Goal: Task Accomplishment & Management: Complete application form

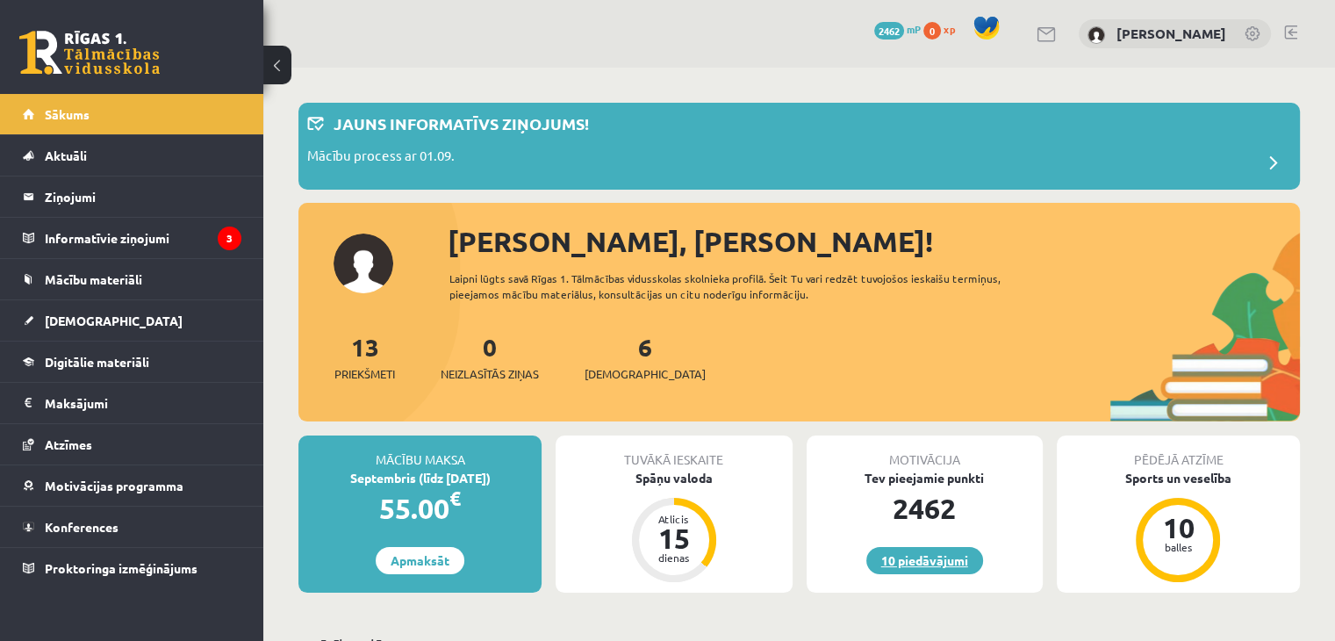
click at [872, 555] on link "10 piedāvājumi" at bounding box center [924, 560] width 117 height 27
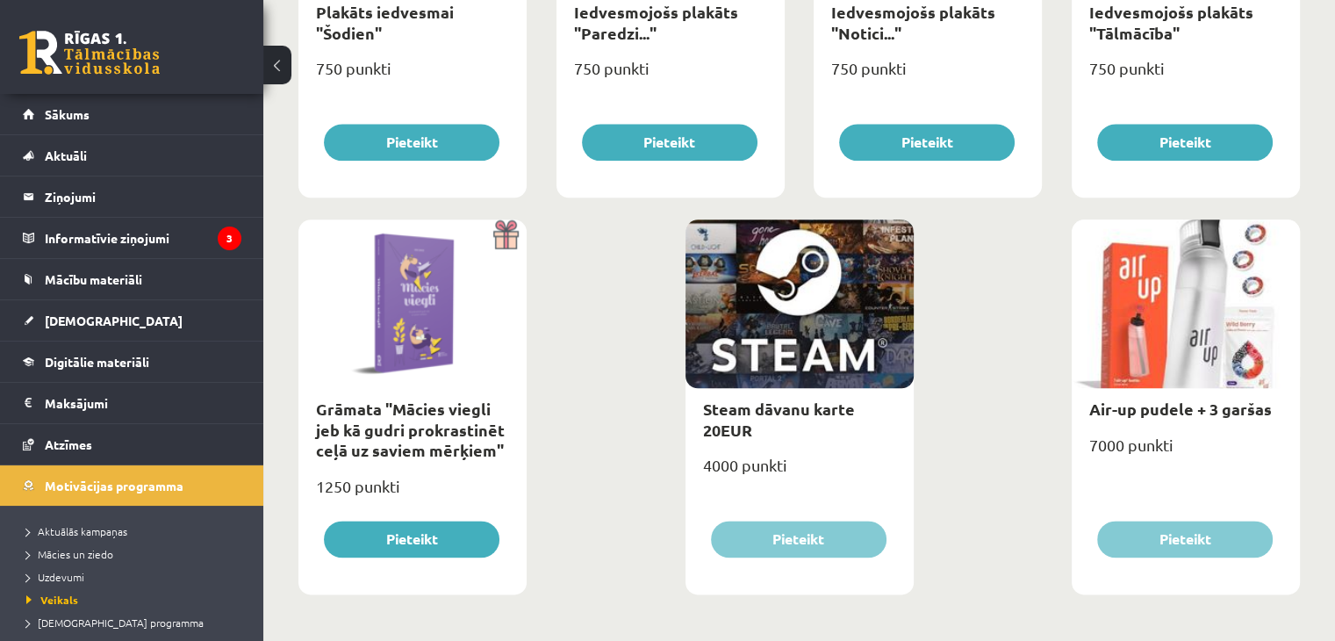
scroll to position [2056, 0]
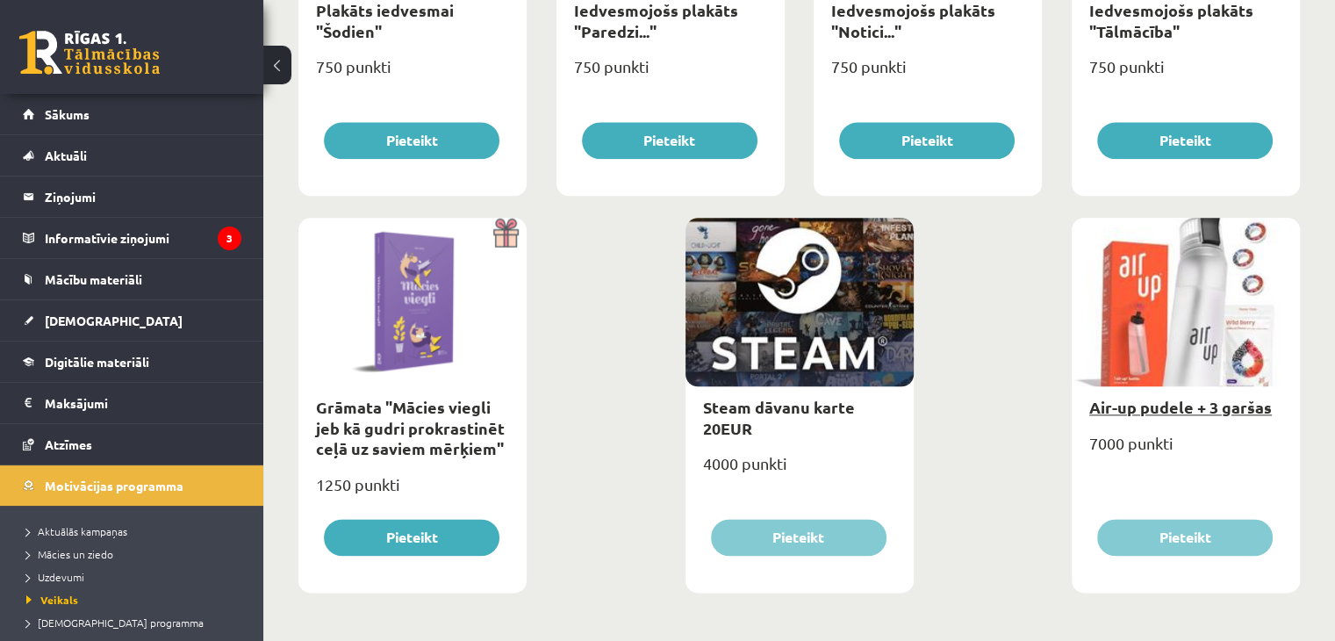
click at [1135, 405] on link "Air-up pudele + 3 garšas" at bounding box center [1180, 407] width 183 height 20
type input "*"
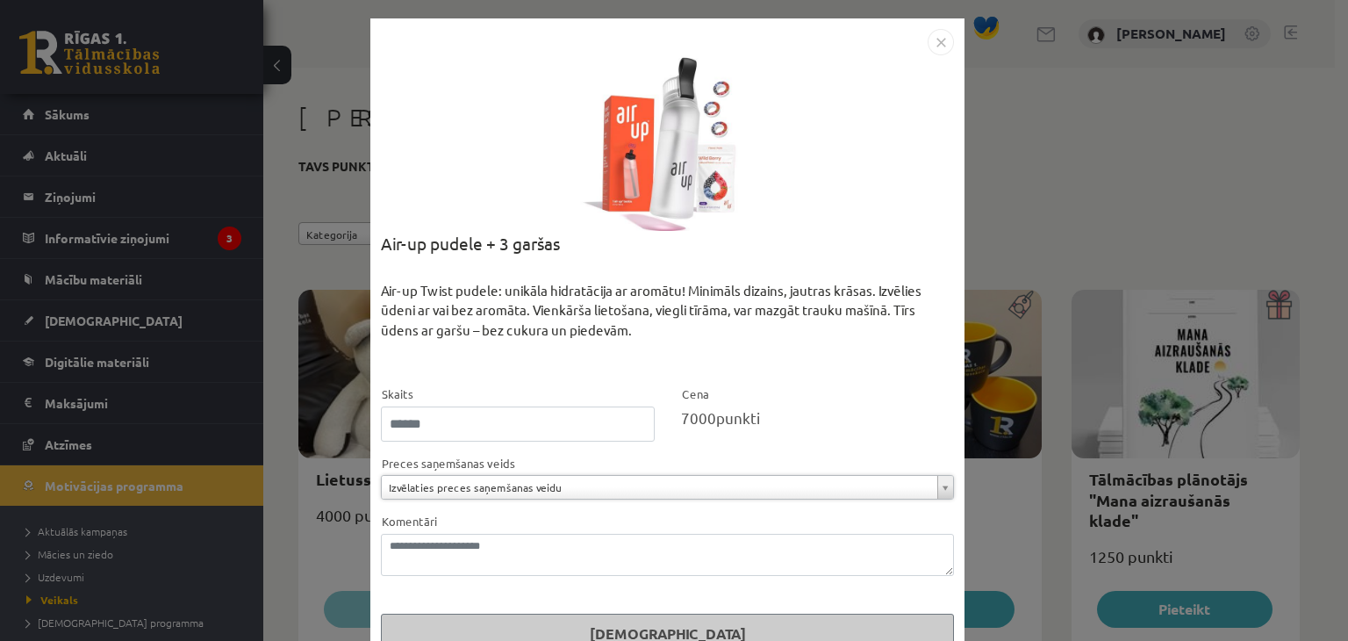
click at [930, 46] on img "Close" at bounding box center [941, 42] width 26 height 26
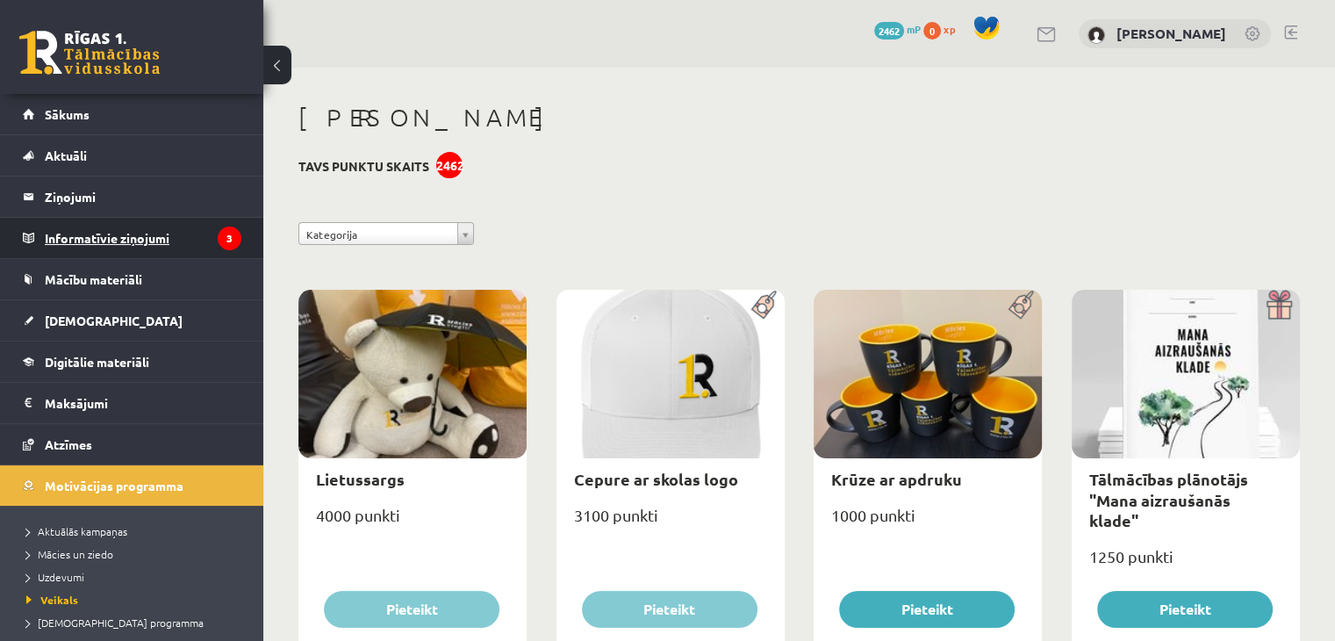
click at [95, 233] on legend "Informatīvie ziņojumi 3" at bounding box center [143, 238] width 197 height 40
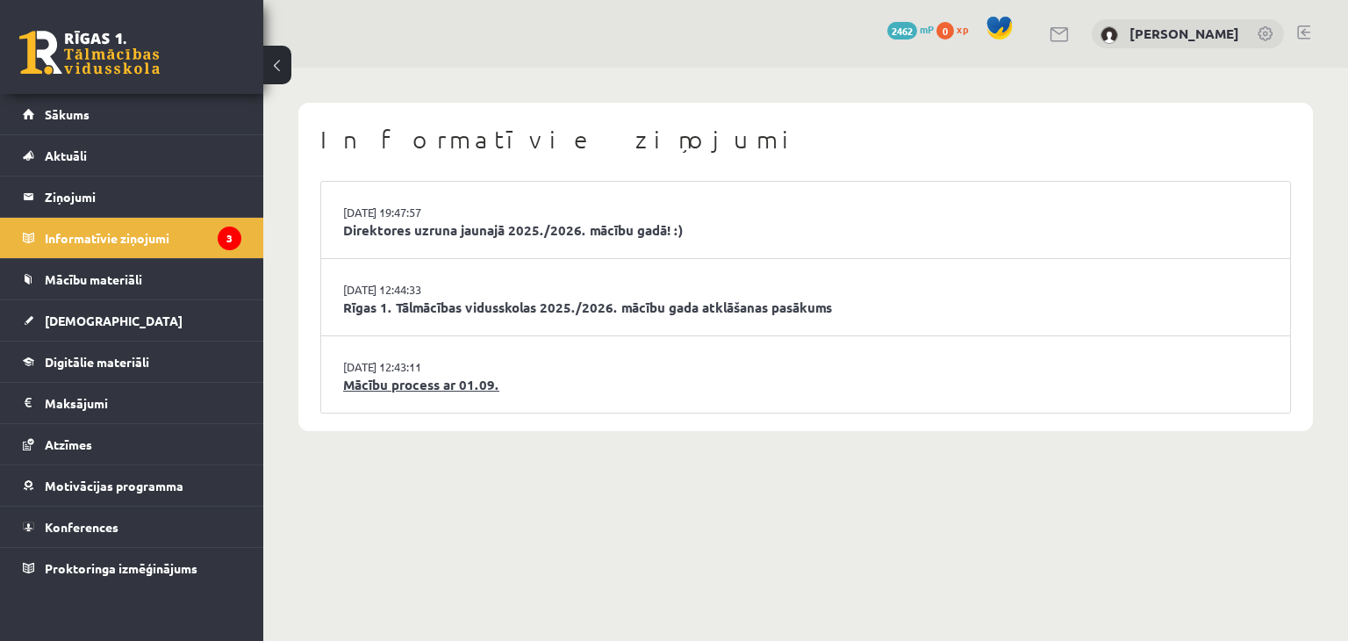
click at [421, 390] on link "Mācību process ar 01.09." at bounding box center [805, 385] width 925 height 20
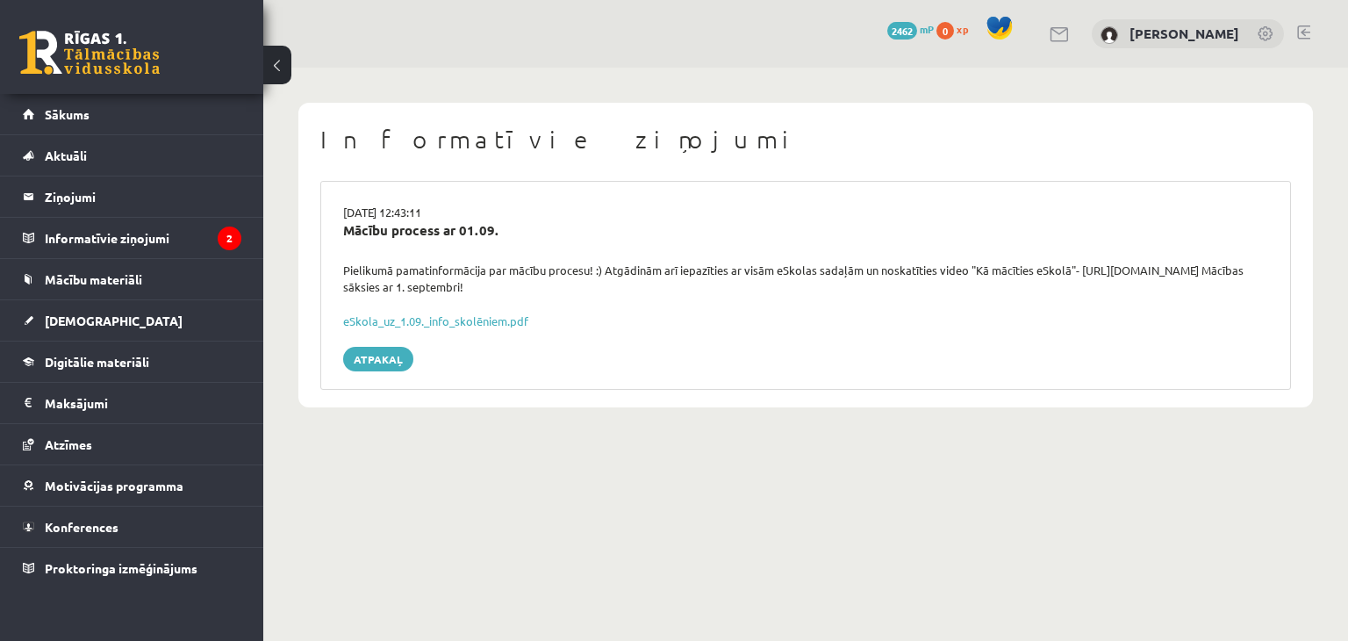
drag, startPoint x: 407, startPoint y: 268, endPoint x: 850, endPoint y: 285, distance: 443.5
click at [850, 285] on div "Pielikumā pamatinformācija par mācību procesu! :) Atgādinām arī iepazīties ar v…" at bounding box center [805, 279] width 951 height 34
click at [776, 264] on div "Pielikumā pamatinformācija par mācību procesu! :) Atgādinām arī iepazīties ar v…" at bounding box center [805, 279] width 951 height 34
click at [430, 324] on link "eSkola_uz_1.09._info_skolēniem.pdf" at bounding box center [435, 320] width 185 height 15
click at [183, 246] on legend "Informatīvie ziņojumi 2" at bounding box center [143, 238] width 197 height 40
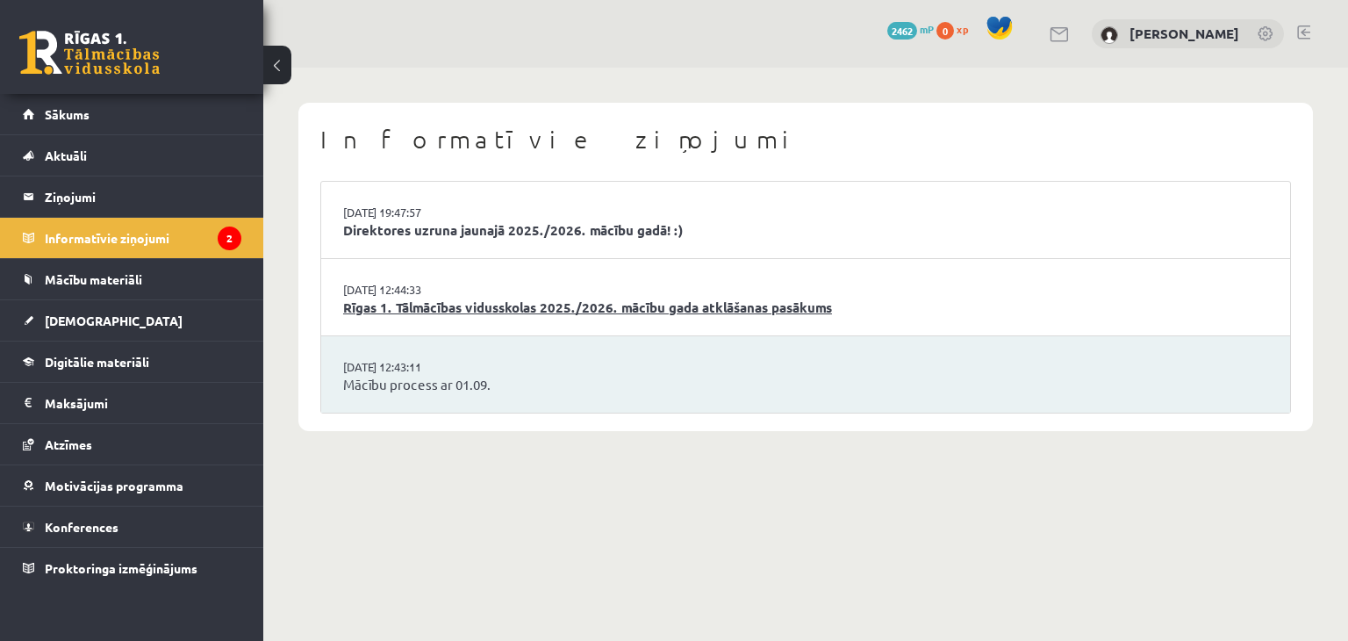
click at [399, 302] on link "Rīgas 1. Tālmācības vidusskolas 2025./2026. mācību gada atklāšanas pasākums" at bounding box center [805, 307] width 925 height 20
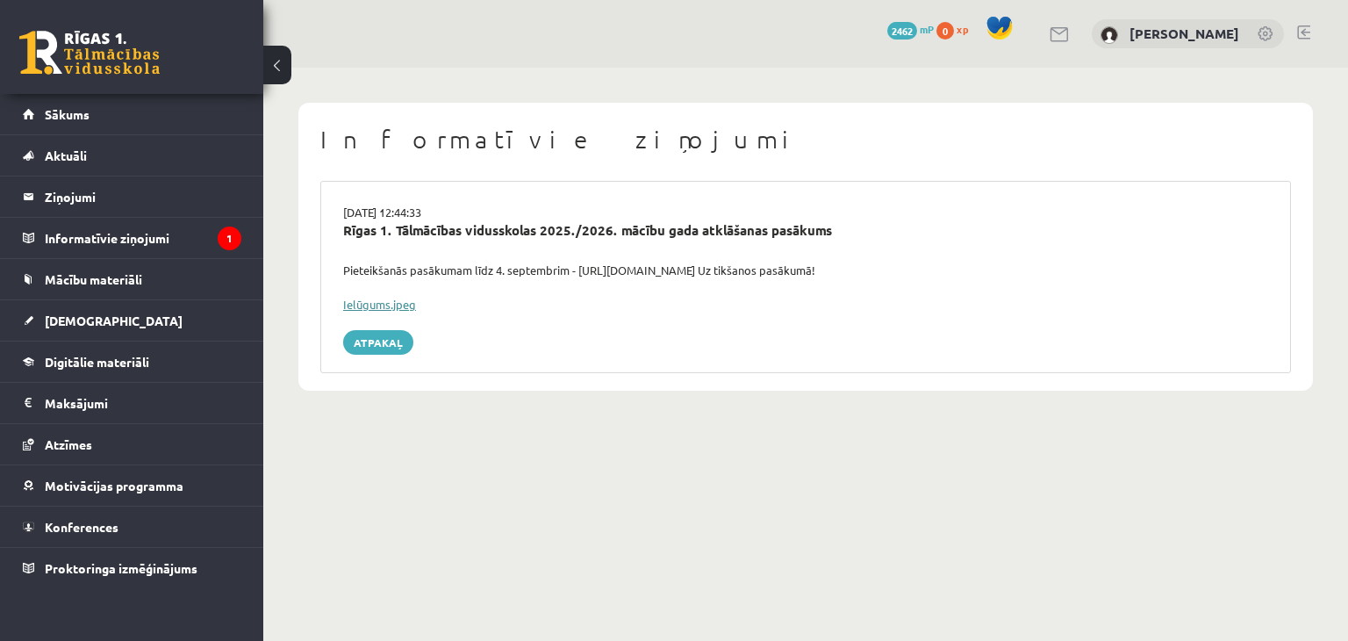
click at [381, 305] on link "Ielūgums.jpeg" at bounding box center [379, 304] width 73 height 15
click at [109, 238] on legend "Informatīvie ziņojumi 1" at bounding box center [143, 238] width 197 height 40
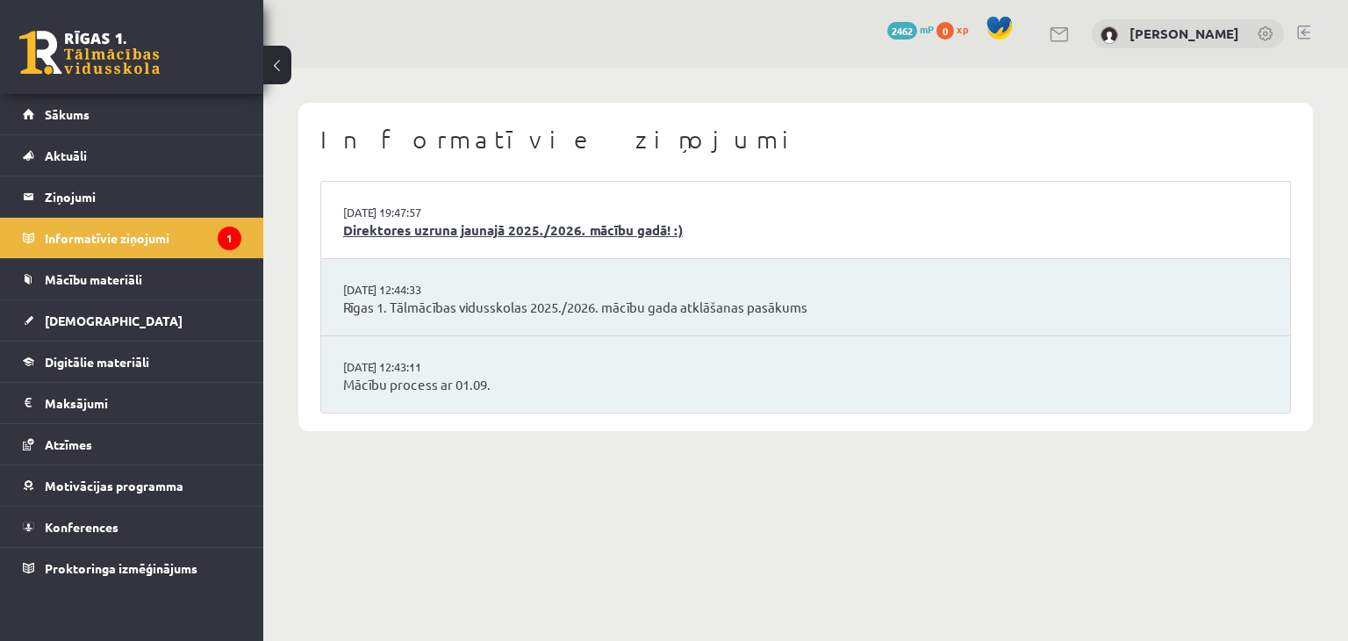
click at [404, 235] on link "Direktores uzruna jaunajā 2025./2026. mācību gadā! :)" at bounding box center [805, 230] width 925 height 20
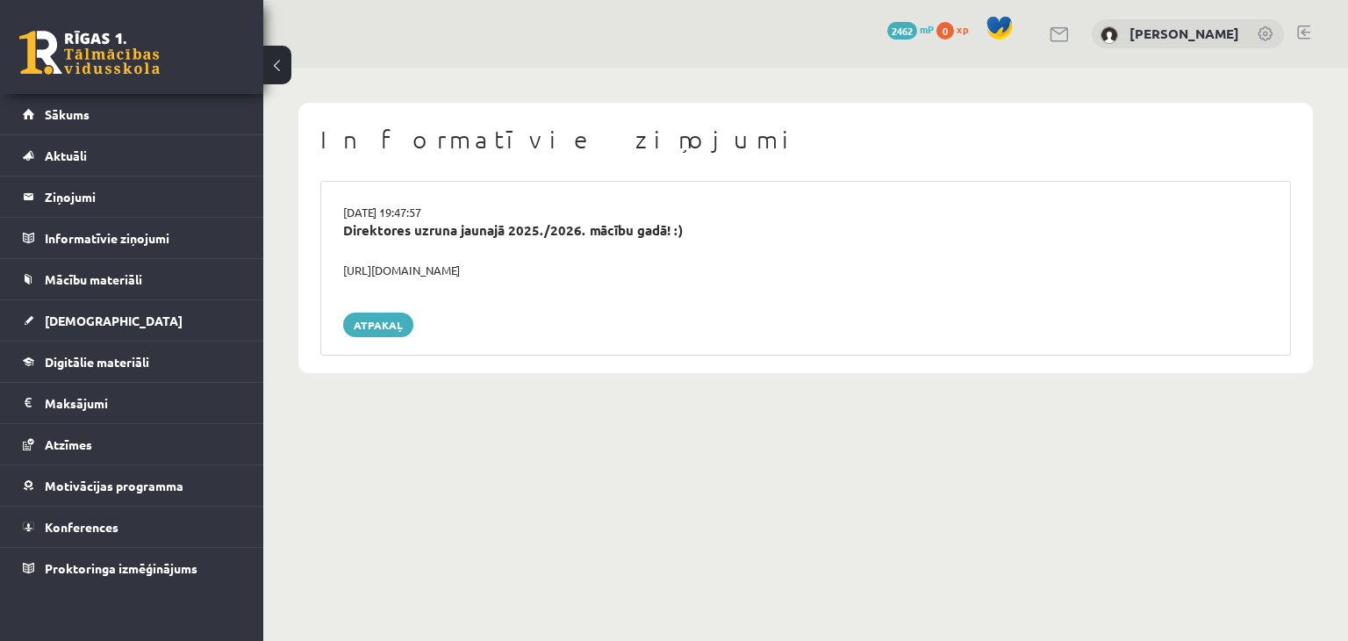
drag, startPoint x: 564, startPoint y: 269, endPoint x: 326, endPoint y: 268, distance: 238.7
click at [326, 268] on div "[DATE] 19:47:57 Direktores uzruna jaunajā 2025./2026. mācību gadā! :) [URL][DOM…" at bounding box center [805, 268] width 971 height 175
copy div "[URL][DOMAIN_NAME]"
click at [140, 116] on link "Sākums" at bounding box center [132, 114] width 219 height 40
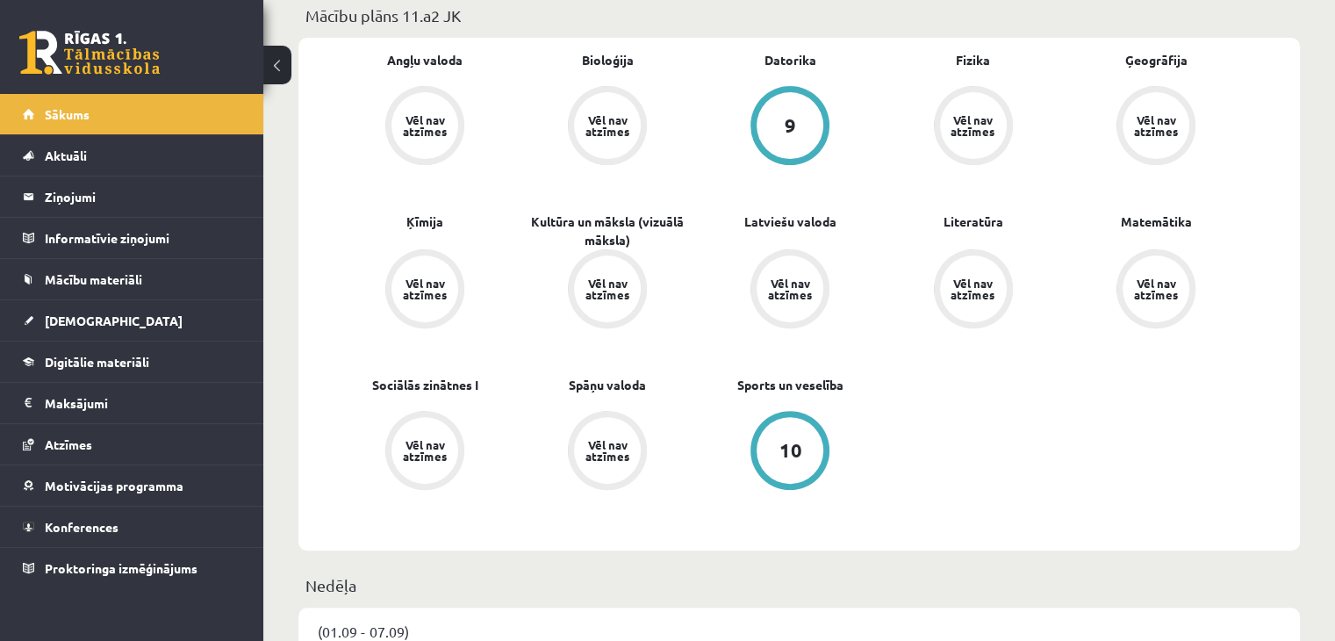
scroll to position [527, 0]
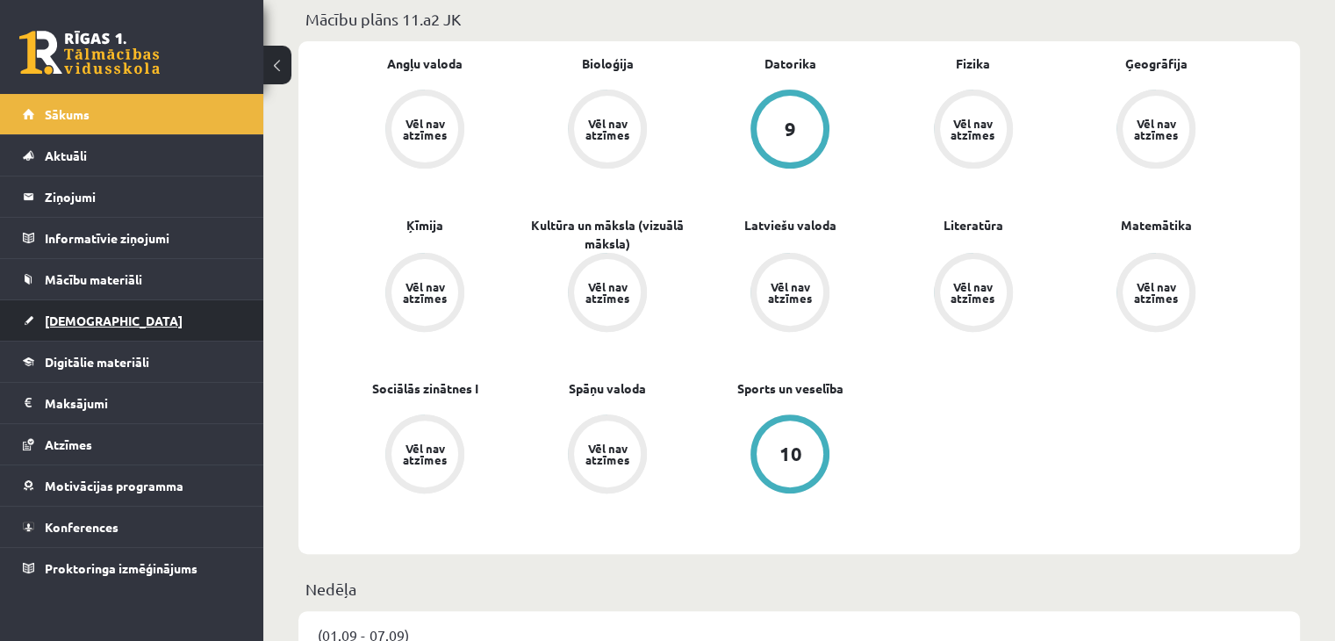
click at [81, 306] on link "[DEMOGRAPHIC_DATA]" at bounding box center [132, 320] width 219 height 40
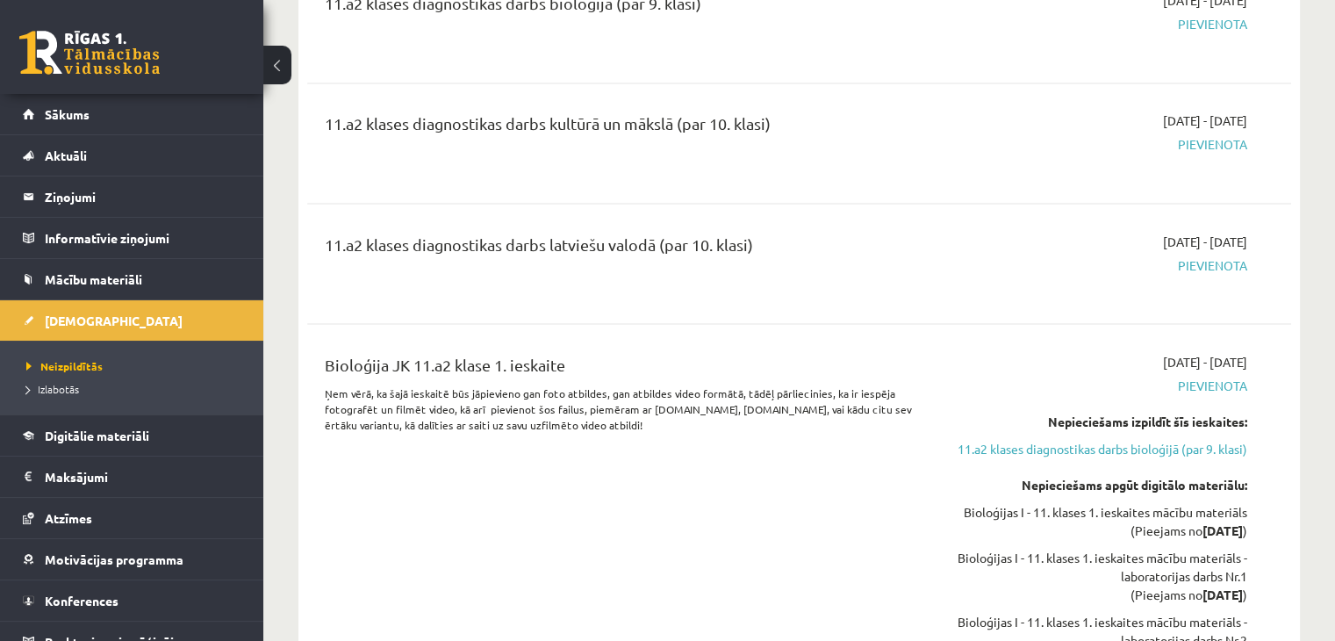
scroll to position [3159, 0]
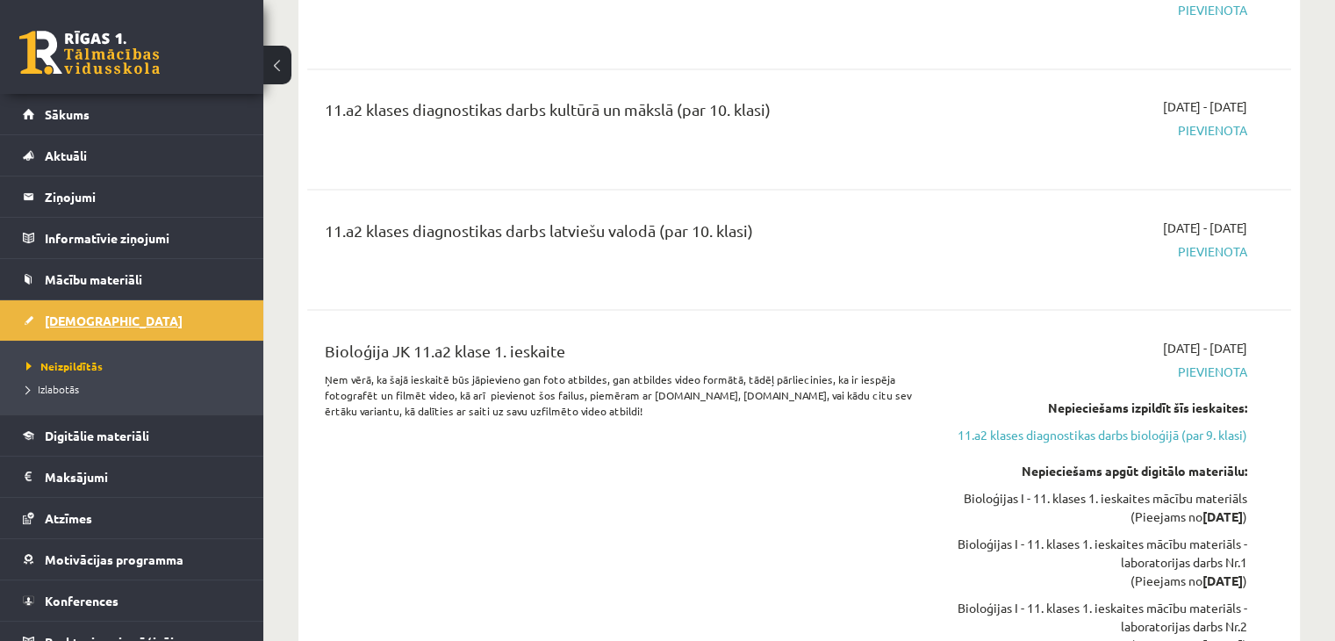
click at [61, 312] on span "[DEMOGRAPHIC_DATA]" at bounding box center [114, 320] width 138 height 16
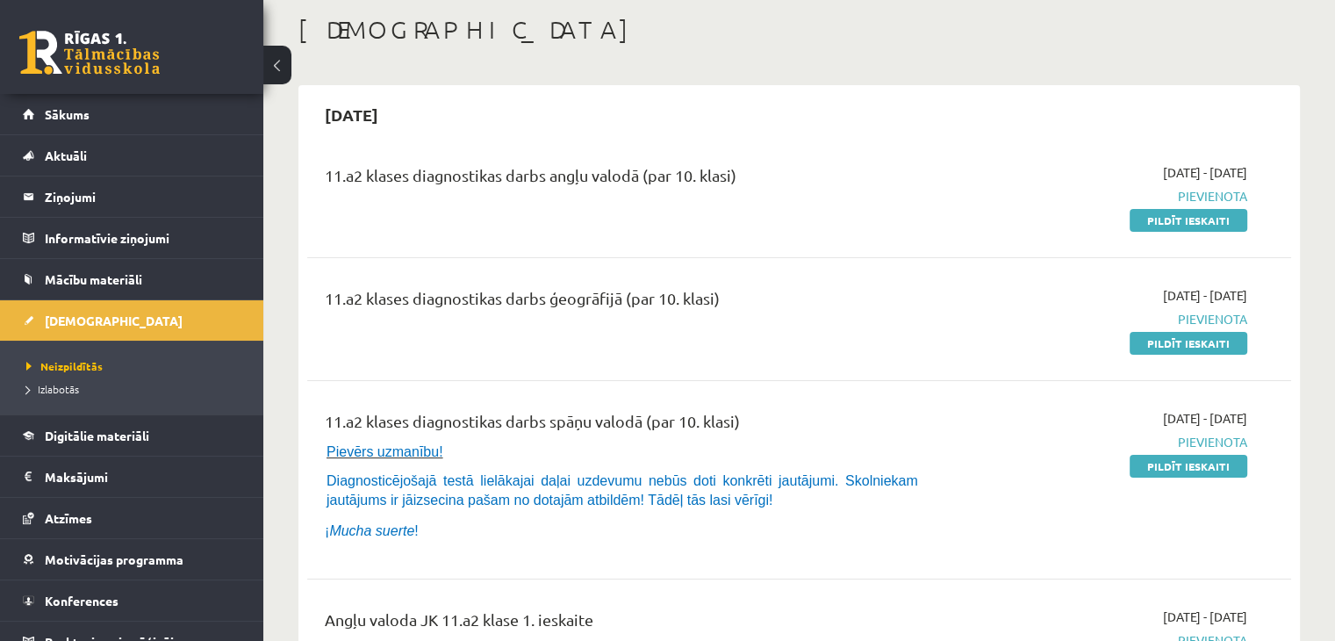
scroll to position [88, 0]
click at [82, 433] on span "Digitālie materiāli" at bounding box center [97, 435] width 104 height 16
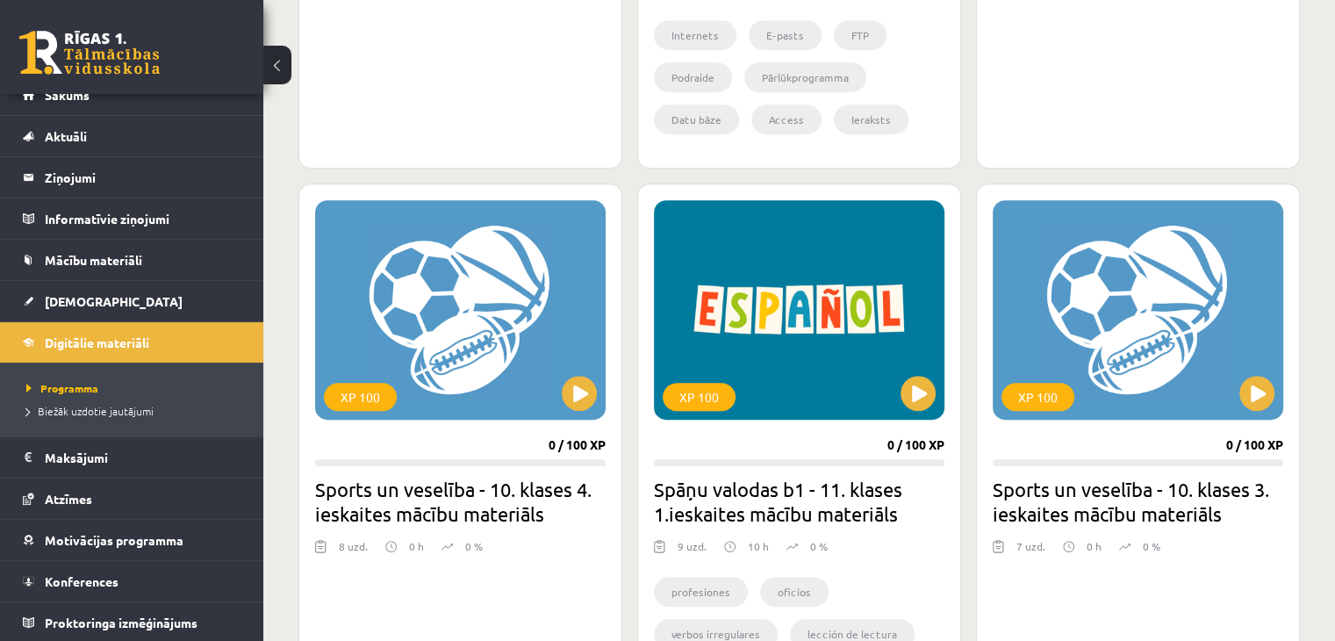
scroll to position [878, 0]
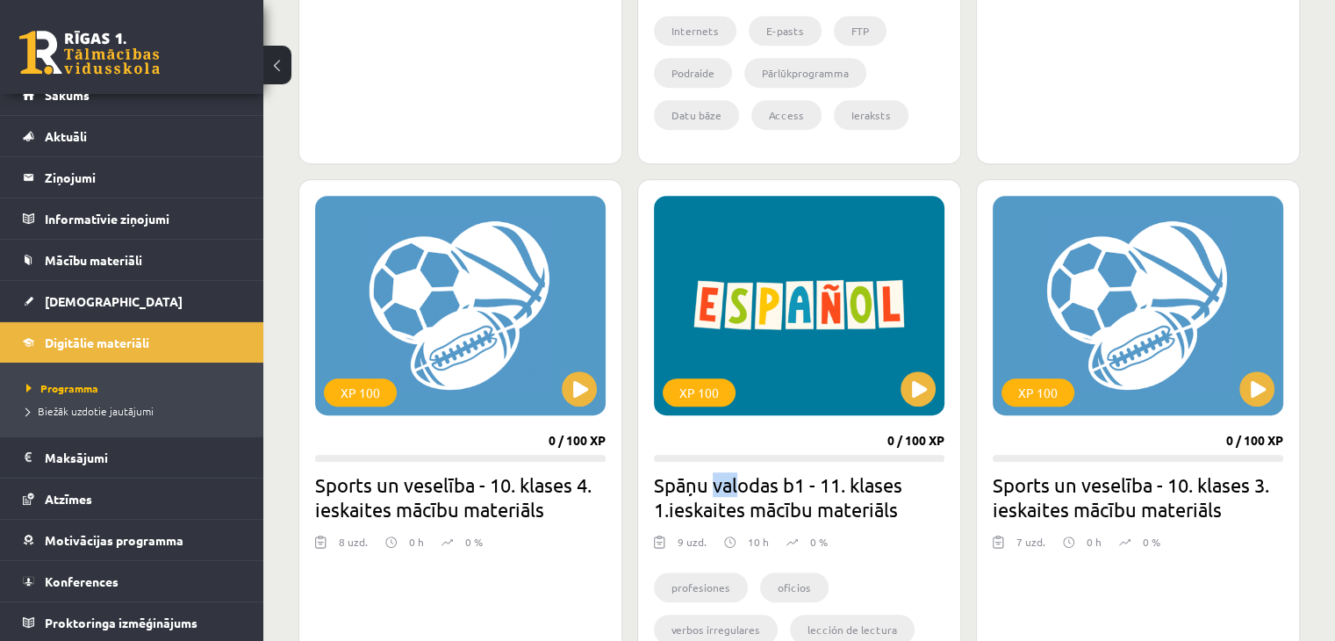
drag, startPoint x: 715, startPoint y: 477, endPoint x: 734, endPoint y: 490, distance: 22.1
click at [734, 490] on h2 "Spāņu valodas b1 - 11. klases 1.ieskaites mācību materiāls" at bounding box center [799, 496] width 290 height 49
click at [754, 492] on h2 "Spāņu valodas b1 - 11. klases 1.ieskaites mācību materiāls" at bounding box center [799, 496] width 290 height 49
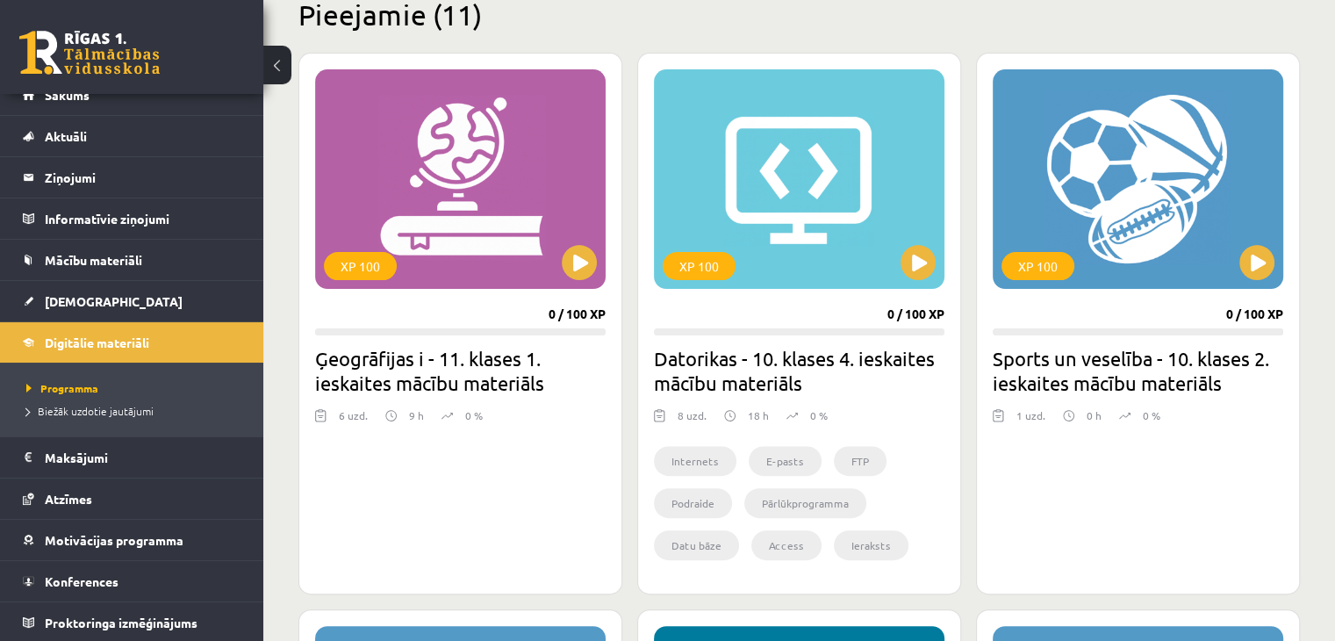
scroll to position [439, 0]
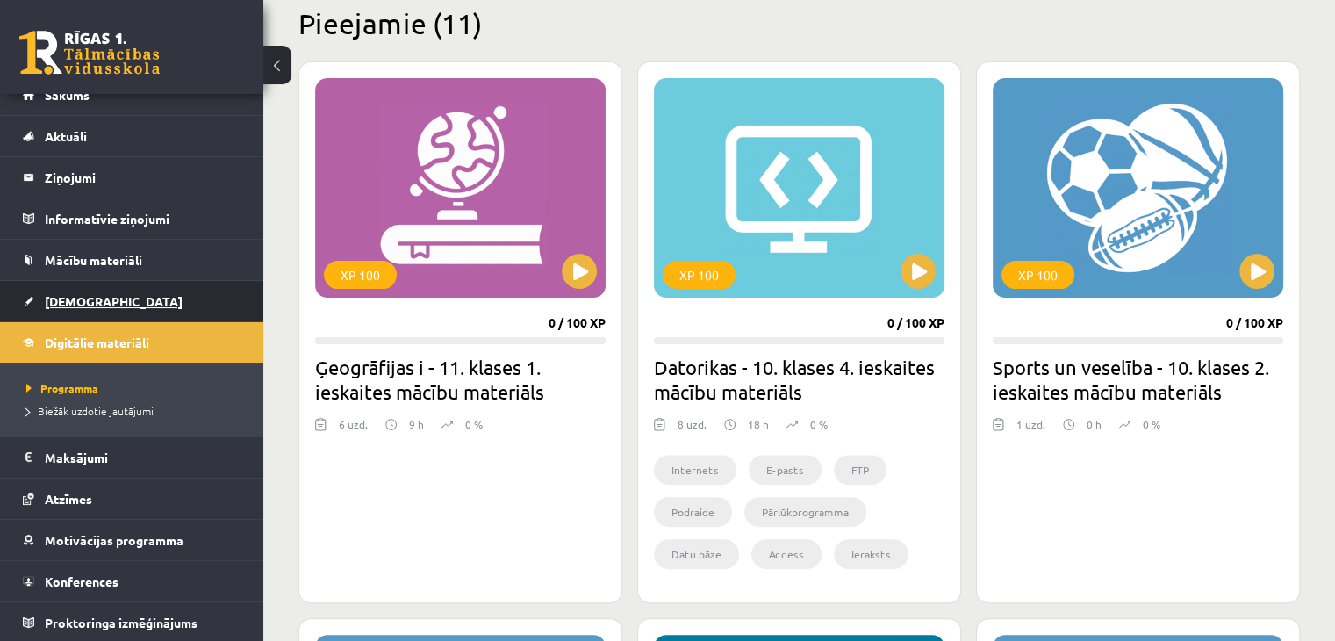
click at [72, 298] on span "[DEMOGRAPHIC_DATA]" at bounding box center [114, 301] width 138 height 16
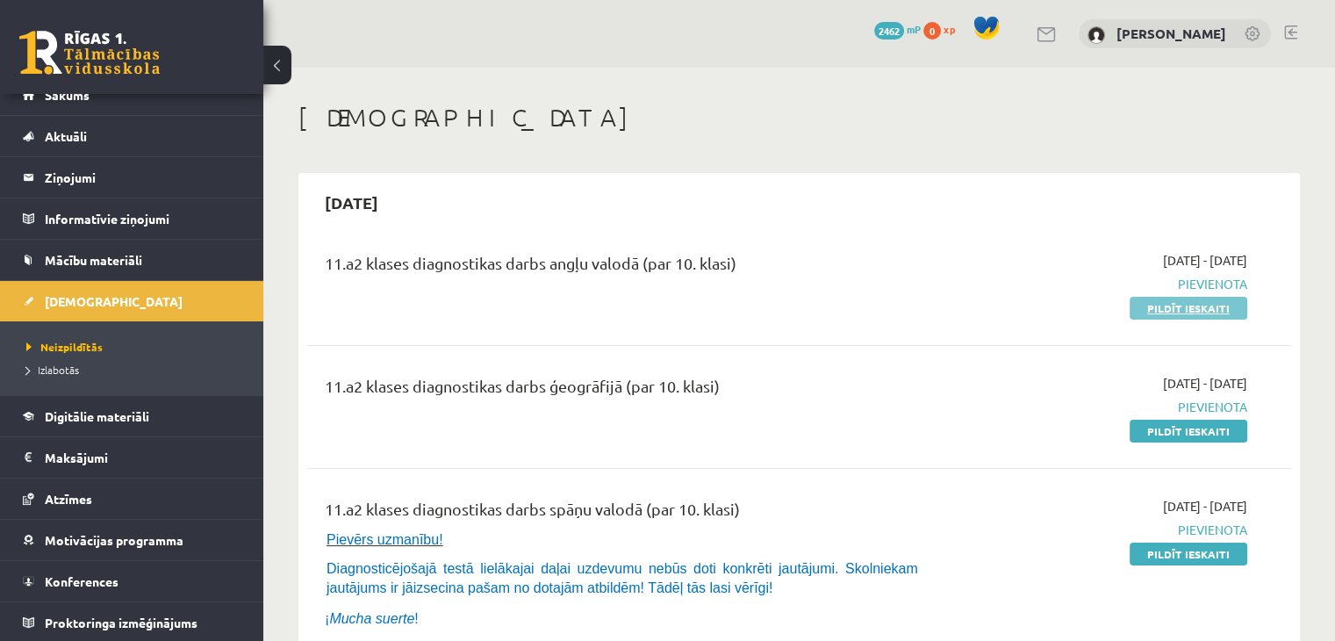
click at [1142, 302] on link "Pildīt ieskaiti" at bounding box center [1188, 308] width 118 height 23
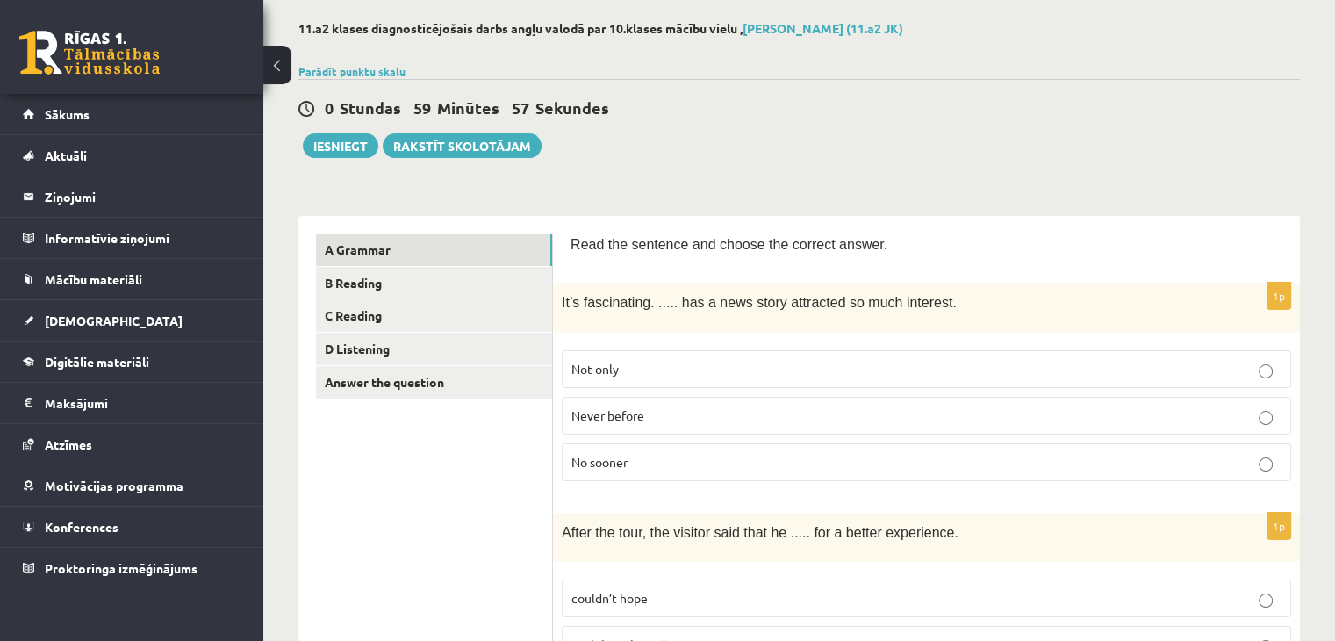
scroll to position [88, 0]
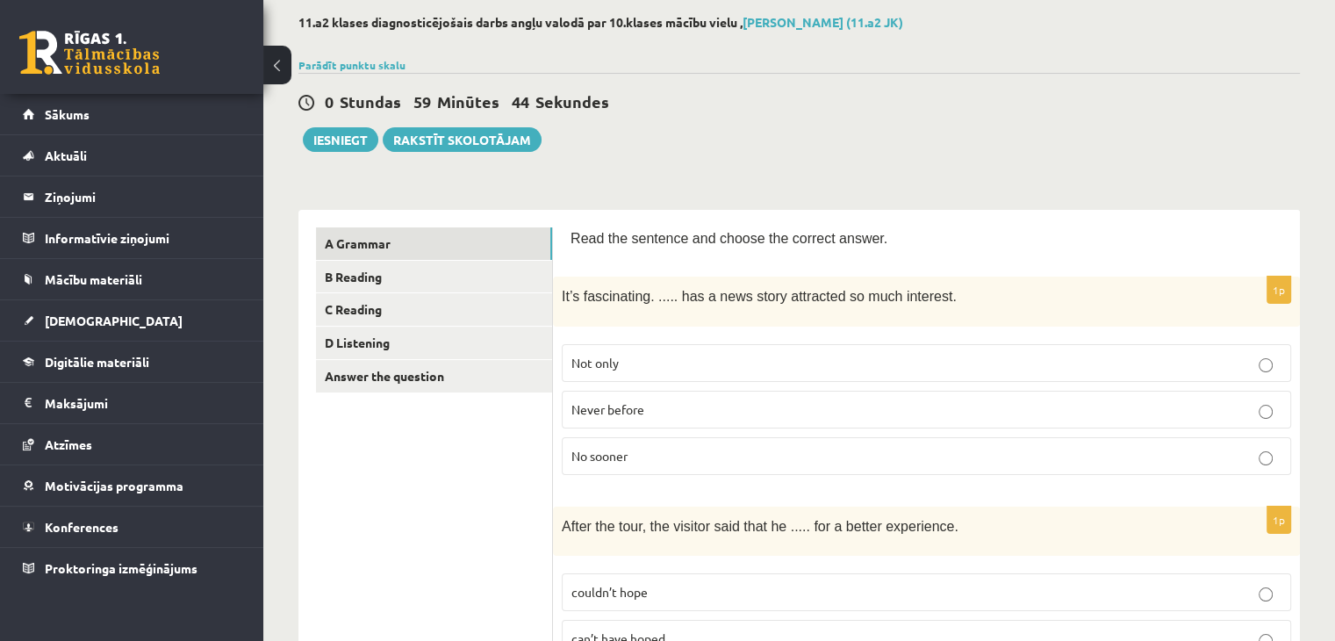
click at [615, 362] on span "Not only" at bounding box center [594, 363] width 47 height 16
drag, startPoint x: 583, startPoint y: 289, endPoint x: 672, endPoint y: 286, distance: 89.6
click at [671, 289] on span "It’s fascinating. ..... has a news story attracted so much interest." at bounding box center [759, 296] width 395 height 15
click at [672, 289] on span "It’s fascinating. ..... has a news story attracted so much interest." at bounding box center [759, 296] width 395 height 15
click at [691, 289] on span "It’s fascinating. ..... has a news story attracted so much interest." at bounding box center [759, 296] width 395 height 15
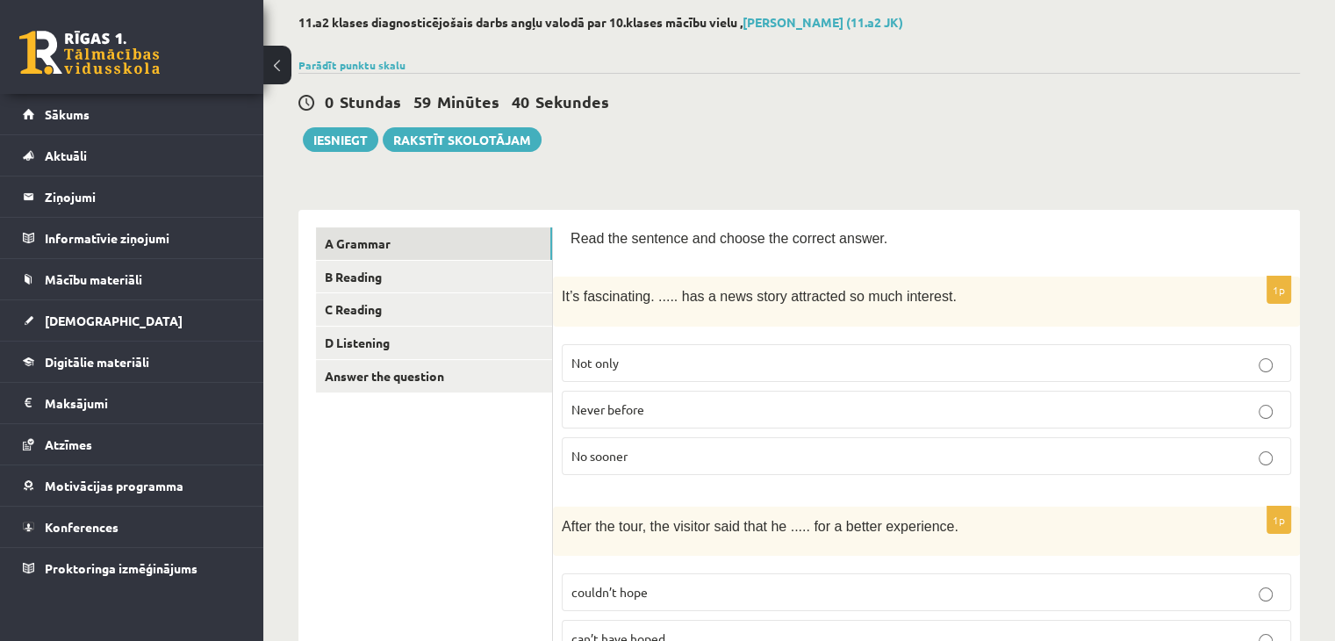
click at [645, 405] on p "Never before" at bounding box center [926, 409] width 710 height 18
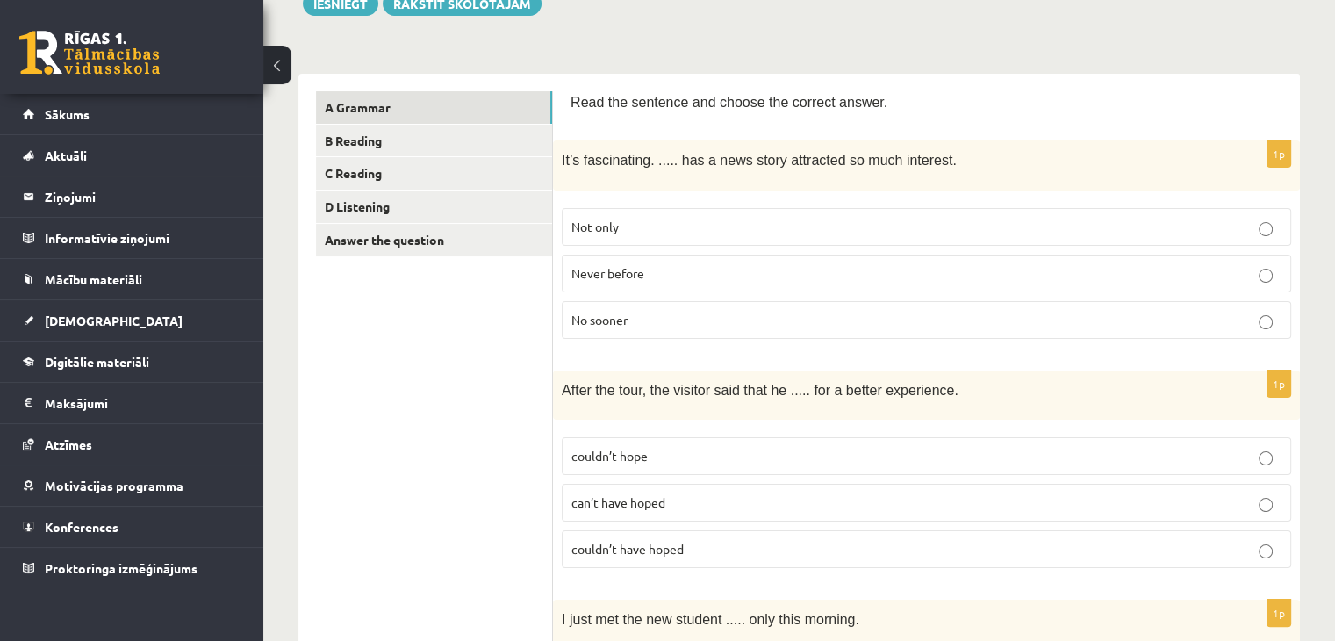
scroll to position [263, 0]
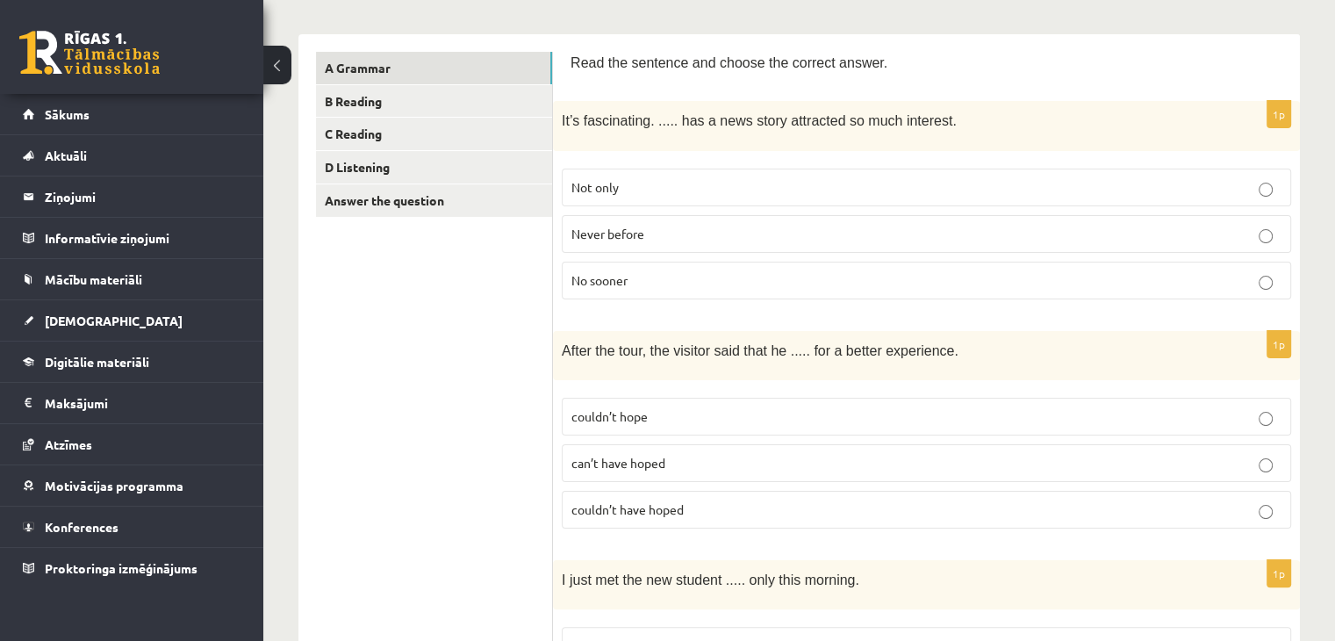
click at [687, 503] on p "couldn’t have hoped" at bounding box center [926, 509] width 710 height 18
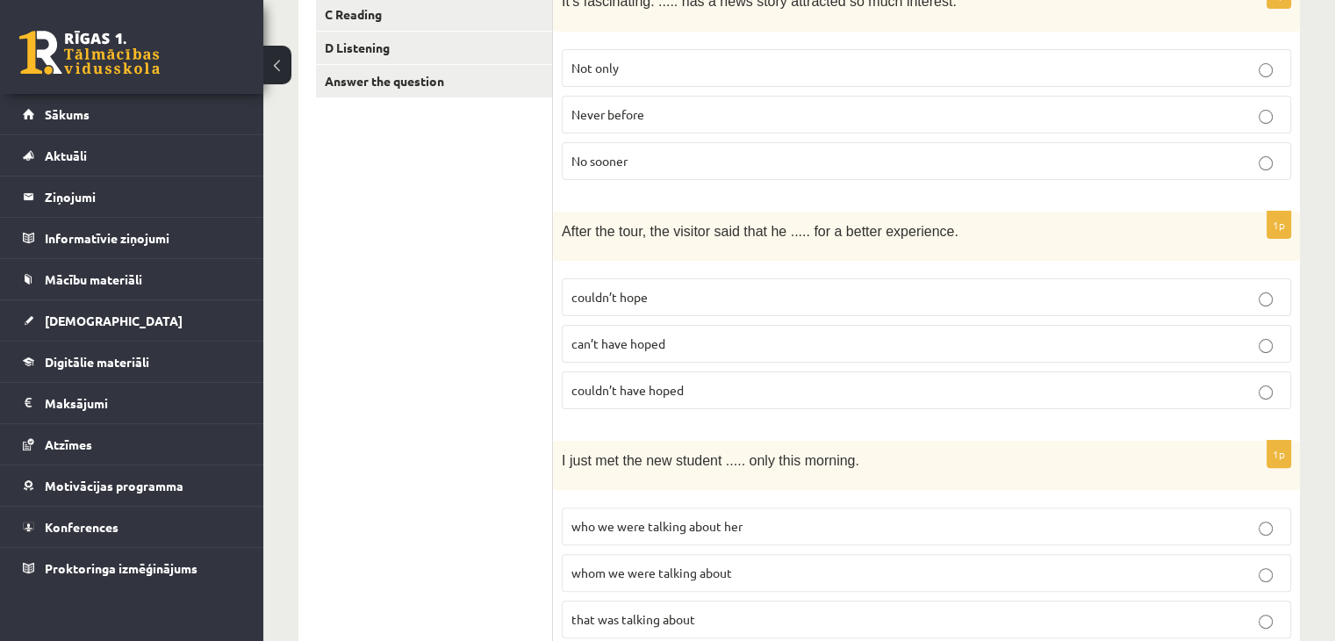
scroll to position [439, 0]
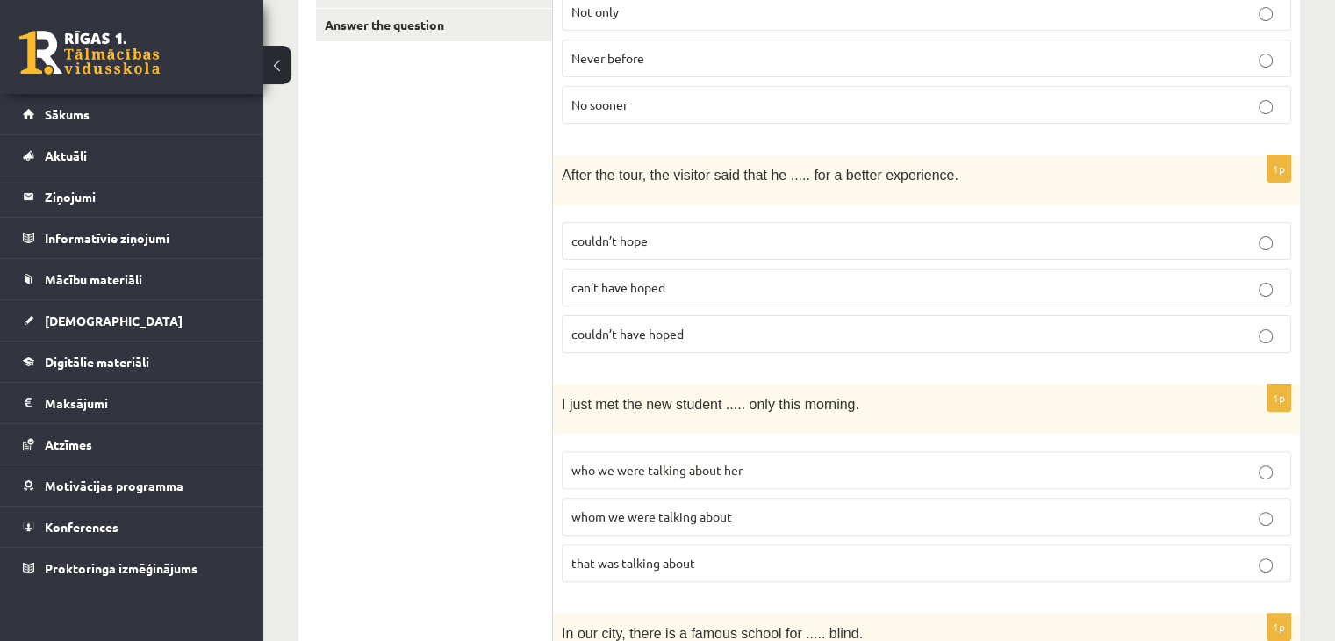
click at [600, 508] on span "whom we were talking about" at bounding box center [651, 516] width 161 height 16
drag, startPoint x: 591, startPoint y: 395, endPoint x: 703, endPoint y: 398, distance: 111.5
click at [703, 398] on span "I just met the new student ..... only this morning." at bounding box center [710, 404] width 297 height 15
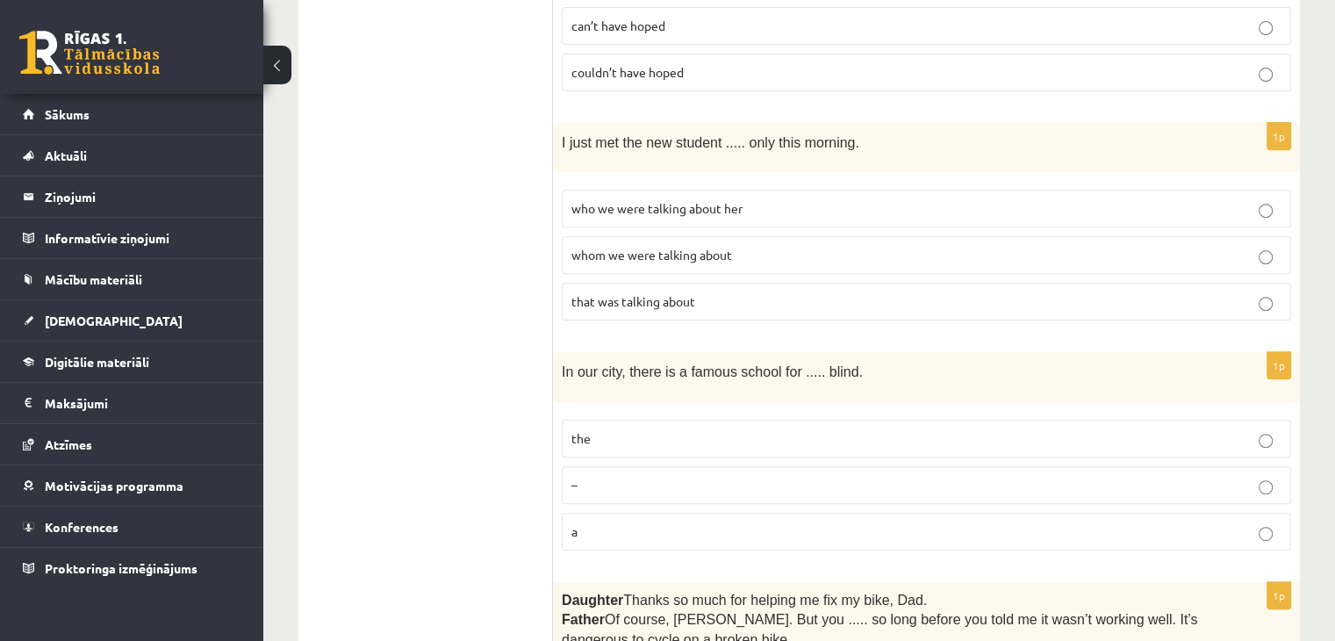
scroll to position [702, 0]
drag, startPoint x: 581, startPoint y: 362, endPoint x: 744, endPoint y: 372, distance: 163.5
click at [744, 372] on div "In our city, there is a famous school for ..... blind." at bounding box center [926, 374] width 747 height 49
click at [621, 429] on p "the" at bounding box center [926, 436] width 710 height 18
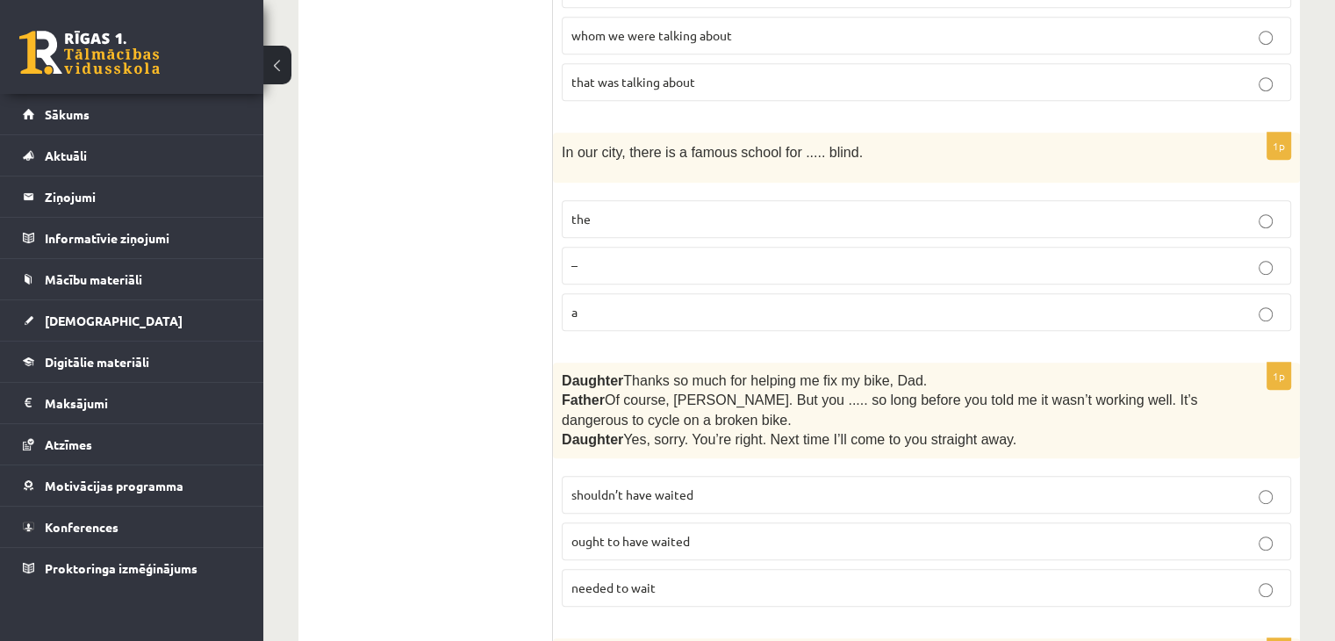
scroll to position [965, 0]
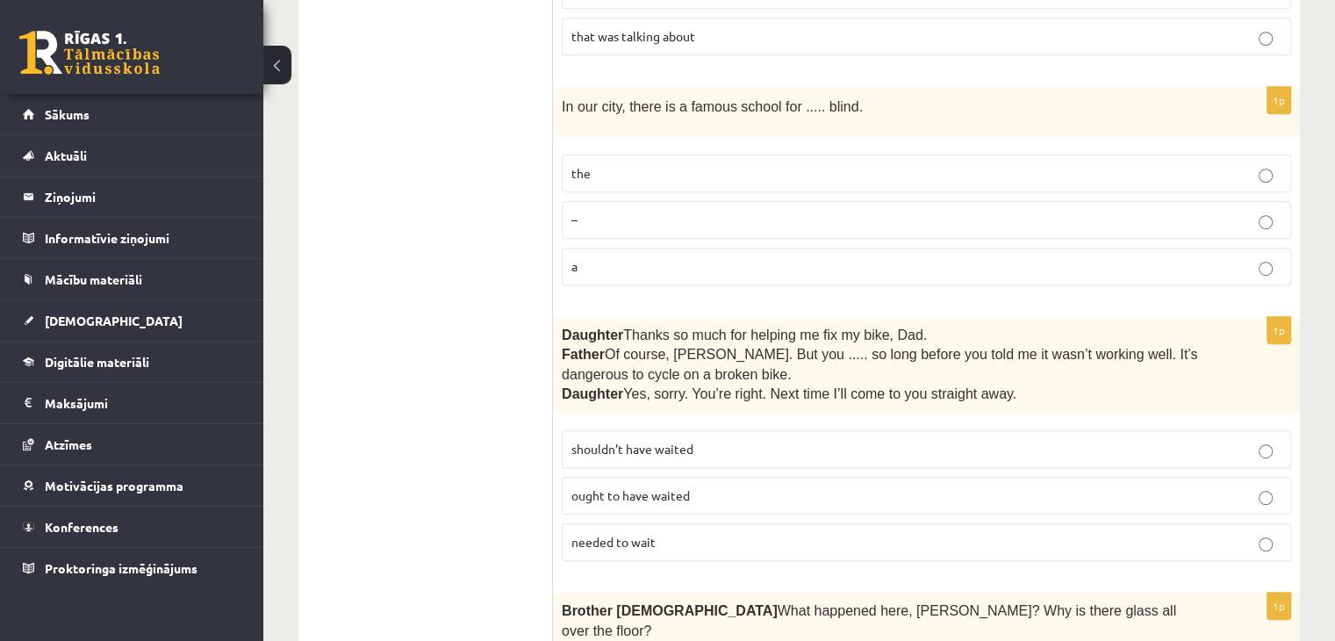
click at [659, 450] on label "shouldn’t have waited" at bounding box center [926, 449] width 729 height 38
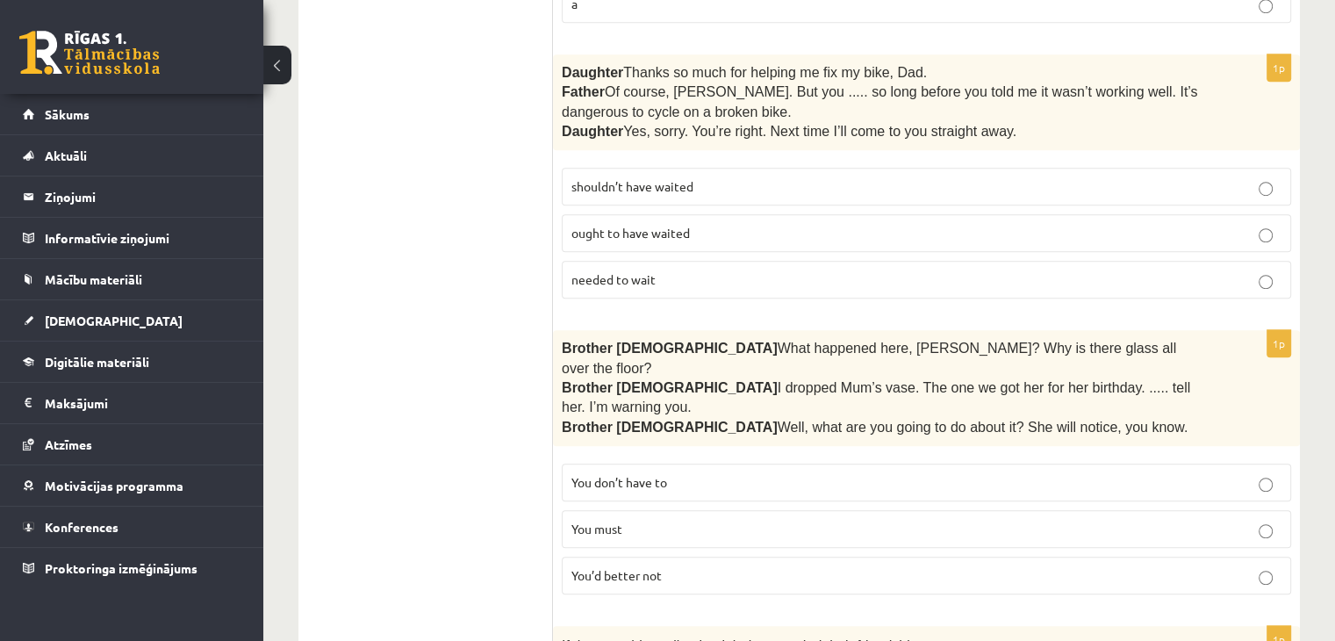
scroll to position [1229, 0]
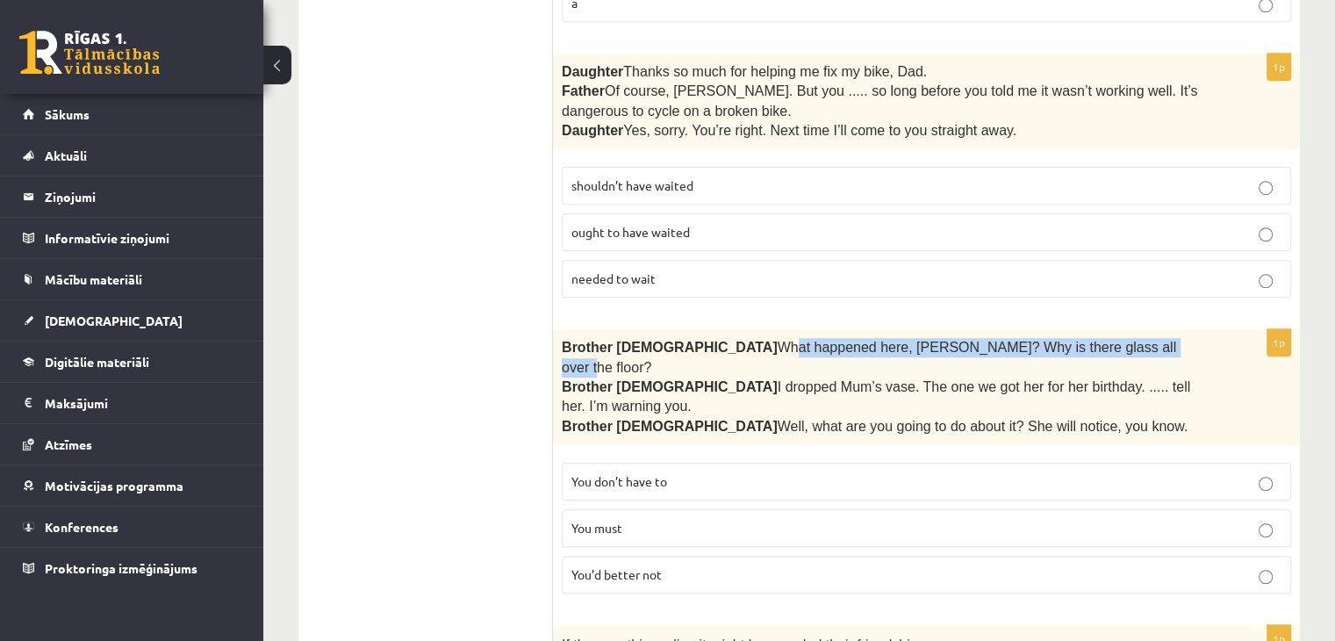
drag, startPoint x: 661, startPoint y: 326, endPoint x: 994, endPoint y: 336, distance: 333.6
click at [994, 338] on p "Brother 1  What happened here, Zak? Why is there glass all over the floor?" at bounding box center [882, 357] width 641 height 39
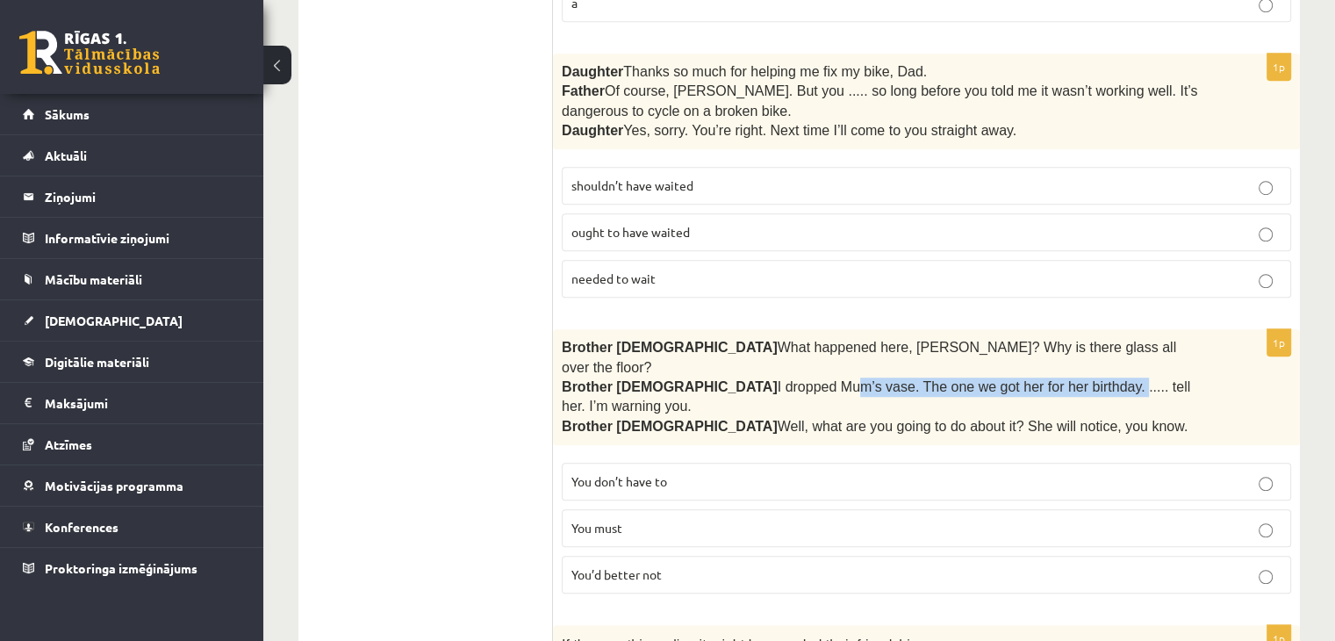
drag, startPoint x: 726, startPoint y: 358, endPoint x: 969, endPoint y: 355, distance: 243.1
click at [969, 379] on span "I dropped Mum’s vase. The one we got her for her birthday. ..... tell her. I’m …" at bounding box center [876, 396] width 628 height 34
click at [624, 566] on span "You’d better not" at bounding box center [616, 574] width 90 height 16
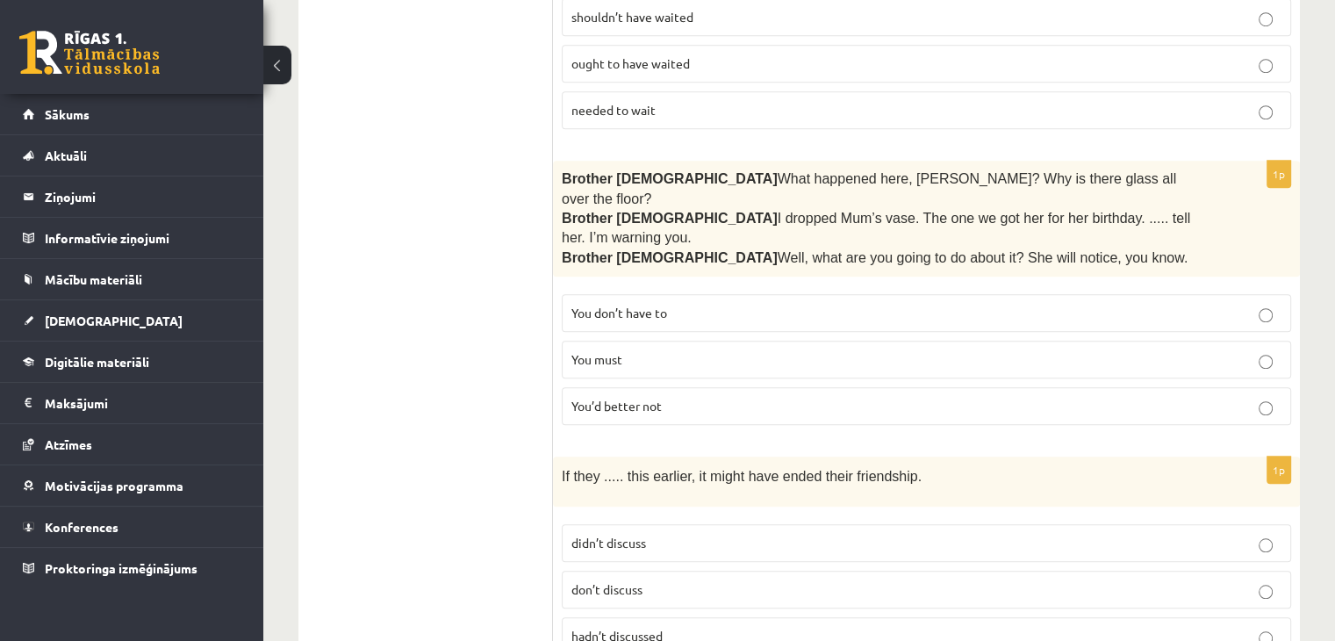
scroll to position [1404, 0]
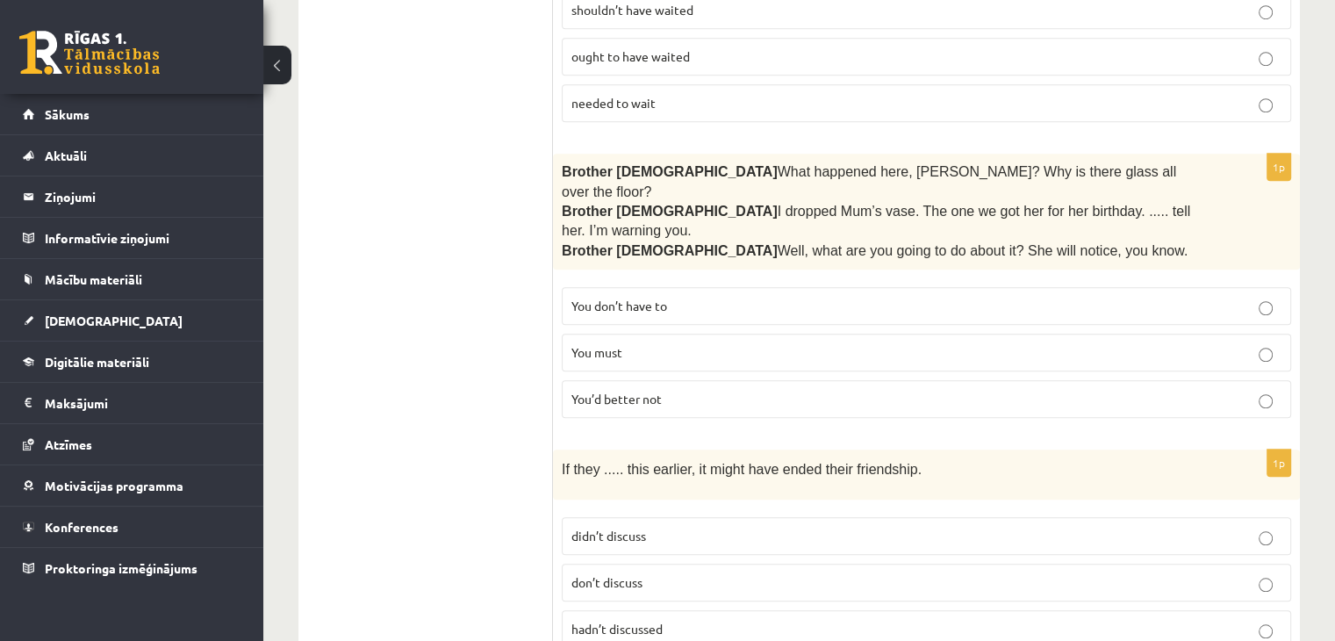
click at [585, 462] on span "If they ..... this earlier, it might have ended their friendship." at bounding box center [742, 469] width 360 height 15
click at [625, 610] on label "hadn’t discussed" at bounding box center [926, 629] width 729 height 38
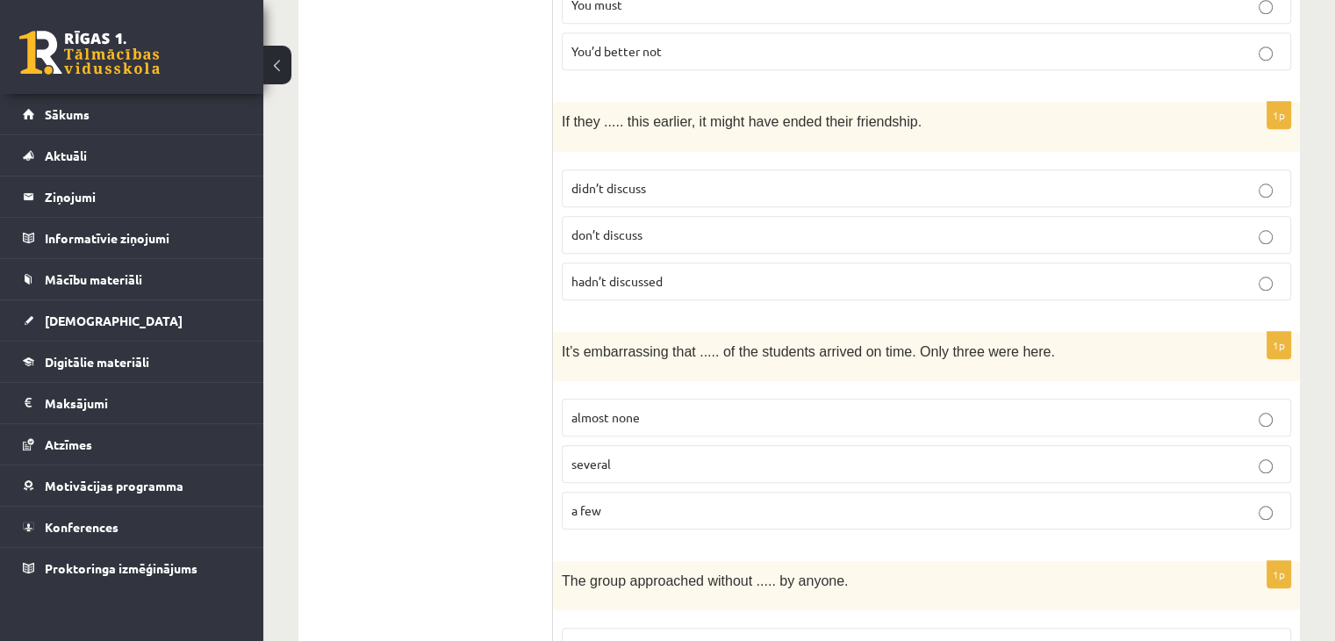
scroll to position [1755, 0]
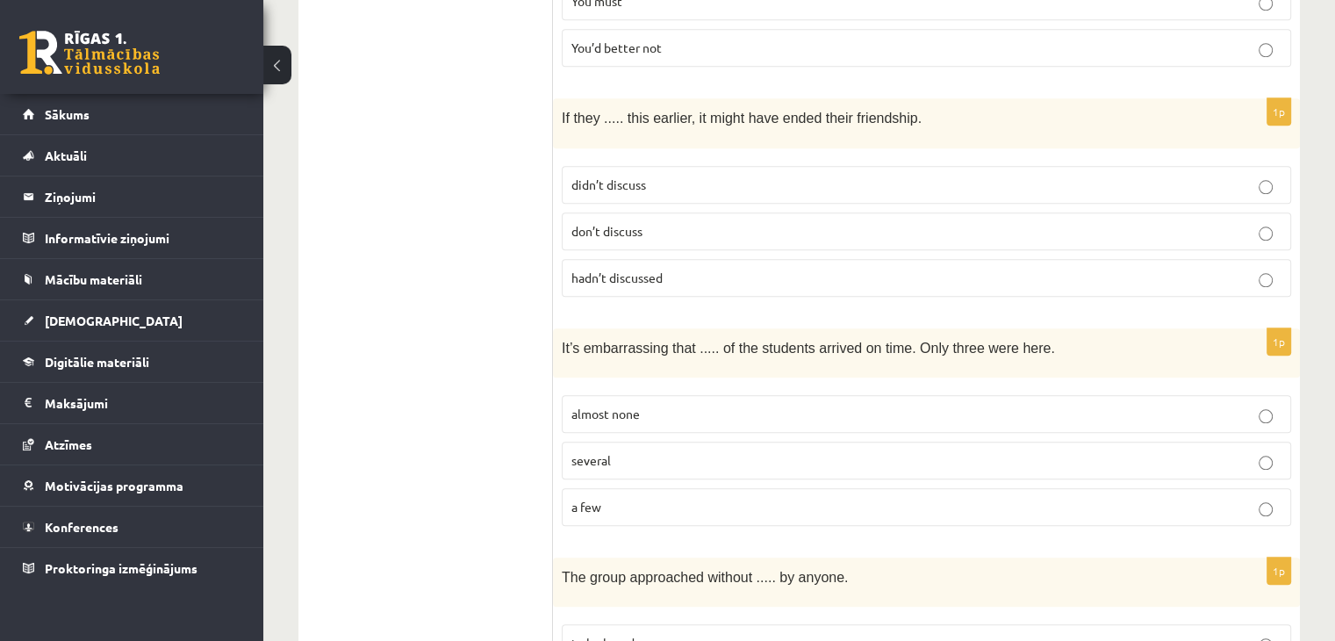
click at [653, 405] on p "almost none" at bounding box center [926, 414] width 710 height 18
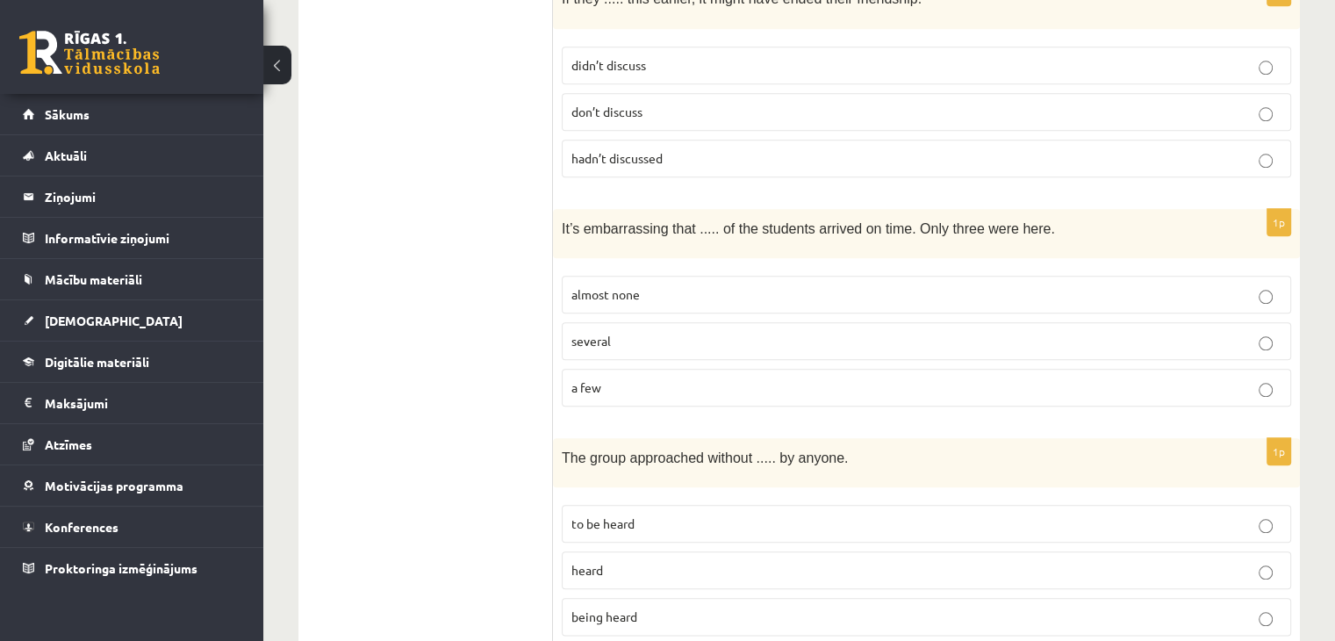
scroll to position [1931, 0]
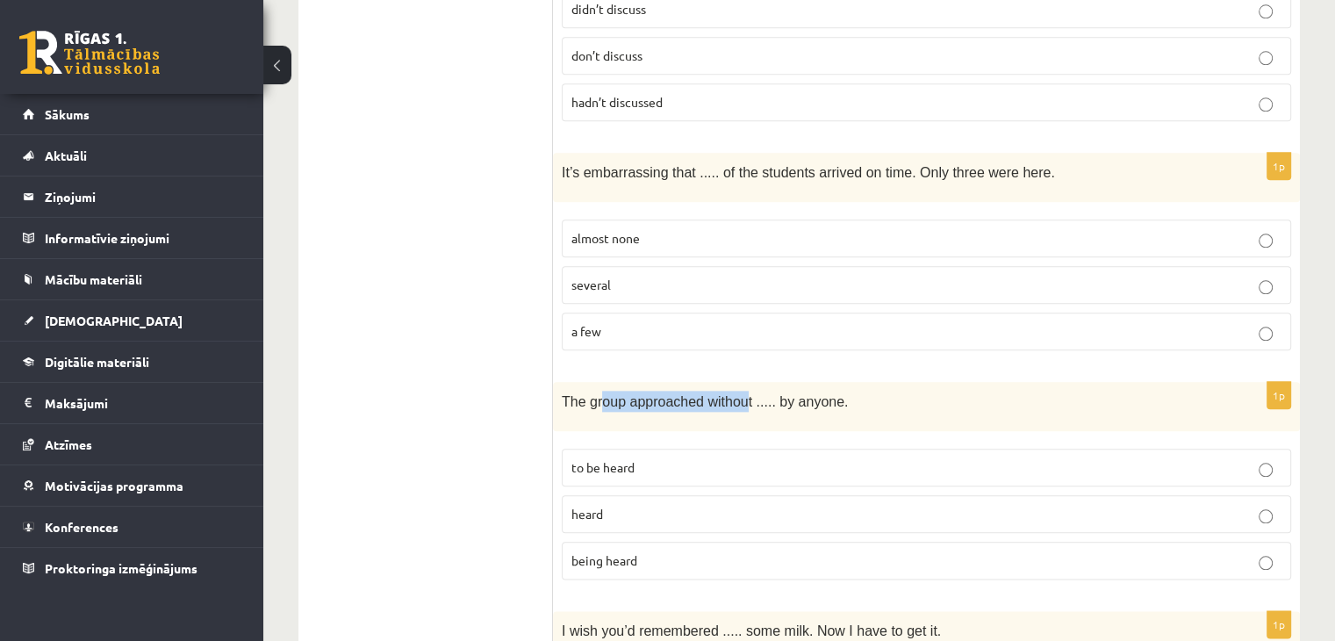
drag, startPoint x: 599, startPoint y: 336, endPoint x: 734, endPoint y: 341, distance: 134.4
click at [734, 394] on span "The group approached without ..... by anyone." at bounding box center [705, 401] width 286 height 15
click at [606, 541] on label "being heard" at bounding box center [926, 560] width 729 height 38
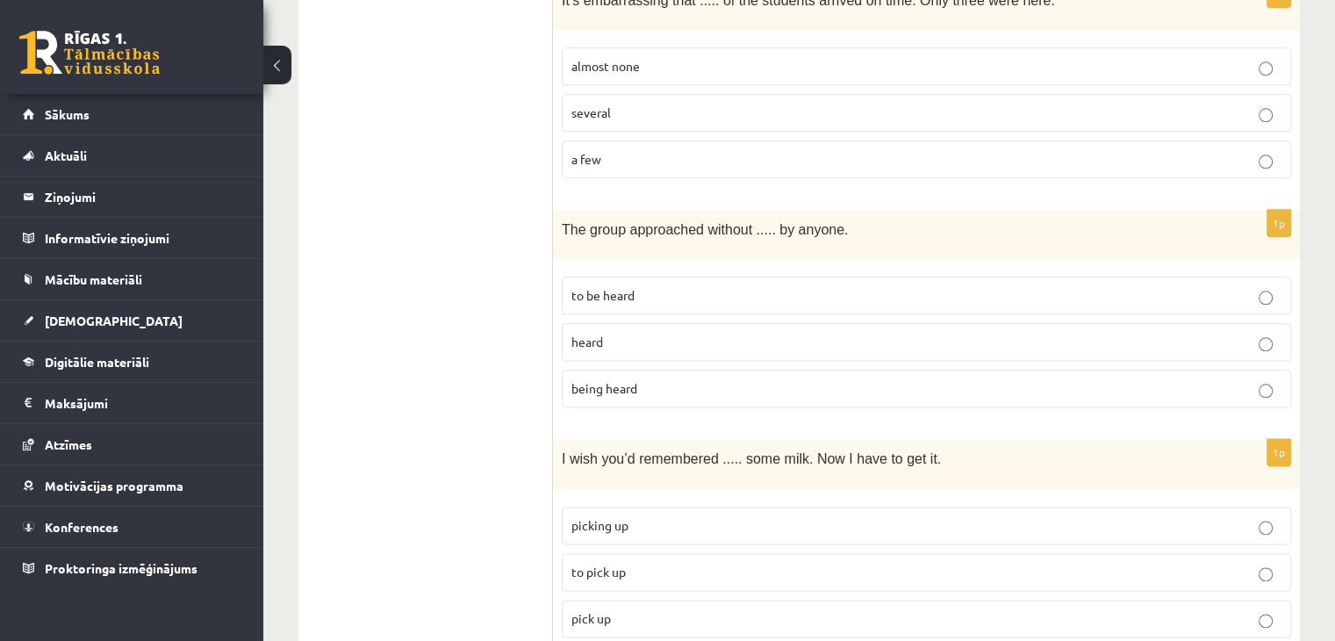
scroll to position [2106, 0]
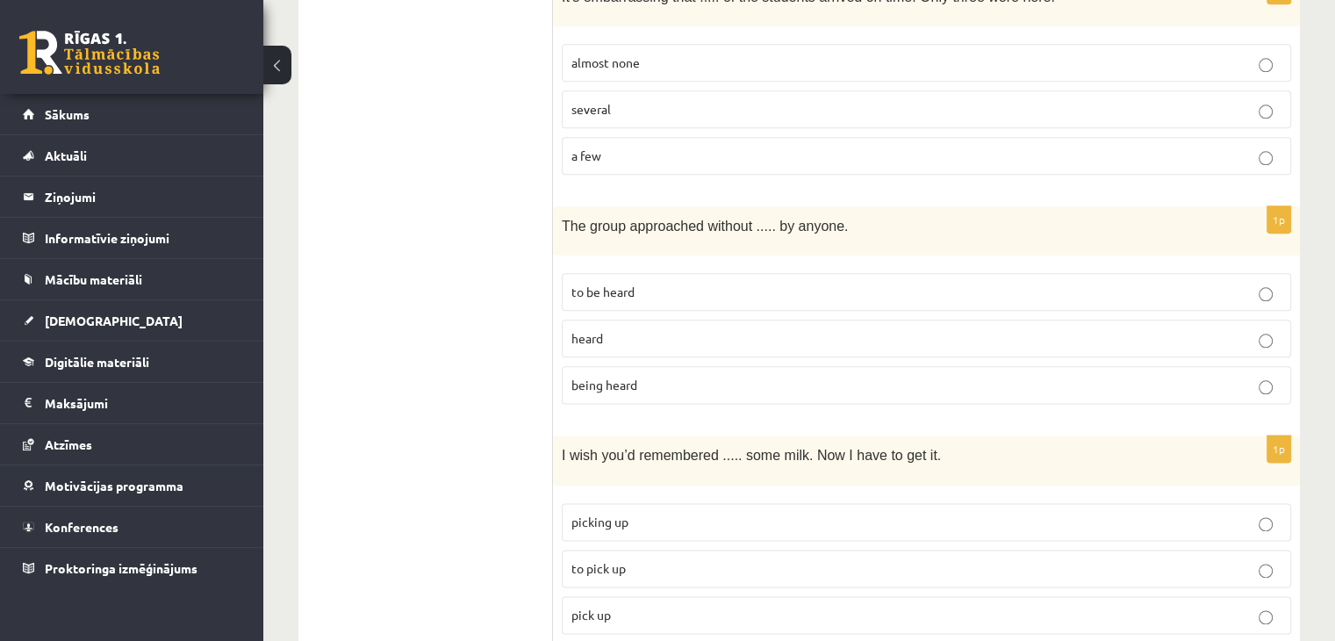
click at [611, 560] on span "to pick up" at bounding box center [598, 568] width 54 height 16
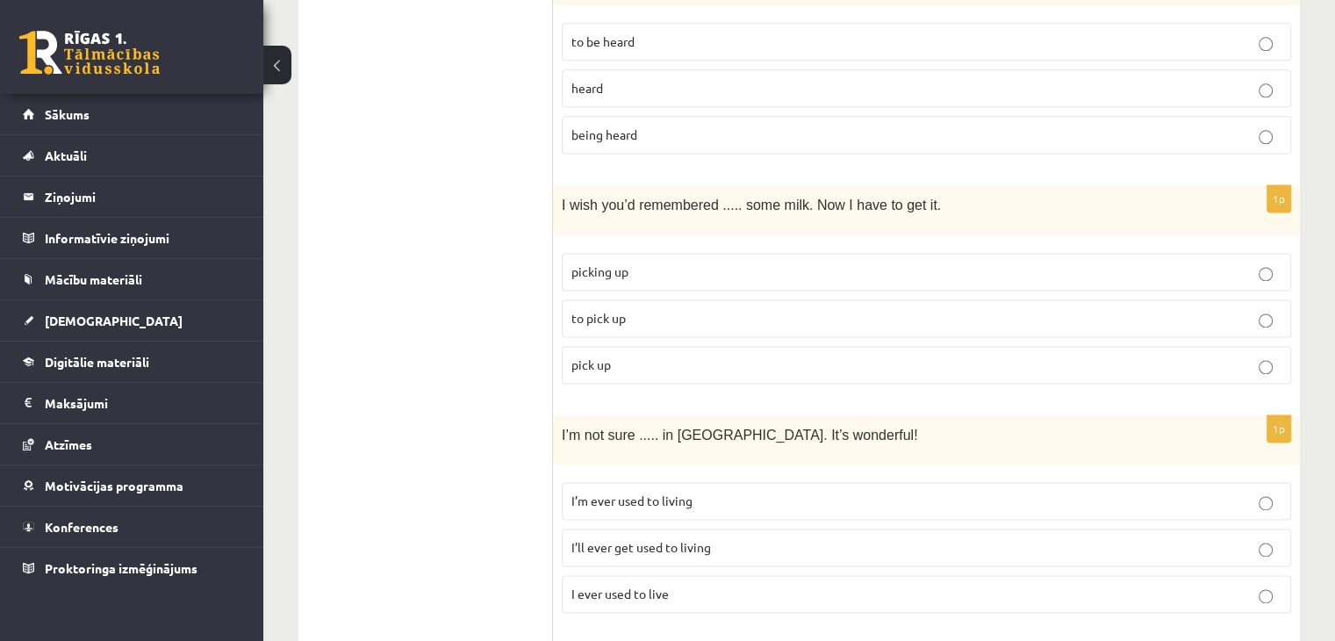
scroll to position [2369, 0]
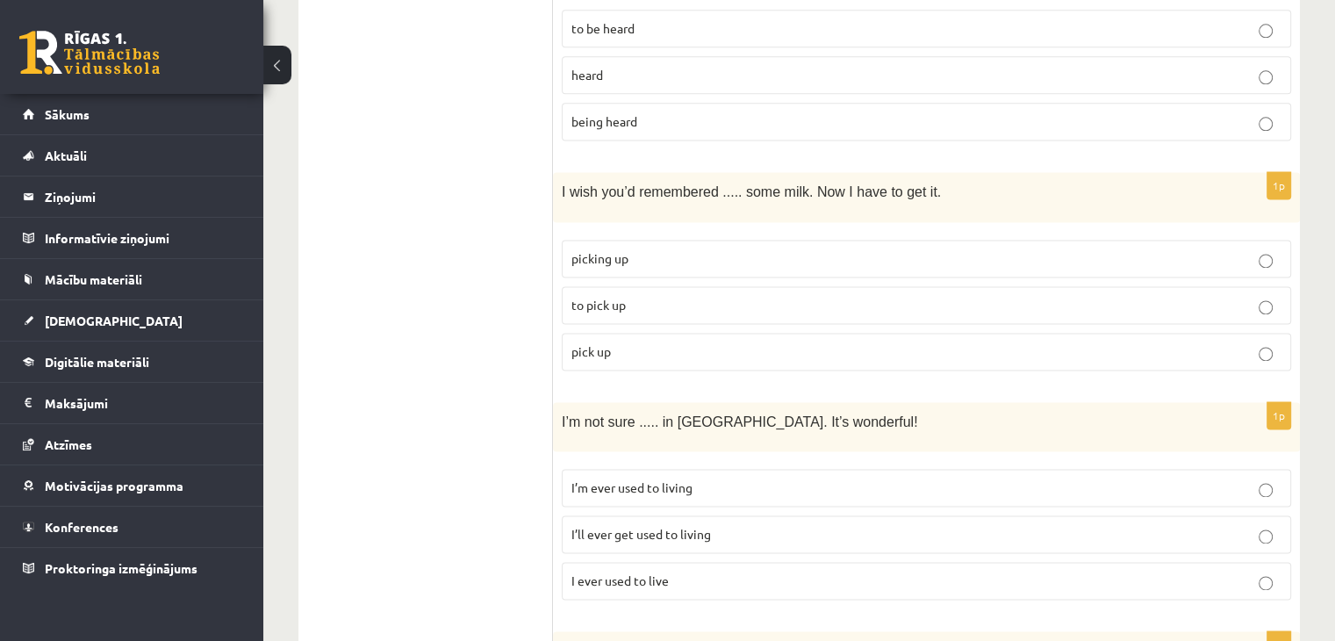
click at [600, 515] on label "I’ll ever get used to living" at bounding box center [926, 534] width 729 height 38
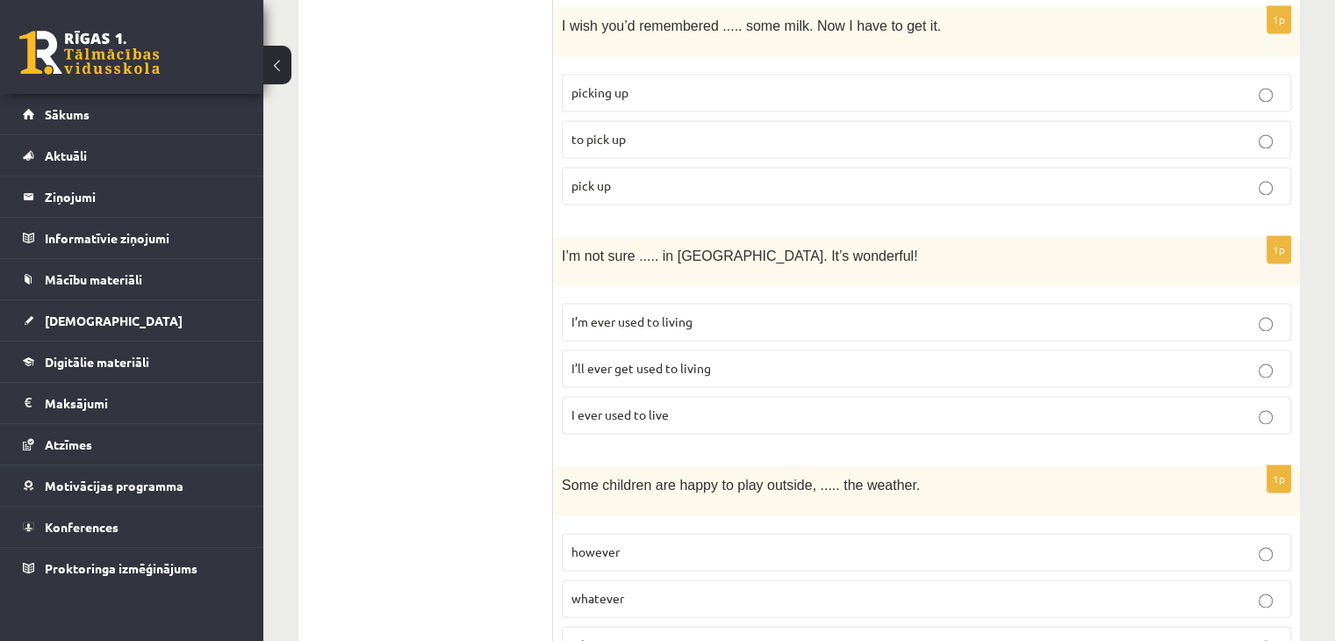
scroll to position [2545, 0]
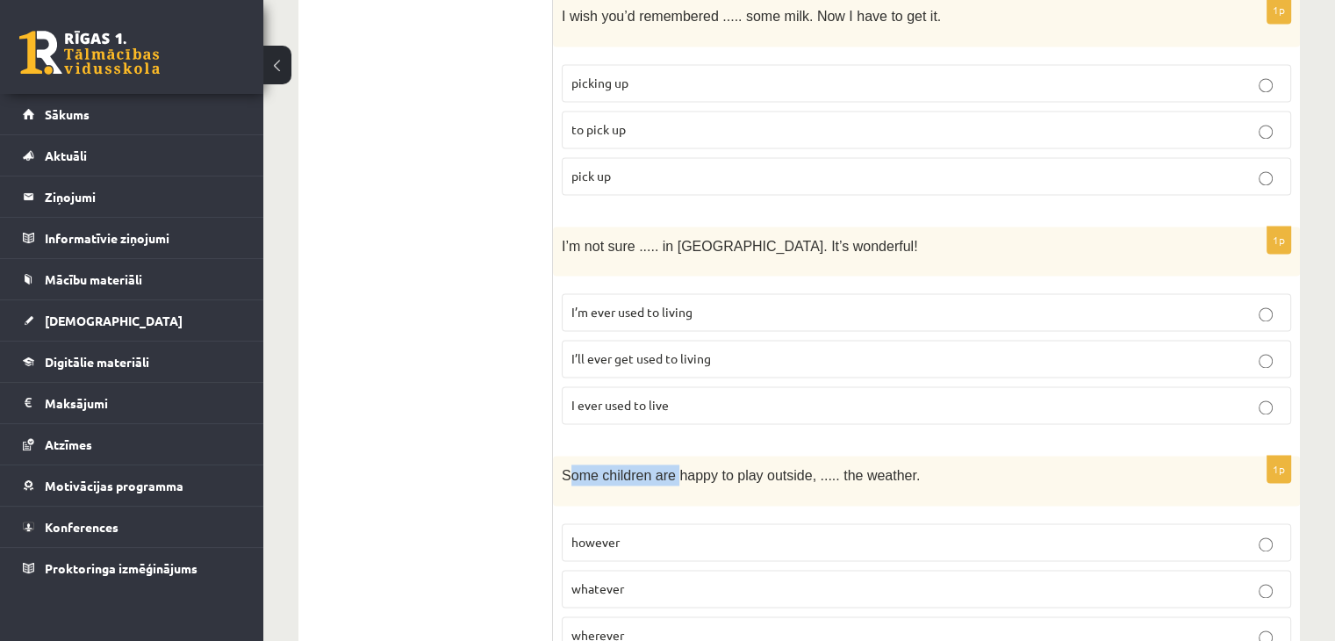
drag, startPoint x: 569, startPoint y: 412, endPoint x: 668, endPoint y: 412, distance: 99.2
click at [668, 468] on span "Some children are happy to play outside, ..... the weather." at bounding box center [741, 475] width 358 height 15
click at [717, 468] on span "Some children are happy to play outside, ..... the weather." at bounding box center [741, 475] width 358 height 15
click at [646, 523] on label "however" at bounding box center [926, 542] width 729 height 38
click at [622, 580] on span "whatever" at bounding box center [597, 588] width 53 height 16
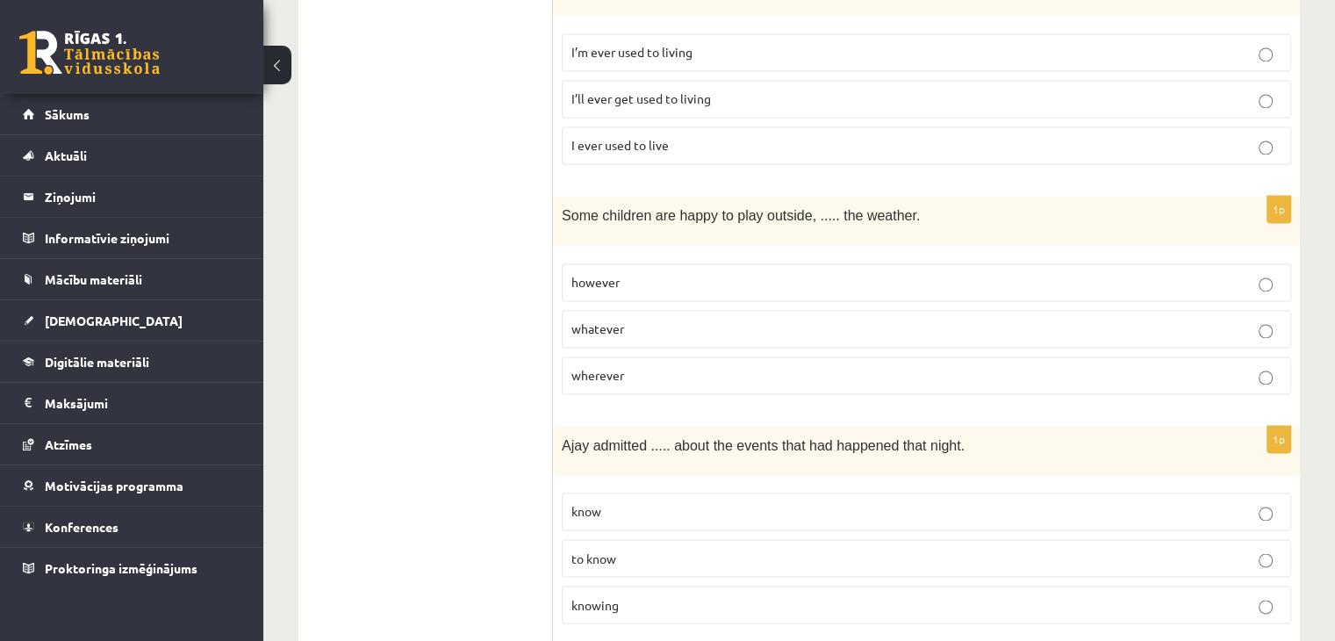
scroll to position [2808, 0]
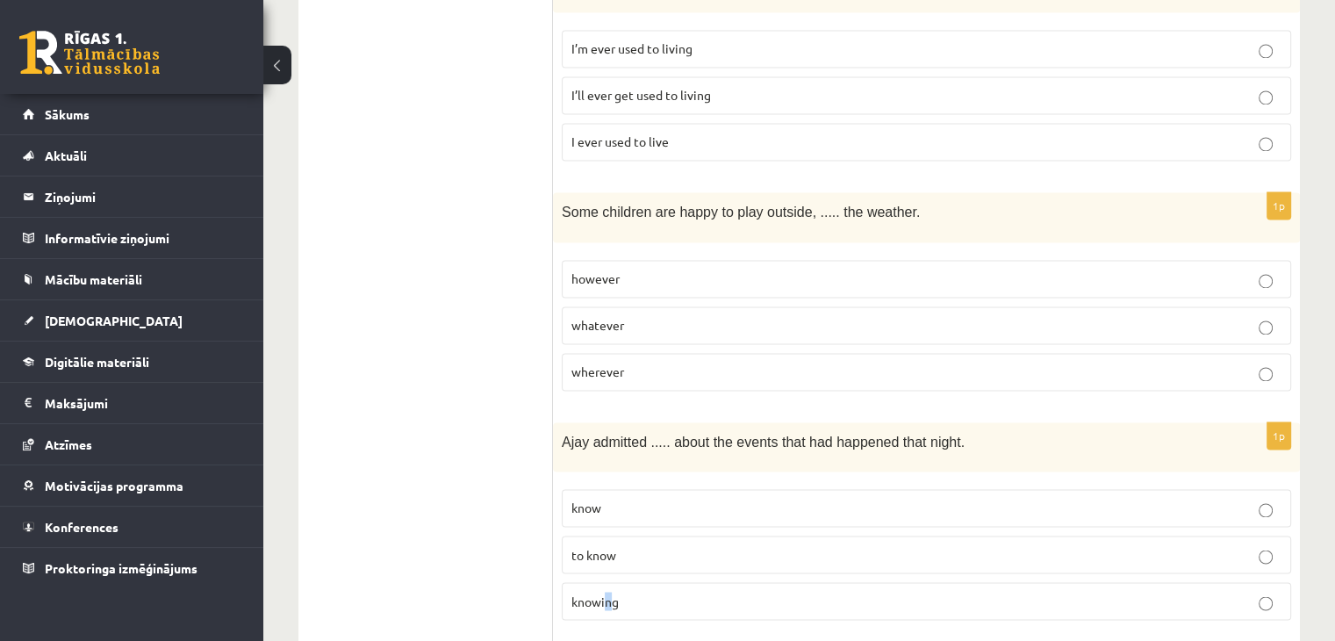
click at [607, 592] on span "knowing" at bounding box center [594, 600] width 47 height 16
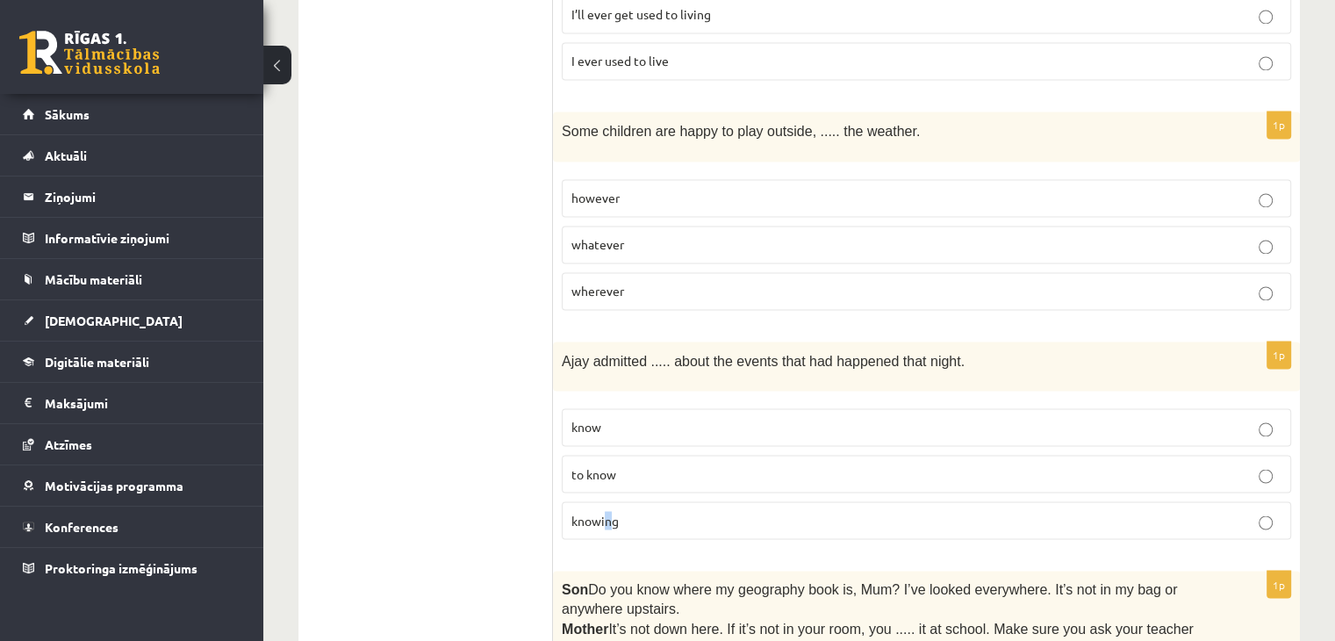
scroll to position [2896, 0]
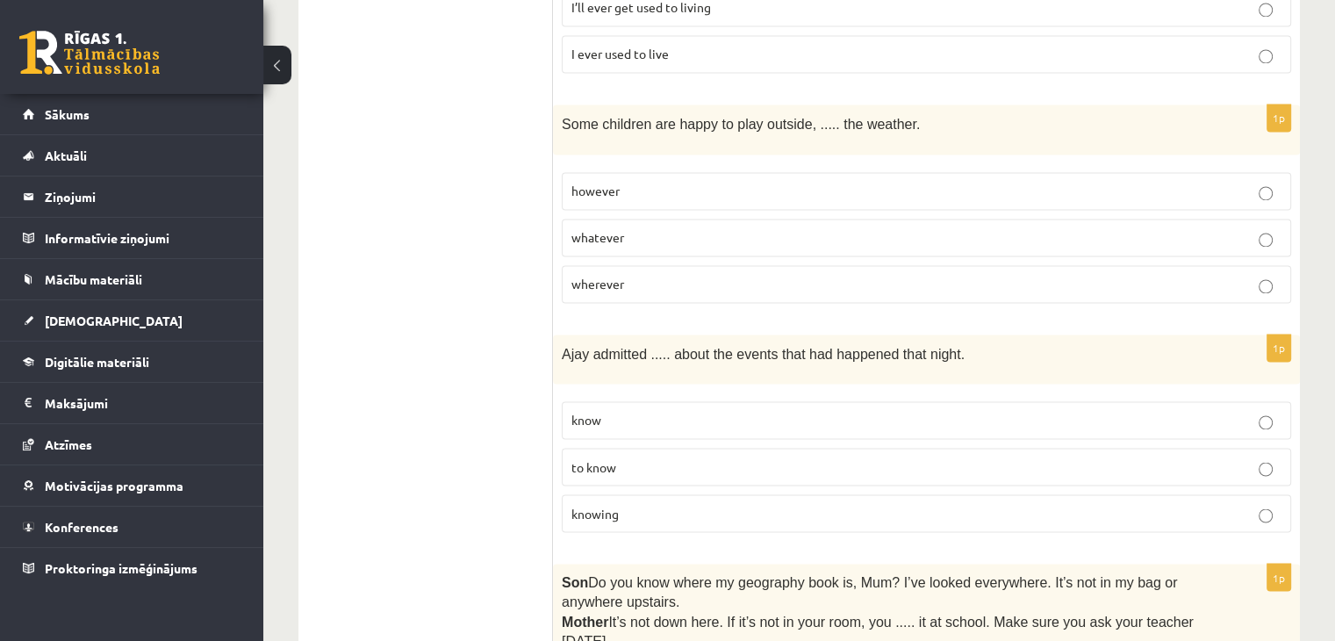
click at [617, 505] on span "knowing" at bounding box center [594, 513] width 47 height 16
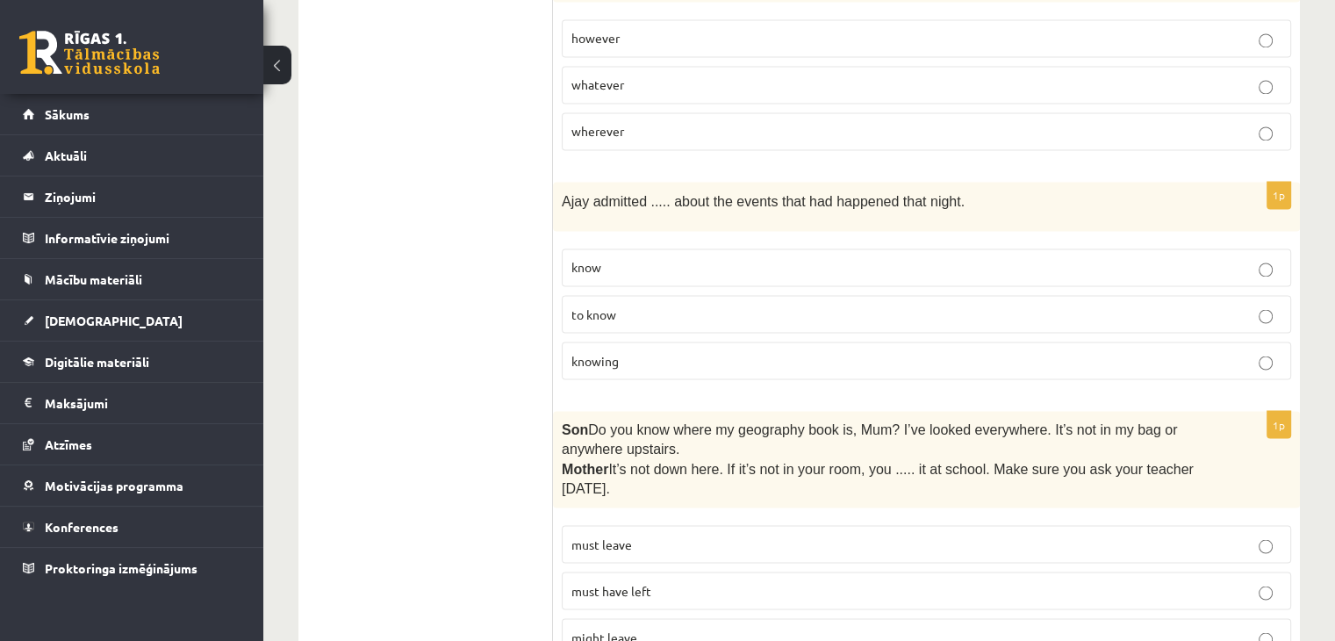
scroll to position [3071, 0]
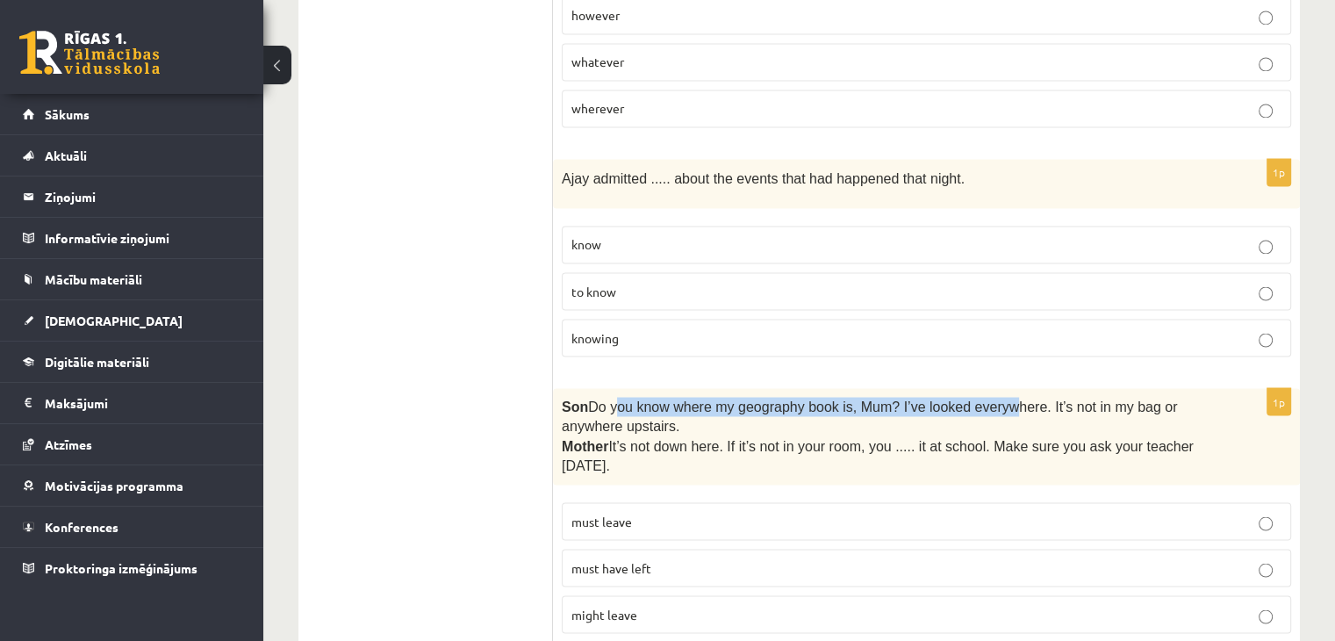
drag, startPoint x: 617, startPoint y: 334, endPoint x: 984, endPoint y: 345, distance: 367.0
click at [984, 397] on p "Son  Do you know where my geography book is, Mum? I’ve looked everywhere. It’s …" at bounding box center [882, 416] width 641 height 39
click at [774, 438] on span "It’s not down here. If it’s not in your room, you ..... it at school. Make sure…" at bounding box center [878, 455] width 632 height 34
click at [611, 548] on label "must have left" at bounding box center [926, 567] width 729 height 38
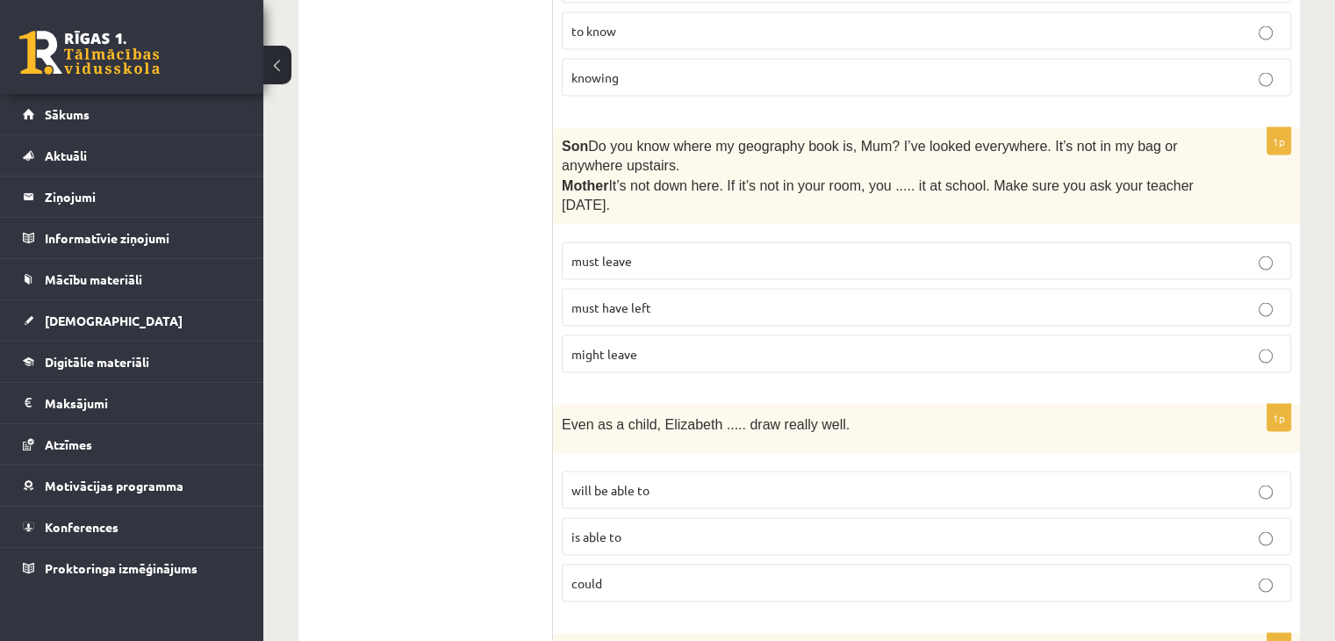
scroll to position [3335, 0]
drag, startPoint x: 577, startPoint y: 354, endPoint x: 630, endPoint y: 352, distance: 52.7
click at [630, 413] on span "Even as a child, Elizabeth ..... draw really well." at bounding box center [706, 420] width 288 height 15
click at [616, 570] on p "could" at bounding box center [926, 579] width 710 height 18
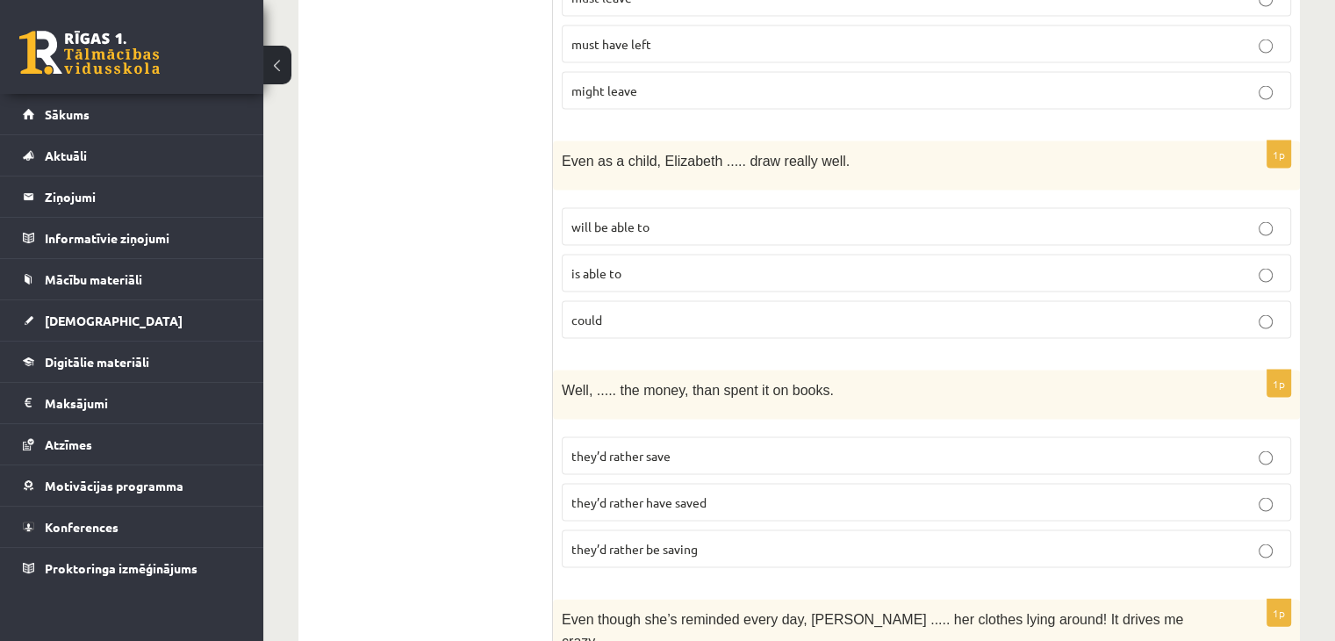
scroll to position [3598, 0]
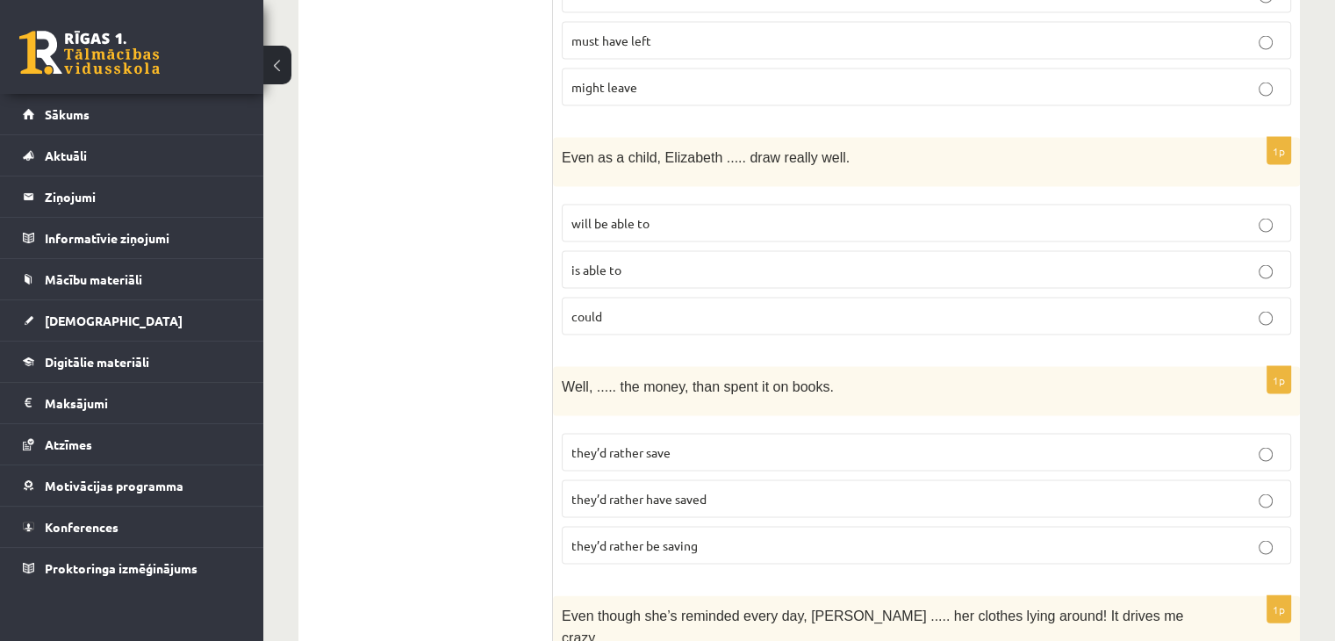
click at [620, 537] on span "they’d rather be saving" at bounding box center [634, 545] width 126 height 16
drag, startPoint x: 615, startPoint y: 318, endPoint x: 660, endPoint y: 314, distance: 44.9
click at [660, 379] on span "Well, ..... the money, than spent it on books." at bounding box center [698, 386] width 272 height 15
click at [637, 491] on span "they’d rather have saved" at bounding box center [638, 499] width 135 height 16
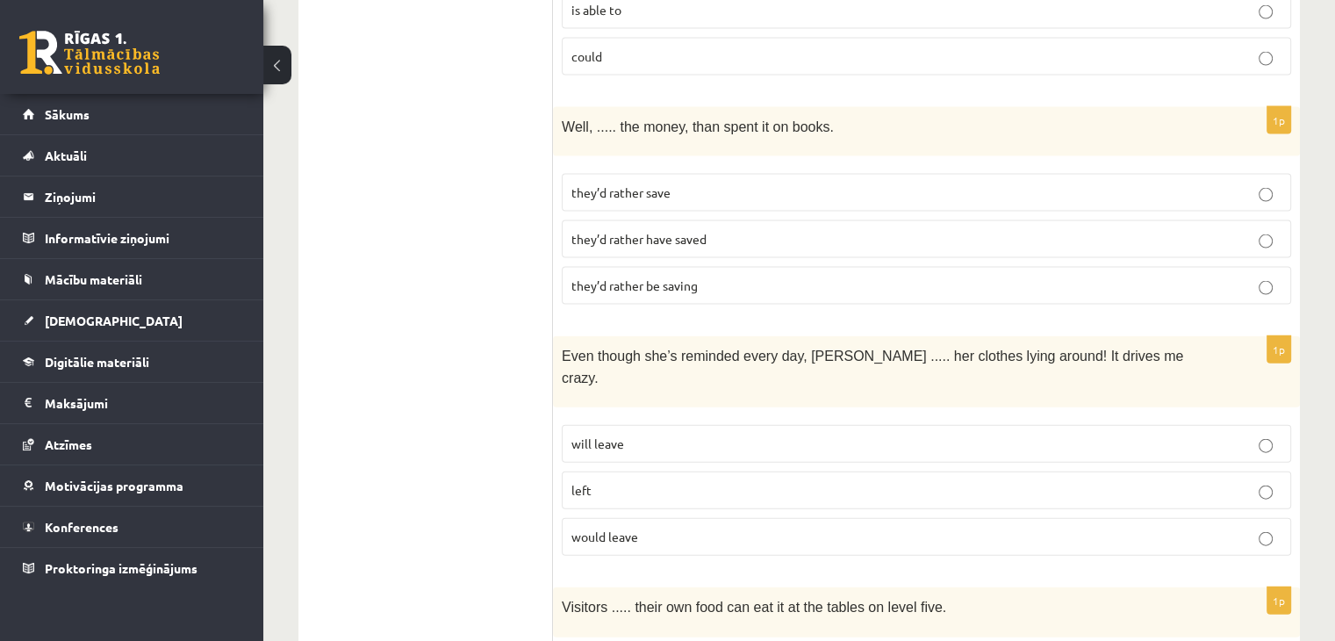
scroll to position [3861, 0]
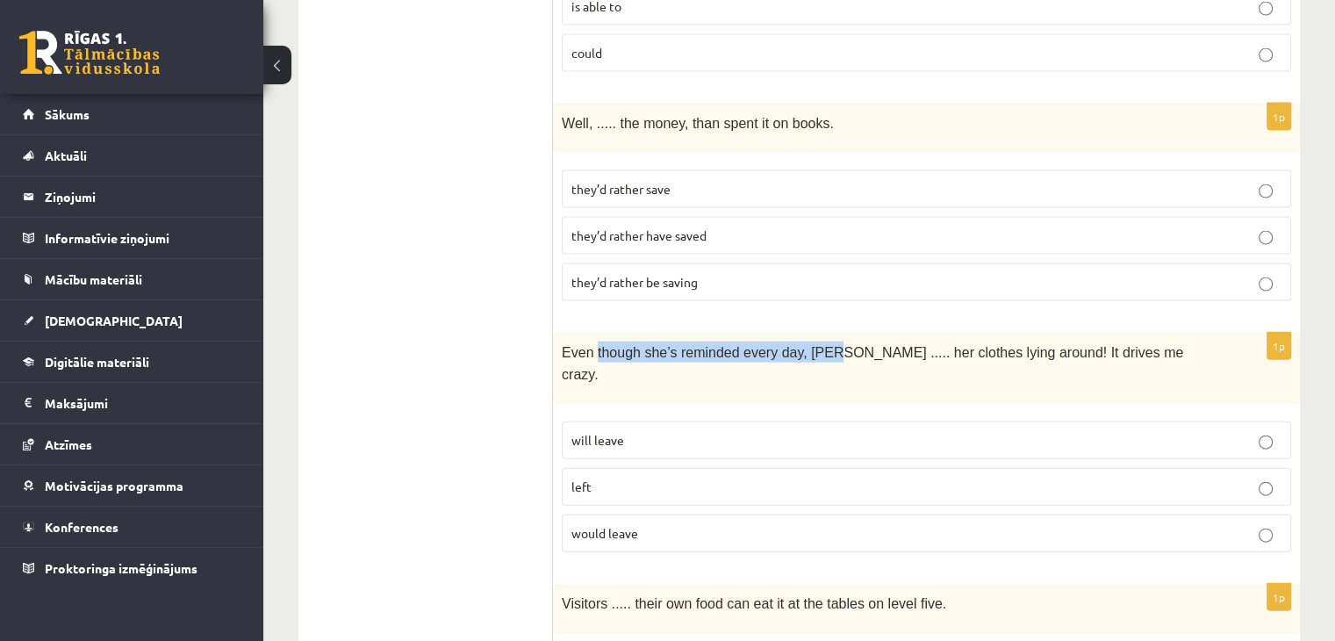
drag, startPoint x: 601, startPoint y: 287, endPoint x: 808, endPoint y: 283, distance: 207.2
click at [808, 333] on div "Even though she’s reminded every day, Cathy ..... her clothes lying around! It …" at bounding box center [926, 368] width 747 height 71
click at [808, 345] on span "Even though she’s reminded every day, Cathy ..... her clothes lying around! It …" at bounding box center [872, 363] width 621 height 36
click at [607, 477] on p "left" at bounding box center [926, 486] width 710 height 18
drag, startPoint x: 675, startPoint y: 268, endPoint x: 716, endPoint y: 268, distance: 41.2
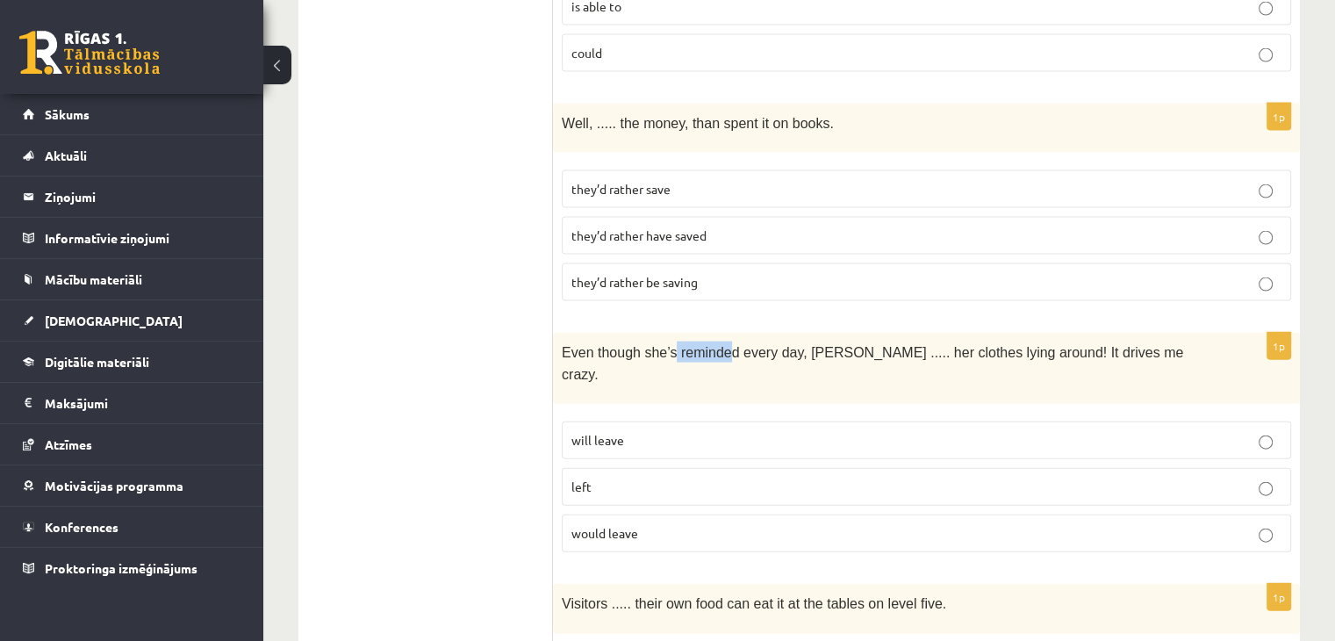
click at [716, 345] on span "Even though she’s reminded every day, Cathy ..... her clothes lying around! It …" at bounding box center [872, 363] width 621 height 36
click at [720, 345] on span "Even though she’s reminded every day, Cathy ..... her clothes lying around! It …" at bounding box center [872, 363] width 621 height 36
drag, startPoint x: 773, startPoint y: 275, endPoint x: 904, endPoint y: 277, distance: 130.8
click at [904, 345] on span "Even though she’s reminded every day, Cathy ..... her clothes lying around! It …" at bounding box center [872, 363] width 621 height 36
drag, startPoint x: 937, startPoint y: 277, endPoint x: 948, endPoint y: 281, distance: 11.1
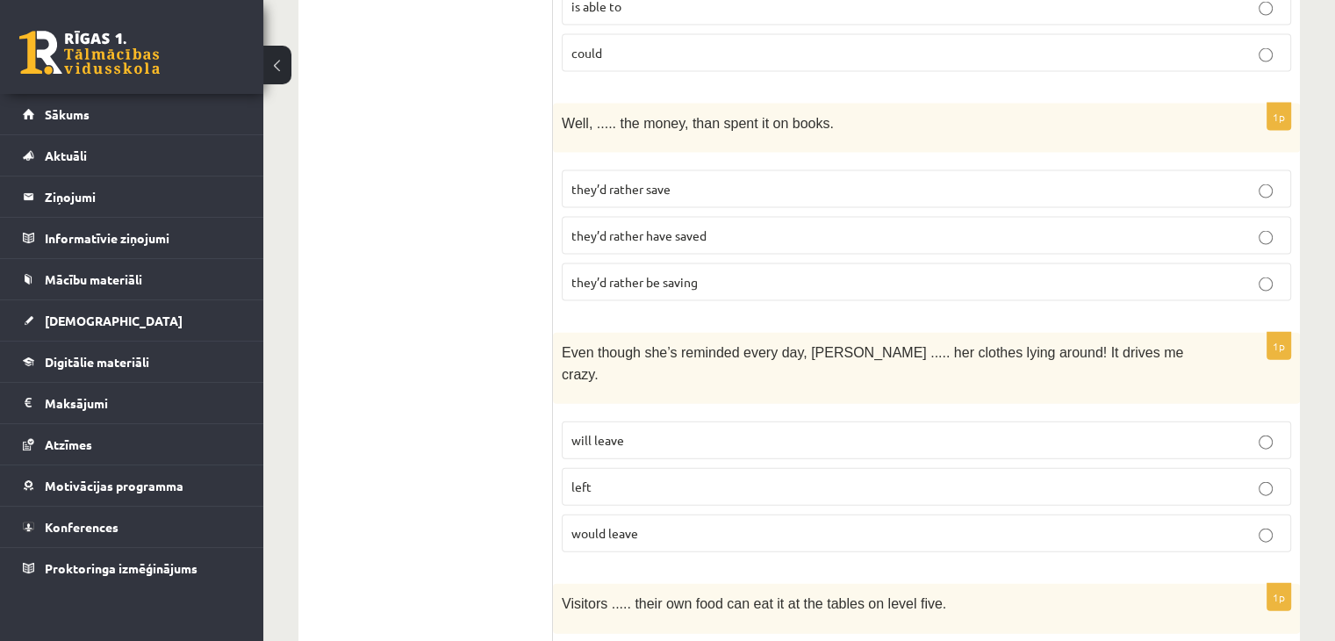
click at [943, 345] on span "Even though she’s reminded every day, Cathy ..... her clothes lying around! It …" at bounding box center [872, 363] width 621 height 36
click at [663, 333] on div "Even though she’s reminded every day, Cathy ..... her clothes lying around! It …" at bounding box center [926, 368] width 747 height 71
click at [628, 345] on span "Even though she’s reminded every day, Cathy ..... her clothes lying around! It …" at bounding box center [872, 363] width 621 height 36
click at [639, 431] on p "will leave" at bounding box center [926, 440] width 710 height 18
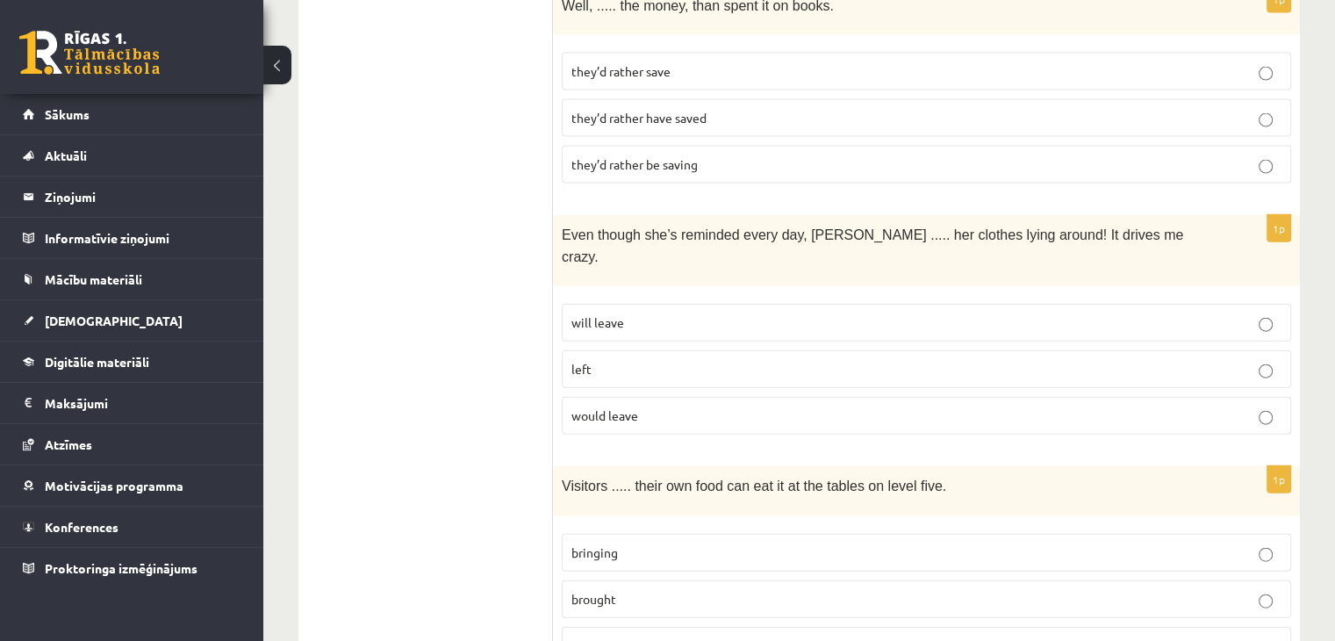
scroll to position [4125, 0]
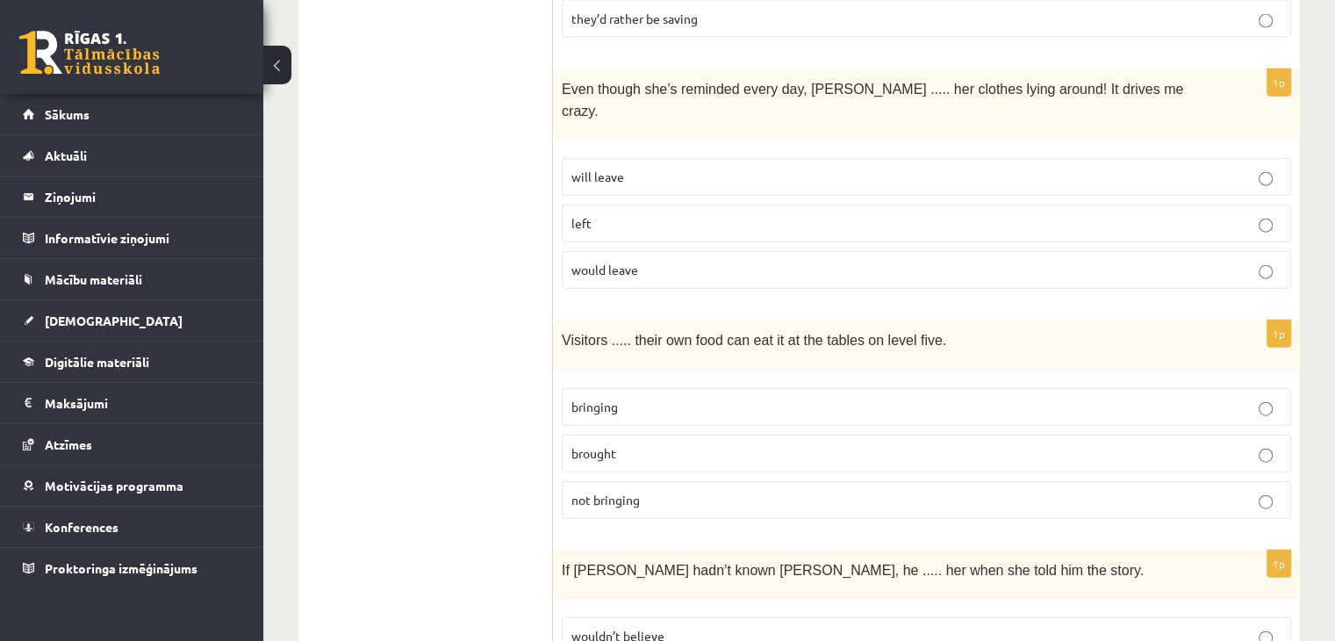
click at [625, 388] on label "bringing" at bounding box center [926, 407] width 729 height 38
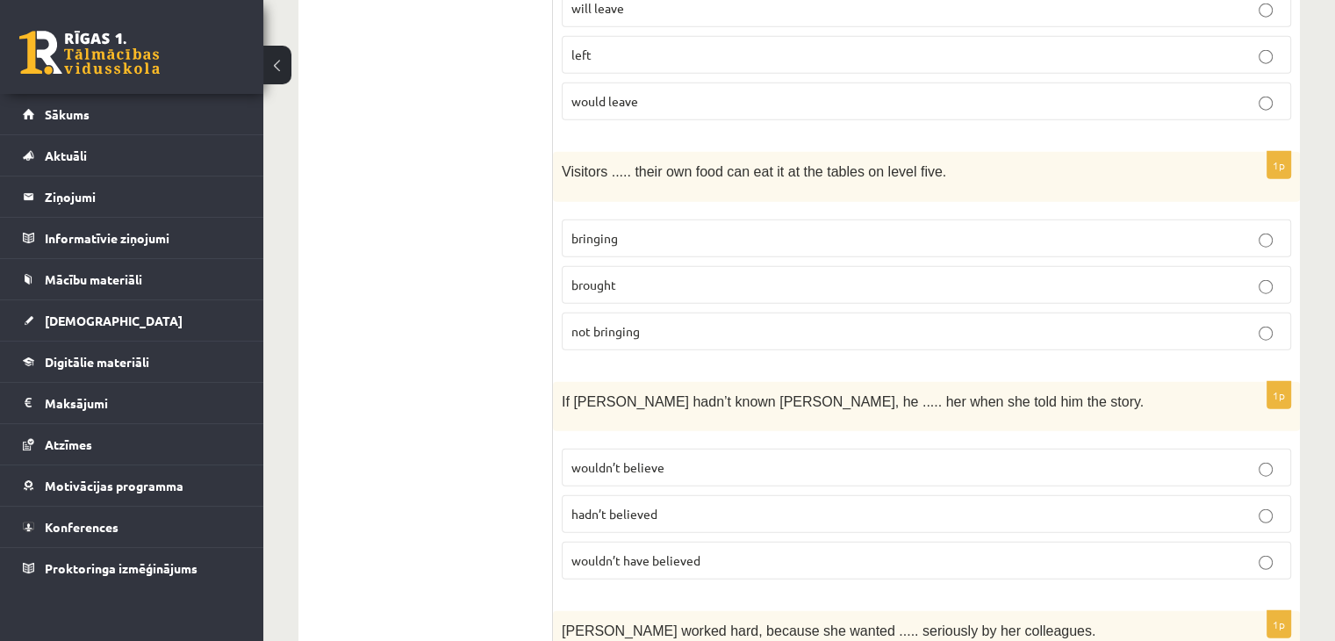
scroll to position [4300, 0]
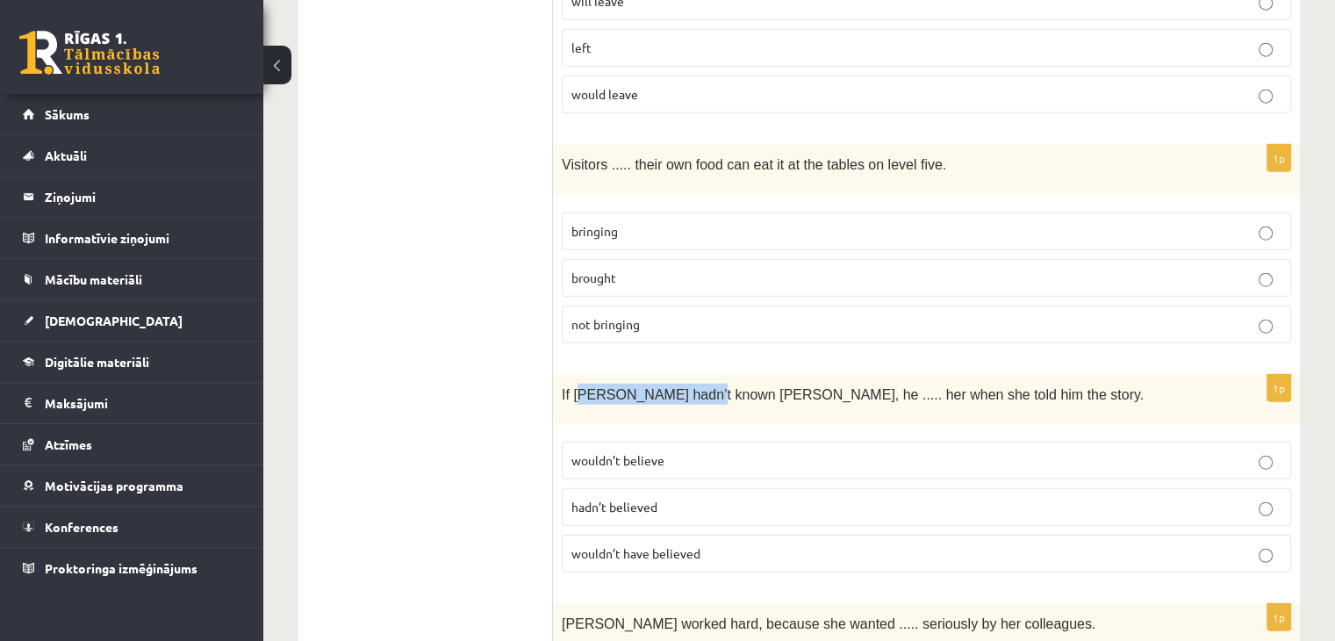
drag, startPoint x: 602, startPoint y: 284, endPoint x: 698, endPoint y: 278, distance: 95.9
click at [698, 375] on div "If Tom hadn’t known Mariam, he ..... her when she told him the story." at bounding box center [926, 399] width 747 height 49
click at [618, 545] on span "wouldn’t have believed" at bounding box center [635, 553] width 129 height 16
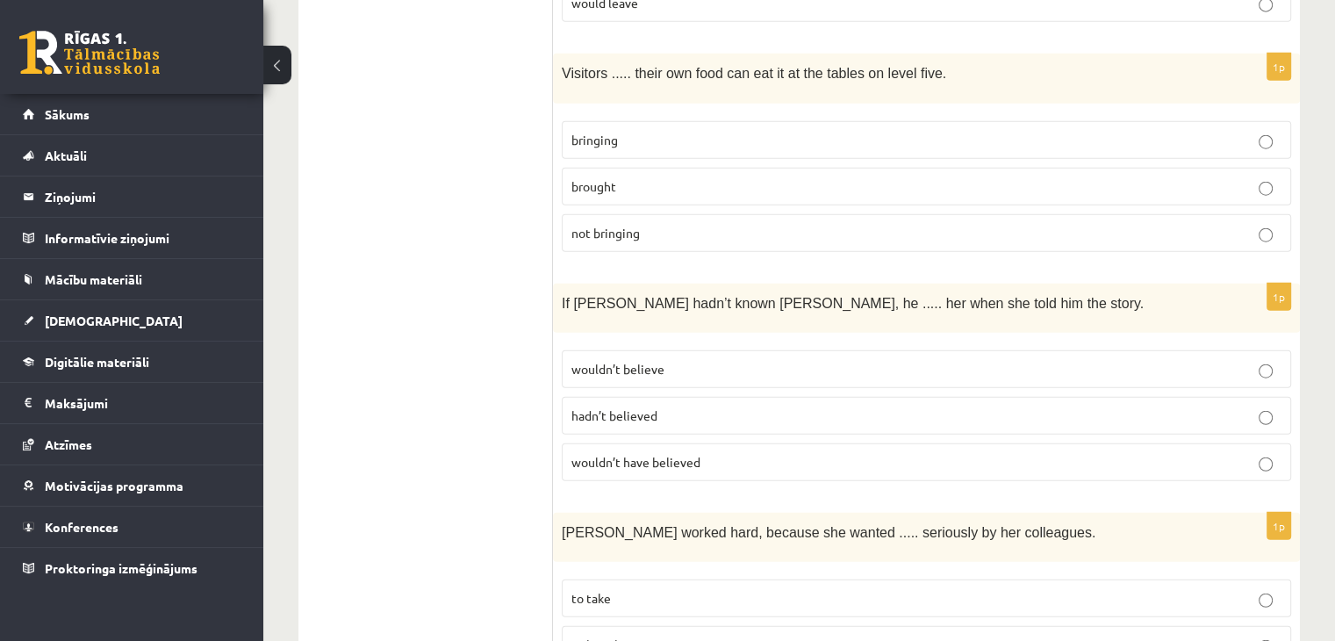
scroll to position [4419, 0]
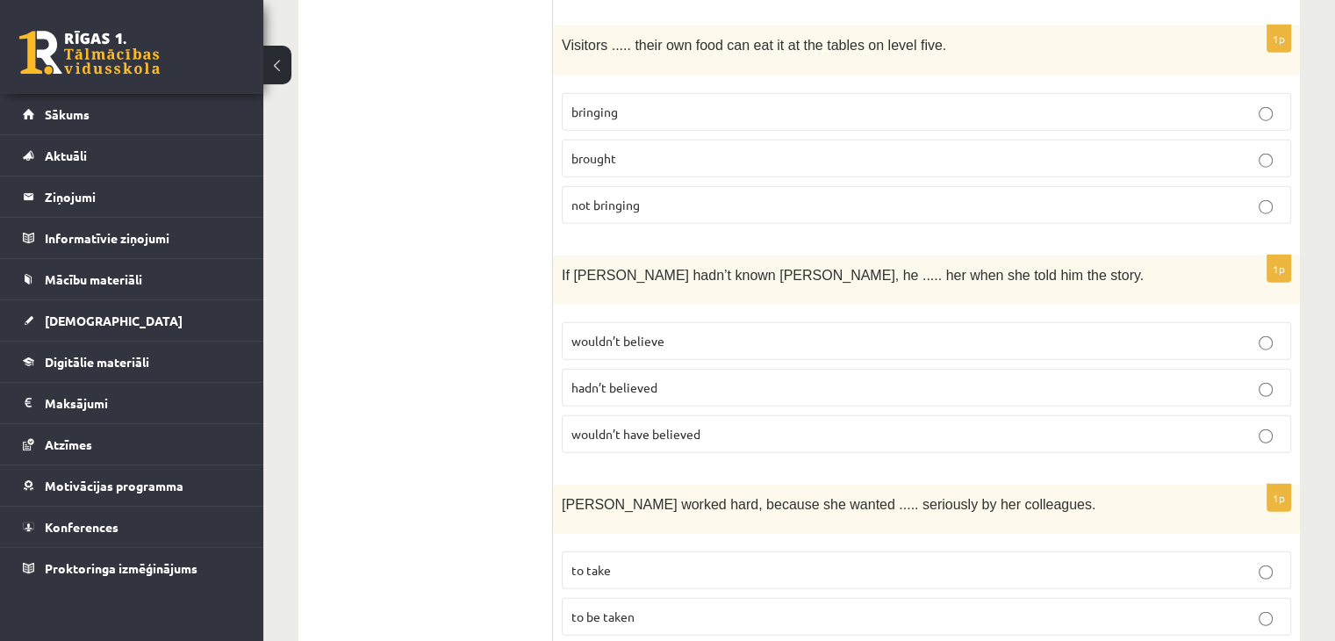
click at [580, 607] on p "to be taken" at bounding box center [926, 616] width 710 height 18
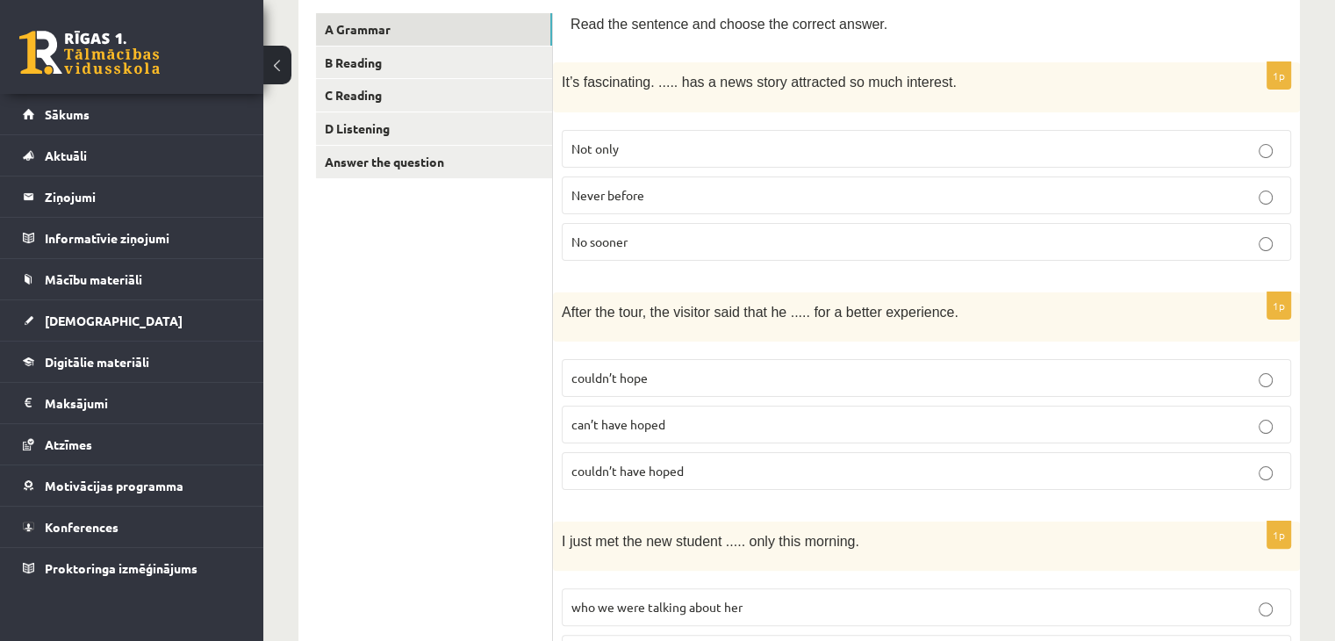
scroll to position [0, 0]
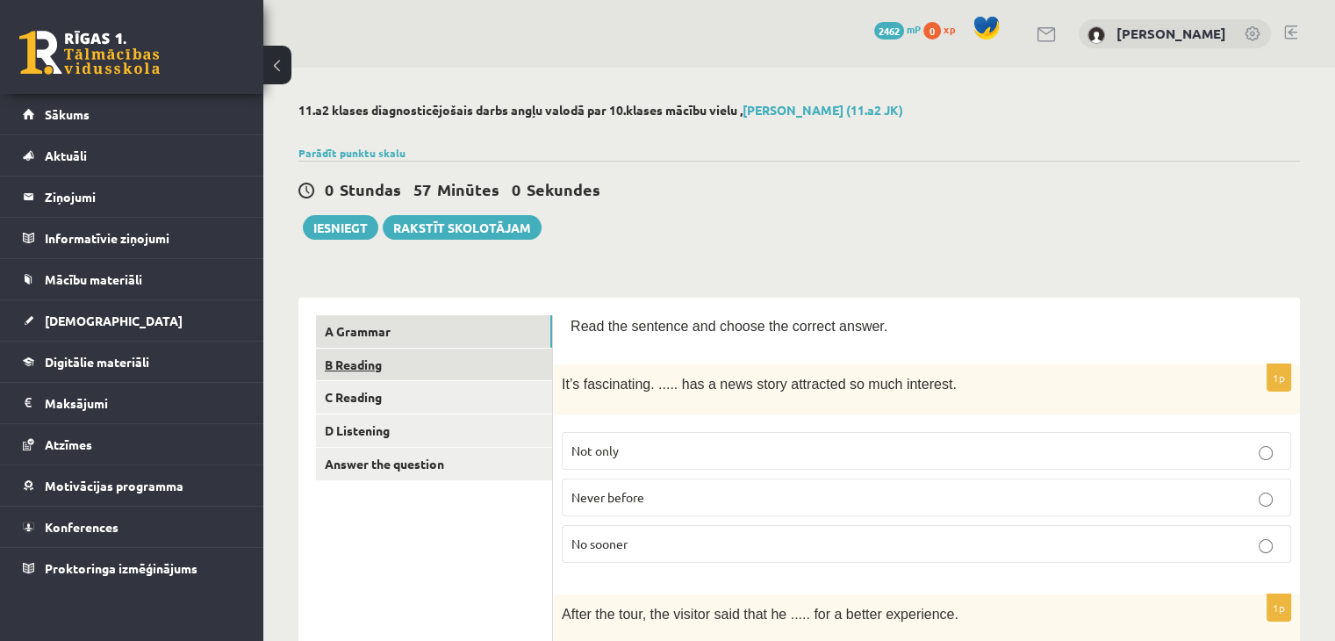
click at [435, 366] on link "B Reading" at bounding box center [434, 364] width 236 height 32
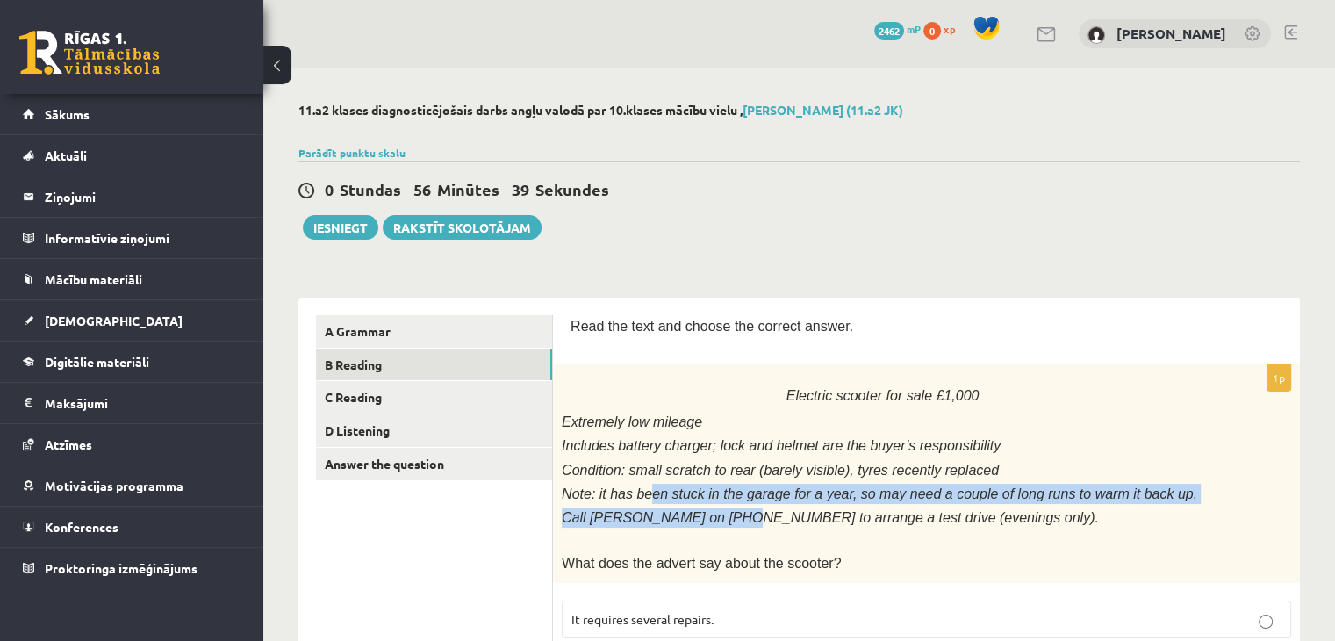
drag, startPoint x: 648, startPoint y: 484, endPoint x: 723, endPoint y: 512, distance: 80.8
click at [723, 512] on div "Electric scooter for sale £1,000 Extremely low mileage Includes battery charger…" at bounding box center [926, 473] width 747 height 218
click at [723, 512] on span "Call Anna on 01632 960 0539 to arrange a test drive (evenings only)." at bounding box center [830, 517] width 537 height 15
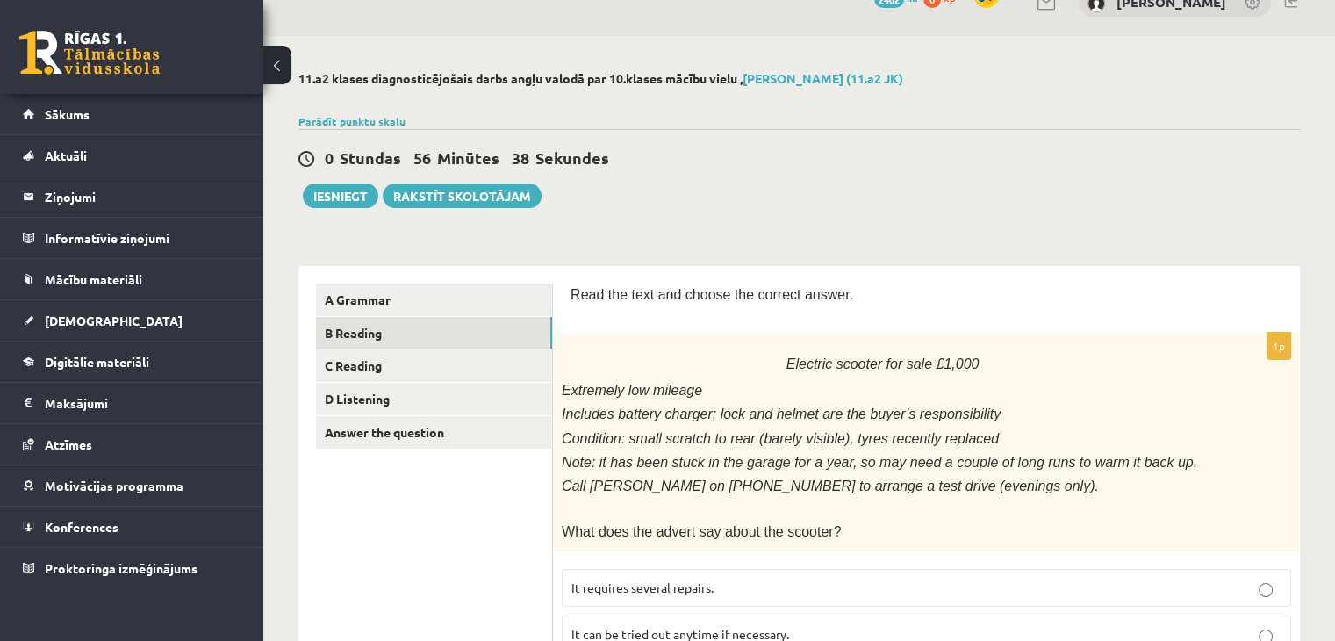
scroll to position [88, 0]
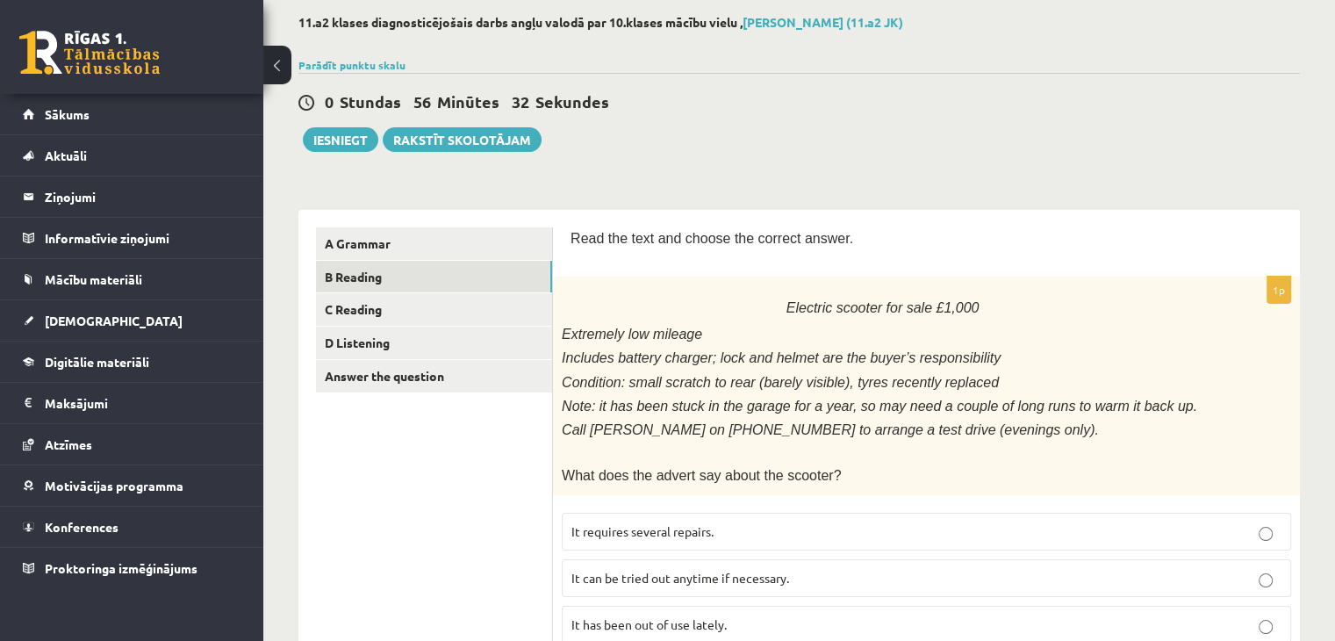
click at [710, 523] on span "It requires several repairs." at bounding box center [642, 531] width 142 height 16
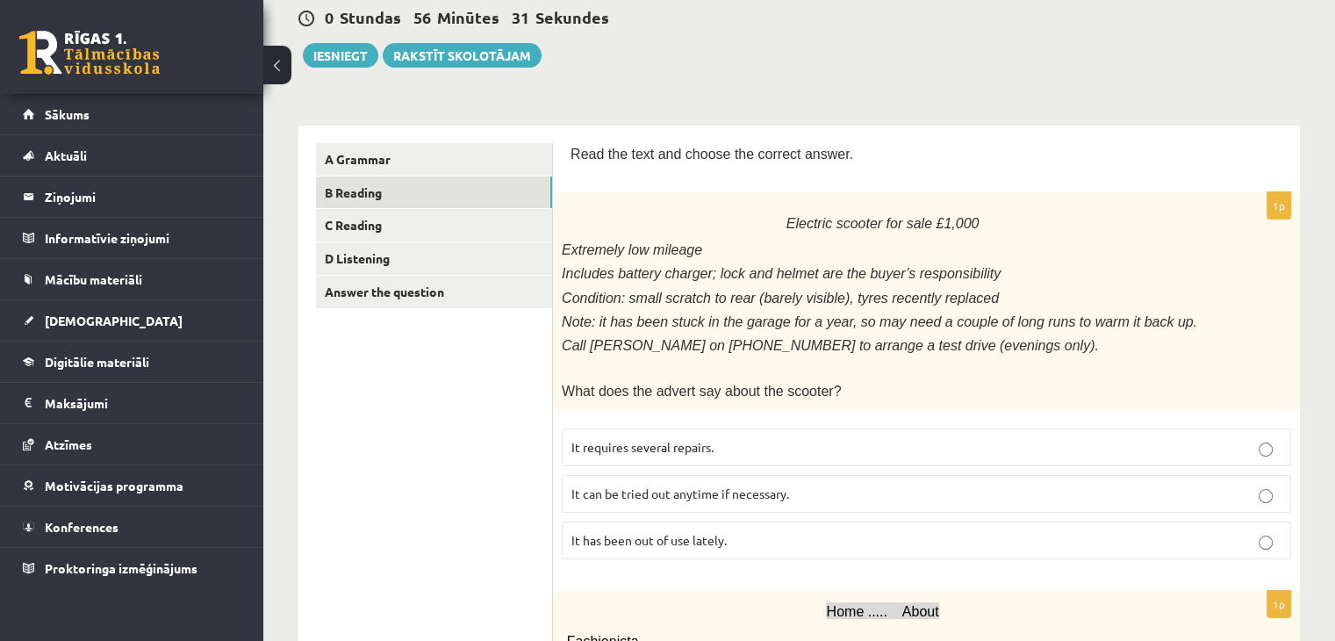
scroll to position [176, 0]
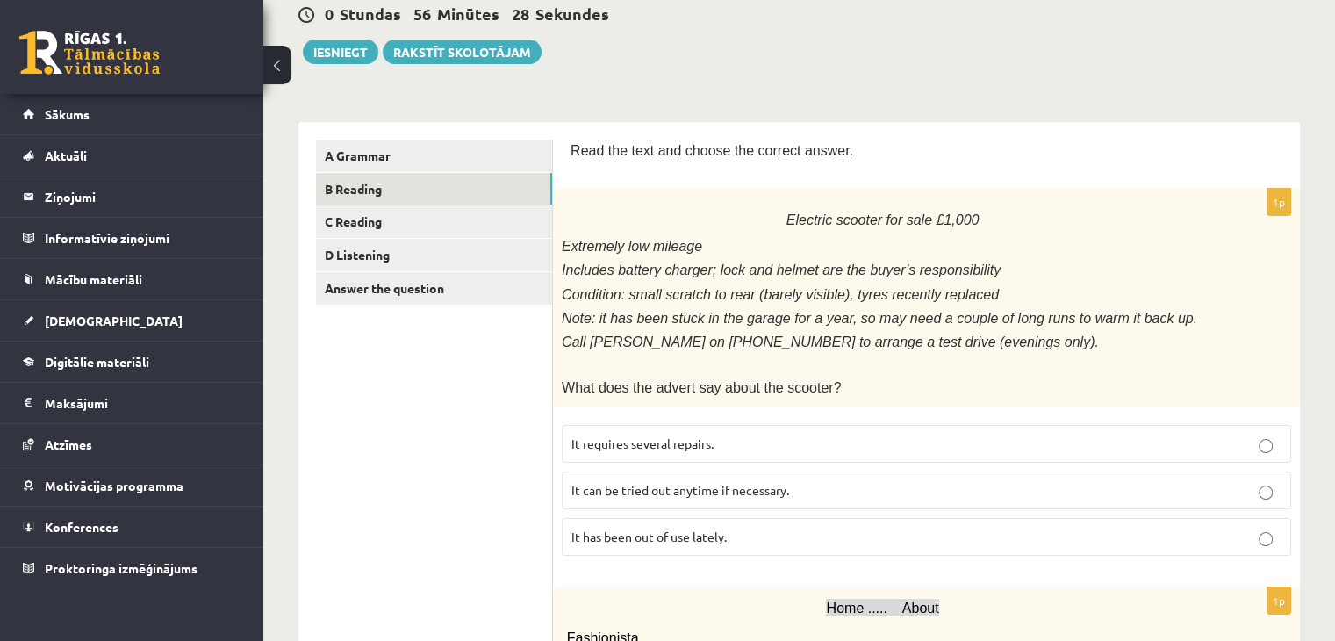
click at [710, 528] on span "It has been out of use lately." at bounding box center [648, 536] width 155 height 16
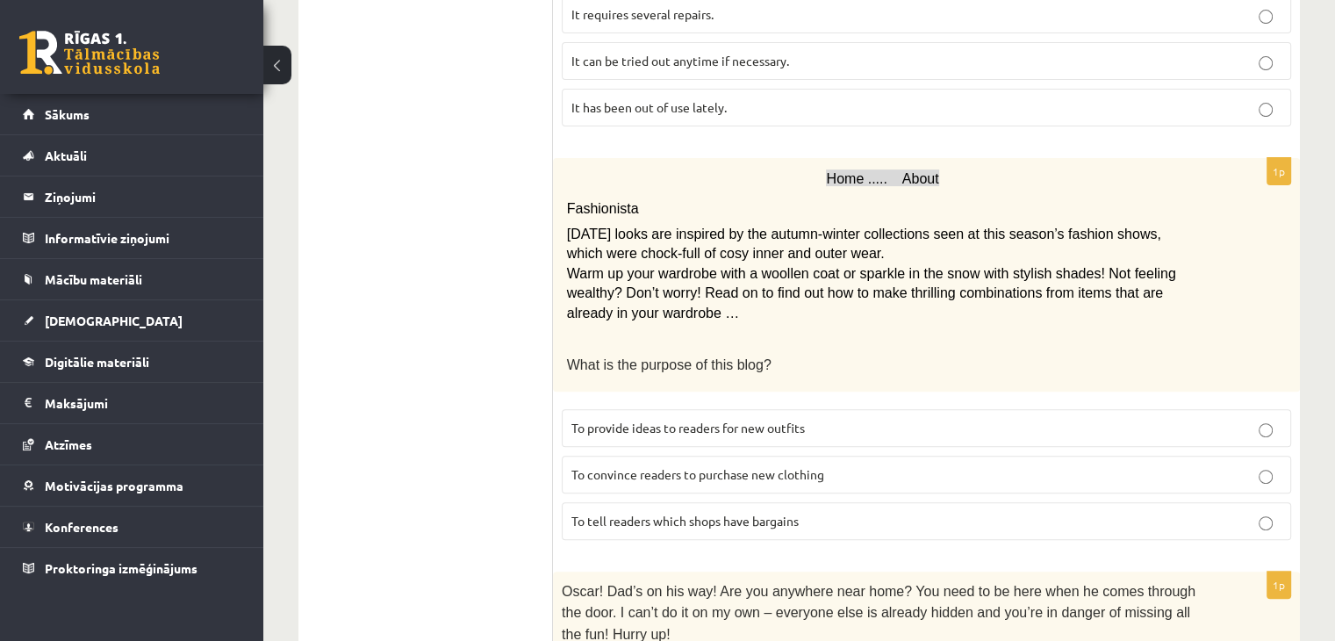
scroll to position [614, 0]
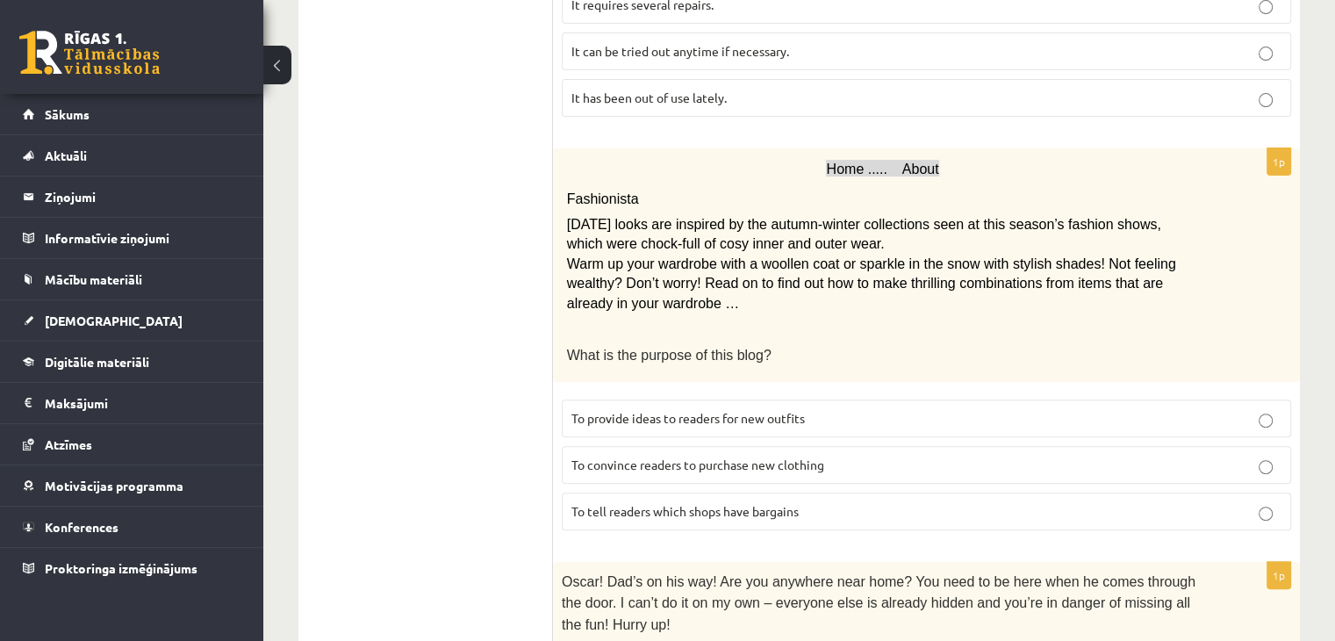
click at [677, 399] on label "To provide ideas to readers for new outfits" at bounding box center [926, 418] width 729 height 38
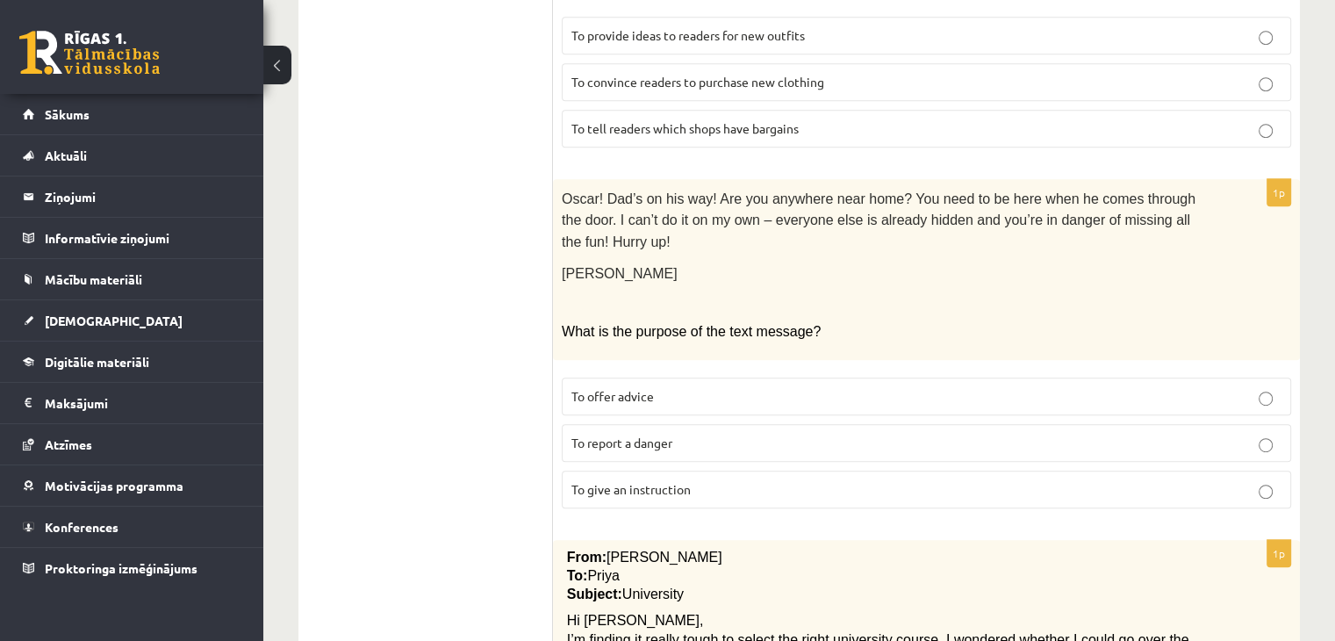
scroll to position [1053, 0]
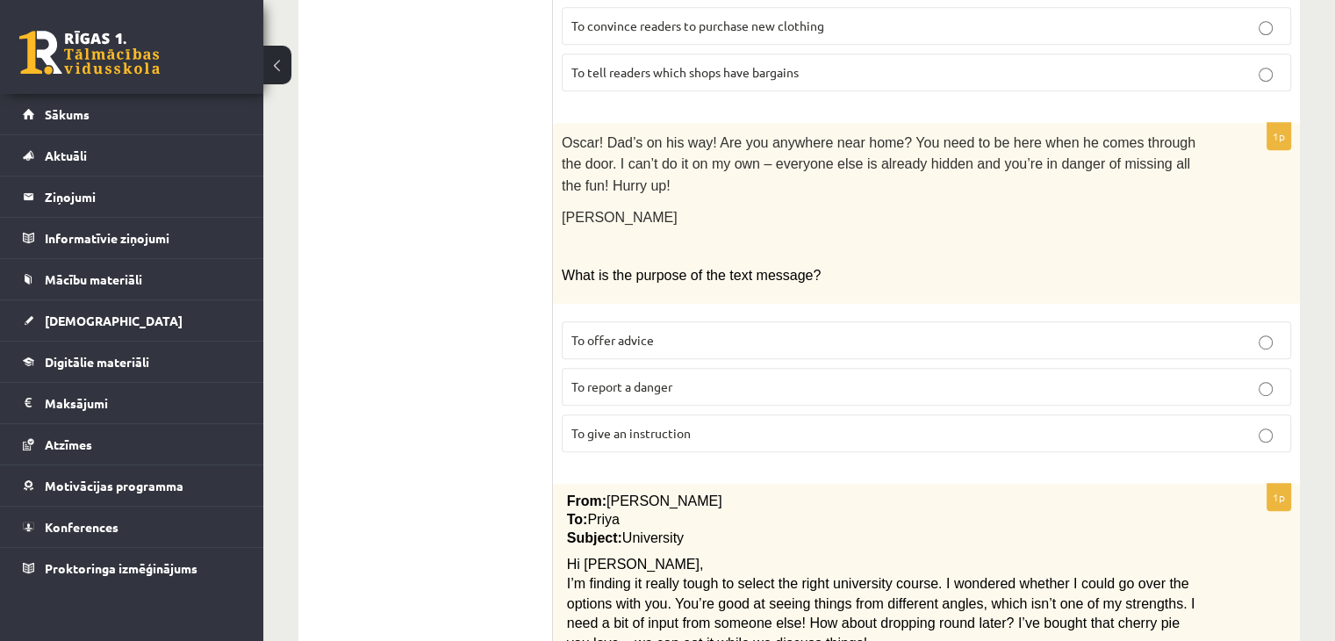
click at [667, 425] on span "To give an instruction" at bounding box center [630, 433] width 119 height 16
click at [672, 378] on span "To report a danger" at bounding box center [621, 386] width 101 height 16
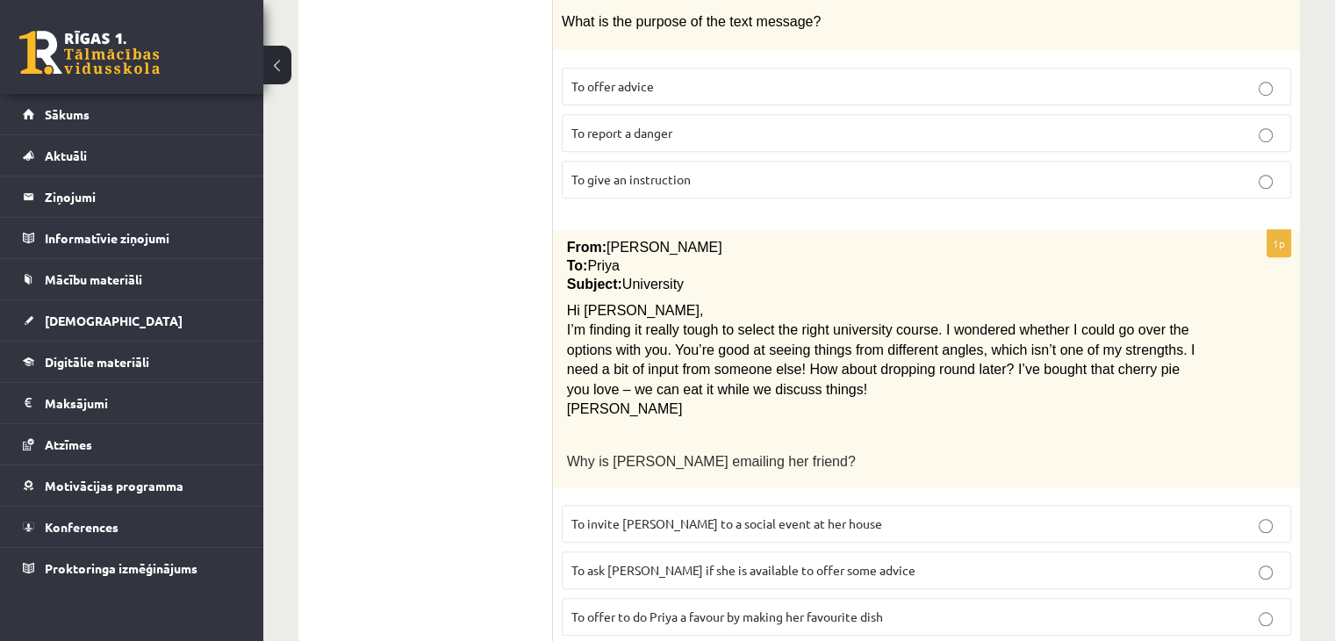
scroll to position [1316, 0]
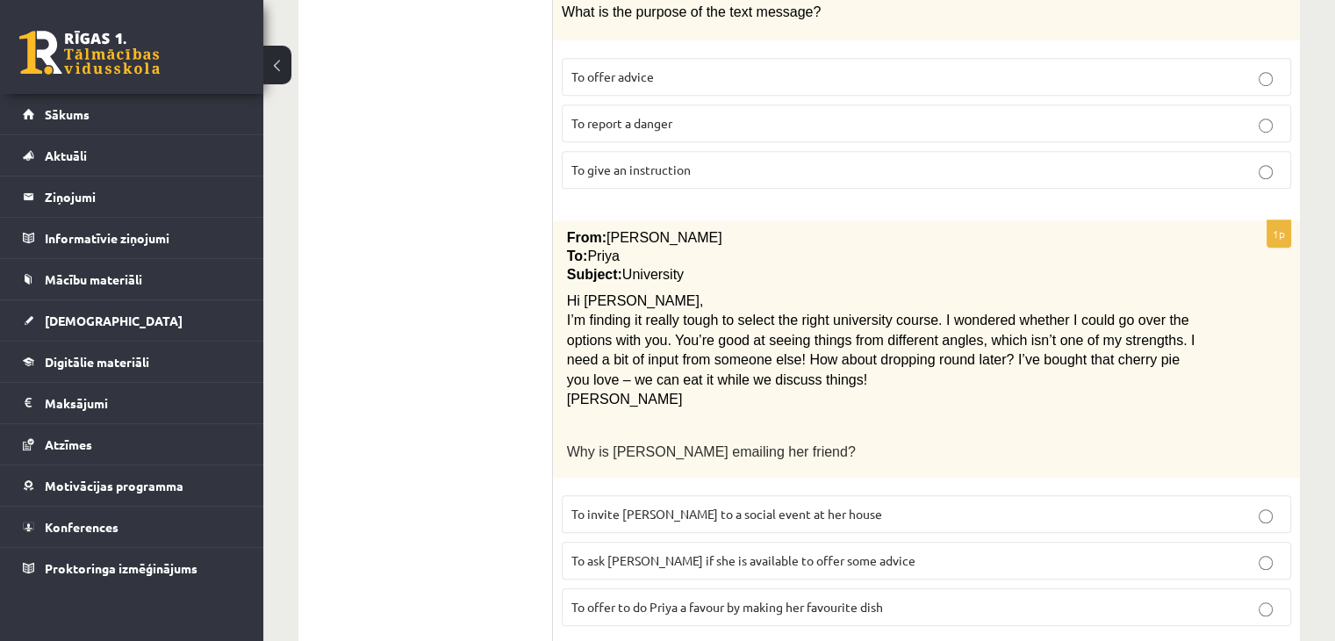
drag, startPoint x: 570, startPoint y: 268, endPoint x: 632, endPoint y: 282, distance: 63.0
click at [632, 311] on p "I’m finding it really tough to select the right university course. I wondered w…" at bounding box center [883, 350] width 632 height 79
click at [623, 552] on span "To ask Priya if she is available to offer some advice" at bounding box center [743, 560] width 344 height 16
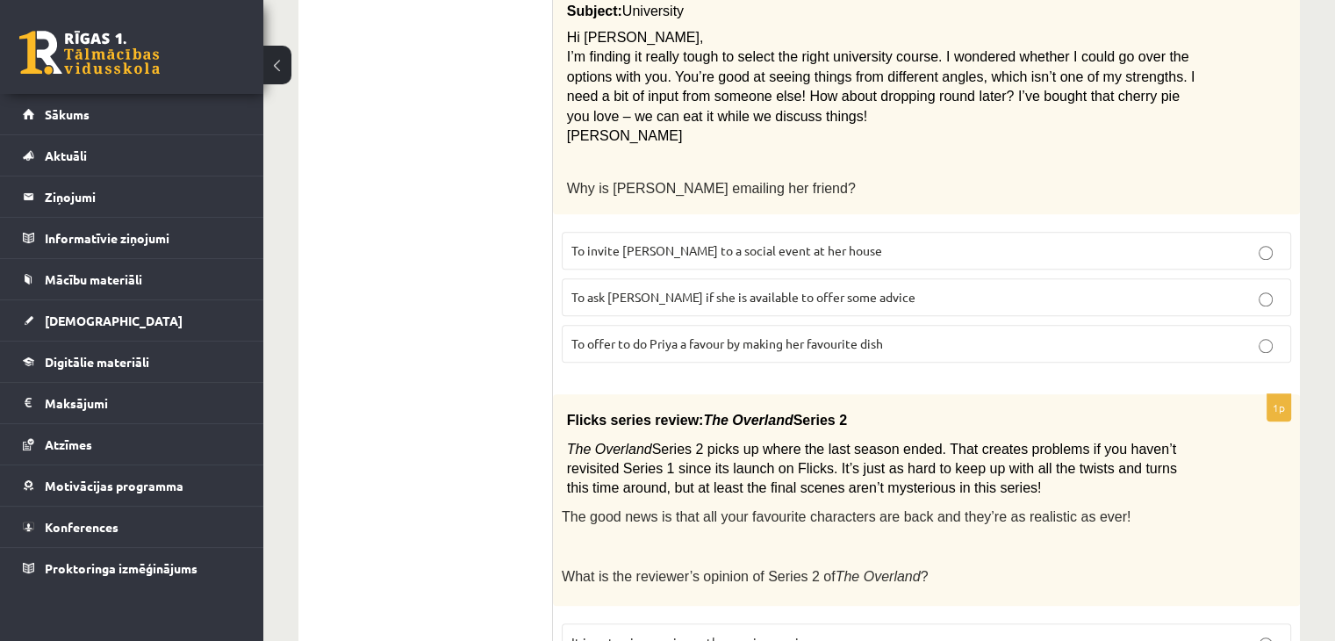
scroll to position [1843, 0]
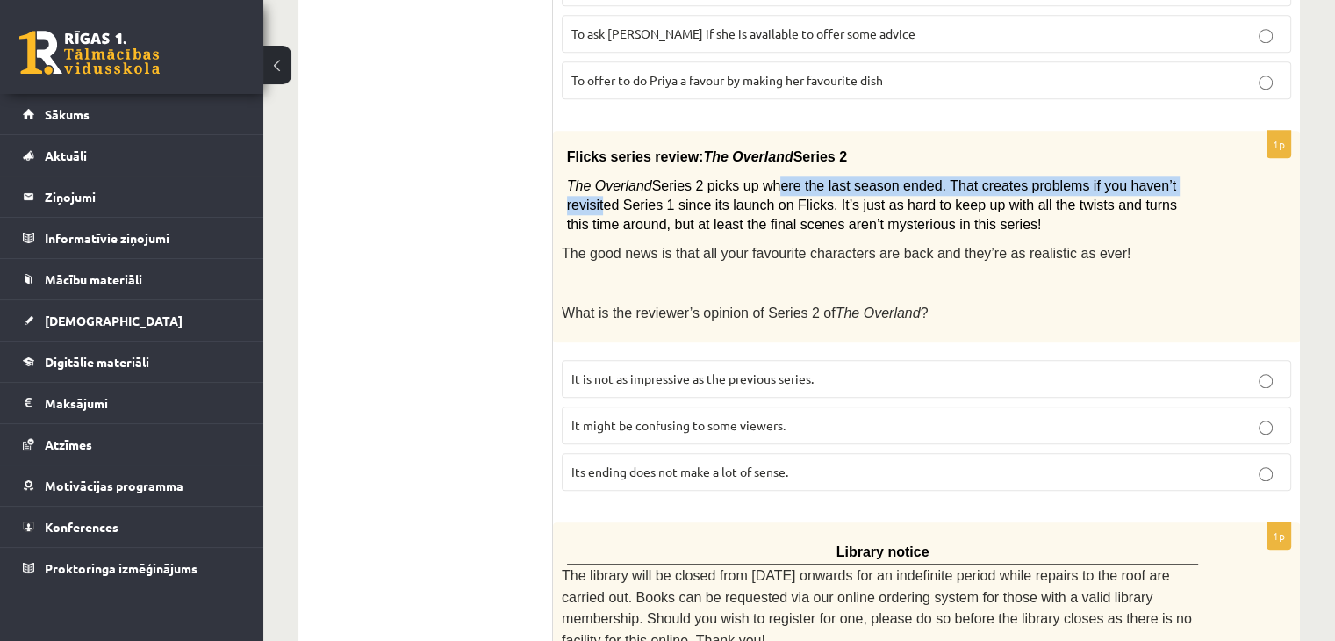
drag, startPoint x: 771, startPoint y: 134, endPoint x: 1152, endPoint y: 147, distance: 381.9
click at [1152, 178] on span "Series 2 picks up where the last season ended. That creates problems if you hav…" at bounding box center [872, 205] width 610 height 54
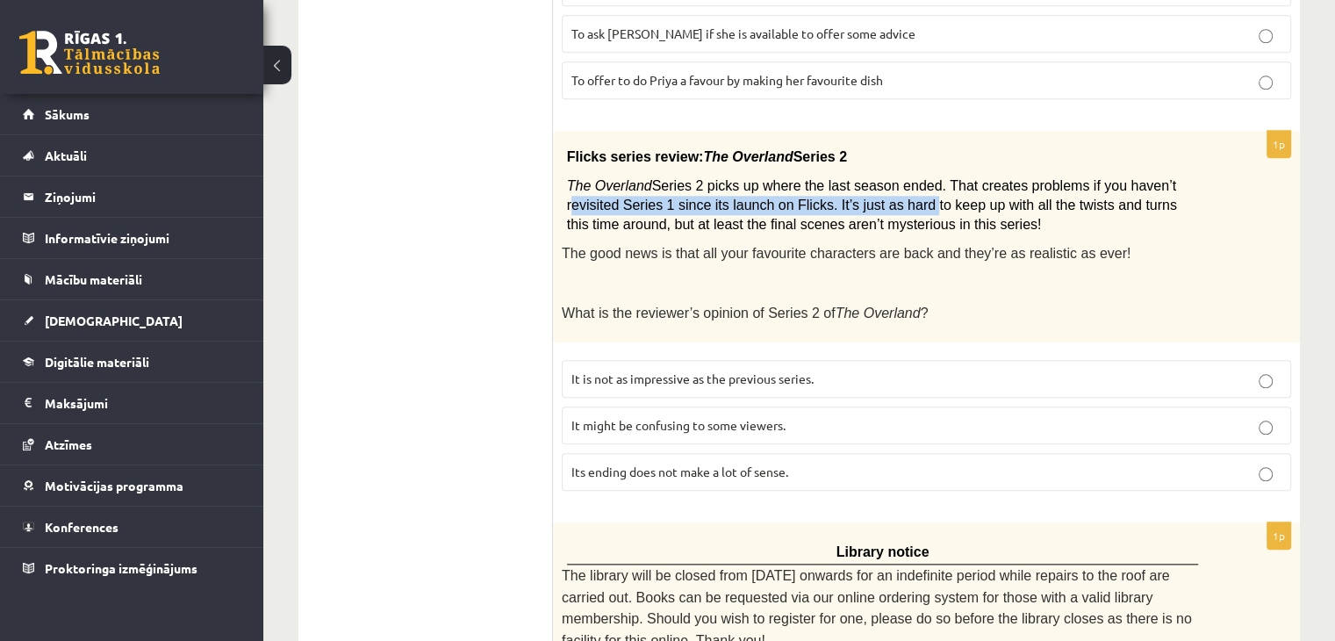
drag, startPoint x: 1152, startPoint y: 147, endPoint x: 786, endPoint y: 147, distance: 365.9
click at [806, 176] on p "The Overland Series 2 picks up where the last season ended. That creates proble…" at bounding box center [883, 205] width 632 height 59
click at [754, 178] on span "Series 2 picks up where the last season ended. That creates problems if you hav…" at bounding box center [872, 205] width 610 height 54
click at [614, 417] on span "It might be confusing to some viewers." at bounding box center [678, 425] width 214 height 16
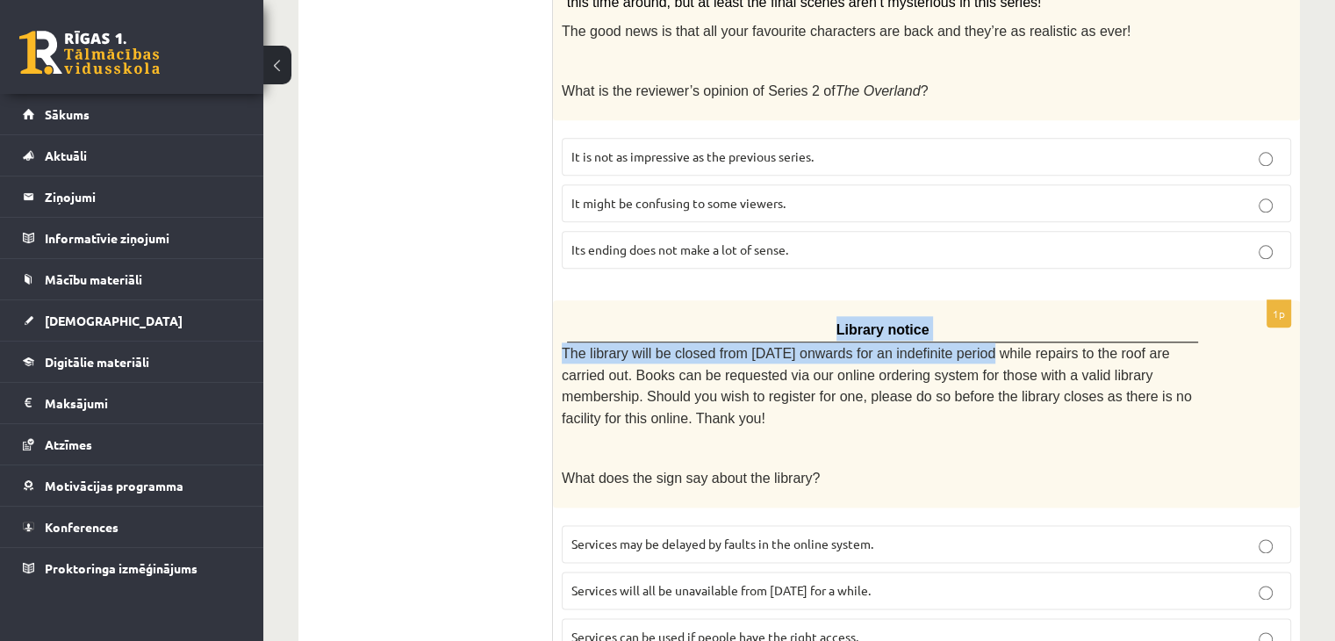
drag, startPoint x: 586, startPoint y: 285, endPoint x: 971, endPoint y: 303, distance: 385.7
click at [971, 303] on div "Library notice The library will be closed from Monday onwards for an indefinite…" at bounding box center [926, 403] width 747 height 207
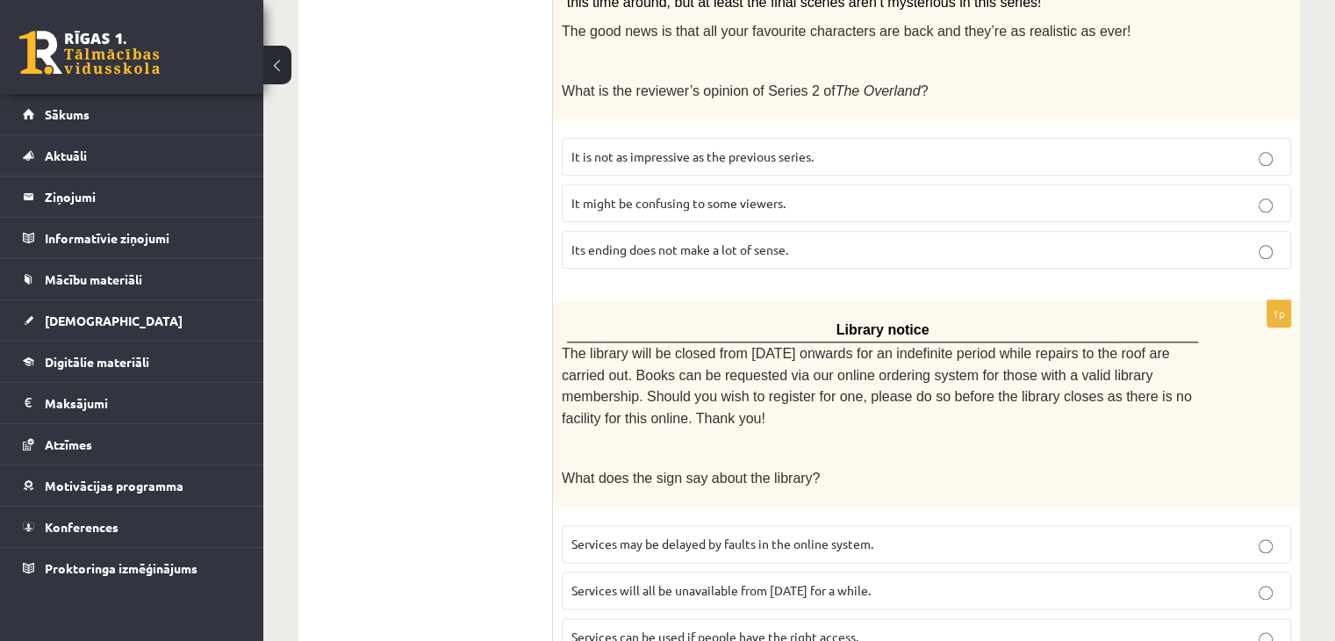
click at [979, 342] on p "The library will be closed from Monday onwards for an indefinite period while r…" at bounding box center [882, 385] width 641 height 86
click at [628, 582] on span "Services will all be unavailable from Monday for a while." at bounding box center [720, 590] width 299 height 16
click at [593, 628] on span "Services can be used if people have the right access." at bounding box center [714, 636] width 287 height 16
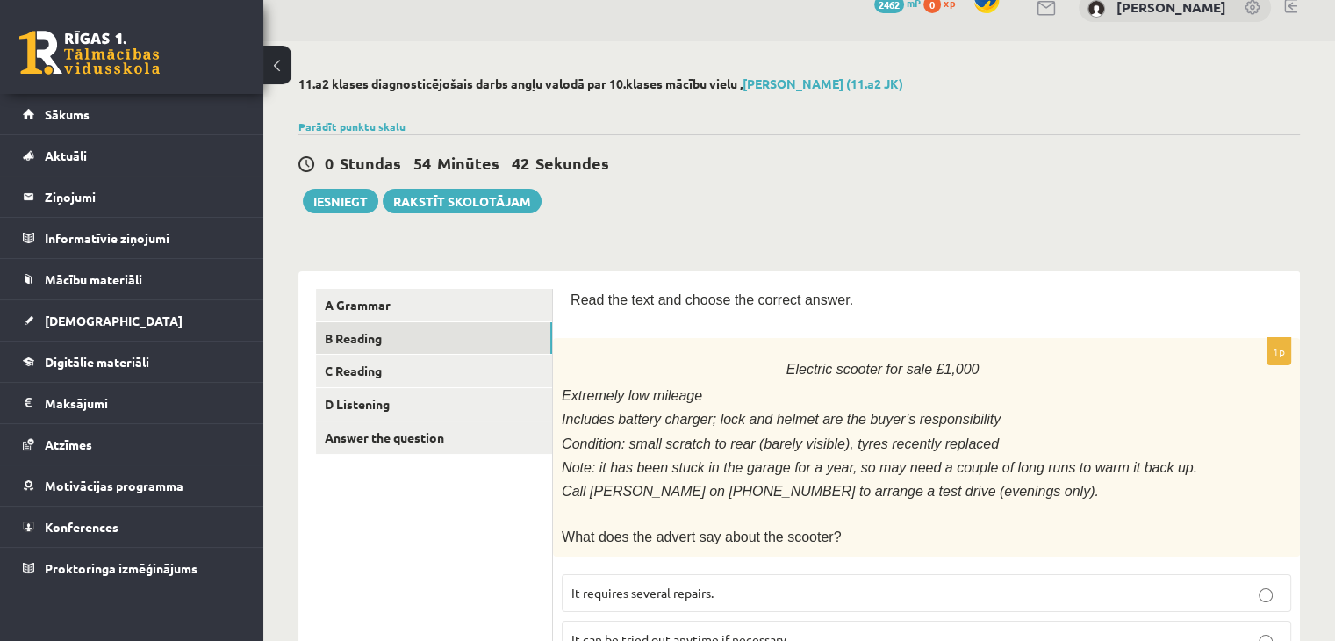
scroll to position [0, 0]
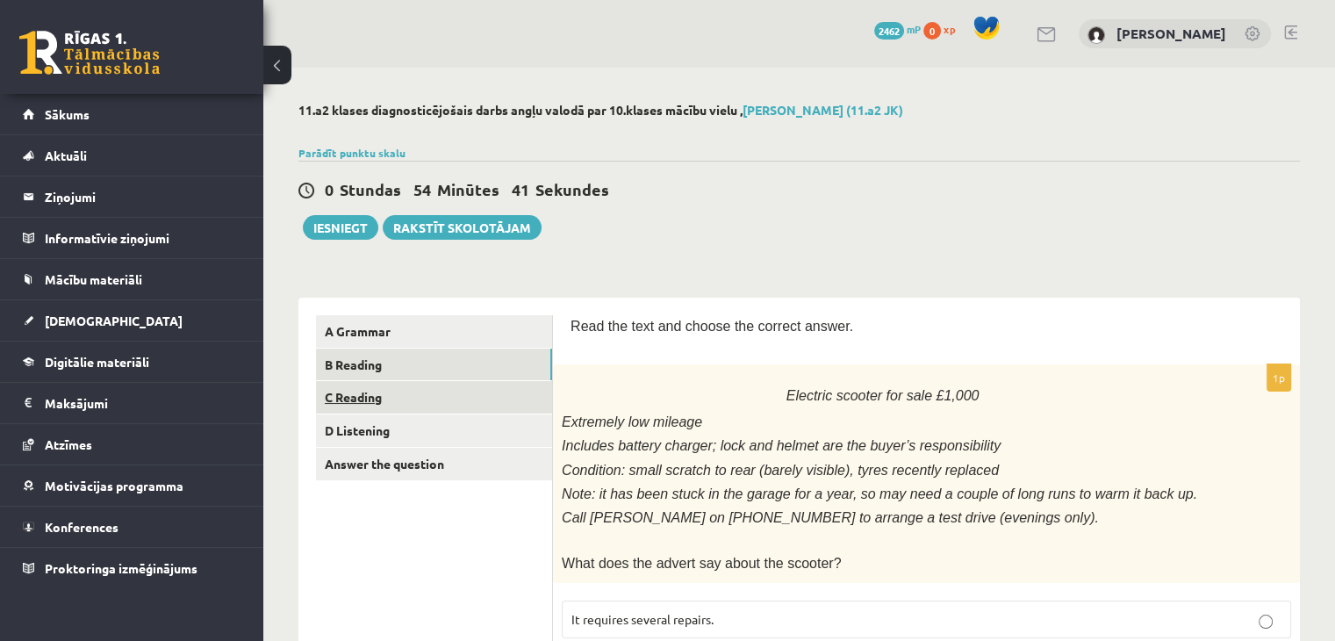
click at [436, 407] on link "C Reading" at bounding box center [434, 397] width 236 height 32
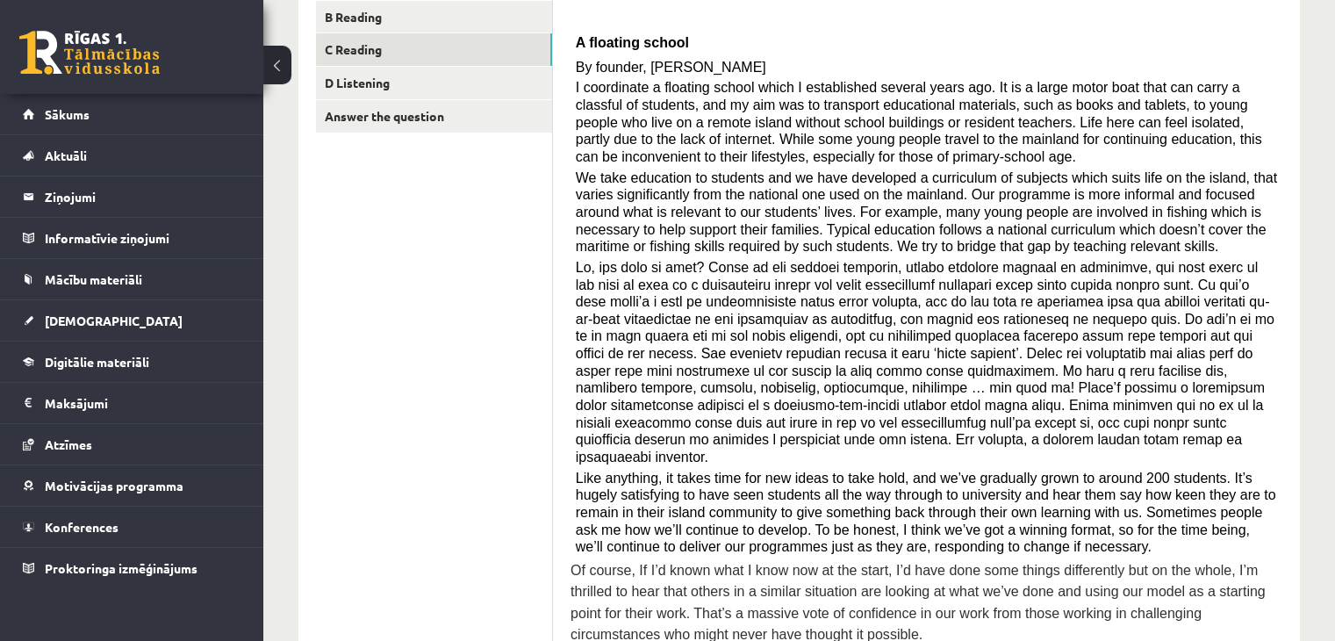
scroll to position [351, 0]
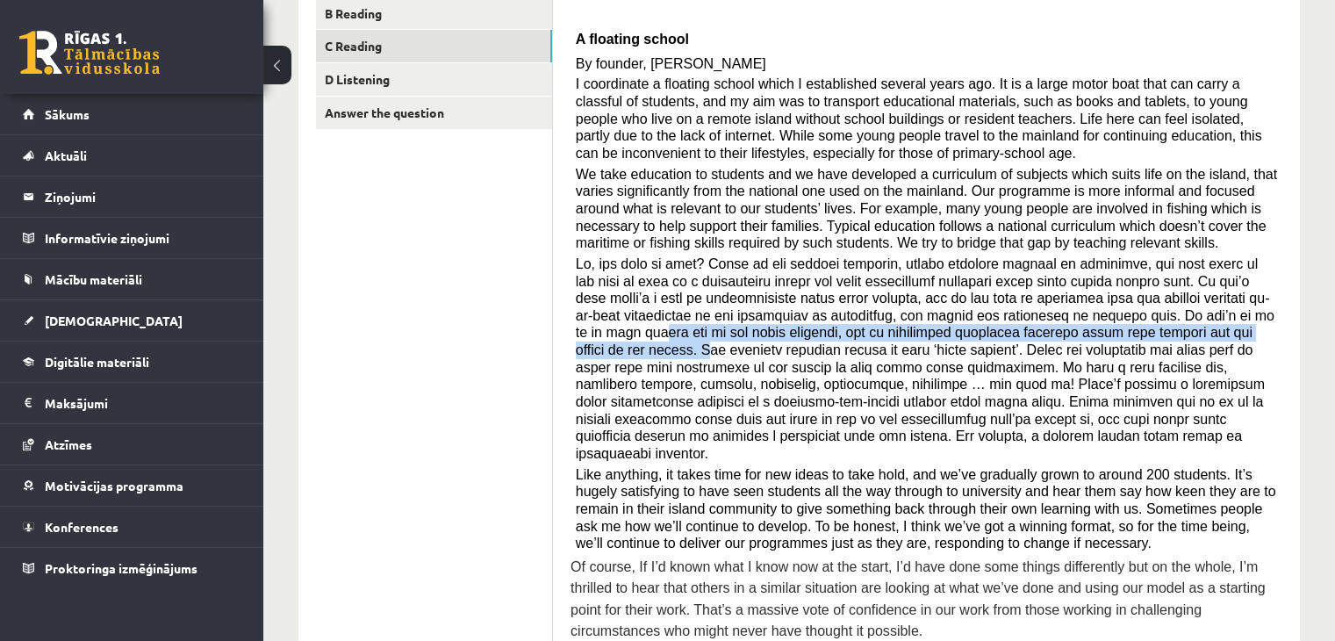
drag, startPoint x: 1115, startPoint y: 314, endPoint x: 1058, endPoint y: 331, distance: 58.6
click at [1058, 331] on span at bounding box center [925, 358] width 699 height 204
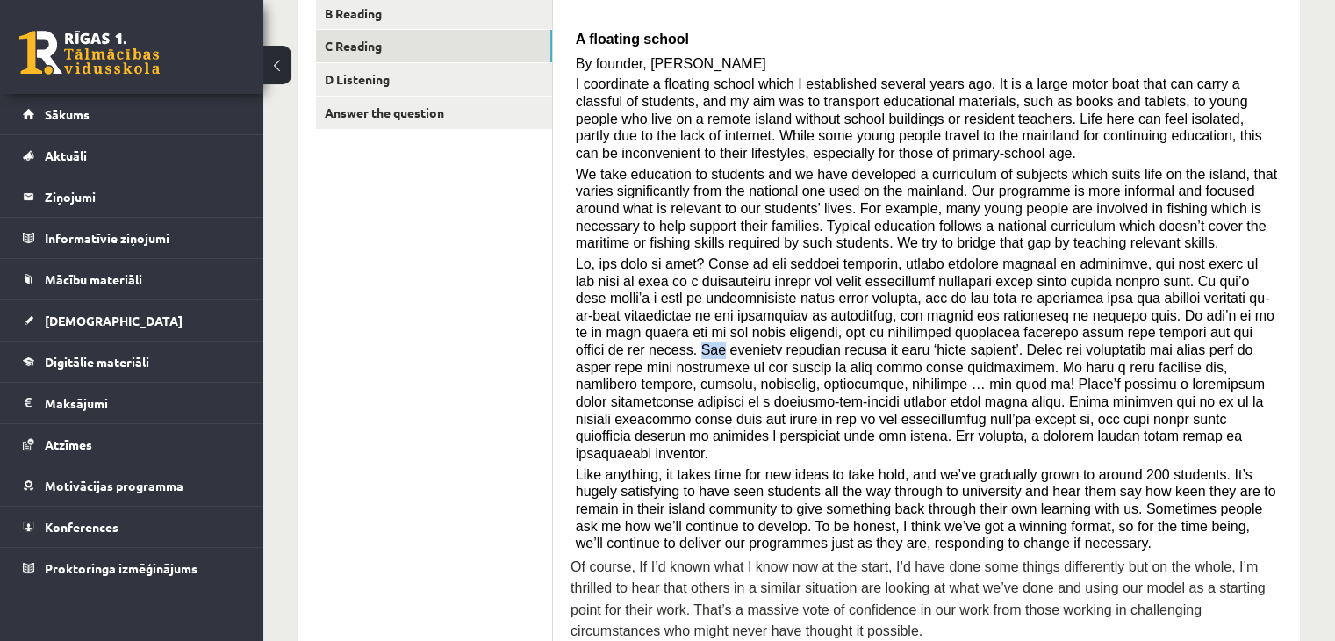
click at [1057, 333] on span at bounding box center [925, 358] width 699 height 204
drag, startPoint x: 900, startPoint y: 347, endPoint x: 965, endPoint y: 347, distance: 65.8
click at [965, 347] on span at bounding box center [925, 358] width 699 height 204
click at [818, 362] on span at bounding box center [925, 358] width 699 height 204
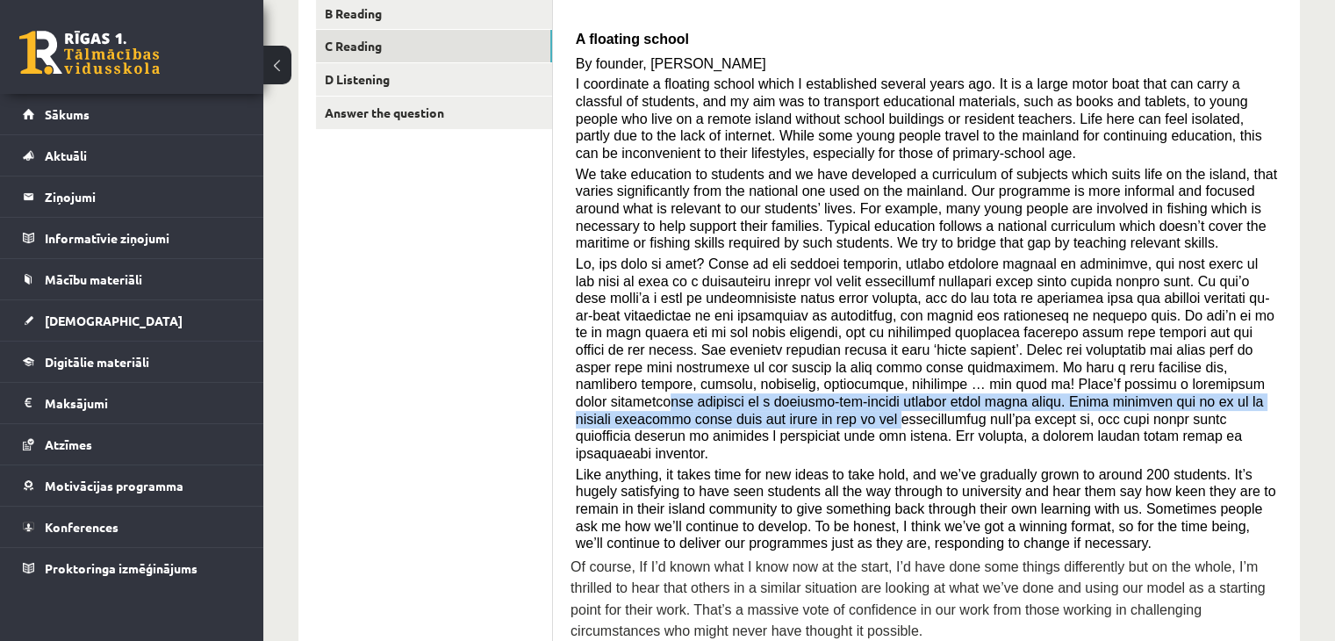
drag, startPoint x: 811, startPoint y: 384, endPoint x: 969, endPoint y: 392, distance: 158.2
click at [969, 392] on span at bounding box center [925, 358] width 699 height 204
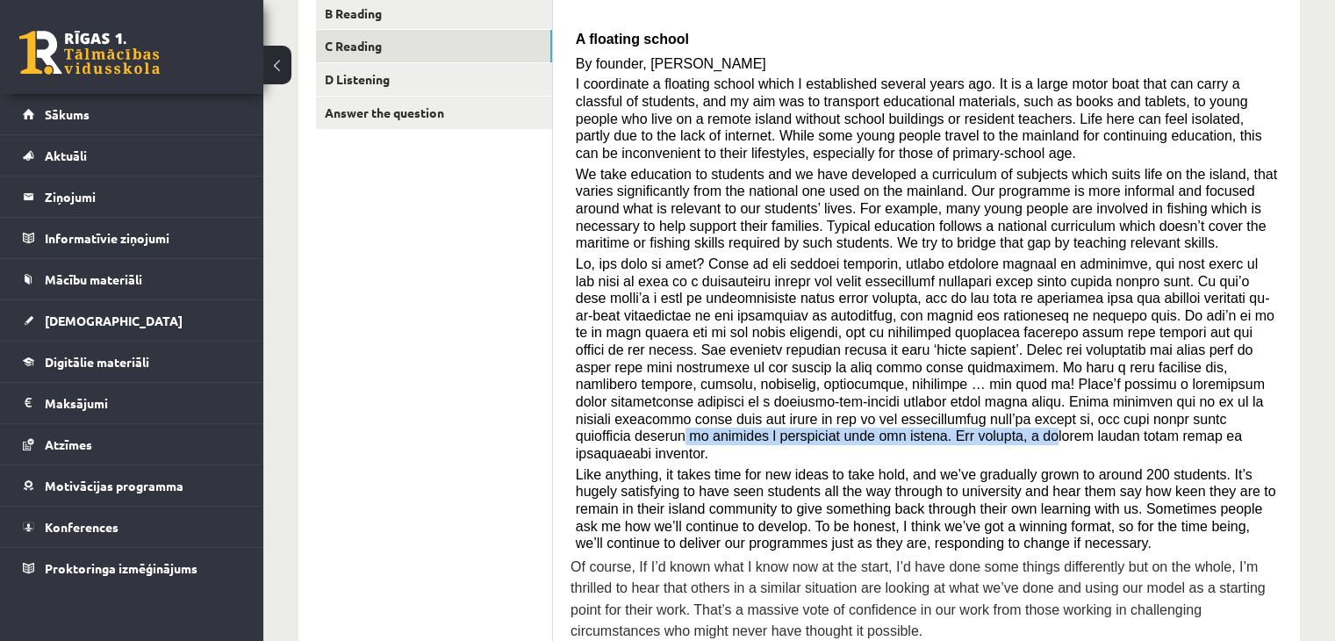
drag, startPoint x: 680, startPoint y: 414, endPoint x: 1025, endPoint y: 419, distance: 344.9
click at [1024, 419] on span at bounding box center [925, 358] width 699 height 204
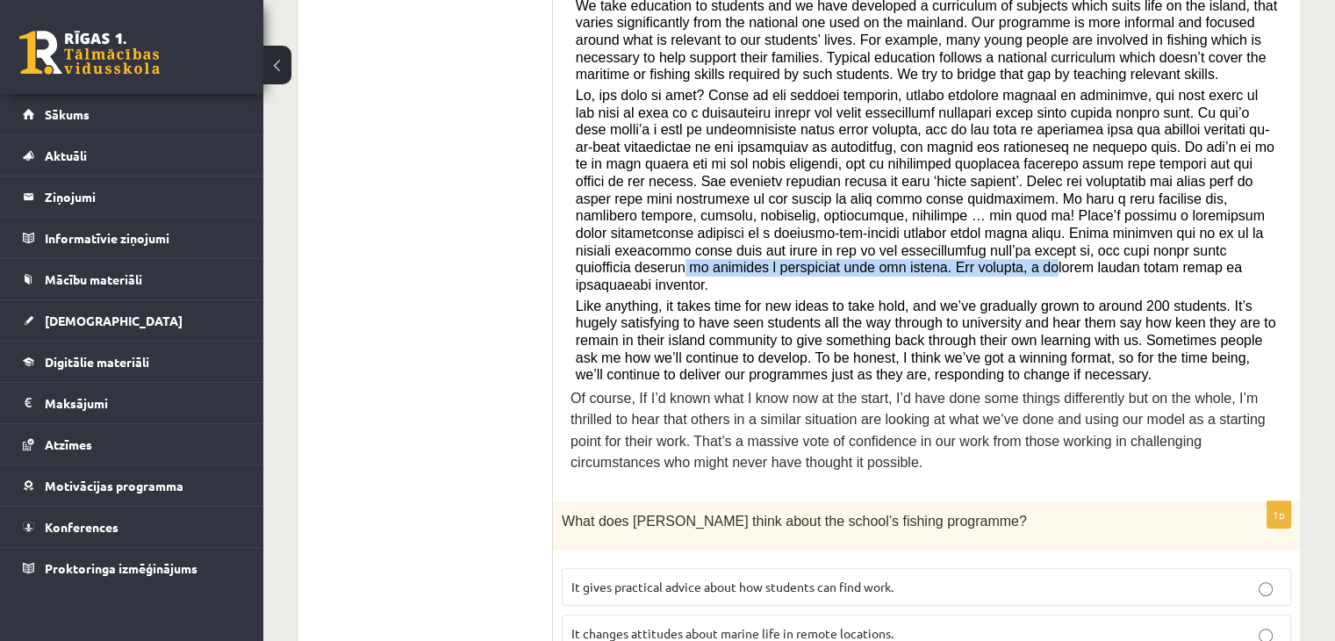
scroll to position [527, 0]
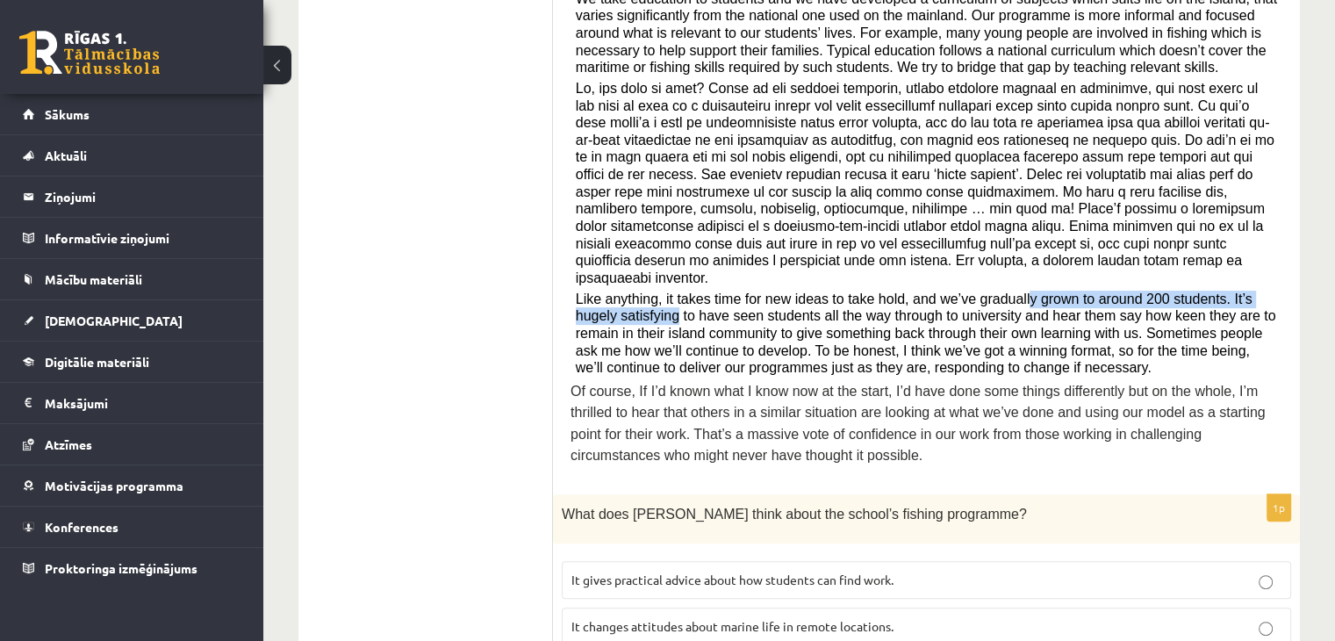
drag, startPoint x: 990, startPoint y: 270, endPoint x: 627, endPoint y: 296, distance: 363.3
click at [627, 296] on span "Like anything, it takes time for new ideas to take hold, and we’ve gradually gr…" at bounding box center [926, 333] width 700 height 84
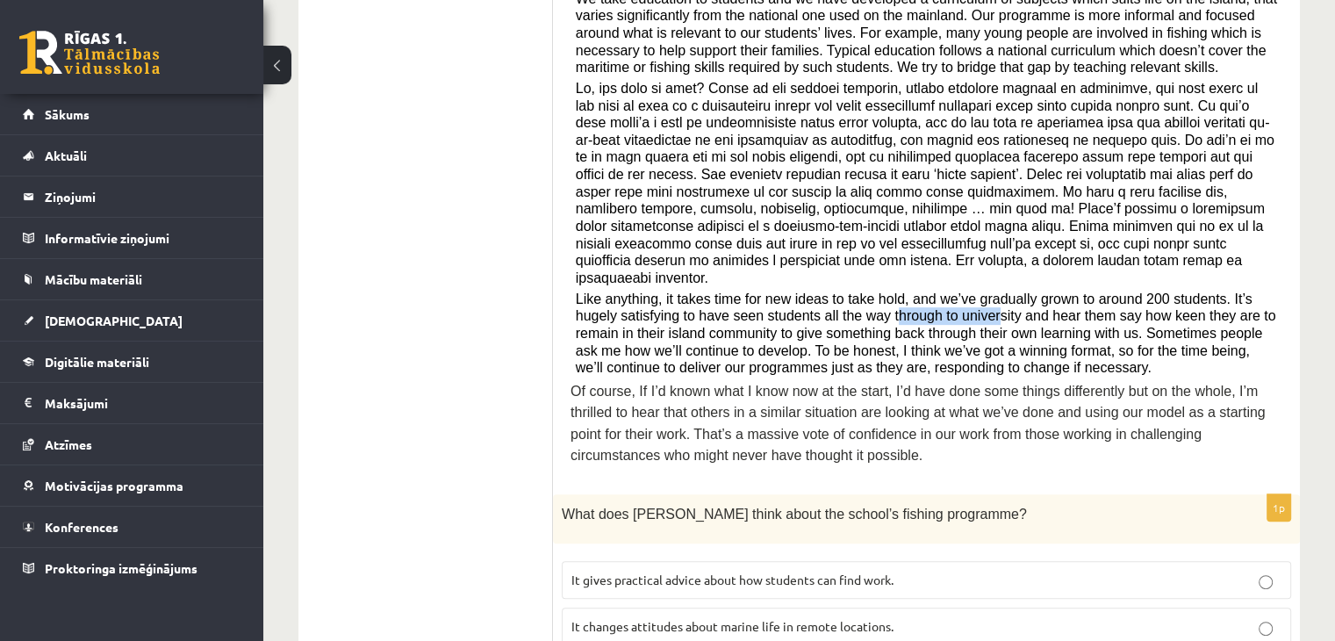
drag, startPoint x: 849, startPoint y: 294, endPoint x: 918, endPoint y: 297, distance: 68.5
click at [923, 296] on span "Like anything, it takes time for new ideas to take hold, and we’ve gradually gr…" at bounding box center [926, 333] width 700 height 84
drag, startPoint x: 842, startPoint y: 319, endPoint x: 1011, endPoint y: 313, distance: 168.6
click at [1011, 313] on span "Like anything, it takes time for new ideas to take hold, and we’ve gradually gr…" at bounding box center [926, 333] width 700 height 84
drag, startPoint x: 756, startPoint y: 326, endPoint x: 1042, endPoint y: 333, distance: 286.2
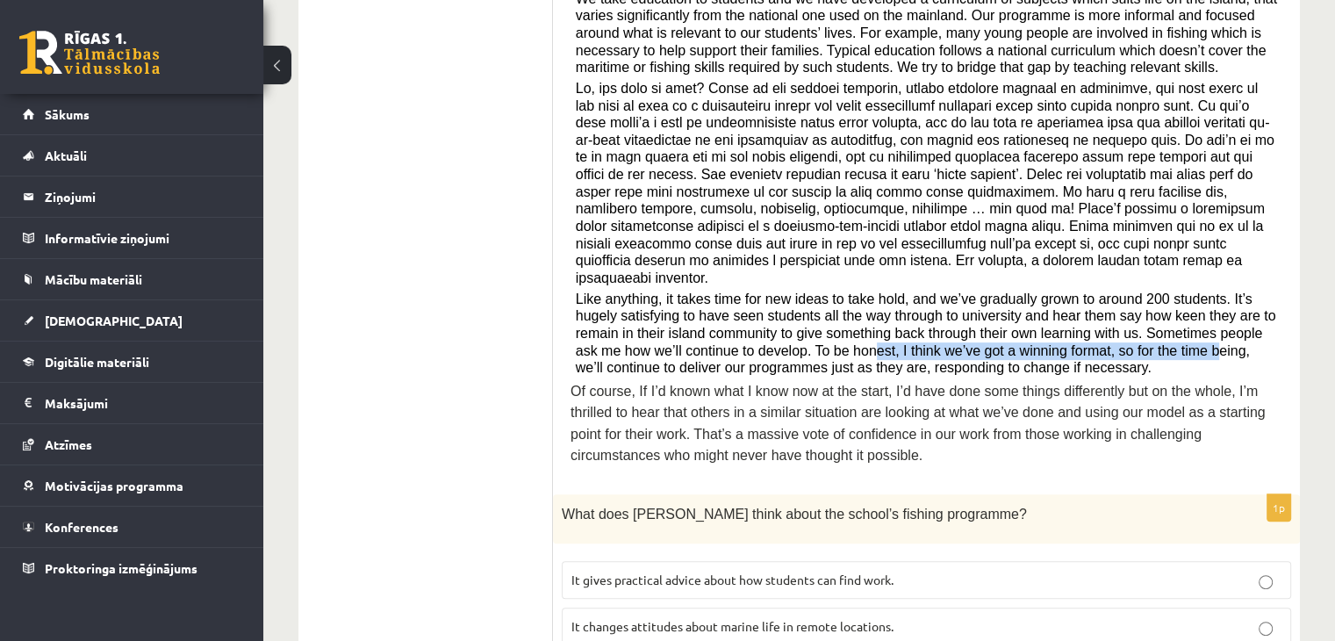
click at [1071, 327] on span "Like anything, it takes time for new ideas to take hold, and we’ve gradually gr…" at bounding box center [926, 333] width 700 height 84
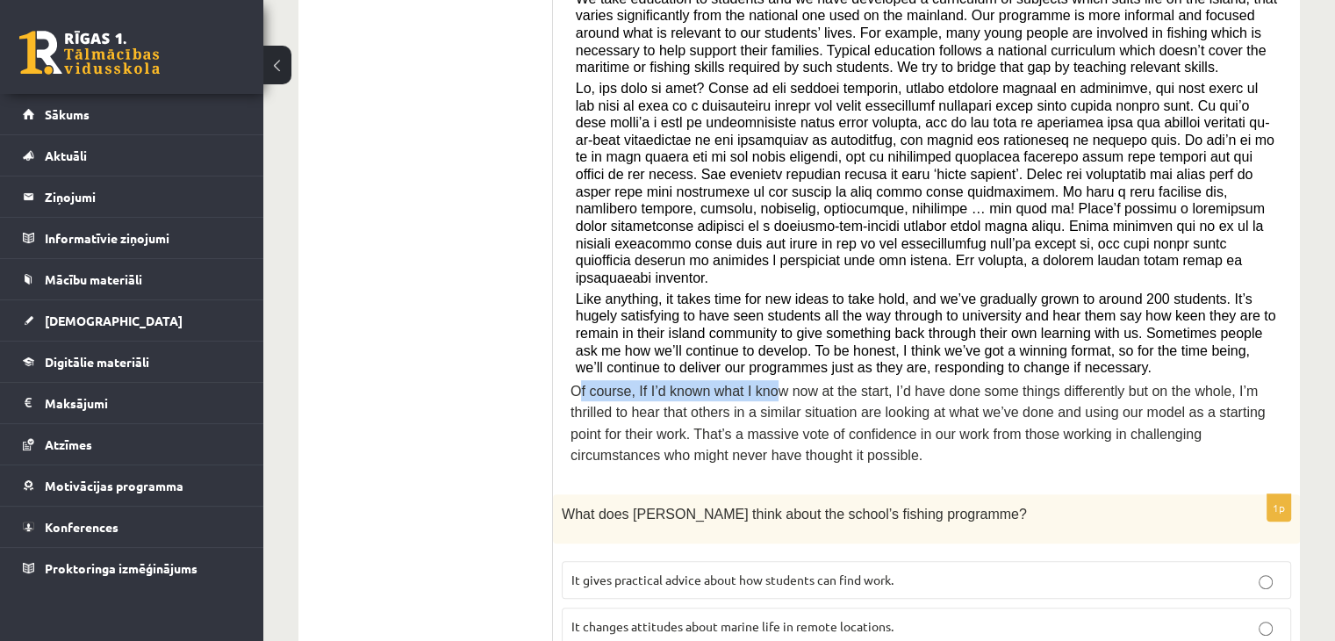
drag, startPoint x: 590, startPoint y: 371, endPoint x: 765, endPoint y: 365, distance: 175.6
click at [762, 383] on span "Of course, If I’d known what I know now at the start, I’d have done some things…" at bounding box center [917, 422] width 695 height 79
drag, startPoint x: 797, startPoint y: 364, endPoint x: 848, endPoint y: 380, distance: 53.3
click at [854, 383] on span "Of course, If I’d known what I know now at the start, I’d have done some things…" at bounding box center [917, 422] width 695 height 79
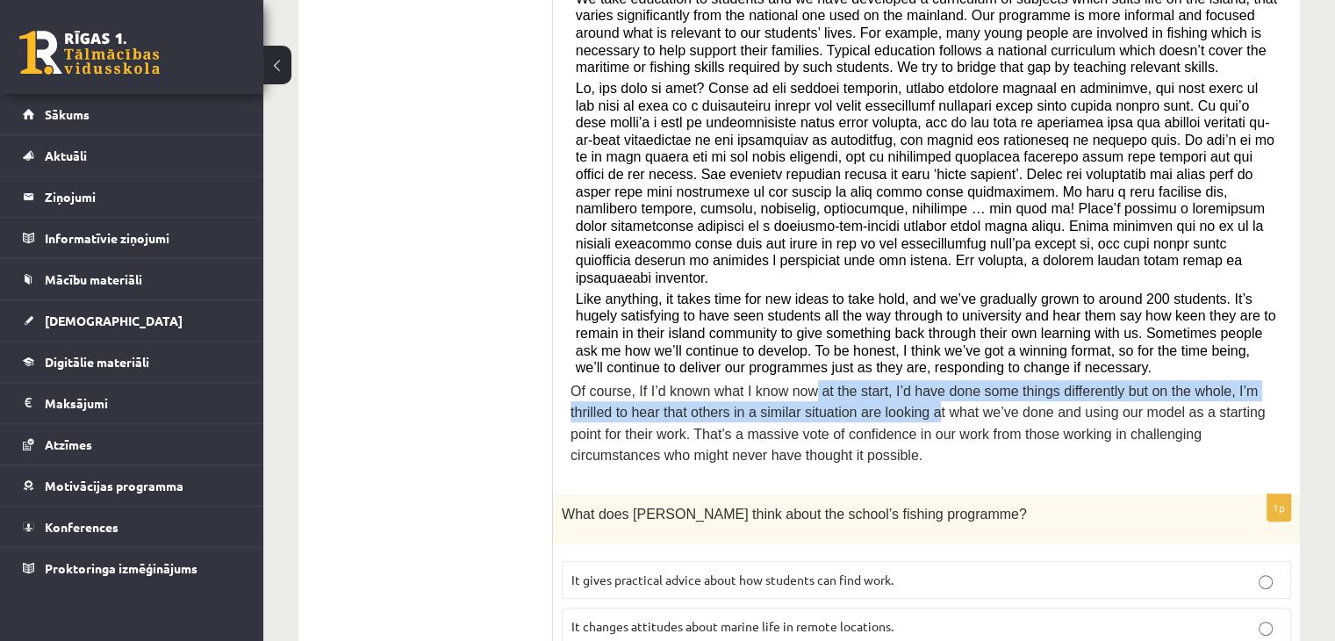
click at [807, 390] on span "Of course, If I’d known what I know now at the start, I’d have done some things…" at bounding box center [917, 422] width 695 height 79
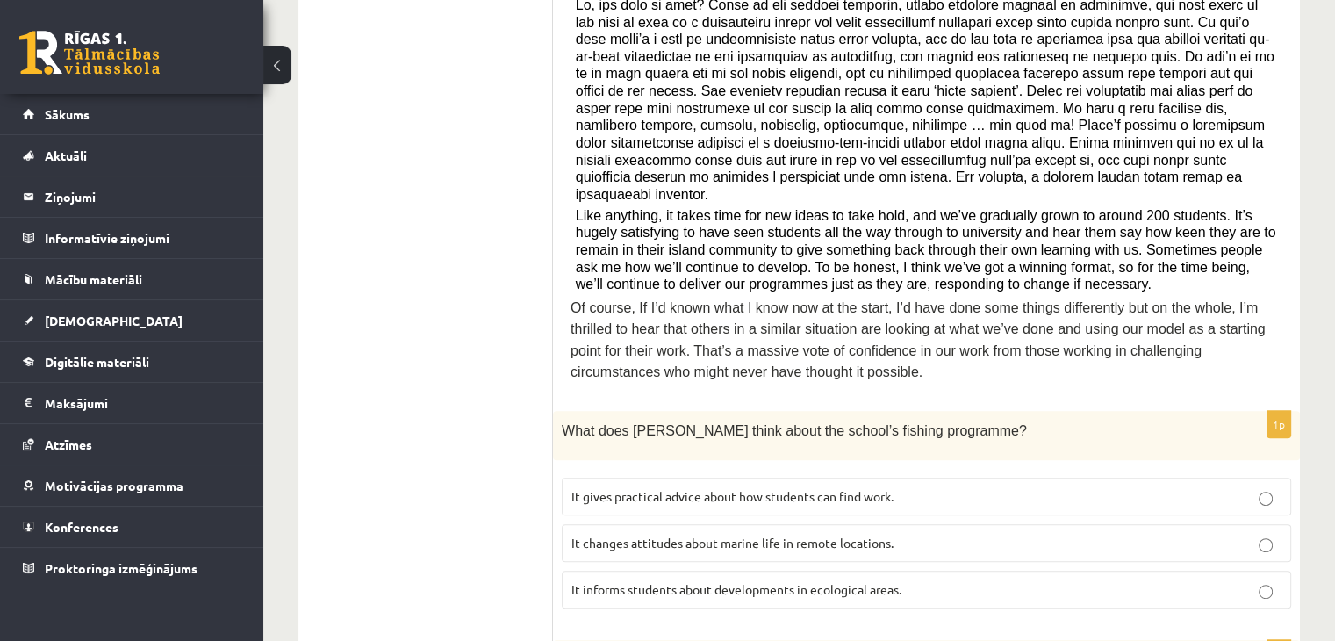
scroll to position [614, 0]
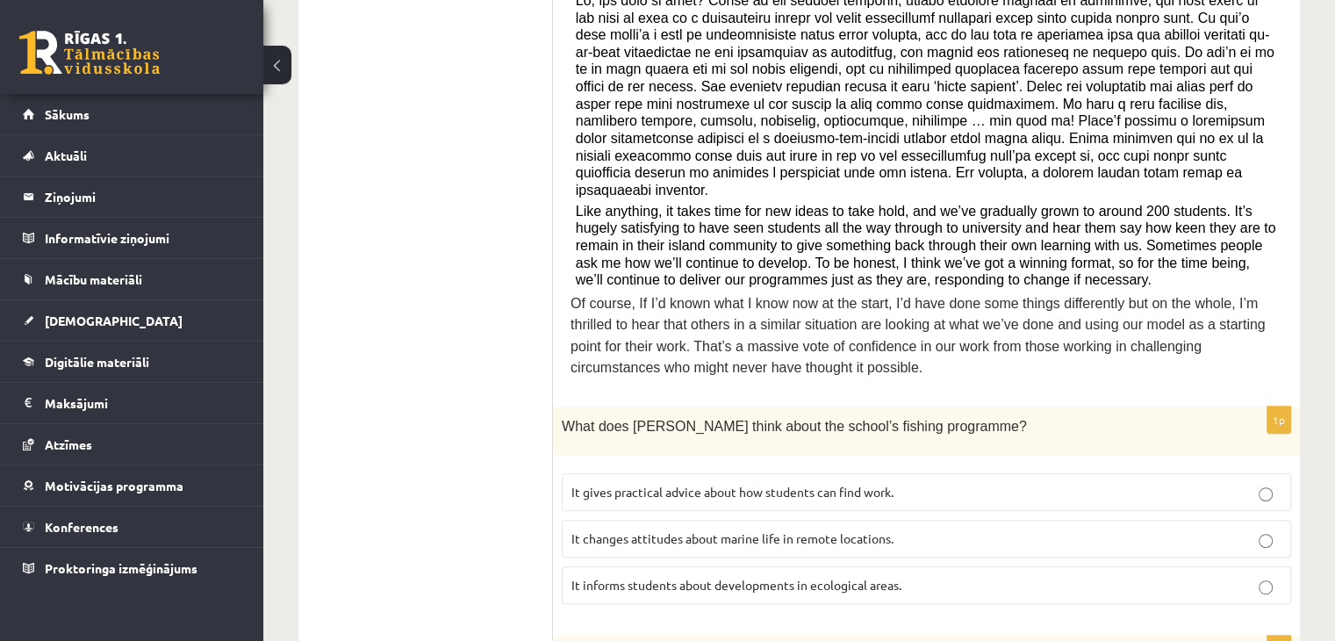
click at [608, 529] on p "It changes attitudes about marine life in remote locations." at bounding box center [926, 538] width 710 height 18
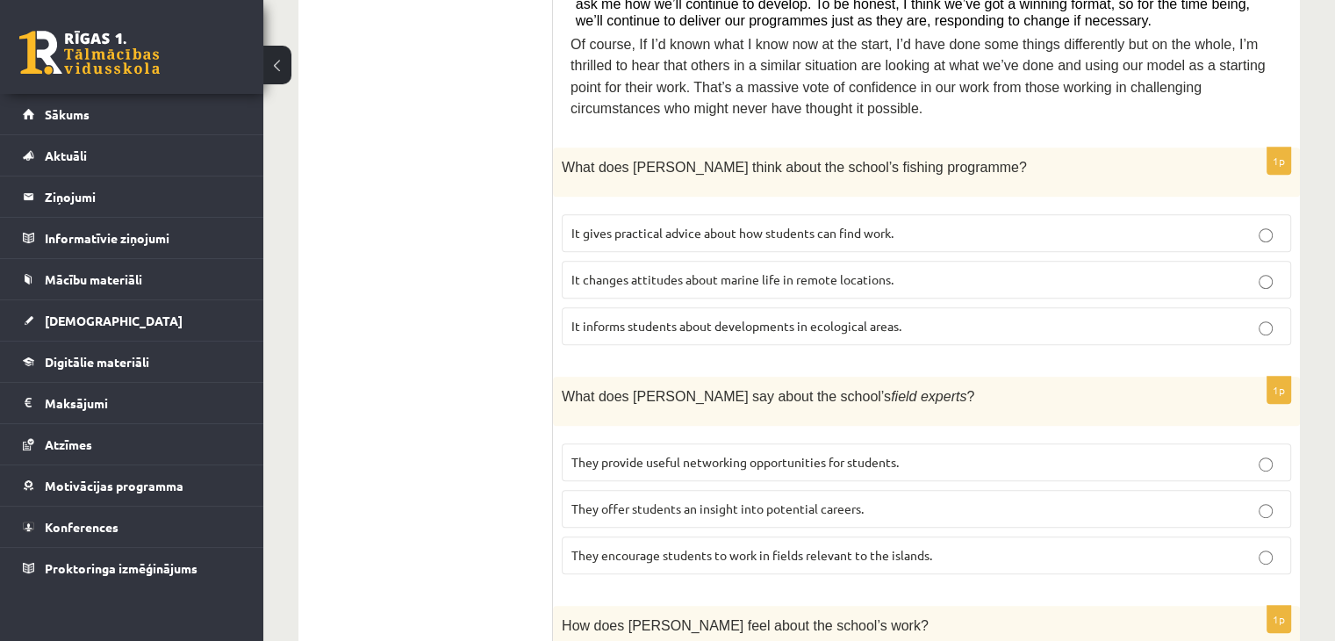
scroll to position [878, 0]
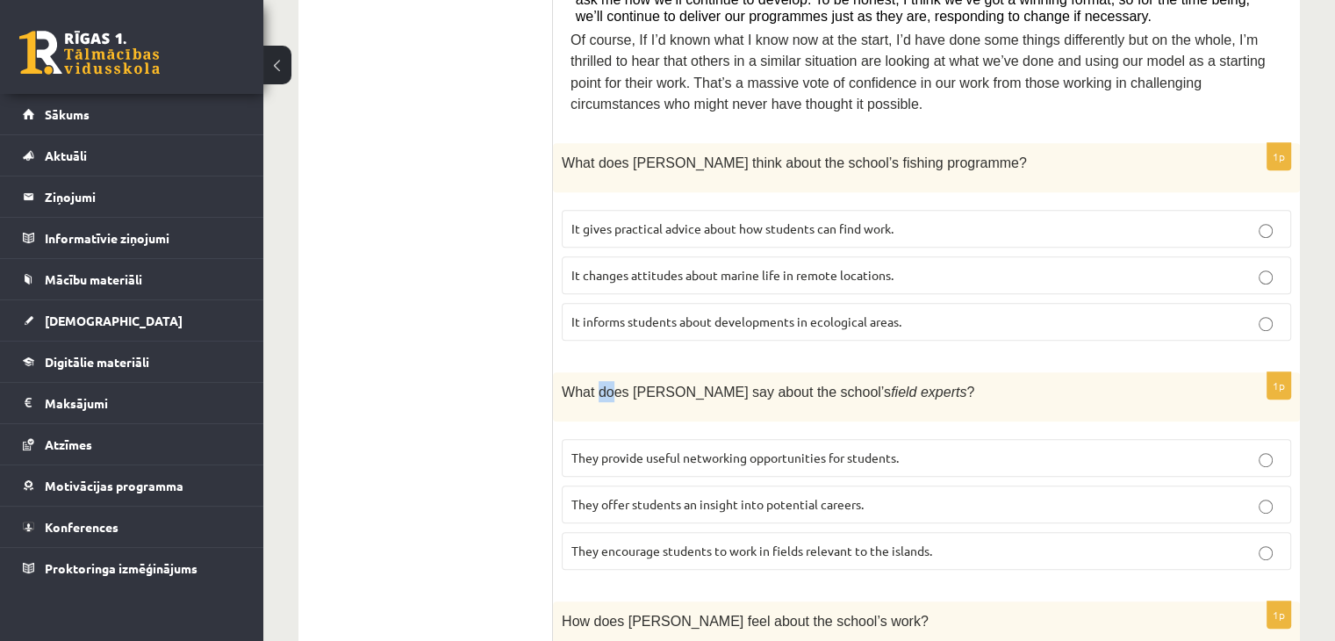
drag, startPoint x: 598, startPoint y: 354, endPoint x: 613, endPoint y: 352, distance: 14.2
click at [613, 384] on span "What does Anna say about the school’s field experts ?" at bounding box center [768, 391] width 412 height 15
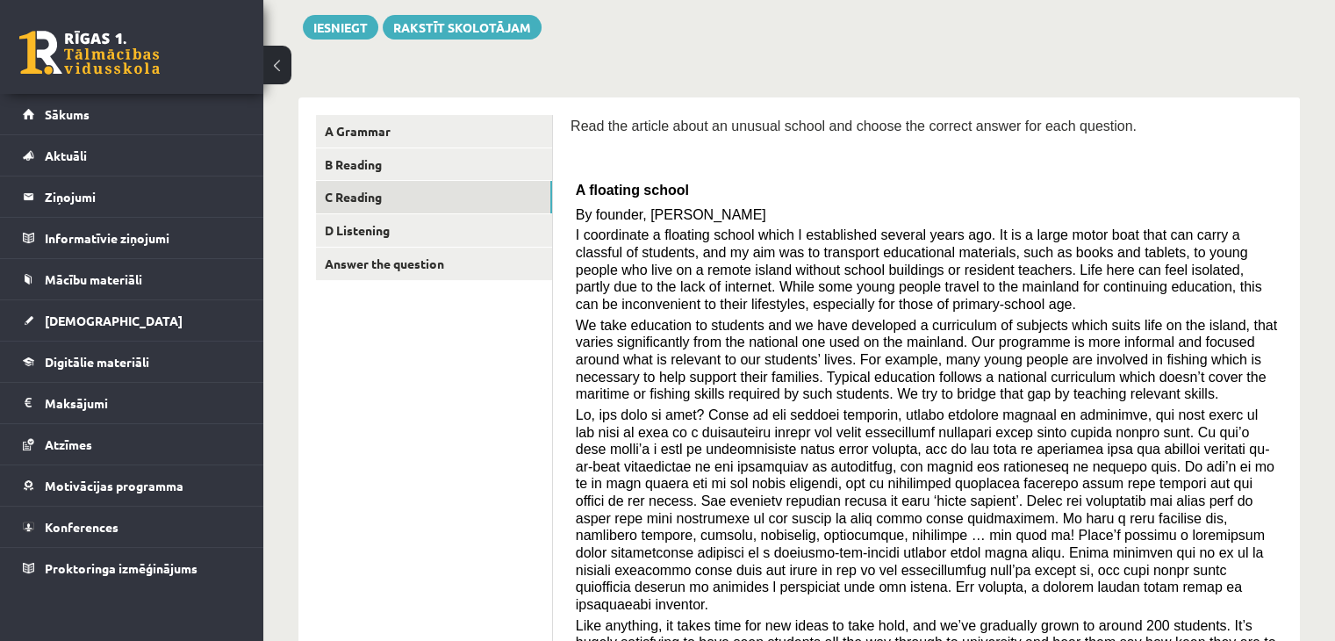
scroll to position [263, 0]
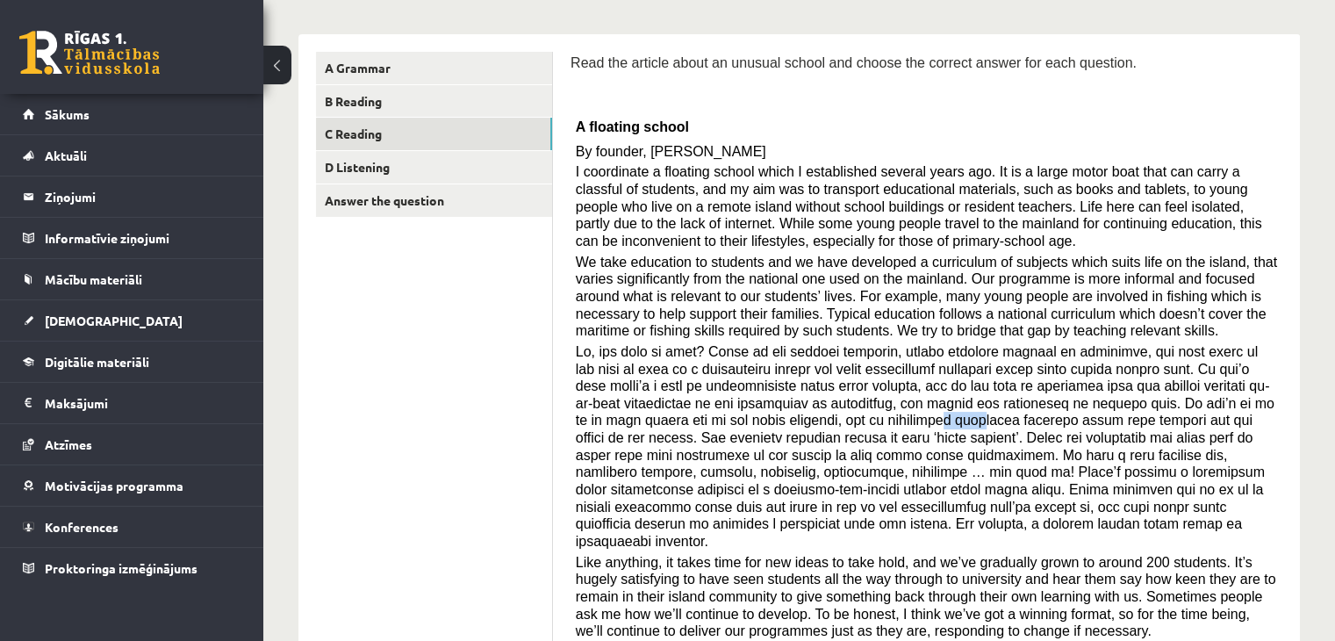
drag, startPoint x: 661, startPoint y: 415, endPoint x: 689, endPoint y: 415, distance: 28.1
click at [689, 415] on span at bounding box center [925, 446] width 699 height 204
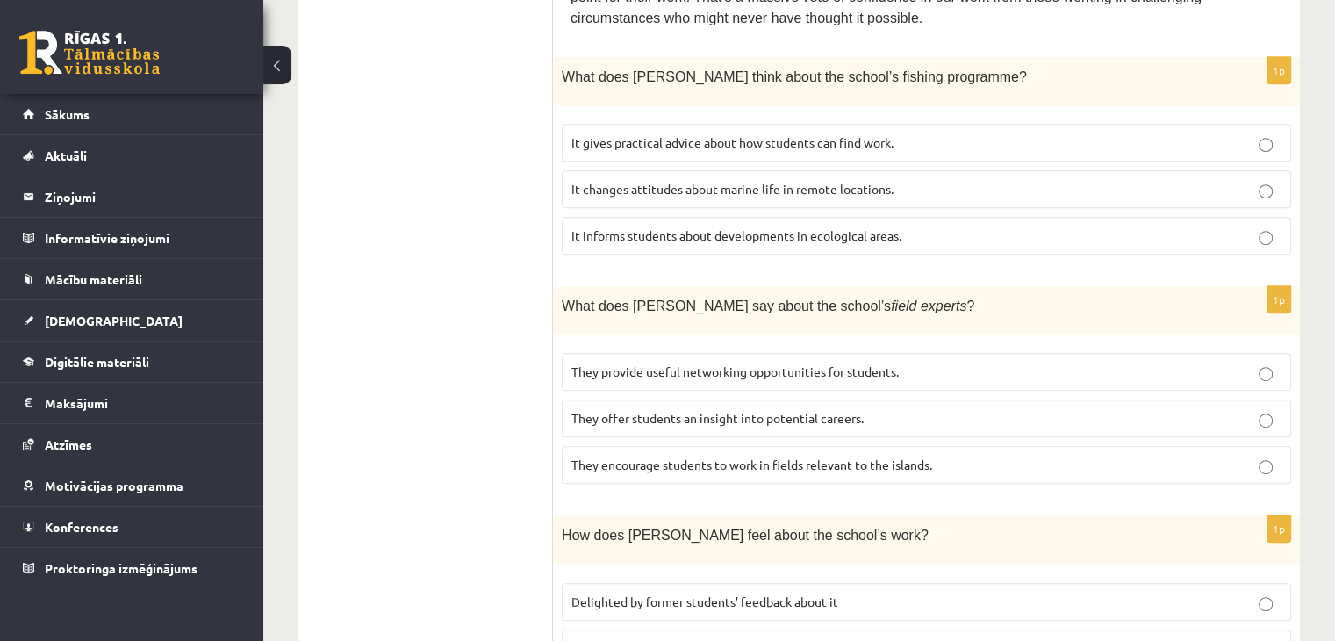
scroll to position [1141, 0]
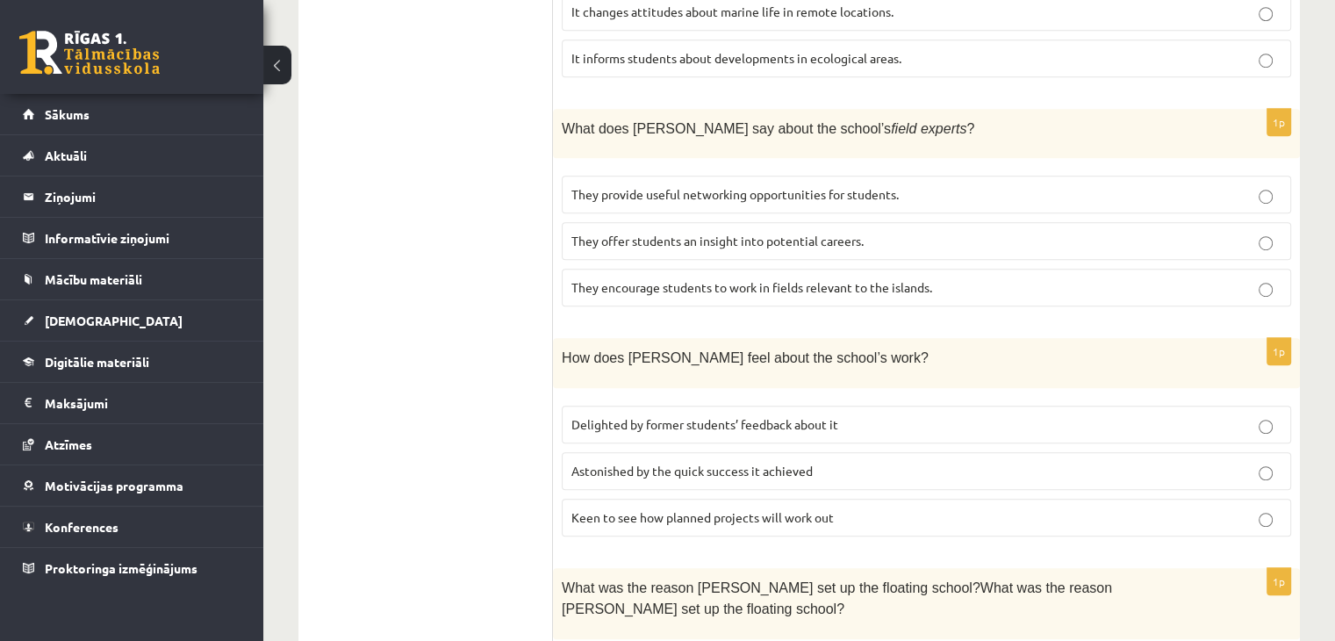
click at [681, 232] on p "They offer students an insight into potential careers." at bounding box center [926, 241] width 710 height 18
click at [646, 415] on p "Delighted by former students’ feedback about it" at bounding box center [926, 424] width 710 height 18
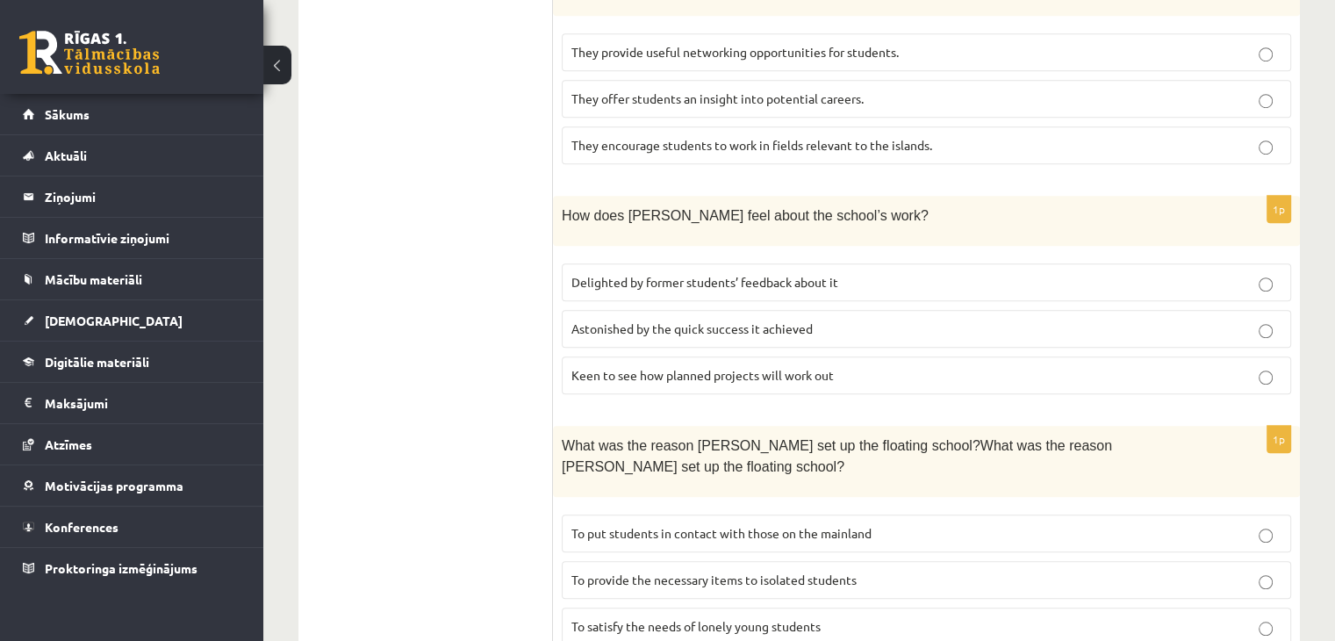
scroll to position [1316, 0]
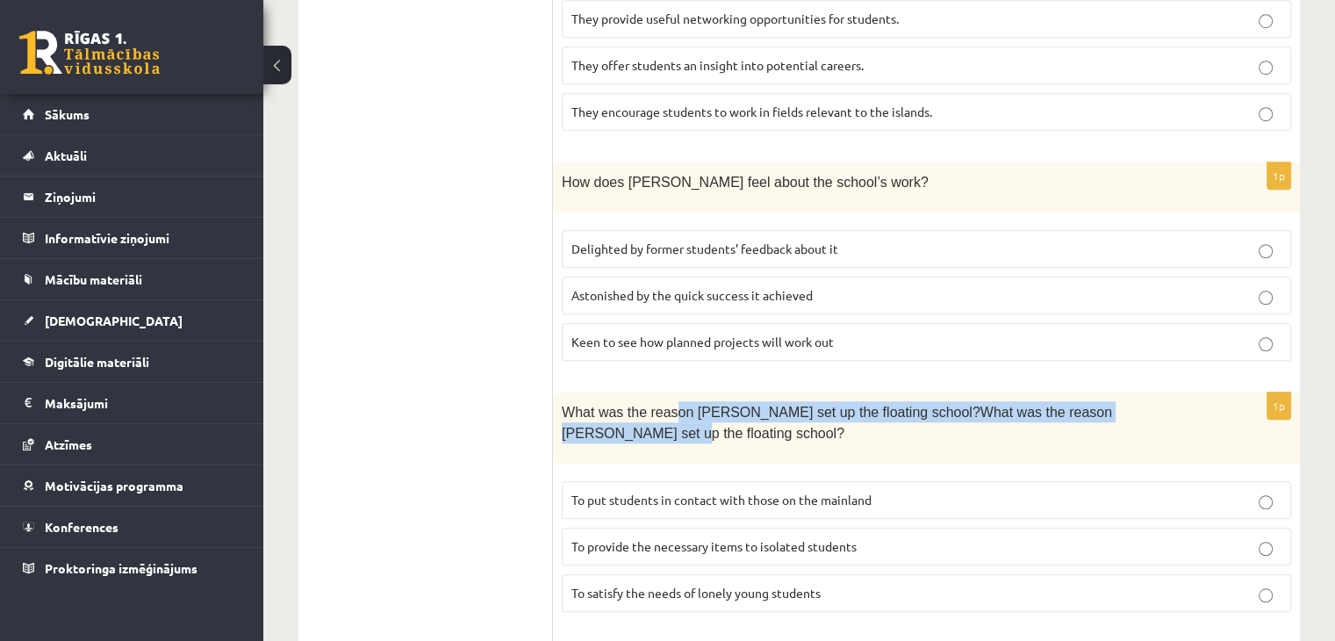
drag, startPoint x: 691, startPoint y: 367, endPoint x: 1150, endPoint y: 362, distance: 459.9
click at [1150, 392] on div "What was the reason Anna set up the floating school?What was the reason Anna se…" at bounding box center [926, 427] width 747 height 71
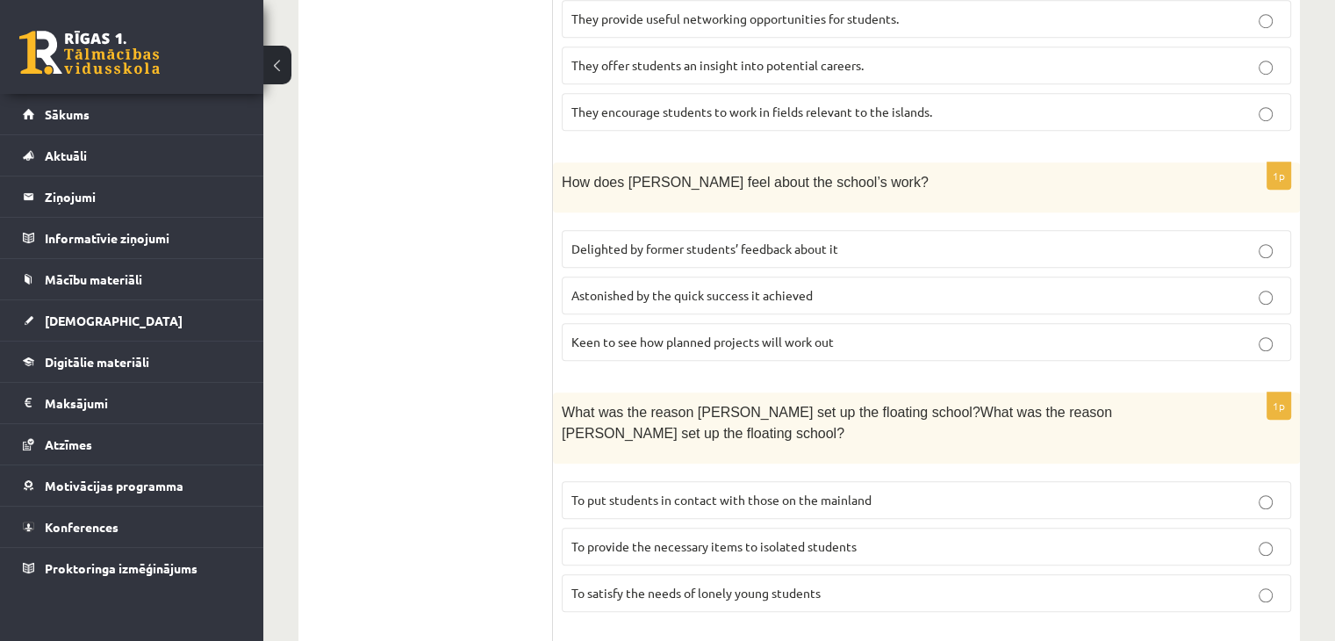
click at [632, 538] on span "To provide the necessary items to isolated students" at bounding box center [713, 546] width 285 height 16
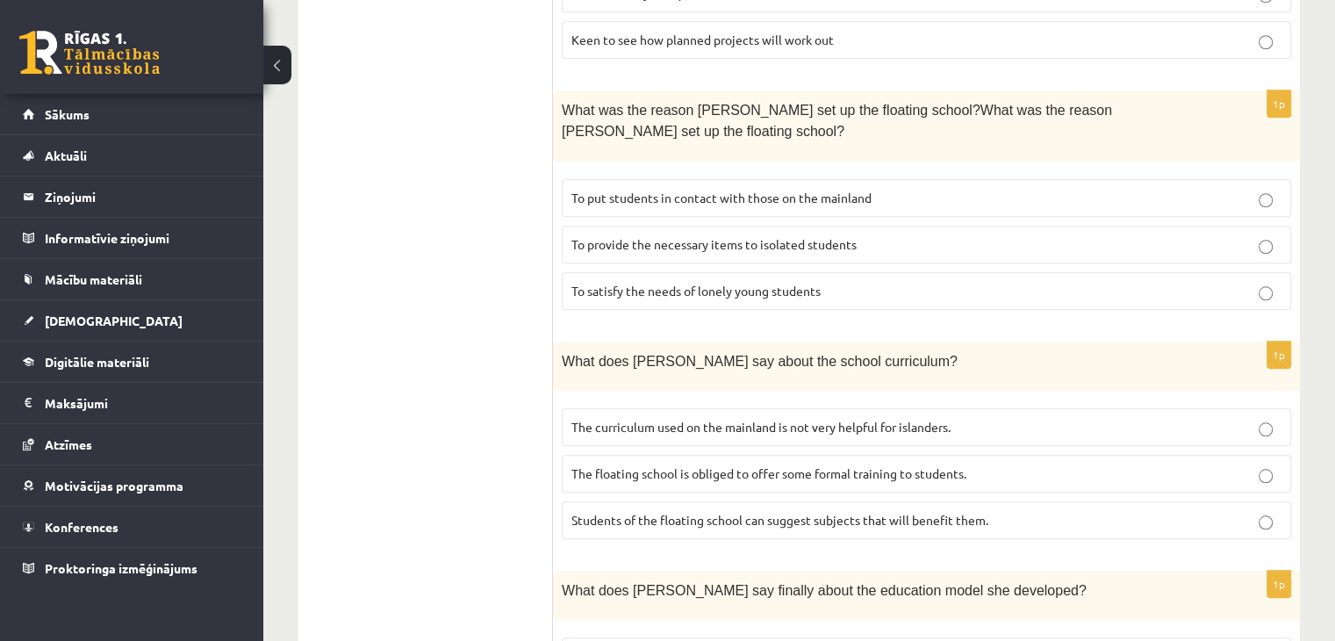
scroll to position [1667, 0]
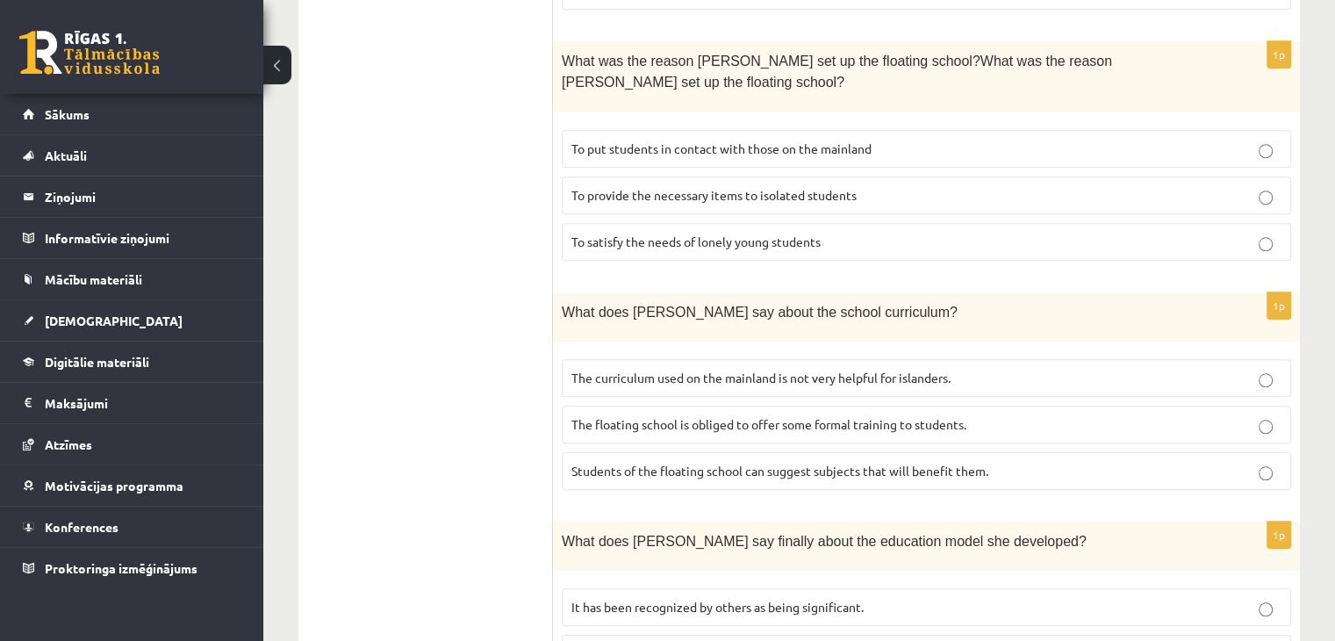
click at [595, 462] on span "Students of the floating school can suggest subjects that will benefit them." at bounding box center [779, 470] width 417 height 16
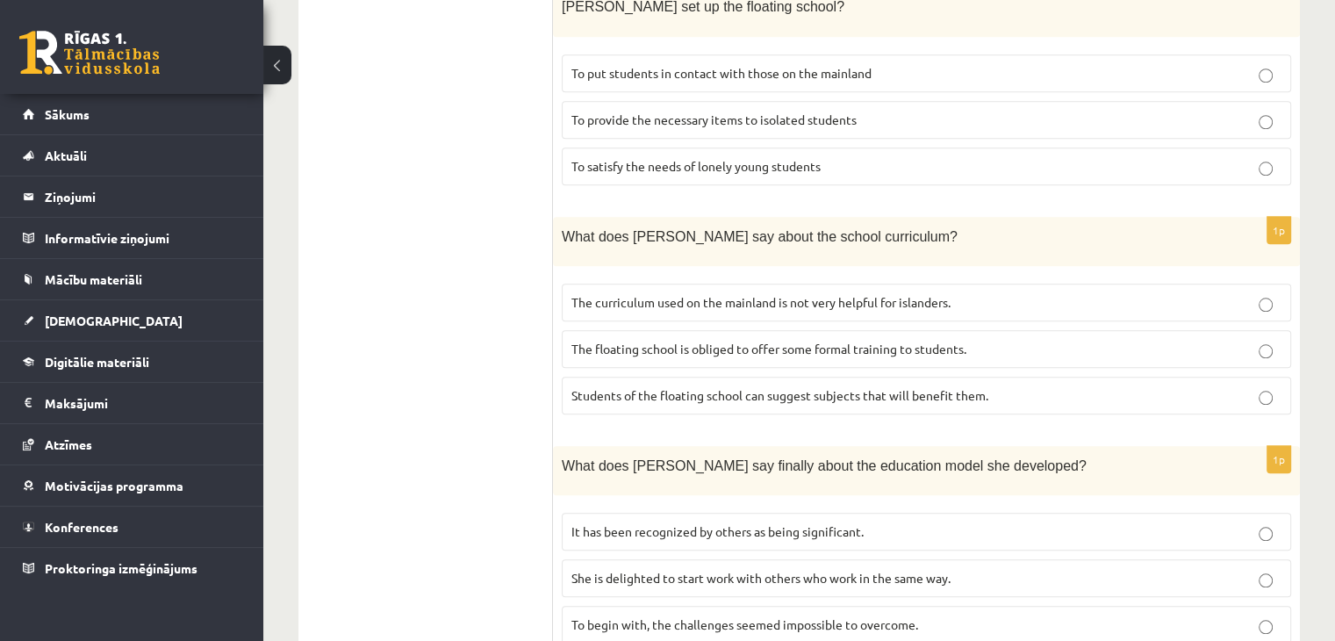
scroll to position [1746, 0]
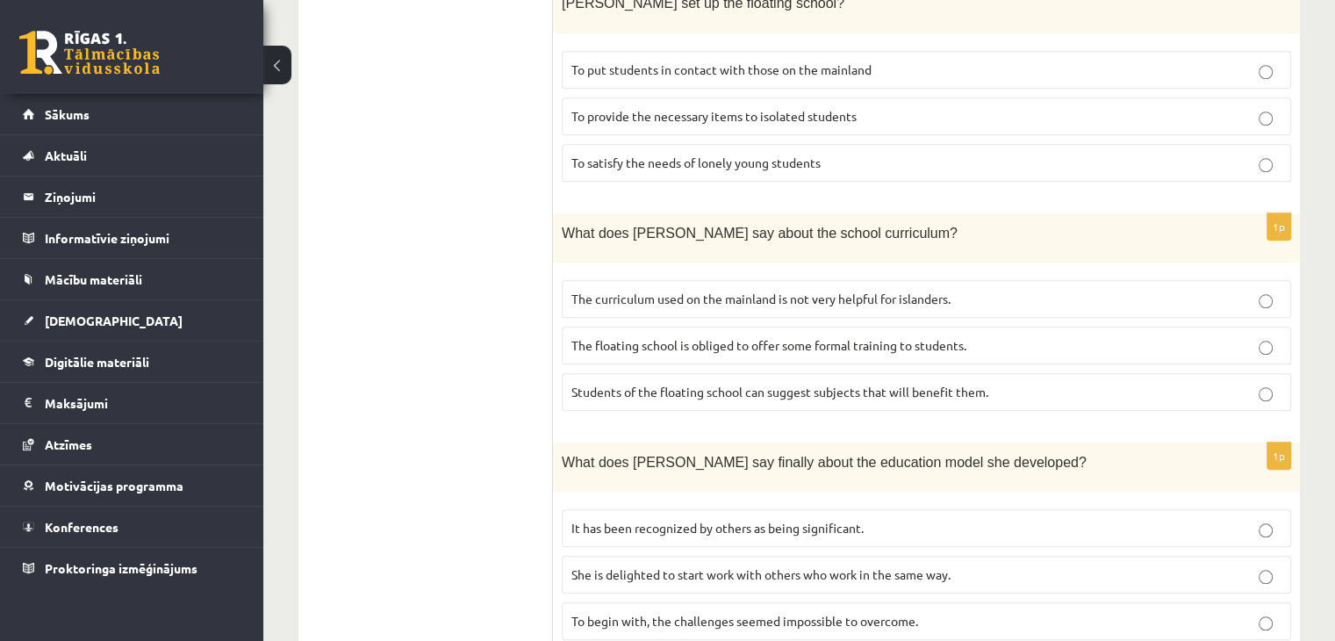
click at [603, 519] on p "It has been recognized by others as being significant." at bounding box center [926, 528] width 710 height 18
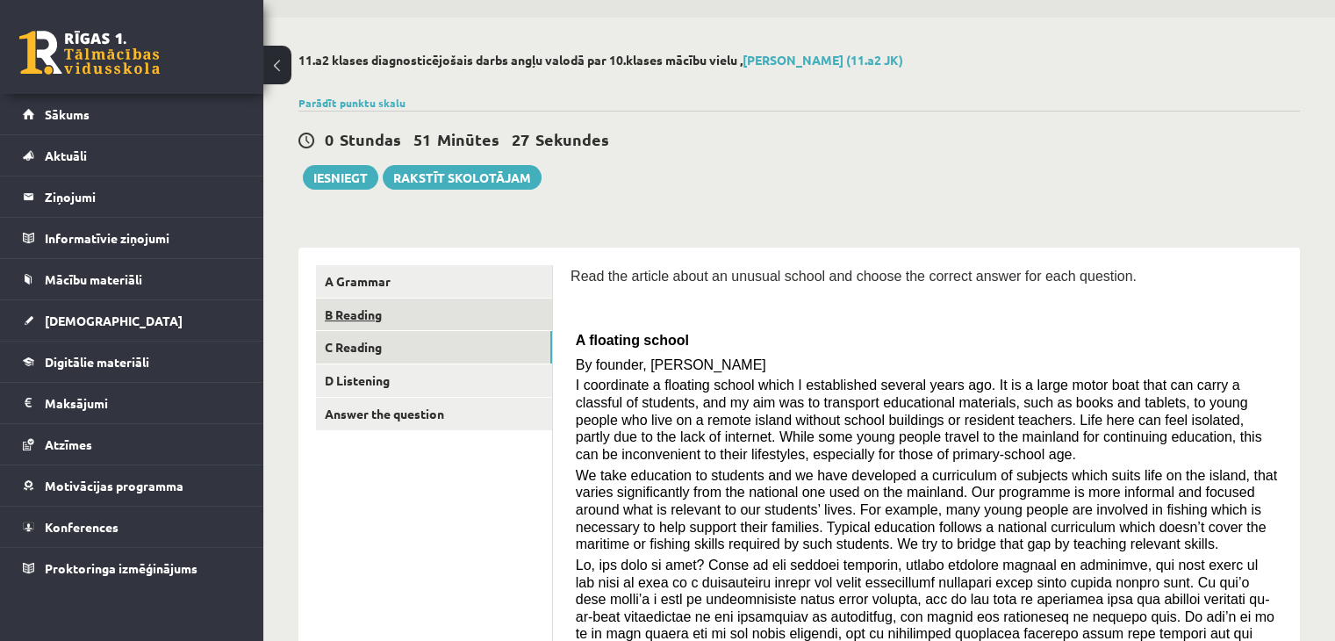
scroll to position [0, 0]
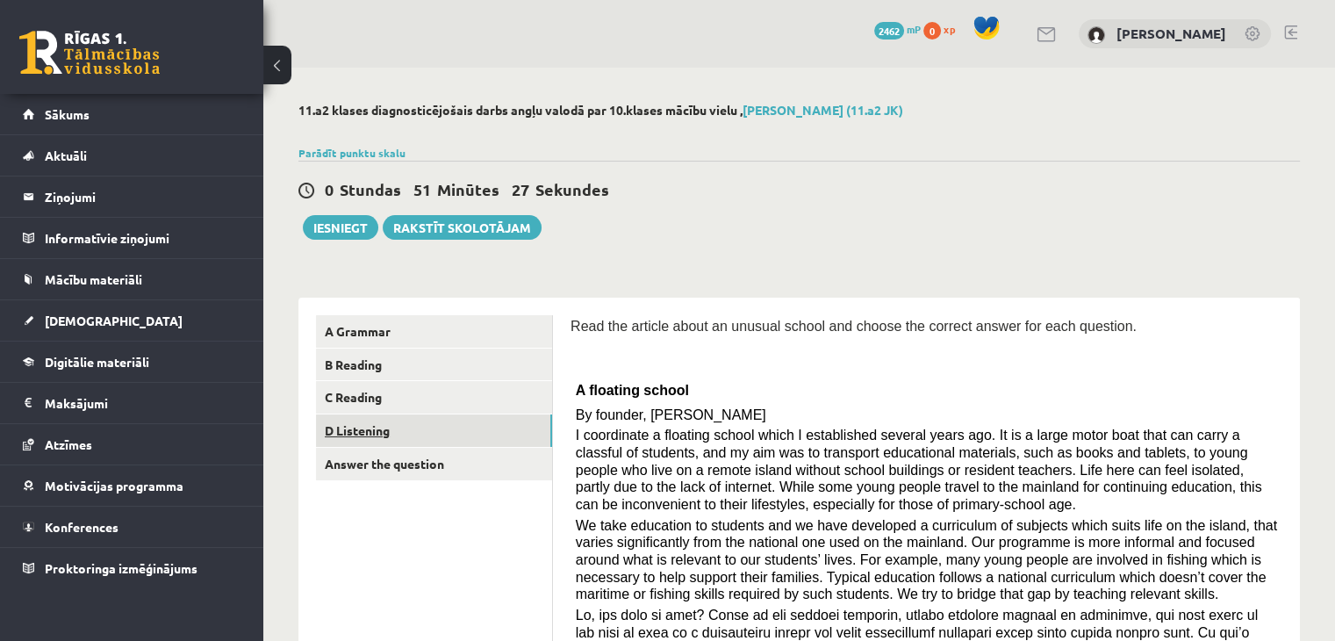
click at [384, 426] on link "D Listening" at bounding box center [434, 430] width 236 height 32
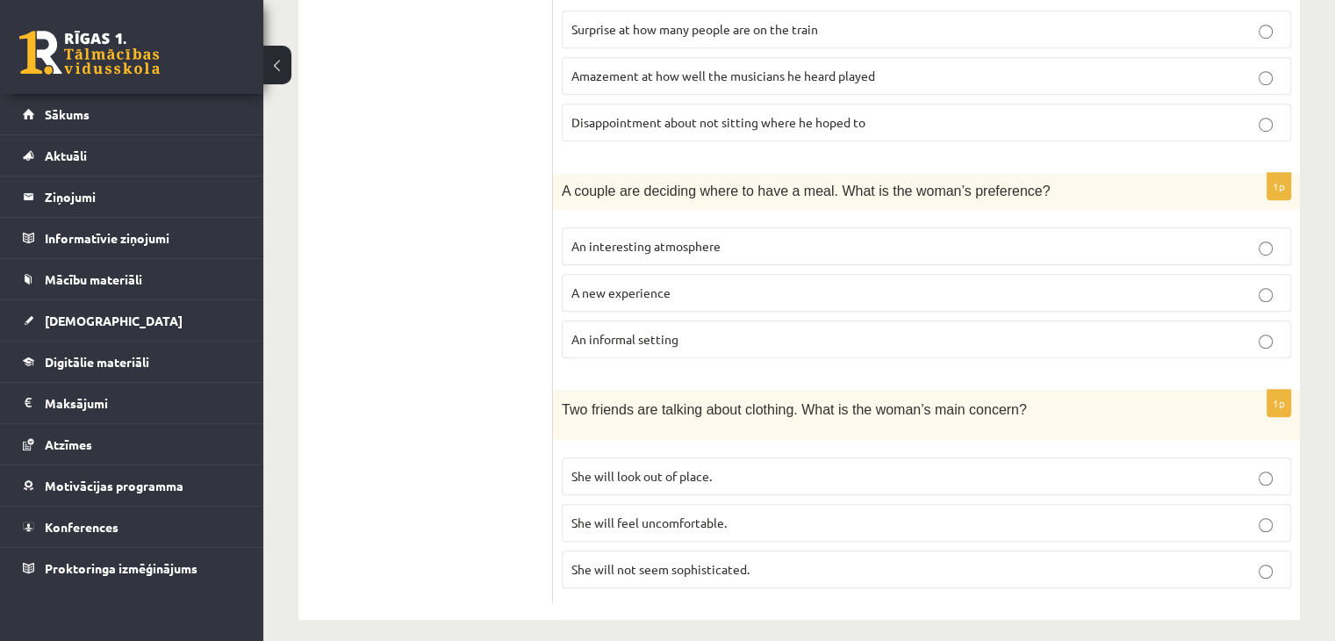
scroll to position [1166, 0]
click at [601, 341] on label "An informal setting" at bounding box center [926, 338] width 729 height 38
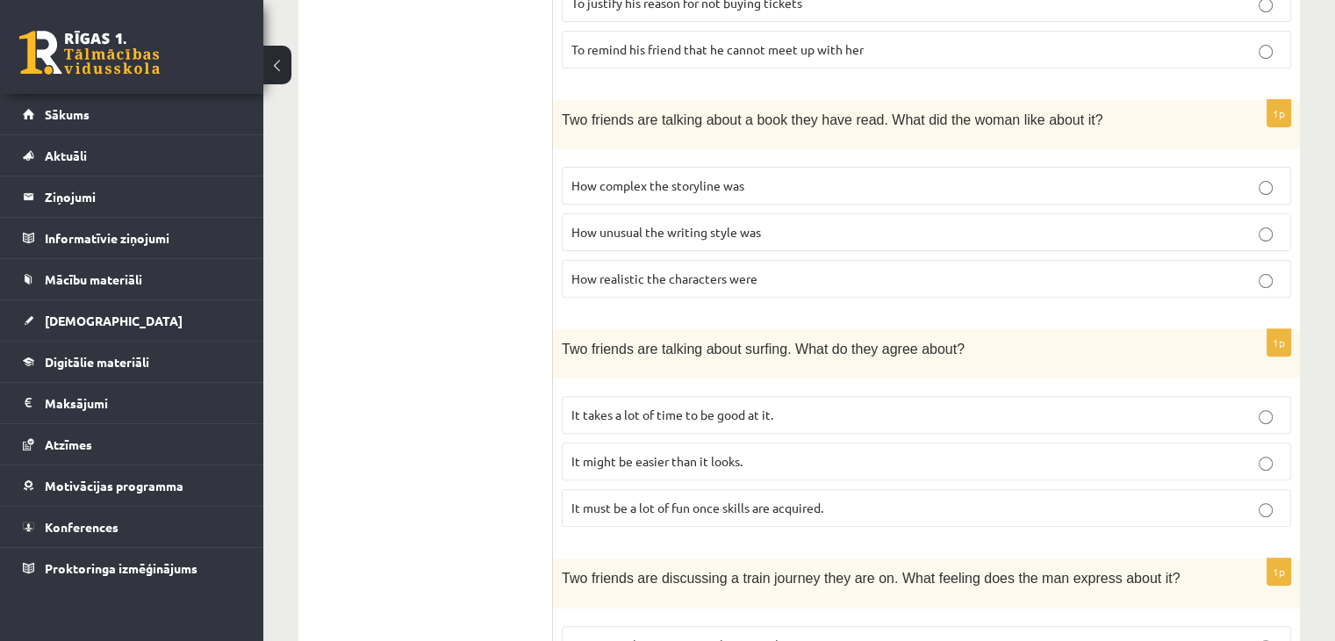
scroll to position [552, 0]
click at [677, 507] on p "It must be a lot of fun once skills are acquired." at bounding box center [926, 506] width 710 height 18
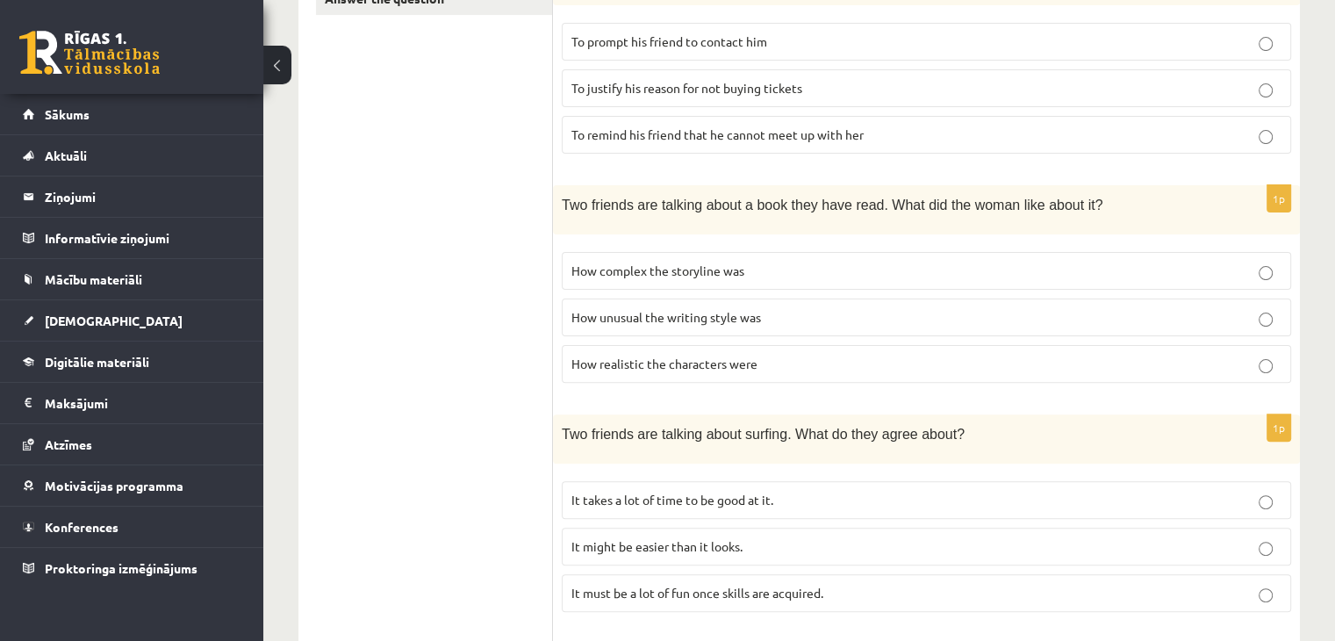
scroll to position [464, 0]
click at [614, 494] on span "It takes a lot of time to be good at it." at bounding box center [672, 500] width 202 height 16
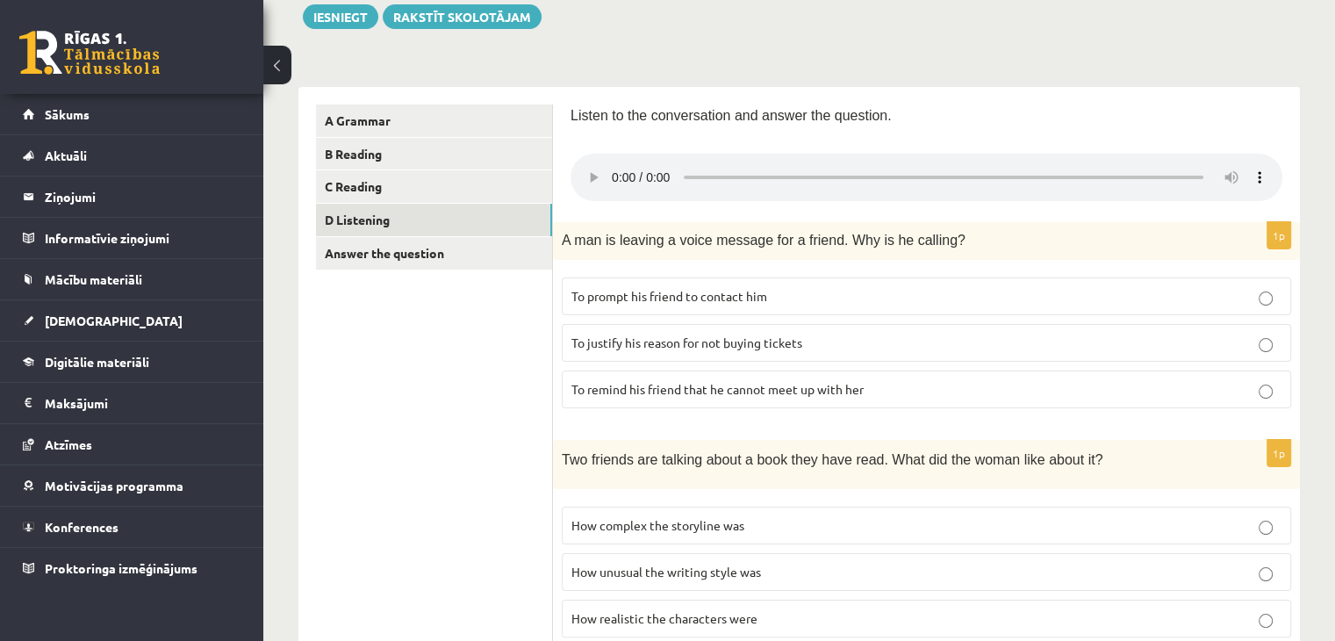
scroll to position [201, 0]
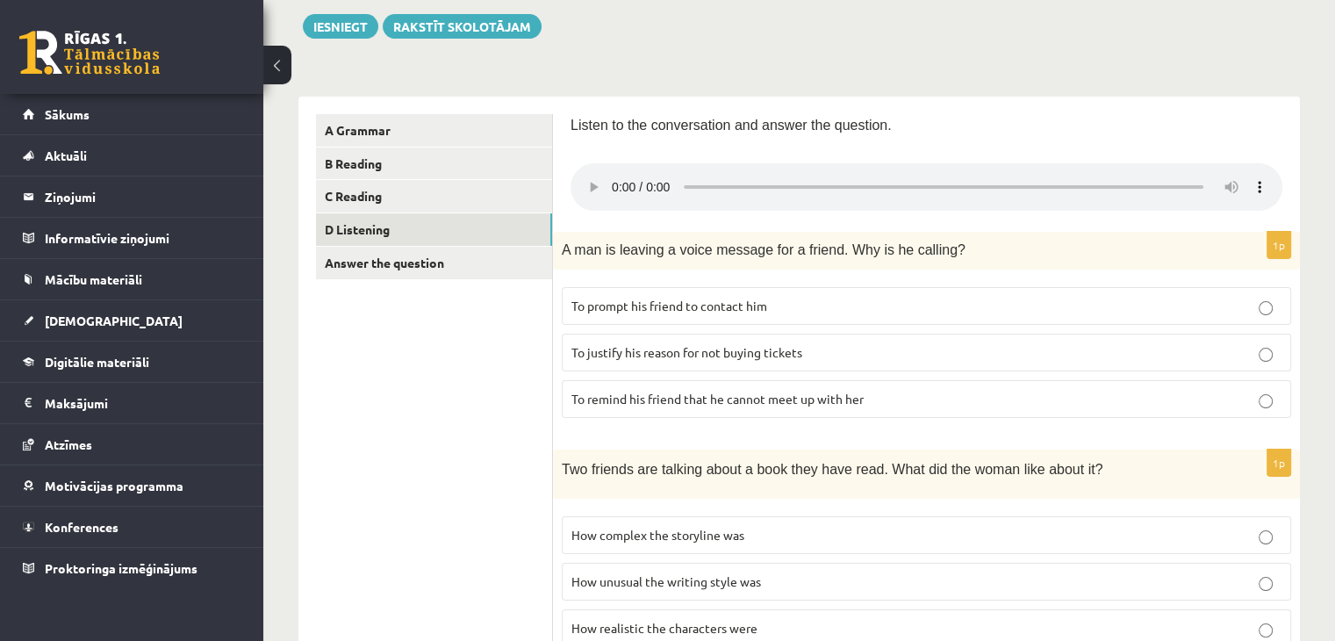
click at [613, 312] on p "To prompt his friend to contact him" at bounding box center [926, 306] width 710 height 18
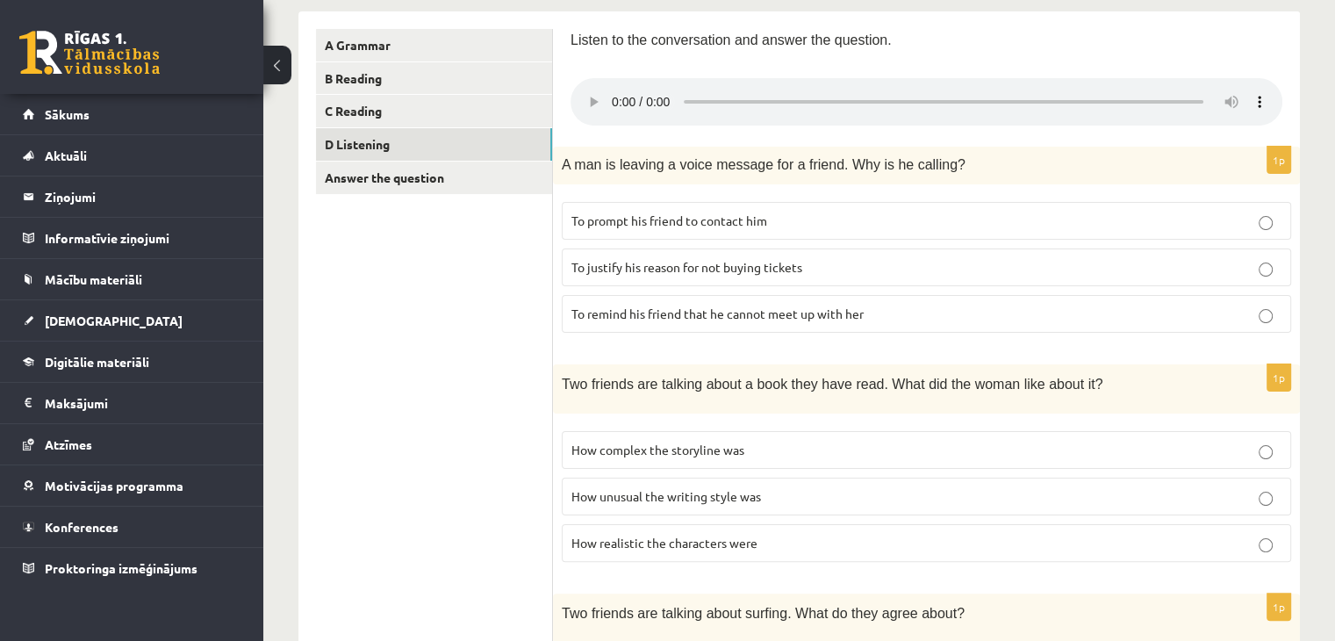
scroll to position [289, 0]
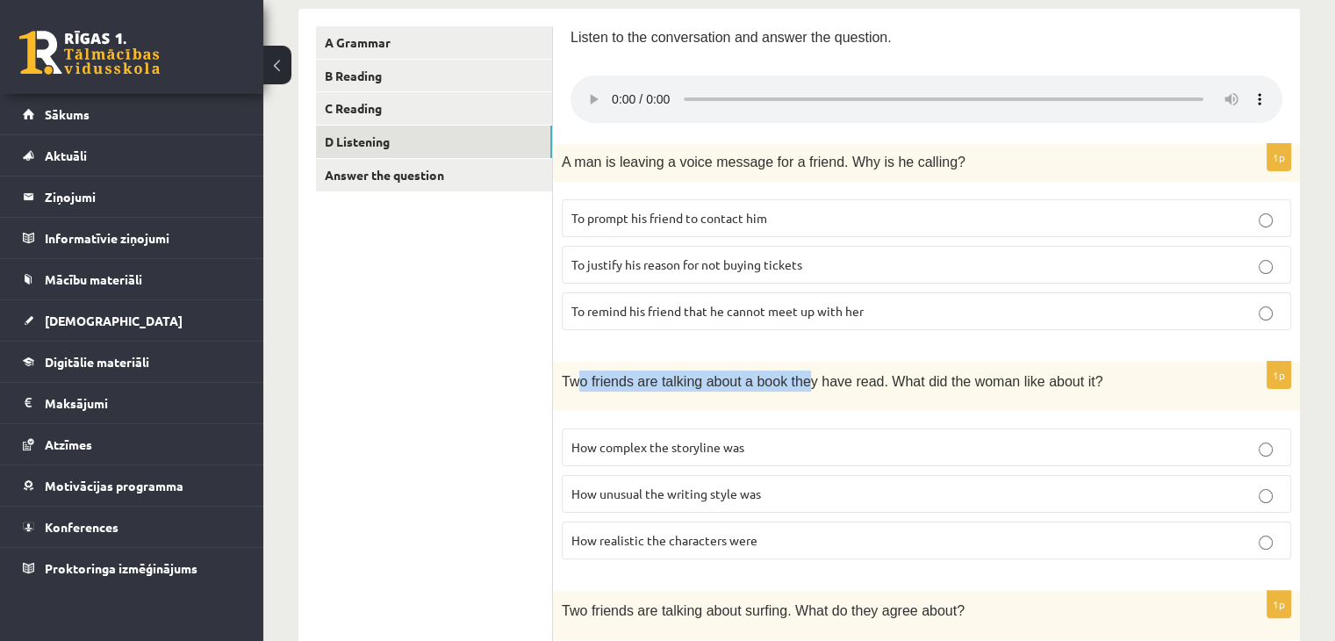
drag, startPoint x: 574, startPoint y: 380, endPoint x: 789, endPoint y: 404, distance: 216.3
click at [789, 404] on div "Two friends are talking about a book they have read. What did the woman like ab…" at bounding box center [926, 386] width 747 height 49
click at [785, 379] on span "Two friends are talking about a book they have read. What did the woman like ab…" at bounding box center [832, 381] width 541 height 15
drag, startPoint x: 567, startPoint y: 372, endPoint x: 1011, endPoint y: 380, distance: 444.1
click at [1011, 380] on span "Two friends are talking about a book they have read. What did the woman like ab…" at bounding box center [832, 381] width 541 height 15
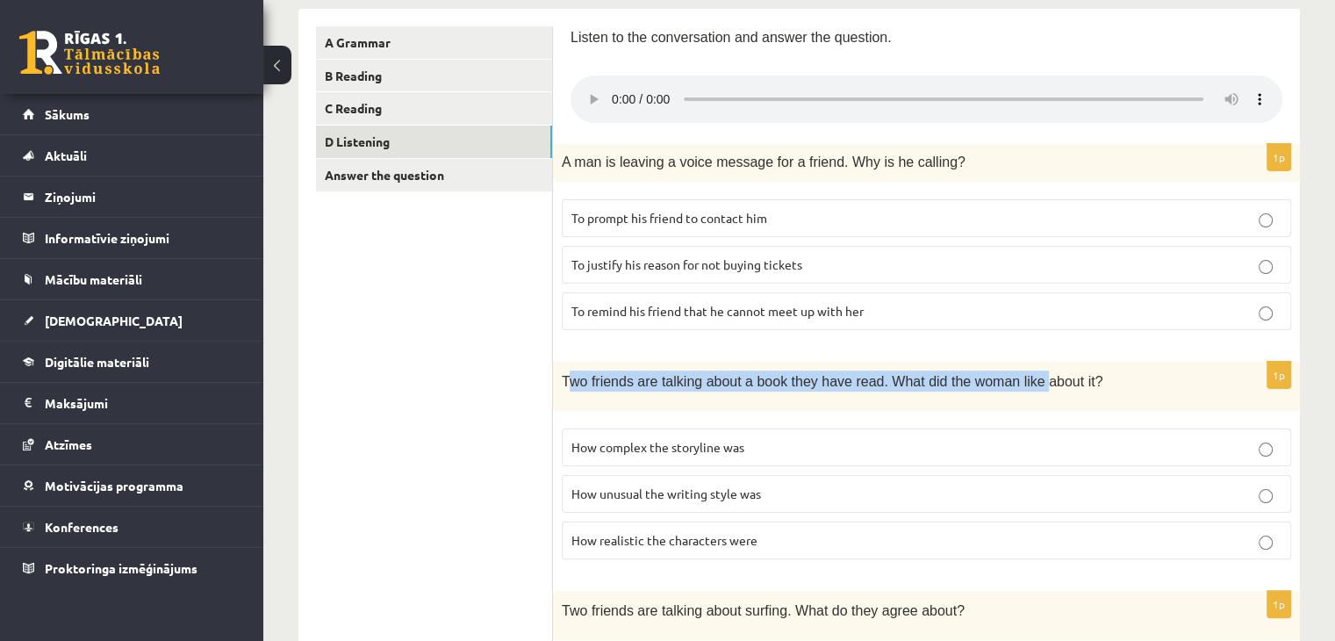
click at [1012, 380] on span "Two friends are talking about a book they have read. What did the woman like ab…" at bounding box center [832, 381] width 541 height 15
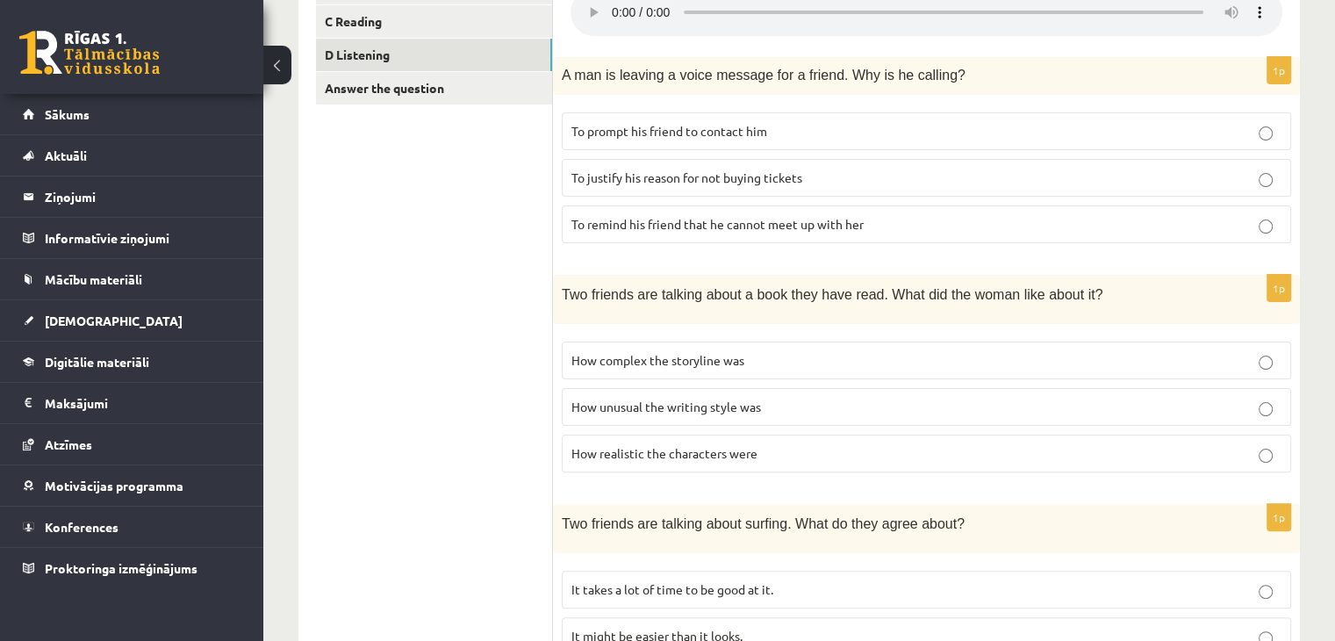
scroll to position [376, 0]
click at [613, 448] on span "How realistic the characters were" at bounding box center [664, 452] width 186 height 16
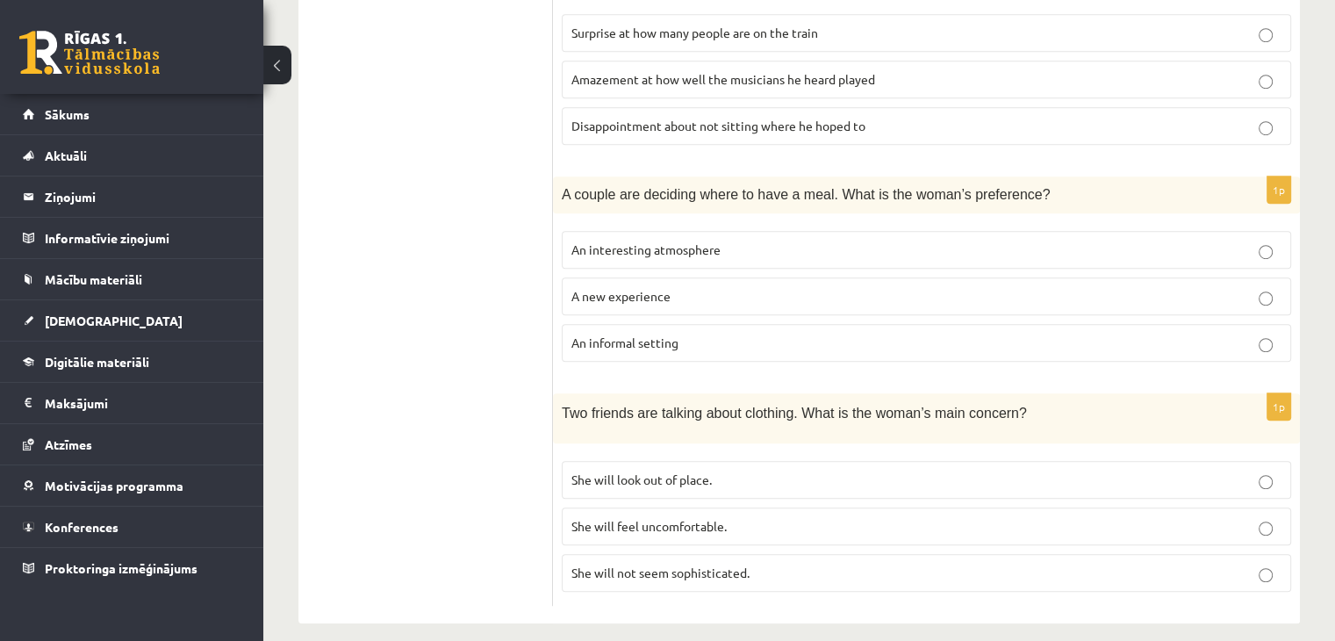
scroll to position [1166, 0]
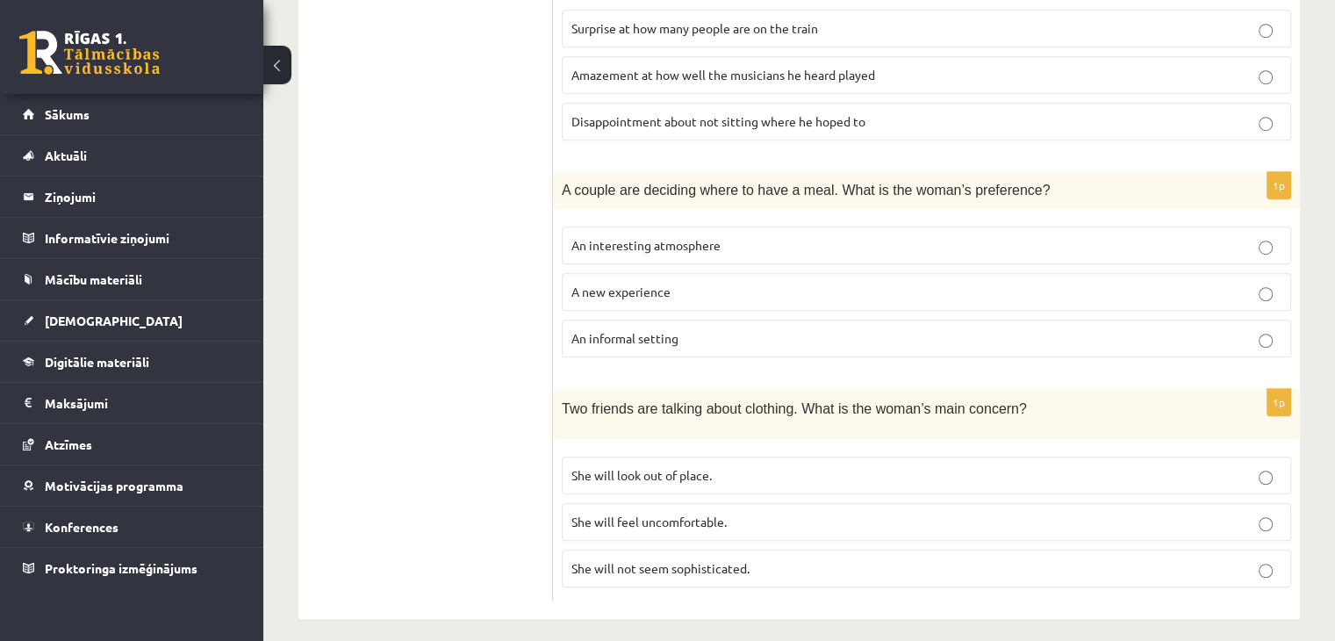
click at [628, 456] on label "She will look out of place." at bounding box center [926, 475] width 729 height 38
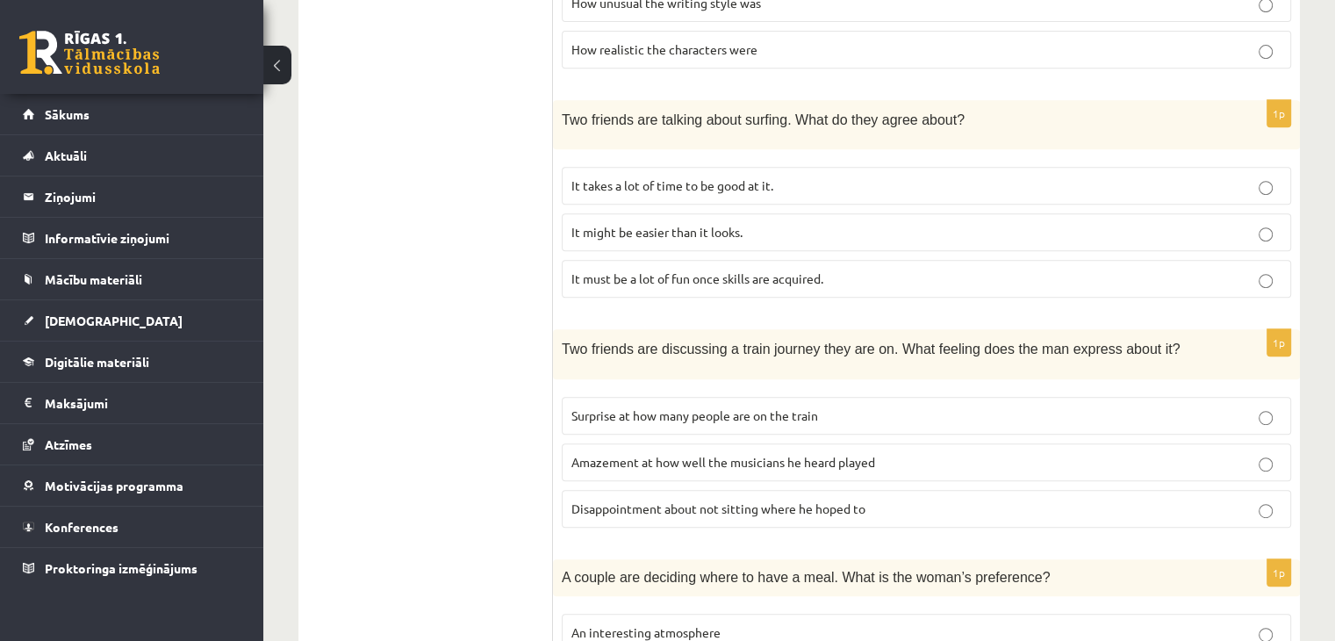
scroll to position [815, 0]
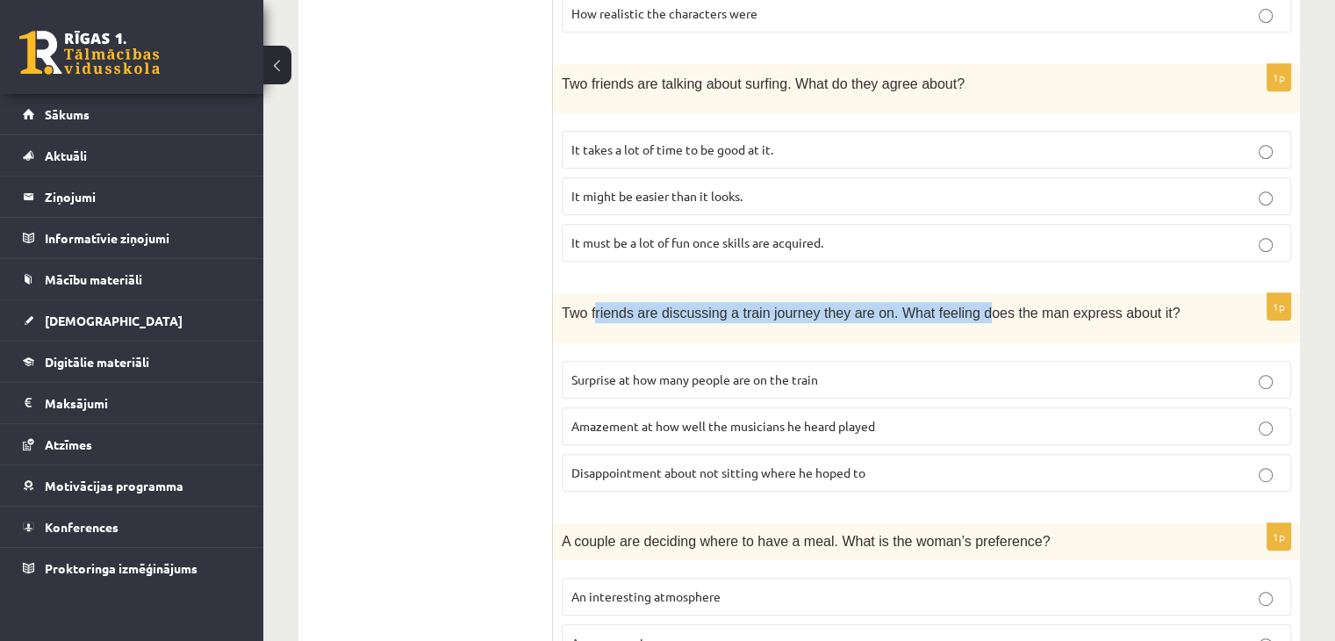
drag, startPoint x: 622, startPoint y: 313, endPoint x: 957, endPoint y: 288, distance: 336.2
click at [957, 293] on div "Two friends are discussing a train journey they are on. What feeling does the m…" at bounding box center [926, 317] width 747 height 49
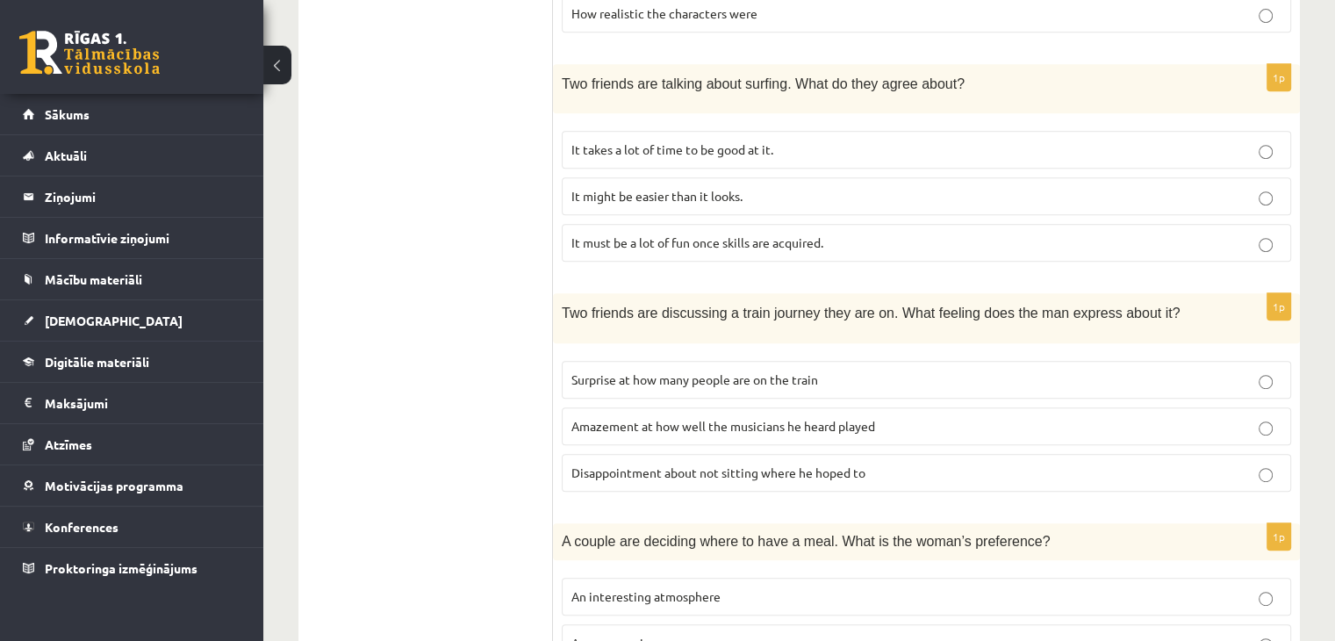
click at [963, 305] on span "Two friends are discussing a train journey they are on. What feeling does the m…" at bounding box center [871, 312] width 618 height 15
drag, startPoint x: 963, startPoint y: 303, endPoint x: 425, endPoint y: 290, distance: 538.1
click at [426, 290] on div "**********" at bounding box center [798, 225] width 1001 height 1487
click at [590, 293] on div "Two friends are discussing a train journey they are on. What feeling does the m…" at bounding box center [926, 317] width 747 height 49
click at [697, 418] on span "Amazement at how well the musicians he heard played" at bounding box center [723, 426] width 304 height 16
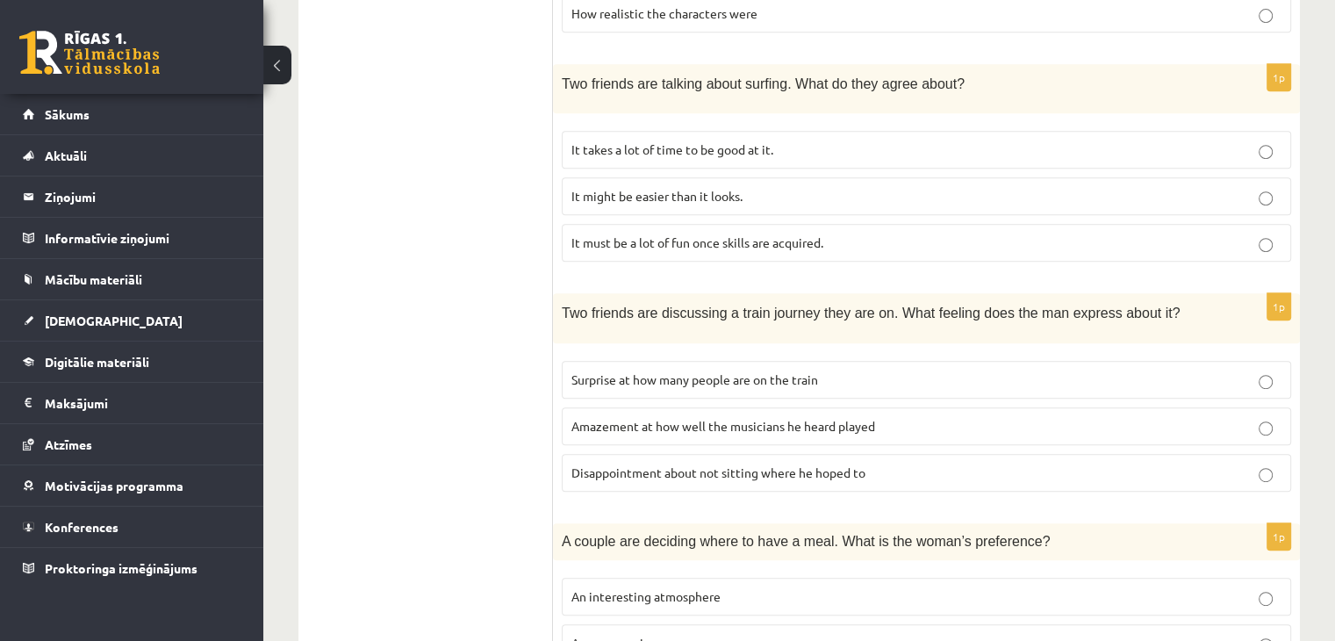
click at [597, 464] on span "Disappointment about not sitting where he hoped to" at bounding box center [718, 472] width 294 height 16
click at [614, 387] on label "Surprise at how many people are on the train" at bounding box center [926, 380] width 729 height 38
drag, startPoint x: 548, startPoint y: 398, endPoint x: 534, endPoint y: 394, distance: 15.3
click at [534, 394] on ul "A Grammar B Reading C Reading D Listening Answer the question" at bounding box center [434, 226] width 237 height 1452
click at [534, 393] on ul "A Grammar B Reading C Reading D Listening Answer the question" at bounding box center [434, 226] width 237 height 1452
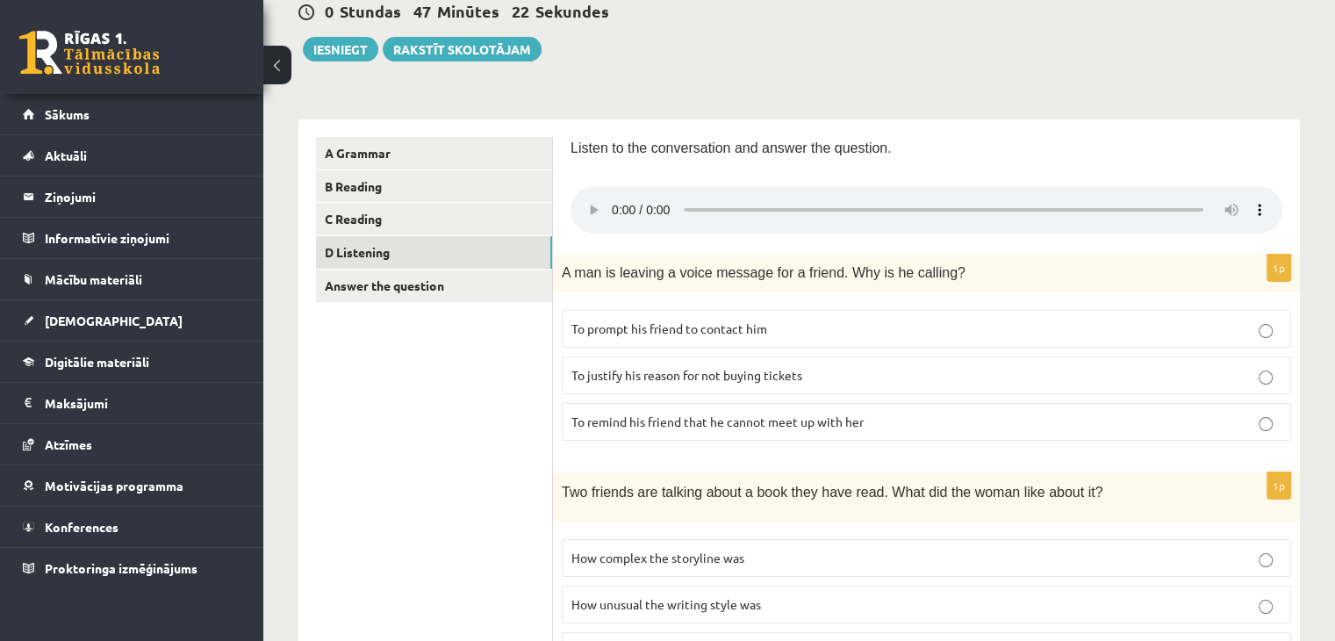
scroll to position [176, 0]
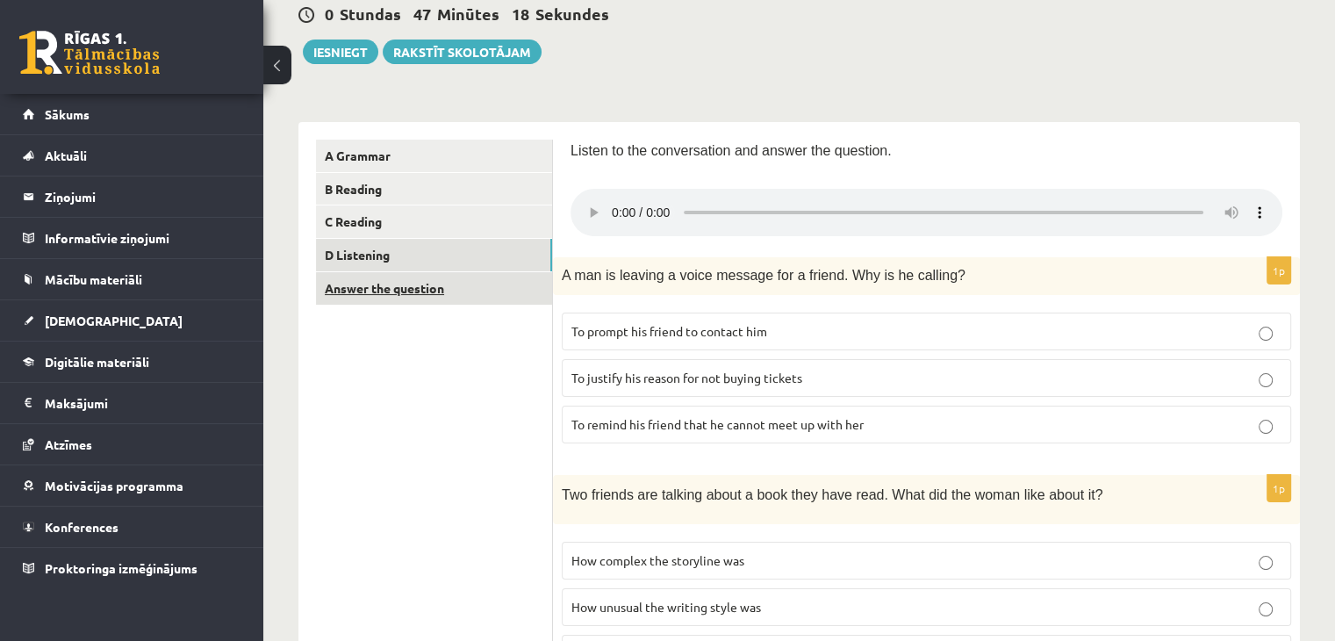
click at [477, 290] on link "Answer the question" at bounding box center [434, 288] width 236 height 32
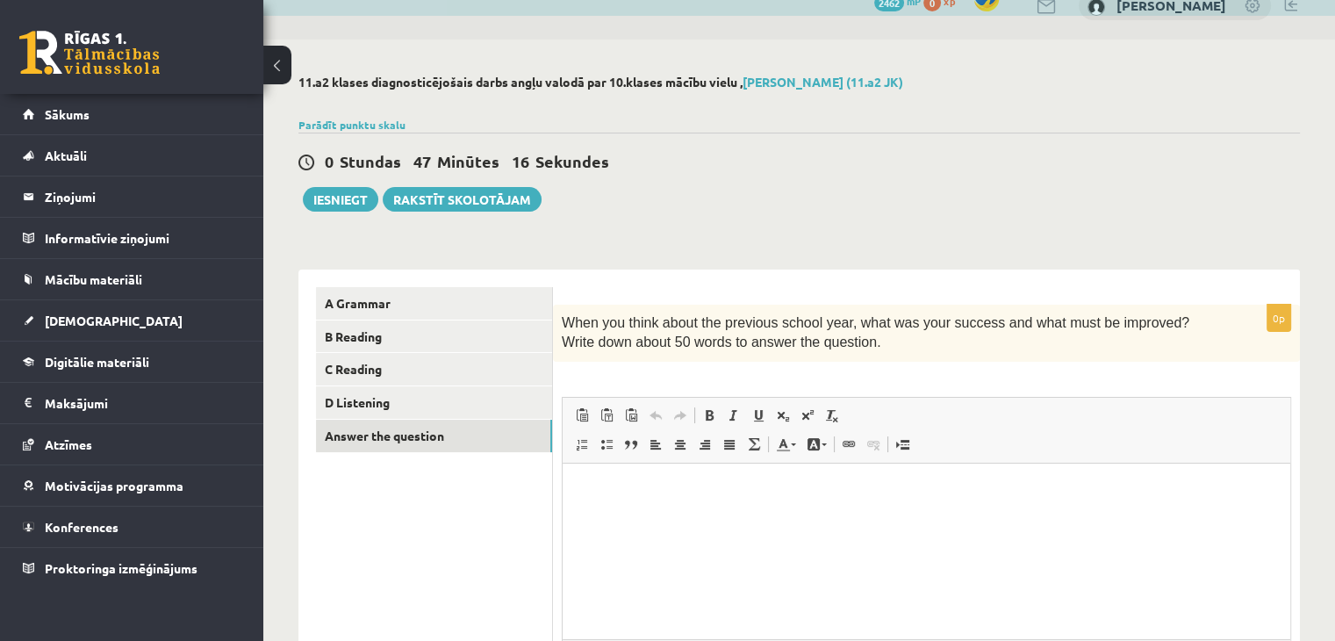
scroll to position [0, 0]
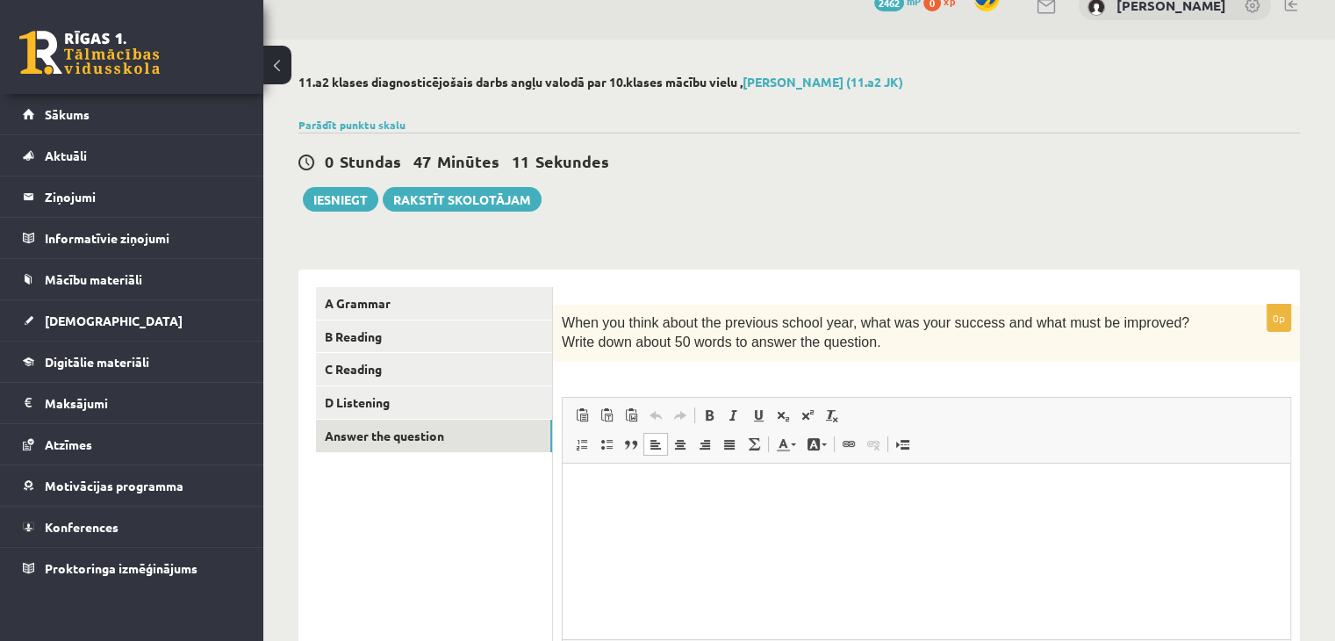
click at [696, 516] on html at bounding box center [927, 489] width 728 height 54
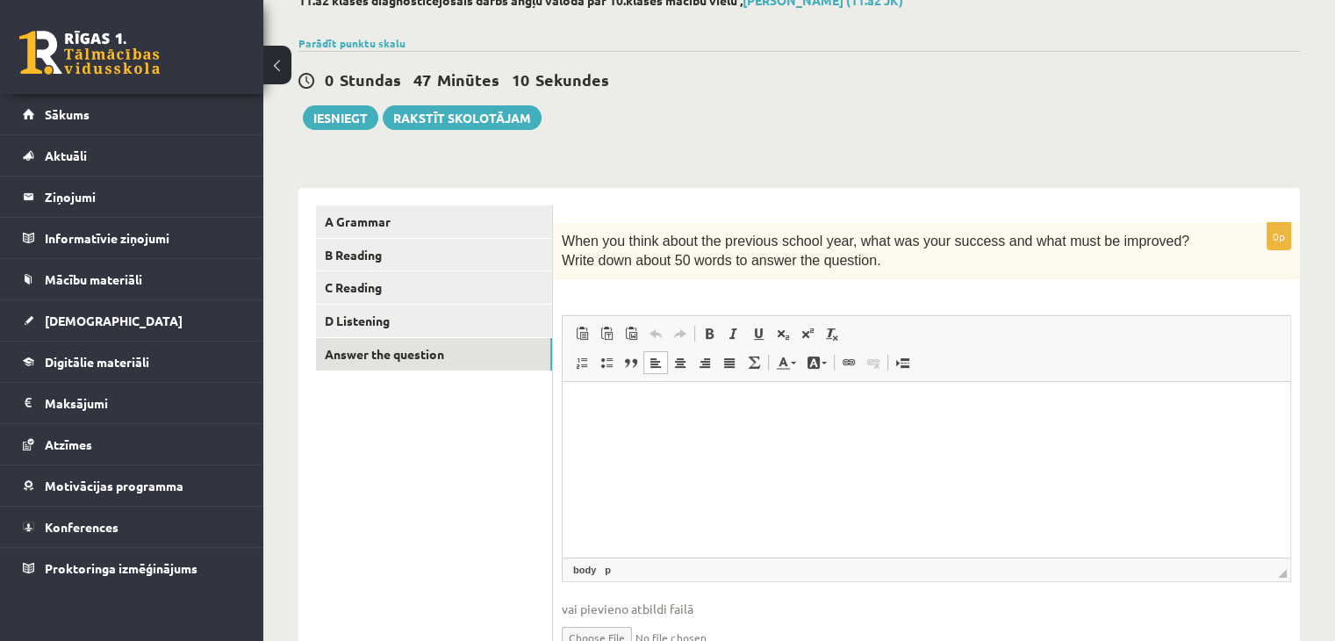
scroll to position [116, 0]
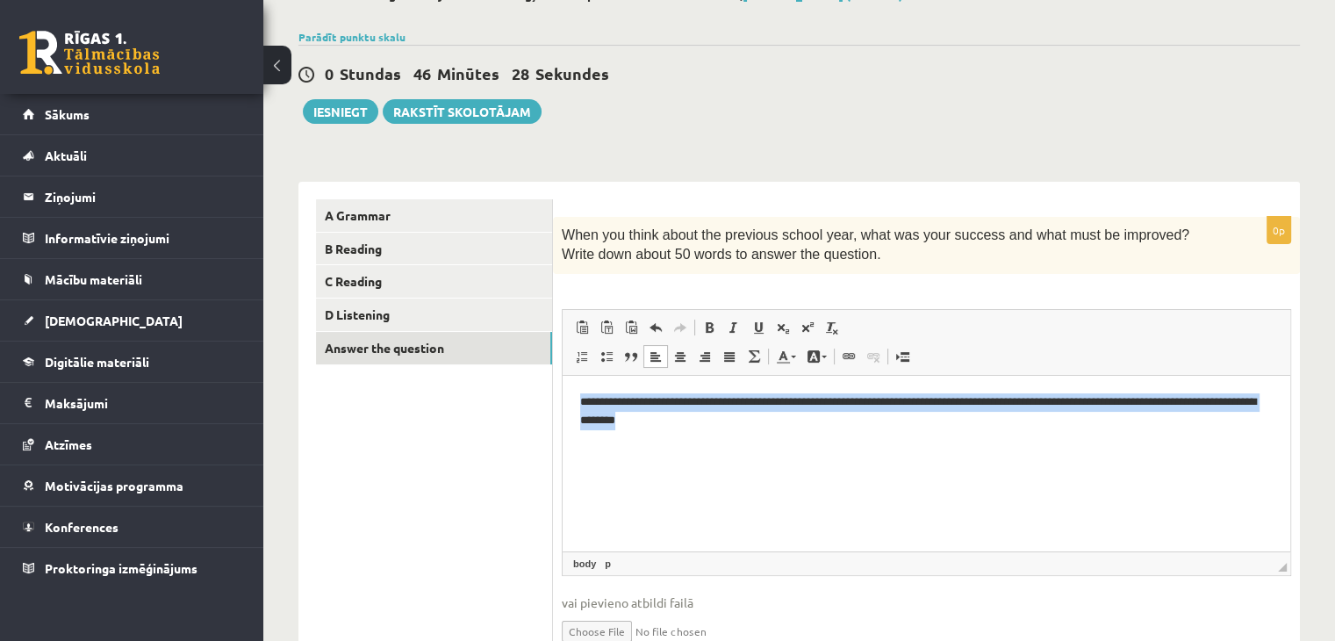
drag, startPoint x: 833, startPoint y: 441, endPoint x: 544, endPoint y: 387, distance: 293.8
click at [563, 387] on html "**********" at bounding box center [927, 411] width 728 height 72
copy p "**********"
click at [773, 415] on p "**********" at bounding box center [926, 410] width 693 height 37
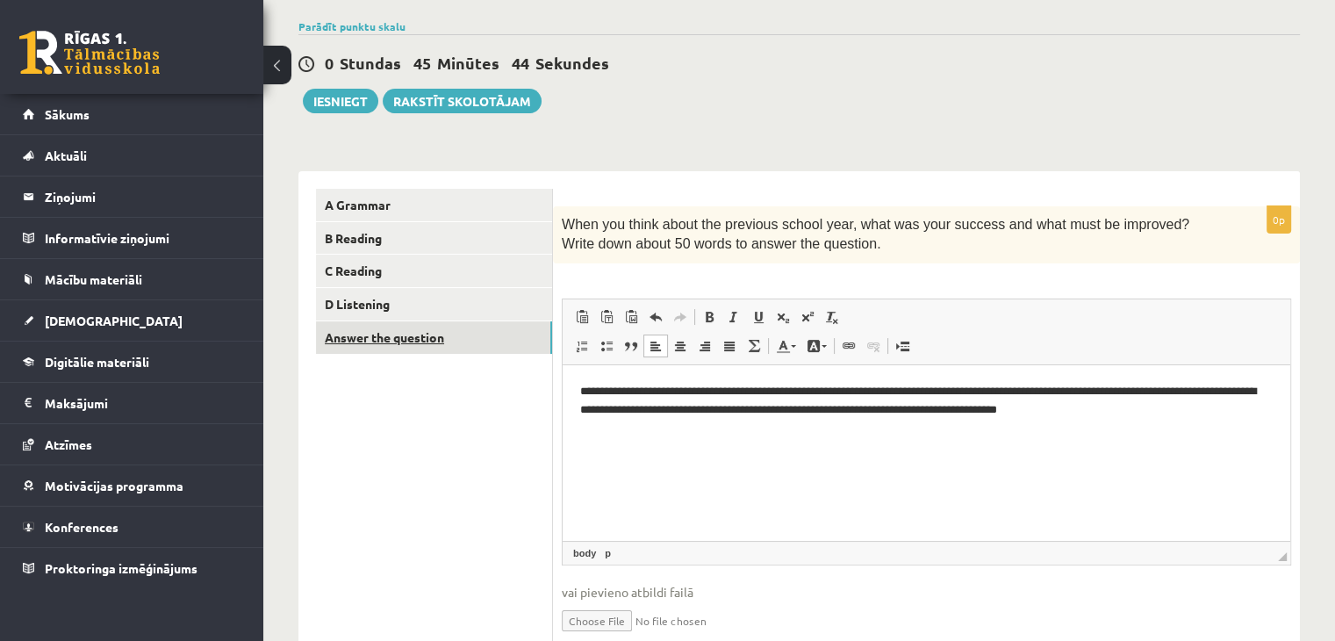
scroll to position [0, 0]
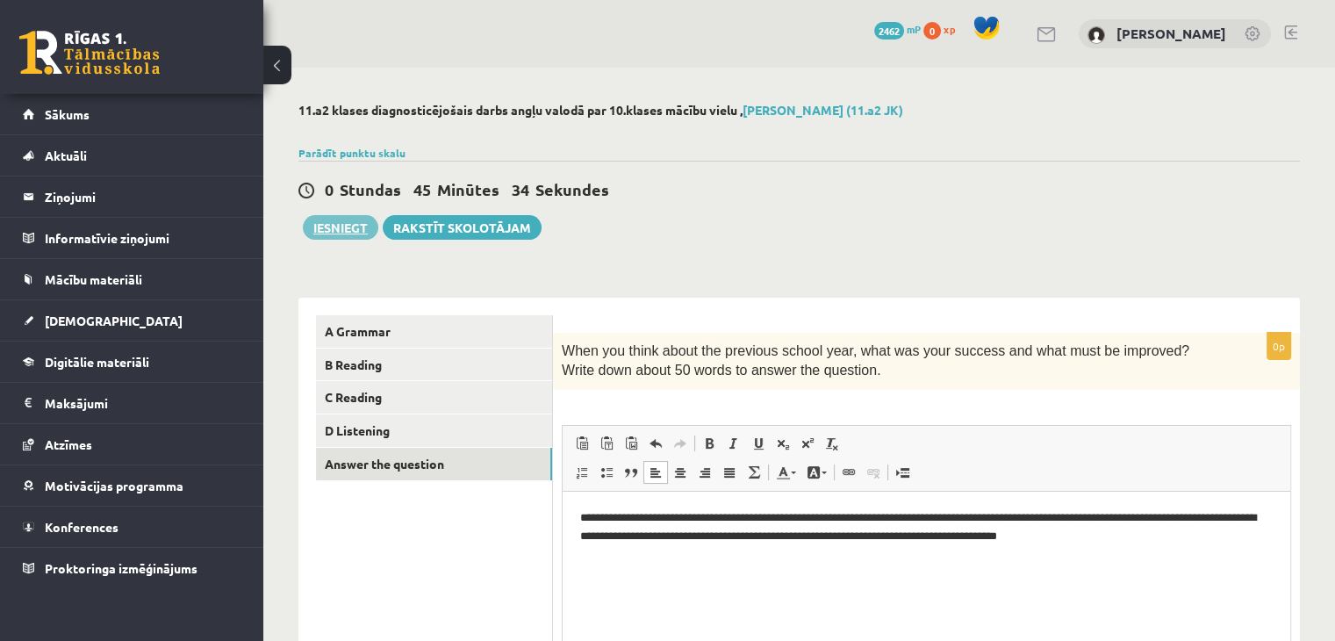
click at [340, 228] on button "Iesniegt" at bounding box center [340, 227] width 75 height 25
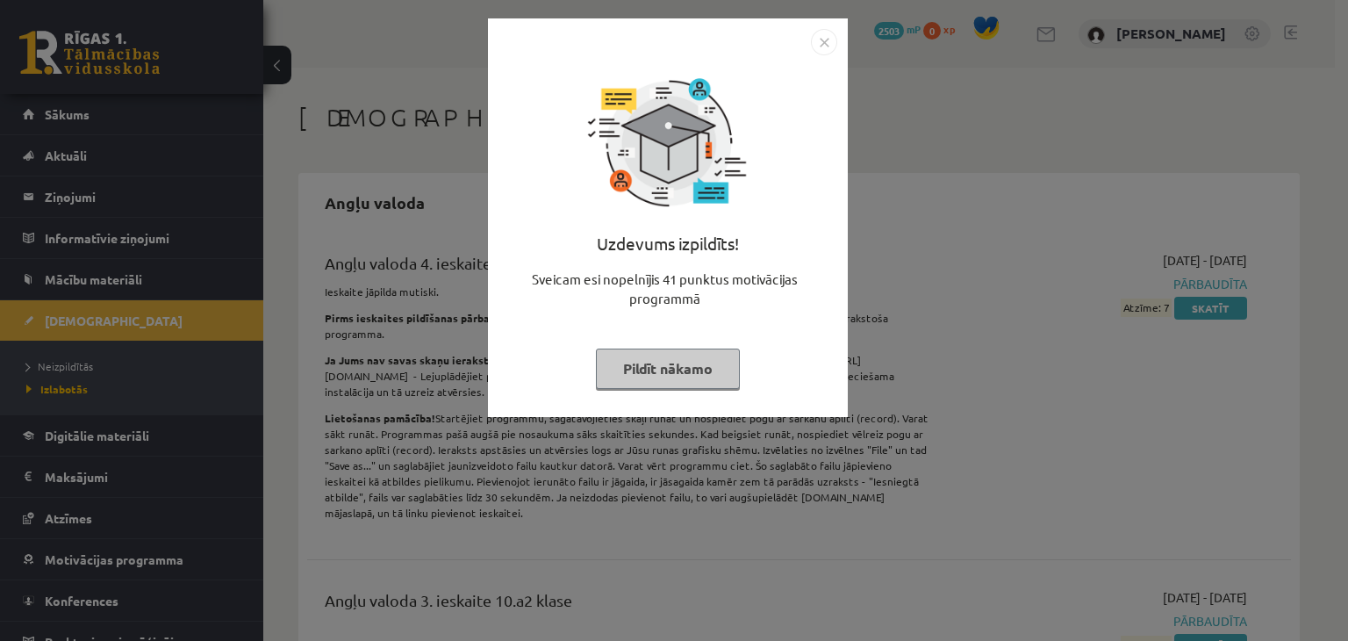
click at [823, 40] on img "Close" at bounding box center [824, 42] width 26 height 26
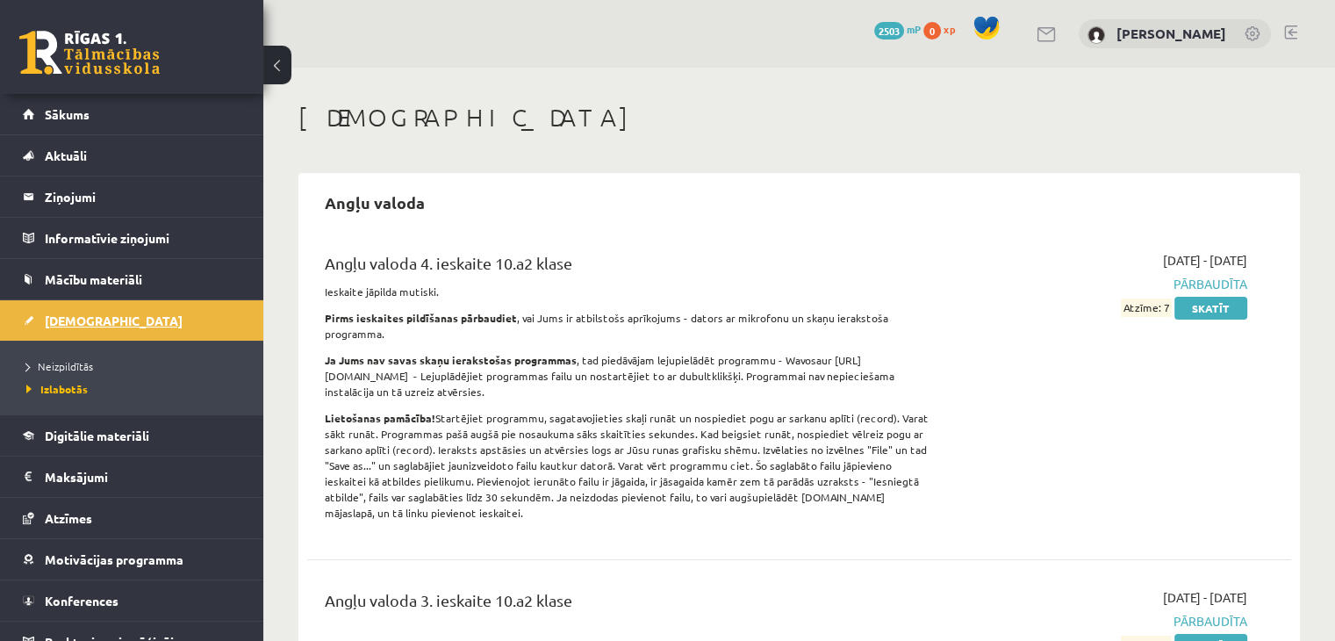
click at [125, 305] on link "[DEMOGRAPHIC_DATA]" at bounding box center [132, 320] width 219 height 40
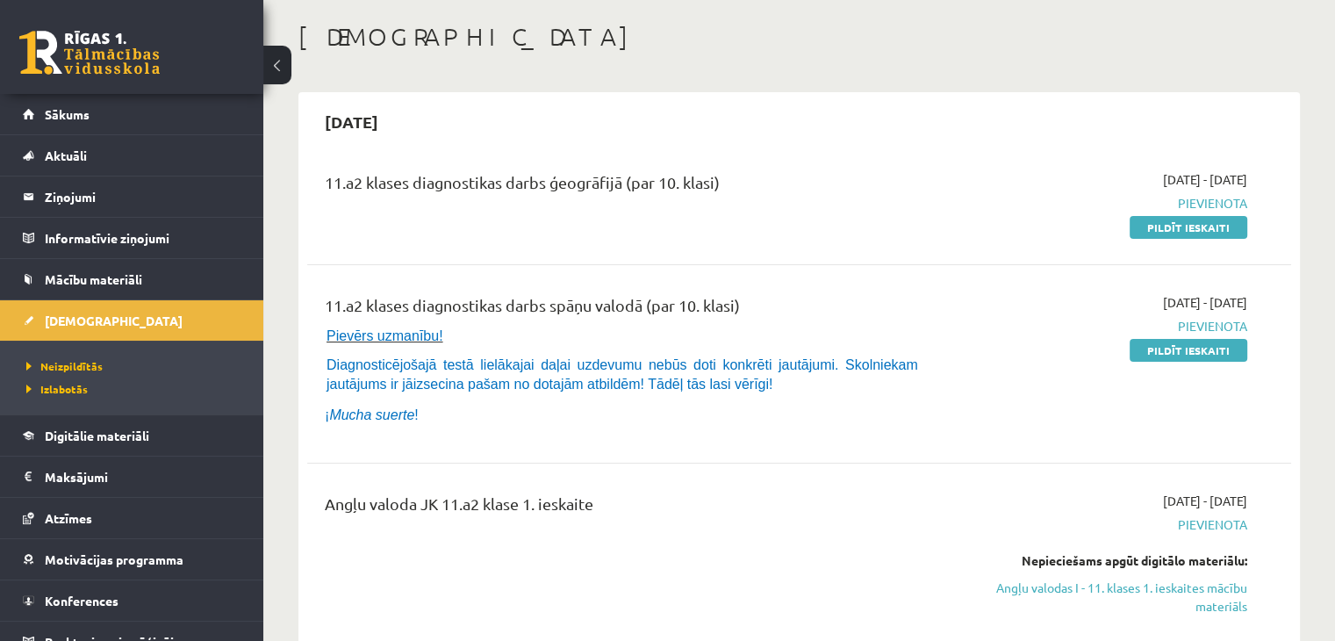
scroll to position [88, 0]
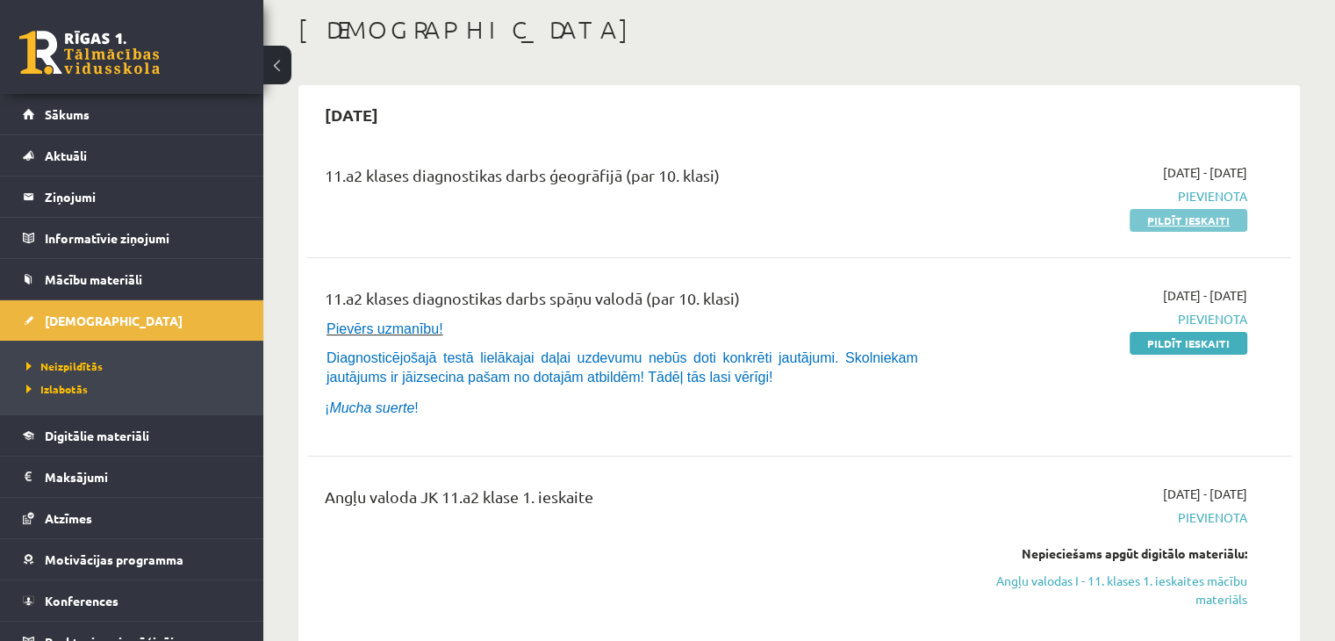
click at [1172, 215] on link "Pildīt ieskaiti" at bounding box center [1188, 220] width 118 height 23
click at [1193, 209] on link "Pildīt ieskaiti" at bounding box center [1188, 220] width 118 height 23
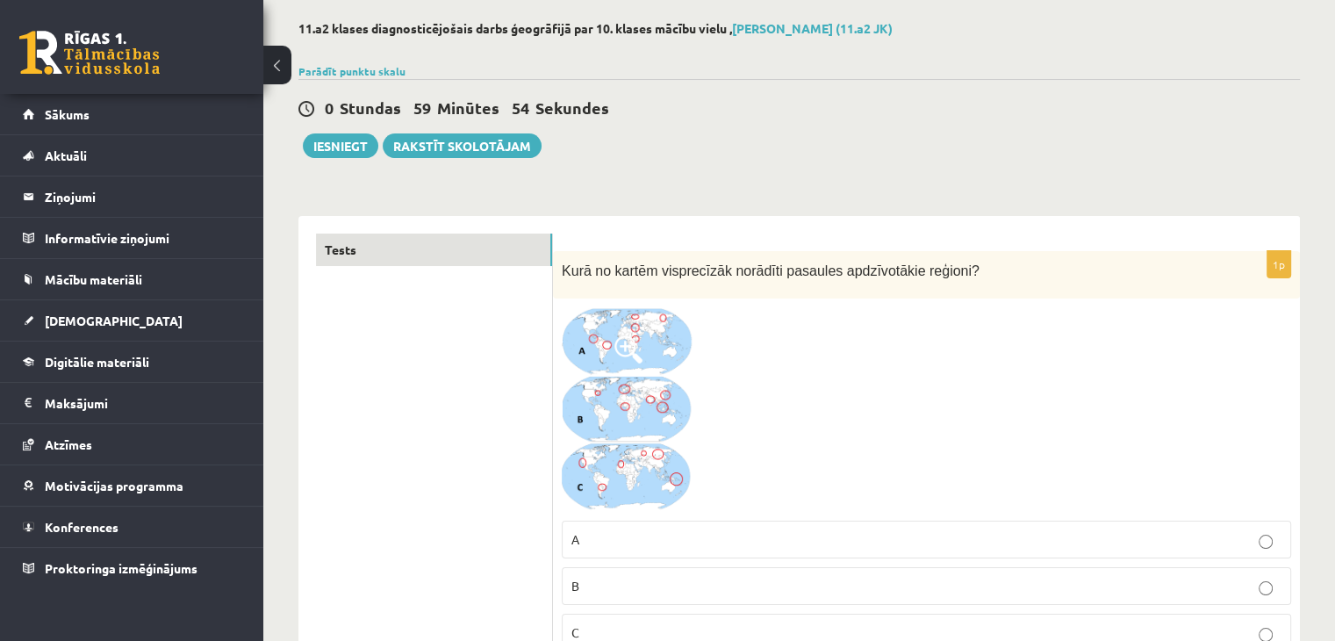
scroll to position [88, 0]
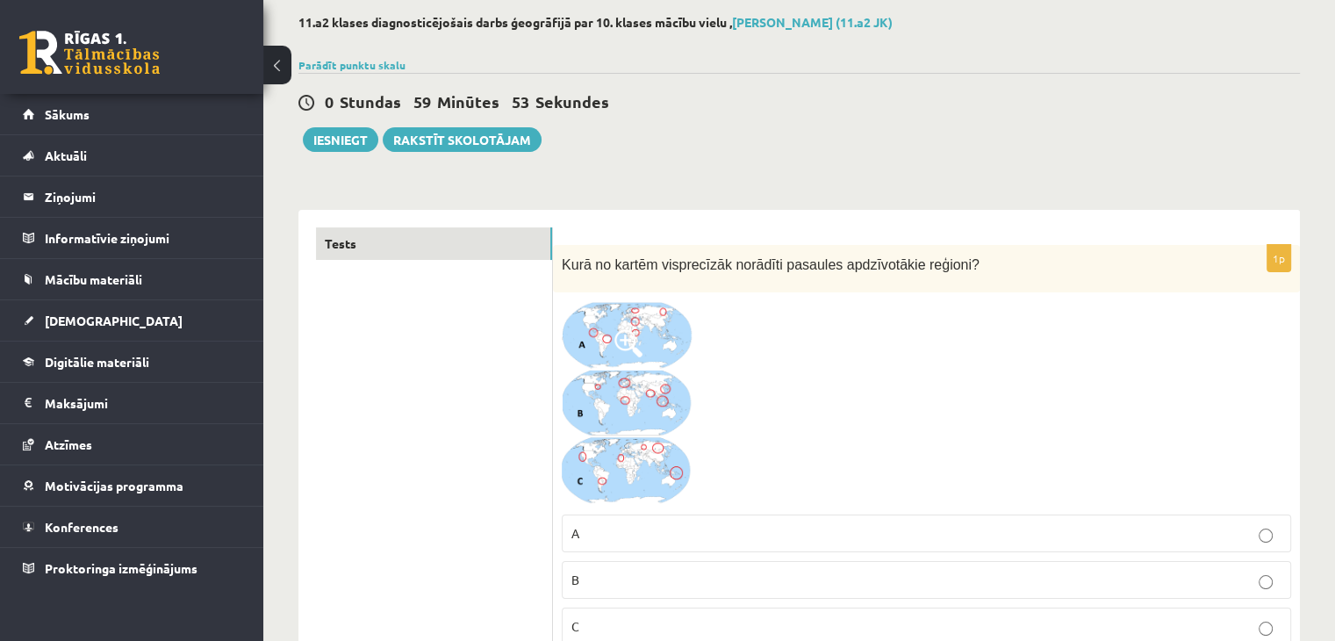
click at [629, 380] on img at bounding box center [628, 403] width 132 height 204
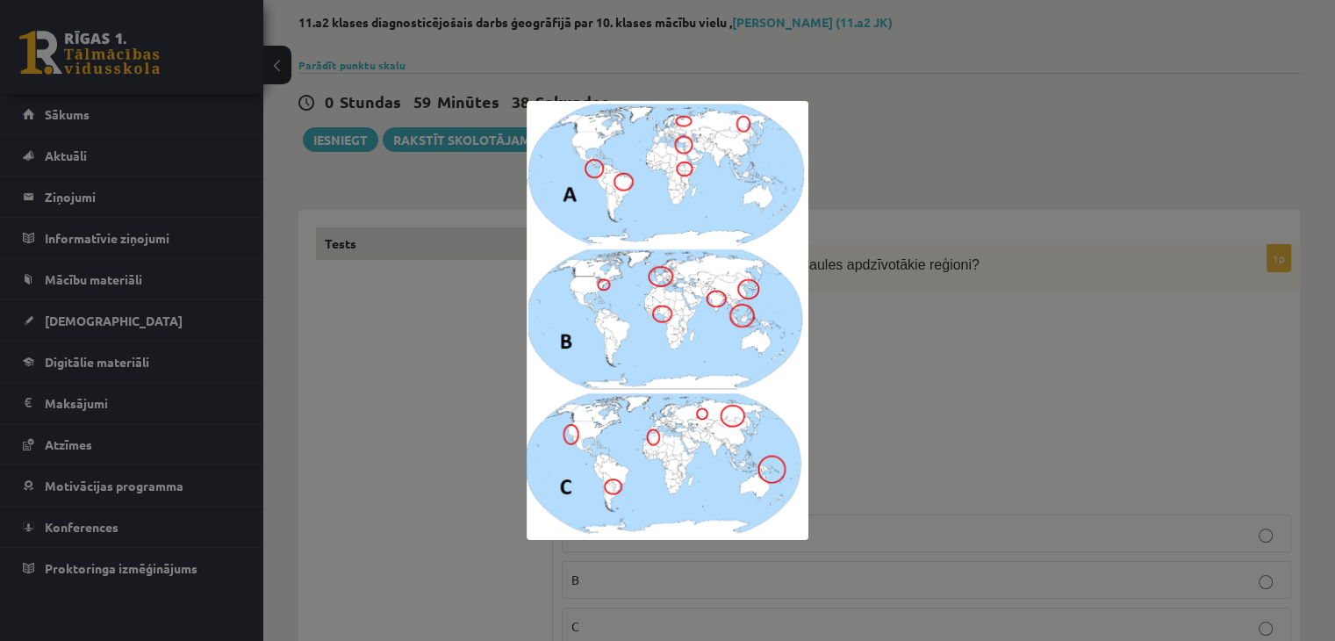
click at [930, 376] on div at bounding box center [667, 320] width 1335 height 641
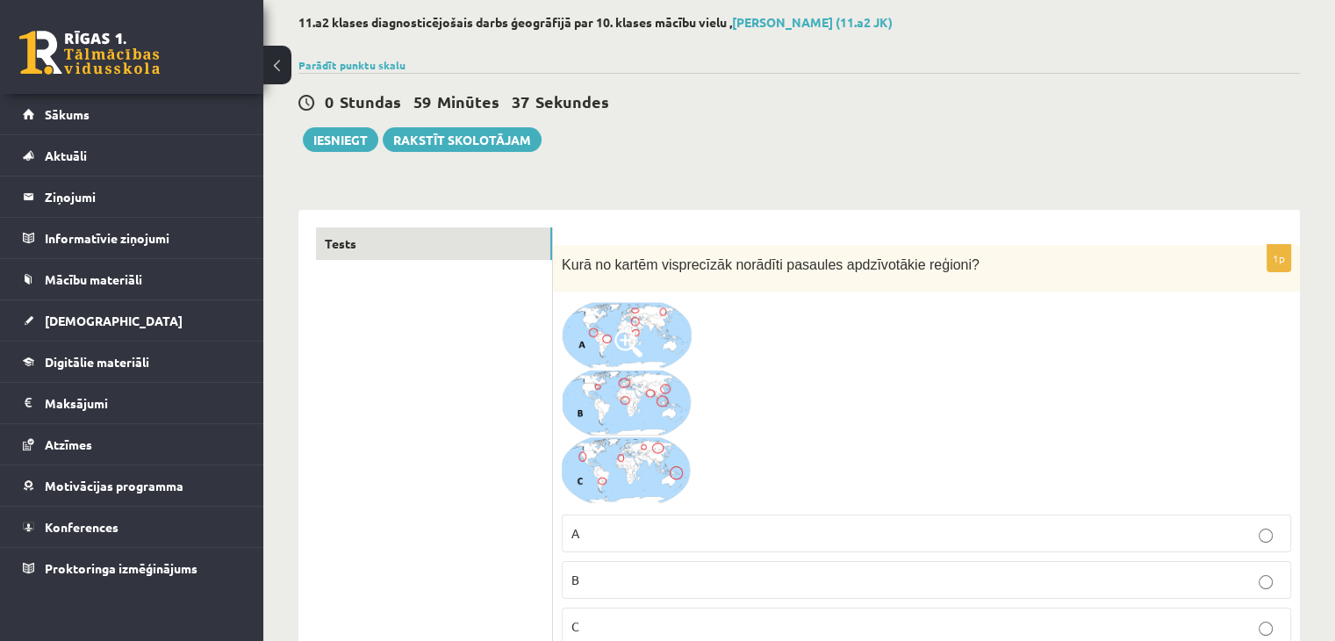
click at [627, 568] on label "B" at bounding box center [926, 580] width 729 height 38
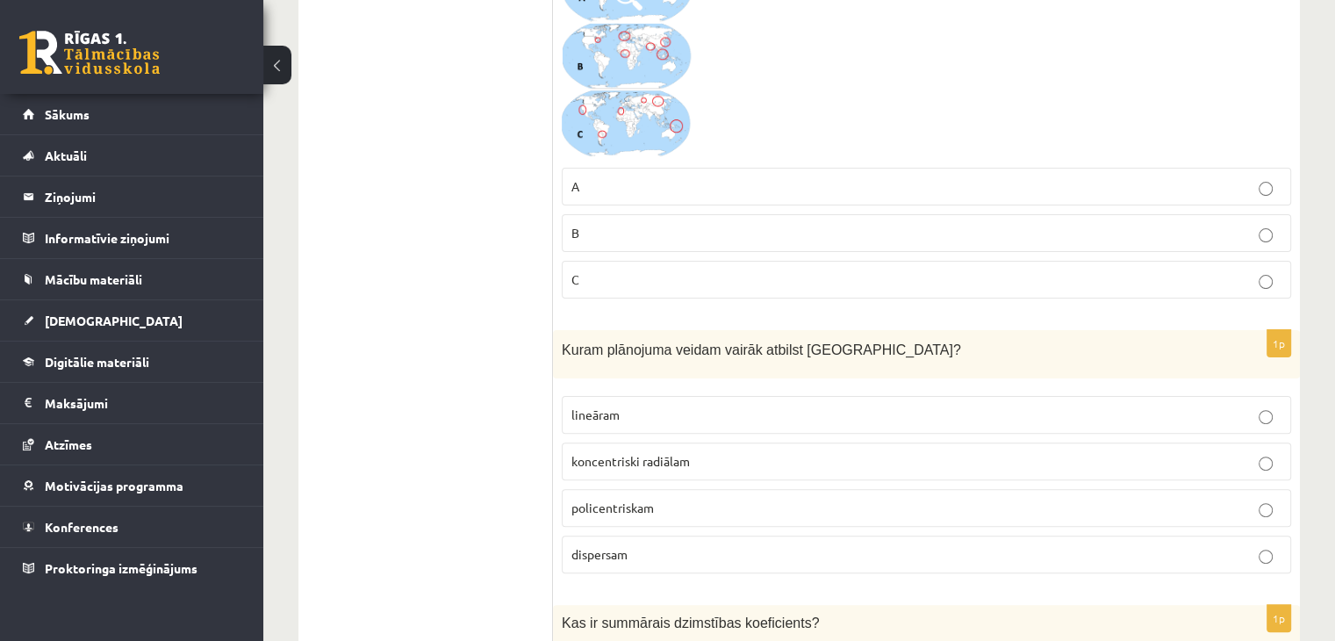
scroll to position [439, 0]
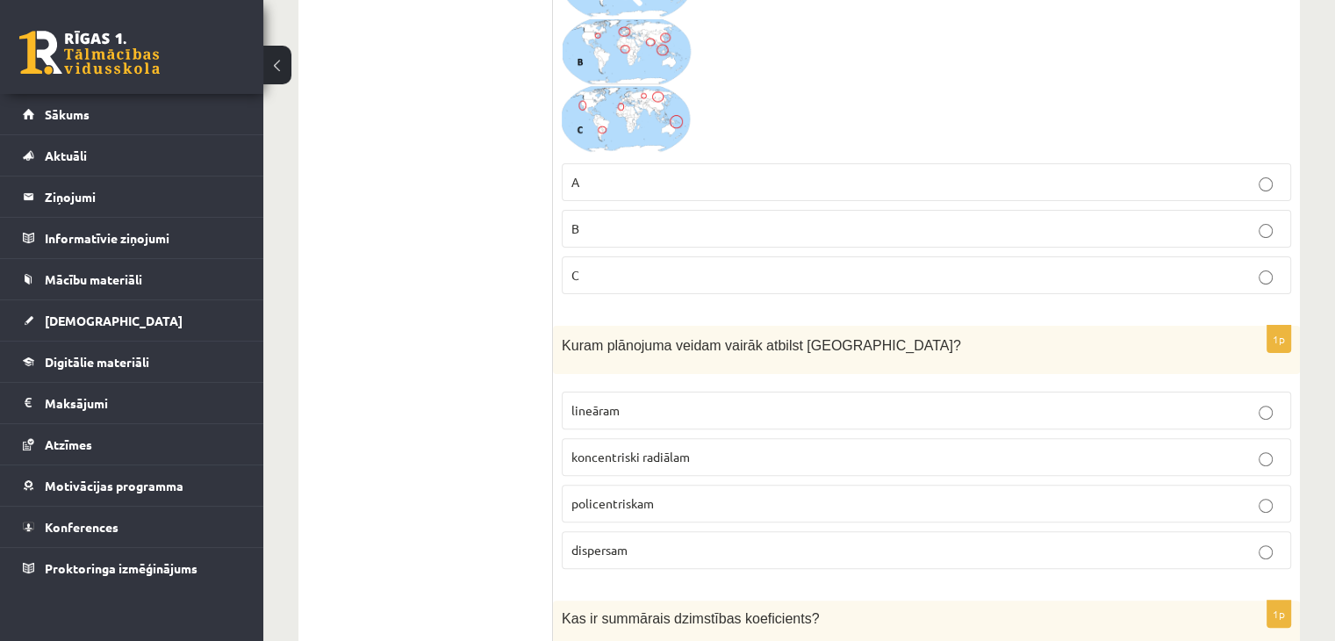
click at [598, 495] on span "policentriskam" at bounding box center [612, 503] width 82 height 16
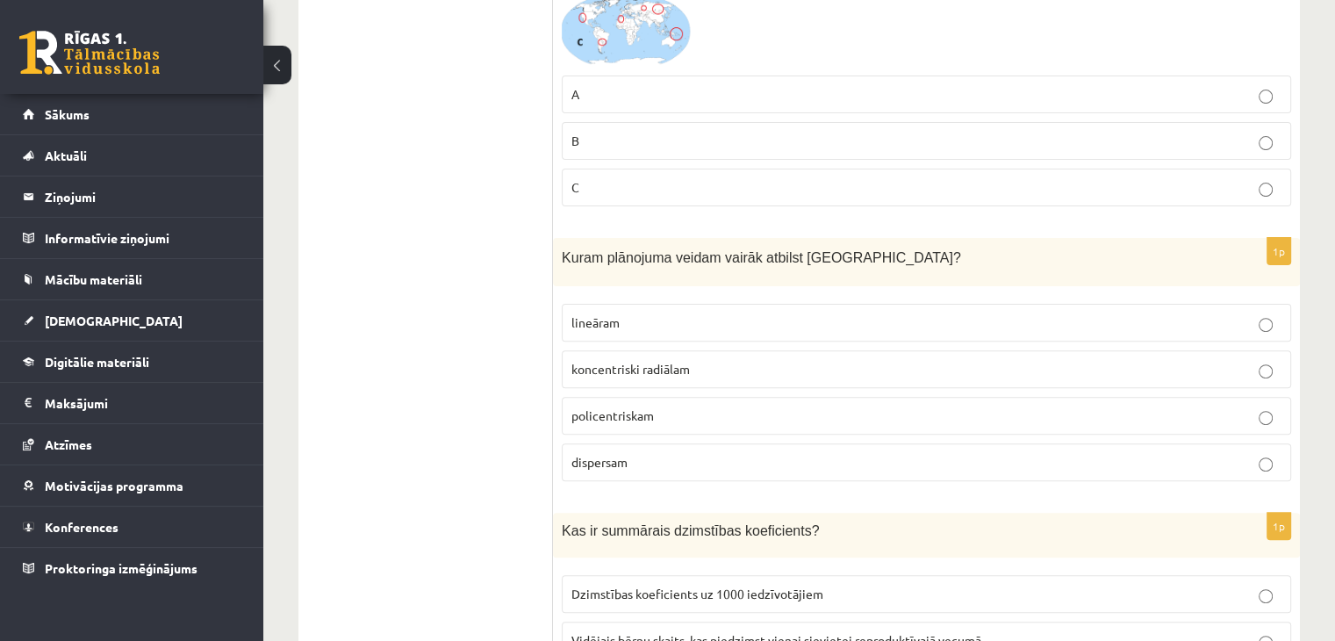
click at [596, 465] on span "dispersam" at bounding box center [599, 462] width 56 height 16
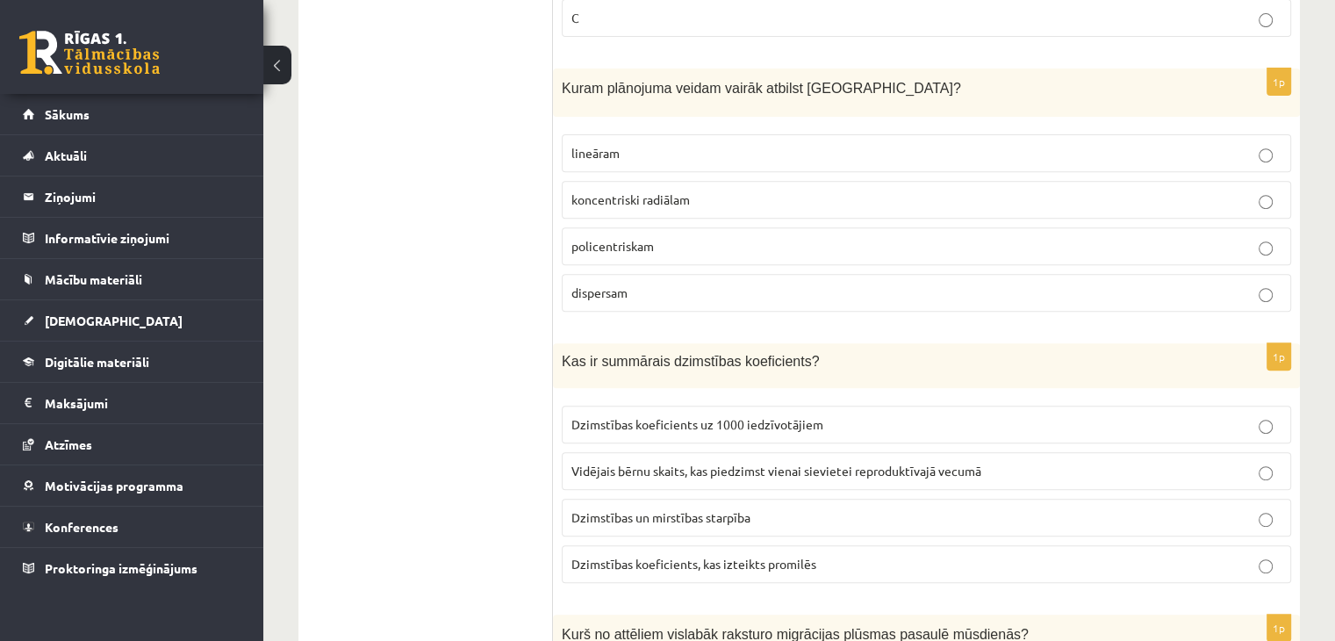
scroll to position [702, 0]
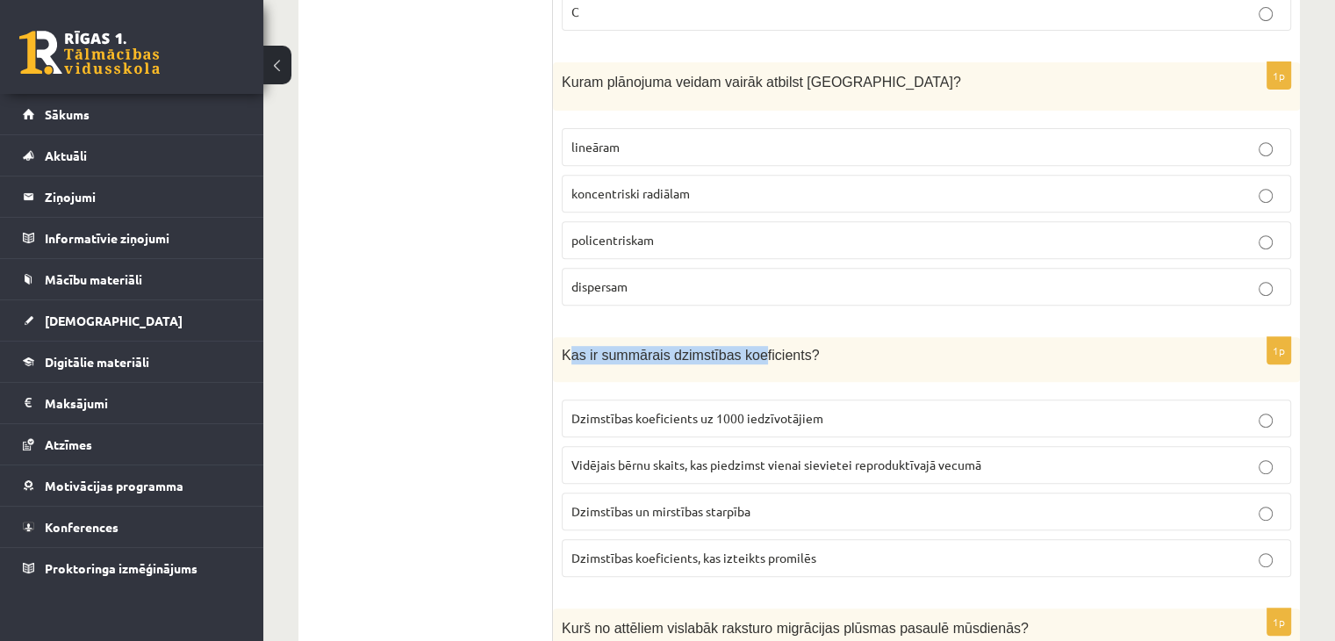
drag, startPoint x: 566, startPoint y: 355, endPoint x: 742, endPoint y: 359, distance: 175.5
click at [742, 359] on span "Kas ir summārais dzimstības koeficients?" at bounding box center [690, 355] width 257 height 15
drag, startPoint x: 561, startPoint y: 351, endPoint x: 785, endPoint y: 345, distance: 223.9
click at [785, 345] on div "Kas ir summārais dzimstības koeficients?" at bounding box center [926, 359] width 747 height 45
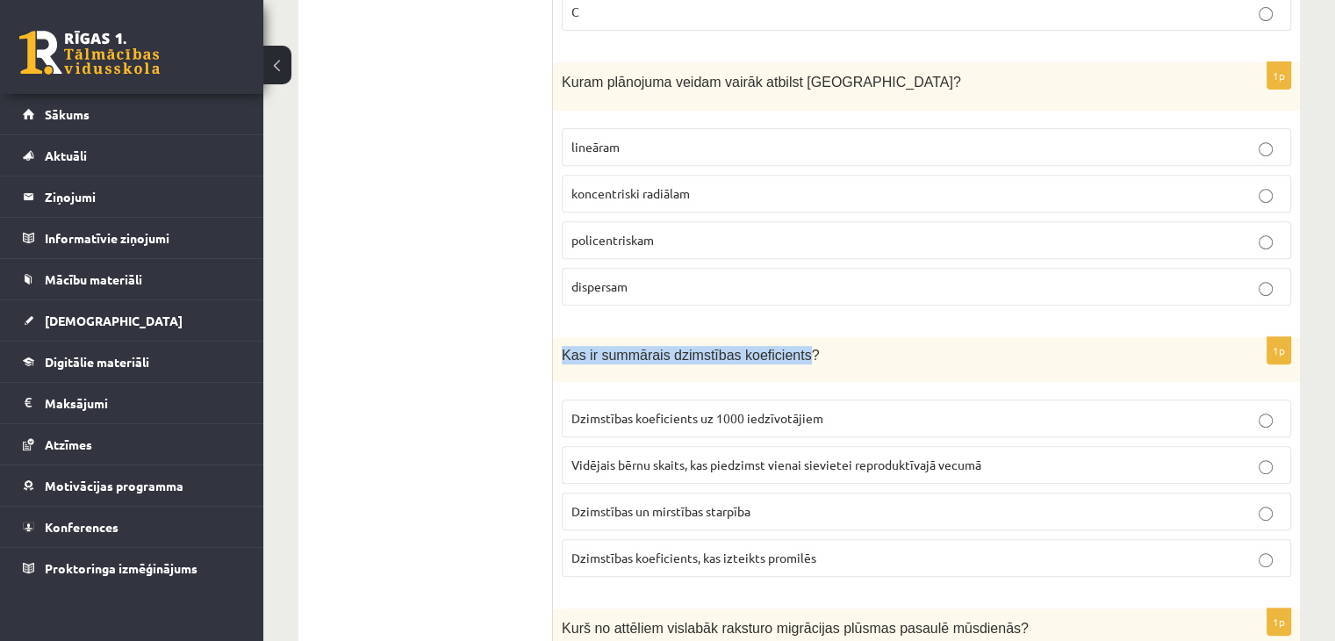
click at [597, 348] on span "Kas ir summārais dzimstības koeficients?" at bounding box center [690, 355] width 257 height 15
drag, startPoint x: 597, startPoint y: 348, endPoint x: 794, endPoint y: 348, distance: 197.5
click at [794, 348] on p "Kas ir summārais dzimstības koeficients?" at bounding box center [882, 355] width 641 height 18
click at [736, 461] on span "Vidējais bērnu skaits, kas piedzimst vienai sievietei reproduktīvajā vecumā" at bounding box center [776, 464] width 410 height 16
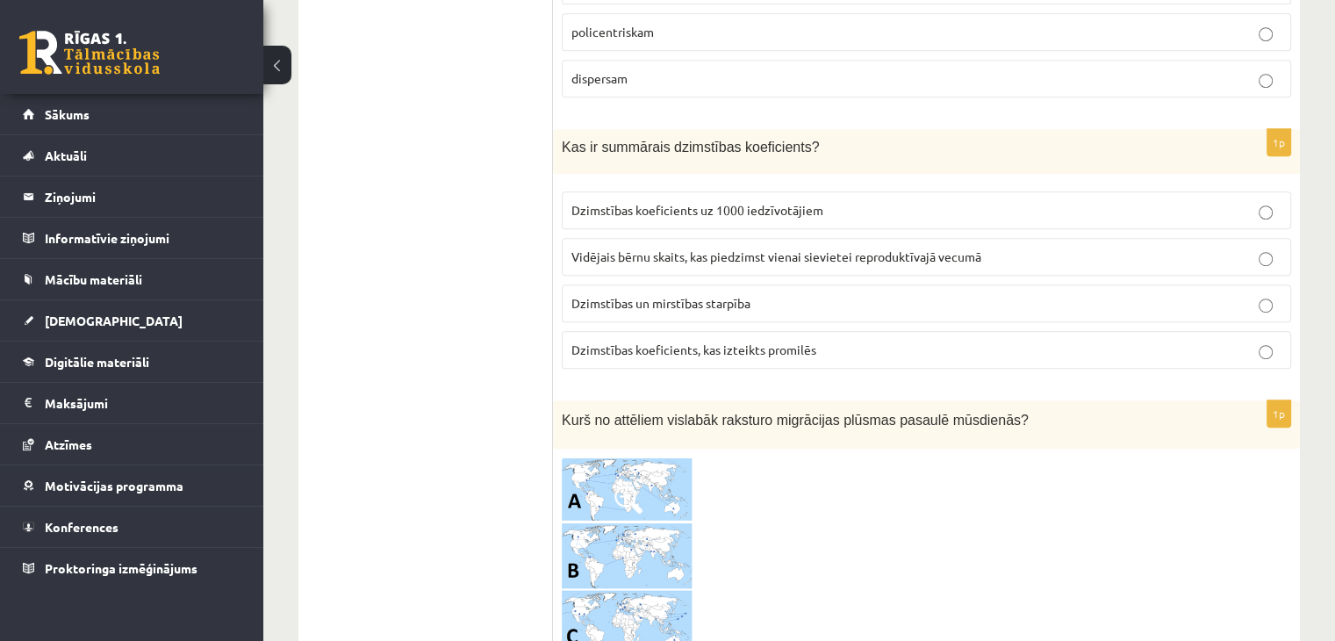
scroll to position [965, 0]
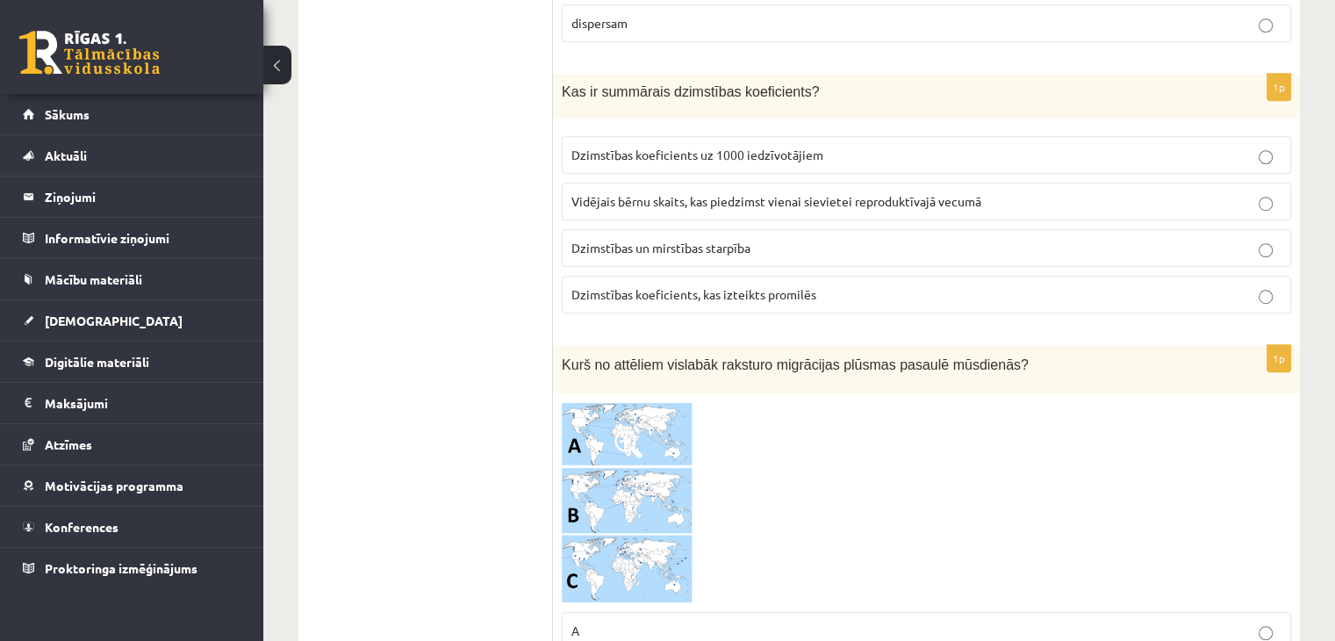
click at [639, 430] on span at bounding box center [628, 444] width 28 height 28
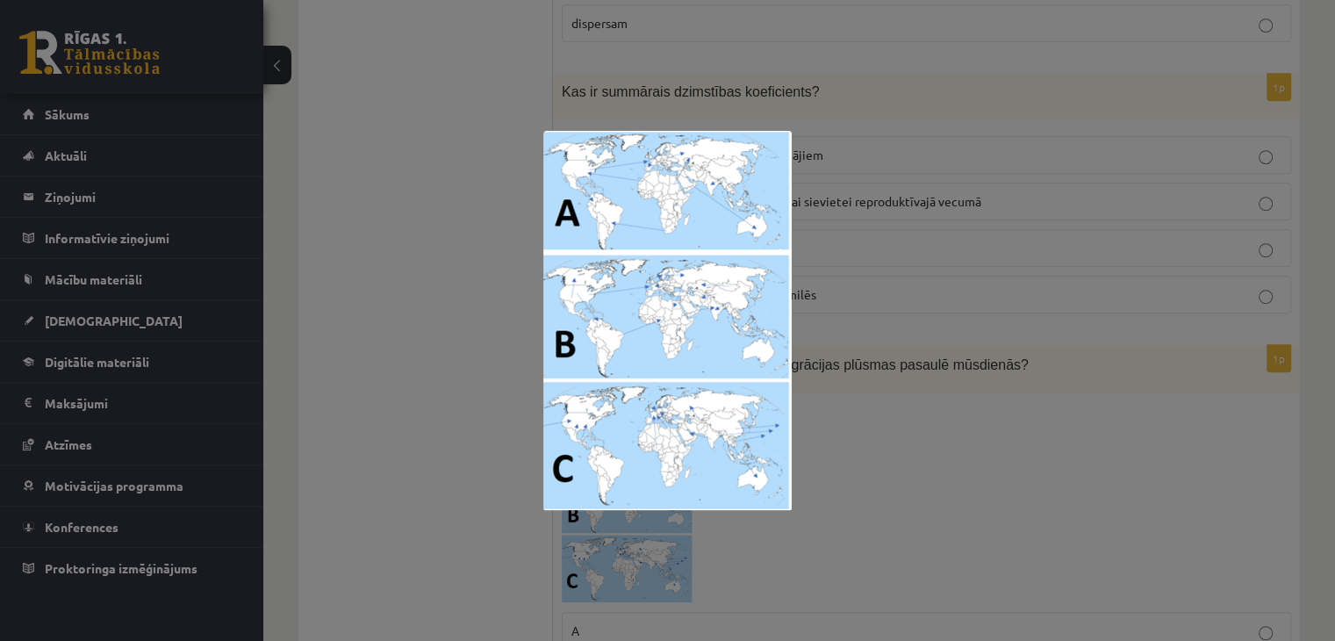
click at [326, 465] on div at bounding box center [667, 320] width 1335 height 641
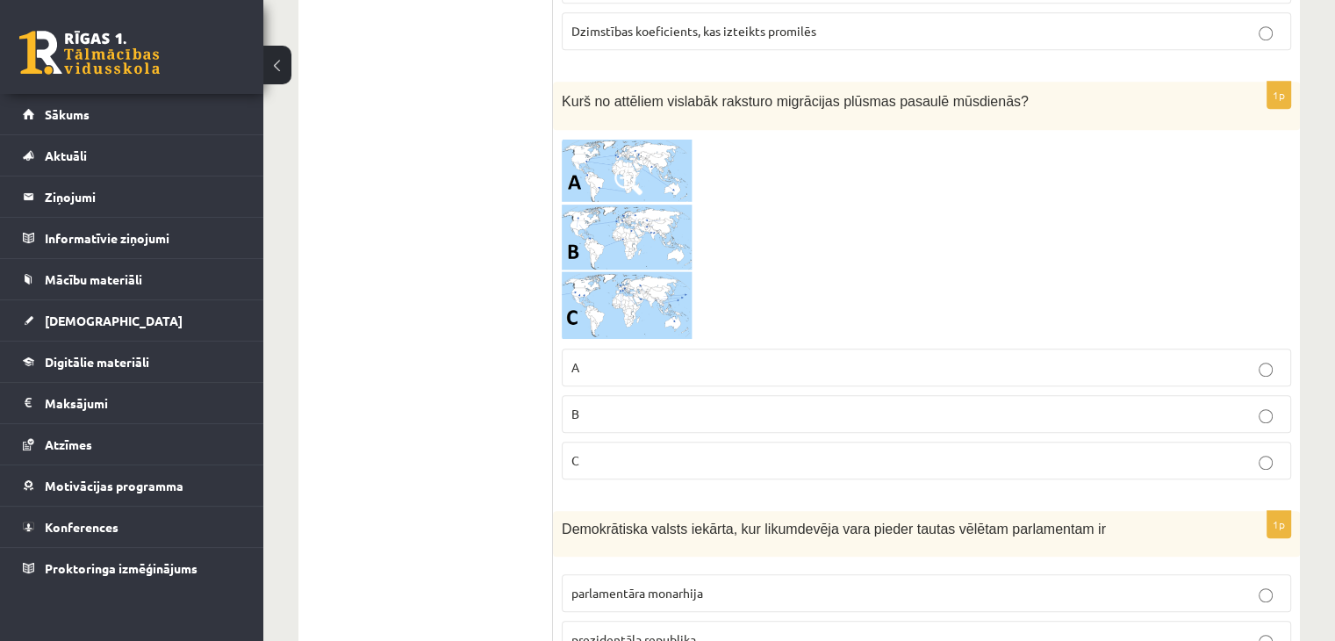
click at [609, 460] on p "C" at bounding box center [926, 460] width 710 height 18
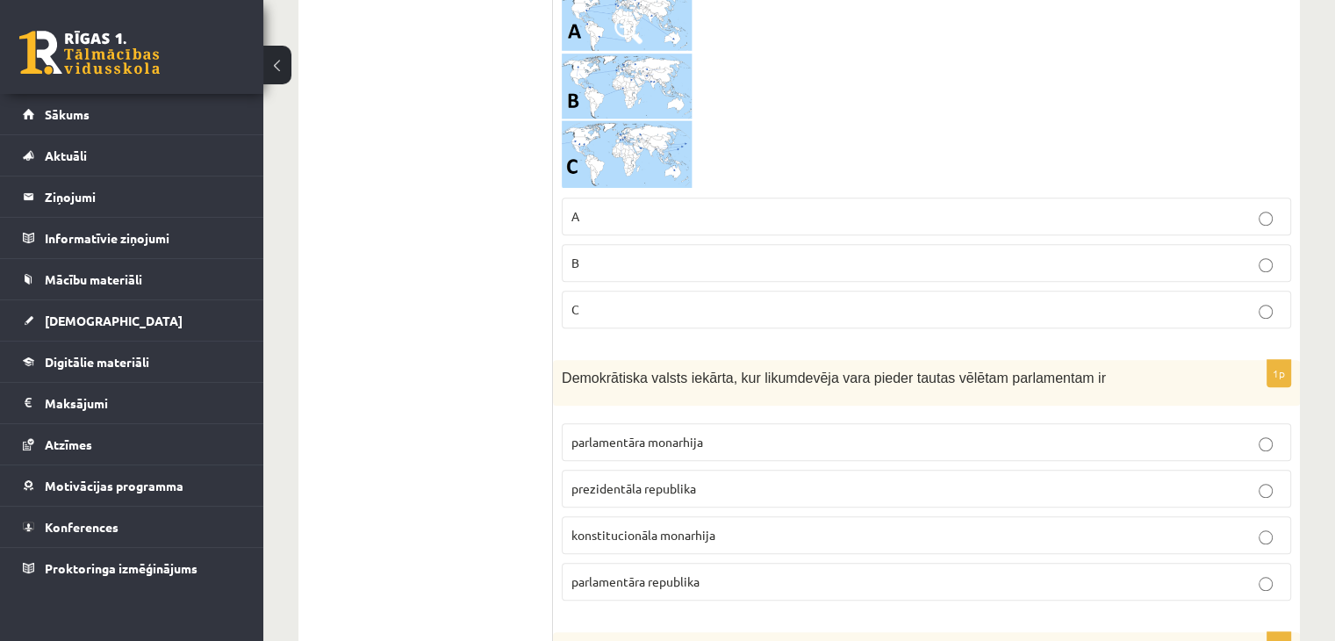
scroll to position [1404, 0]
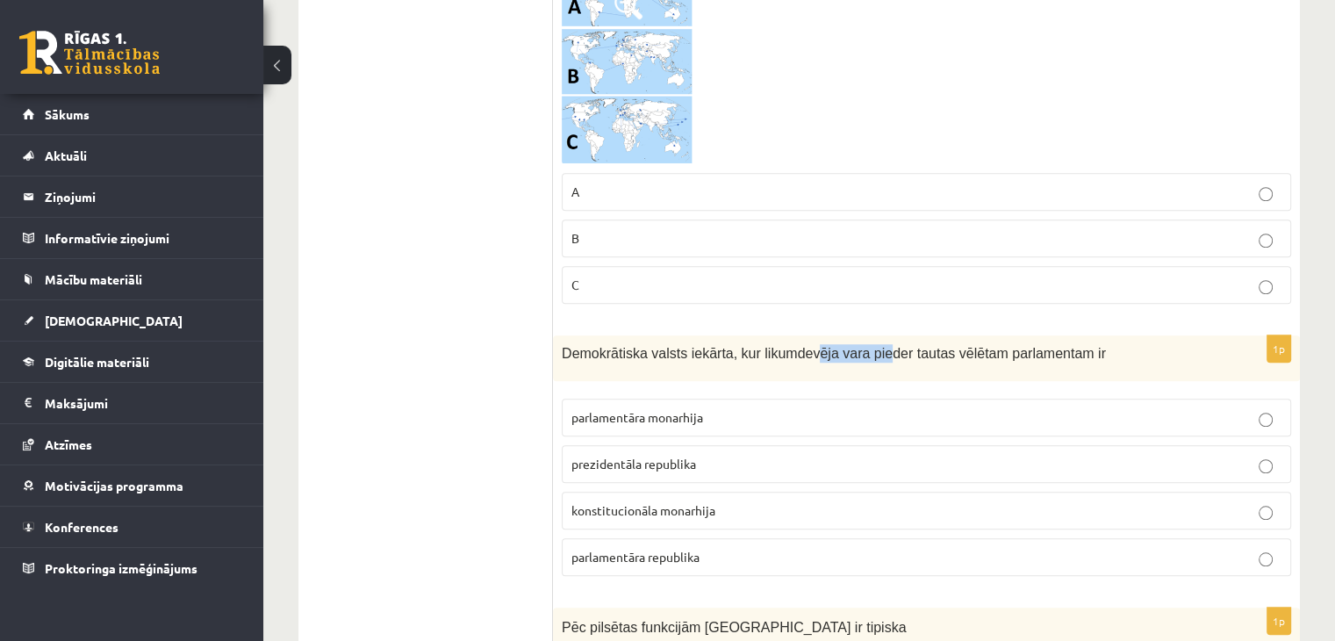
drag, startPoint x: 829, startPoint y: 340, endPoint x: 864, endPoint y: 341, distance: 34.2
click at [862, 346] on span "Demokrātiska valsts iekārta, kur likumdevēja vara pieder tautas vēlētam parlame…" at bounding box center [834, 353] width 544 height 15
click at [864, 346] on span "Demokrātiska valsts iekārta, kur likumdevēja vara pieder tautas vēlētam parlame…" at bounding box center [834, 353] width 544 height 15
click at [909, 346] on span "Demokrātiska valsts iekārta, kur likumdevēja vara pieder tautas vēlētam parlame…" at bounding box center [834, 353] width 544 height 15
drag, startPoint x: 941, startPoint y: 347, endPoint x: 951, endPoint y: 347, distance: 10.5
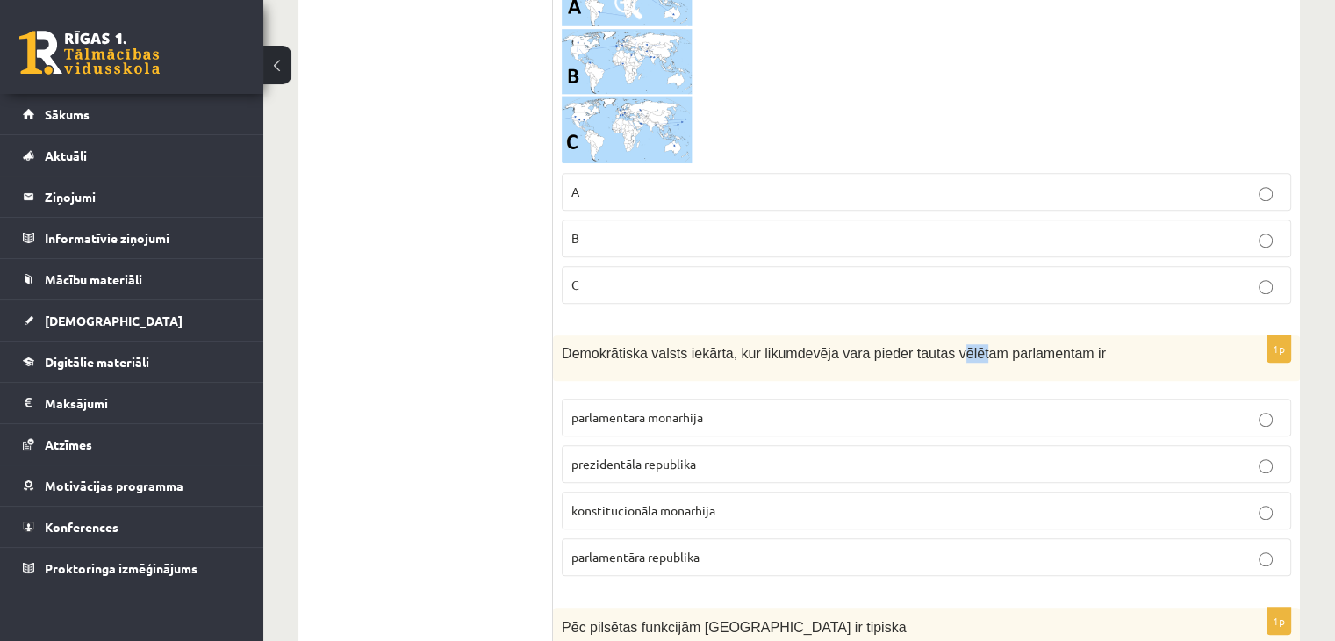
click at [951, 347] on span "Demokrātiska valsts iekārta, kur likumdevēja vara pieder tautas vēlētam parlame…" at bounding box center [834, 353] width 544 height 15
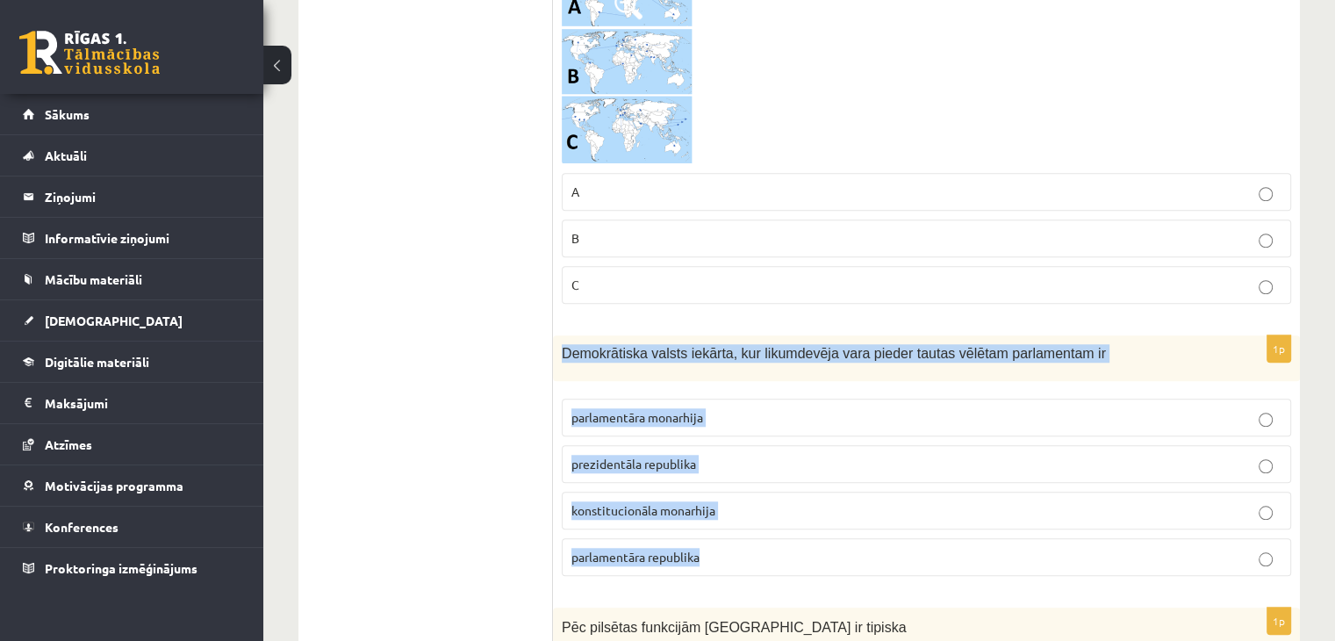
drag, startPoint x: 572, startPoint y: 353, endPoint x: 726, endPoint y: 549, distance: 249.5
click at [726, 549] on div "1p Demokrātiska valsts iekārta, kur likumdevēja vara pieder tautas vēlētam parl…" at bounding box center [926, 462] width 747 height 254
copy div "Demokrātiska valsts iekārta, kur likumdevēja vara pieder tautas vēlētam parlame…"
click at [603, 409] on span "parlamentāra monarhija" at bounding box center [637, 417] width 132 height 16
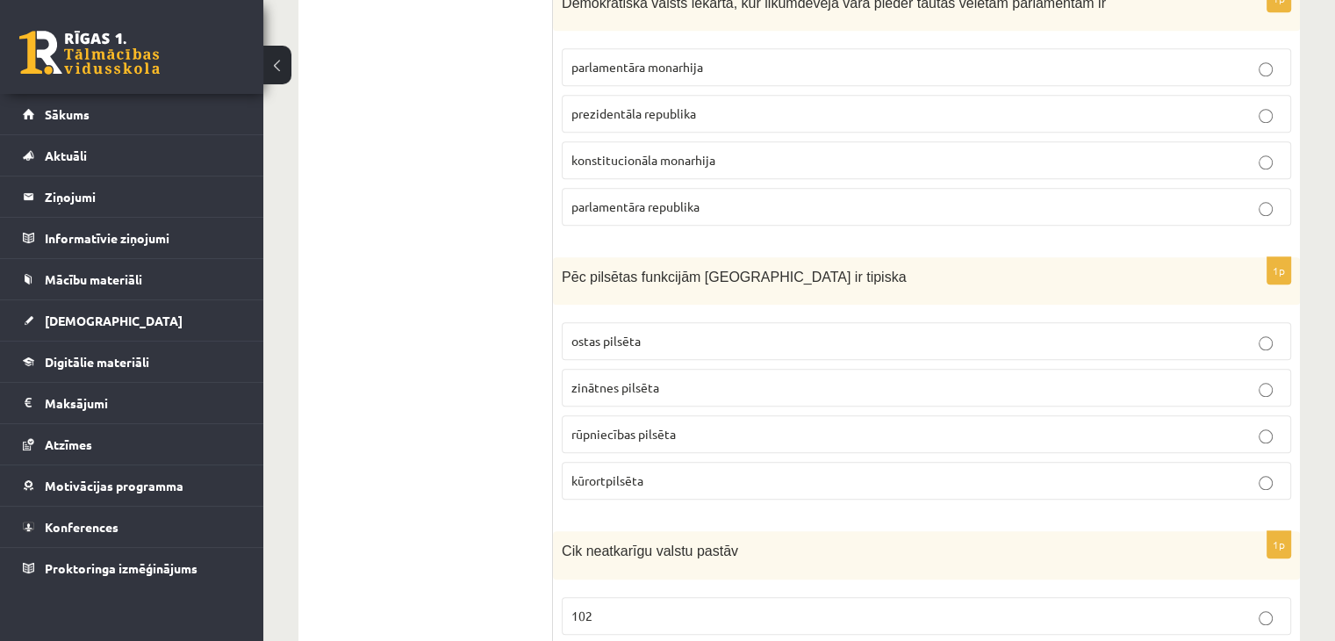
scroll to position [1755, 0]
click at [581, 338] on span "ostas pilsēta" at bounding box center [605, 340] width 69 height 16
click at [602, 471] on span "kūrortpilsēta" at bounding box center [607, 479] width 72 height 16
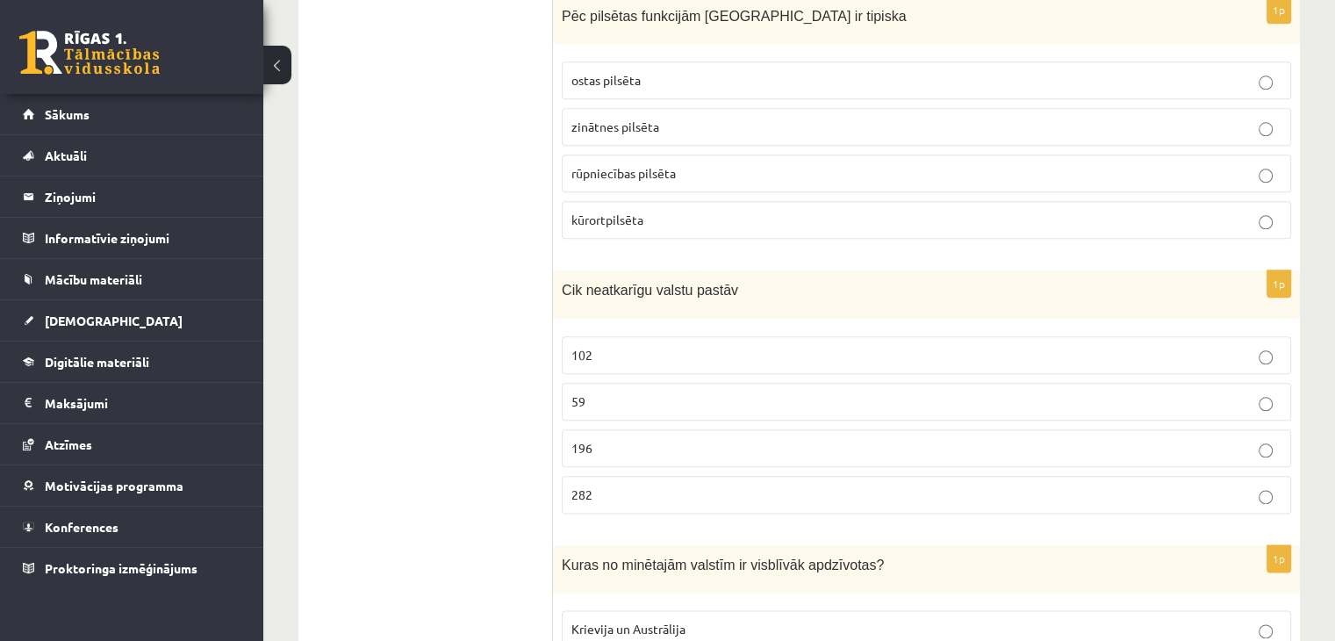
scroll to position [2018, 0]
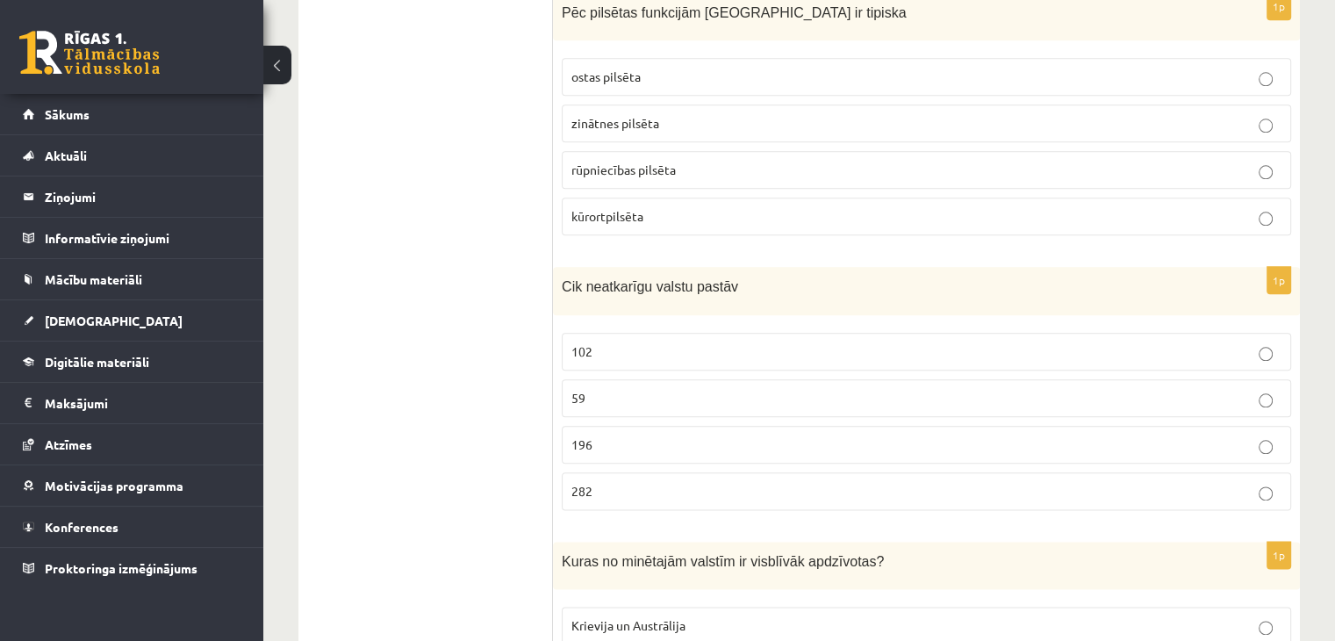
click at [598, 441] on p "196" at bounding box center [926, 444] width 710 height 18
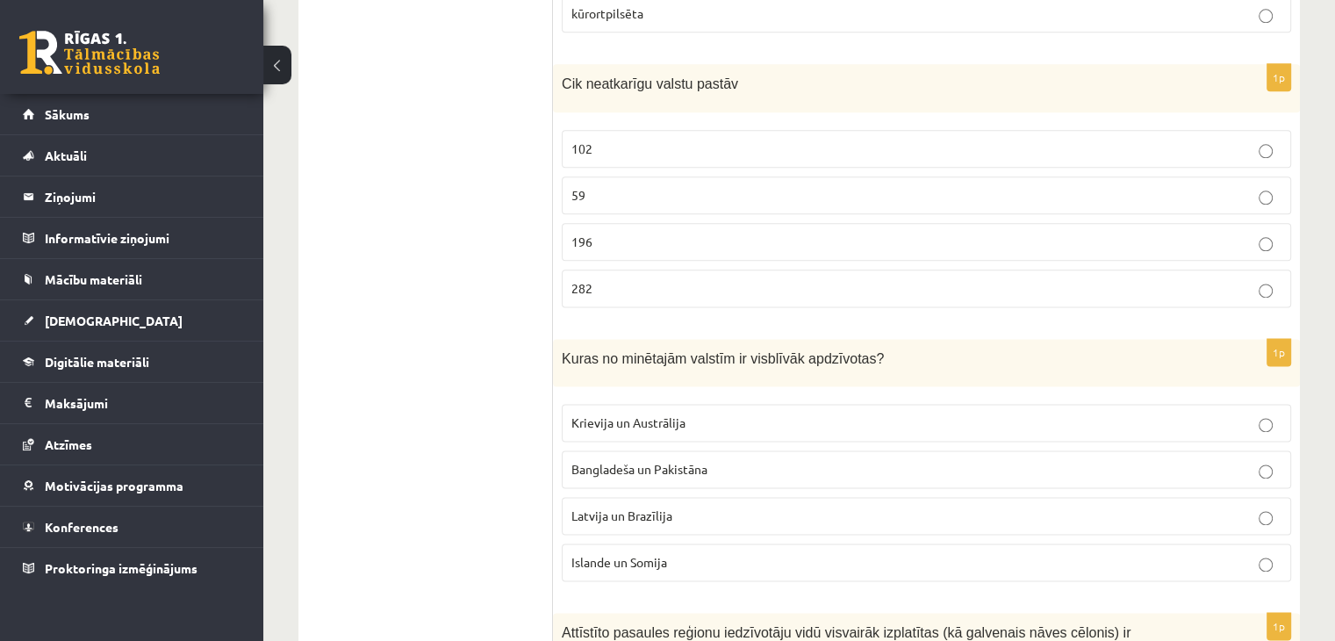
scroll to position [2282, 0]
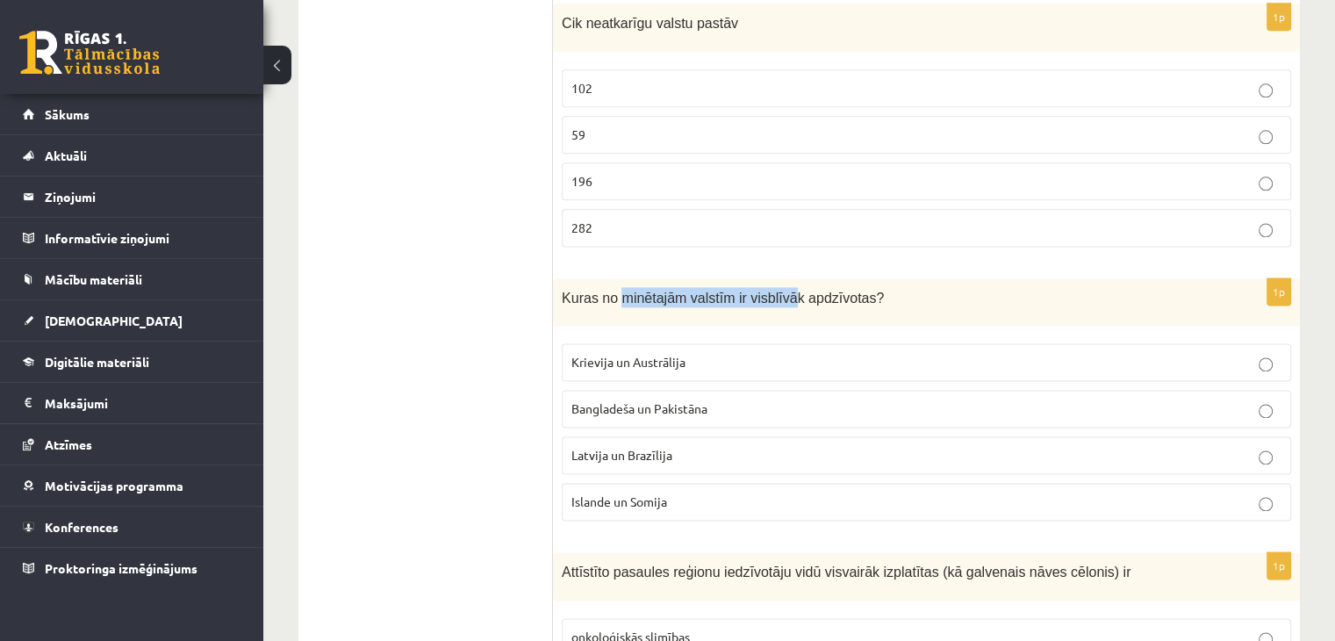
drag, startPoint x: 621, startPoint y: 281, endPoint x: 773, endPoint y: 287, distance: 151.9
click at [773, 290] on span "Kuras no minētajām valstīm ir visblīvāk apdzīvotas?" at bounding box center [723, 297] width 322 height 15
click at [589, 495] on span "Islande un Somija" at bounding box center [619, 501] width 96 height 16
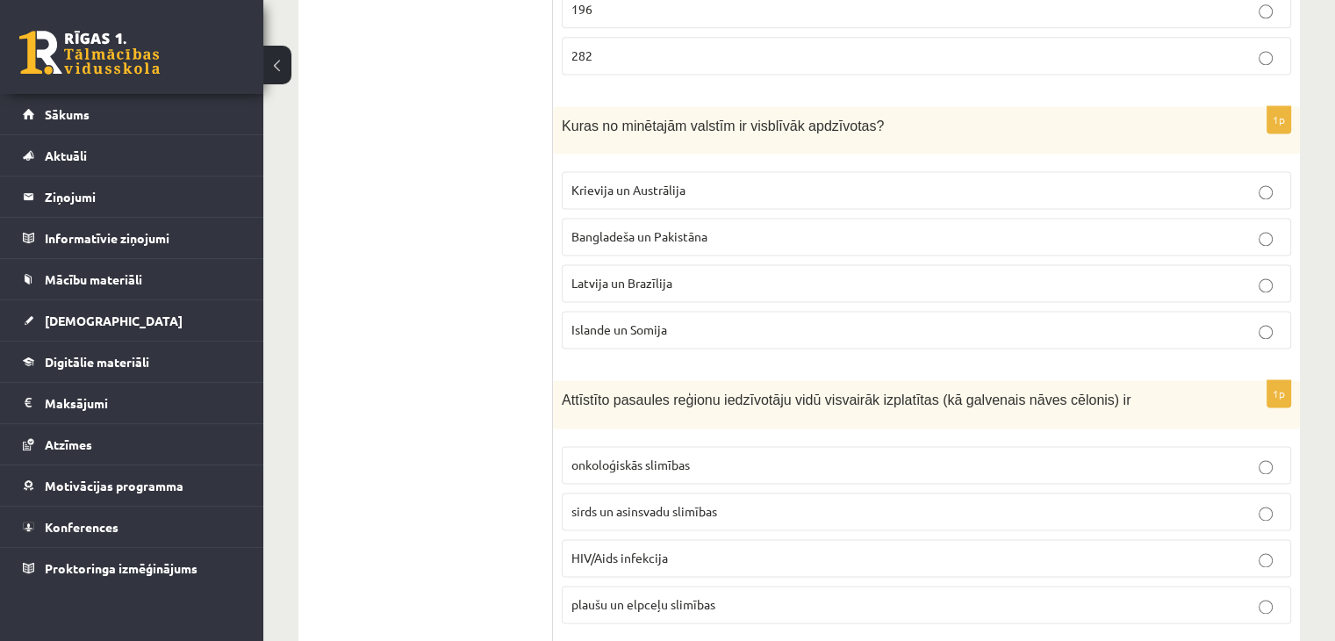
scroll to position [2457, 0]
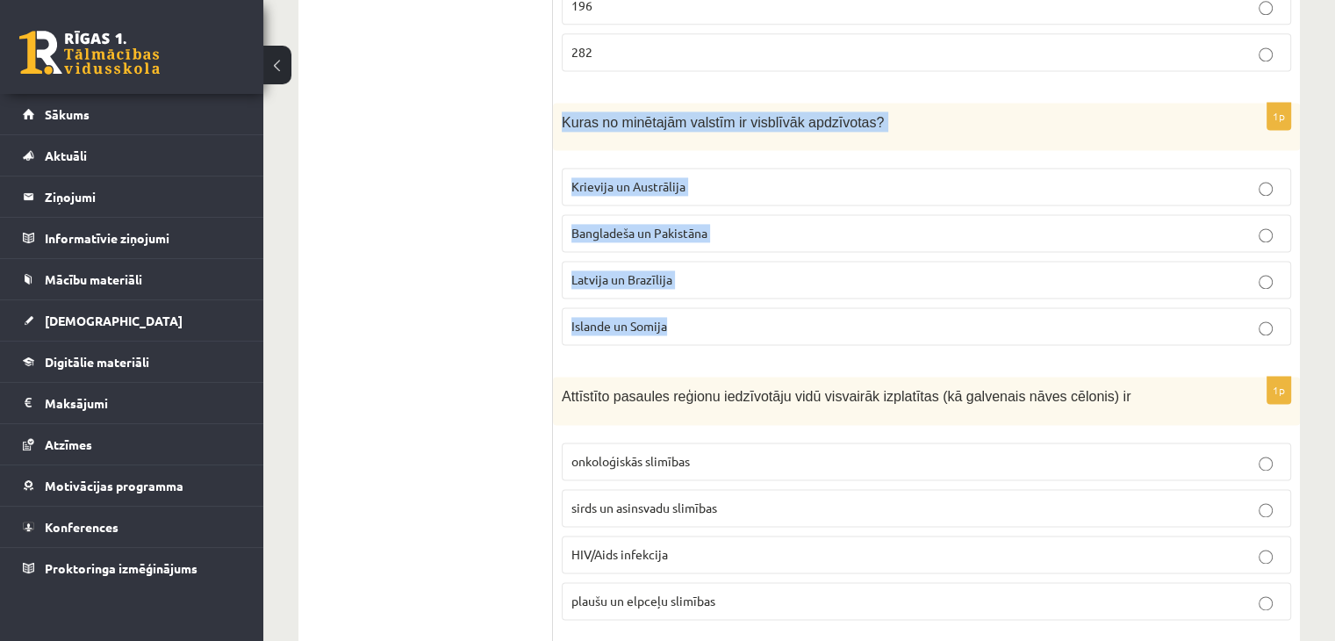
drag, startPoint x: 559, startPoint y: 115, endPoint x: 692, endPoint y: 302, distance: 229.1
click at [692, 302] on div "1p Kuras no minētajām valstīm ir visblīvāk apdzīvotas? Krievija un Austrālija B…" at bounding box center [926, 231] width 747 height 257
copy div "Kuras no minētajām valstīm ir visblīvāk apdzīvotas? Krievija un Austrālija Bang…"
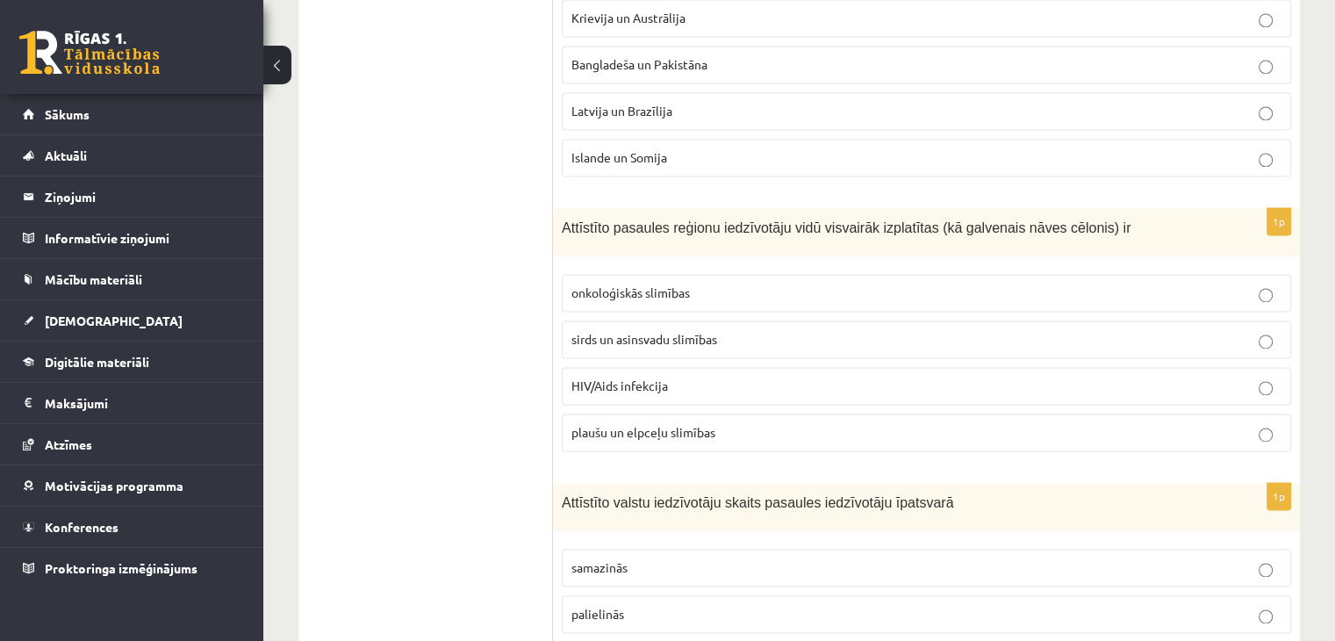
scroll to position [2633, 0]
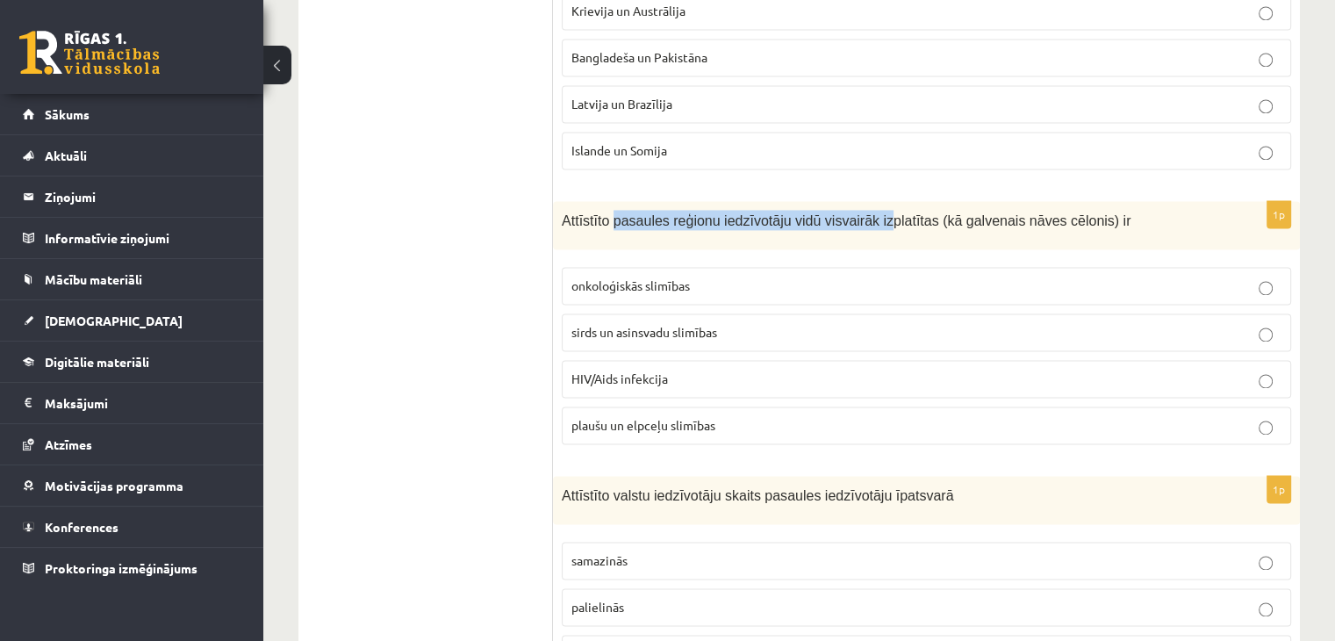
drag, startPoint x: 613, startPoint y: 209, endPoint x: 878, endPoint y: 201, distance: 265.1
click at [871, 213] on span "Attīstīto pasaules reģionu iedzīvotāju vidū visvairāk izplatītas (kā galvenais …" at bounding box center [846, 220] width 569 height 15
click at [887, 213] on span "Attīstīto pasaules reģionu iedzīvotāju vidū visvairāk izplatītas (kā galvenais …" at bounding box center [846, 220] width 569 height 15
click at [728, 313] on label "sirds un asinsvadu slimības" at bounding box center [926, 332] width 729 height 38
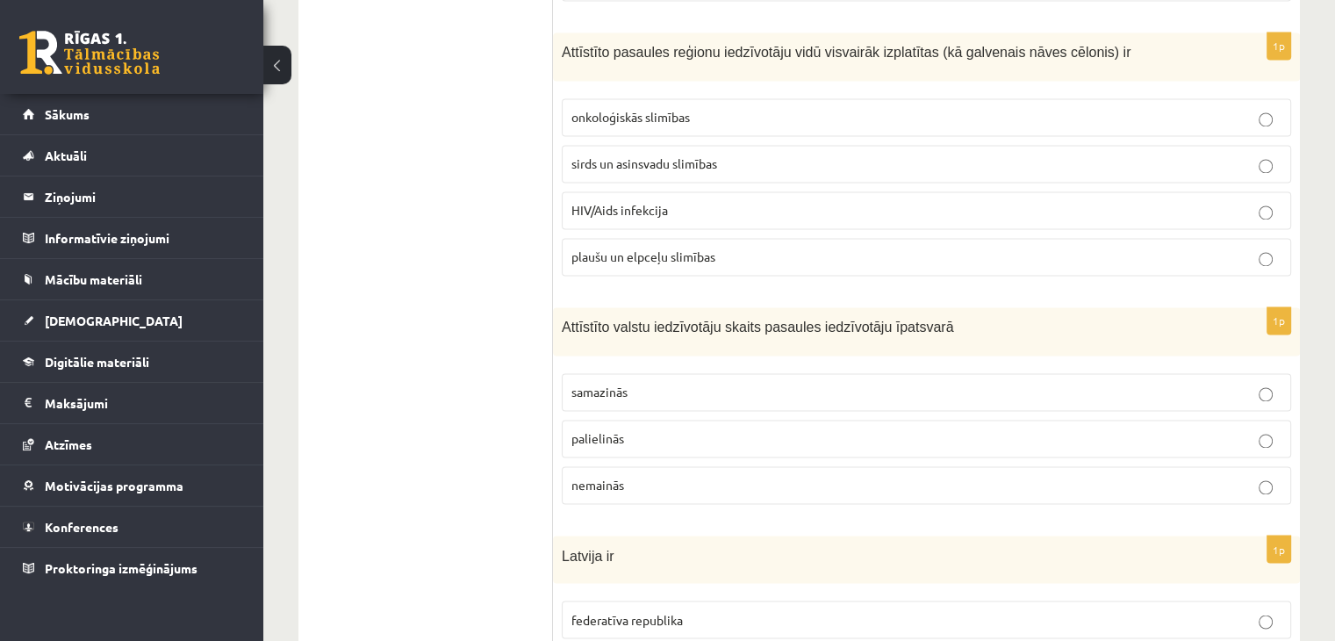
scroll to position [2808, 0]
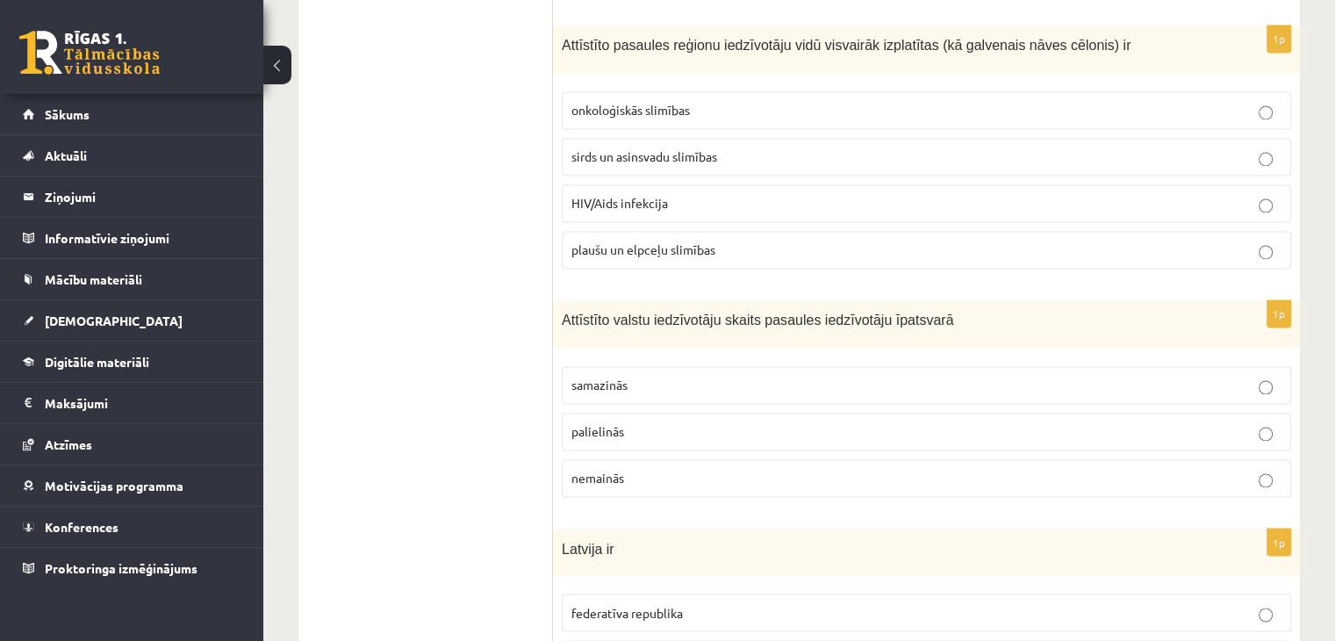
click at [652, 423] on p "palielinās" at bounding box center [926, 431] width 710 height 18
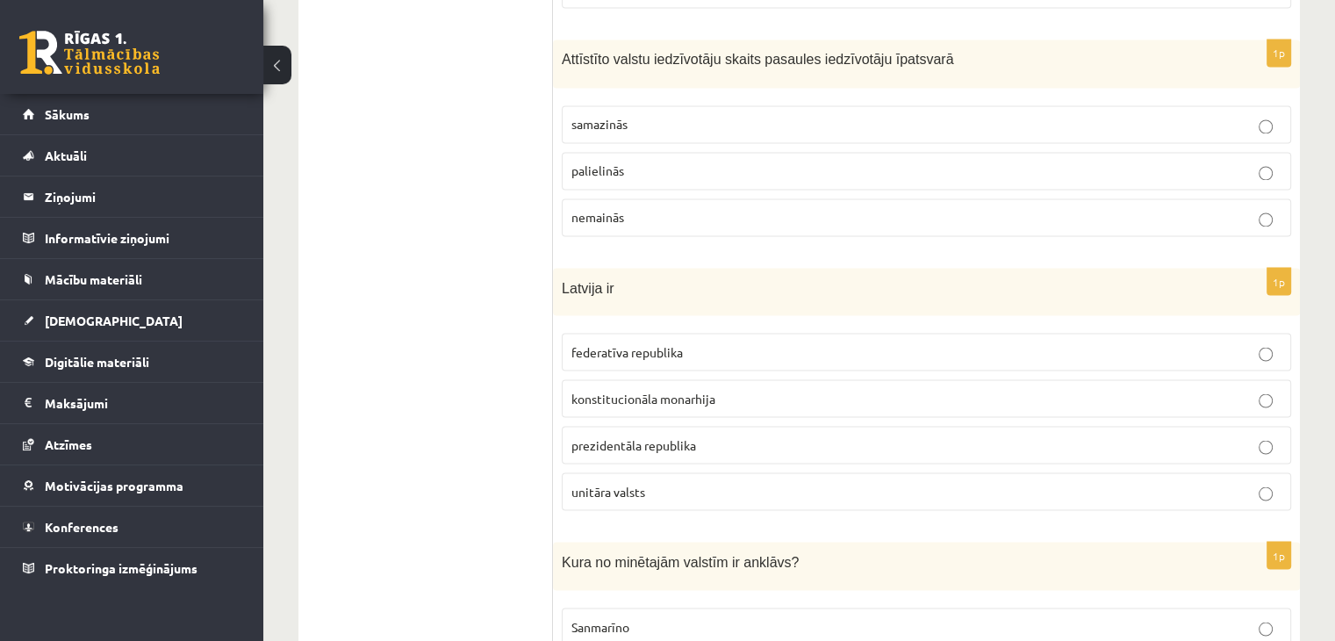
scroll to position [3071, 0]
click at [642, 434] on span "prezidentāla republika" at bounding box center [633, 442] width 125 height 16
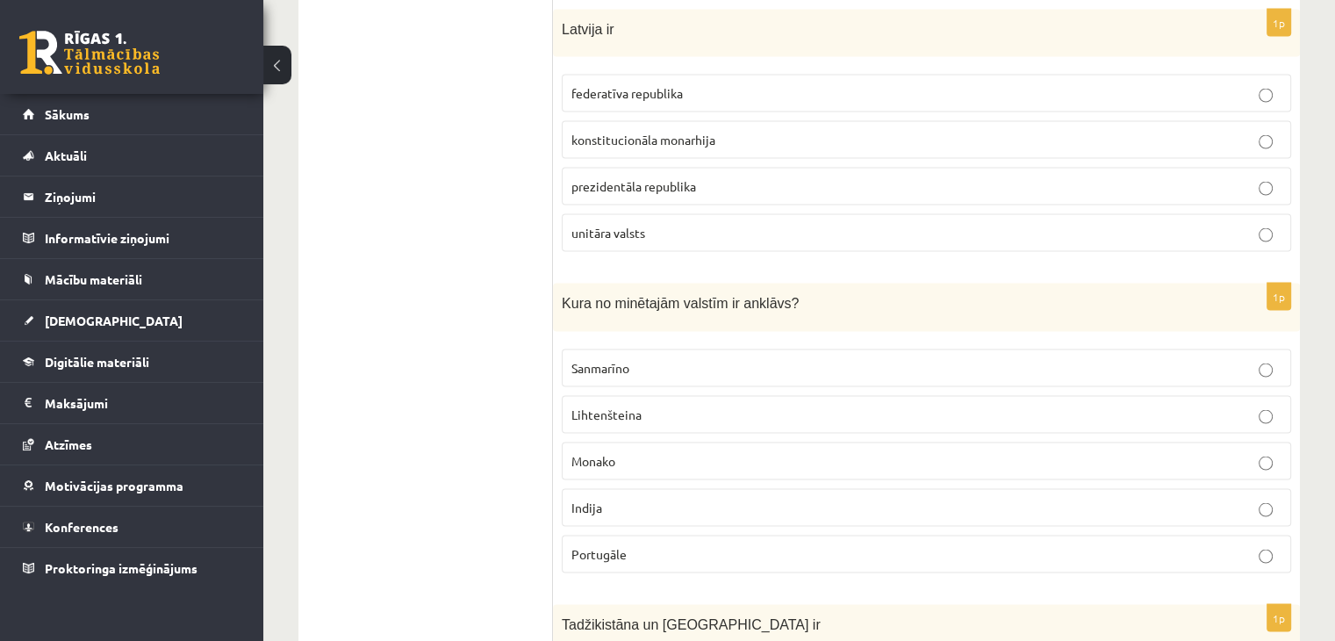
scroll to position [3335, 0]
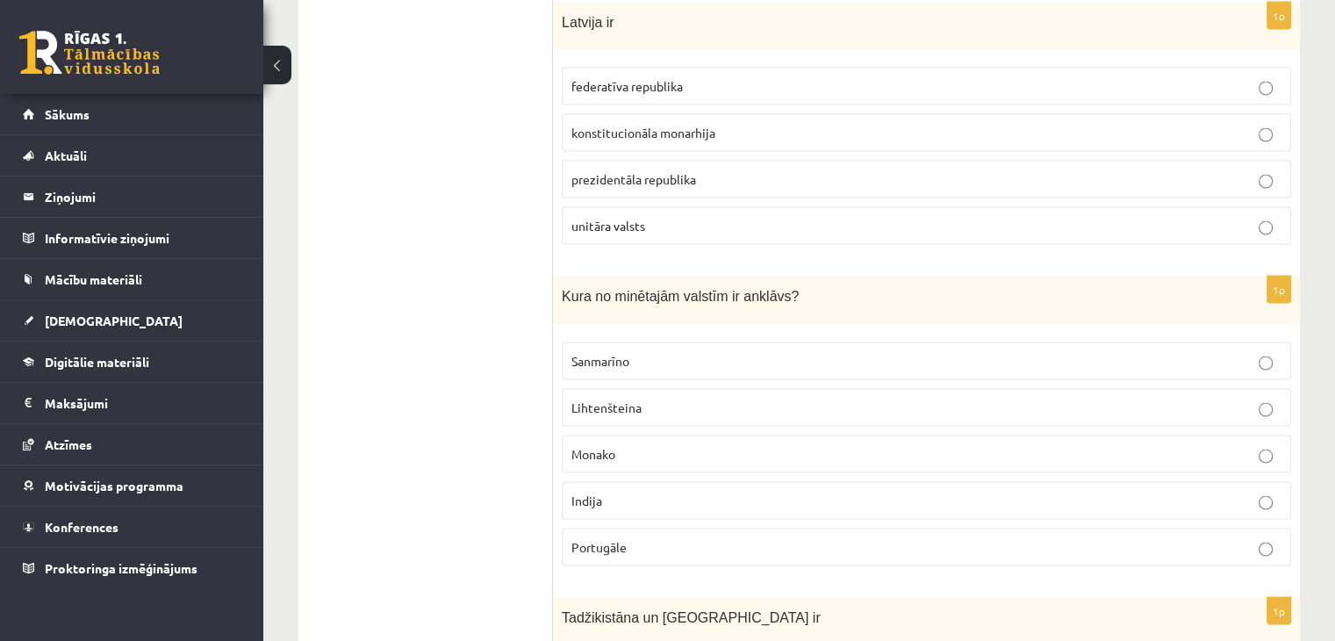
click at [583, 341] on label "Sanmarīno" at bounding box center [926, 360] width 729 height 38
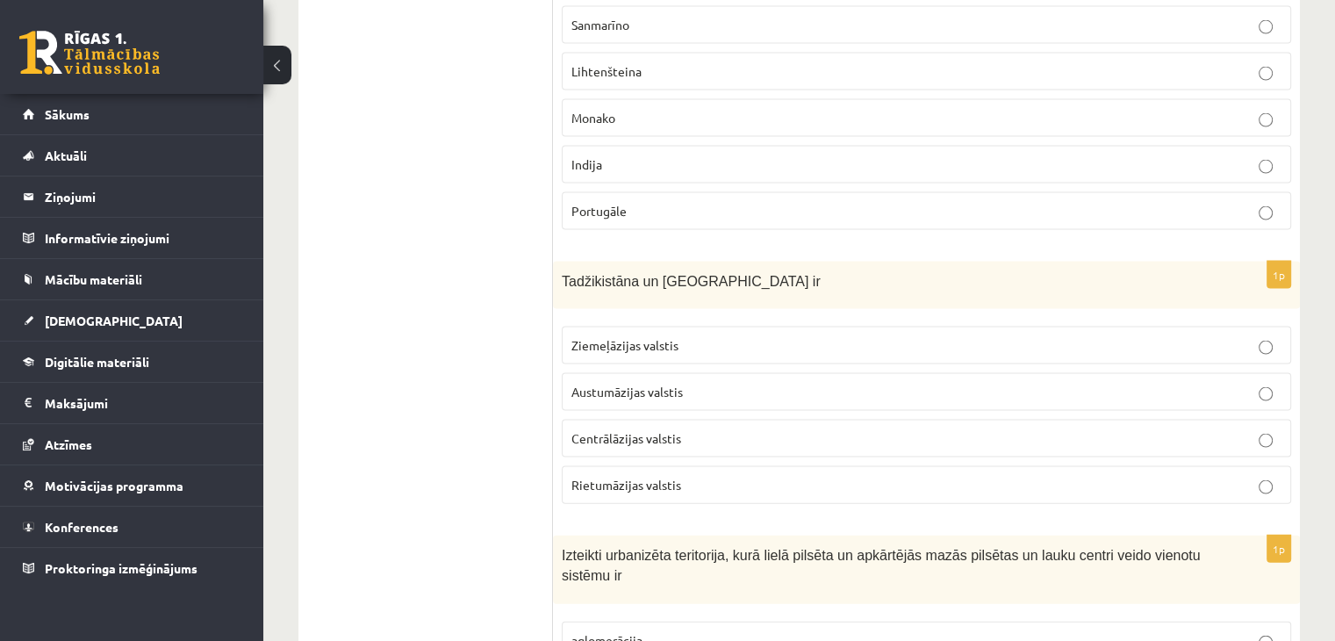
scroll to position [3686, 0]
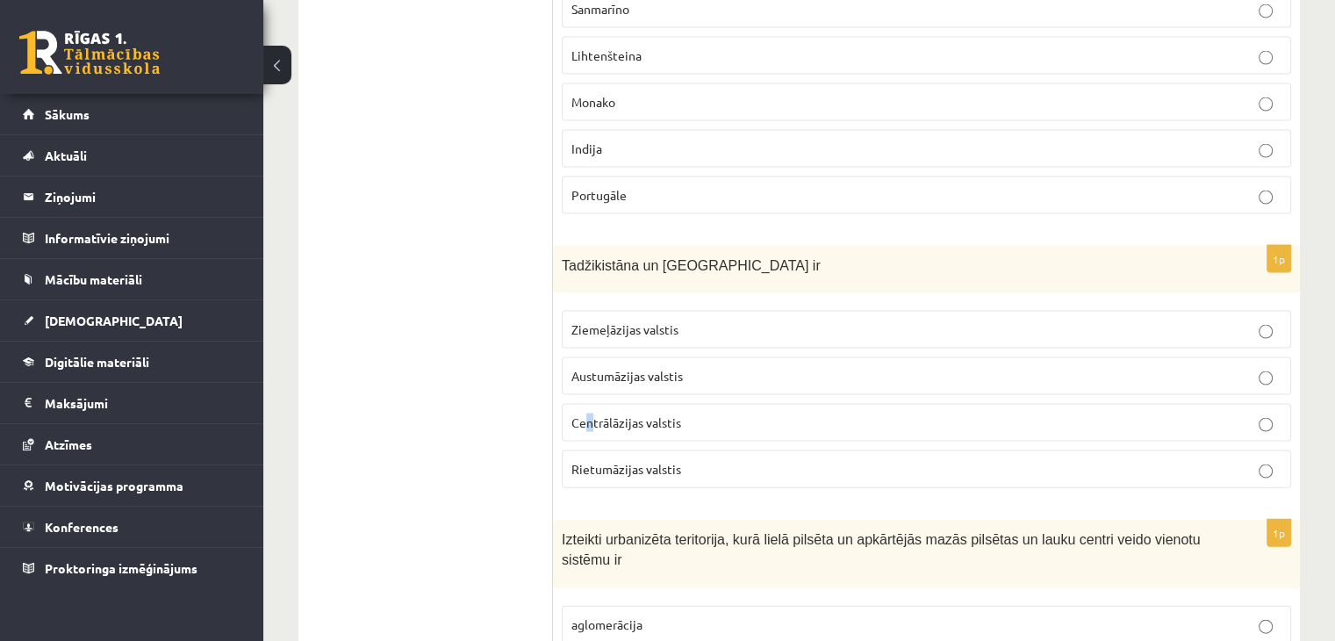
click at [589, 404] on label "Centrālāzijas valstis" at bounding box center [926, 423] width 729 height 38
click at [641, 413] on p "Centrālāzijas valstis" at bounding box center [926, 422] width 710 height 18
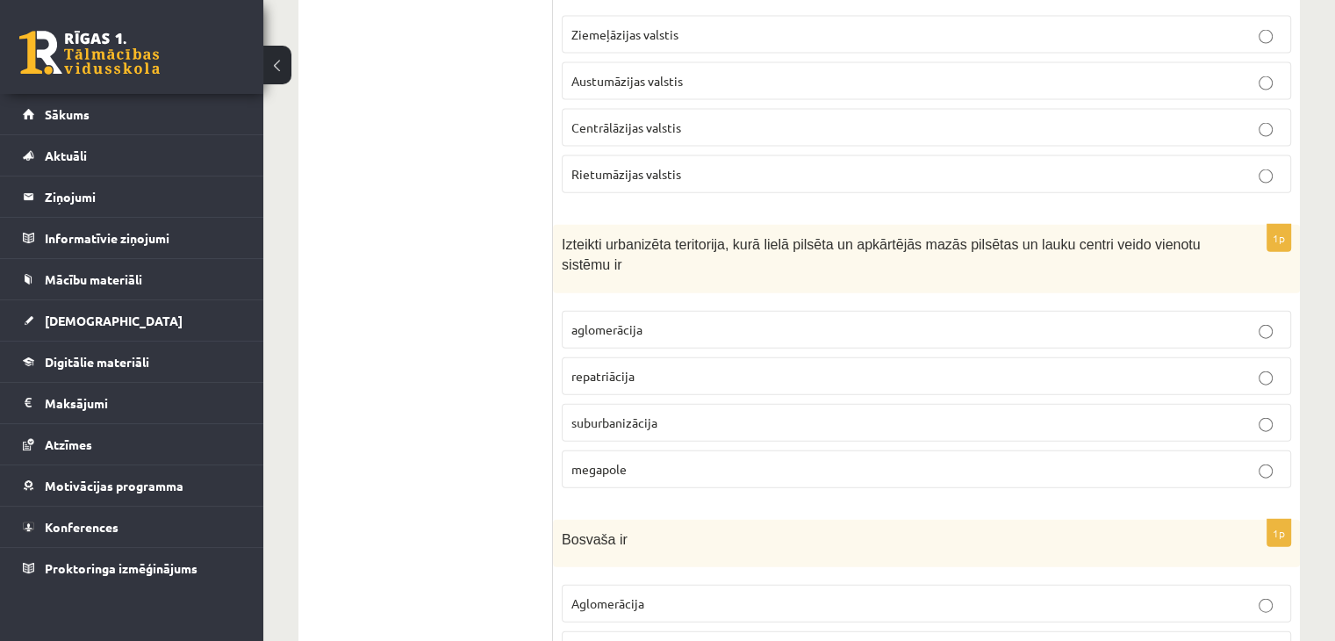
scroll to position [4037, 0]
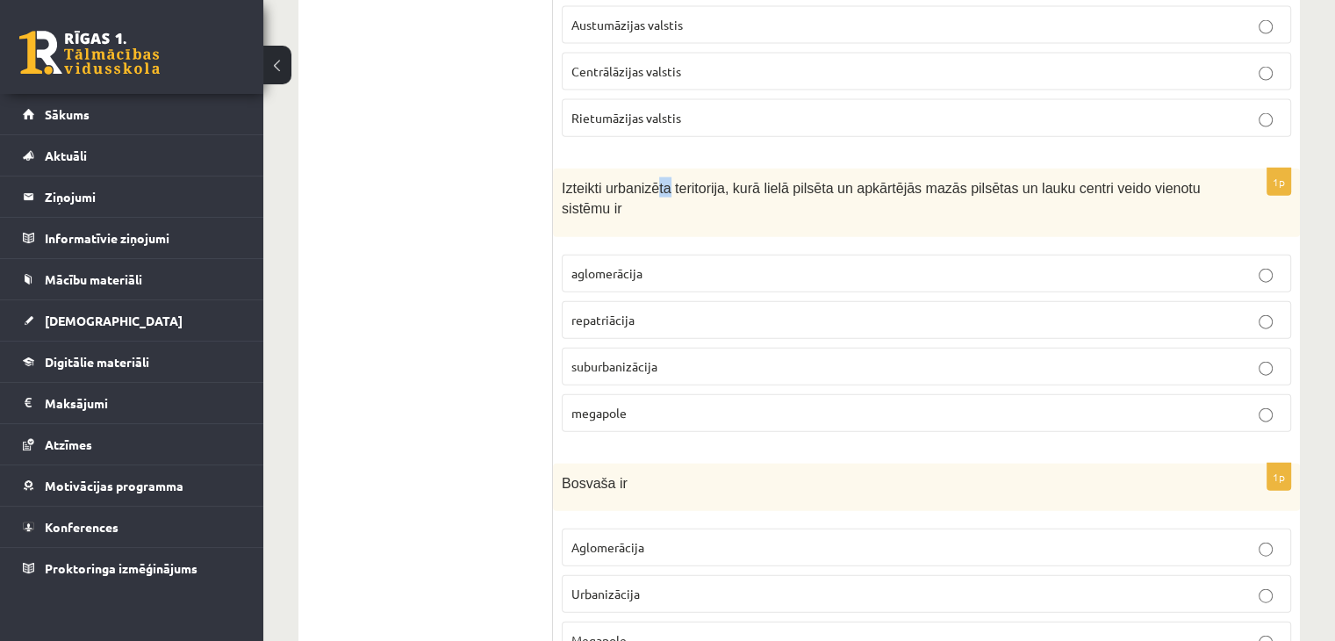
drag, startPoint x: 652, startPoint y: 174, endPoint x: 663, endPoint y: 173, distance: 11.4
click at [663, 181] on span "Izteikti urbanizēta teritorija, kurā lielā pilsēta un apkārtējās mazās pilsētas…" at bounding box center [881, 198] width 639 height 35
click at [699, 181] on span "Izteikti urbanizēta teritorija, kurā lielā pilsēta un apkārtējās mazās pilsētas…" at bounding box center [881, 198] width 639 height 35
drag, startPoint x: 711, startPoint y: 169, endPoint x: 744, endPoint y: 169, distance: 33.3
click at [744, 181] on span "Izteikti urbanizēta teritorija, kurā lielā pilsēta un apkārtējās mazās pilsētas…" at bounding box center [881, 198] width 639 height 35
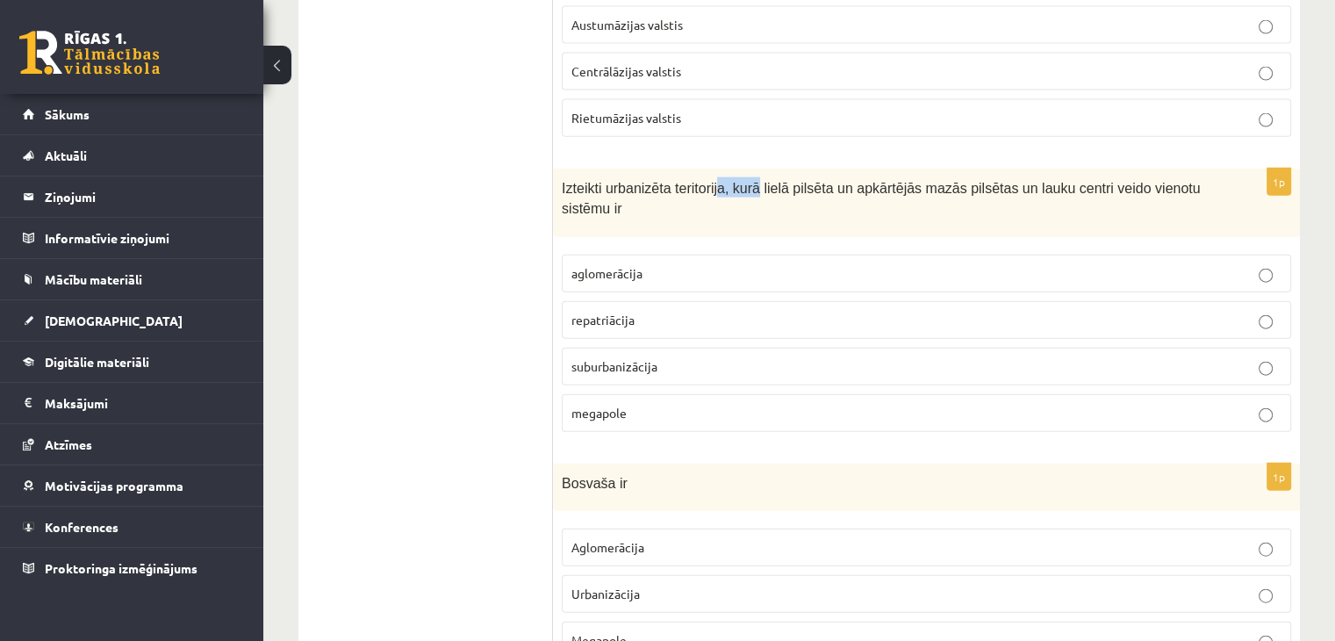
click at [744, 181] on span "Izteikti urbanizēta teritorija, kurā lielā pilsēta un apkārtējās mazās pilsētas…" at bounding box center [881, 198] width 639 height 35
click at [593, 358] on span "suburbanizācija" at bounding box center [614, 366] width 86 height 16
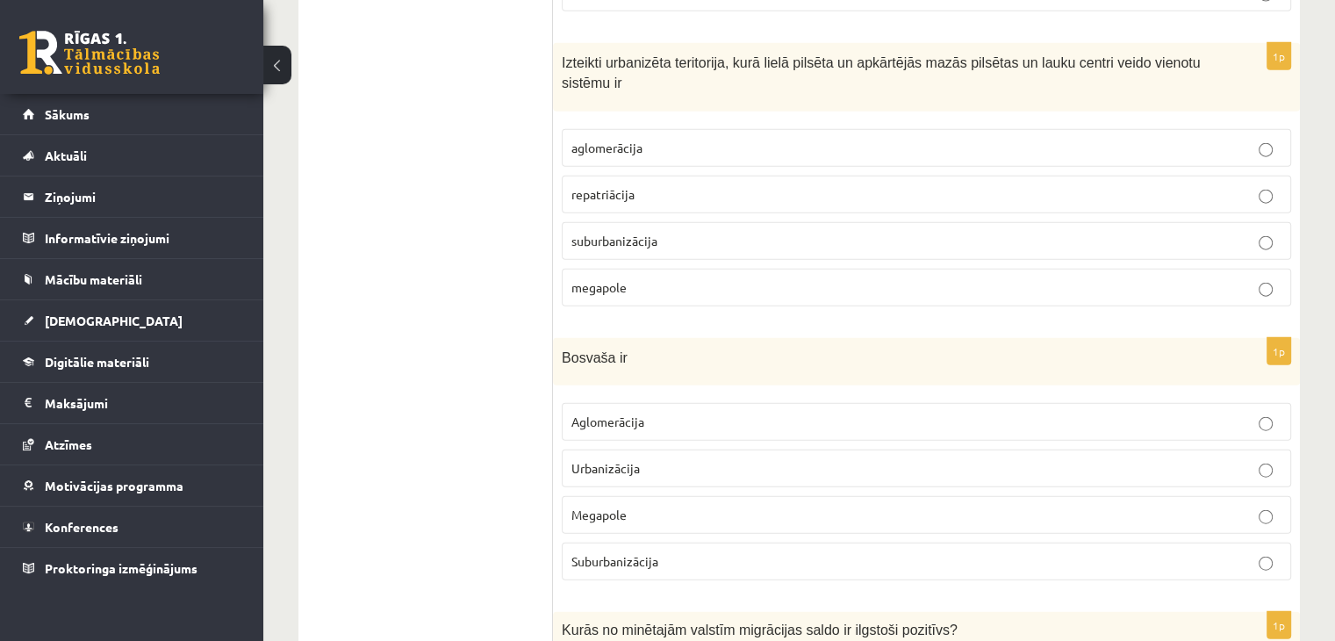
scroll to position [4212, 0]
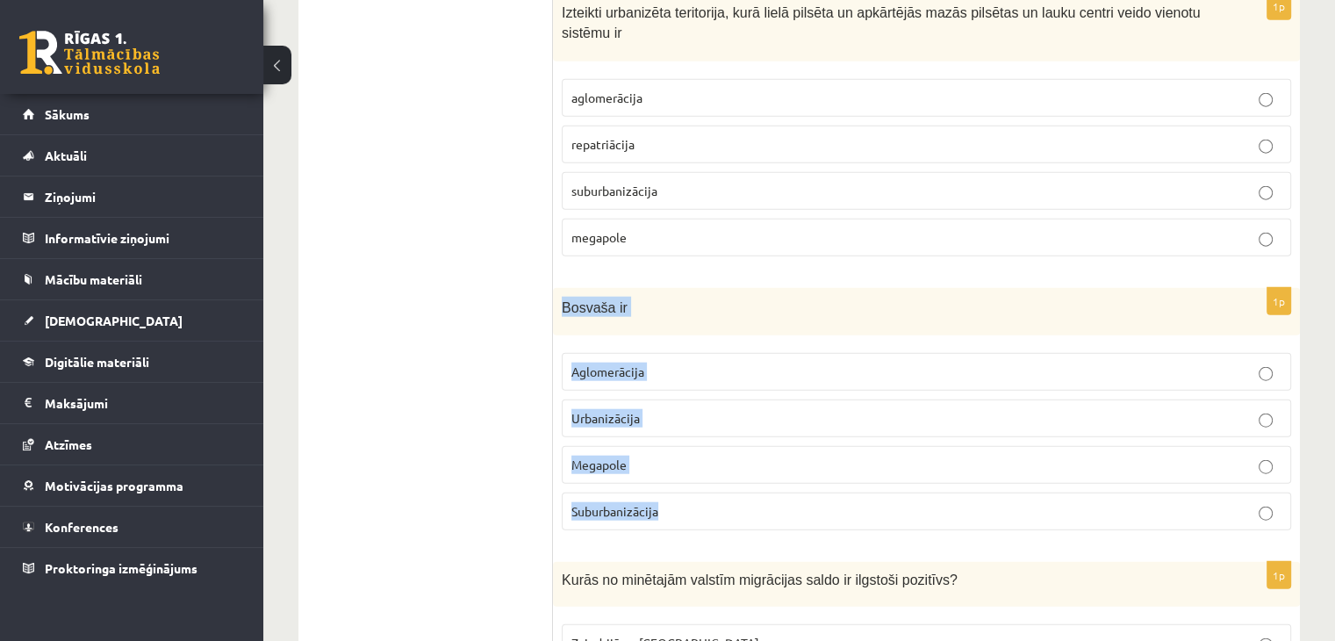
drag, startPoint x: 563, startPoint y: 281, endPoint x: 709, endPoint y: 477, distance: 244.7
click at [709, 477] on div "1p Bosvaša ir Aglomerācija Urbanizācija Megapole Suburbanizācija" at bounding box center [926, 416] width 747 height 257
copy div "Bosvaša ir Aglomerācija Urbanizācija Megapole Suburbanizācija"
click at [397, 251] on ul "Tests" at bounding box center [434, 400] width 237 height 8594
click at [617, 410] on span "Urbanizācija" at bounding box center [605, 418] width 68 height 16
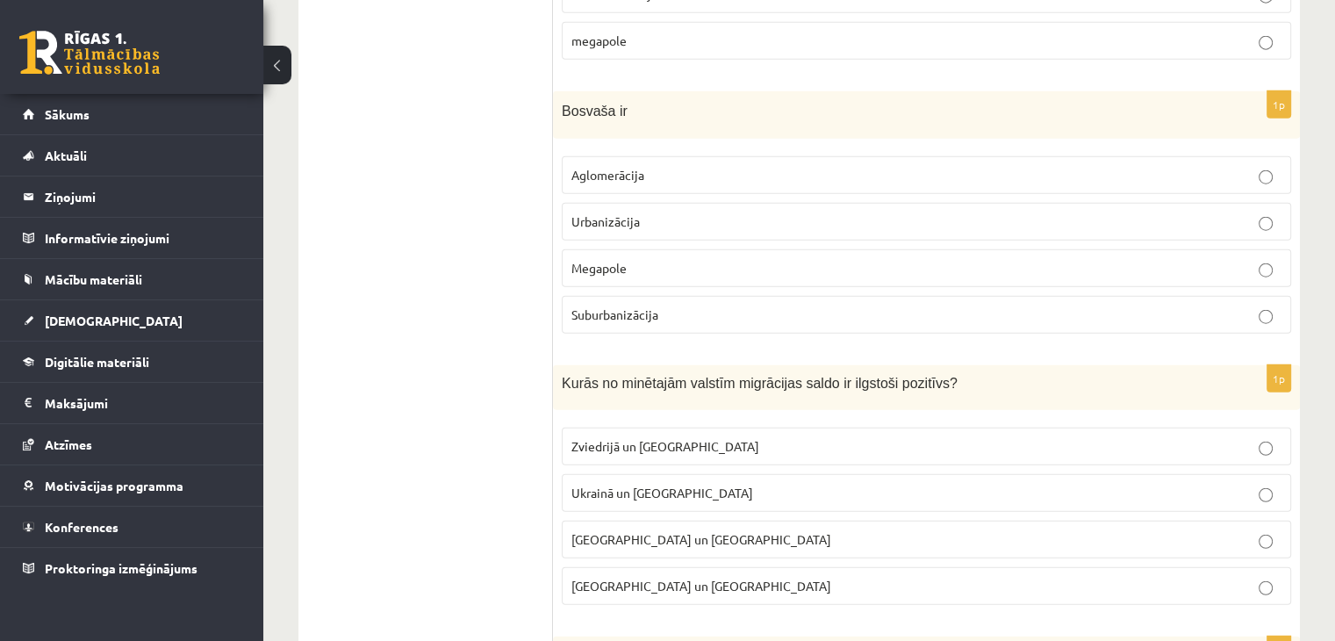
scroll to position [4476, 0]
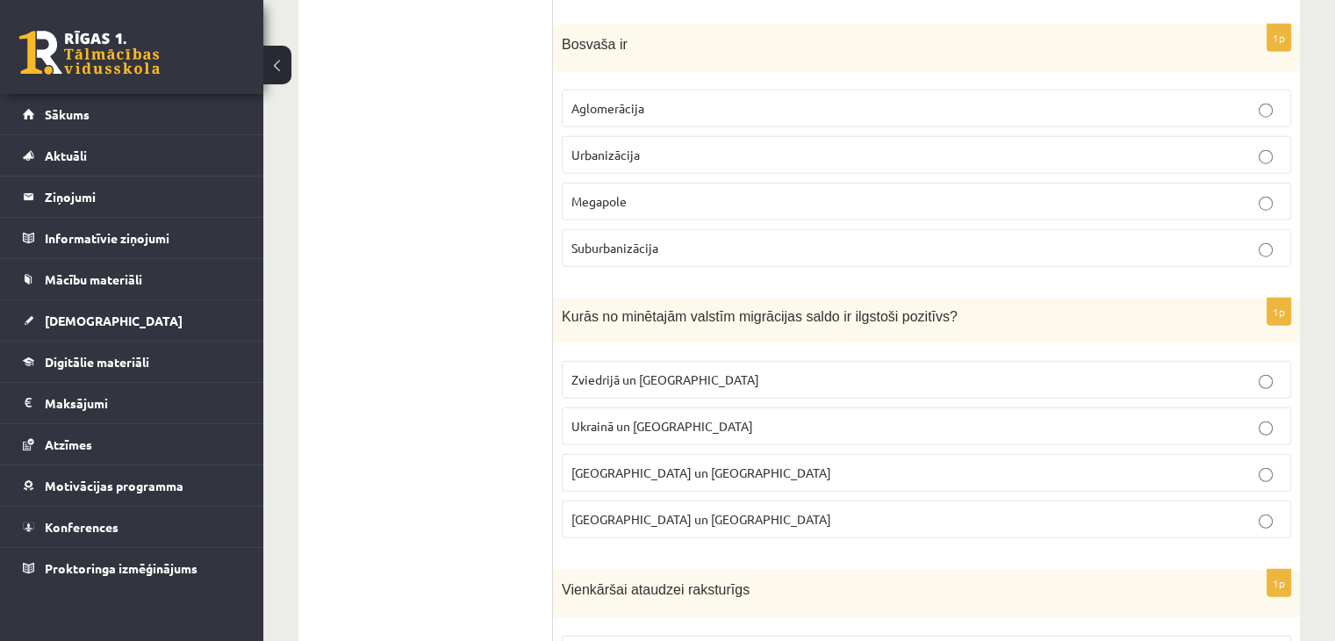
click at [623, 366] on label "Zviedrijā un ASV" at bounding box center [926, 380] width 729 height 38
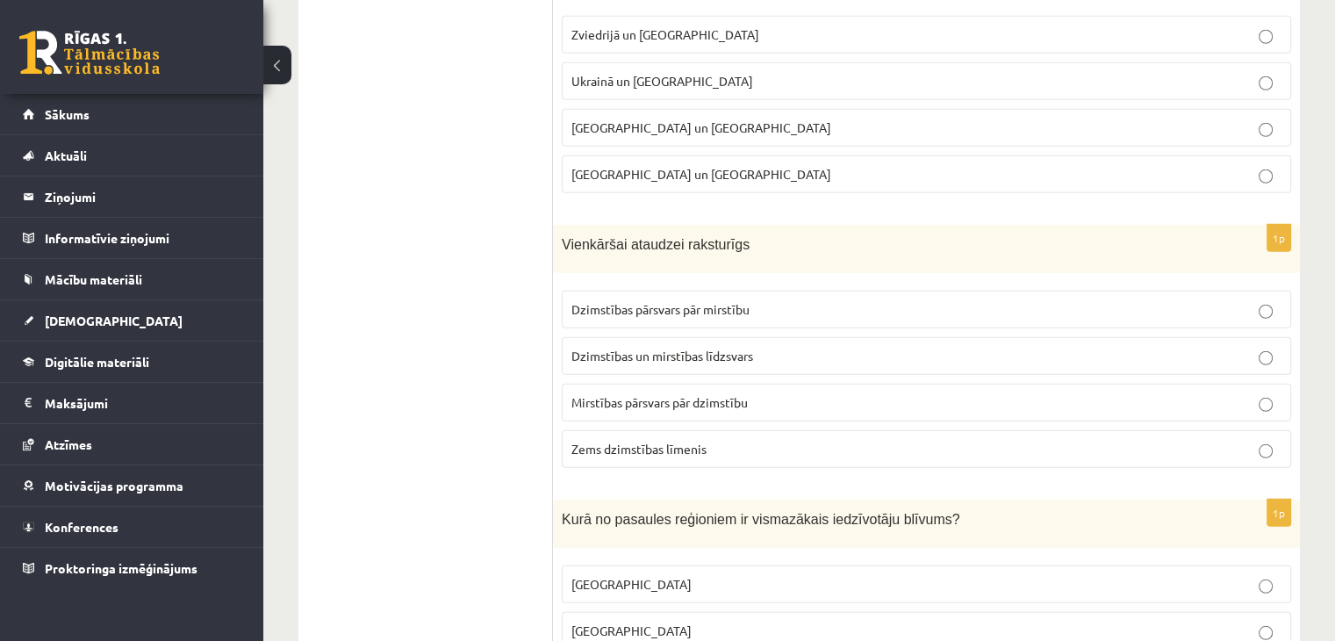
scroll to position [4827, 0]
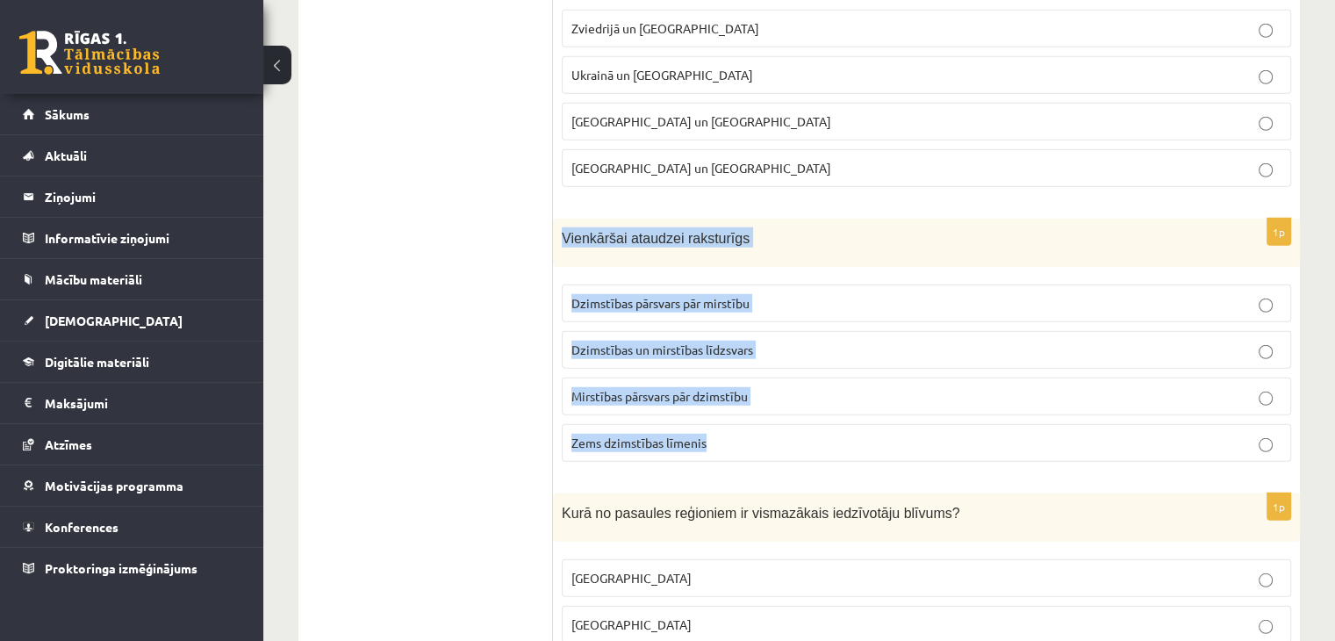
drag, startPoint x: 554, startPoint y: 215, endPoint x: 757, endPoint y: 404, distance: 277.6
click at [757, 404] on div "1p Vienkāršai ataudzei raksturīgs Dzimstības pārsvars pār mirstību Dzimstības u…" at bounding box center [926, 347] width 747 height 257
copy div "Vienkāršai ataudzei raksturīgs Dzimstības pārsvars pār mirstību Dzimstības un m…"
click at [604, 341] on span "Dzimstības un mirstības līdzsvars" at bounding box center [662, 349] width 182 height 16
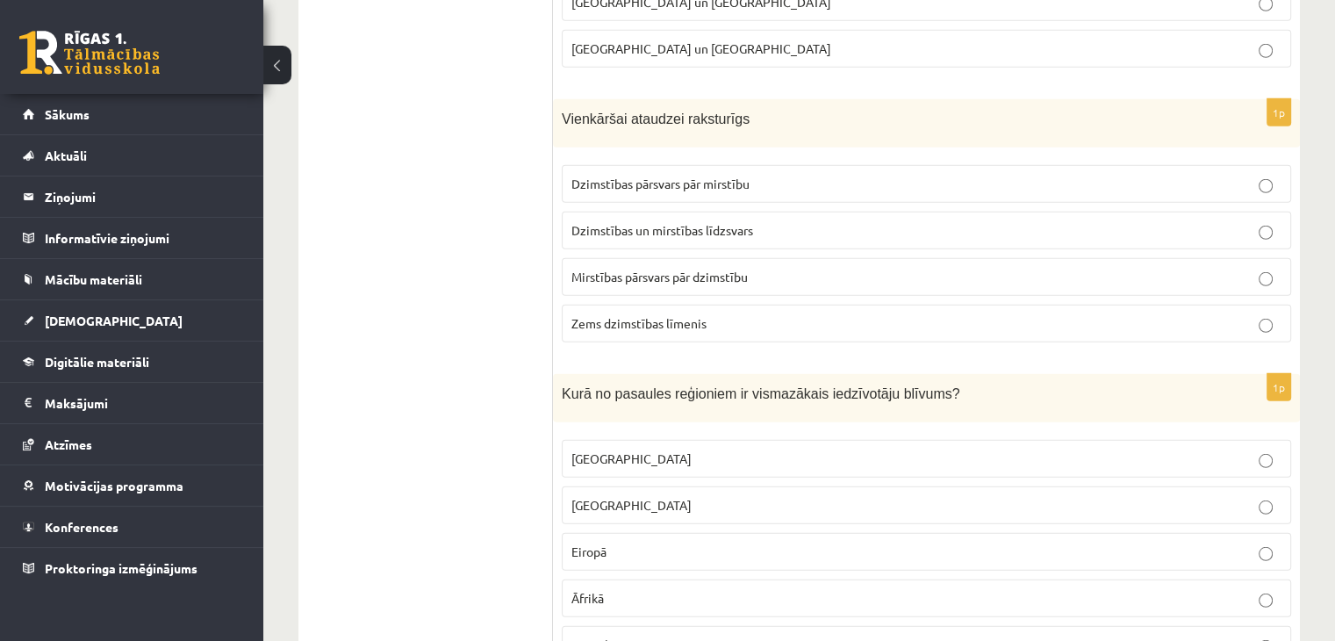
scroll to position [5002, 0]
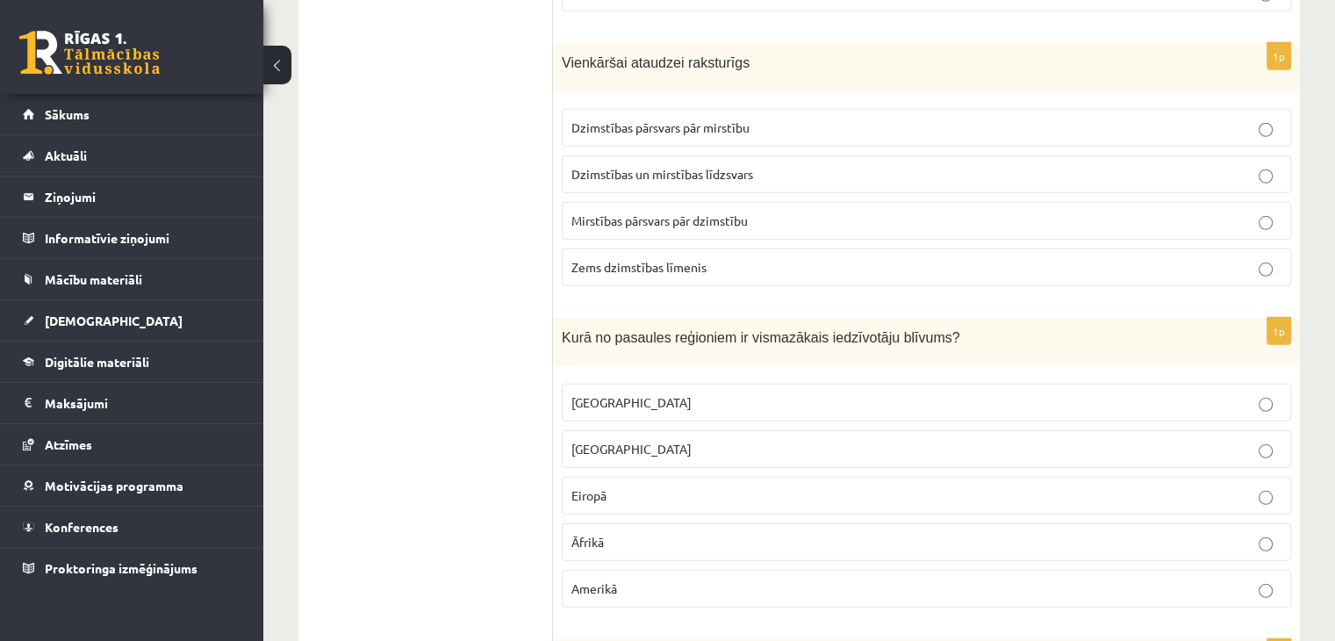
click at [600, 440] on p "Āzijā" at bounding box center [926, 449] width 710 height 18
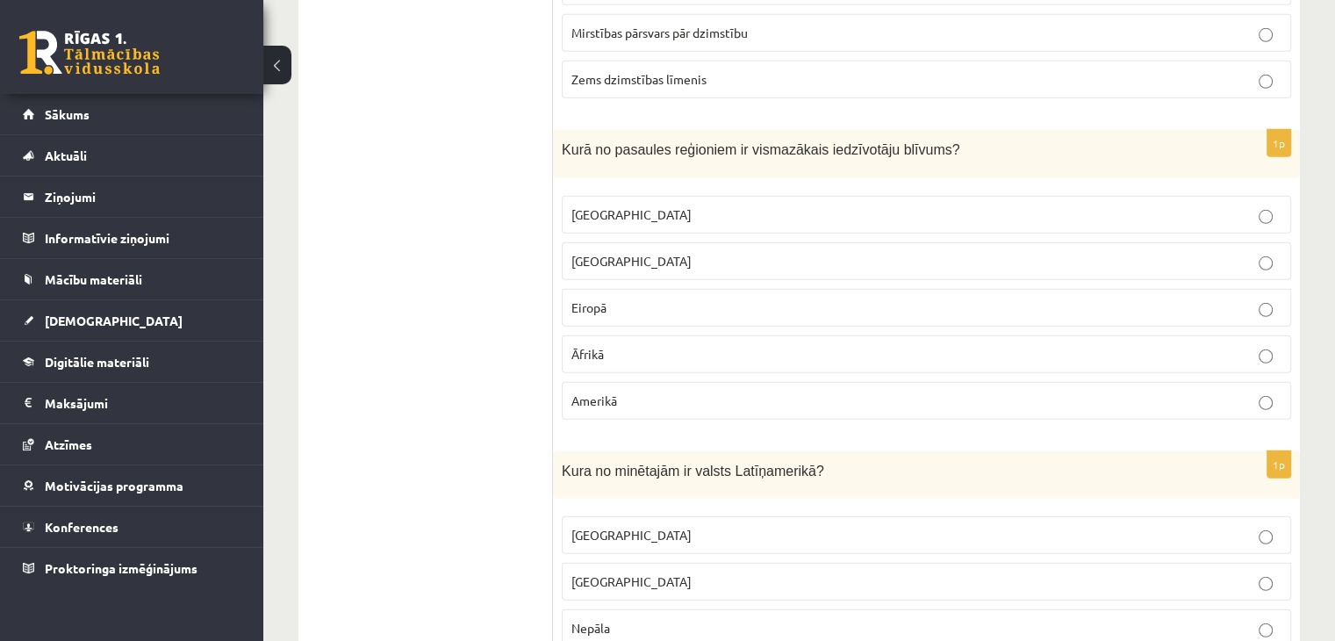
scroll to position [5178, 0]
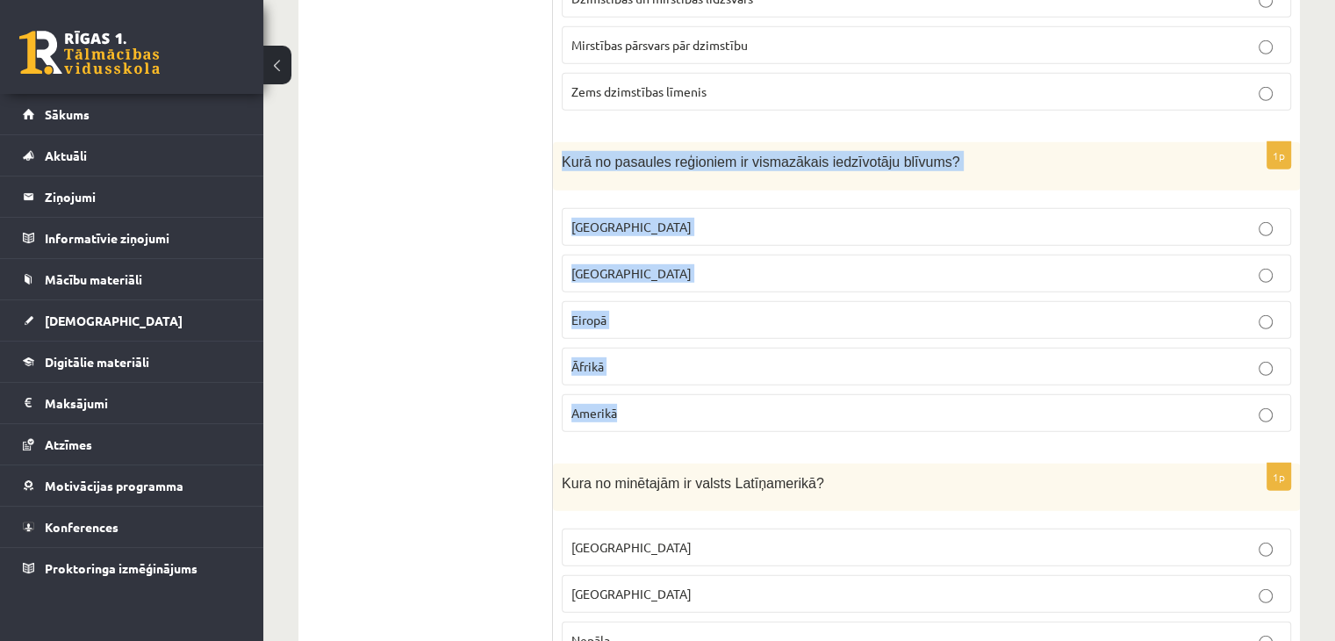
drag, startPoint x: 558, startPoint y: 131, endPoint x: 935, endPoint y: 371, distance: 446.7
click at [935, 371] on div "1p Kurā no pasaules reģioniem ir vismazākais iedzīvotāju blīvums? Austrālijā Āz…" at bounding box center [926, 294] width 747 height 304
copy div "Kurā no pasaules reģioniem ir vismazākais iedzīvotāju blīvums? Austrālijā Āzijā…"
click at [641, 218] on p "Austrālijā" at bounding box center [926, 227] width 710 height 18
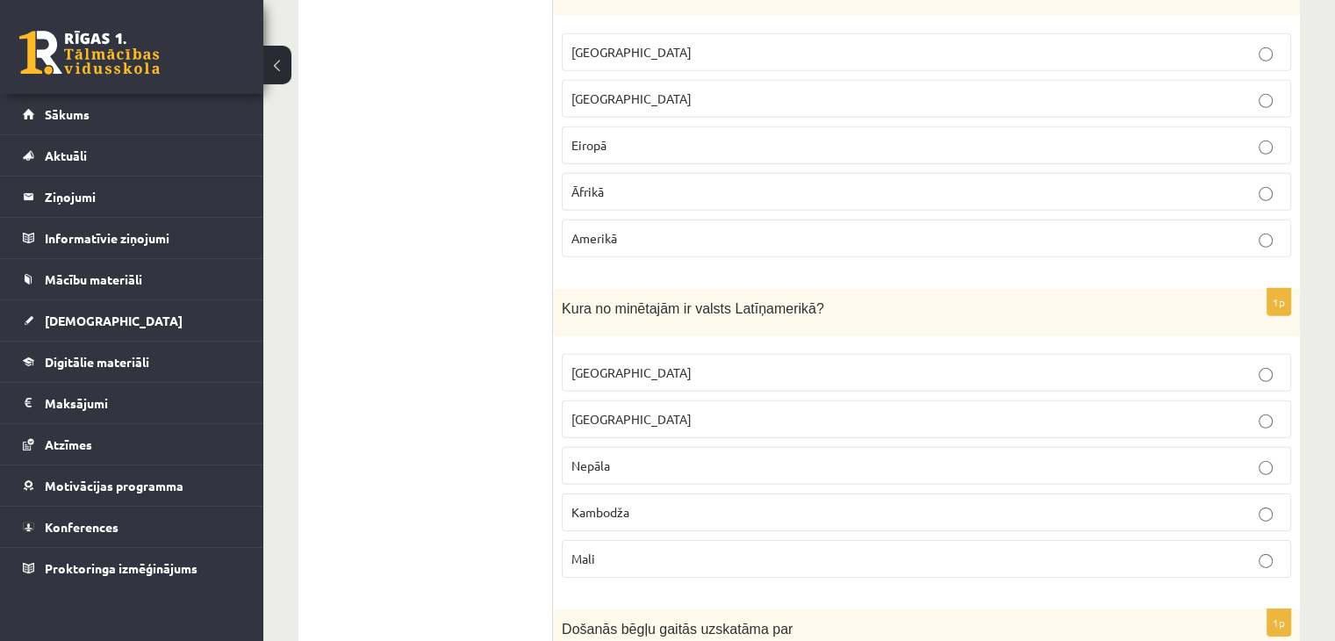
scroll to position [5353, 0]
click at [631, 362] on p "Meksika" at bounding box center [926, 371] width 710 height 18
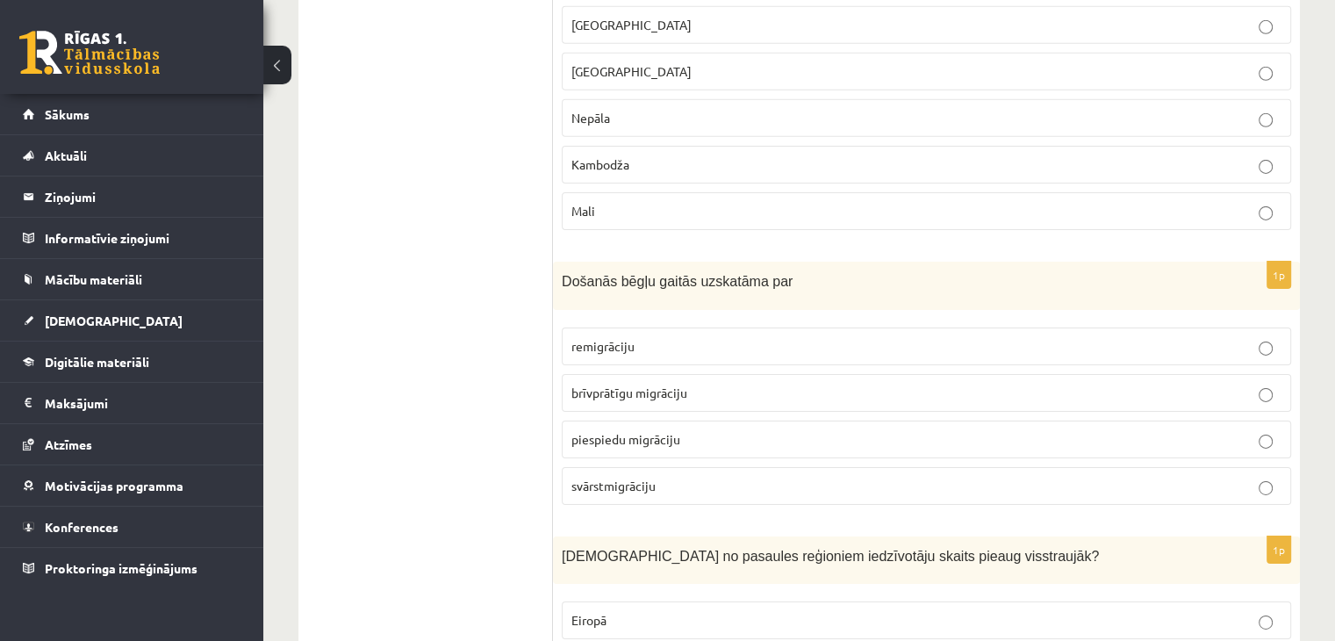
scroll to position [5704, 0]
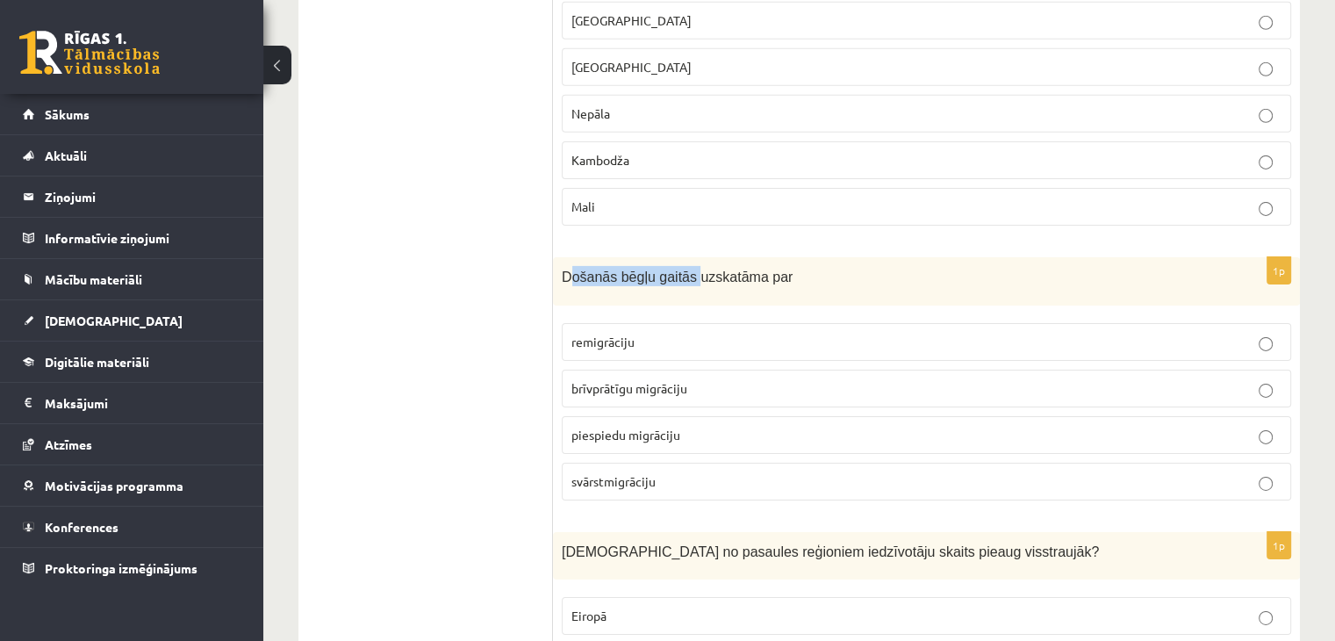
drag, startPoint x: 639, startPoint y: 243, endPoint x: 688, endPoint y: 243, distance: 49.1
click at [688, 269] on span "Došanās bēgļu gaitās uzskatāma par" at bounding box center [677, 276] width 231 height 15
click at [690, 269] on span "Došanās bēgļu gaitās uzskatāma par" at bounding box center [677, 276] width 231 height 15
click at [594, 426] on span "piespiedu migrāciju" at bounding box center [625, 434] width 109 height 16
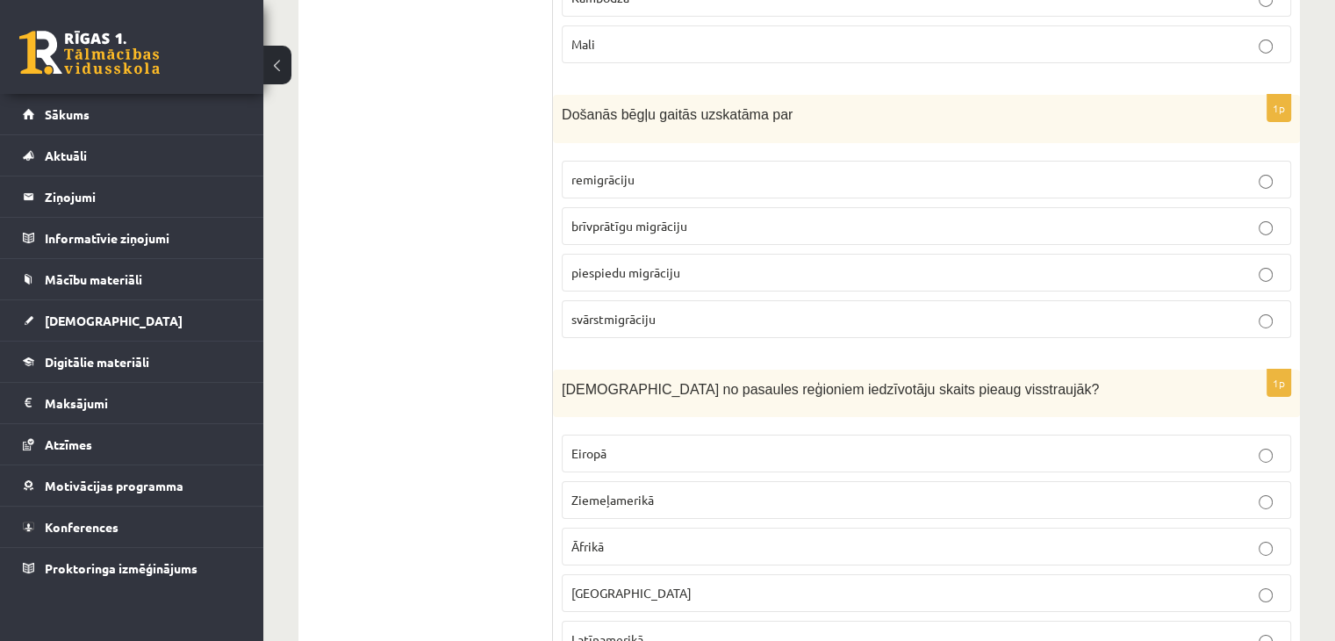
scroll to position [5880, 0]
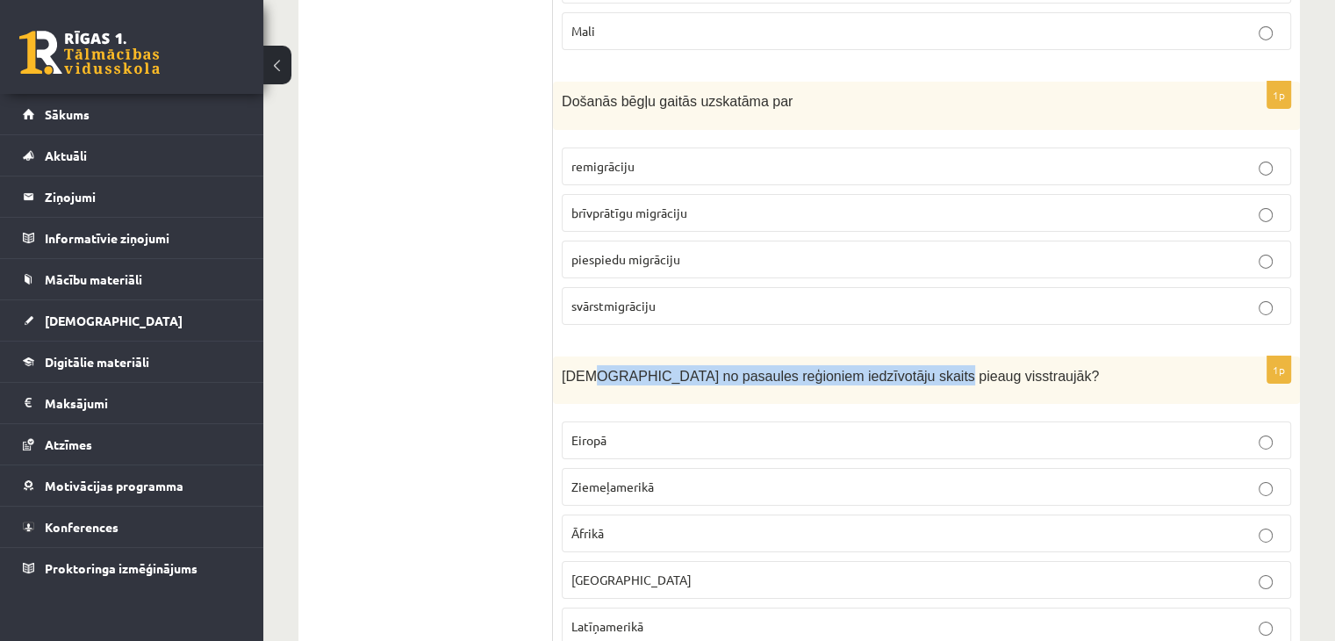
drag, startPoint x: 585, startPoint y: 349, endPoint x: 892, endPoint y: 345, distance: 306.3
click at [892, 369] on span "Kurā no pasaules reģioniem iedzīvotāju skaits pieaug visstraujāk?" at bounding box center [830, 376] width 537 height 15
click at [604, 432] on span "Eiropā" at bounding box center [588, 440] width 35 height 16
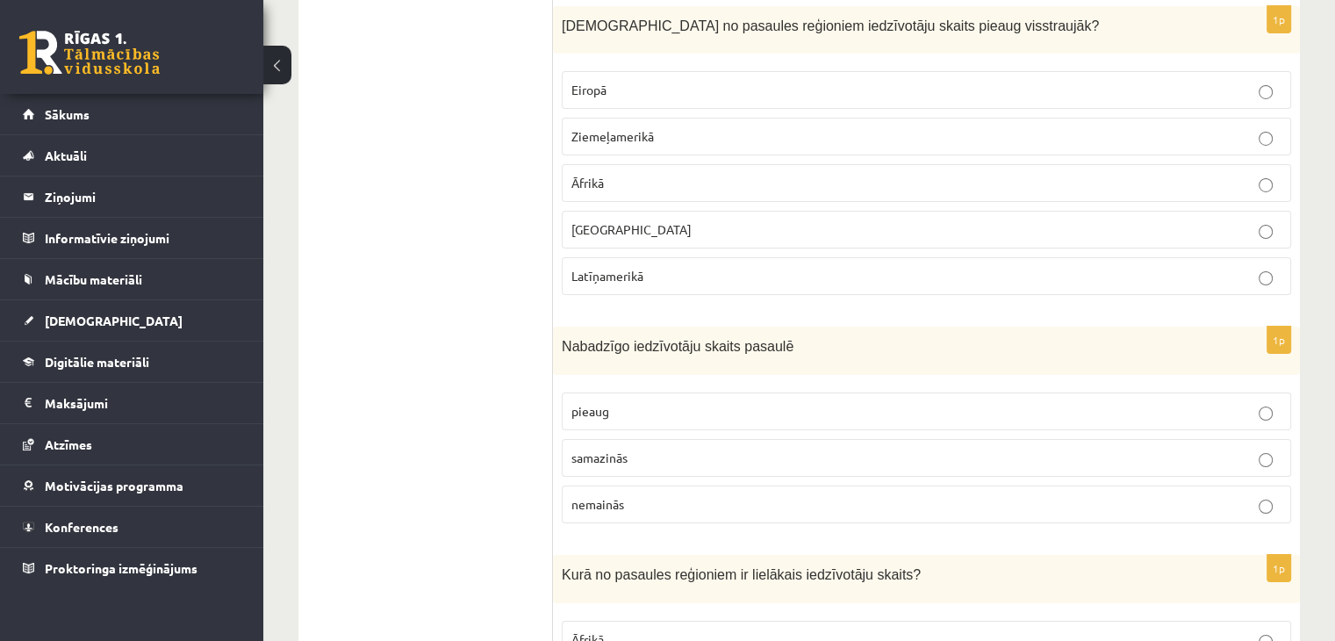
scroll to position [6231, 0]
drag, startPoint x: 592, startPoint y: 315, endPoint x: 688, endPoint y: 321, distance: 95.9
click at [687, 326] on div "Nabadzīgo iedzīvotāju skaits pasaulē" at bounding box center [926, 350] width 747 height 48
click at [688, 326] on div "Nabadzīgo iedzīvotāju skaits pasaulē" at bounding box center [926, 350] width 747 height 48
click at [655, 391] on label "pieaug" at bounding box center [926, 410] width 729 height 38
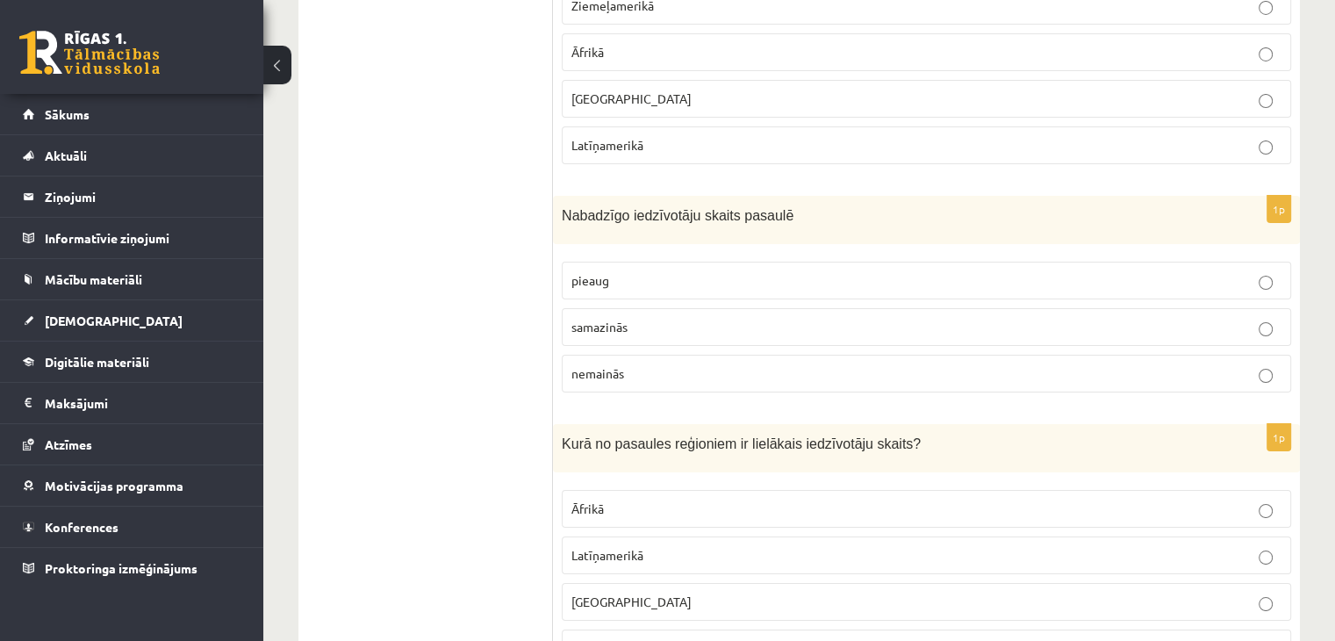
scroll to position [6494, 0]
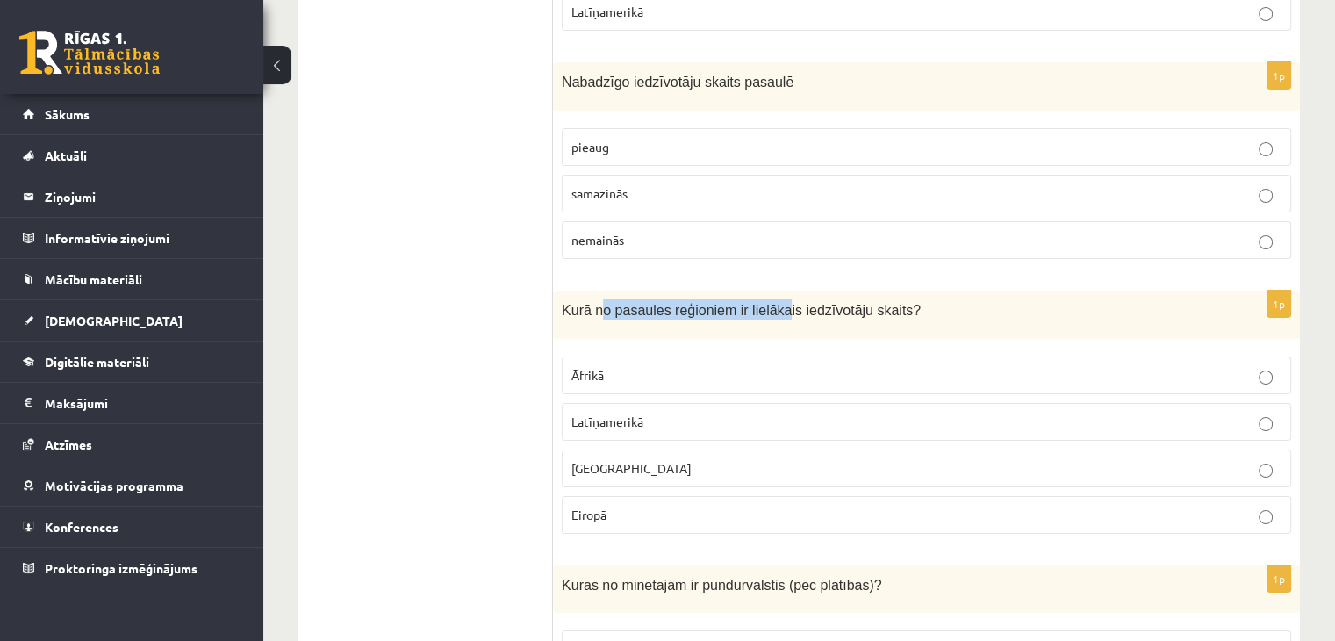
drag, startPoint x: 597, startPoint y: 275, endPoint x: 769, endPoint y: 285, distance: 172.3
click at [769, 290] on div "Kurā no pasaules reģioniem ir lielākais iedzīvotāju skaits?" at bounding box center [926, 314] width 747 height 48
click at [770, 290] on div "Kurā no pasaules reģioniem ir lielākais iedzīvotāju skaits?" at bounding box center [926, 314] width 747 height 48
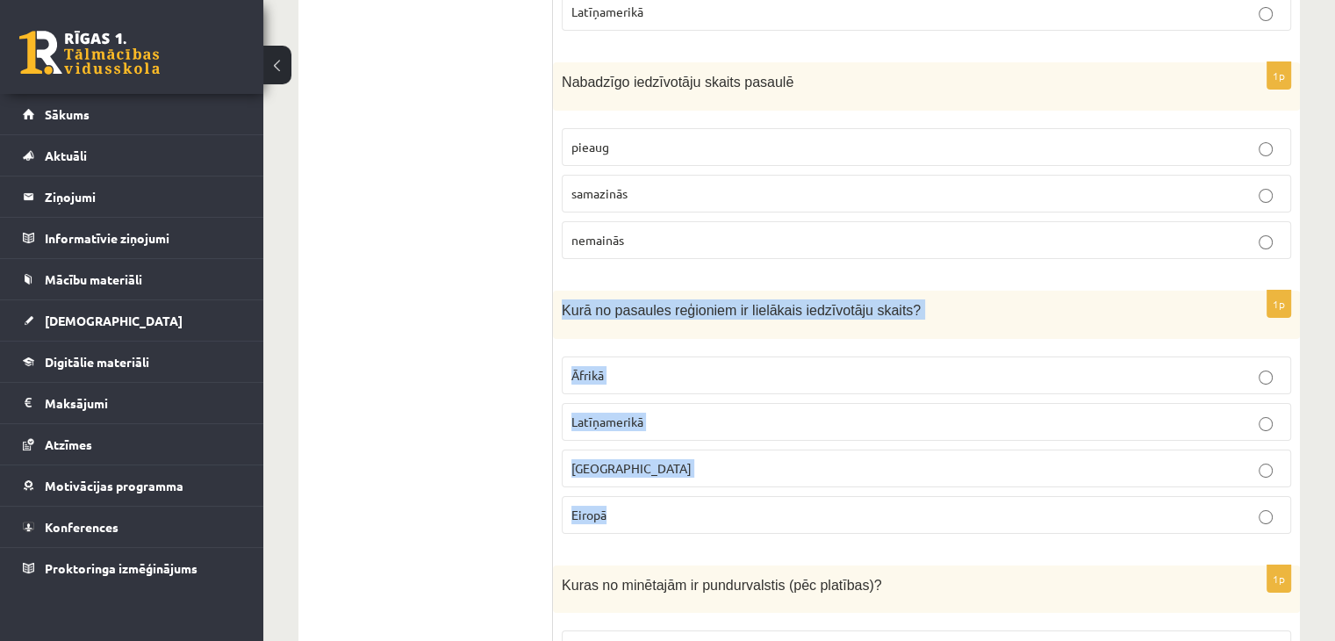
drag, startPoint x: 558, startPoint y: 275, endPoint x: 618, endPoint y: 475, distance: 208.8
click at [618, 475] on div "1p Kurā no pasaules reģioniem ir lielākais iedzīvotāju skaits? Āfrikā Latīņamer…" at bounding box center [926, 418] width 747 height 257
copy div "Kurā no pasaules reģioniem ir lielākais iedzīvotāju skaits? Āfrikā Latīņamerikā…"
click at [587, 449] on label "Āzijā" at bounding box center [926, 468] width 729 height 38
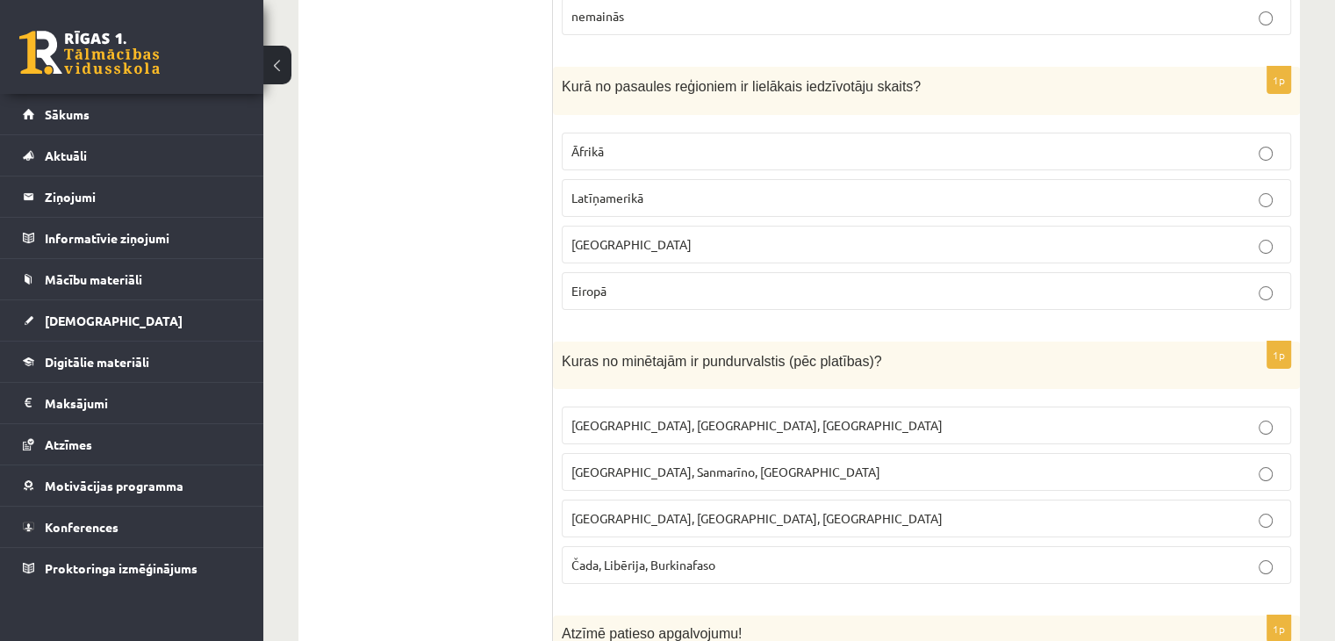
scroll to position [6757, 0]
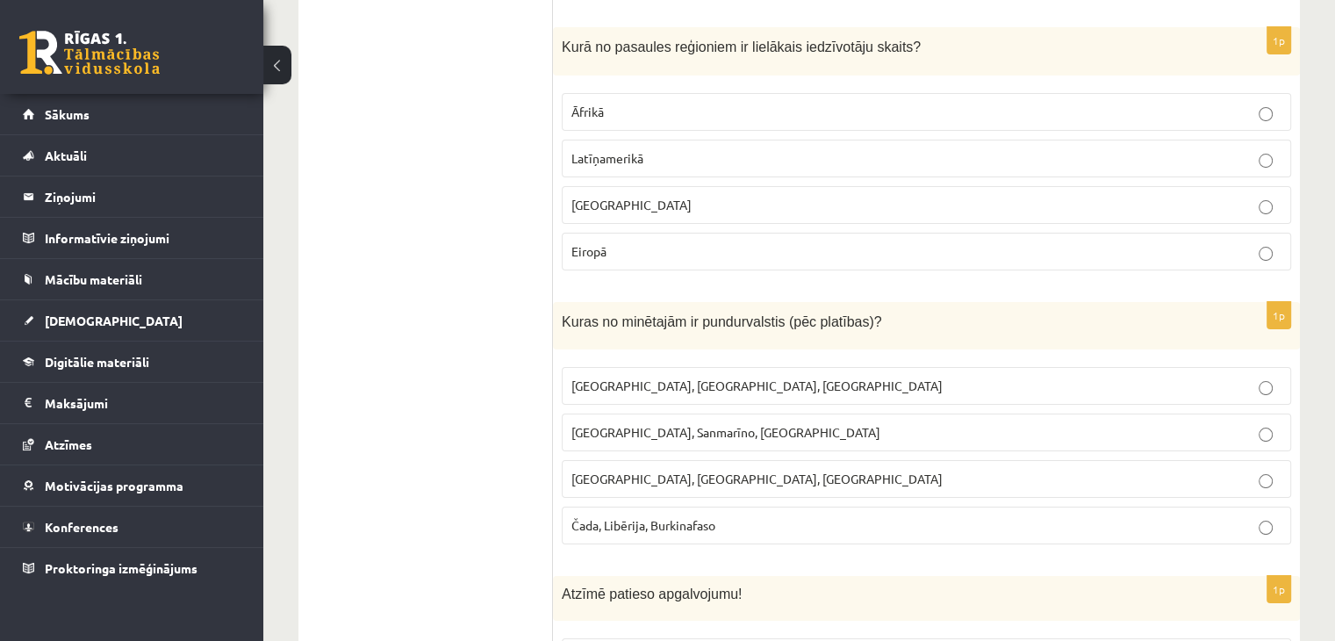
click at [640, 424] on span "Monako, Sanmarīno, Luksemburga" at bounding box center [725, 432] width 309 height 16
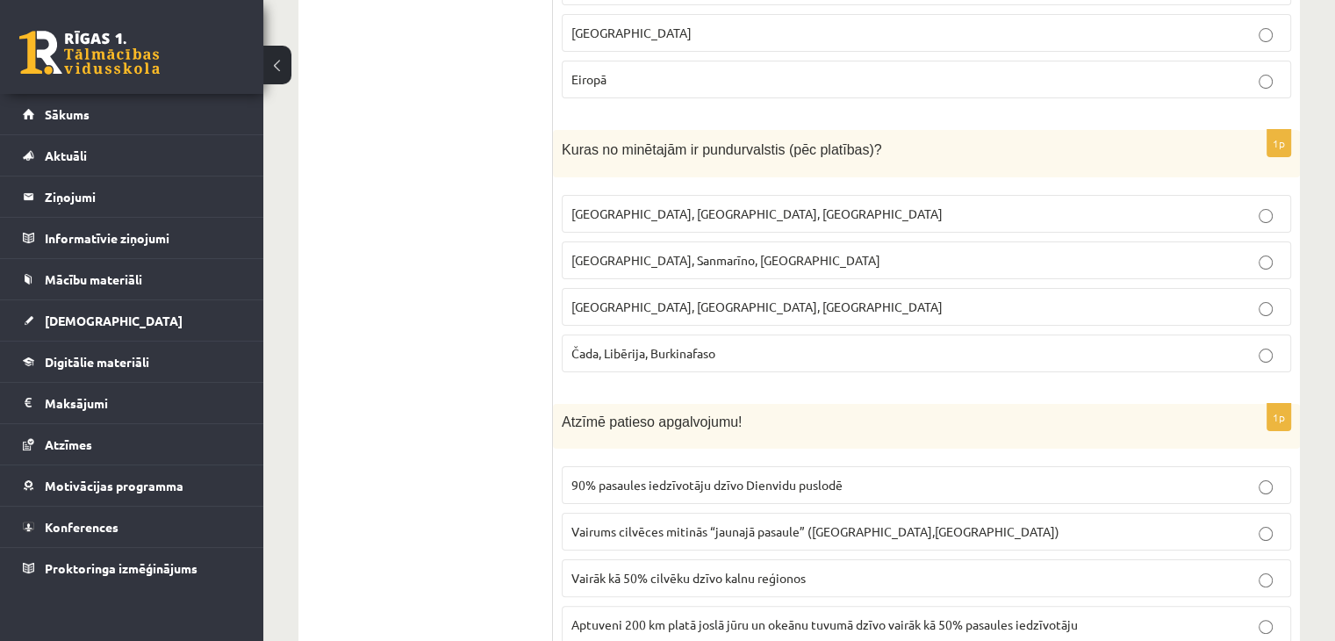
scroll to position [6933, 0]
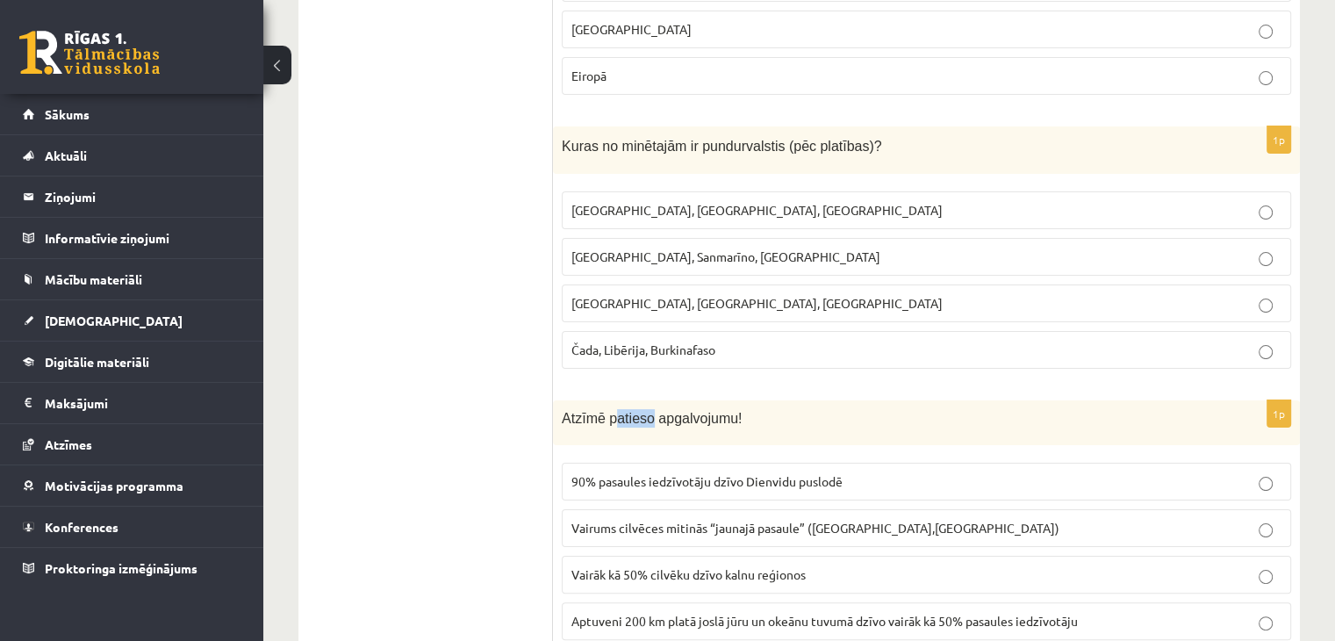
drag, startPoint x: 628, startPoint y: 382, endPoint x: 647, endPoint y: 383, distance: 18.5
click at [647, 411] on span "Atzīmē patieso apgalvojumu!" at bounding box center [652, 418] width 180 height 15
click at [648, 411] on span "Atzīmē patieso apgalvojumu!" at bounding box center [652, 418] width 180 height 15
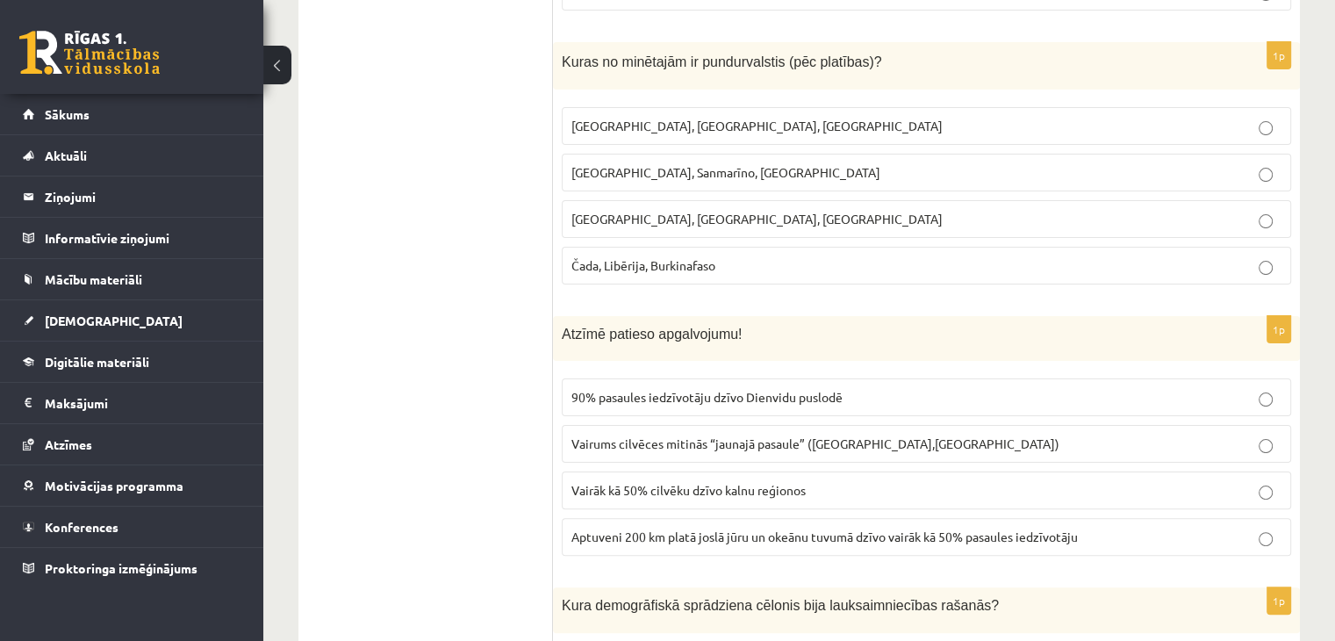
scroll to position [7021, 0]
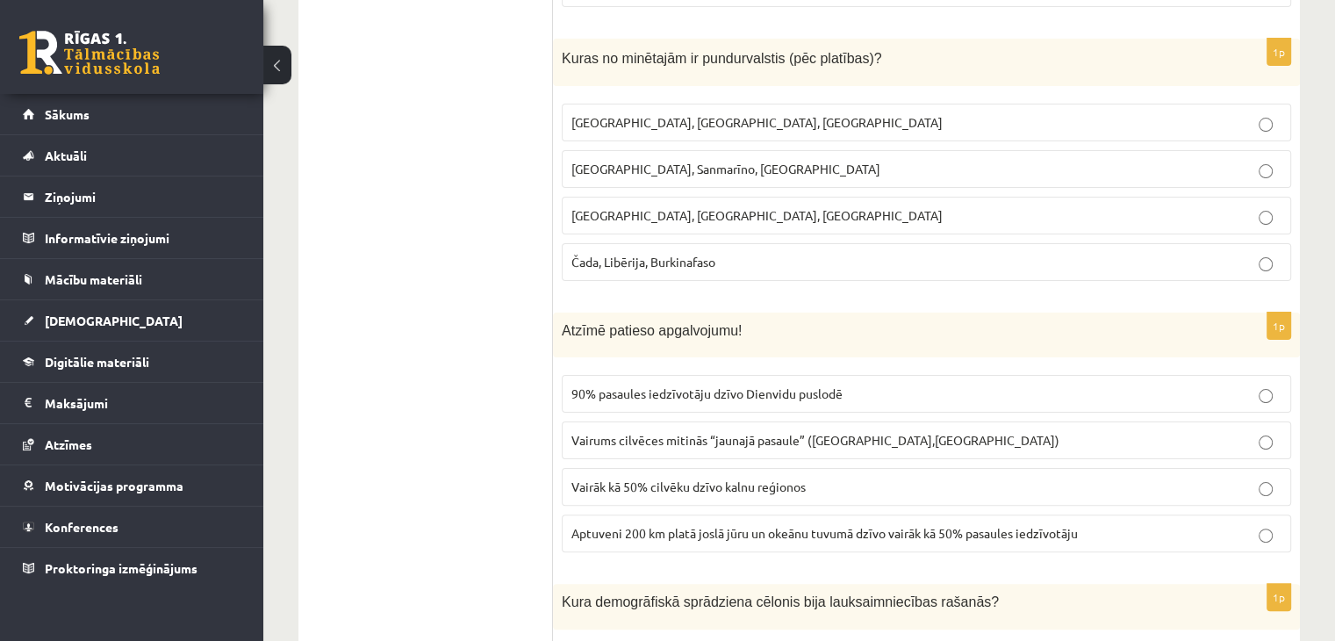
click at [616, 525] on span "Aptuveni 200 km platā joslā jūru un okeānu tuvumā dzīvo vairāk kā 50% pasaules …" at bounding box center [824, 533] width 506 height 16
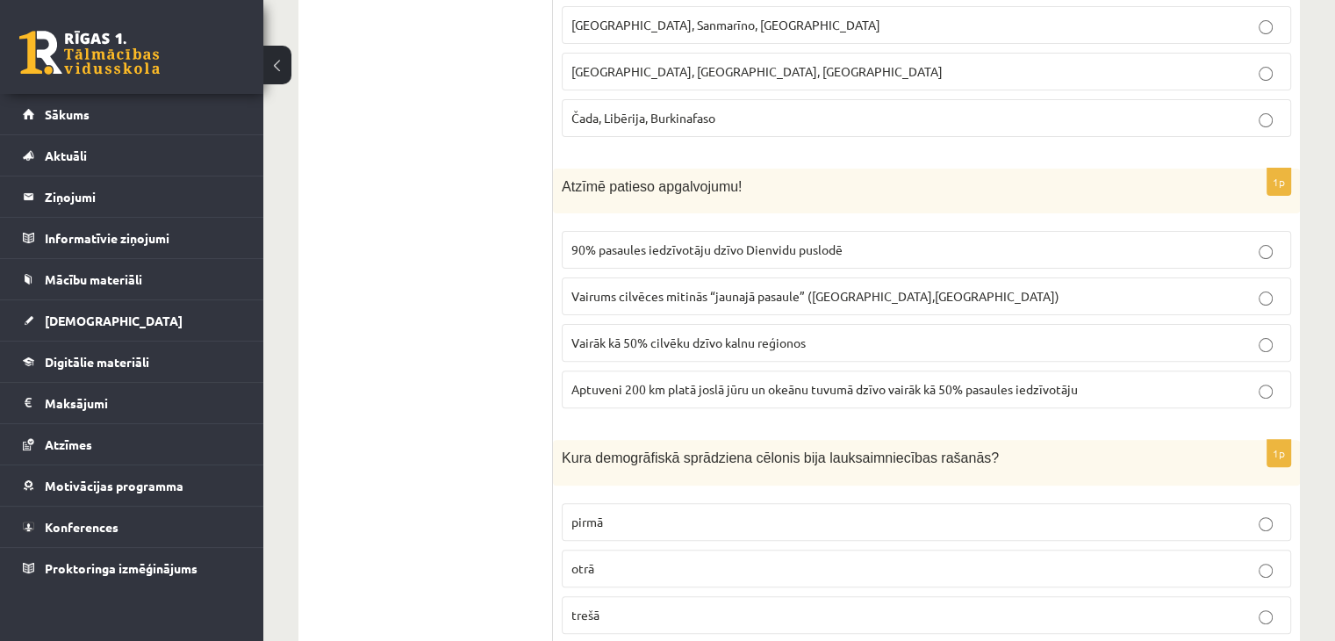
scroll to position [7196, 0]
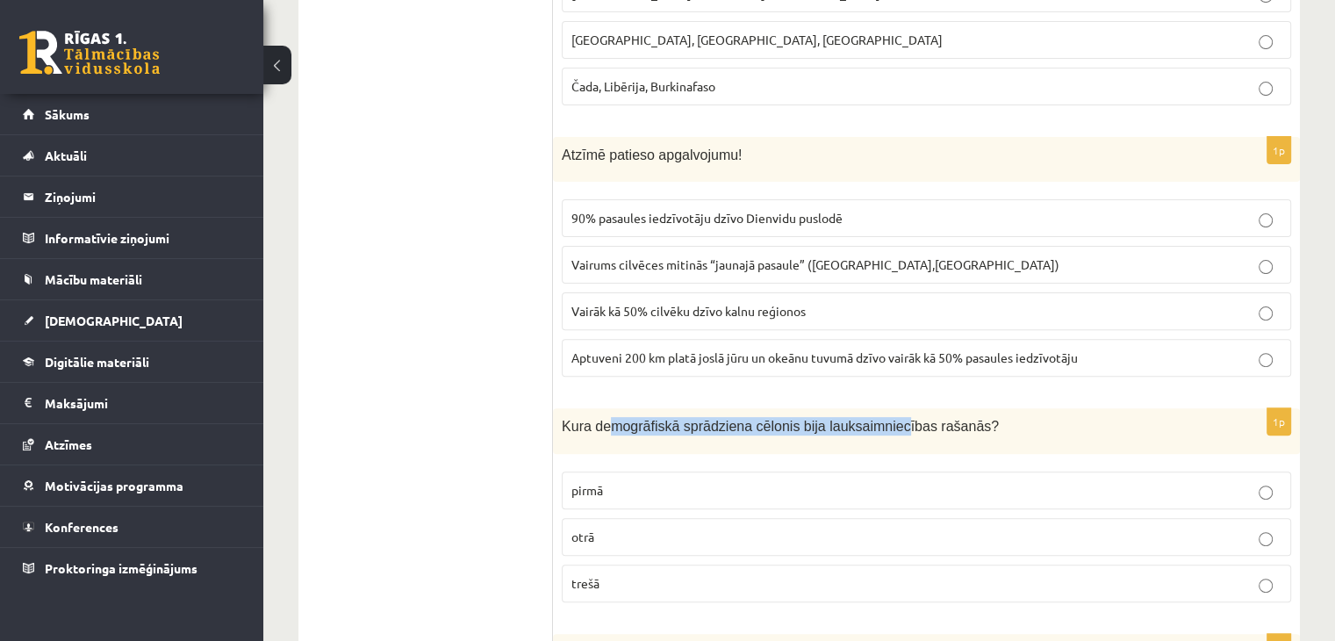
drag, startPoint x: 607, startPoint y: 390, endPoint x: 874, endPoint y: 388, distance: 266.8
click at [872, 419] on span "Kura demogrāfiskā sprādziena cēlonis bija lauksaimniecības rašanās?" at bounding box center [780, 426] width 437 height 15
click at [874, 419] on span "Kura demogrāfiskā sprādziena cēlonis bija lauksaimniecības rašanās?" at bounding box center [780, 426] width 437 height 15
click at [602, 527] on p "otrā" at bounding box center [926, 536] width 710 height 18
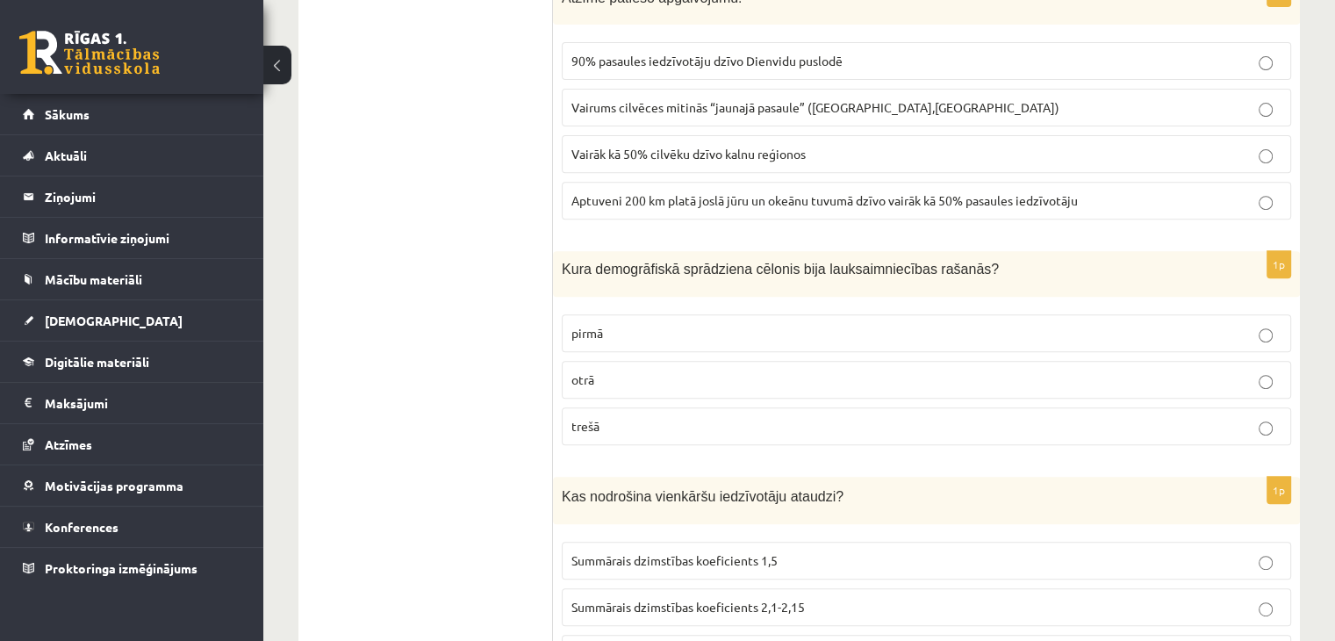
scroll to position [7372, 0]
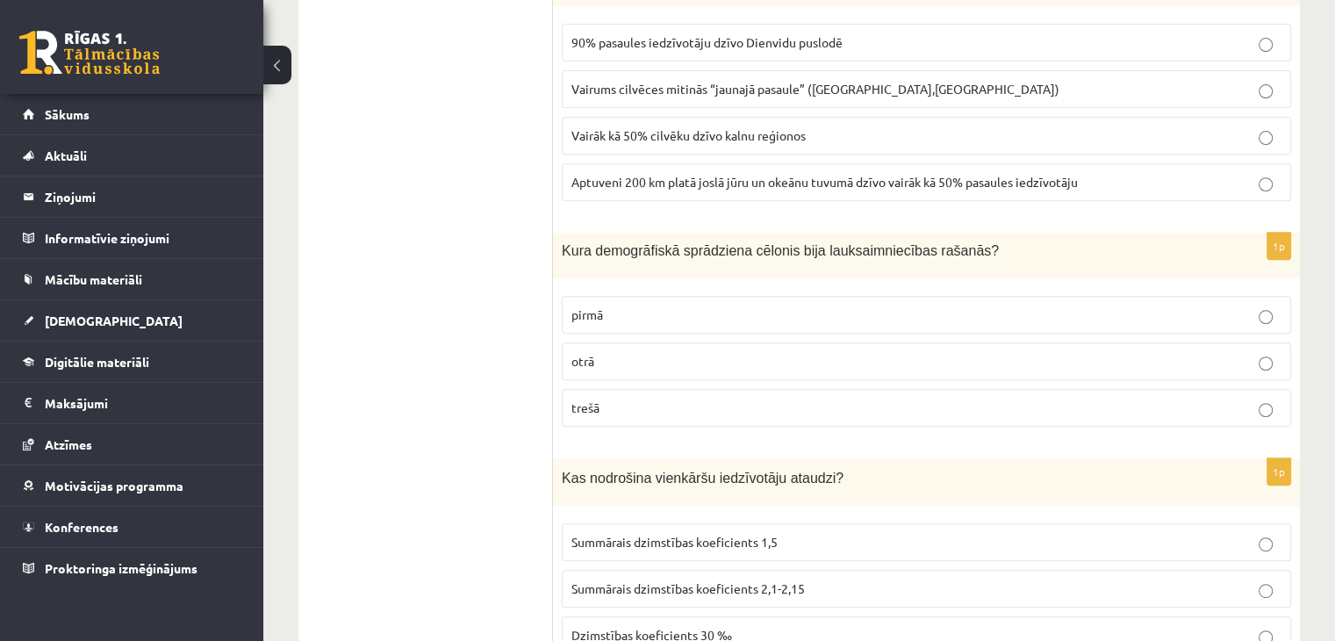
click at [593, 398] on p "trešā" at bounding box center [926, 407] width 710 height 18
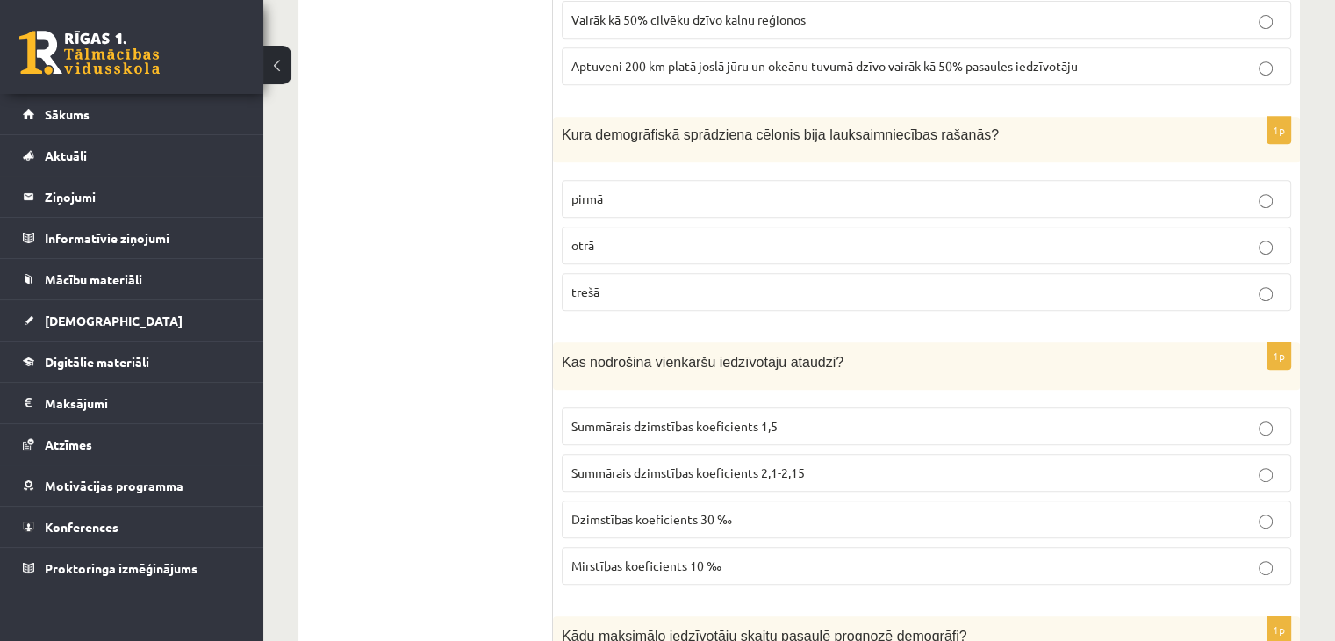
scroll to position [7547, 0]
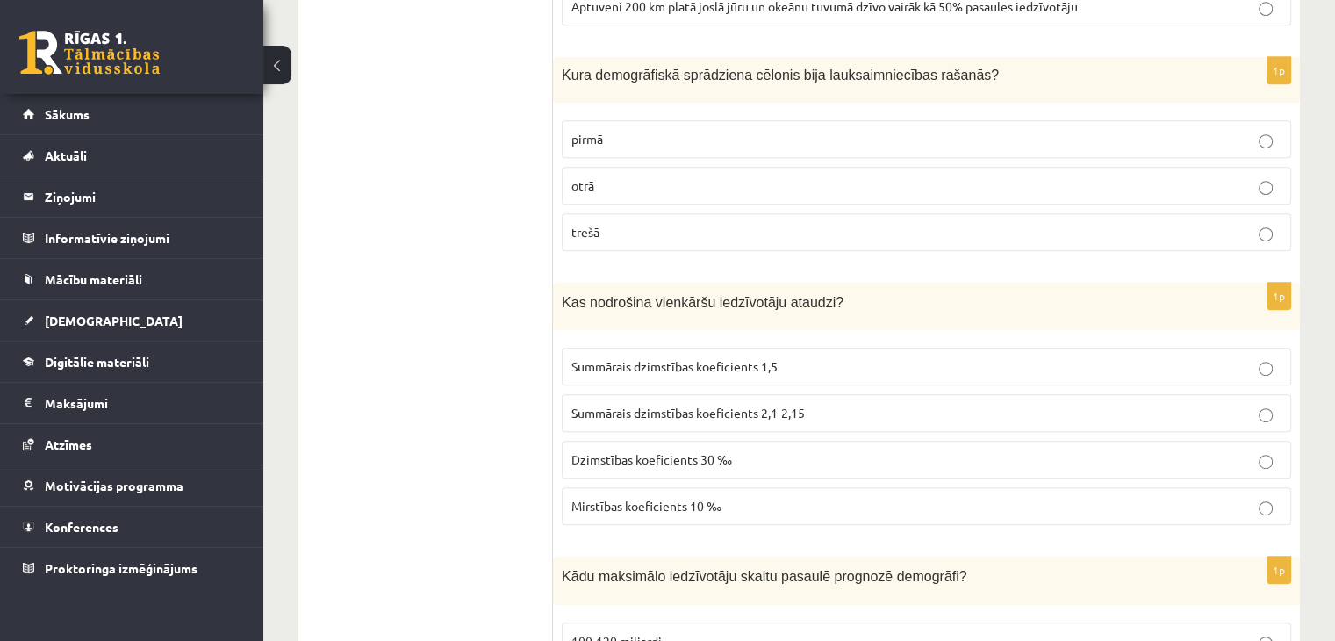
click at [608, 213] on label "trešā" at bounding box center [926, 232] width 729 height 38
click at [613, 167] on label "otrā" at bounding box center [926, 186] width 729 height 38
drag, startPoint x: 607, startPoint y: 273, endPoint x: 783, endPoint y: 263, distance: 175.8
click at [781, 283] on div "Kas nodrošina vienkāršu iedzīvotāju ataudzi?" at bounding box center [926, 307] width 747 height 48
click at [783, 295] on span "Kas nodrošina vienkāršu iedzīvotāju ataudzi?" at bounding box center [703, 302] width 282 height 15
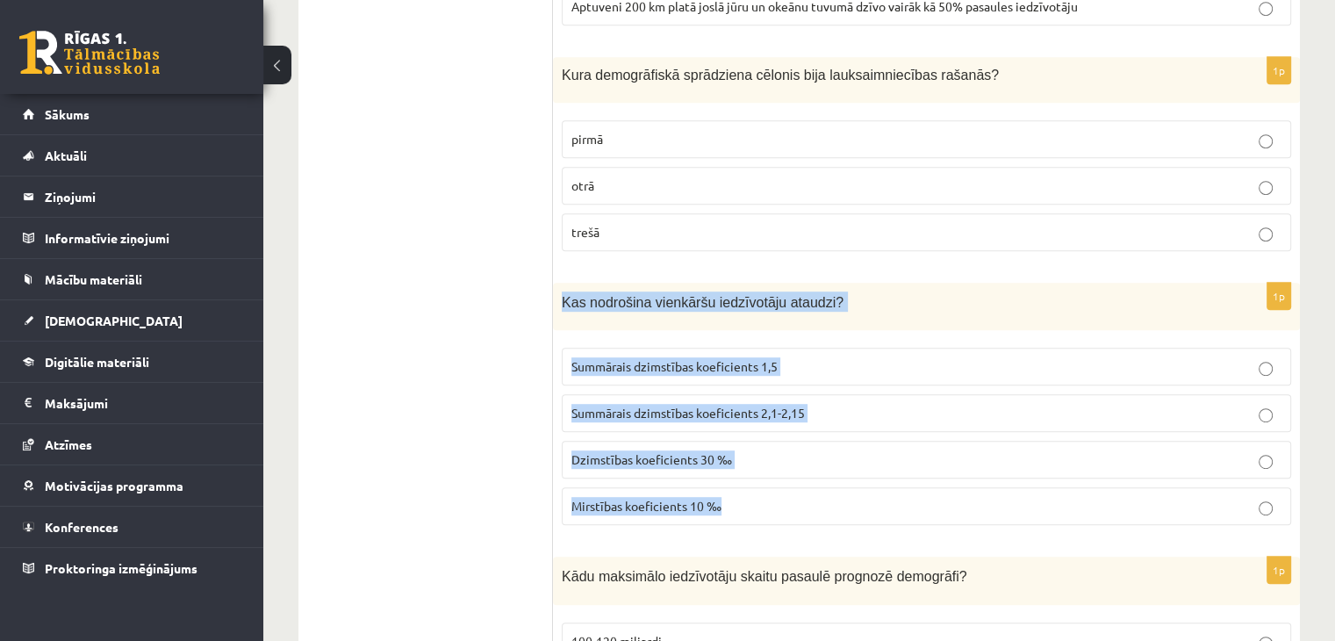
drag, startPoint x: 561, startPoint y: 258, endPoint x: 754, endPoint y: 456, distance: 276.8
click at [754, 456] on div "1p Kas nodrošina vienkāršu iedzīvotāju ataudzi? Summārais dzimstības koeficient…" at bounding box center [926, 411] width 747 height 257
copy div "Kas nodrošina vienkāršu iedzīvotāju ataudzi? Summārais dzimstības koeficients 1…"
click at [734, 405] on span "Summārais dzimstības koeficients 2,1-2,15" at bounding box center [687, 413] width 233 height 16
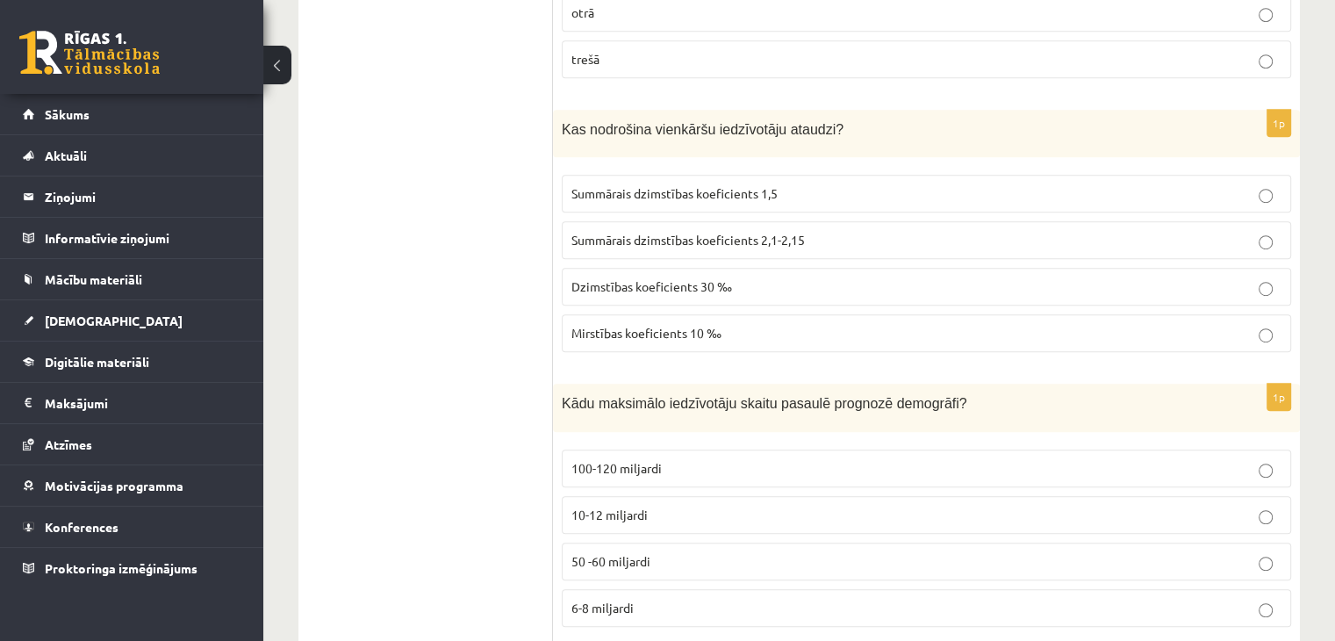
scroll to position [7723, 0]
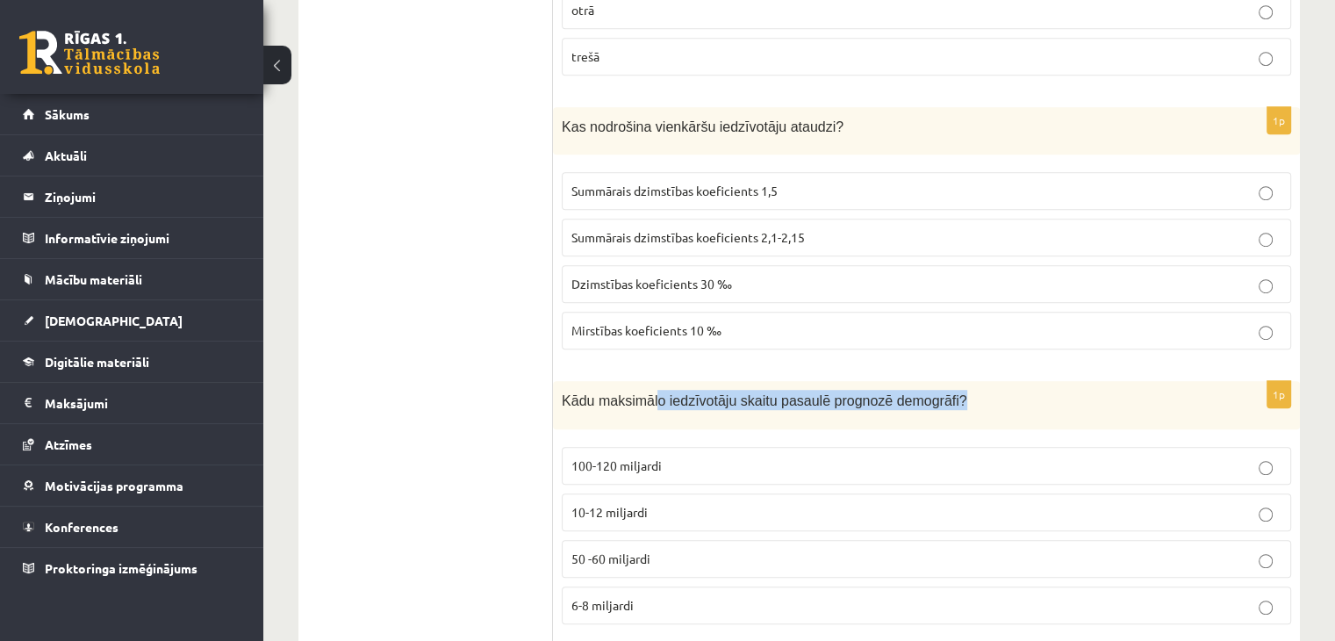
drag, startPoint x: 650, startPoint y: 369, endPoint x: 926, endPoint y: 366, distance: 275.6
click at [927, 381] on div "Kādu maksimālo iedzīvotāju skaitu pasaulē prognozē demogrāfi?" at bounding box center [926, 405] width 747 height 48
click at [926, 390] on p "Kādu maksimālo iedzīvotāju skaitu pasaulē prognozē demogrāfi?" at bounding box center [882, 400] width 641 height 20
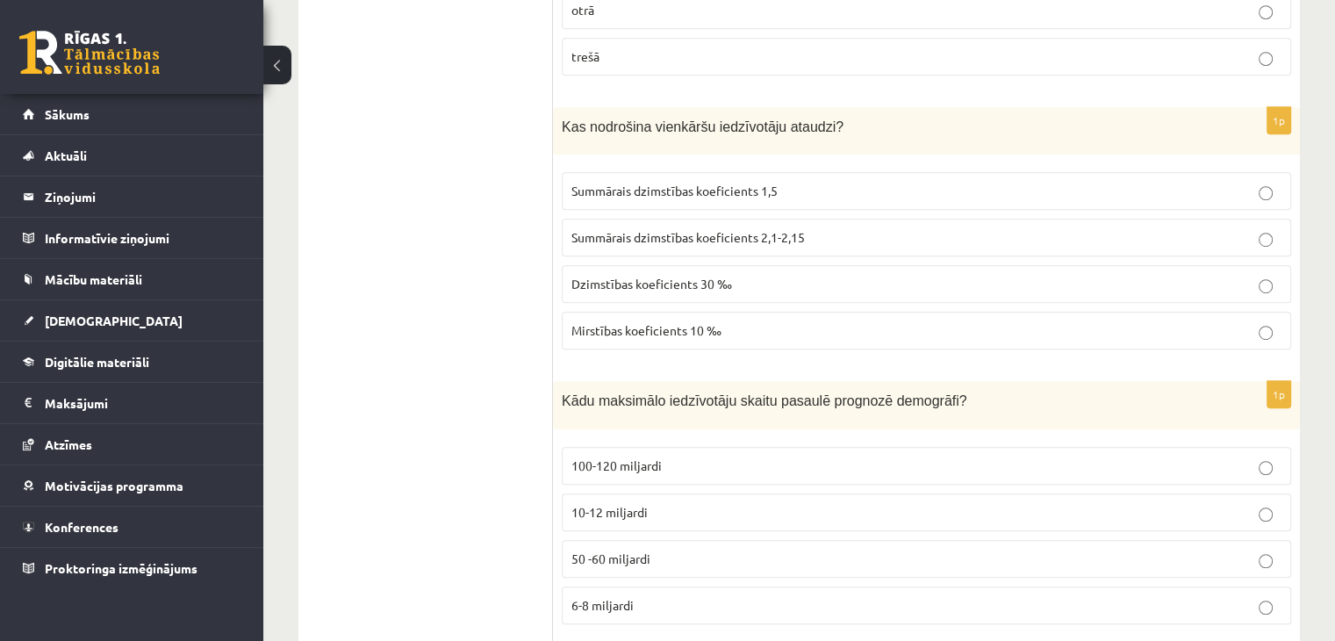
click at [661, 503] on p "10-12 miljardi" at bounding box center [926, 512] width 710 height 18
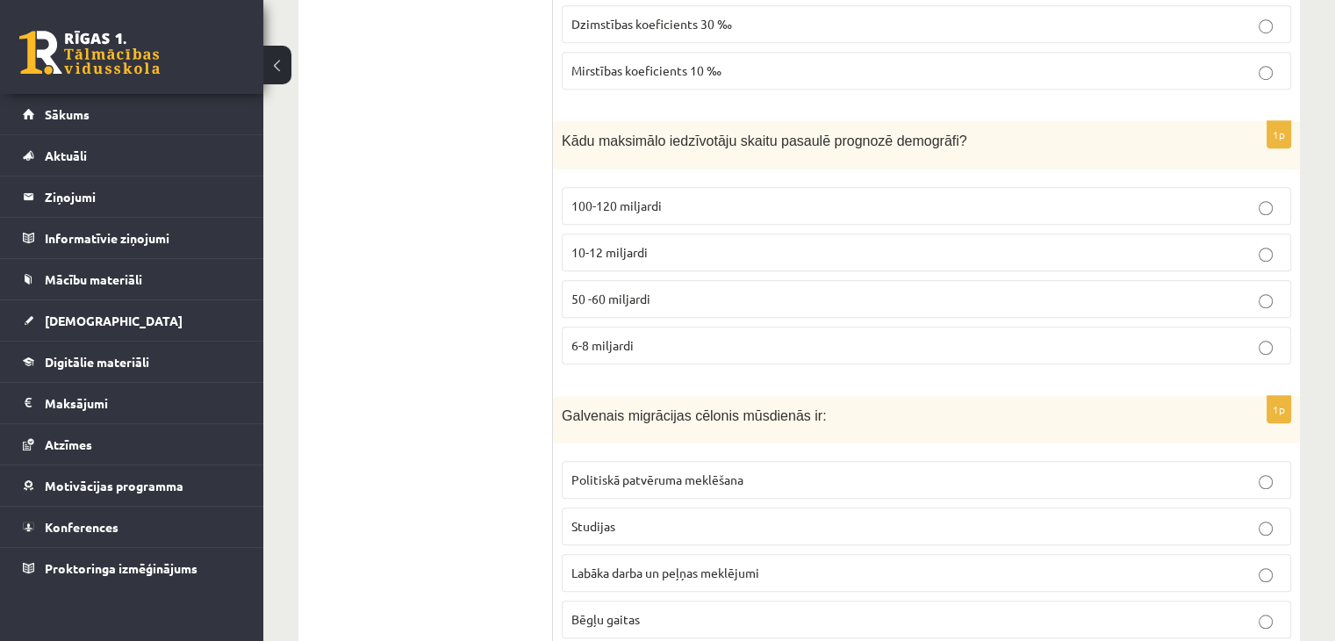
scroll to position [7986, 0]
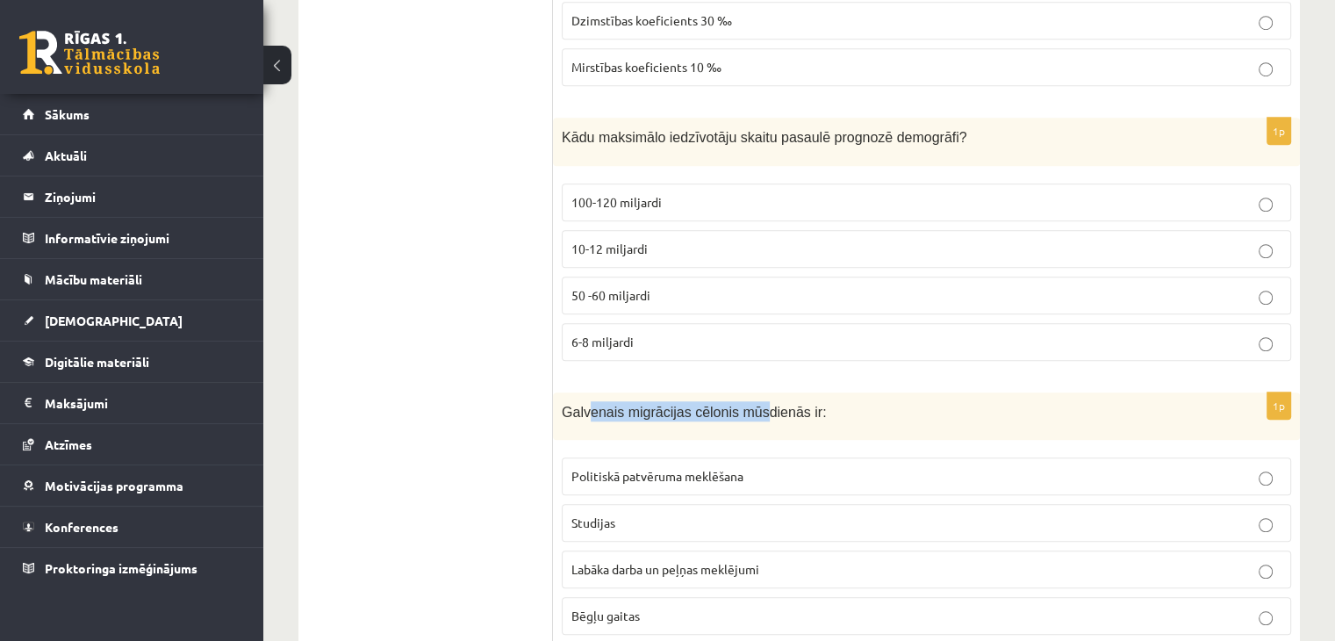
drag, startPoint x: 637, startPoint y: 362, endPoint x: 751, endPoint y: 367, distance: 114.2
click at [749, 405] on span "Galvenais migrācijas cēlonis mūsdienās ir:" at bounding box center [694, 412] width 264 height 15
click at [751, 405] on span "Galvenais migrācijas cēlonis mūsdienās ir:" at bounding box center [694, 412] width 264 height 15
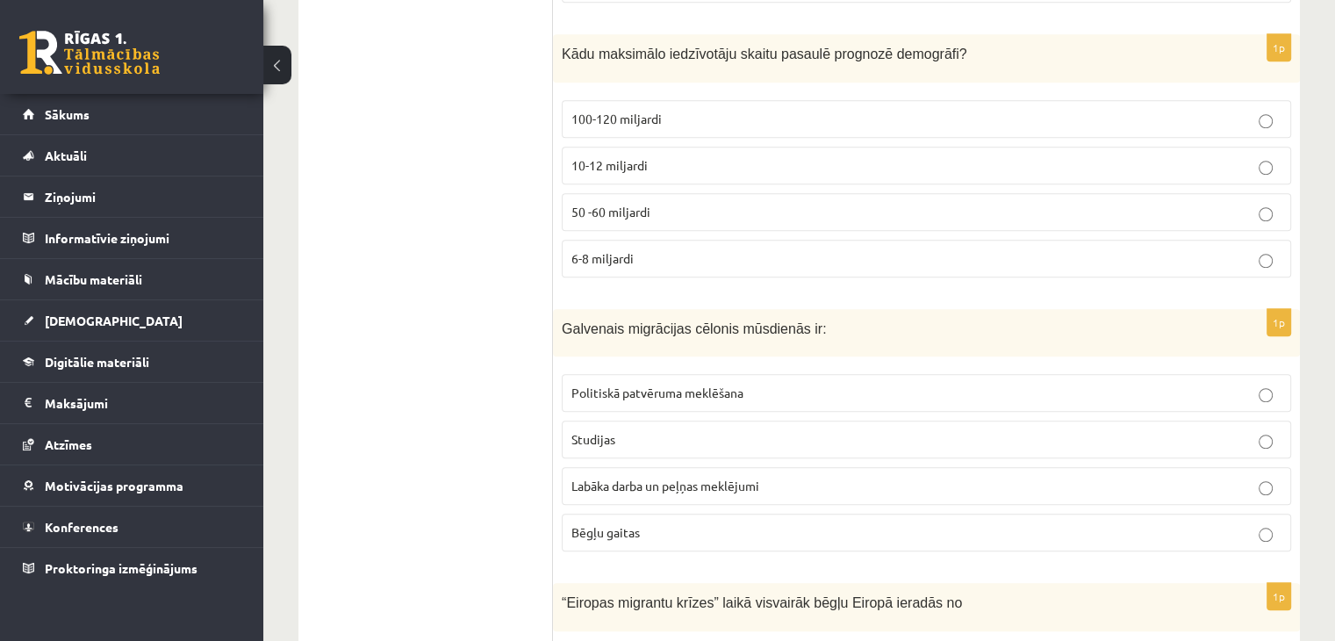
scroll to position [8074, 0]
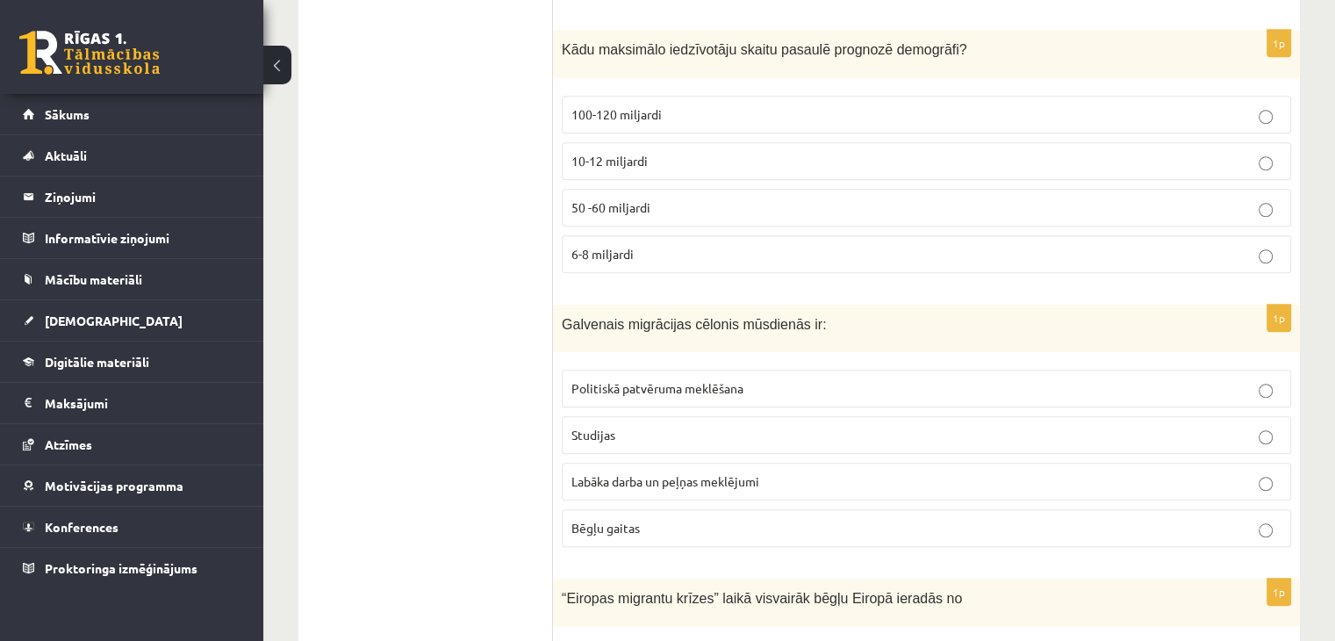
click at [675, 462] on label "Labāka darba un peļņas meklējumi" at bounding box center [926, 481] width 729 height 38
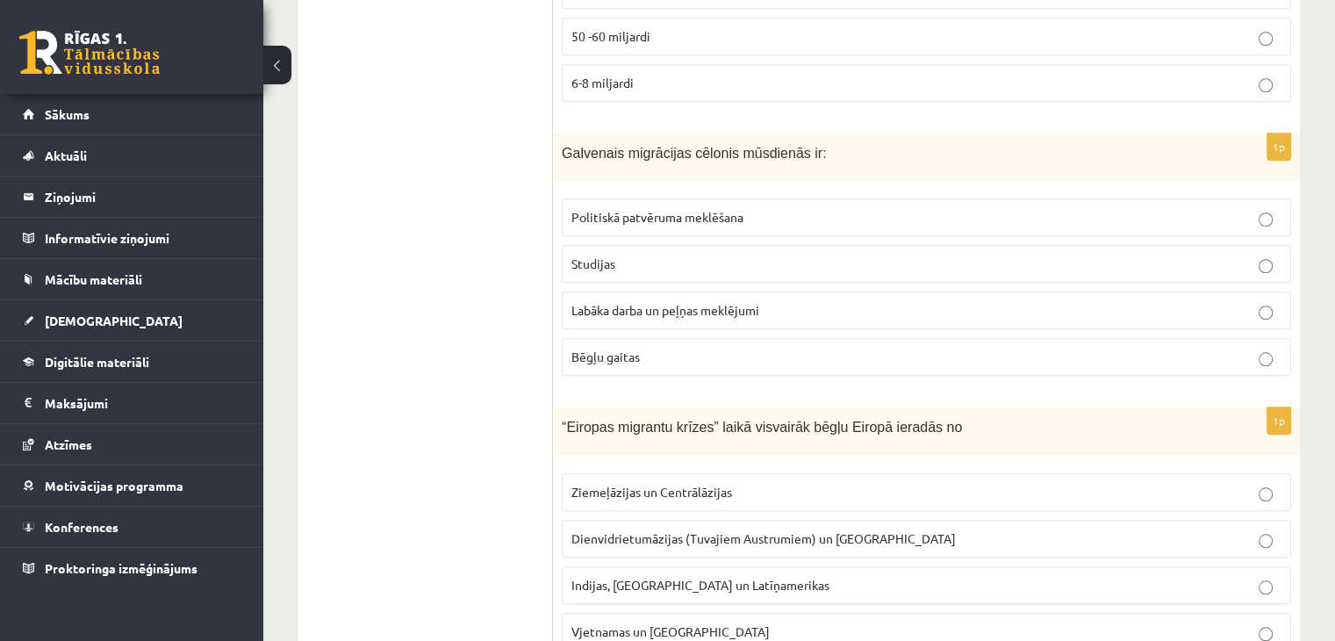
scroll to position [8275, 0]
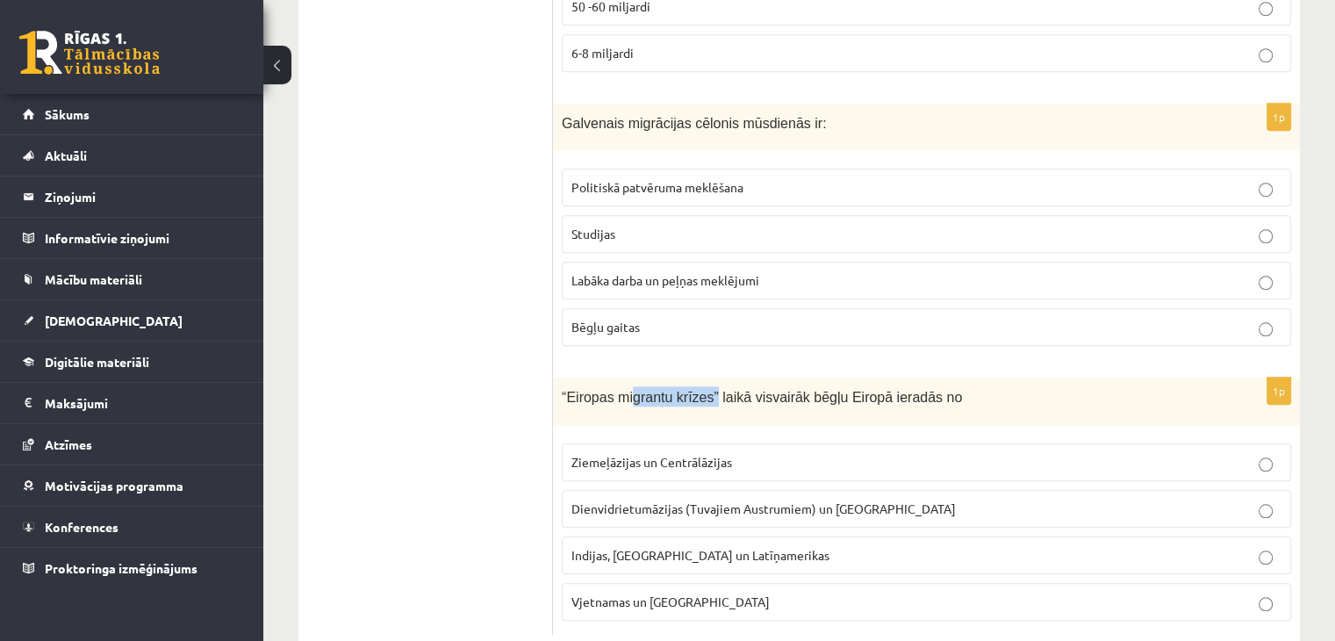
drag, startPoint x: 673, startPoint y: 352, endPoint x: 723, endPoint y: 355, distance: 50.1
click at [715, 390] on span "“Eiropas migrantu krīzes” laikā visvairāk bēgļu Eiropā ieradās no" at bounding box center [762, 397] width 400 height 15
click at [774, 386] on p "“Eiropas migrantu krīzes” laikā visvairāk bēgļu Eiropā ieradās no" at bounding box center [882, 396] width 641 height 20
click at [656, 547] on span "Indijas, Pakistānas un Latīņamerikas" at bounding box center [700, 555] width 258 height 16
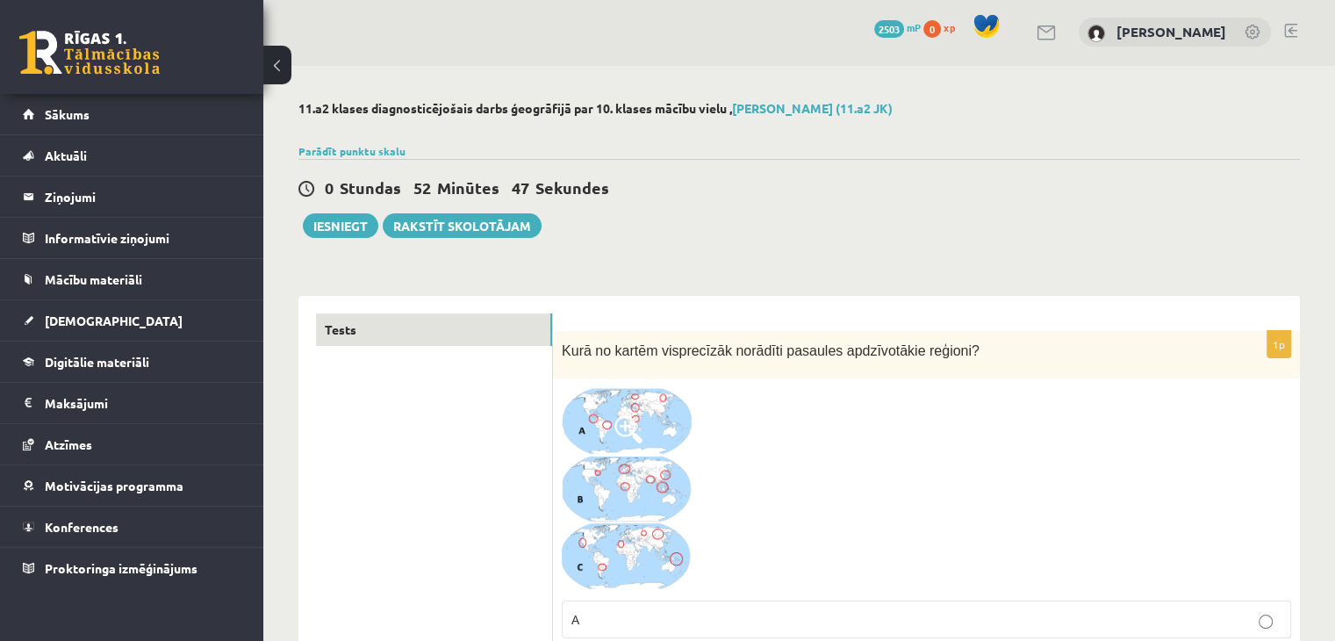
scroll to position [0, 0]
click at [340, 225] on button "Iesniegt" at bounding box center [340, 227] width 75 height 25
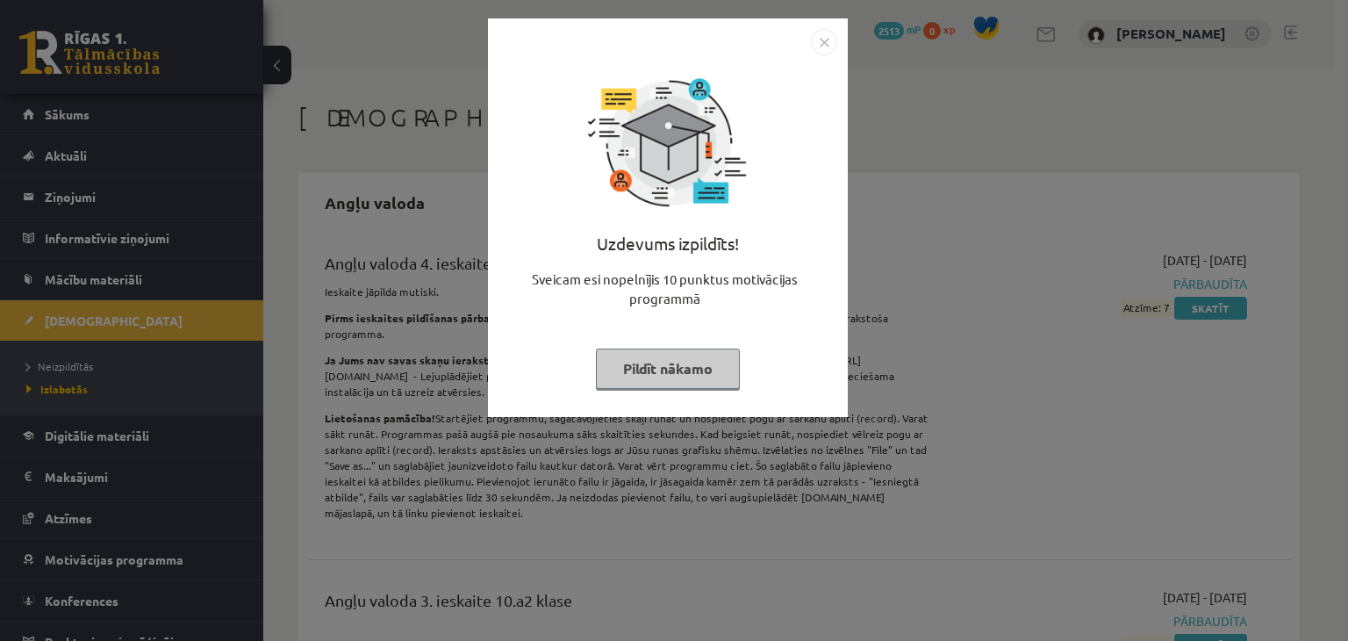
click at [832, 36] on img "Close" at bounding box center [824, 42] width 26 height 26
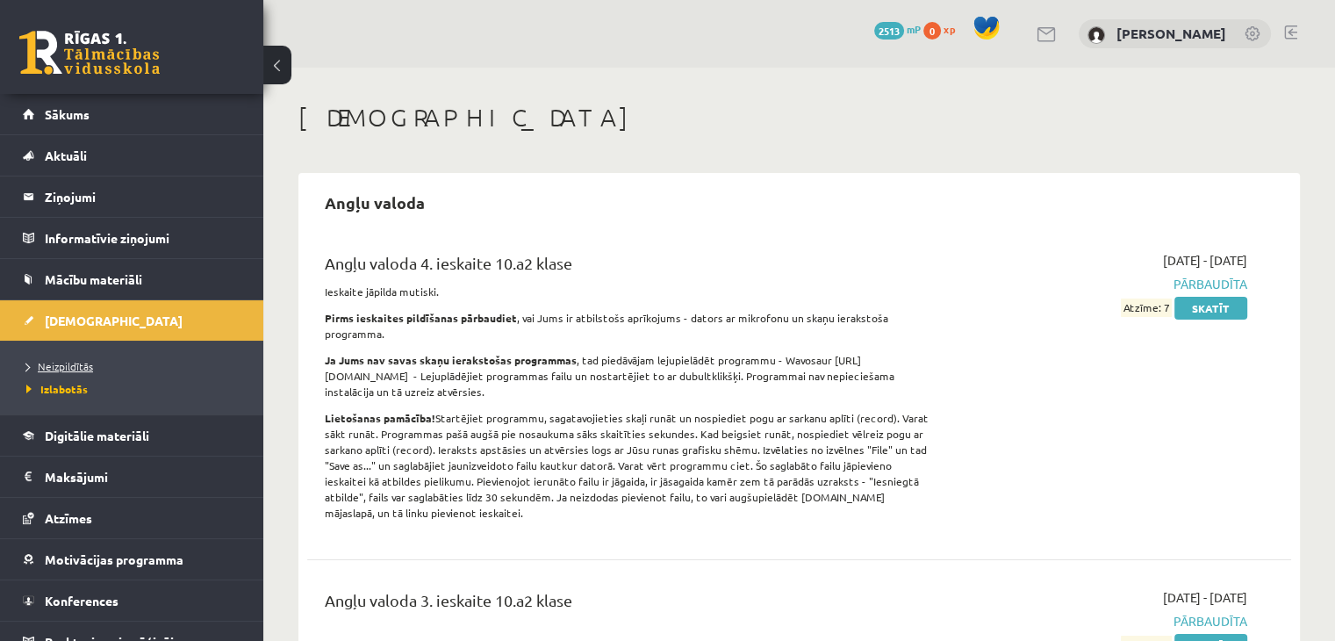
click at [67, 362] on span "Neizpildītās" at bounding box center [59, 366] width 67 height 14
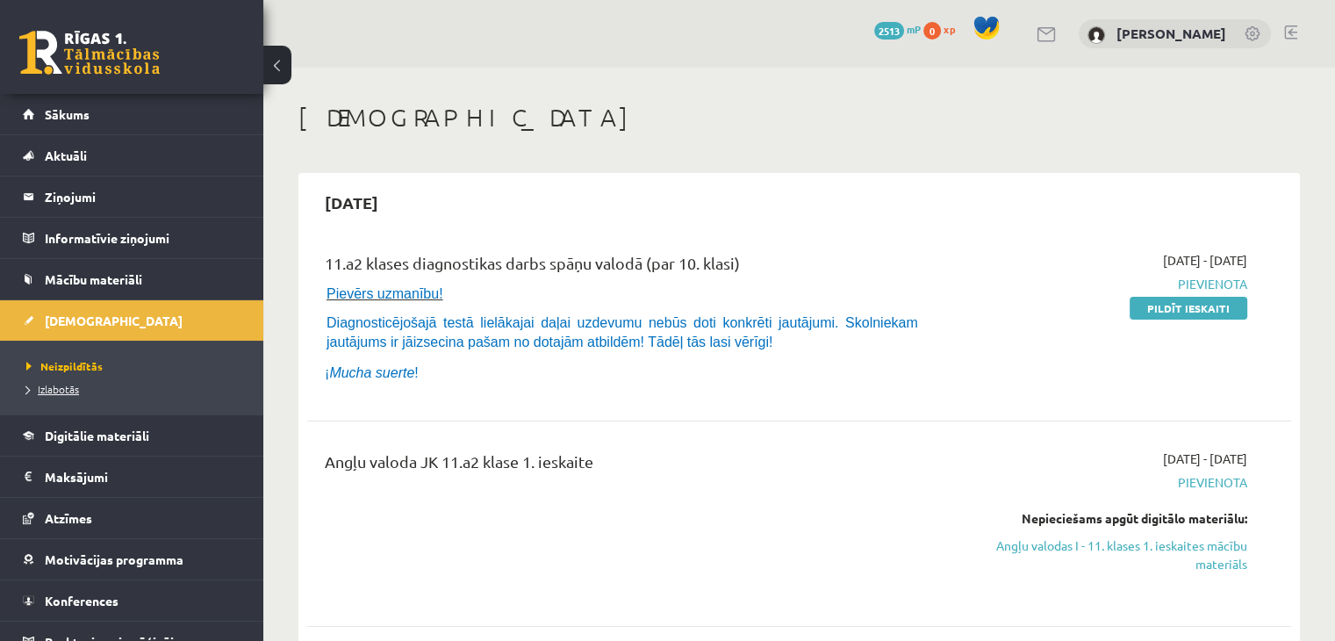
click at [68, 387] on span "Izlabotās" at bounding box center [52, 389] width 53 height 14
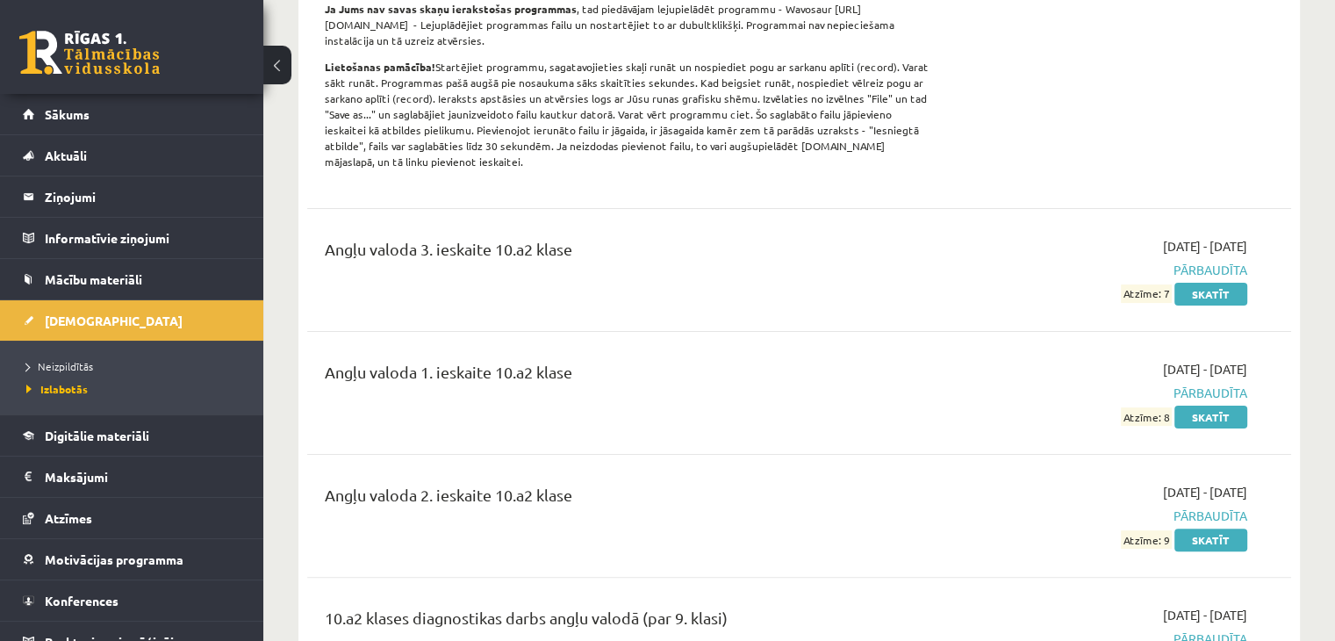
scroll to position [878, 0]
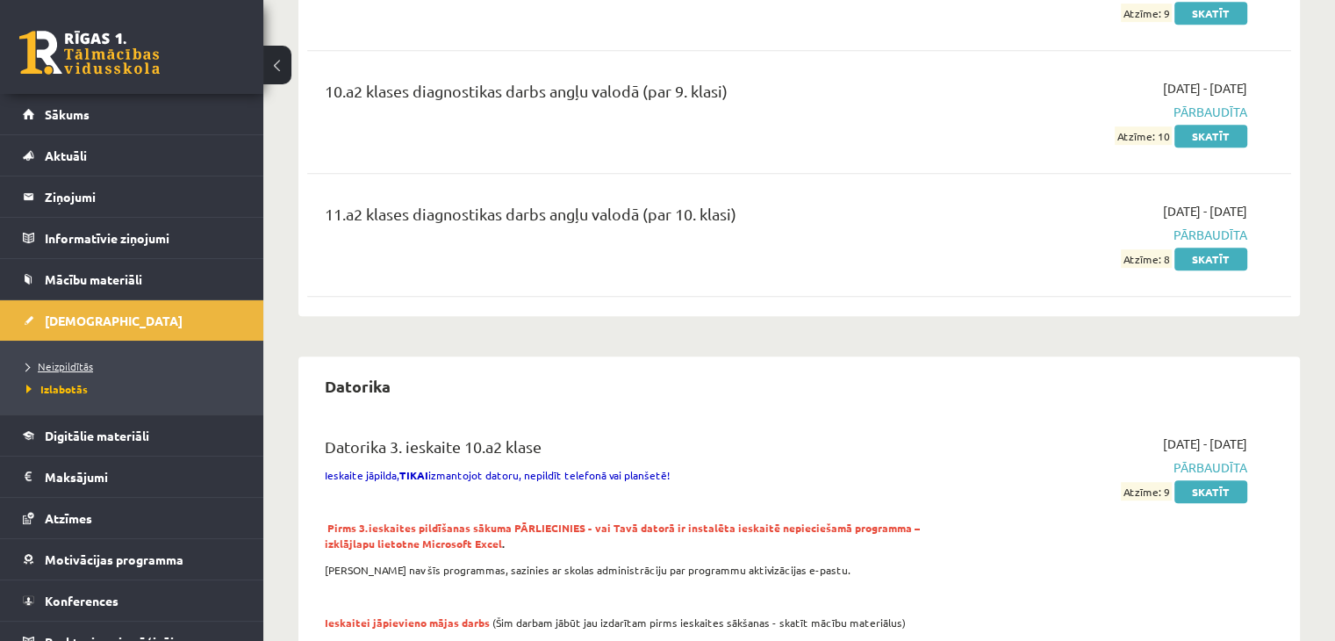
click at [42, 359] on span "Neizpildītās" at bounding box center [59, 366] width 67 height 14
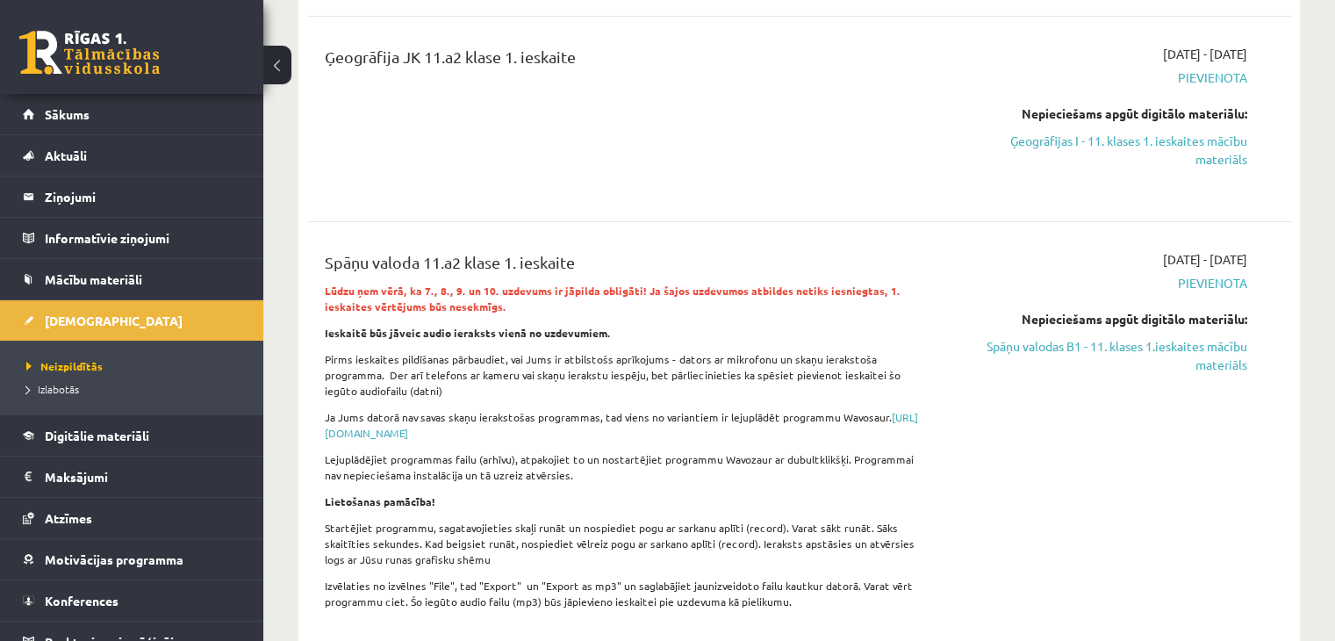
scroll to position [878, 0]
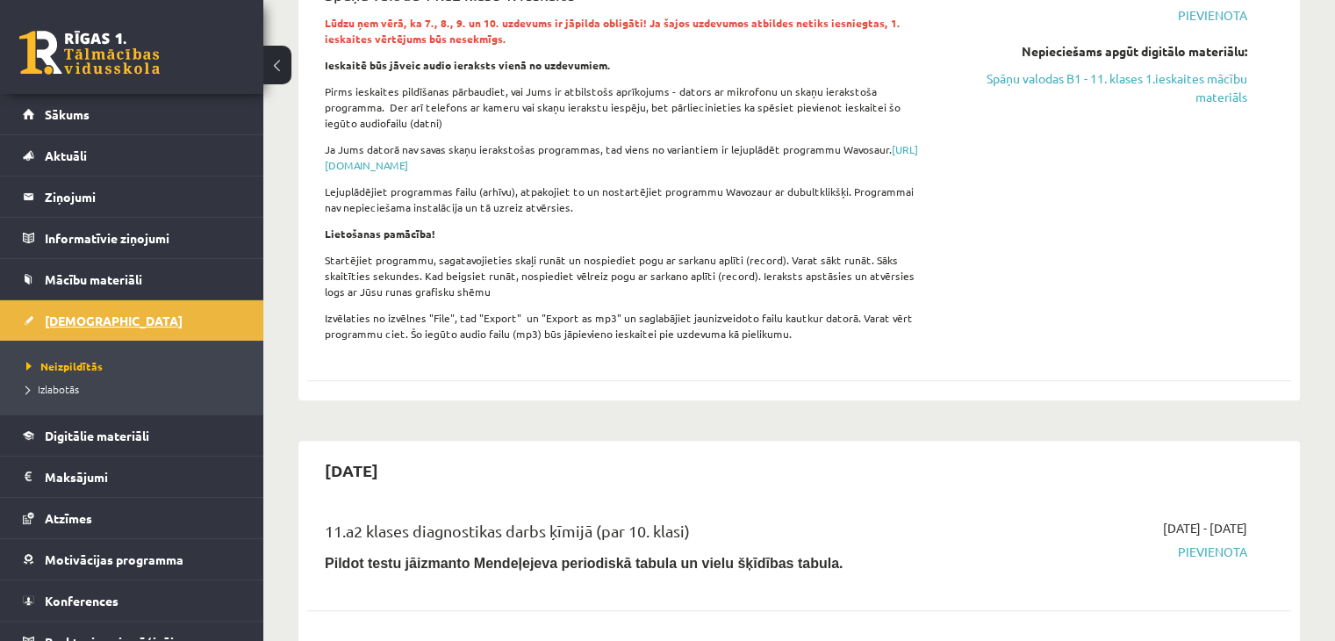
click at [84, 334] on link "[DEMOGRAPHIC_DATA]" at bounding box center [132, 320] width 219 height 40
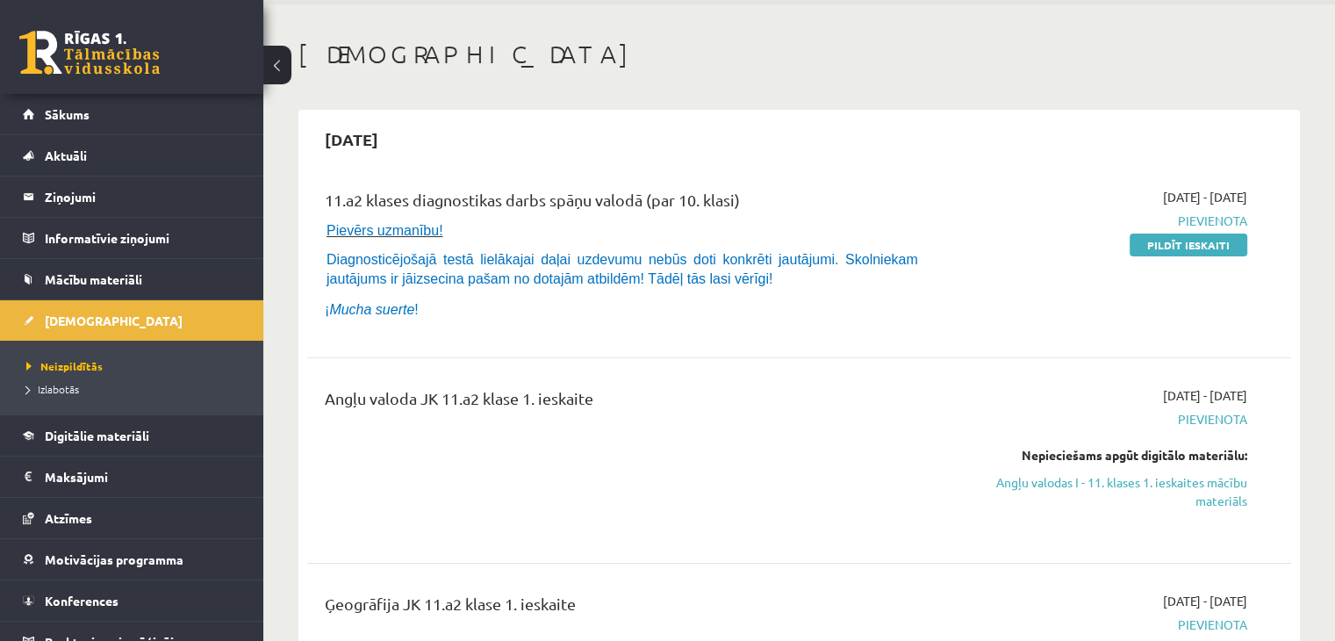
scroll to position [0, 0]
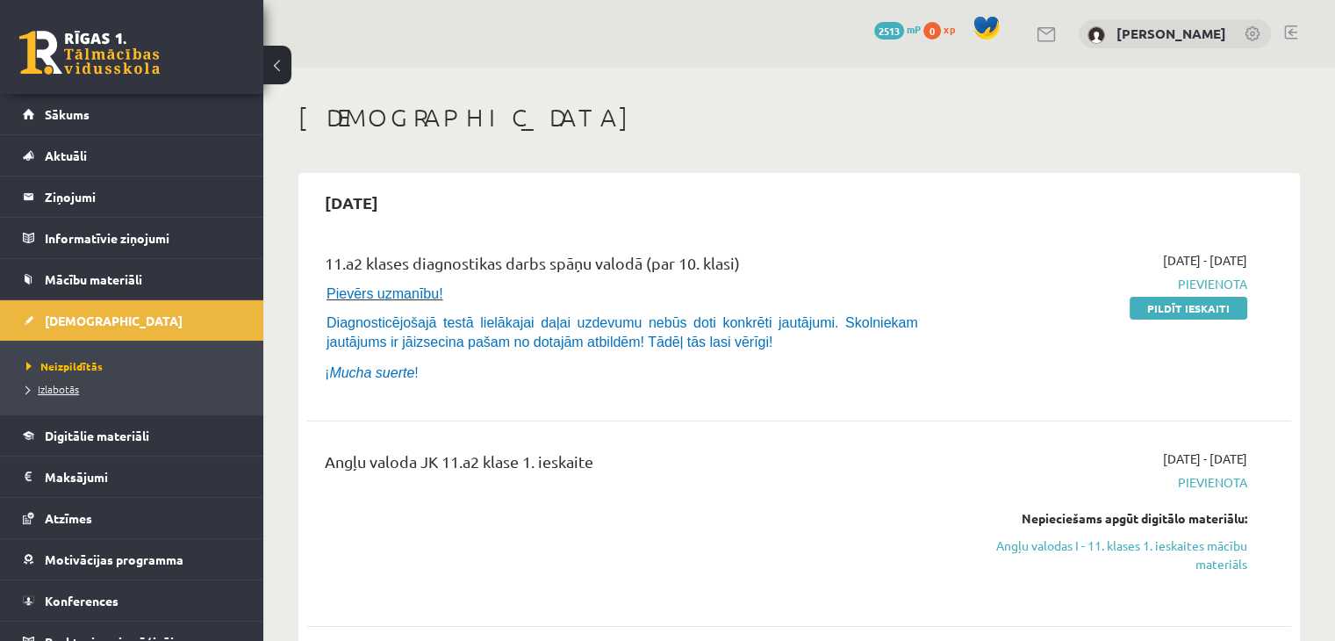
click at [67, 388] on span "Izlabotās" at bounding box center [52, 389] width 53 height 14
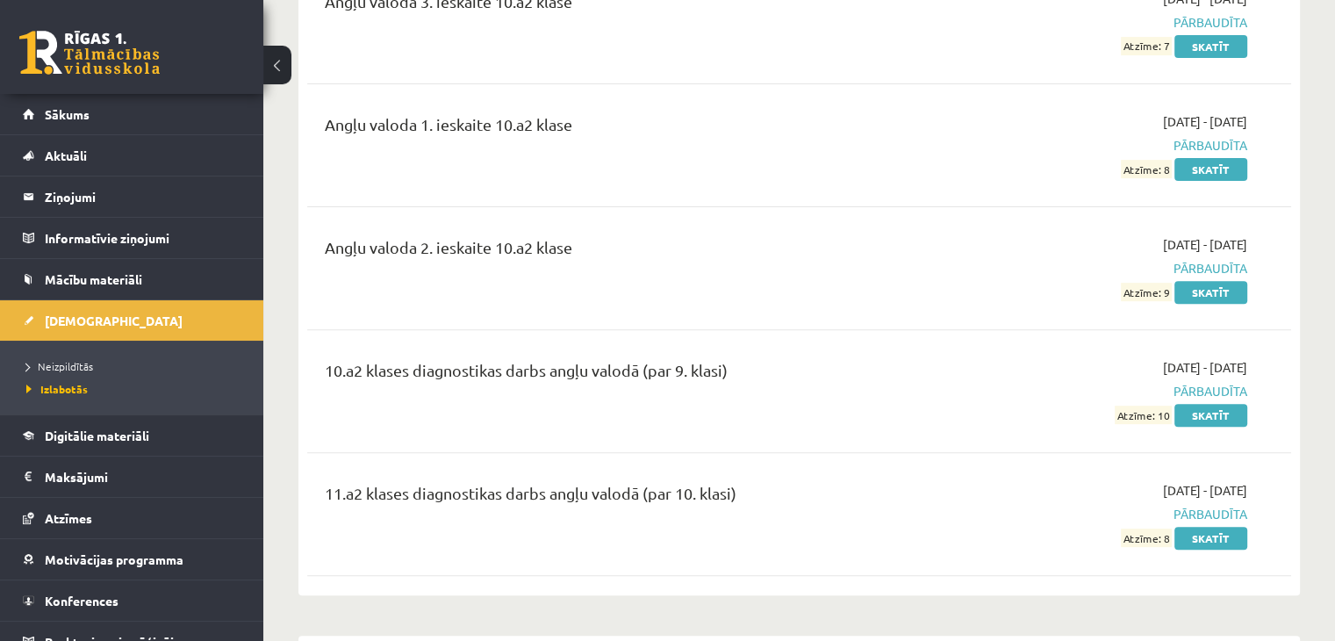
scroll to position [702, 0]
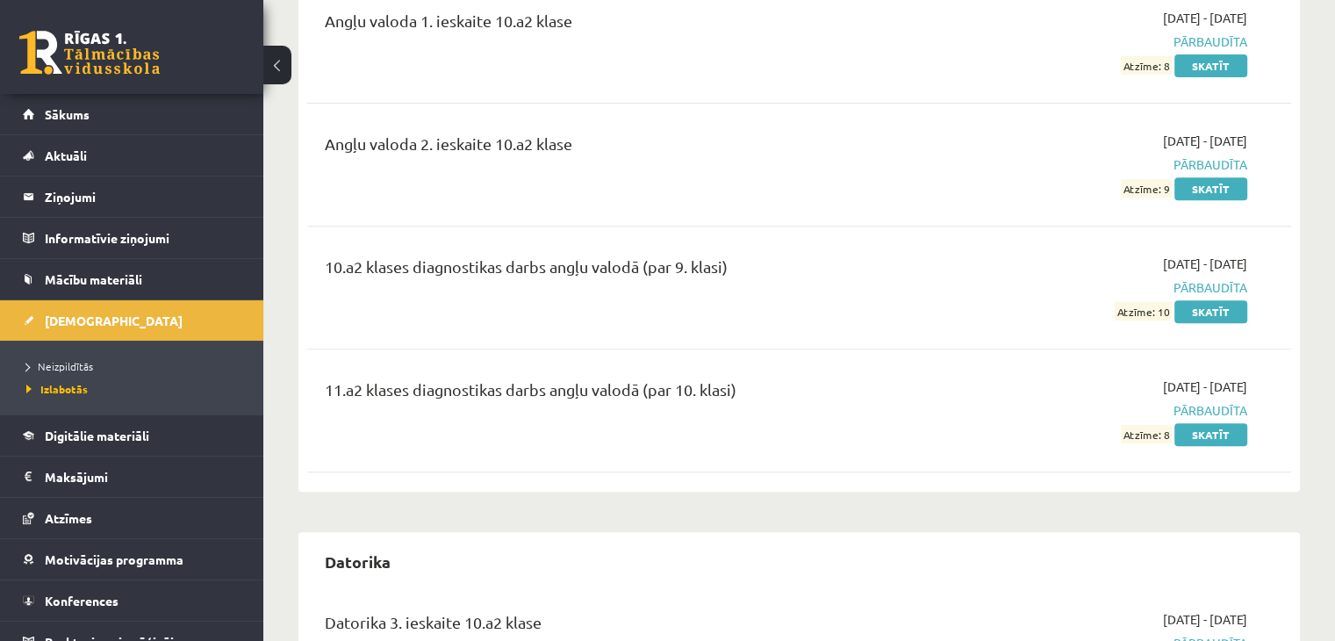
click at [1210, 427] on div "11.a2 klases diagnostikas darbs angļu valodā (par 10. klasi) 2025-09-01 - 2025-…" at bounding box center [799, 410] width 984 height 101
click at [1208, 423] on link "Skatīt" at bounding box center [1210, 434] width 73 height 23
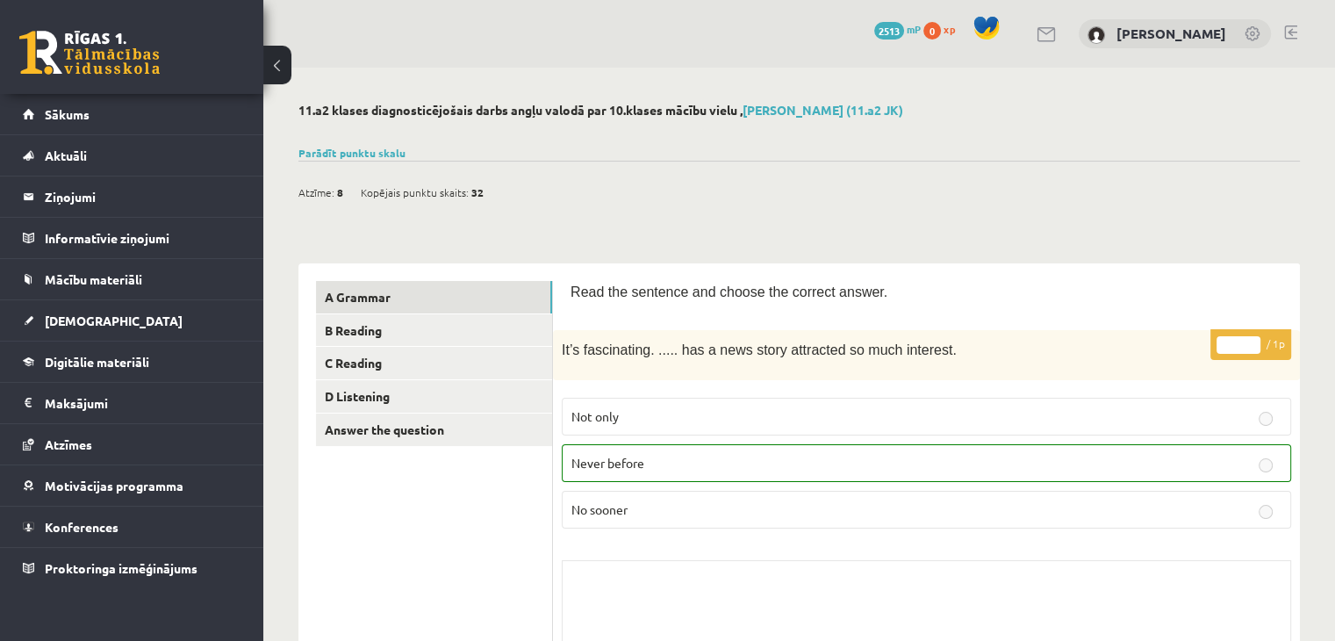
drag, startPoint x: 802, startPoint y: 404, endPoint x: 857, endPoint y: -76, distance: 483.1
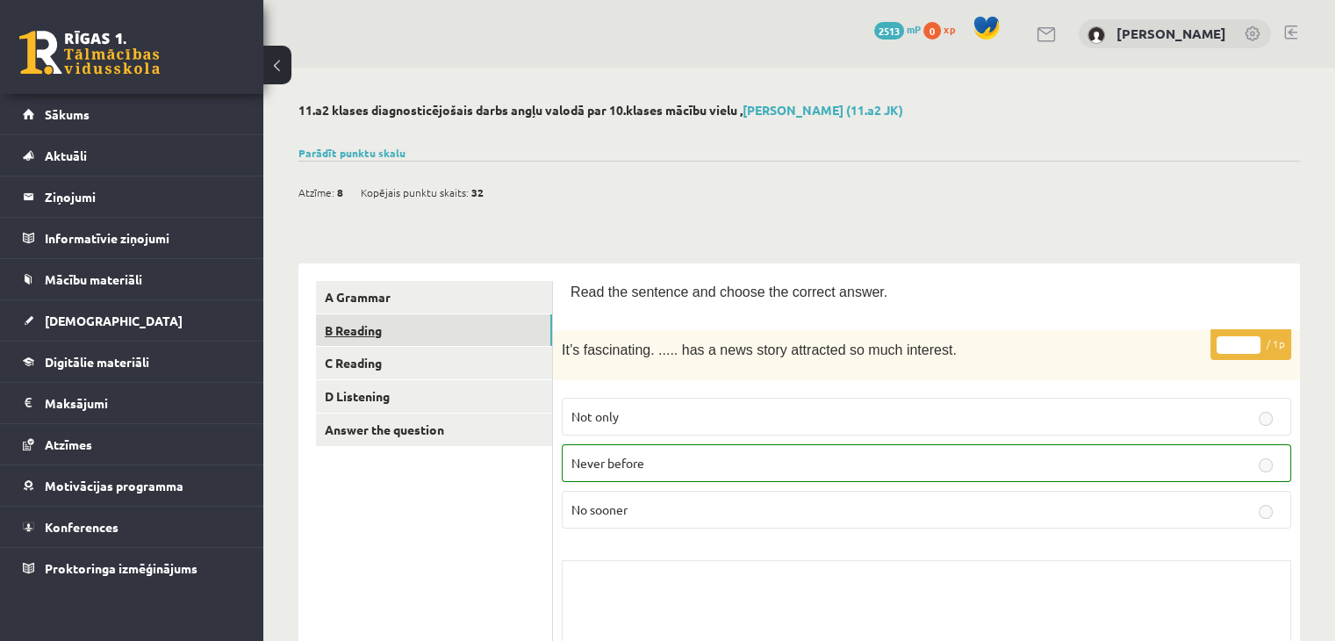
click at [378, 325] on link "B Reading" at bounding box center [434, 330] width 236 height 32
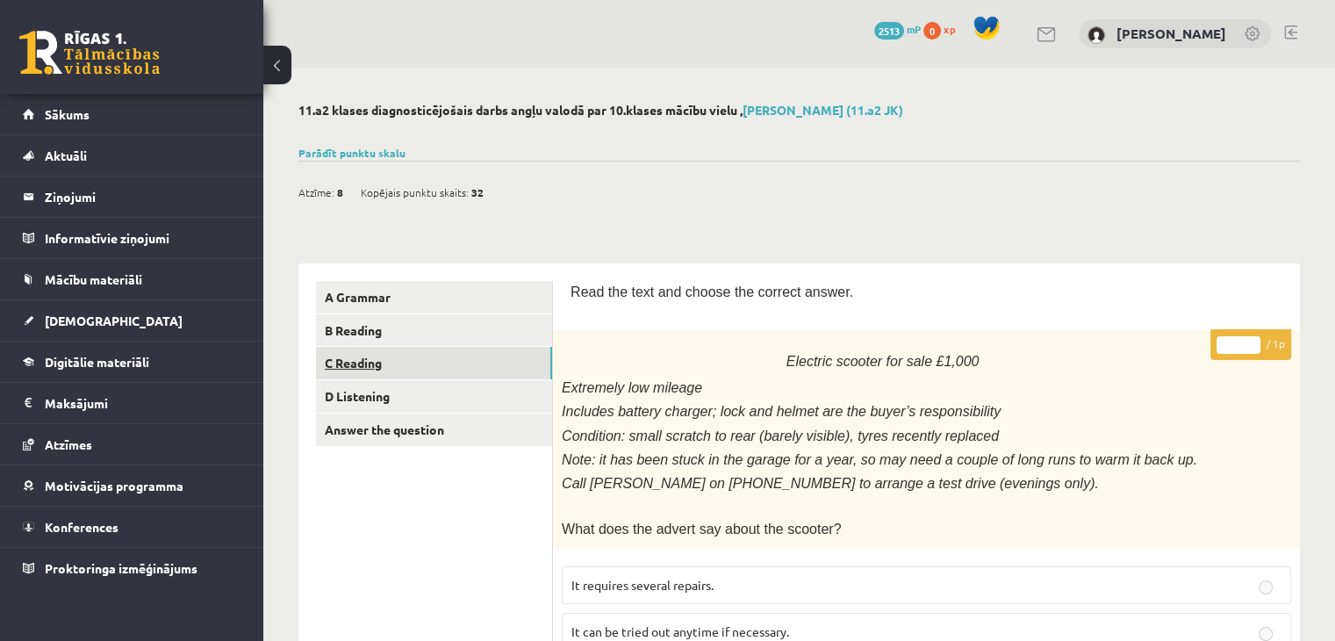
click at [416, 373] on link "C Reading" at bounding box center [434, 363] width 236 height 32
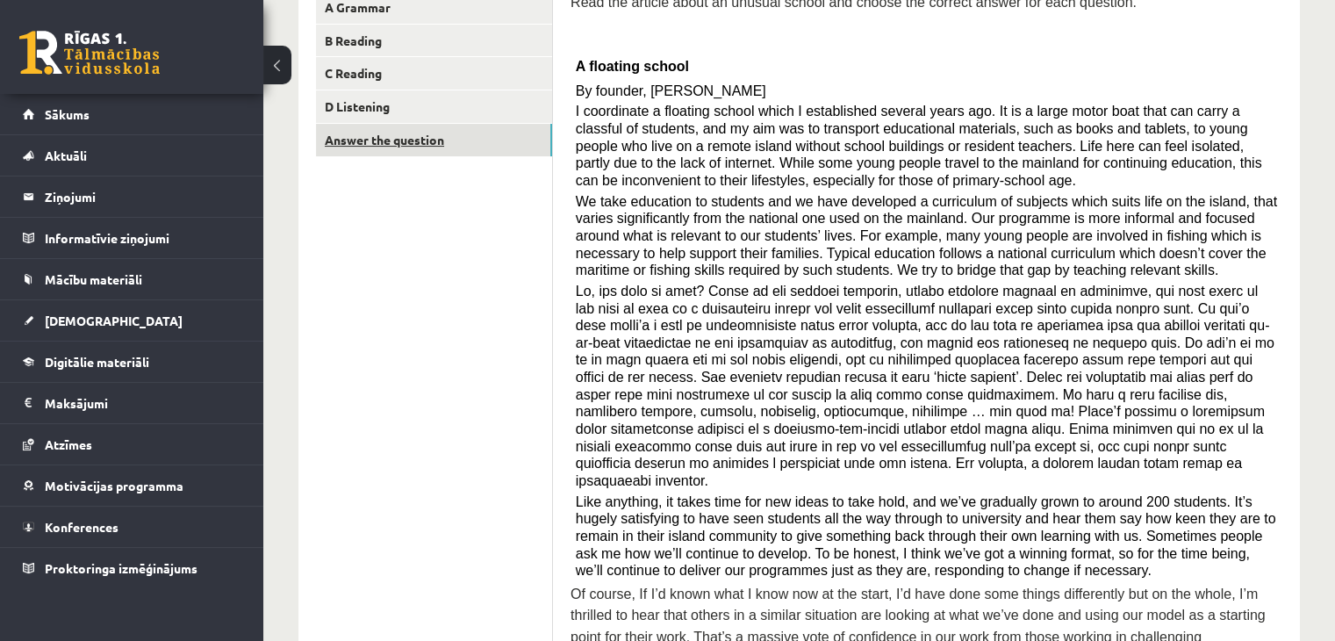
click at [365, 134] on link "Answer the question" at bounding box center [434, 140] width 236 height 32
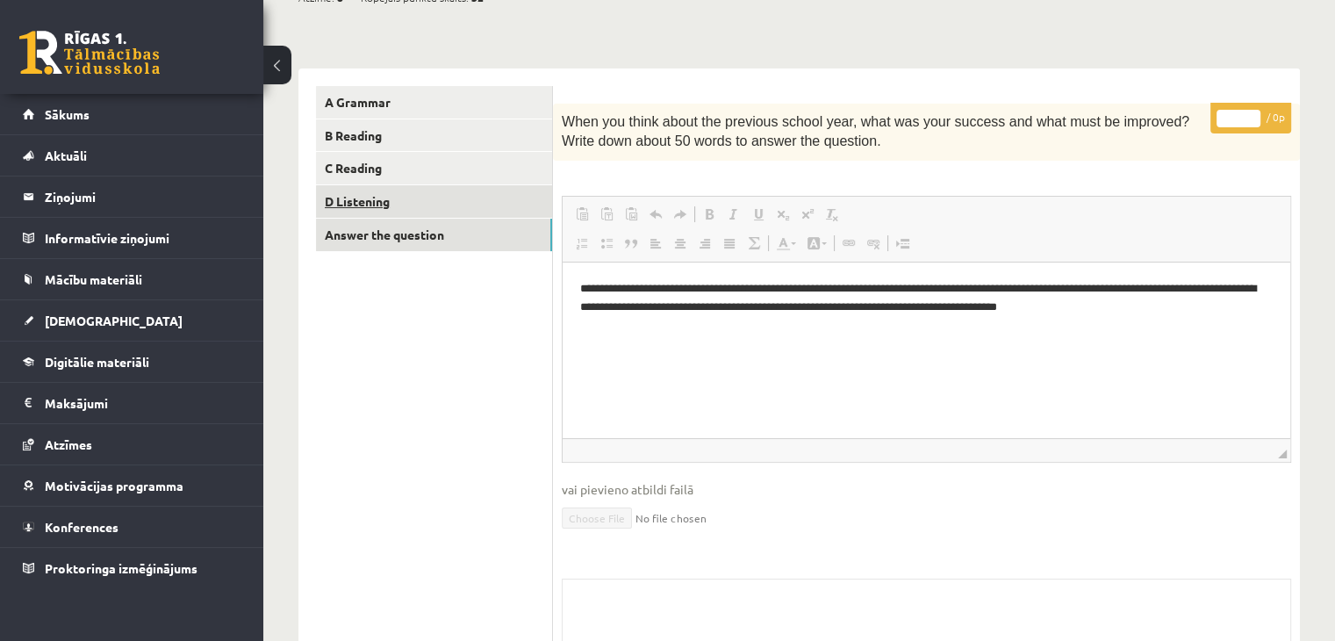
click at [386, 201] on link "D Listening" at bounding box center [434, 201] width 236 height 32
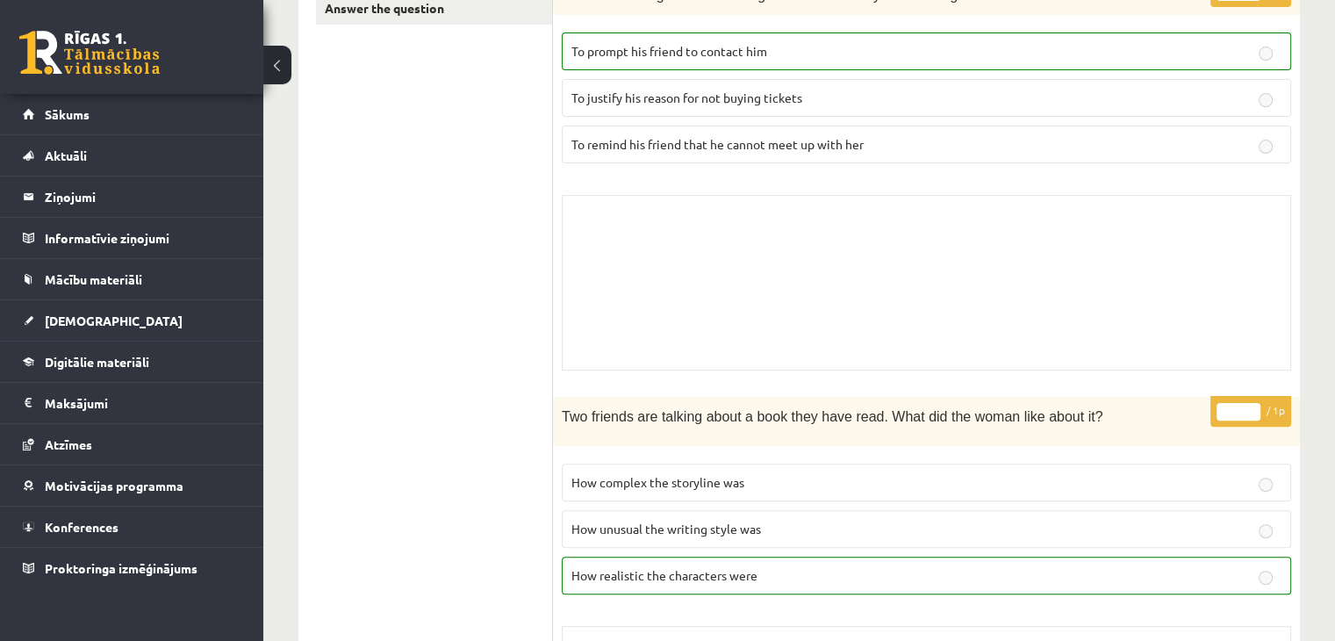
scroll to position [107, 0]
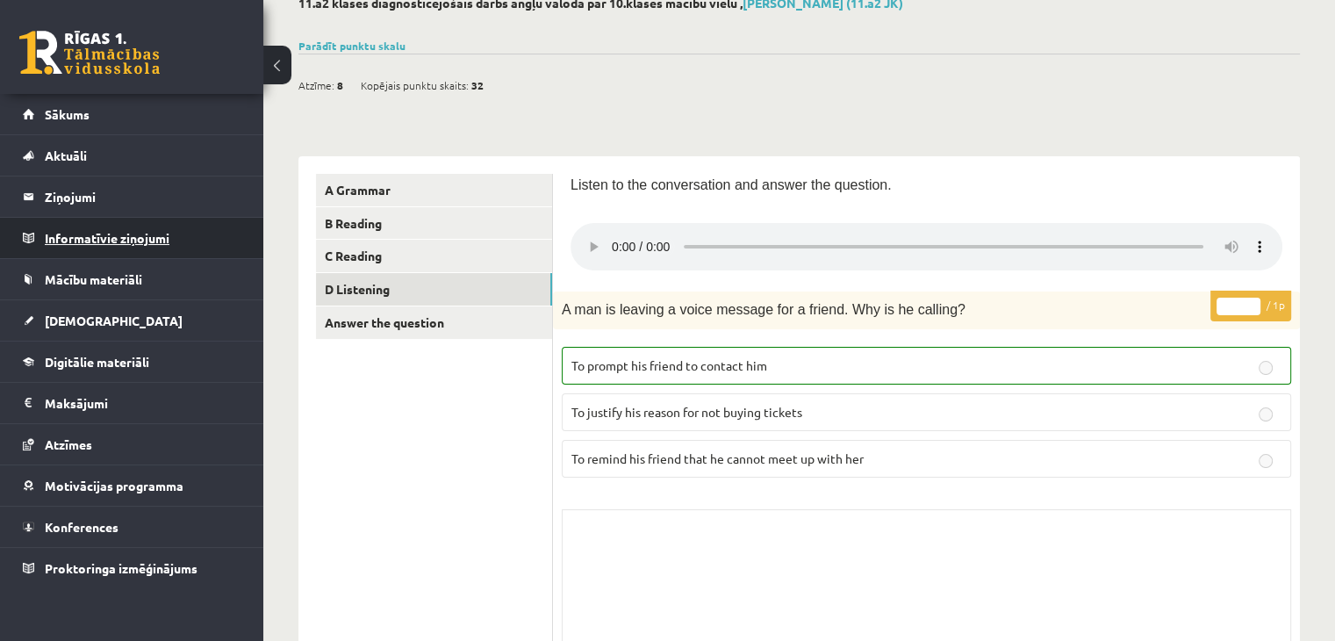
click at [67, 240] on legend "Informatīvie ziņojumi 0" at bounding box center [143, 238] width 197 height 40
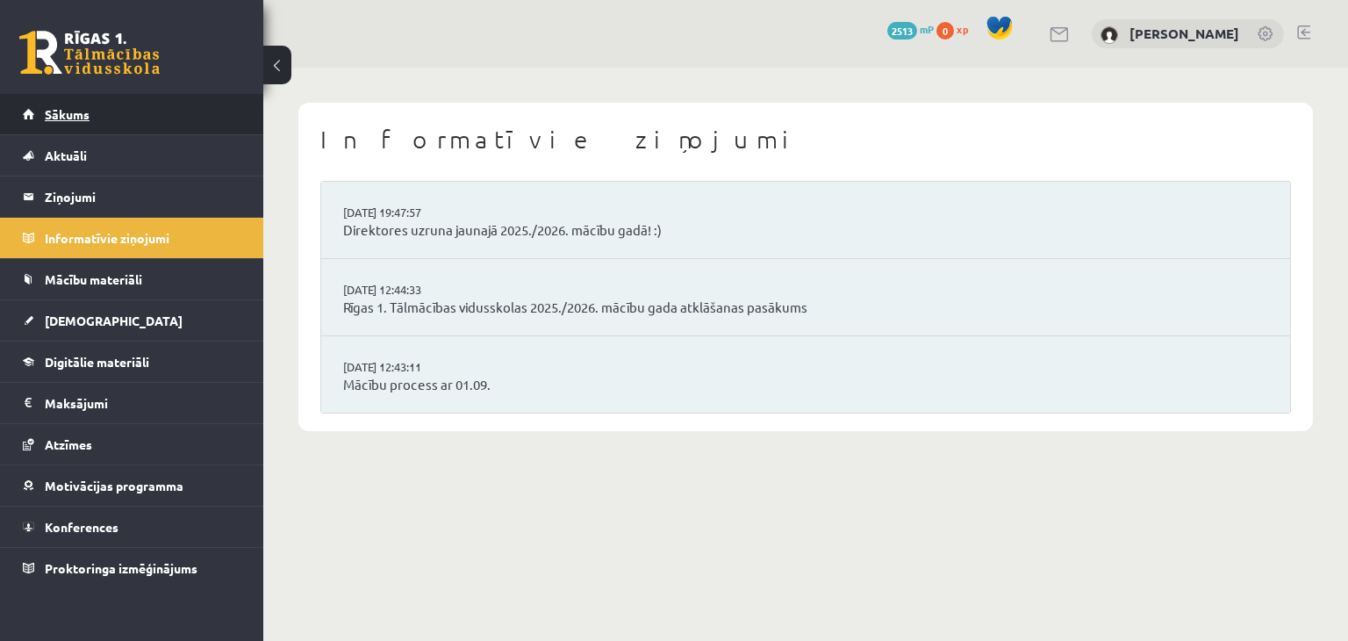
click at [154, 128] on link "Sākums" at bounding box center [132, 114] width 219 height 40
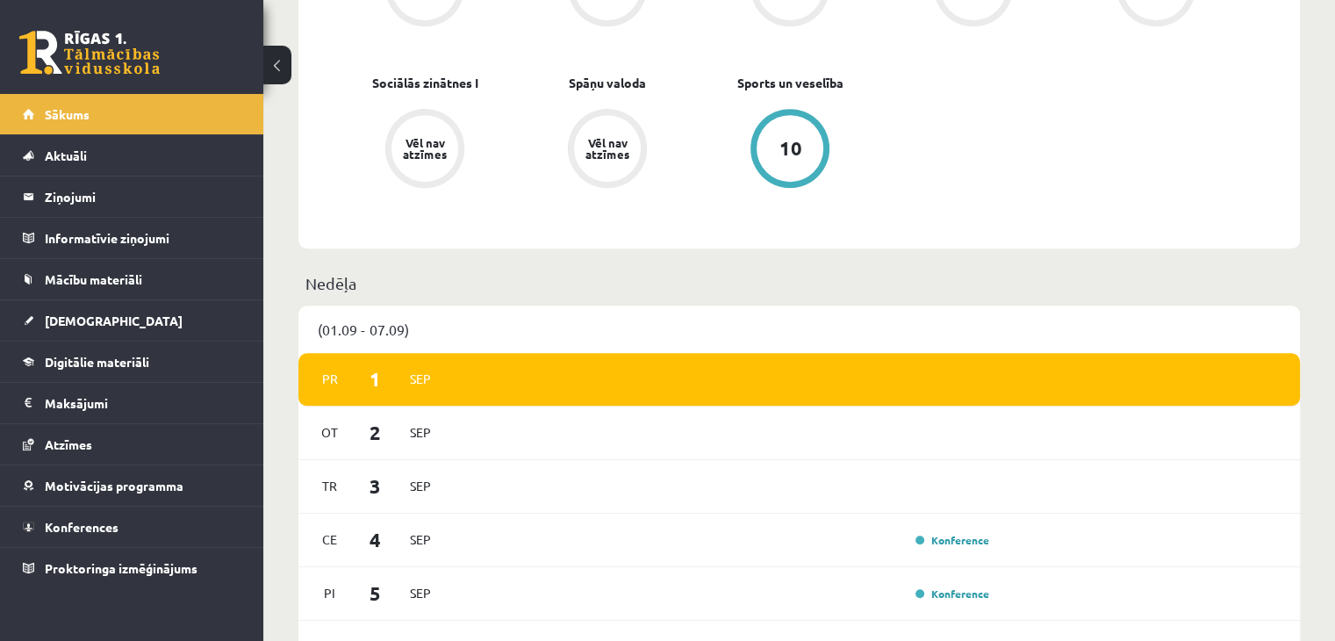
scroll to position [551, 0]
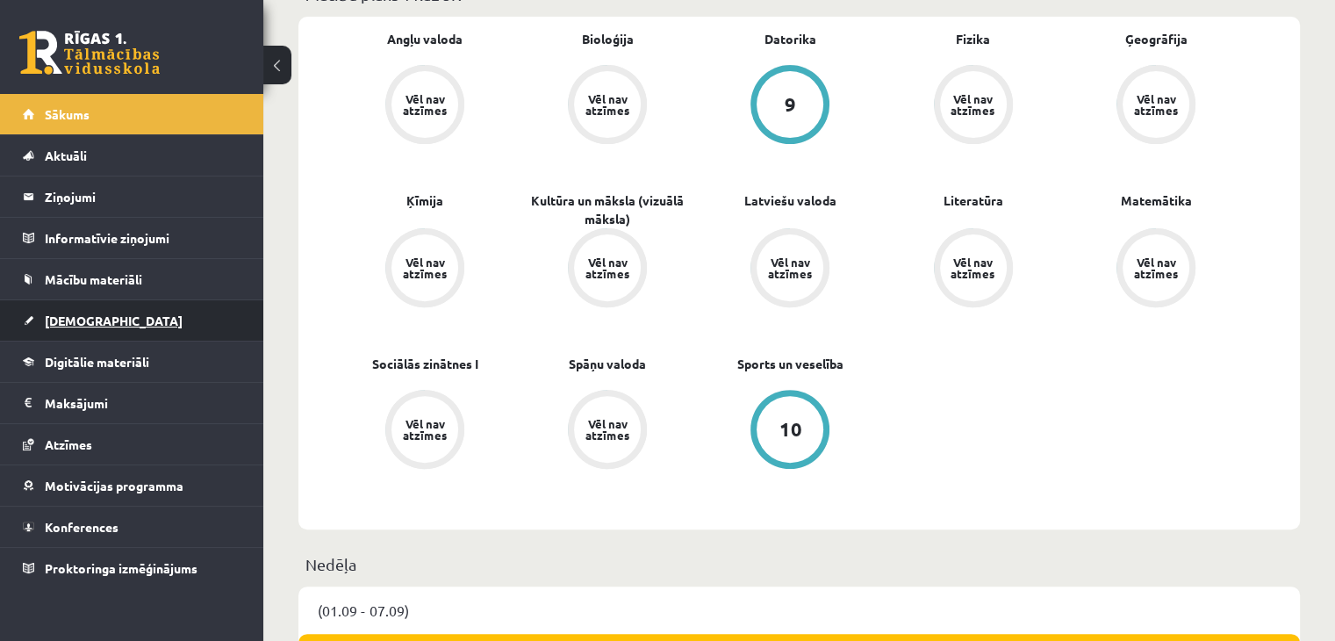
click at [105, 313] on link "[DEMOGRAPHIC_DATA]" at bounding box center [132, 320] width 219 height 40
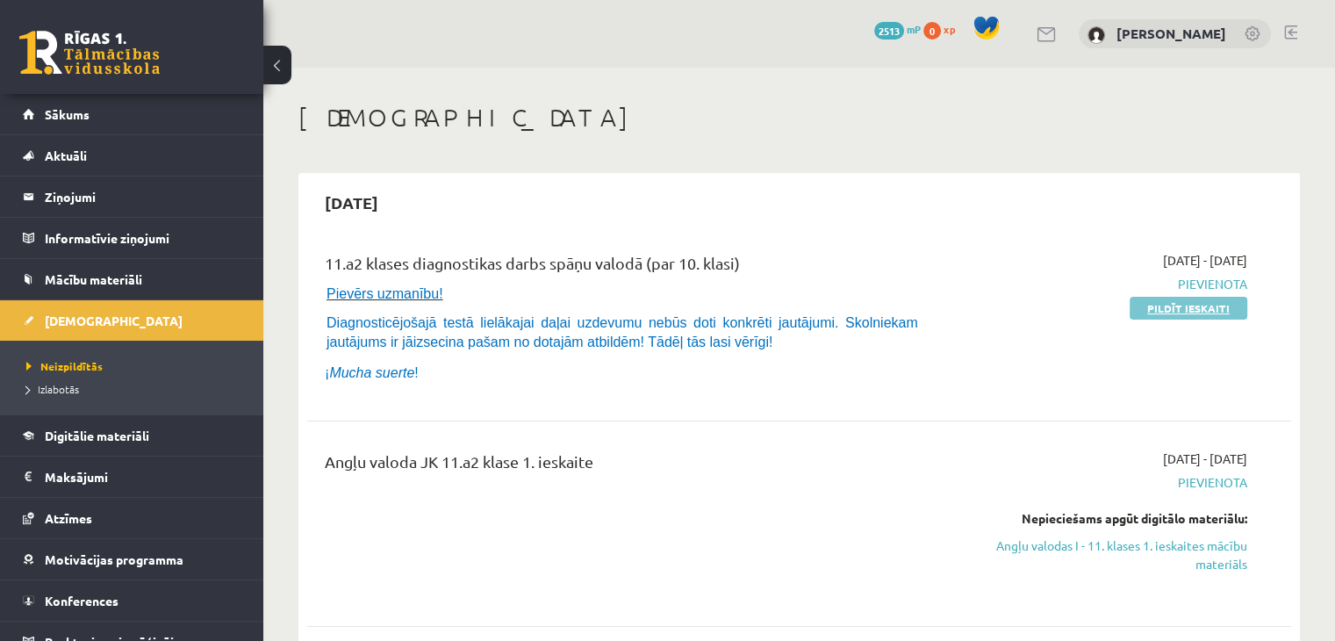
click at [1144, 298] on link "Pildīt ieskaiti" at bounding box center [1188, 308] width 118 height 23
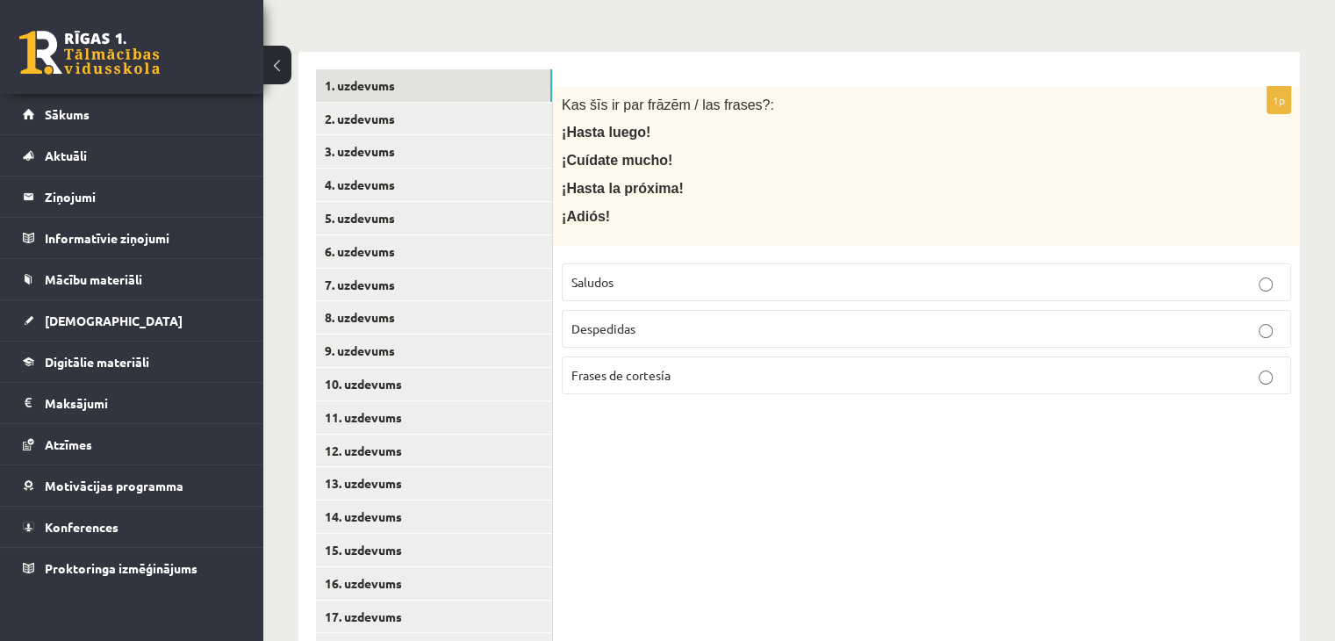
scroll to position [351, 0]
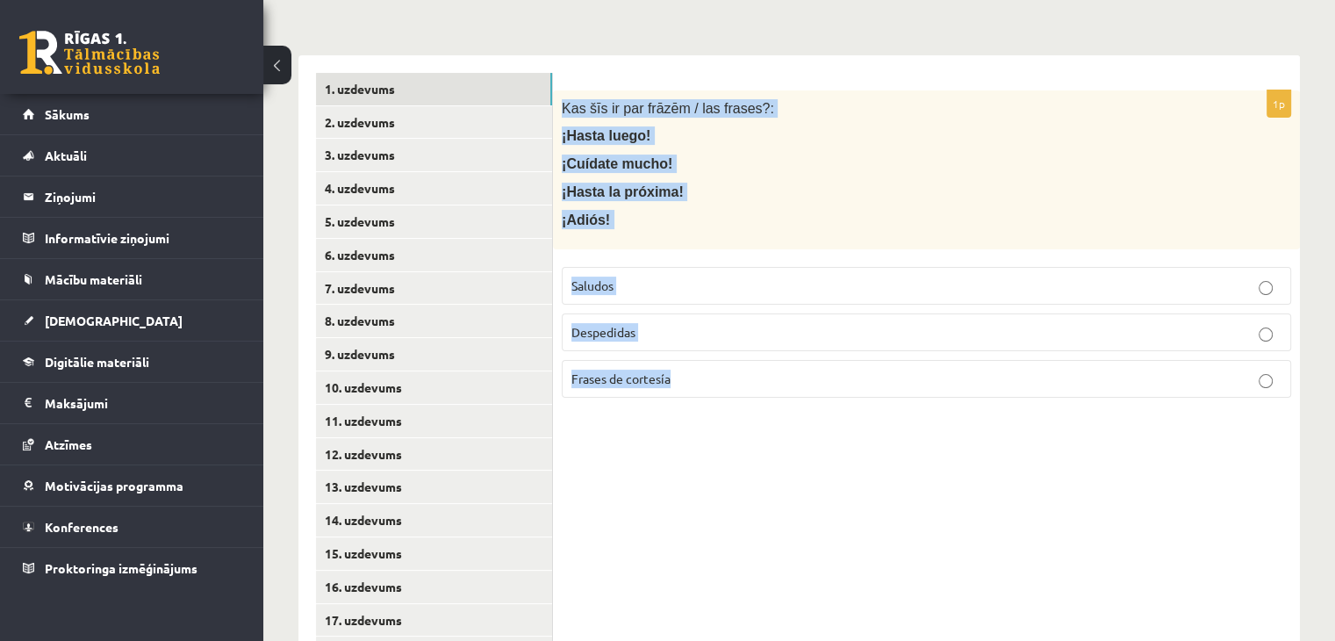
drag, startPoint x: 555, startPoint y: 81, endPoint x: 684, endPoint y: 347, distance: 295.2
click at [684, 347] on div "1p Kas šīs ir par frāzēm / las frases?: ¡Hasta luego! ¡Cuídate mucho! ¡Hasta la…" at bounding box center [926, 250] width 747 height 321
copy div "Kas šīs ir par frāzēm / las frases?: ¡Hasta luego! ¡Cuídate mucho! ¡Hasta la pr…"
click at [629, 324] on span "Despedidas" at bounding box center [603, 332] width 64 height 16
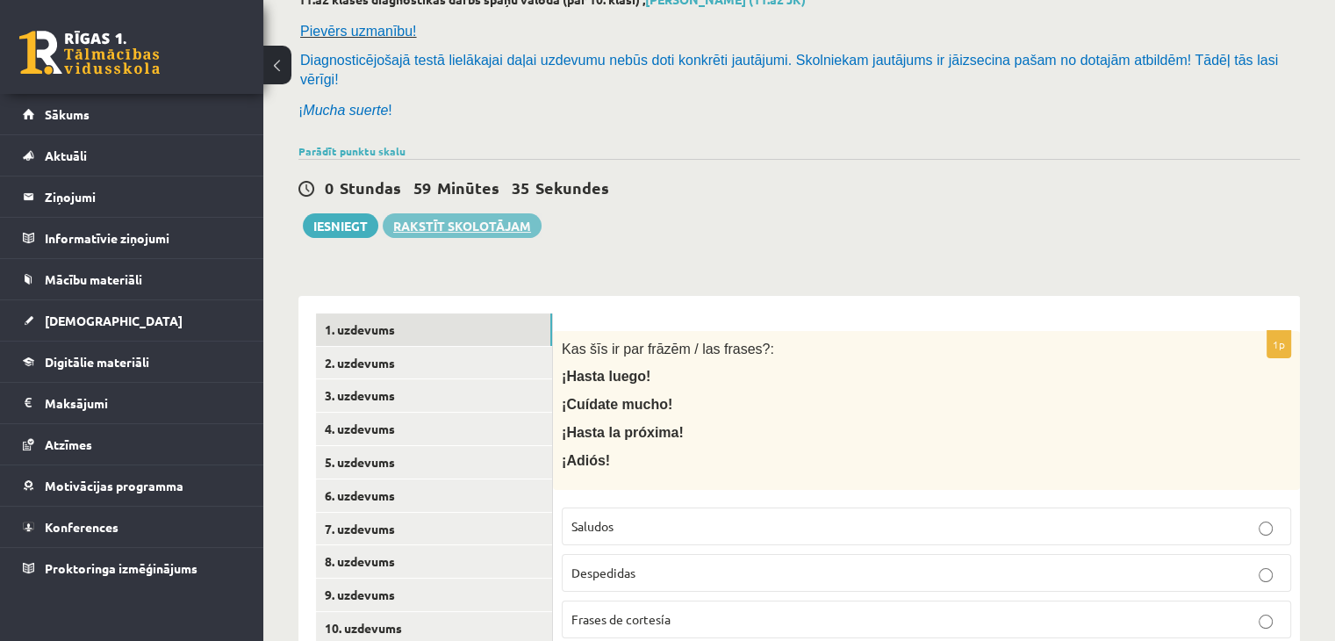
scroll to position [110, 0]
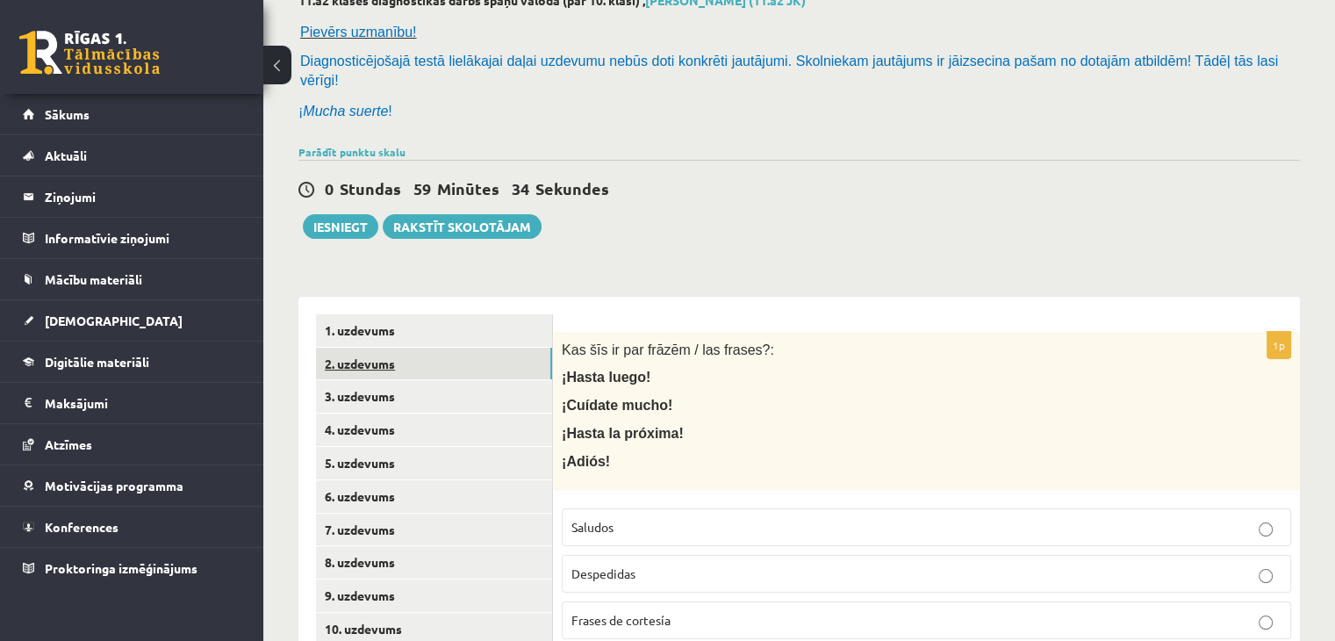
click at [435, 348] on link "2. uzdevums" at bounding box center [434, 364] width 236 height 32
click at [619, 508] on label "Saludos" at bounding box center [926, 527] width 729 height 38
click at [505, 380] on link "3. uzdevums" at bounding box center [434, 396] width 236 height 32
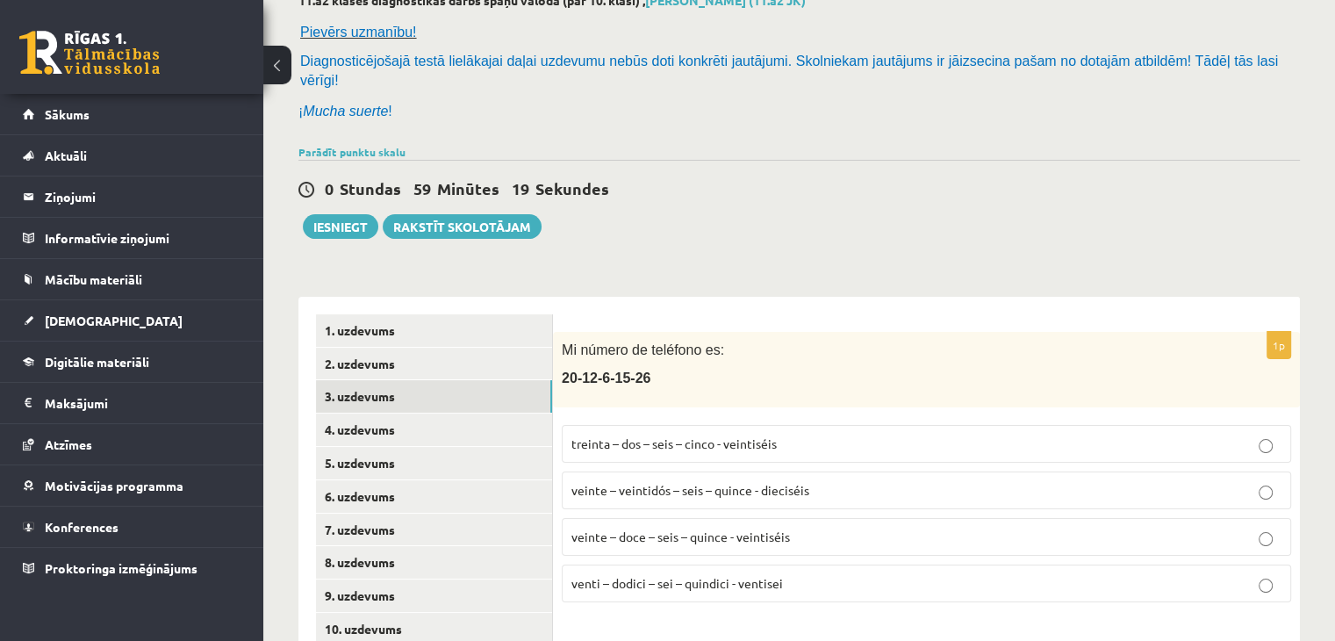
click at [645, 478] on label "veinte – veintidós – seis – quince - dieciséis" at bounding box center [926, 490] width 729 height 38
click at [646, 528] on span "veinte – doce – seis – quince - veintiséis" at bounding box center [680, 536] width 219 height 16
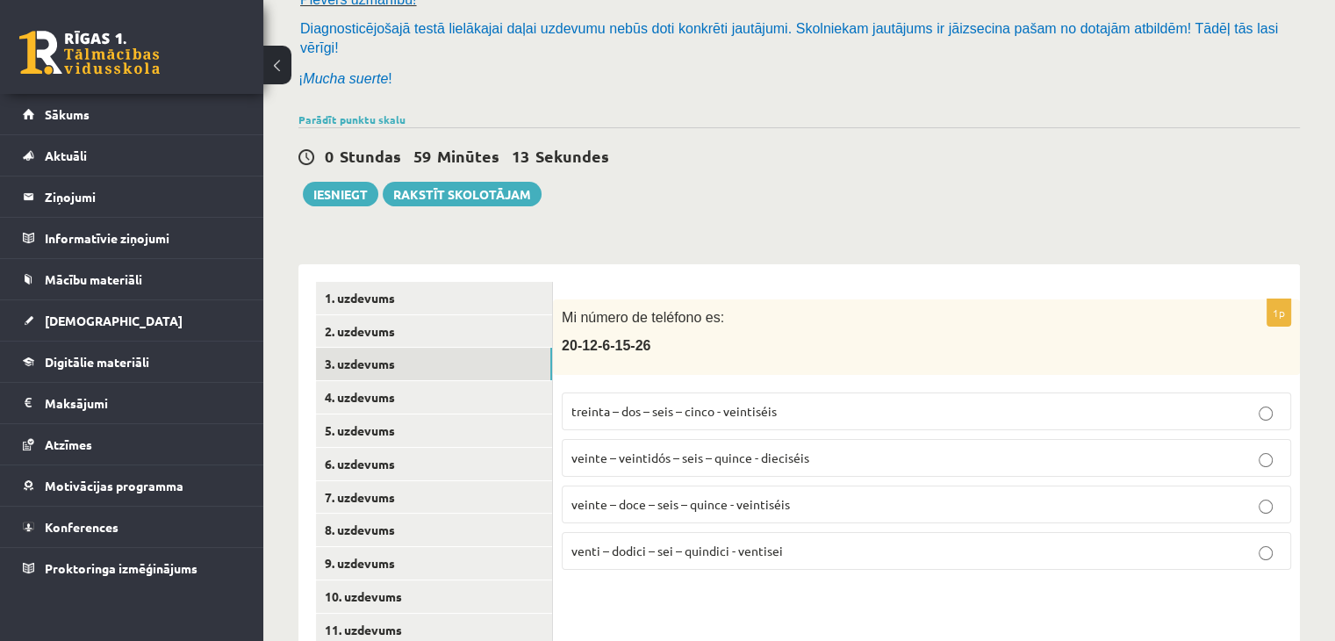
scroll to position [197, 0]
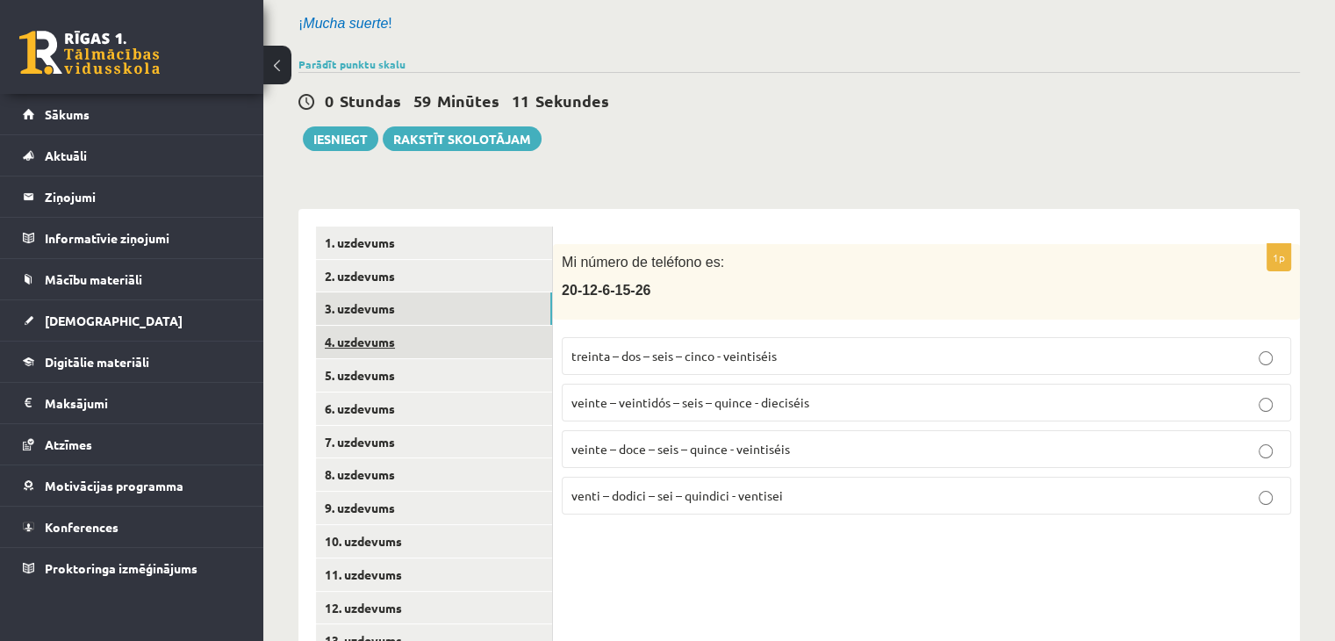
click at [434, 326] on link "4. uzdevums" at bounding box center [434, 342] width 236 height 32
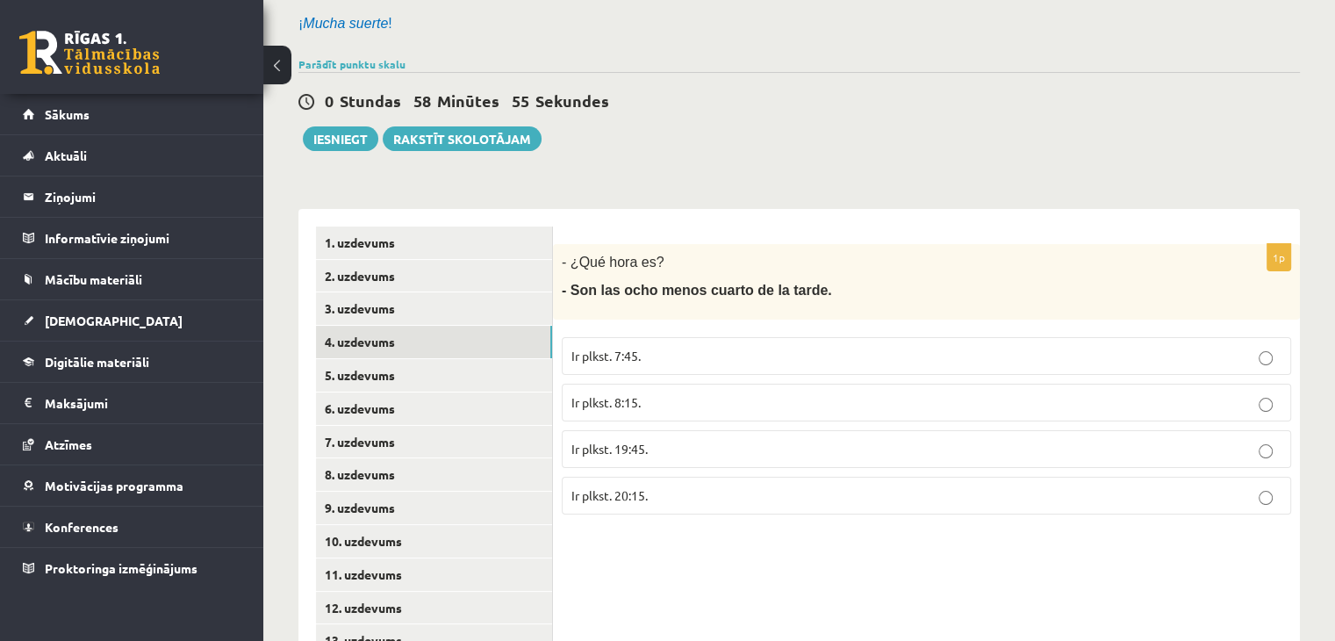
click at [650, 486] on p "Ir plkst. 20:15." at bounding box center [926, 495] width 710 height 18
click at [590, 441] on span "Ir plkst. 19:45." at bounding box center [609, 449] width 76 height 16
click at [389, 362] on link "5. uzdevums" at bounding box center [434, 375] width 236 height 32
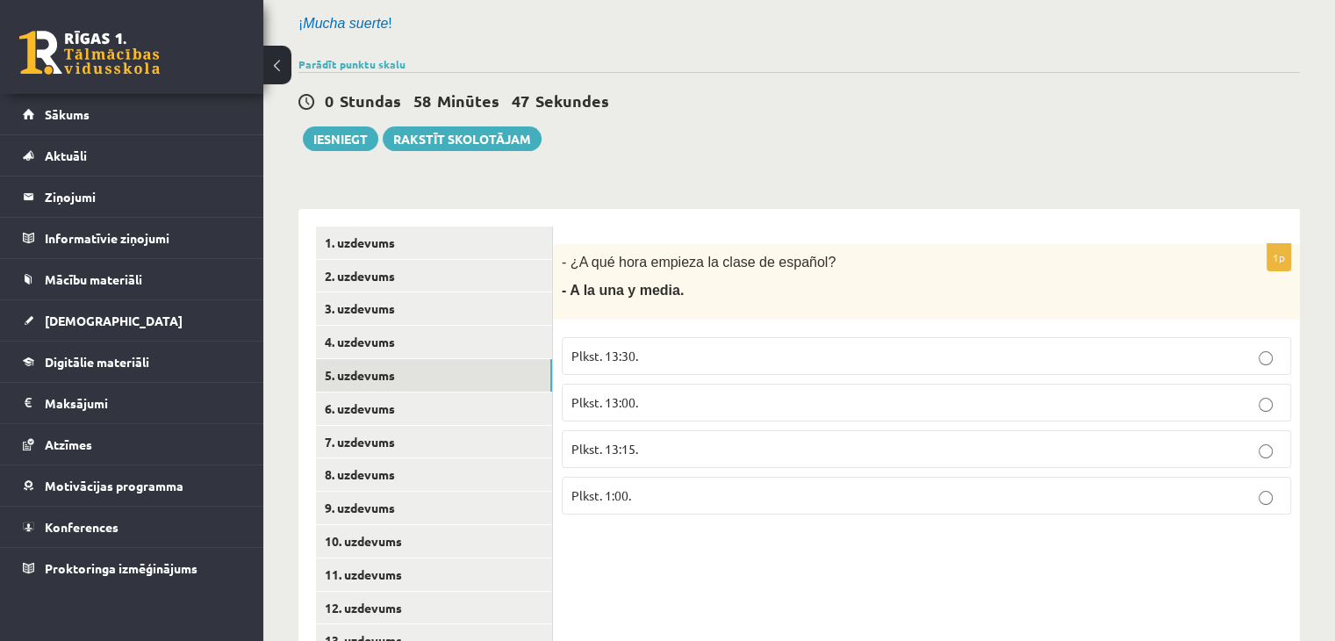
click at [606, 347] on p "Plkst. 13:30." at bounding box center [926, 356] width 710 height 18
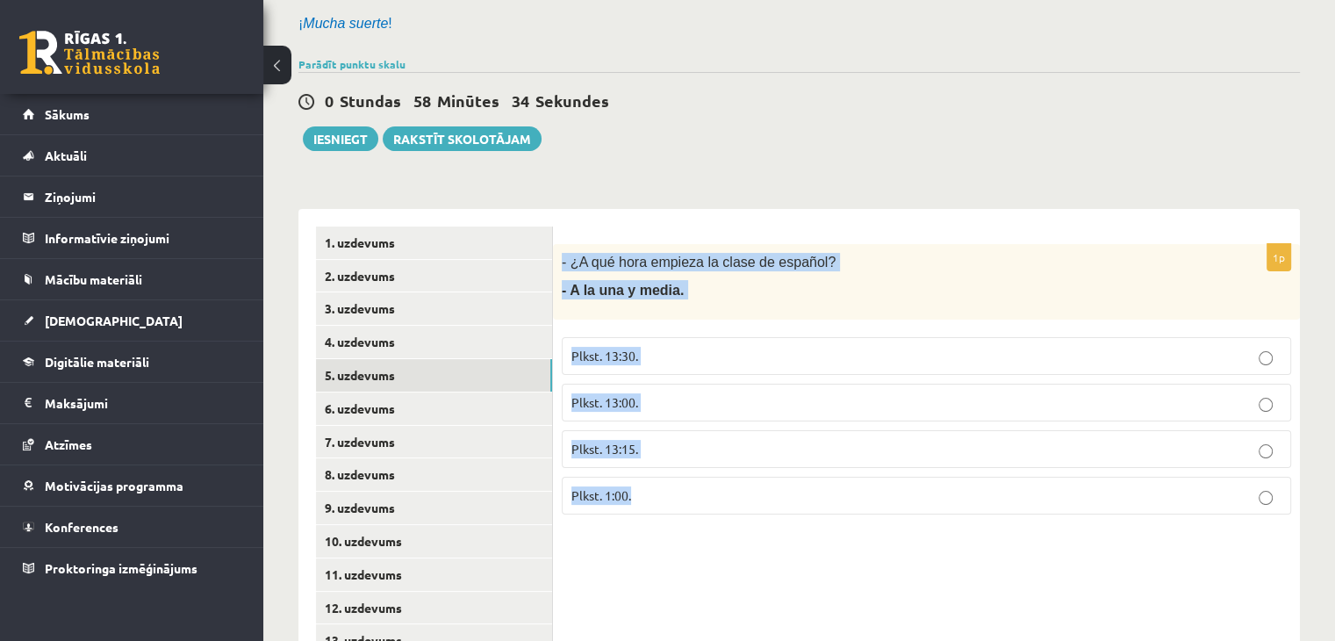
drag, startPoint x: 560, startPoint y: 239, endPoint x: 660, endPoint y: 481, distance: 262.1
click at [660, 484] on div "1p - ¿A qué hora empieza la clase de español? - A la una y media. Plkst. 13:30.…" at bounding box center [926, 386] width 747 height 284
copy div "- ¿A qué hora empieza la clase de español? - A la una y media. Plkst. 13:30. Pl…"
click at [583, 142] on div "11.a2 klases diagnostikas darbs spāņu valodā (par 10. klasi) , Kristīne Lazda (…" at bounding box center [799, 572] width 1072 height 1404
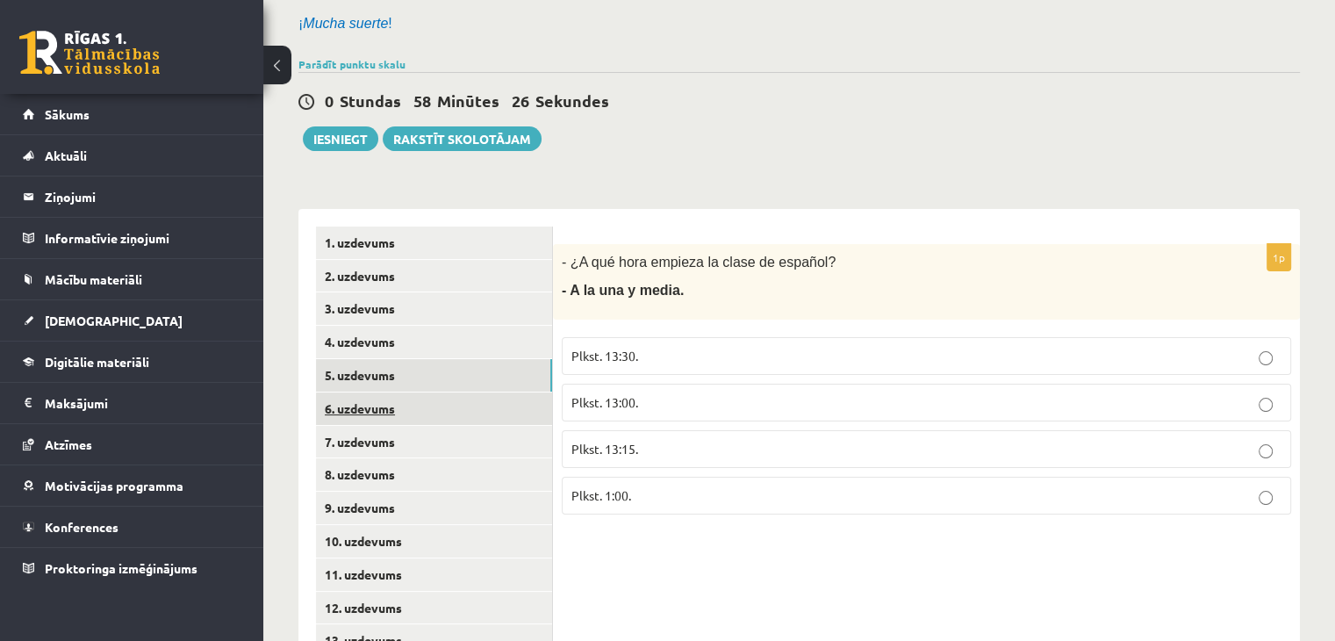
click at [386, 392] on link "6. uzdevums" at bounding box center [434, 408] width 236 height 32
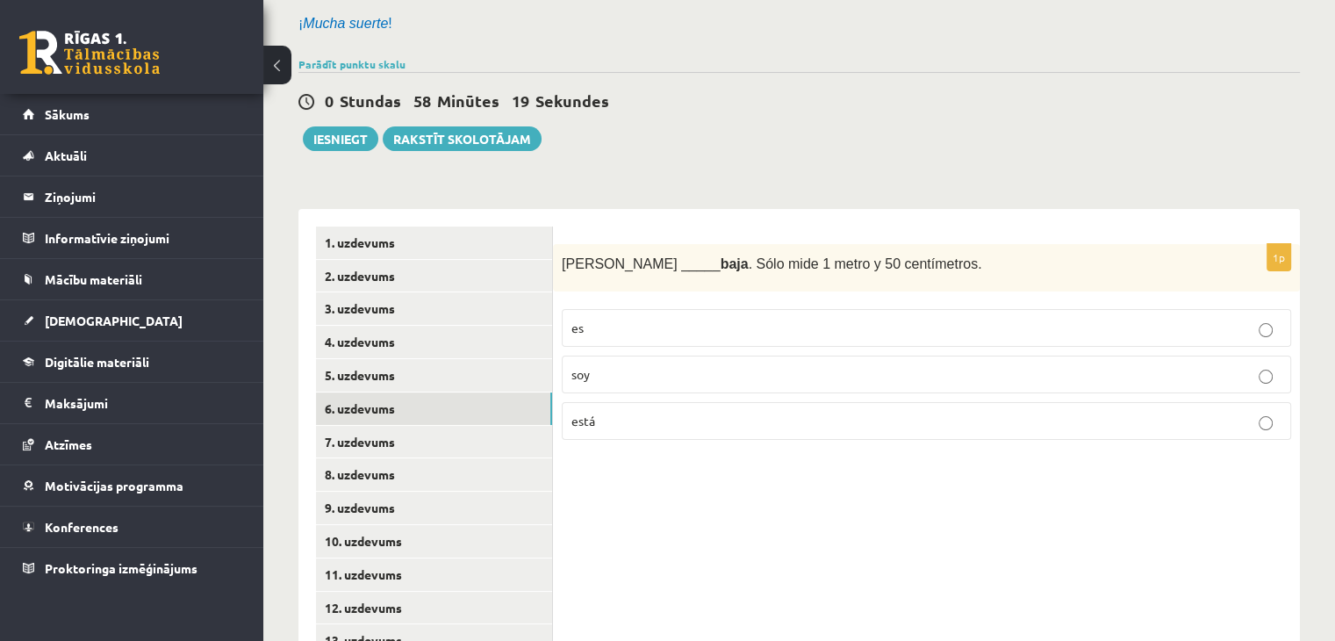
click at [603, 321] on label "es" at bounding box center [926, 328] width 729 height 38
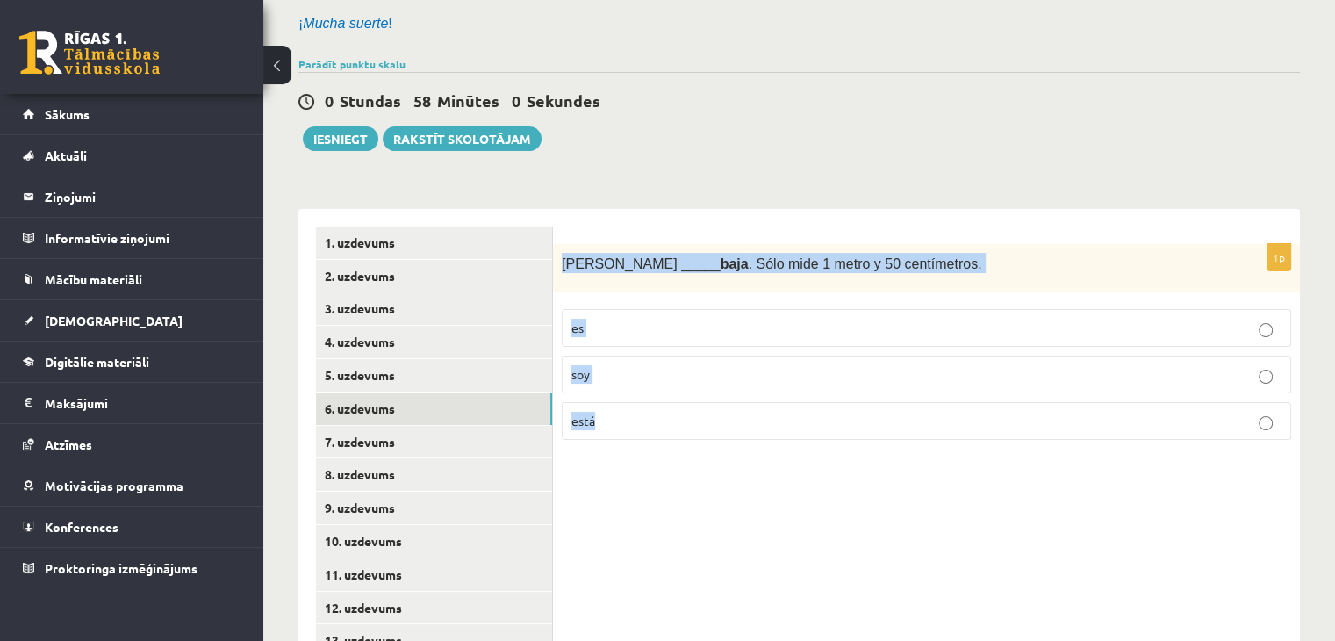
drag, startPoint x: 560, startPoint y: 236, endPoint x: 613, endPoint y: 364, distance: 138.9
copy div "Sara _____ baja . Sólo mide 1 metro y 50 centímetros. es soy está"
drag, startPoint x: 731, startPoint y: 155, endPoint x: 659, endPoint y: 177, distance: 75.2
click at [731, 155] on div "11.a2 klases diagnostikas darbs spāņu valodā (par 10. klasi) , Kristīne Lazda (…" at bounding box center [799, 572] width 1072 height 1404
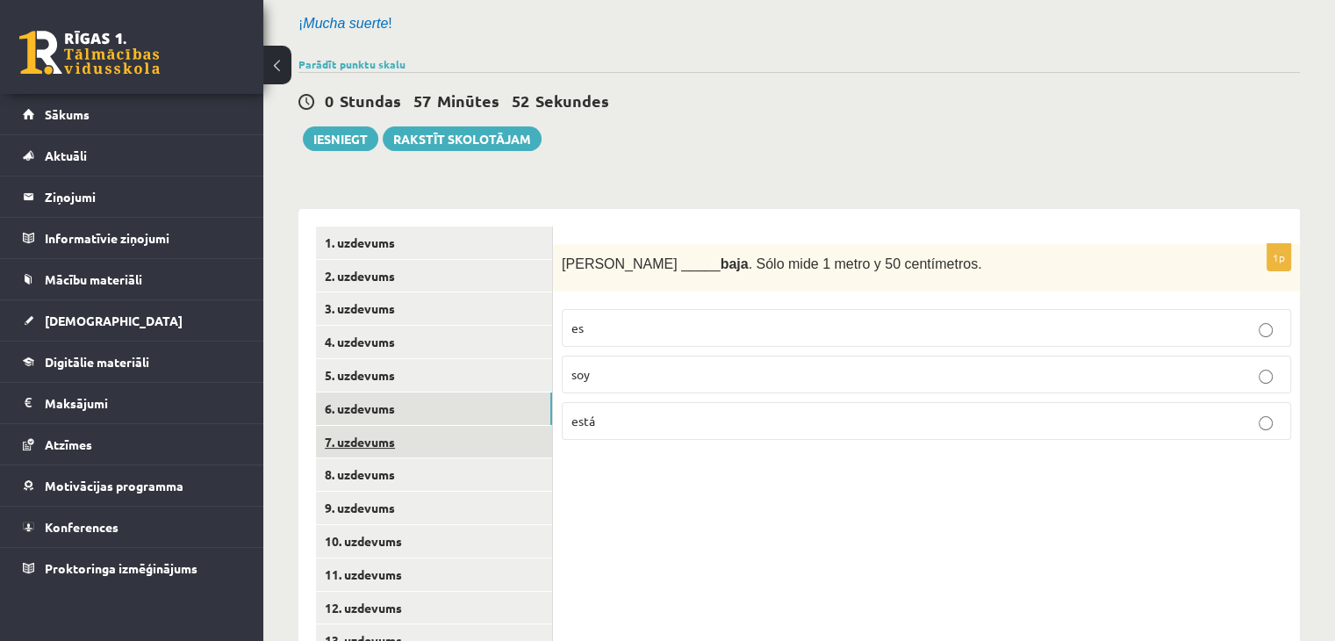
click at [340, 431] on link "7. uzdevums" at bounding box center [434, 442] width 236 height 32
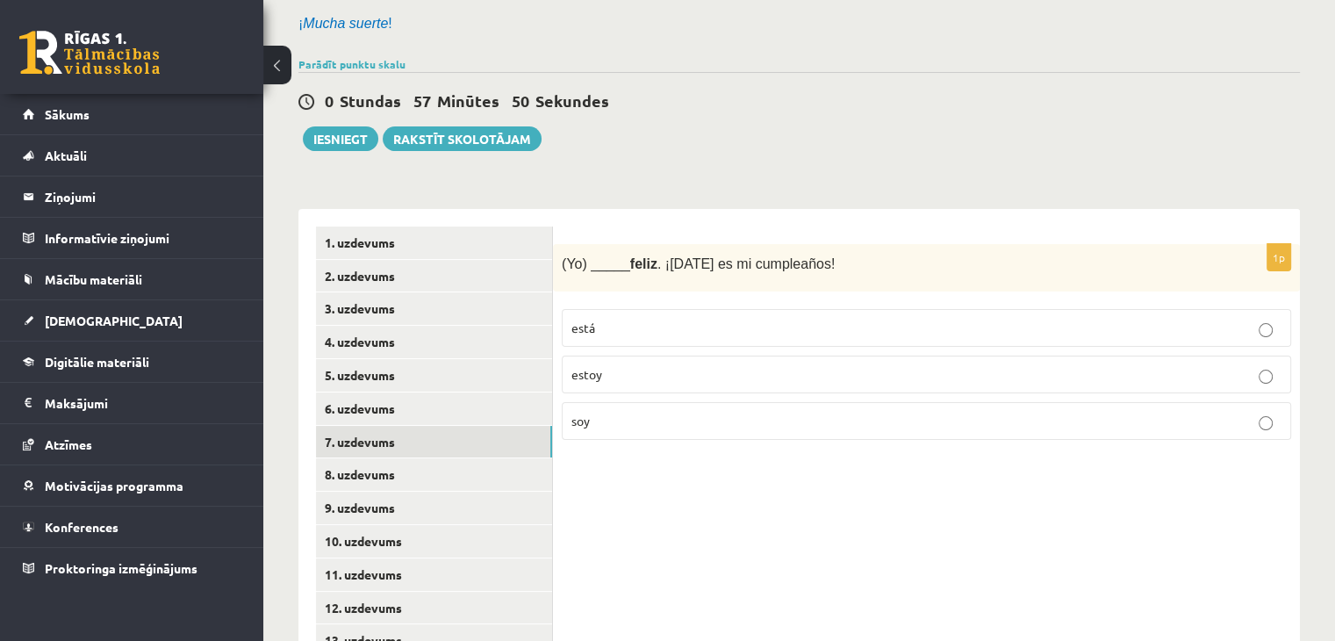
click at [611, 412] on p "soy" at bounding box center [926, 421] width 710 height 18
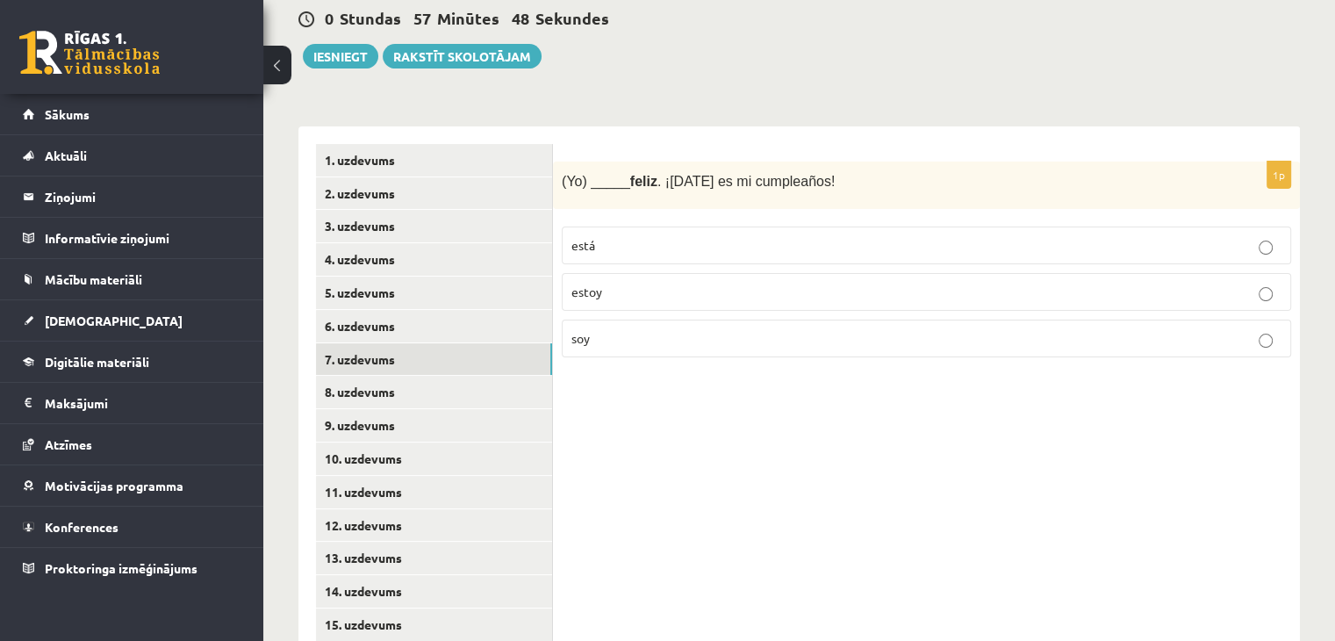
scroll to position [285, 0]
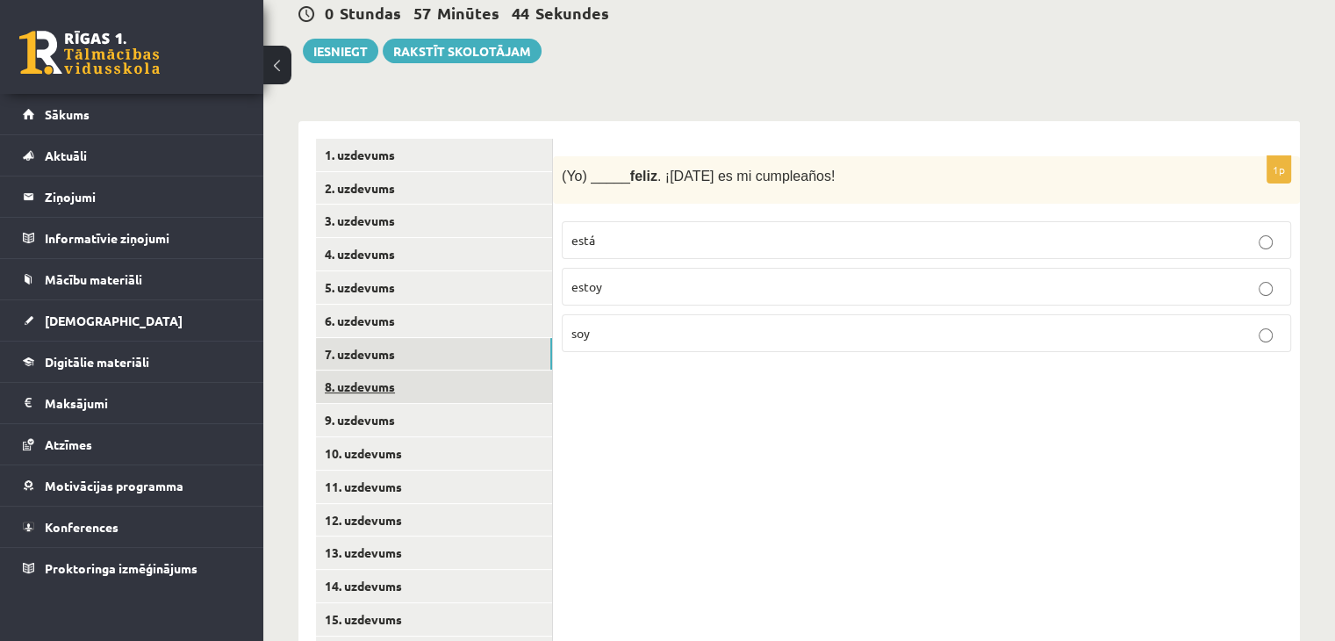
click at [460, 370] on link "8. uzdevums" at bounding box center [434, 386] width 236 height 32
click at [598, 232] on span "círculo" at bounding box center [590, 240] width 38 height 16
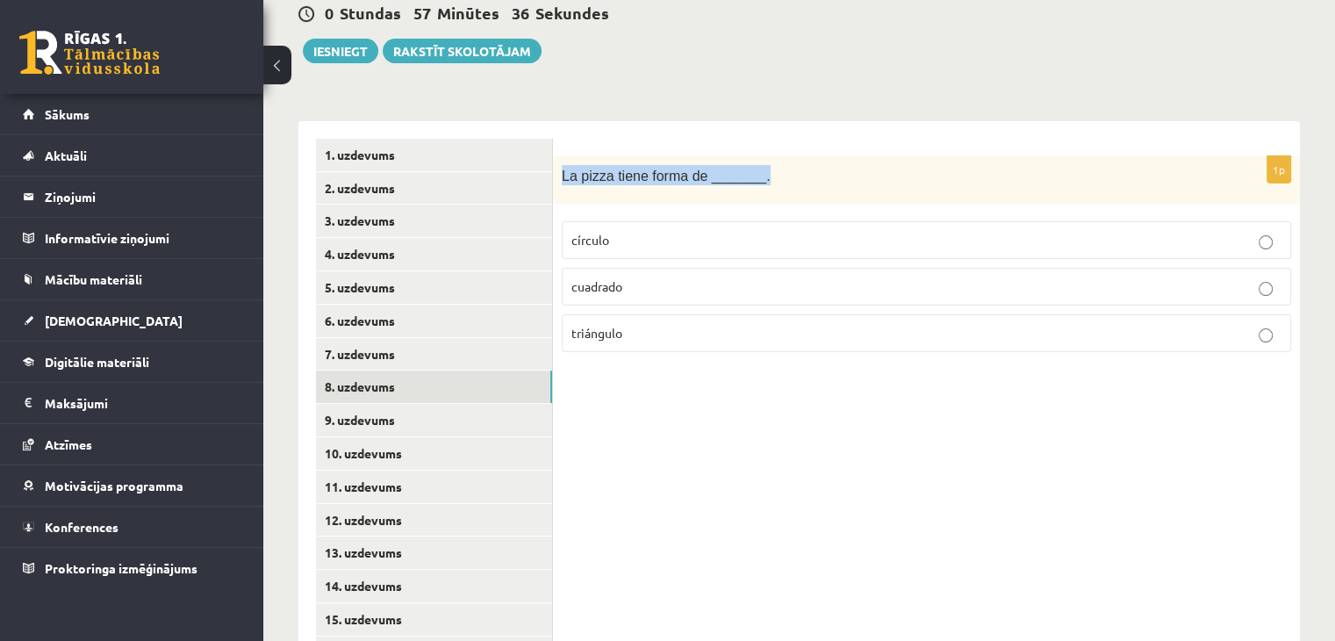
drag, startPoint x: 562, startPoint y: 161, endPoint x: 778, endPoint y: 147, distance: 216.3
click at [778, 165] on p "La pizza tiene forma de _______." at bounding box center [882, 175] width 641 height 20
copy span "La pizza tiene forma de _______."
click at [576, 231] on p "círculo" at bounding box center [926, 240] width 710 height 18
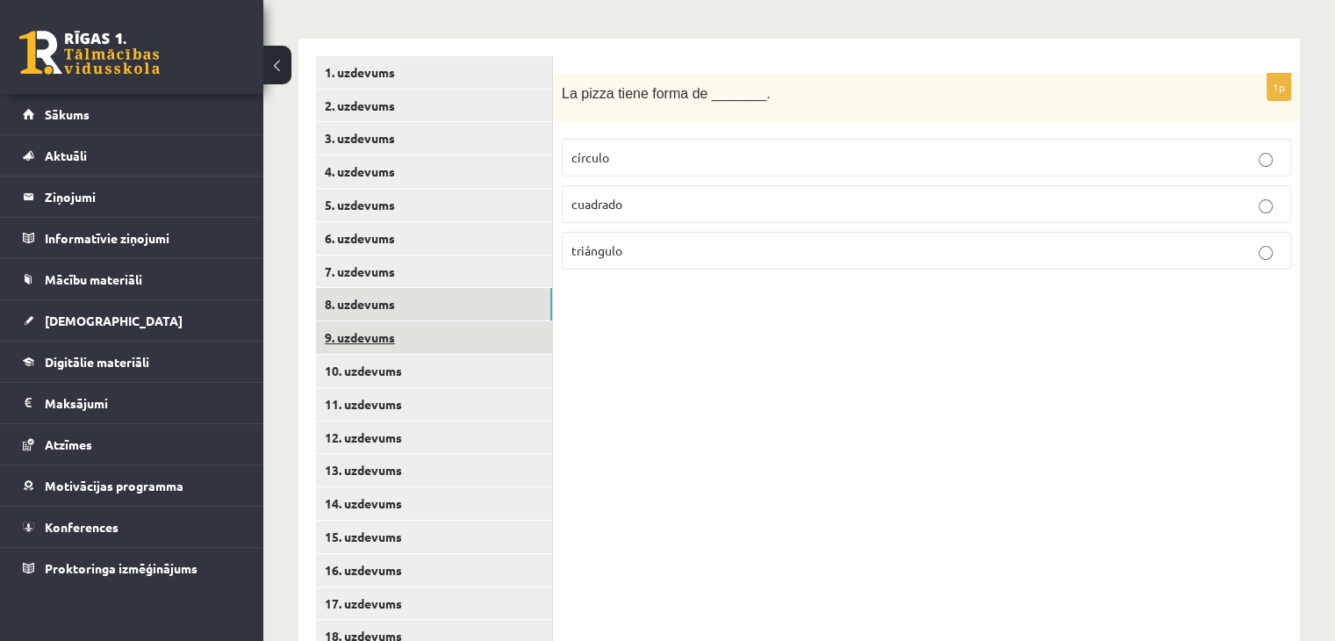
scroll to position [373, 0]
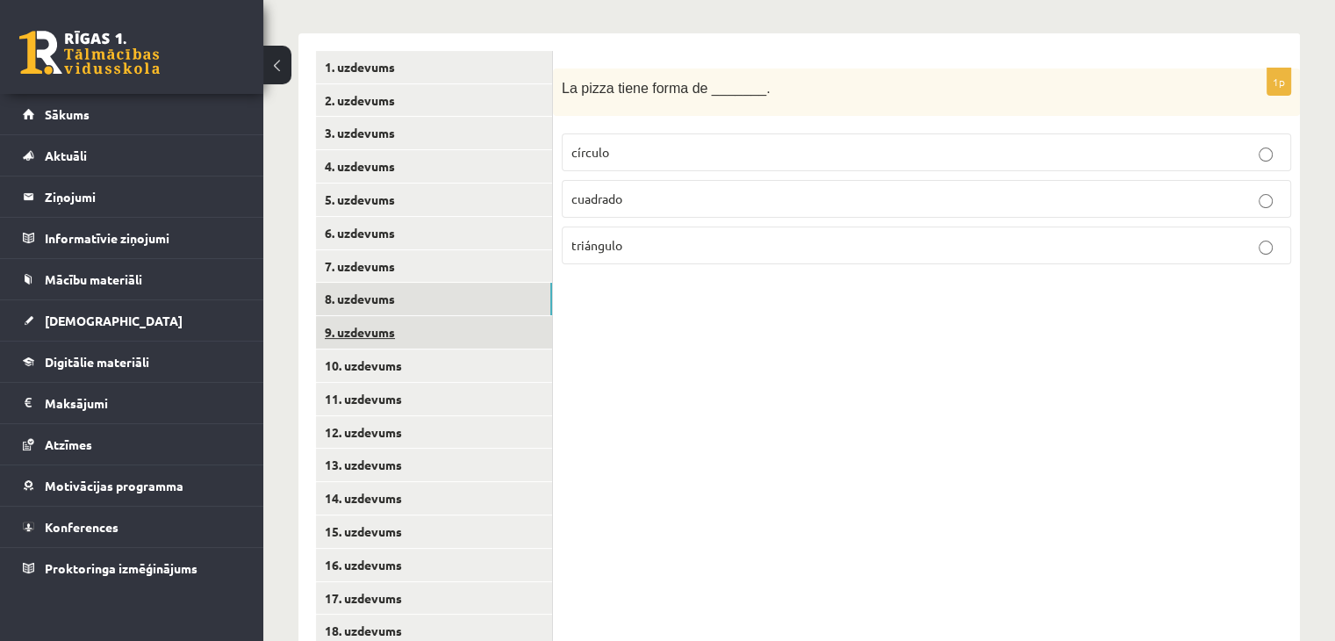
click at [405, 316] on link "9. uzdevums" at bounding box center [434, 332] width 236 height 32
click at [620, 143] on p "azul" at bounding box center [926, 152] width 710 height 18
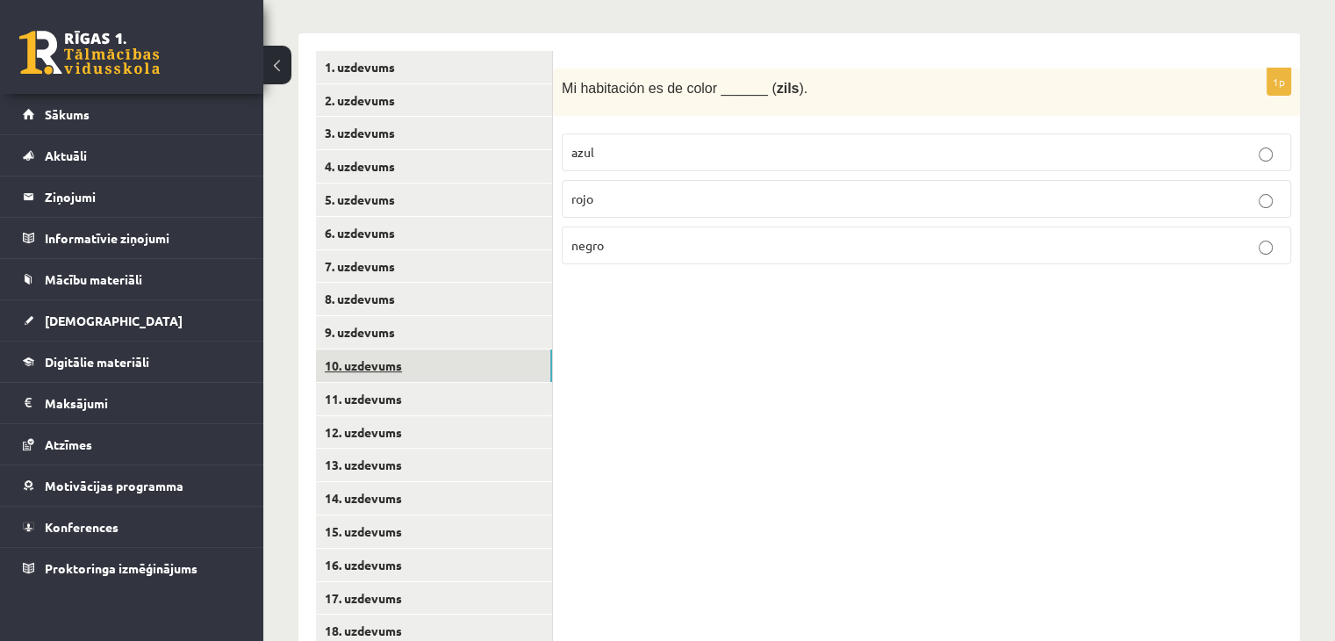
click at [477, 349] on link "10. uzdevums" at bounding box center [434, 365] width 236 height 32
click at [611, 190] on p "tiene" at bounding box center [926, 199] width 710 height 18
click at [632, 236] on p "tengo" at bounding box center [926, 245] width 710 height 18
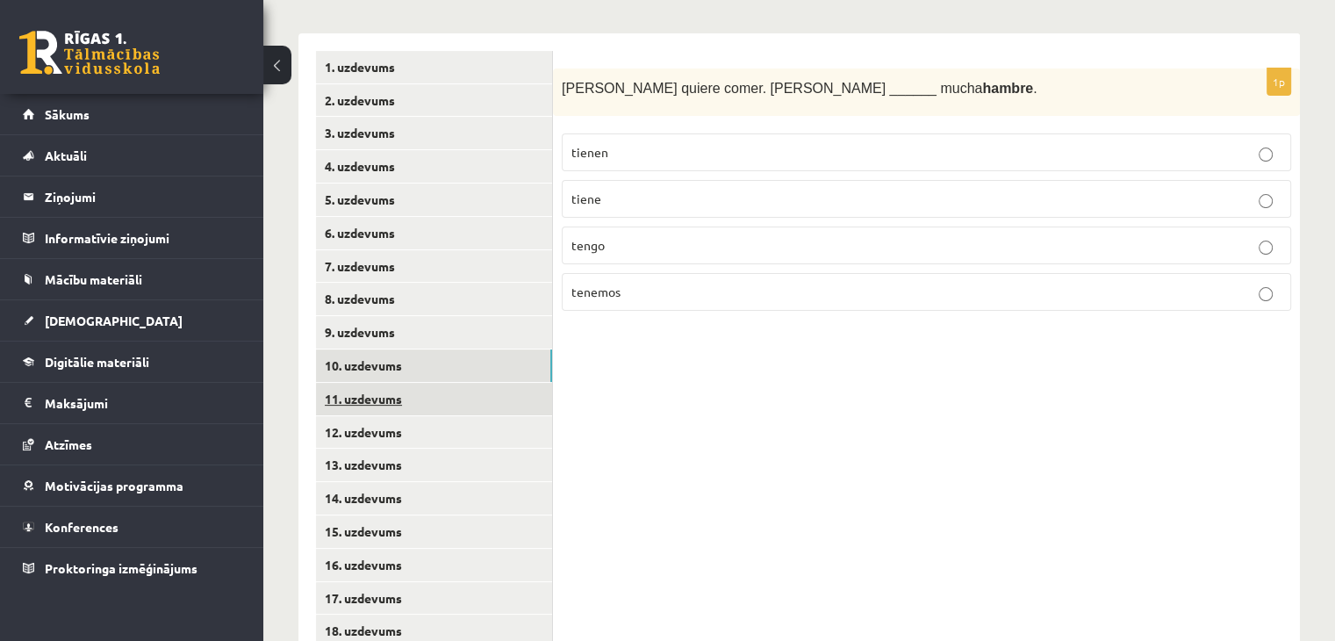
click at [412, 387] on link "11. uzdevums" at bounding box center [434, 399] width 236 height 32
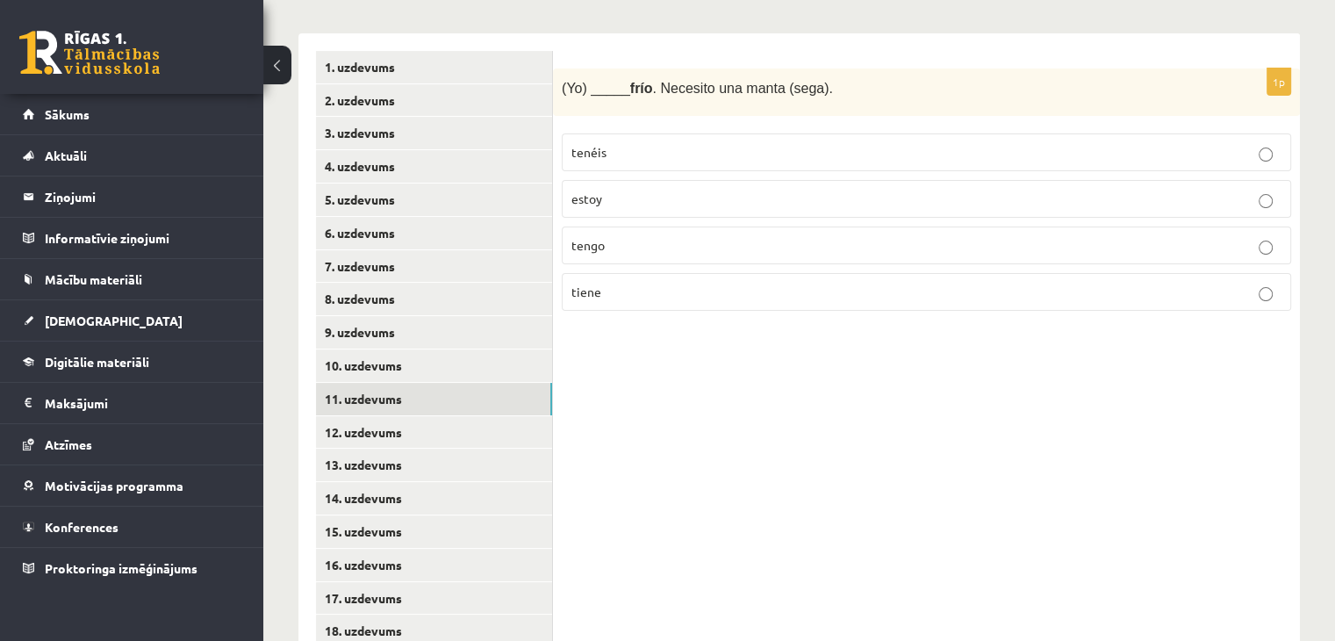
drag, startPoint x: 601, startPoint y: 226, endPoint x: 555, endPoint y: 289, distance: 78.5
click at [601, 237] on span "tengo" at bounding box center [587, 245] width 33 height 16
click at [467, 349] on link "10. uzdevums" at bounding box center [434, 365] width 236 height 32
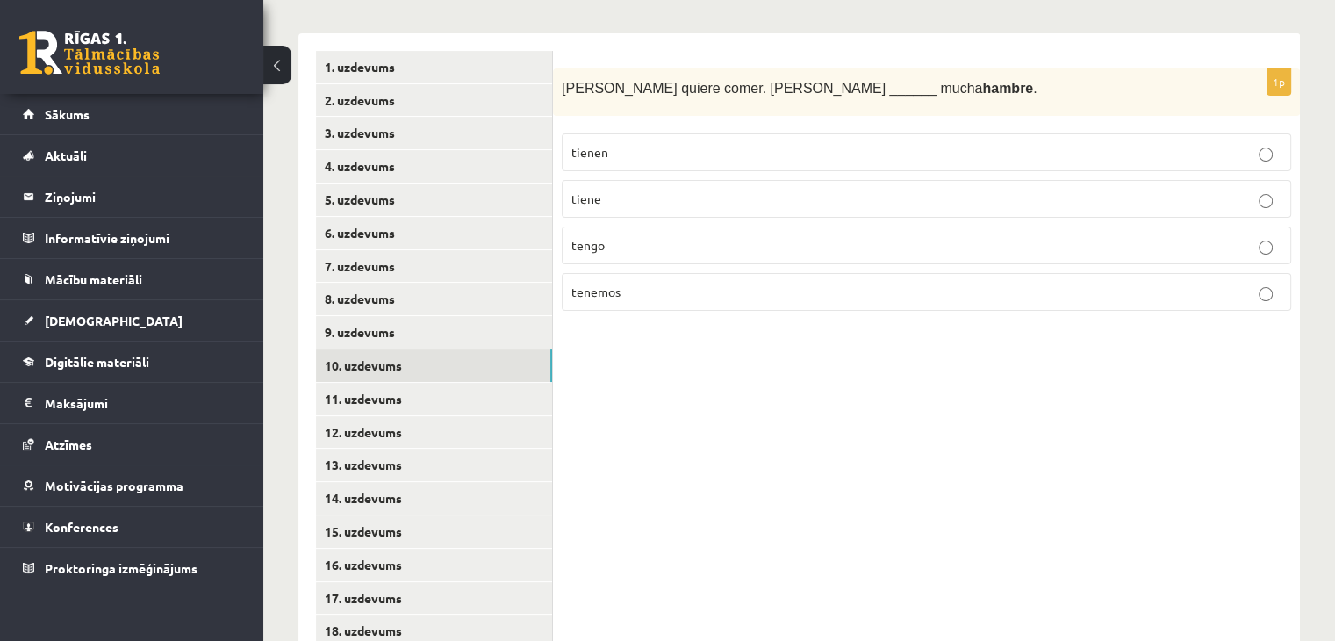
click at [604, 190] on p "tiene" at bounding box center [926, 199] width 710 height 18
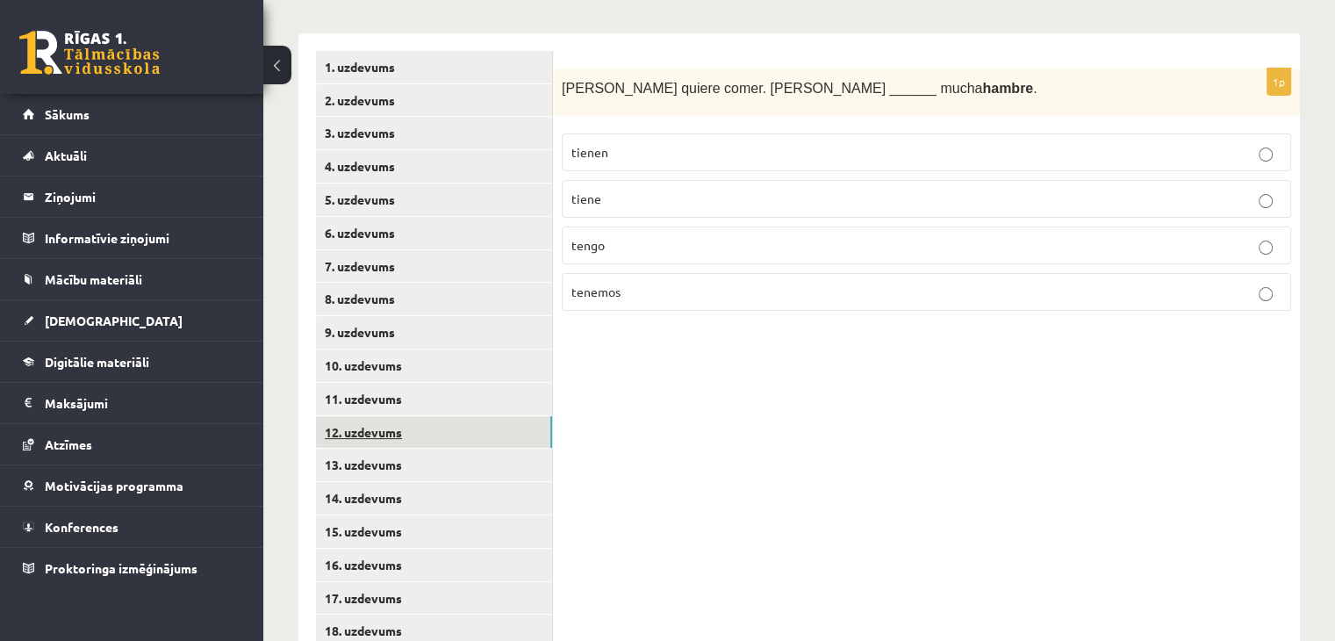
click at [393, 421] on link "12. uzdevums" at bounding box center [434, 432] width 236 height 32
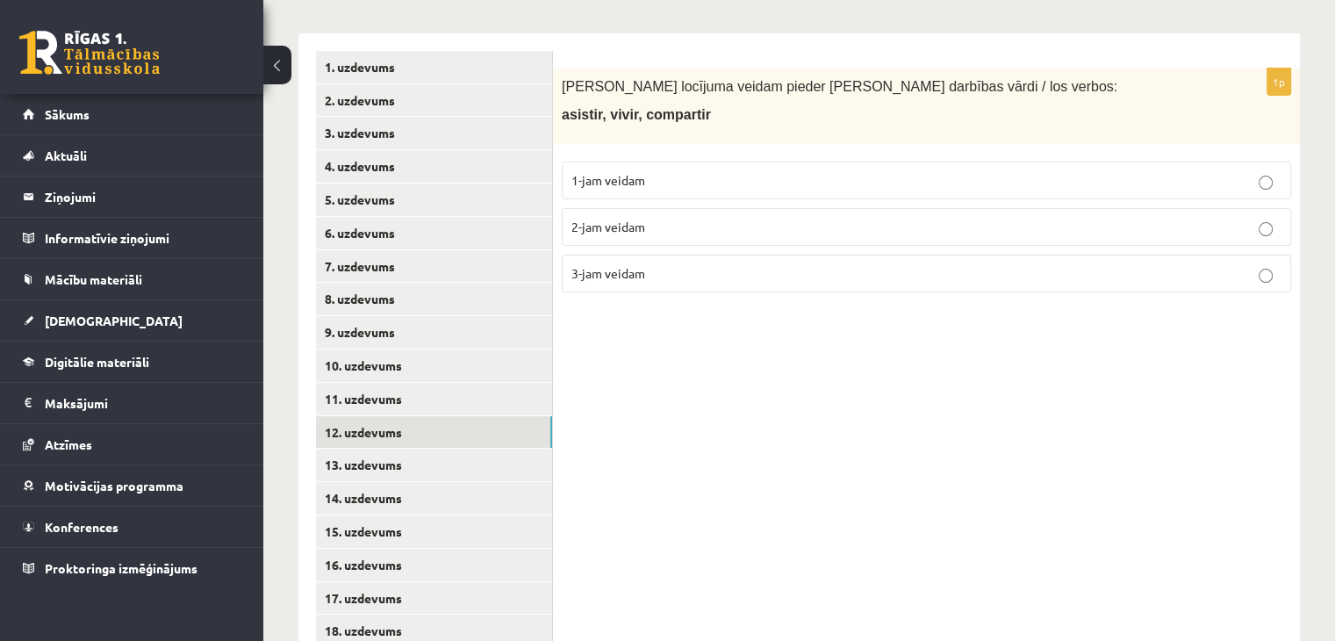
click at [606, 264] on p "3-jam veidam" at bounding box center [926, 273] width 710 height 18
click at [460, 448] on link "13. uzdevums" at bounding box center [434, 464] width 236 height 32
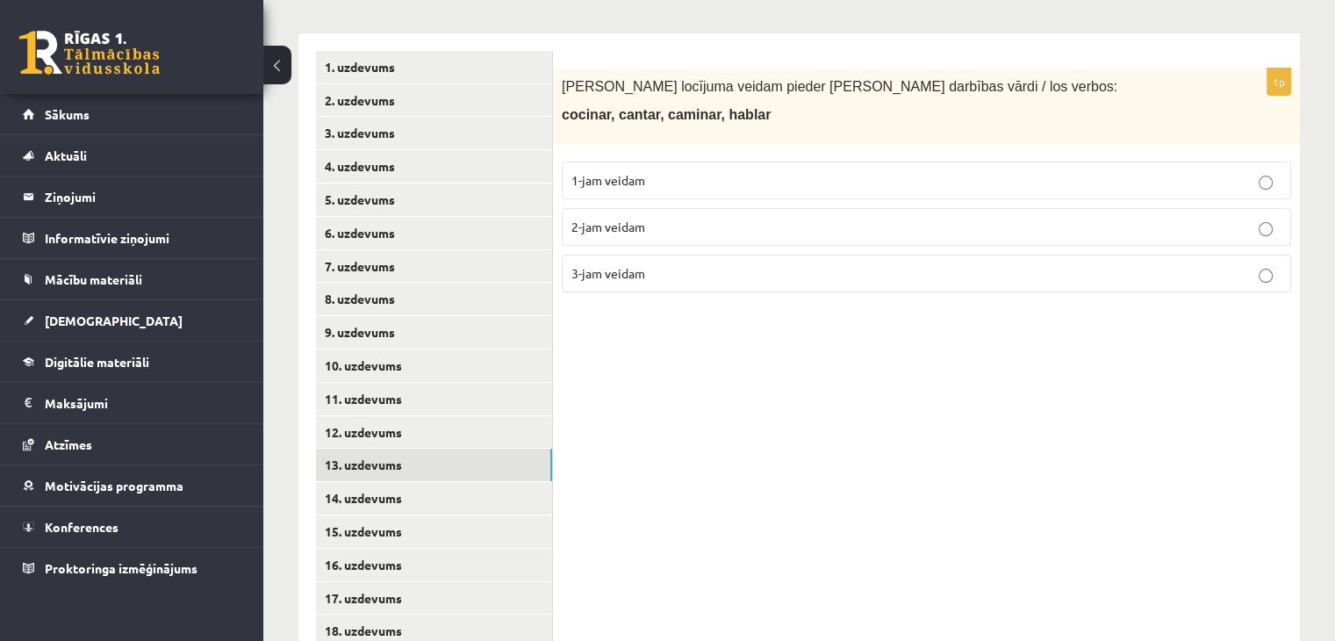
click at [688, 171] on p "1-jam veidam" at bounding box center [926, 180] width 710 height 18
click at [381, 482] on link "14. uzdevums" at bounding box center [434, 498] width 236 height 32
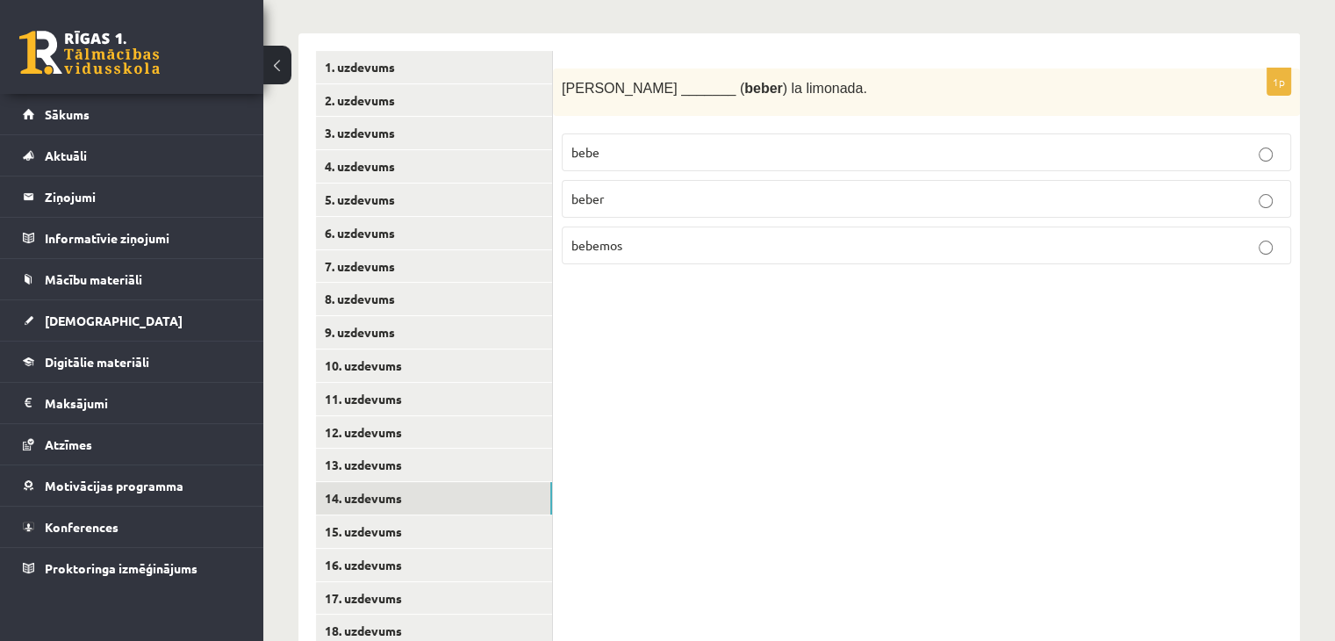
click at [618, 190] on p "beber" at bounding box center [926, 199] width 710 height 18
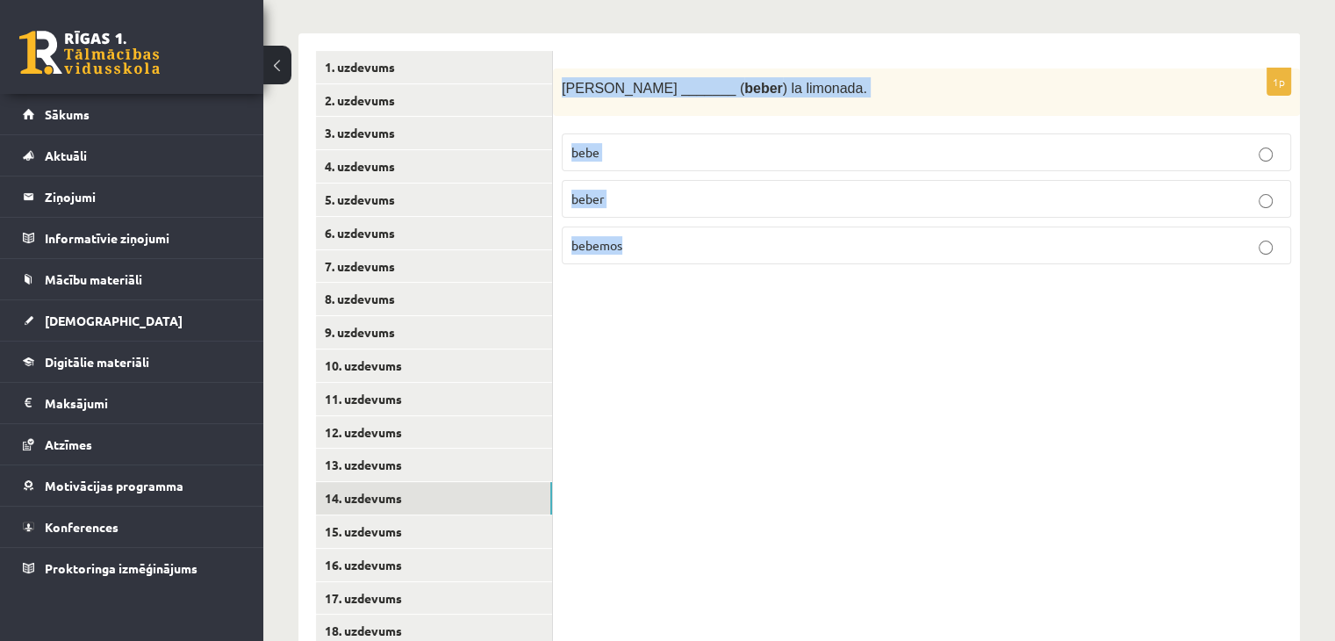
drag, startPoint x: 563, startPoint y: 62, endPoint x: 675, endPoint y: 227, distance: 199.1
click at [675, 227] on div "1p Enrique _______ ( beber ) la limonada. bebe beber bebemos" at bounding box center [926, 173] width 747 height 211
copy div "Enrique _______ ( beber ) la limonada. bebe beber bebemos"
click at [584, 144] on span "bebe" at bounding box center [585, 152] width 28 height 16
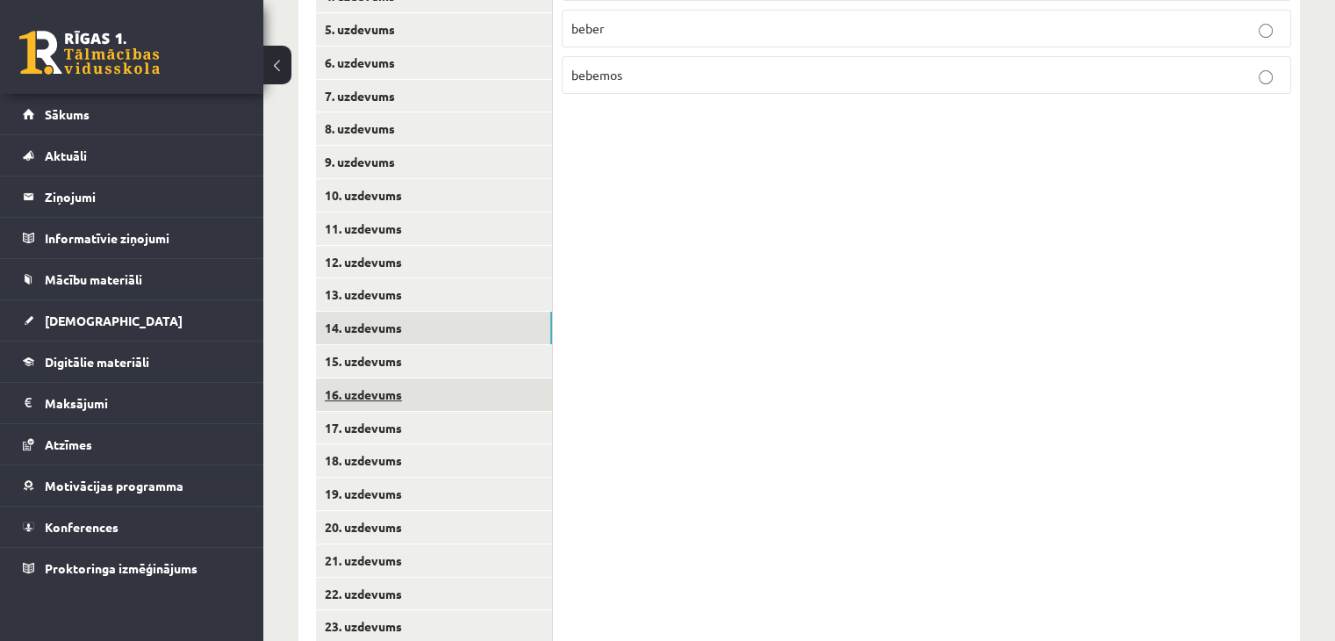
scroll to position [548, 0]
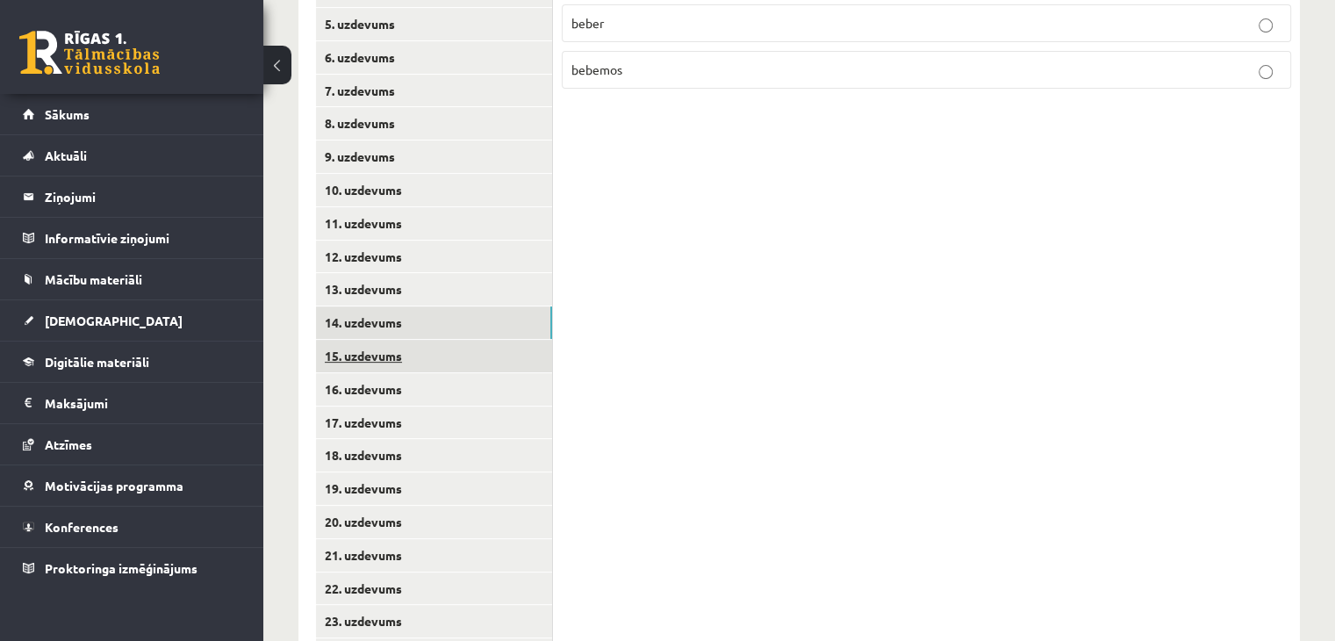
click at [365, 347] on link "15. uzdevums" at bounding box center [434, 356] width 236 height 32
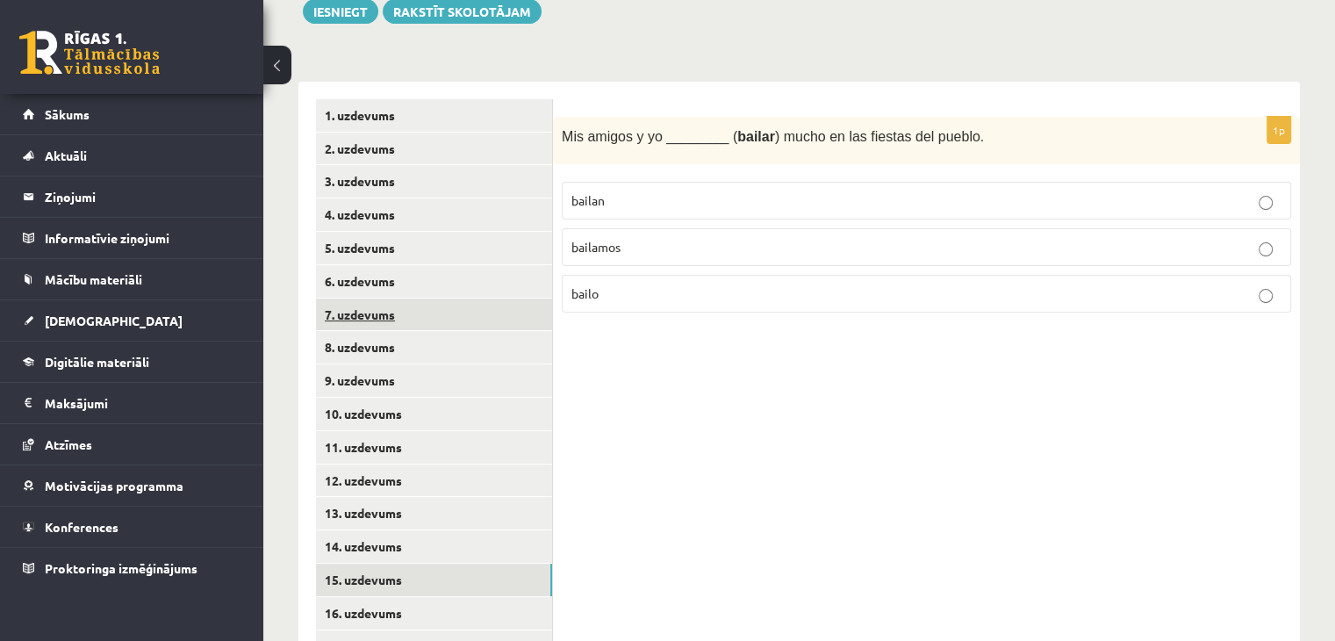
scroll to position [285, 0]
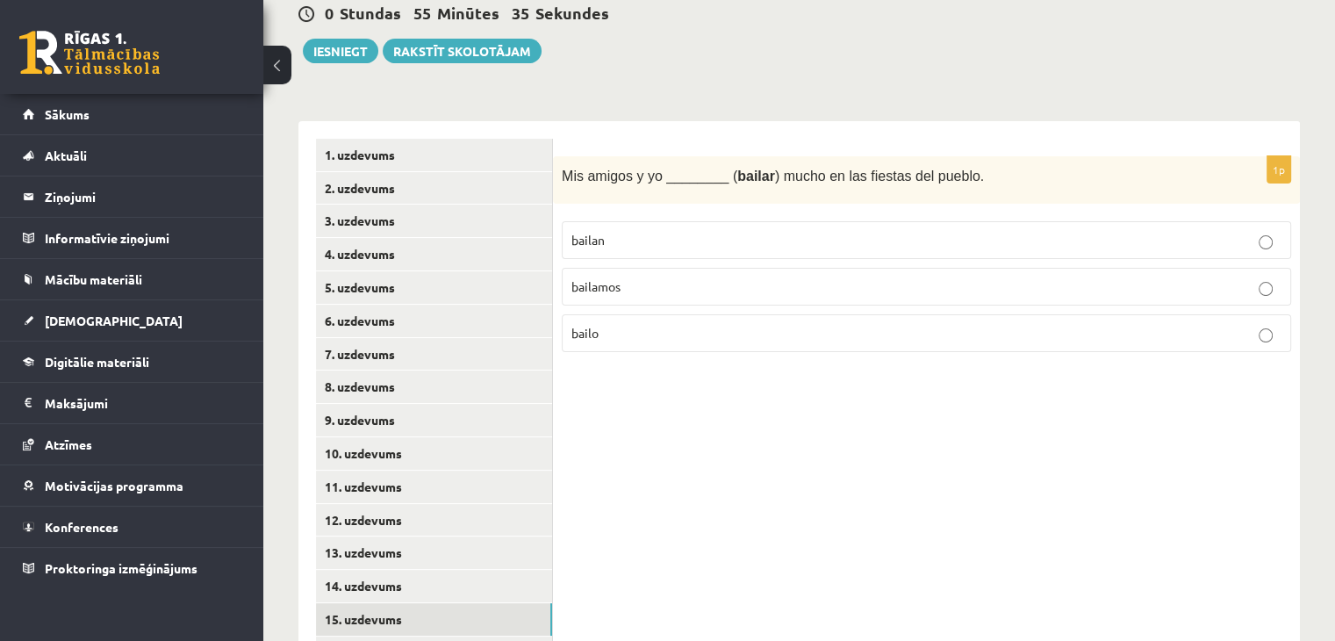
click at [646, 231] on p "bailan" at bounding box center [926, 240] width 710 height 18
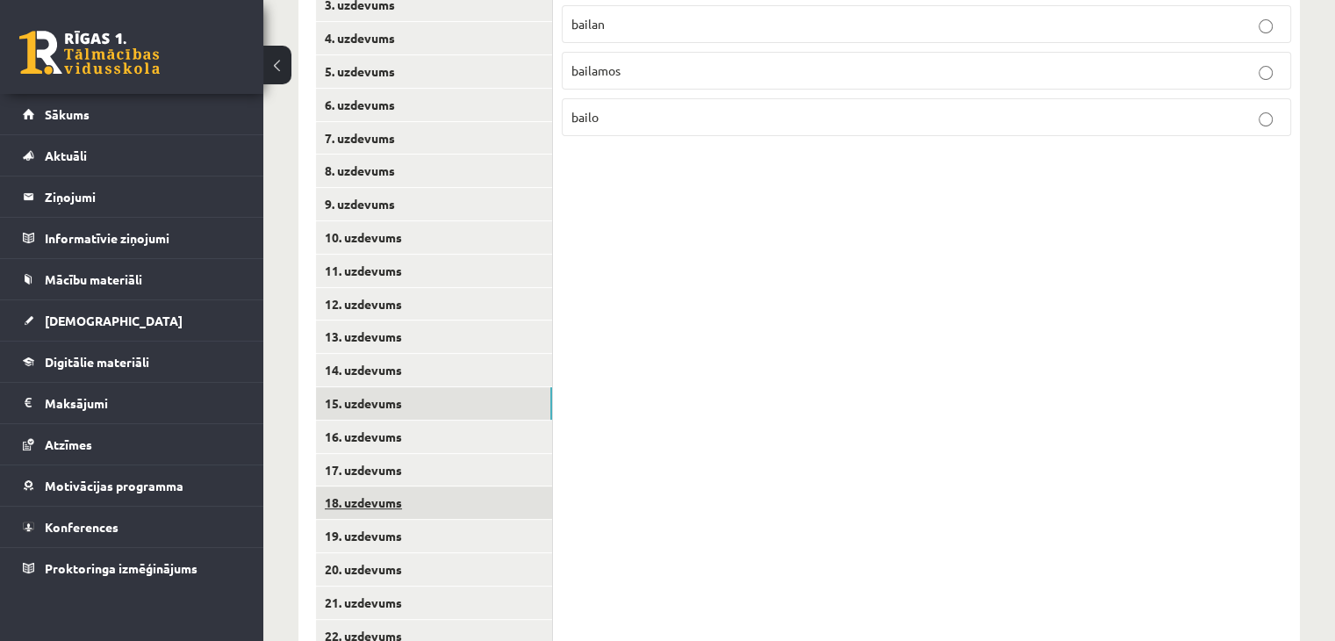
scroll to position [548, 0]
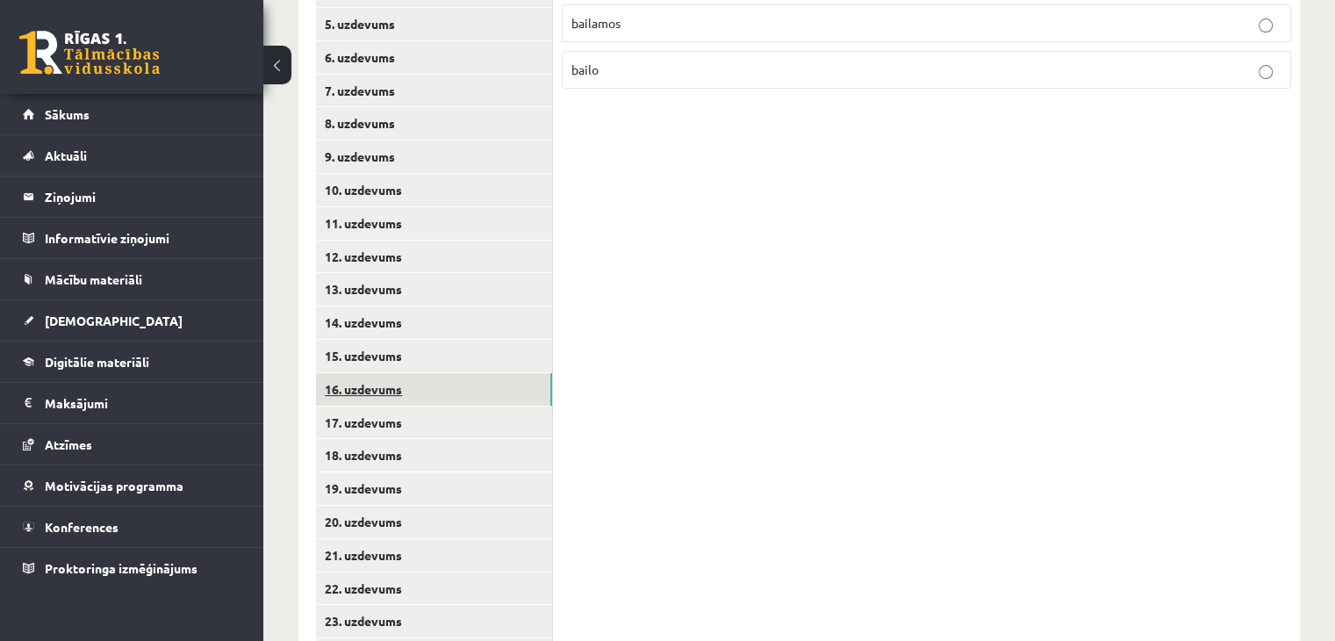
click at [392, 381] on link "16. uzdevums" at bounding box center [434, 389] width 236 height 32
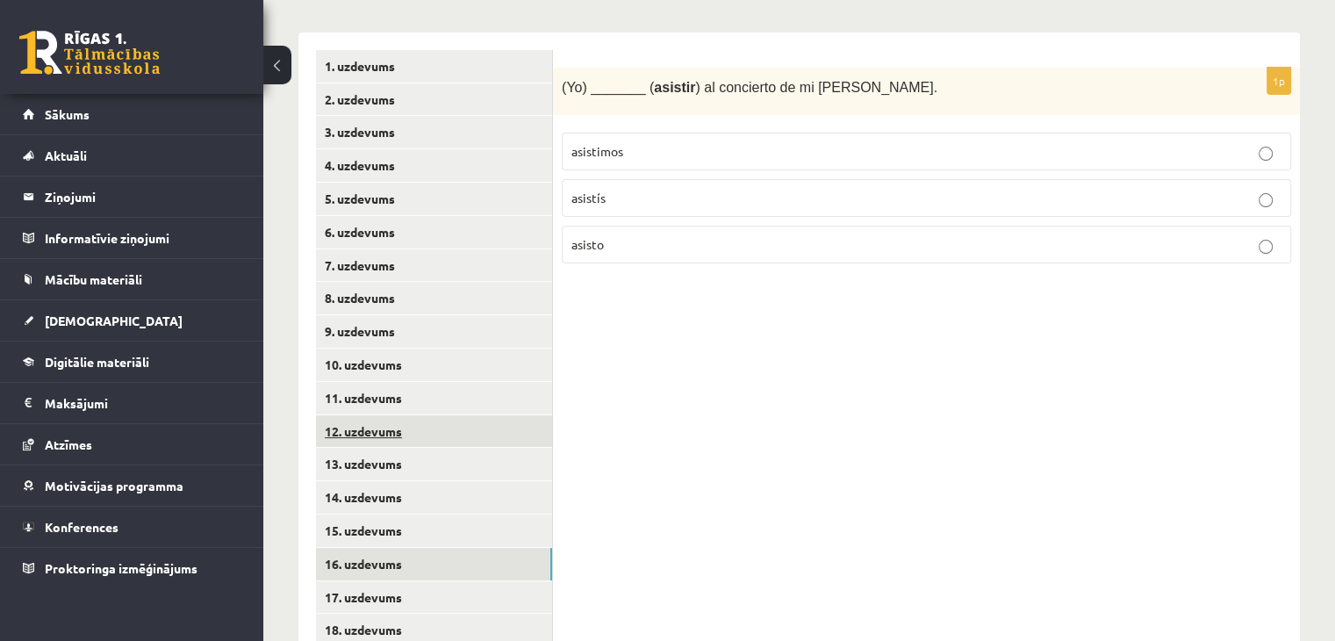
scroll to position [373, 0]
click at [598, 236] on p "asisto" at bounding box center [926, 245] width 710 height 18
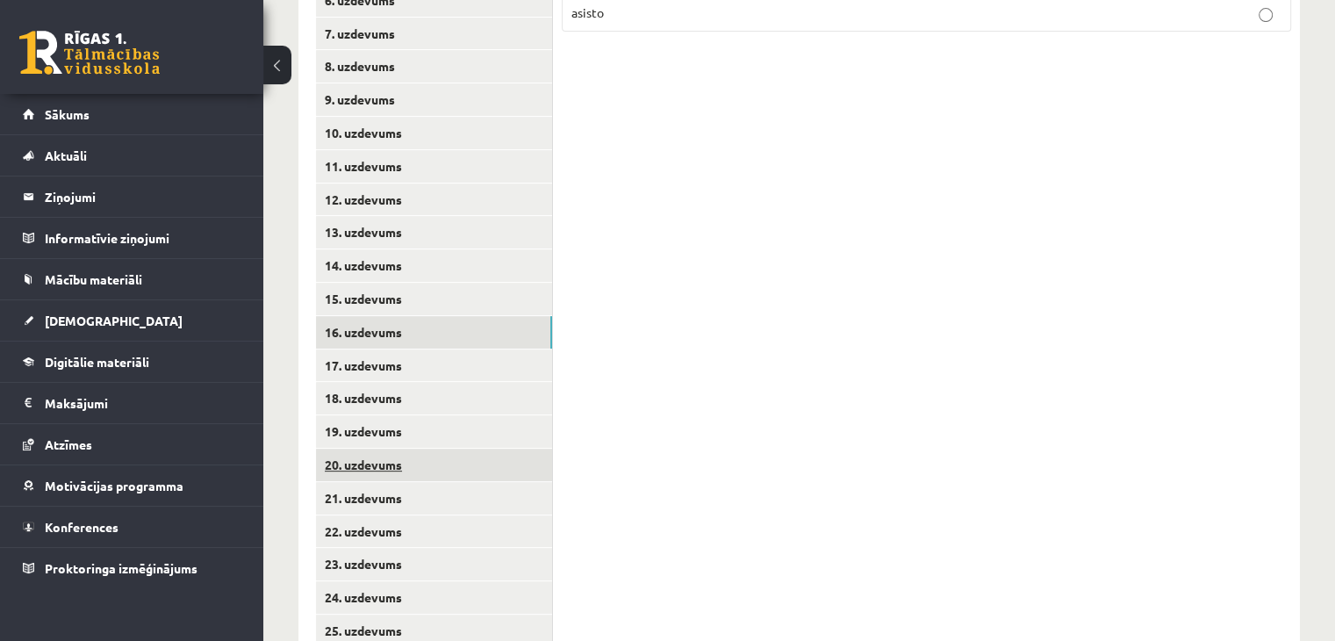
scroll to position [636, 0]
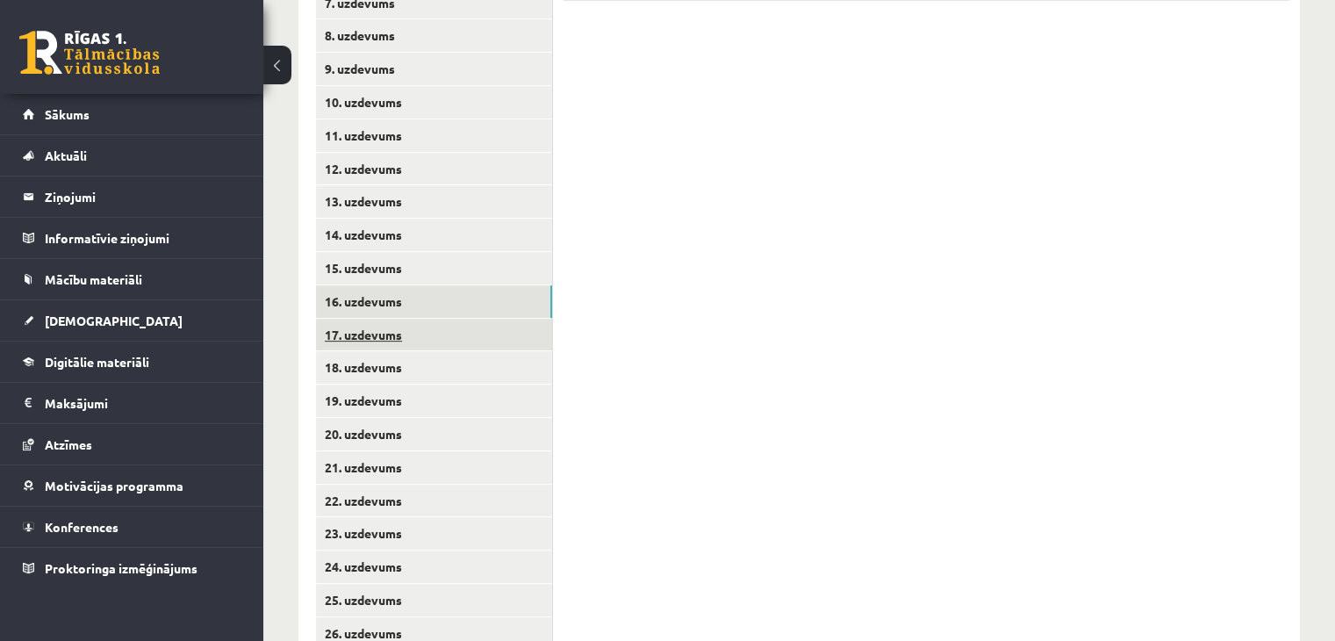
click at [336, 319] on link "17. uzdevums" at bounding box center [434, 335] width 236 height 32
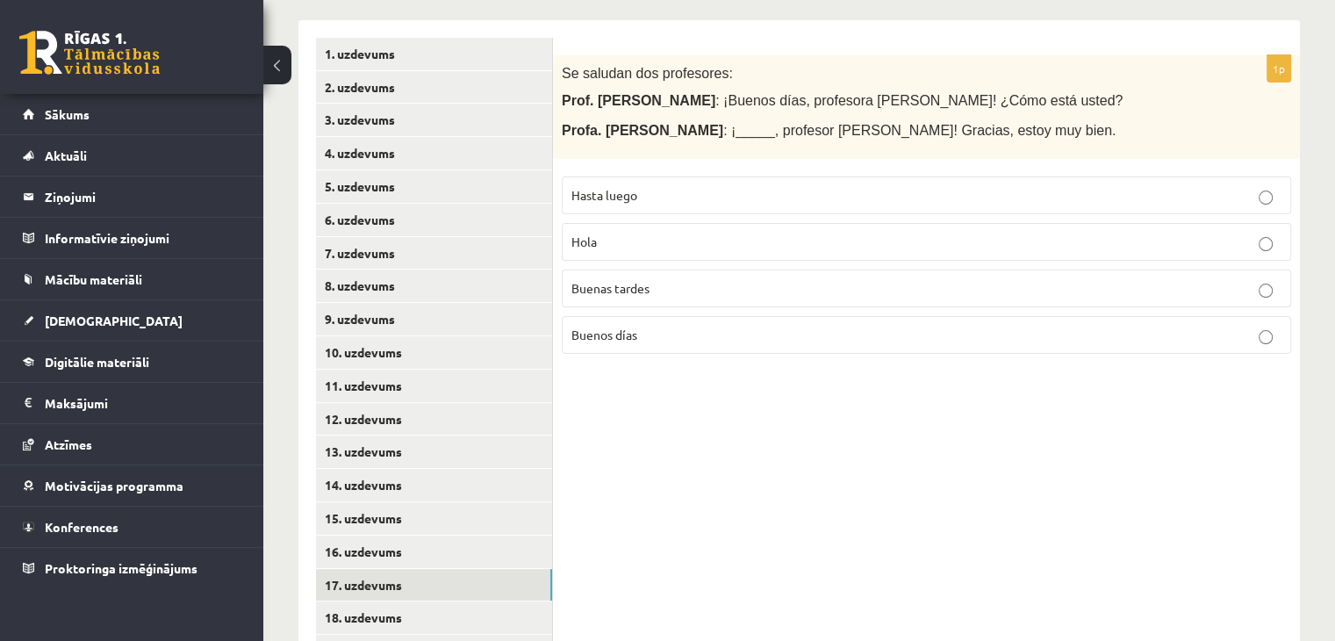
scroll to position [373, 0]
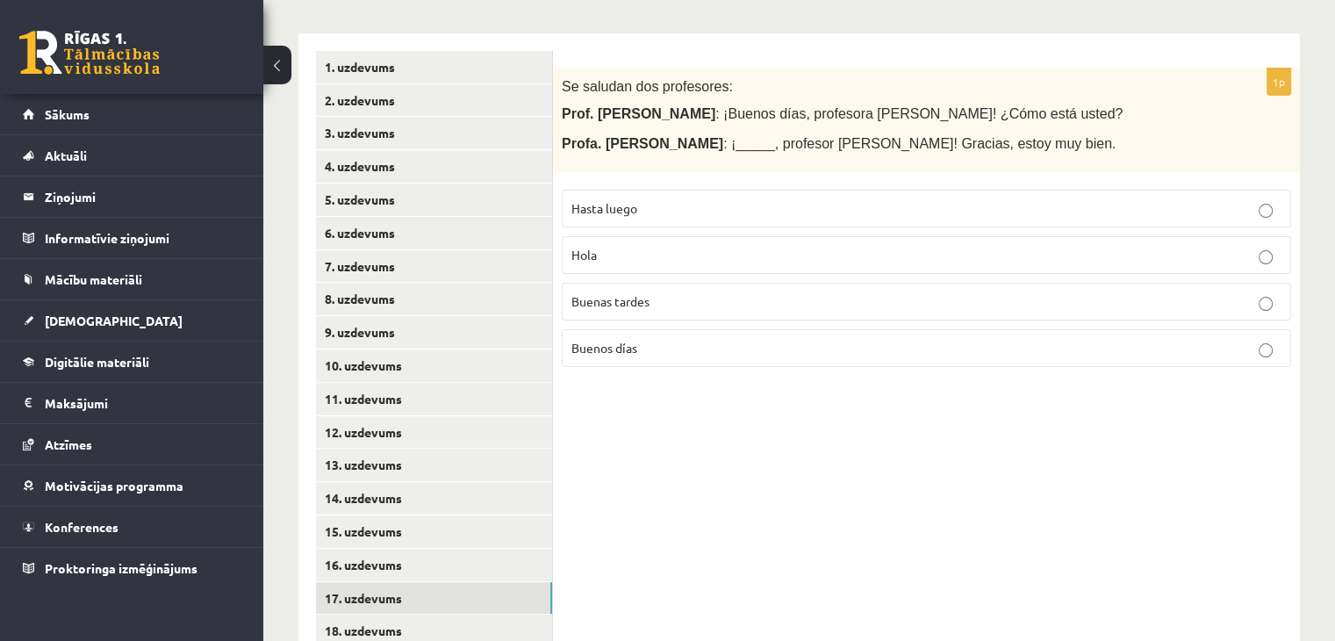
click at [624, 339] on p "Buenos días" at bounding box center [926, 348] width 710 height 18
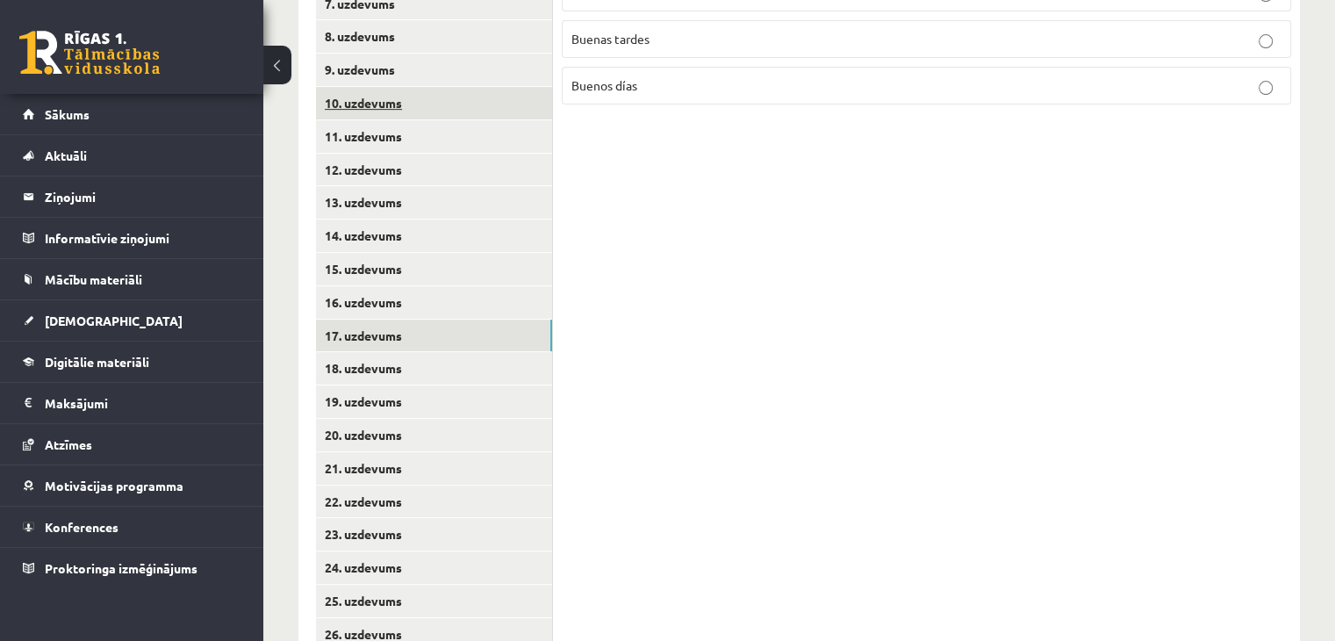
scroll to position [636, 0]
click at [454, 351] on link "18. uzdevums" at bounding box center [434, 367] width 236 height 32
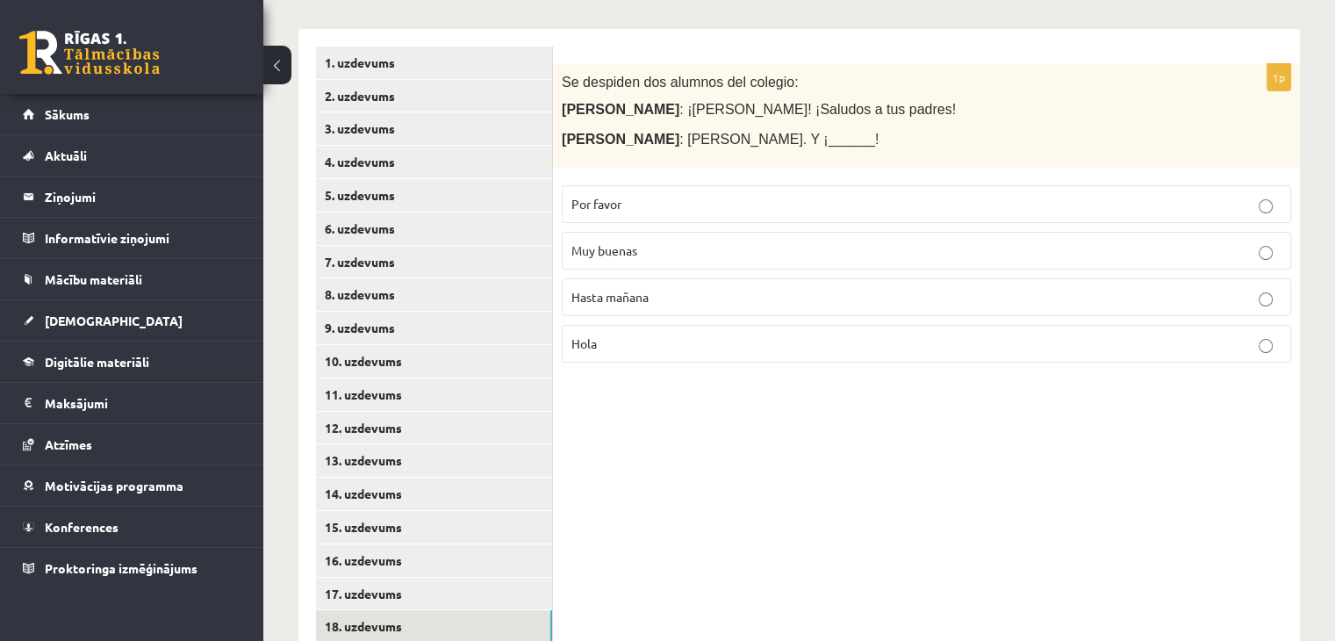
scroll to position [373, 0]
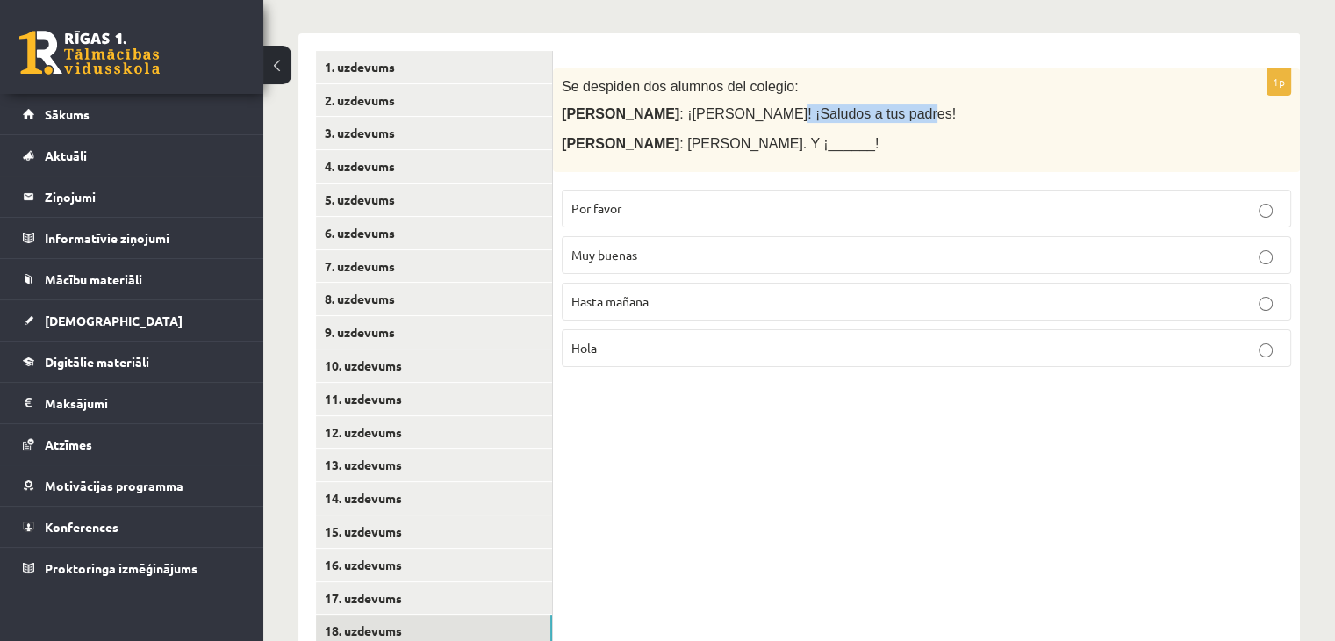
drag, startPoint x: 683, startPoint y: 95, endPoint x: 803, endPoint y: 102, distance: 120.4
click at [803, 104] on p "Marta : ¡Chao, José! ¡Saludos a tus padres!" at bounding box center [882, 113] width 641 height 18
copy span "Saludos a tus padres!"
click at [606, 200] on span "Por favor" at bounding box center [596, 208] width 50 height 16
click at [604, 247] on span "Muy buenas" at bounding box center [604, 255] width 66 height 16
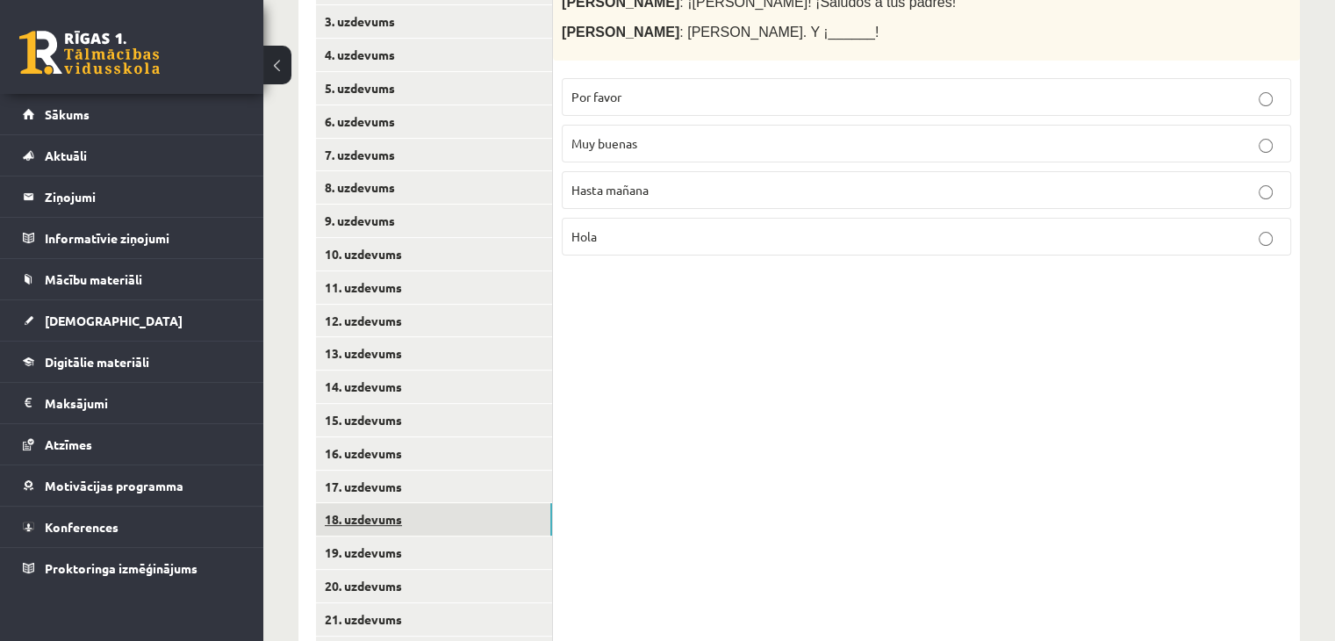
scroll to position [548, 0]
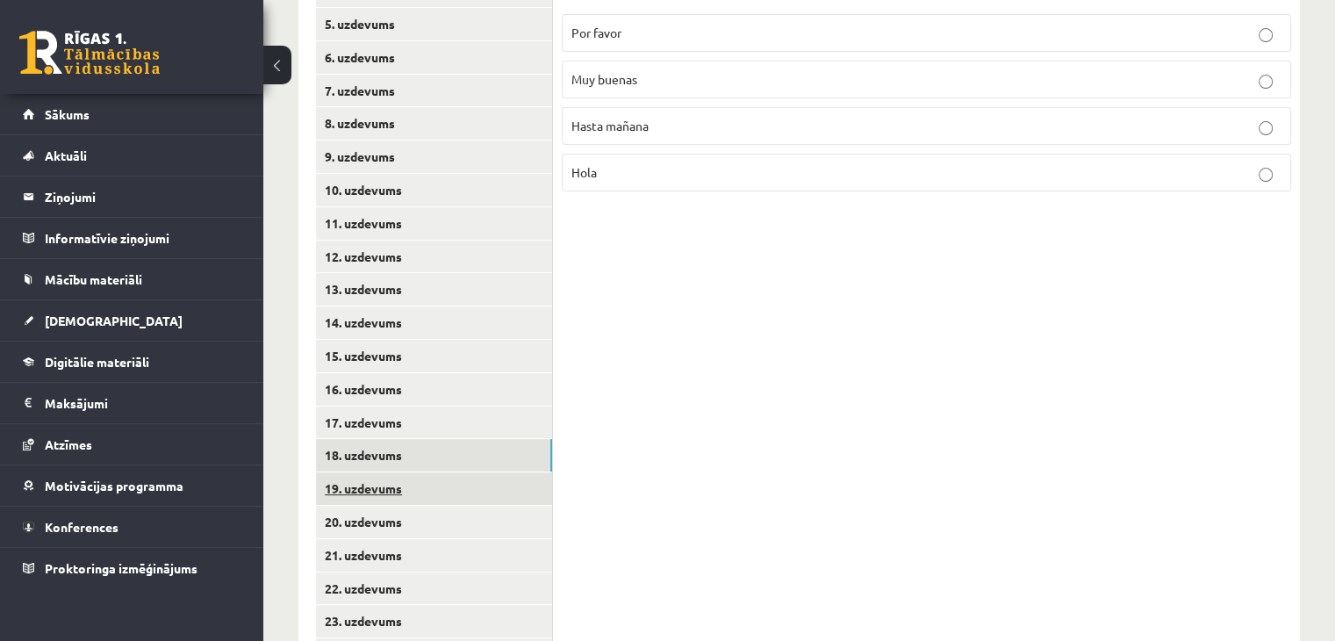
click at [379, 472] on link "19. uzdevums" at bounding box center [434, 488] width 236 height 32
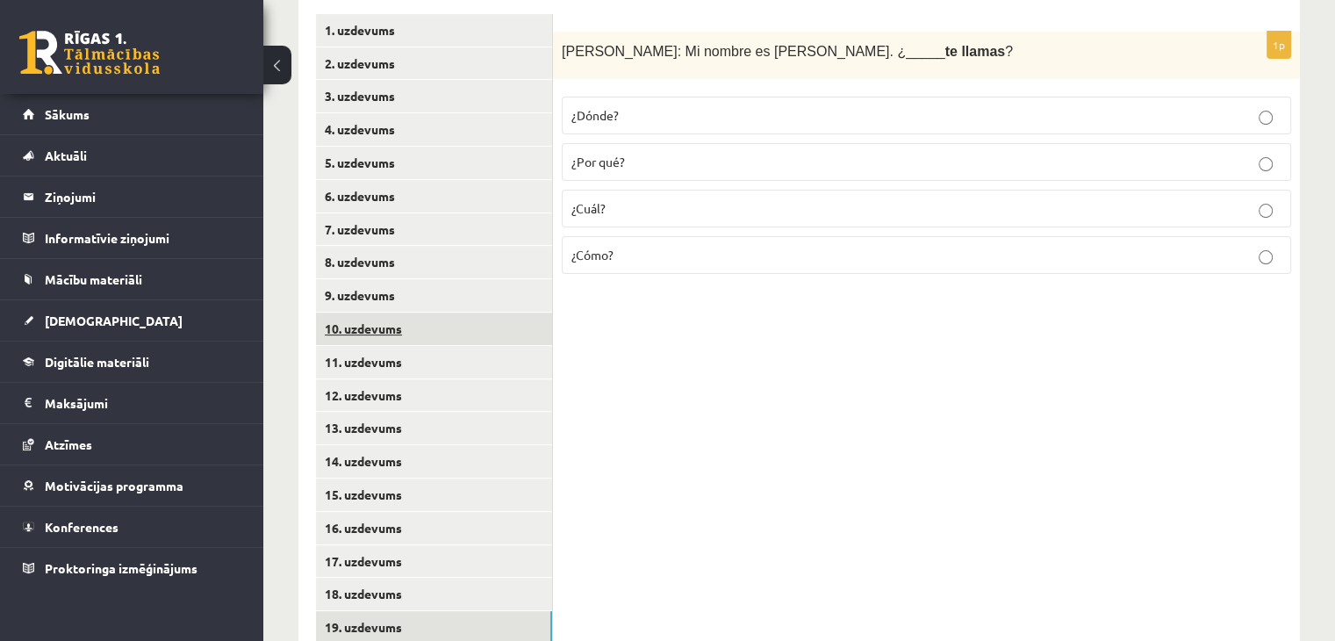
scroll to position [373, 0]
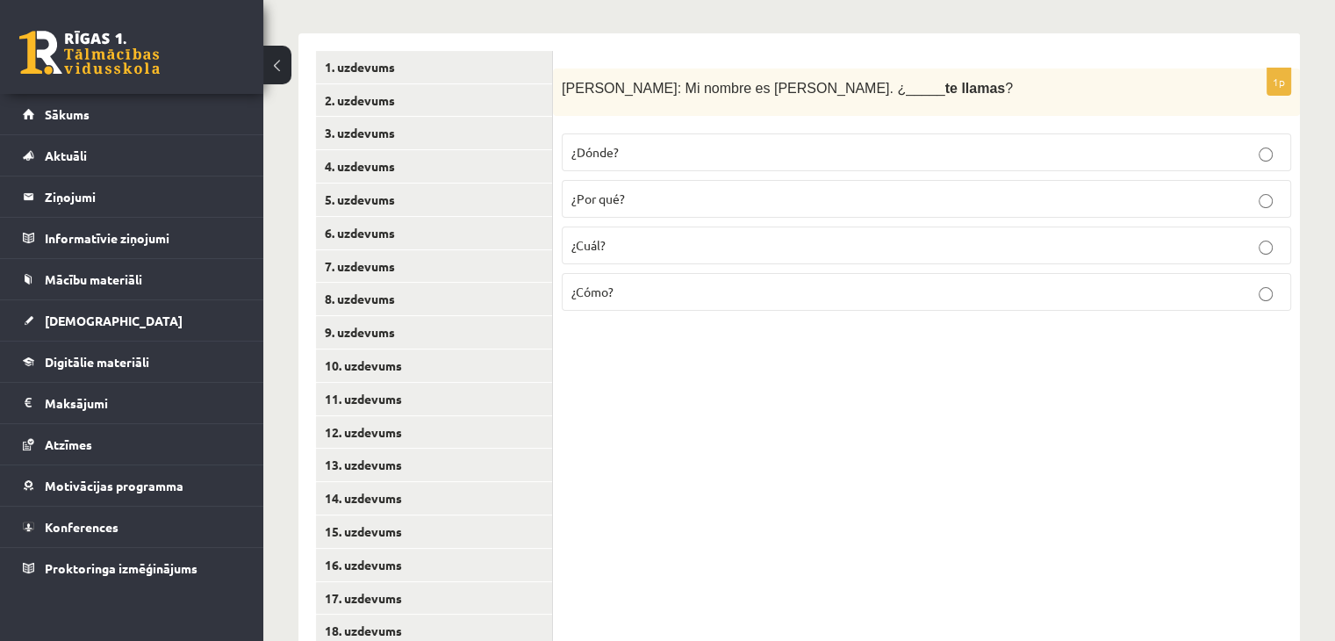
click at [620, 283] on p "¿Cómo?" at bounding box center [926, 292] width 710 height 18
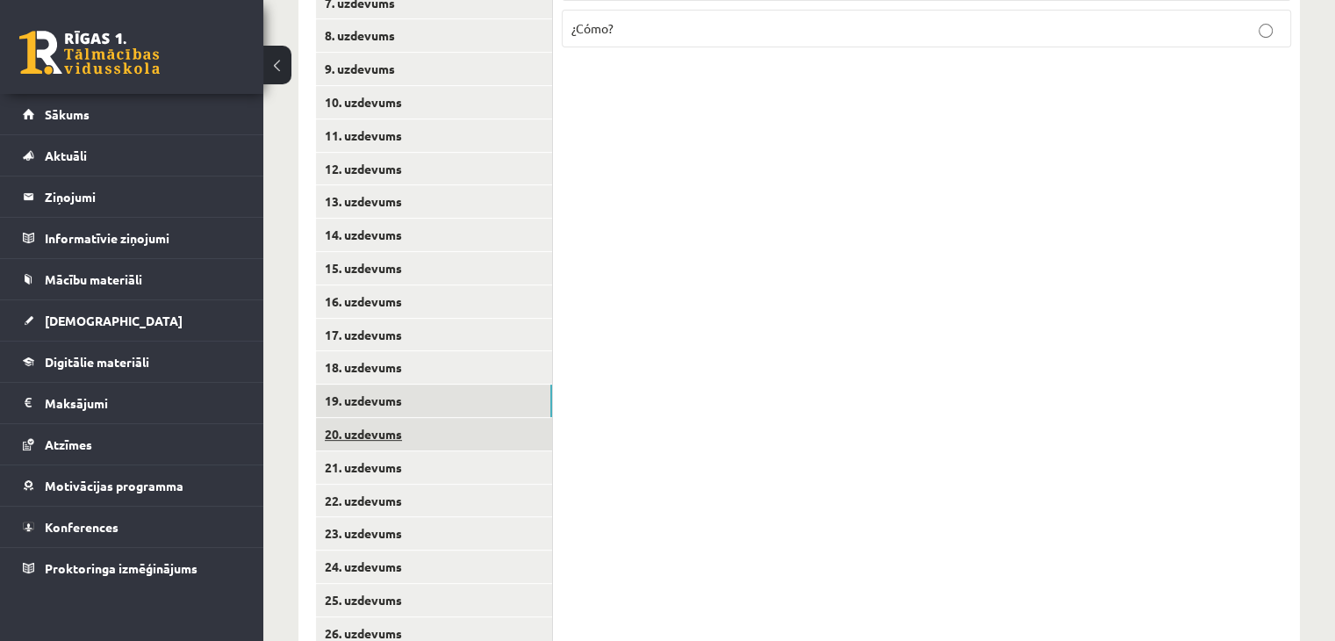
click at [480, 418] on link "20. uzdevums" at bounding box center [434, 434] width 236 height 32
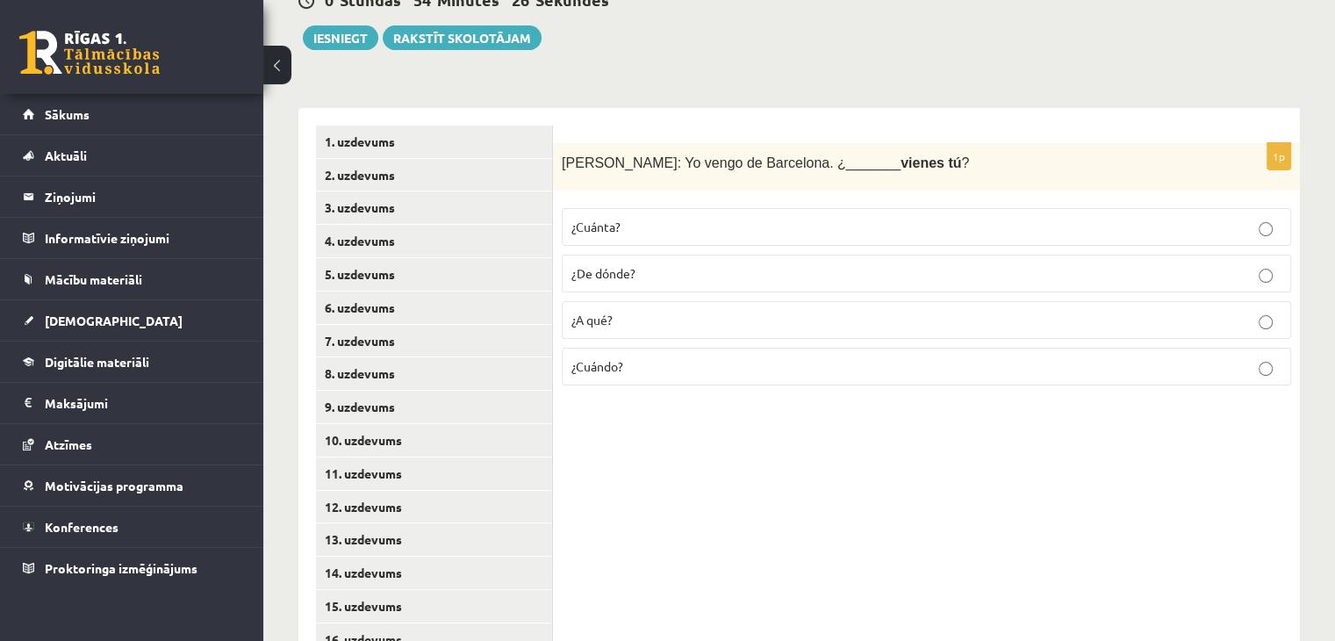
scroll to position [285, 0]
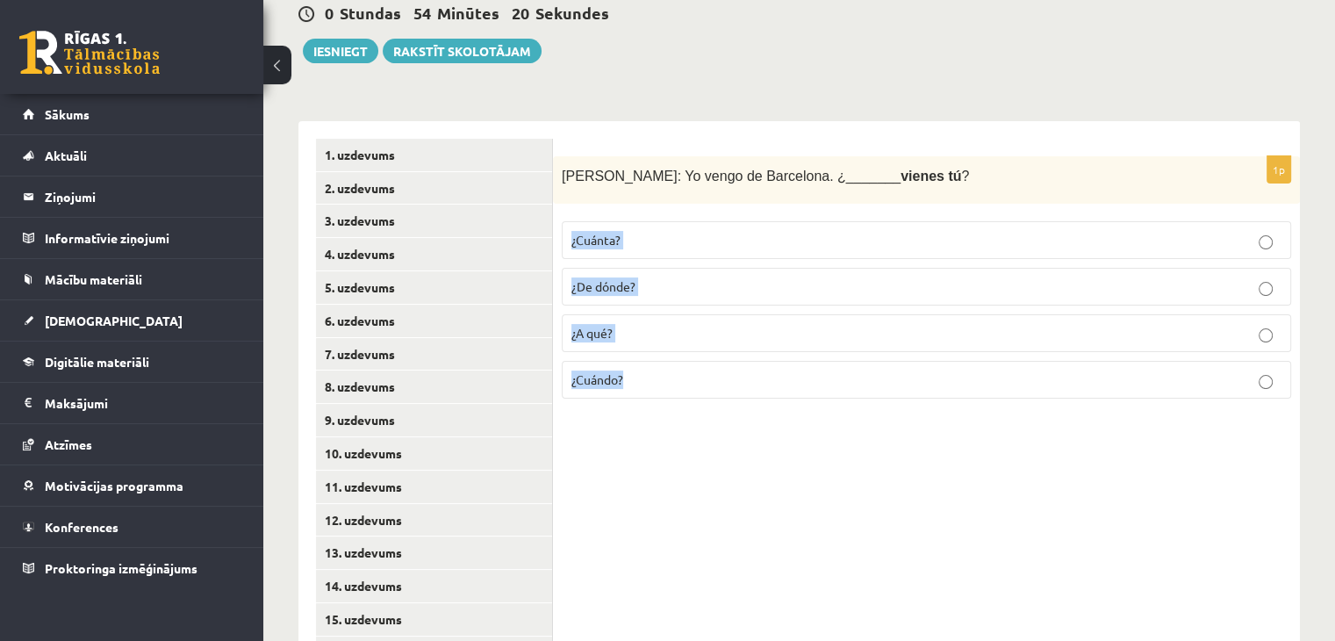
drag, startPoint x: 564, startPoint y: 190, endPoint x: 639, endPoint y: 348, distance: 173.9
click at [639, 348] on div "1p Antonio: Yo vengo de Barcelona. ¿_______ vienes tú ? ¿Cuánta? ¿De dónde? ¿A …" at bounding box center [926, 284] width 747 height 257
copy fieldset "¿Cuánta? ¿De dónde? ¿A qué? ¿Cuándo?"
click at [611, 278] on span "¿De dónde?" at bounding box center [603, 286] width 64 height 16
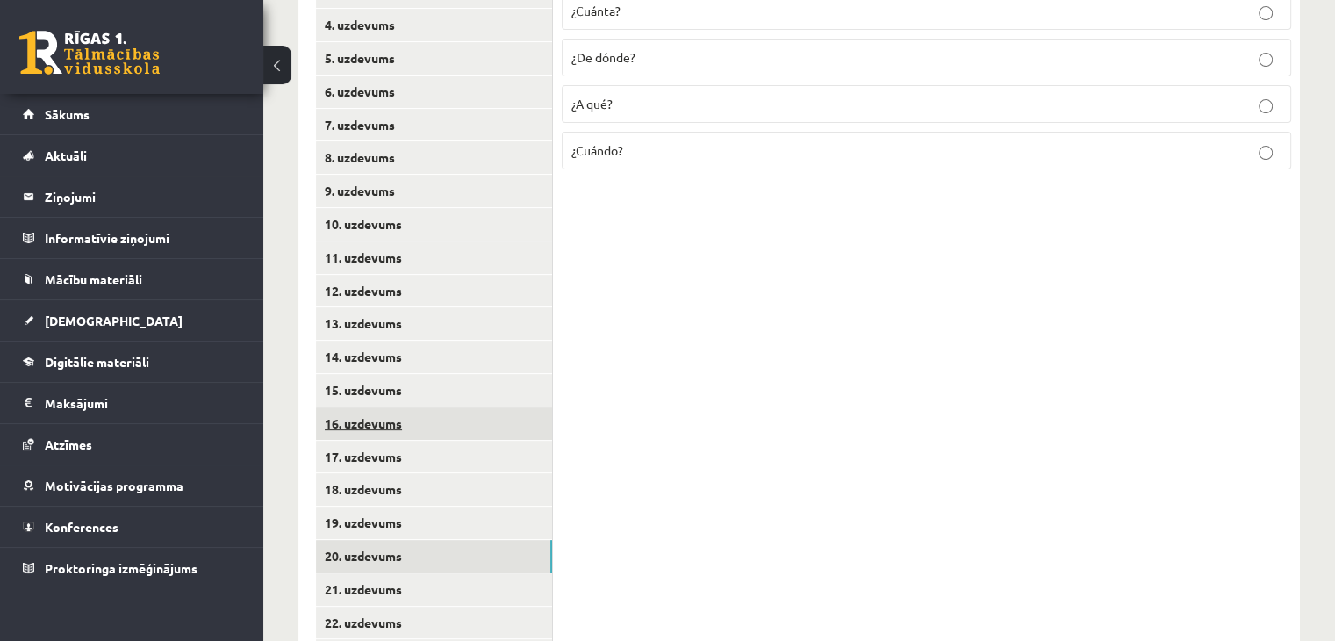
scroll to position [548, 0]
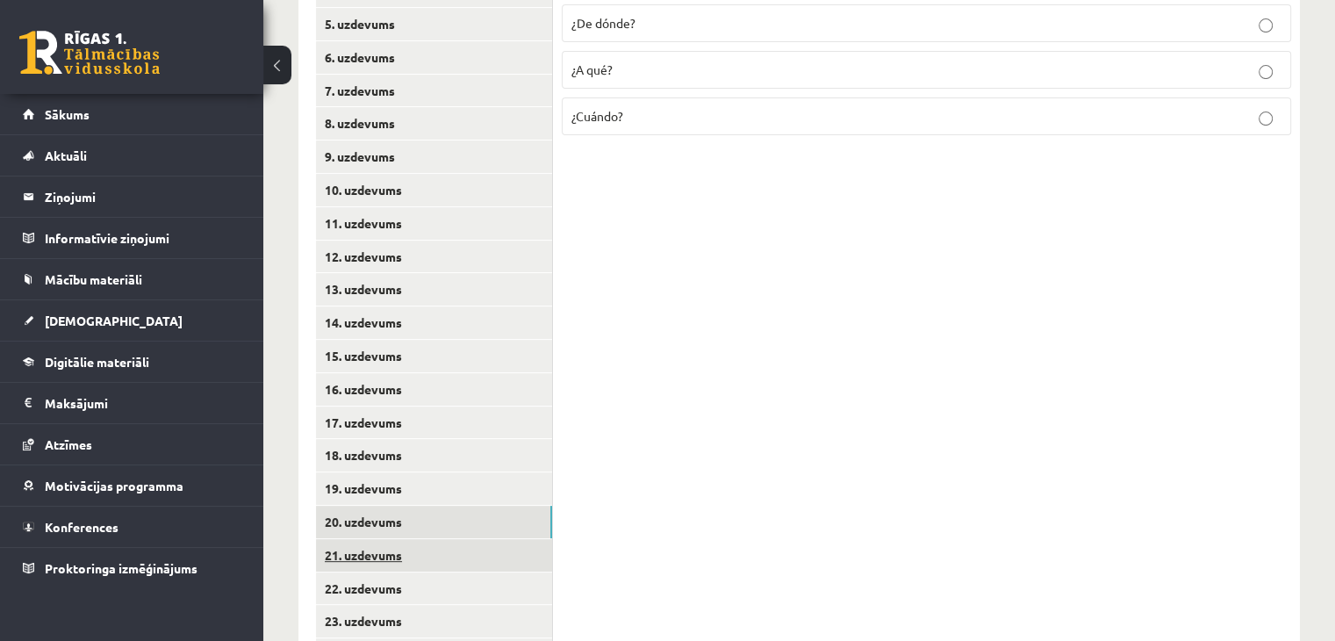
click at [387, 539] on link "21. uzdevums" at bounding box center [434, 555] width 236 height 32
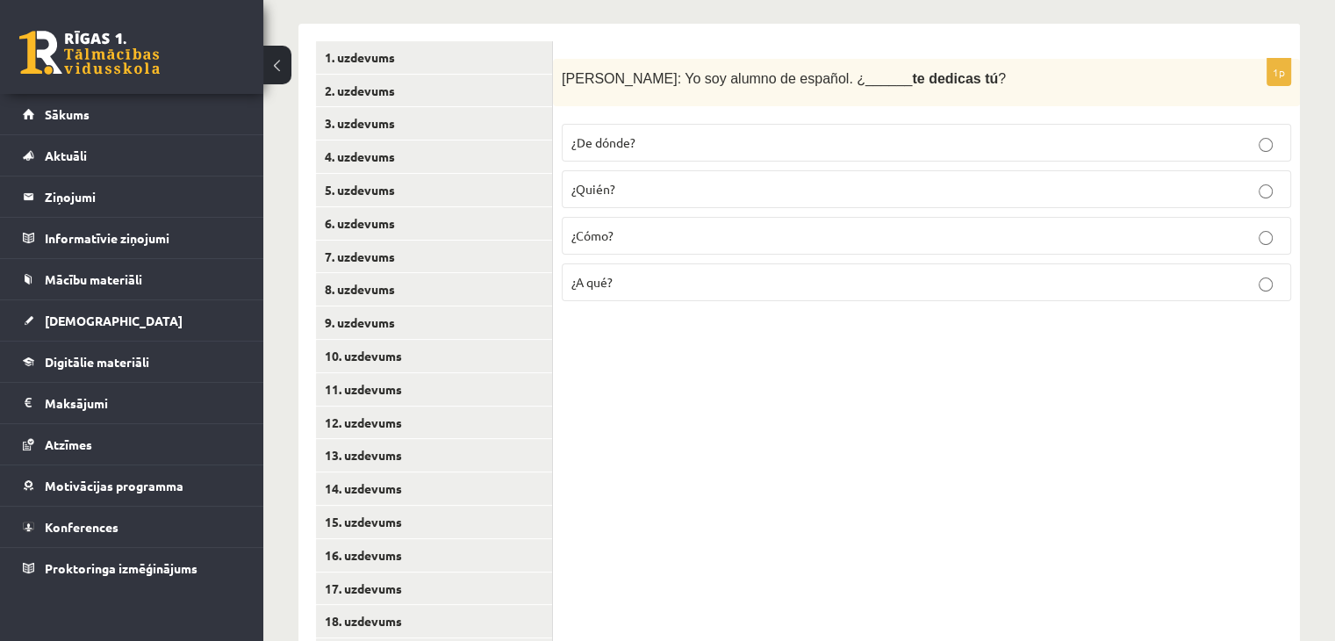
scroll to position [373, 0]
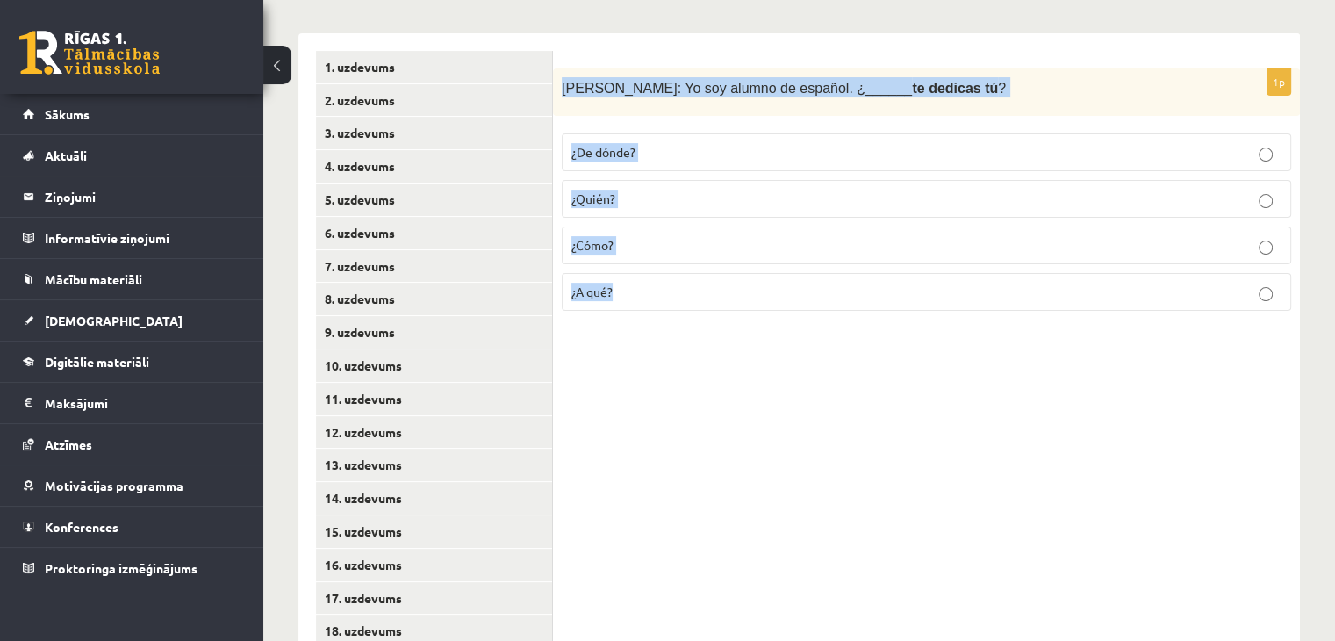
drag, startPoint x: 560, startPoint y: 64, endPoint x: 656, endPoint y: 257, distance: 215.5
click at [656, 257] on div "1p Javier: Yo soy alumno de español. ¿______ te dedicas tú ? ¿De dónde? ¿Quién?…" at bounding box center [926, 196] width 747 height 257
copy div "Javier: Yo soy alumno de español. ¿______ te dedicas tú ? ¿De dónde? ¿Quién? ¿C…"
click at [603, 190] on span "¿Quién?" at bounding box center [593, 198] width 44 height 16
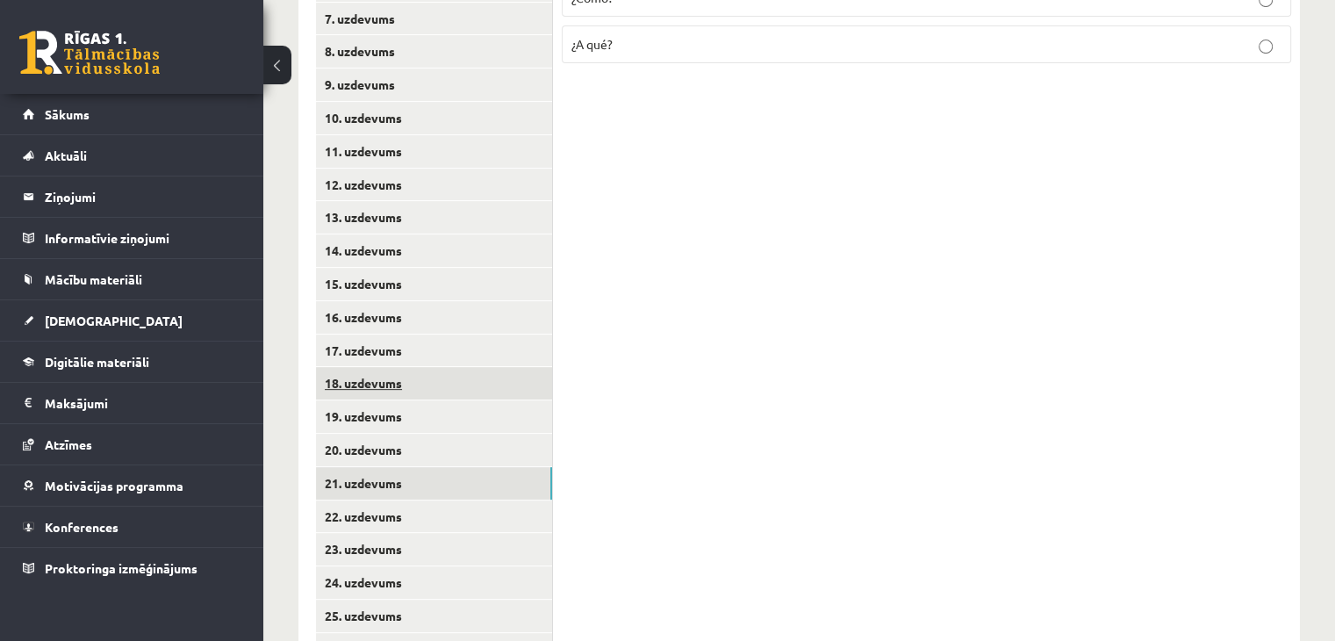
scroll to position [636, 0]
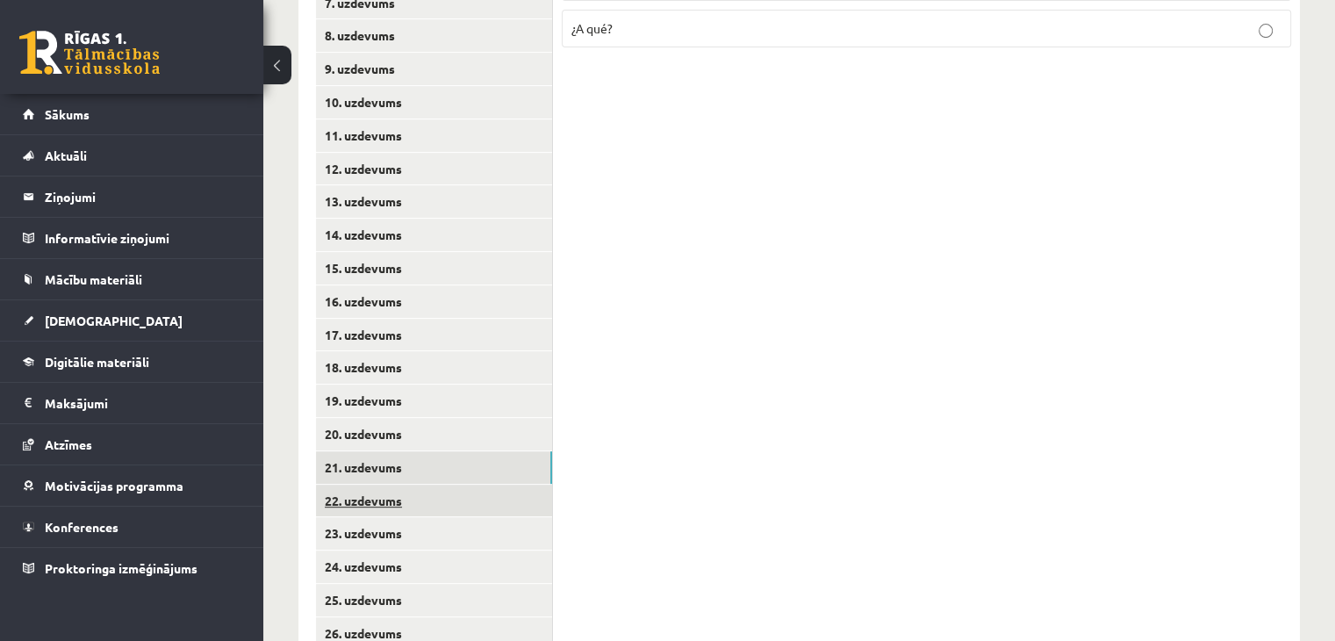
click at [396, 484] on link "22. uzdevums" at bounding box center [434, 500] width 236 height 32
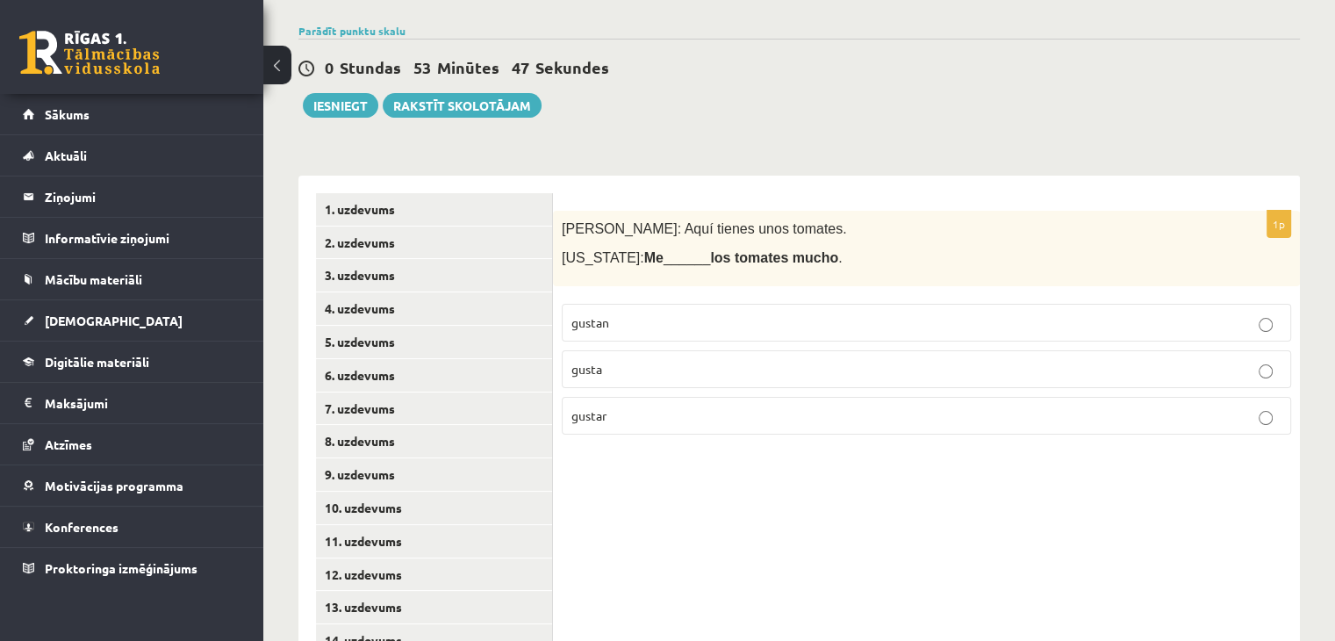
scroll to position [197, 0]
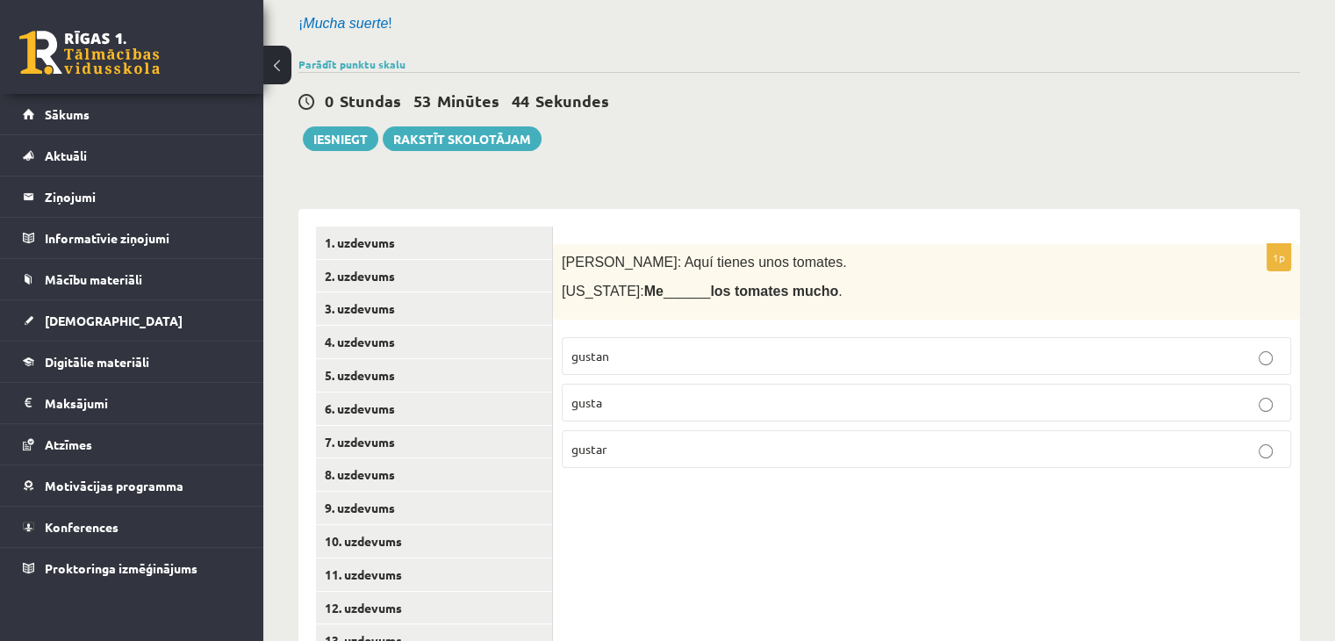
click at [604, 393] on p "gusta" at bounding box center [926, 402] width 710 height 18
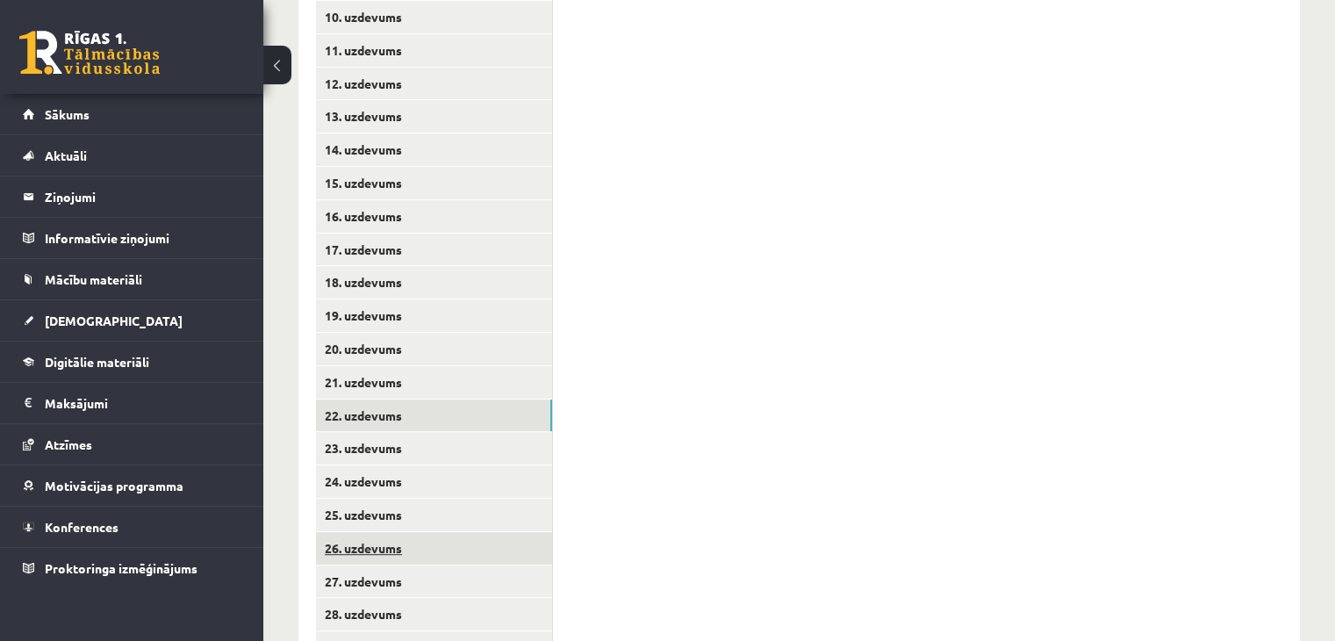
scroll to position [812, 0]
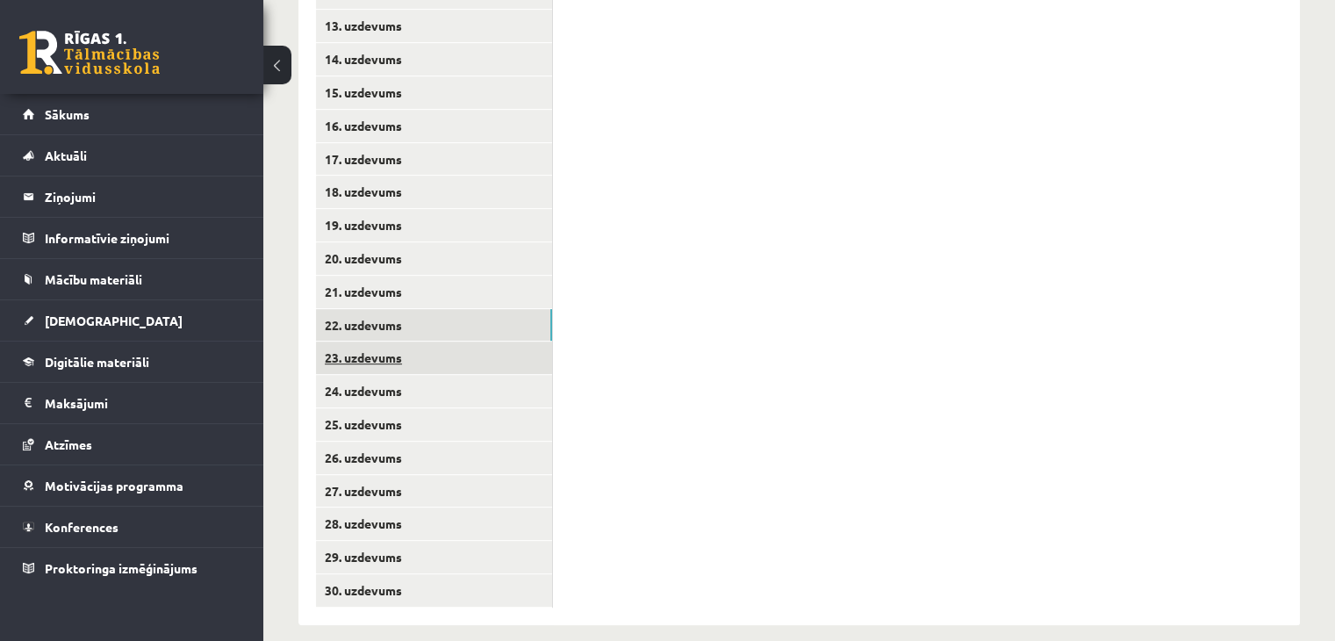
click at [355, 341] on link "23. uzdevums" at bounding box center [434, 357] width 236 height 32
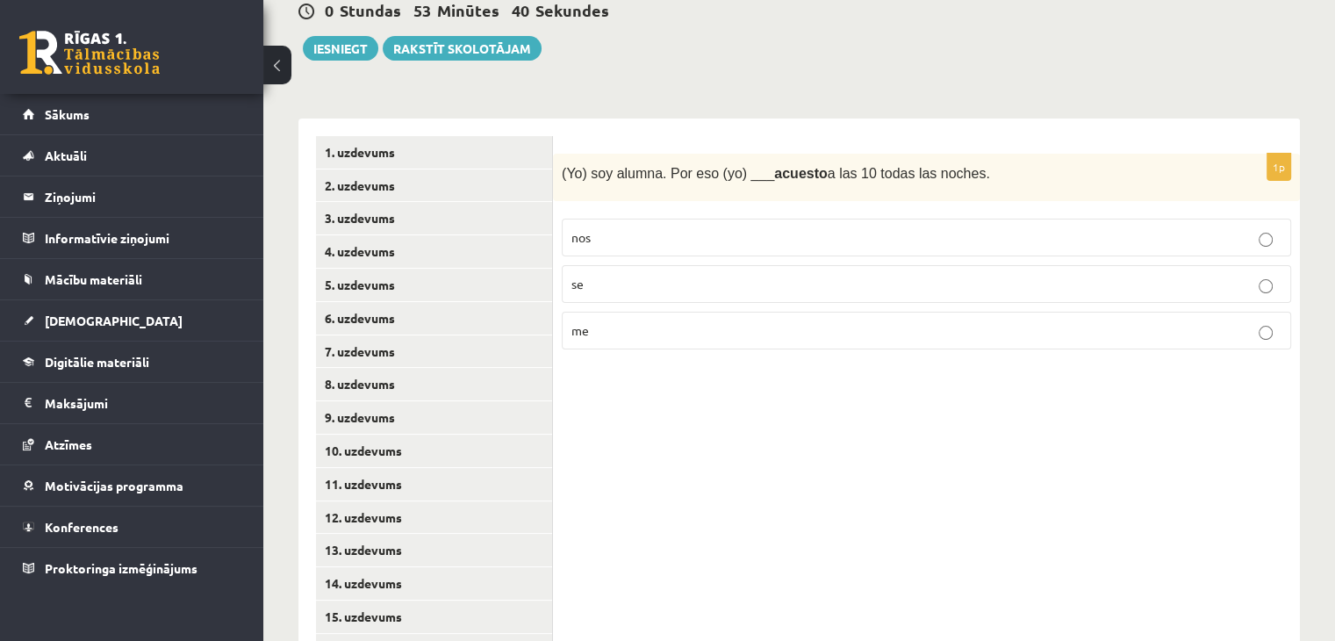
scroll to position [285, 0]
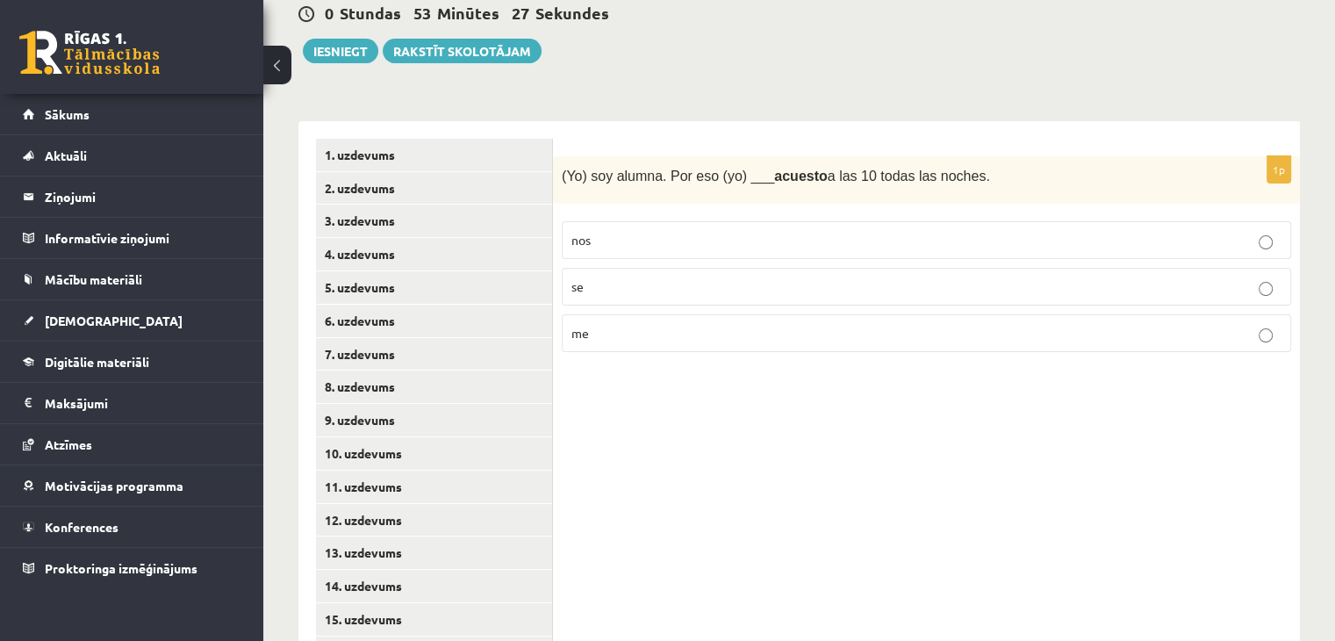
click at [598, 277] on p "se" at bounding box center [926, 286] width 710 height 18
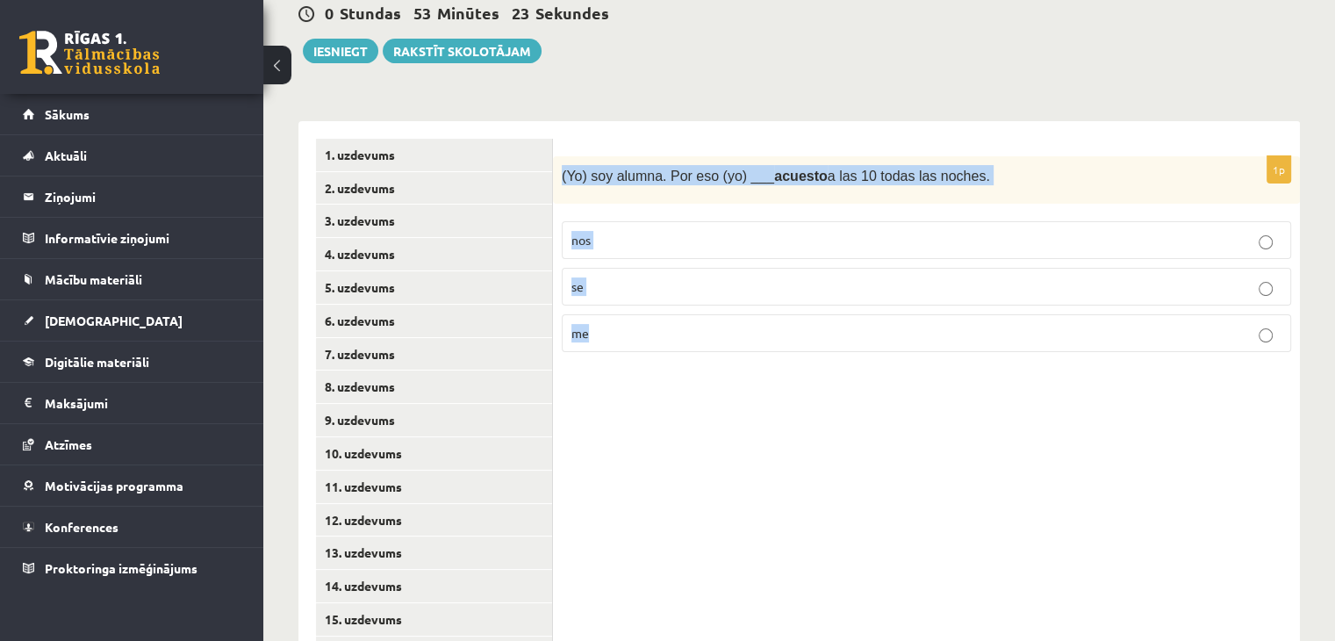
drag, startPoint x: 562, startPoint y: 154, endPoint x: 646, endPoint y: 324, distance: 190.0
click at [646, 324] on div "1p (Yo) soy alumna. Por eso (yo) ___ acuesto a las 10 todas las noches. nos se …" at bounding box center [926, 261] width 747 height 211
copy div "(Yo) soy alumna. Por eso (yo) ___ acuesto a las 10 todas las noches. nos se me"
click at [601, 322] on label "me" at bounding box center [926, 333] width 729 height 38
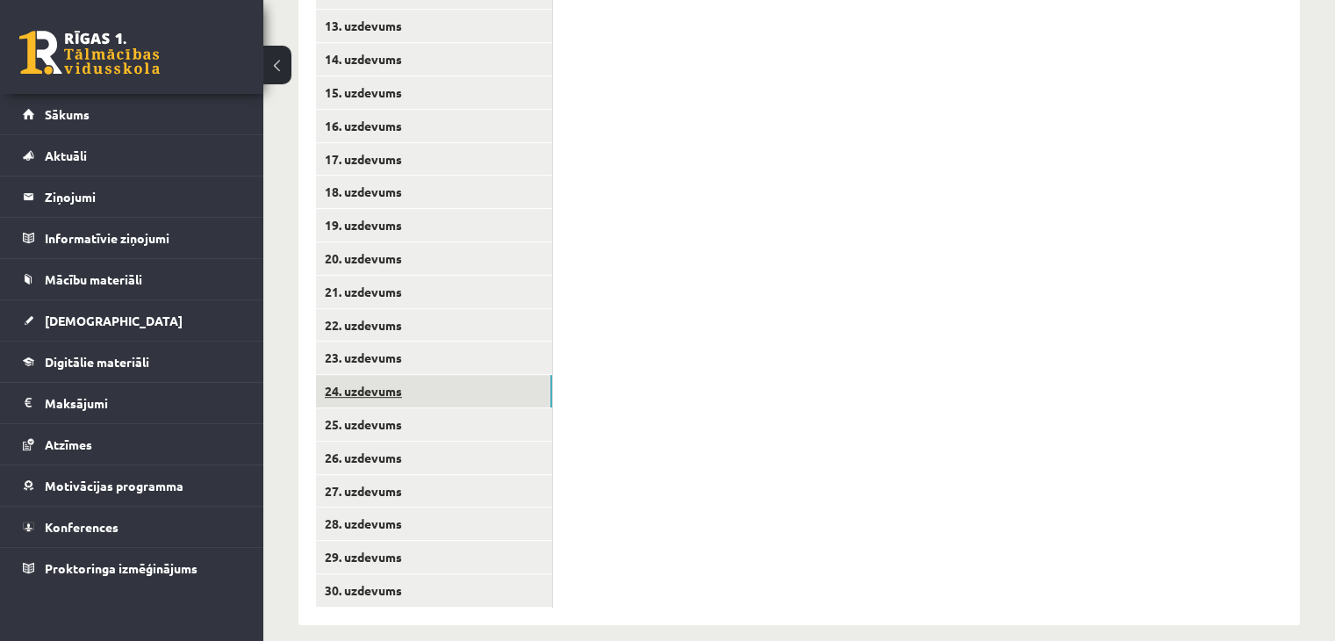
click at [419, 375] on link "24. uzdevums" at bounding box center [434, 391] width 236 height 32
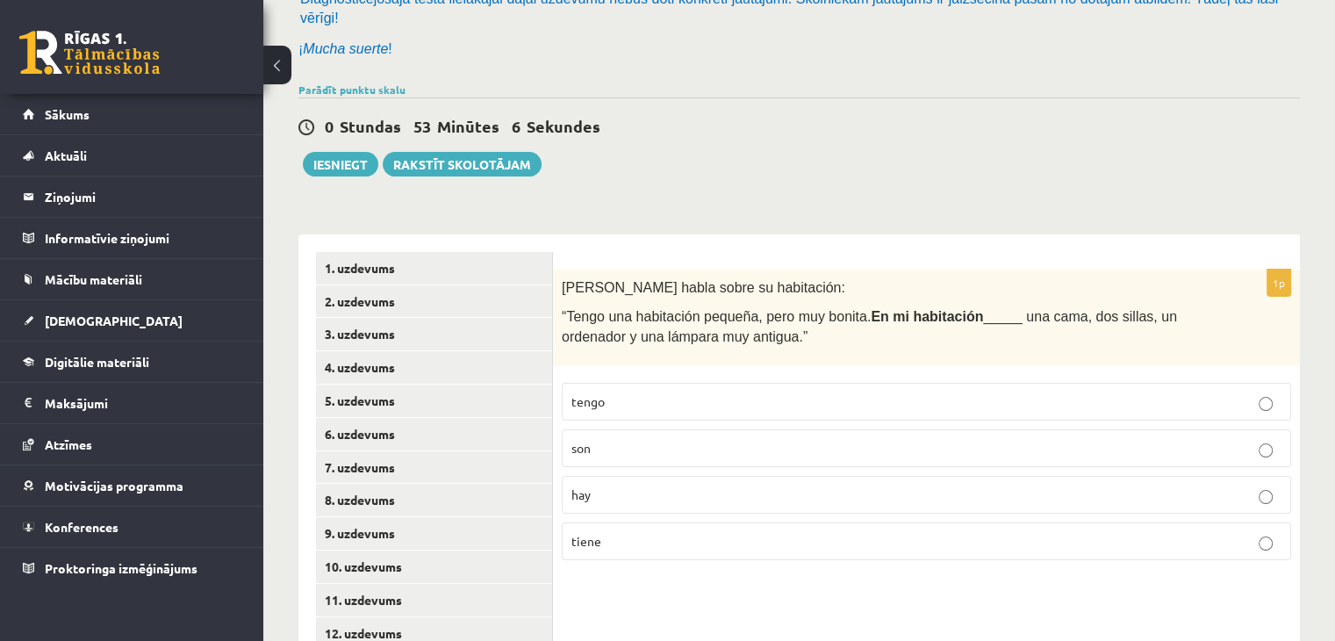
scroll to position [176, 0]
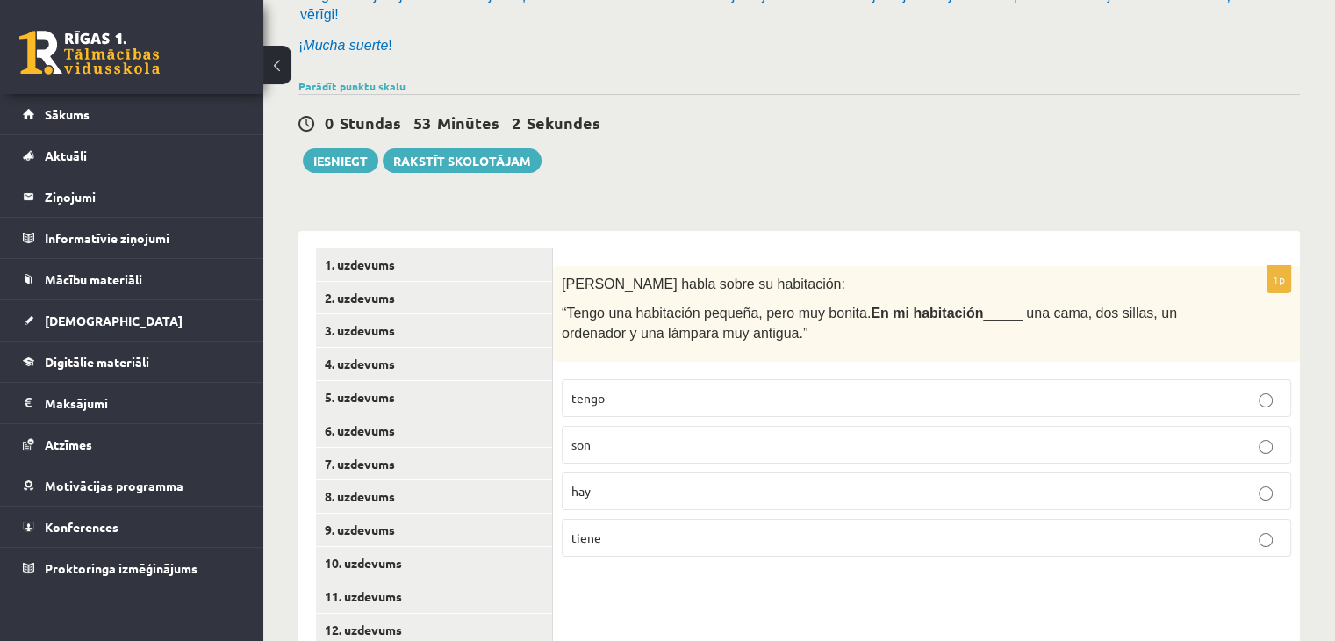
click at [668, 435] on p "son" at bounding box center [926, 444] width 710 height 18
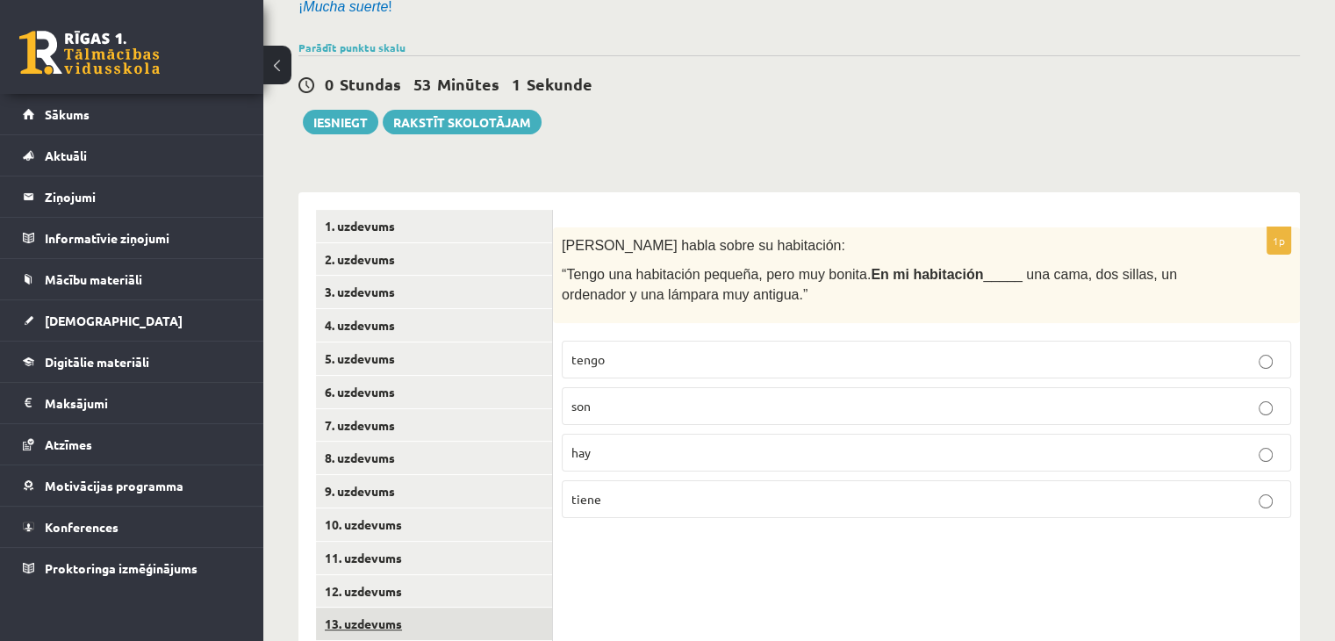
scroll to position [351, 0]
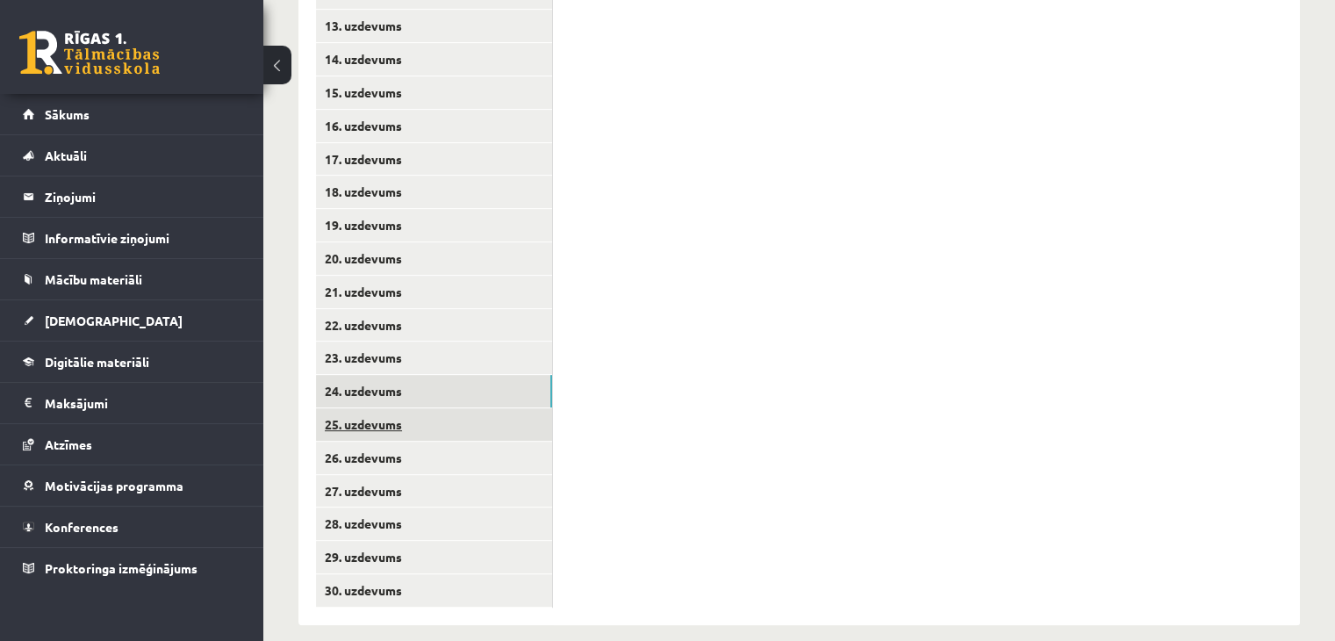
click at [397, 408] on link "25. uzdevums" at bounding box center [434, 424] width 236 height 32
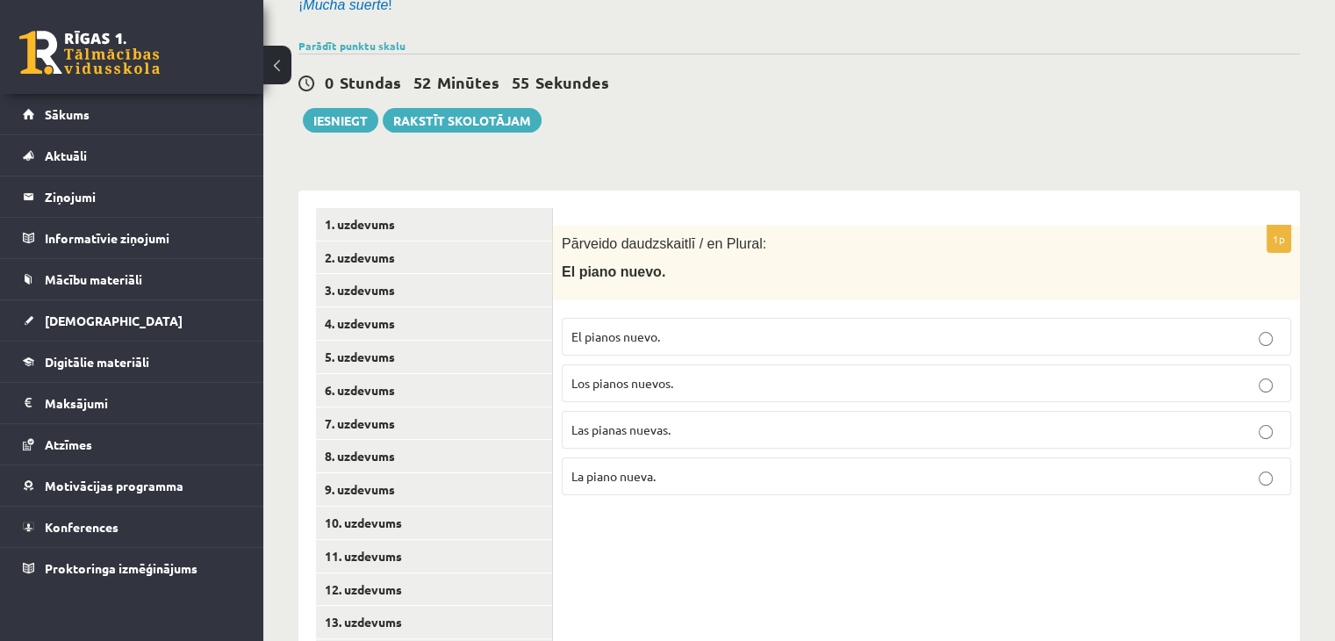
scroll to position [197, 0]
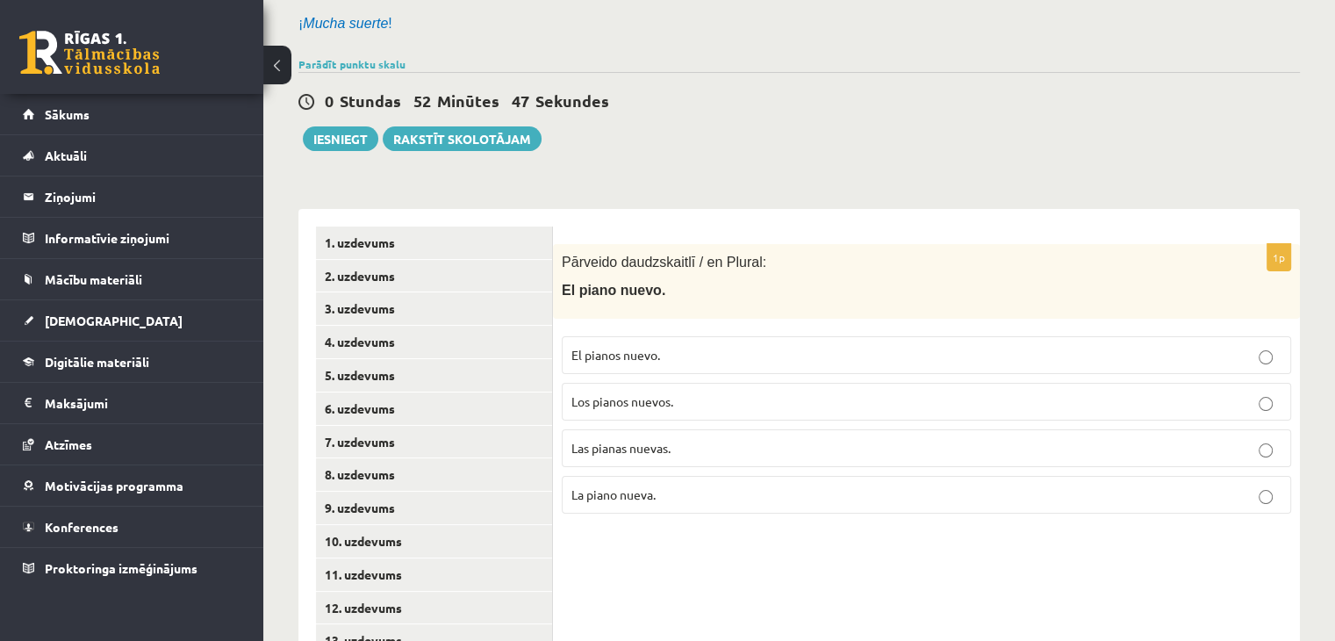
click at [585, 393] on span "Los pianos nuevos." at bounding box center [622, 401] width 102 height 16
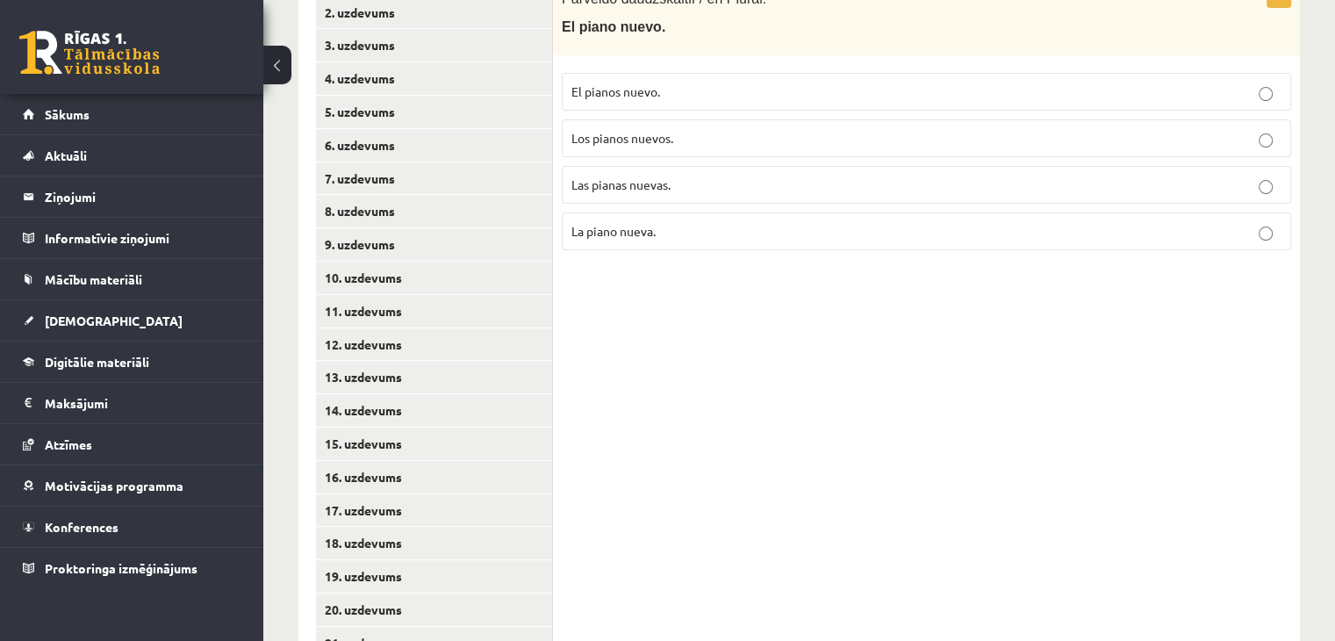
scroll to position [812, 0]
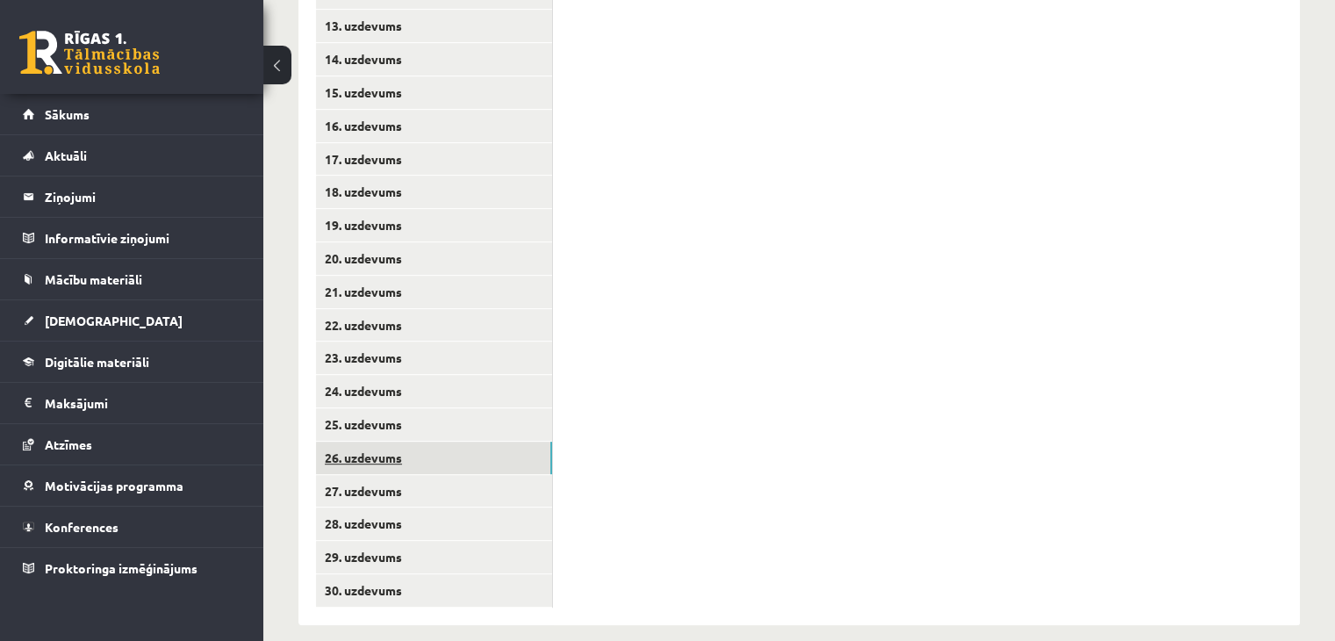
click at [405, 441] on link "26. uzdevums" at bounding box center [434, 457] width 236 height 32
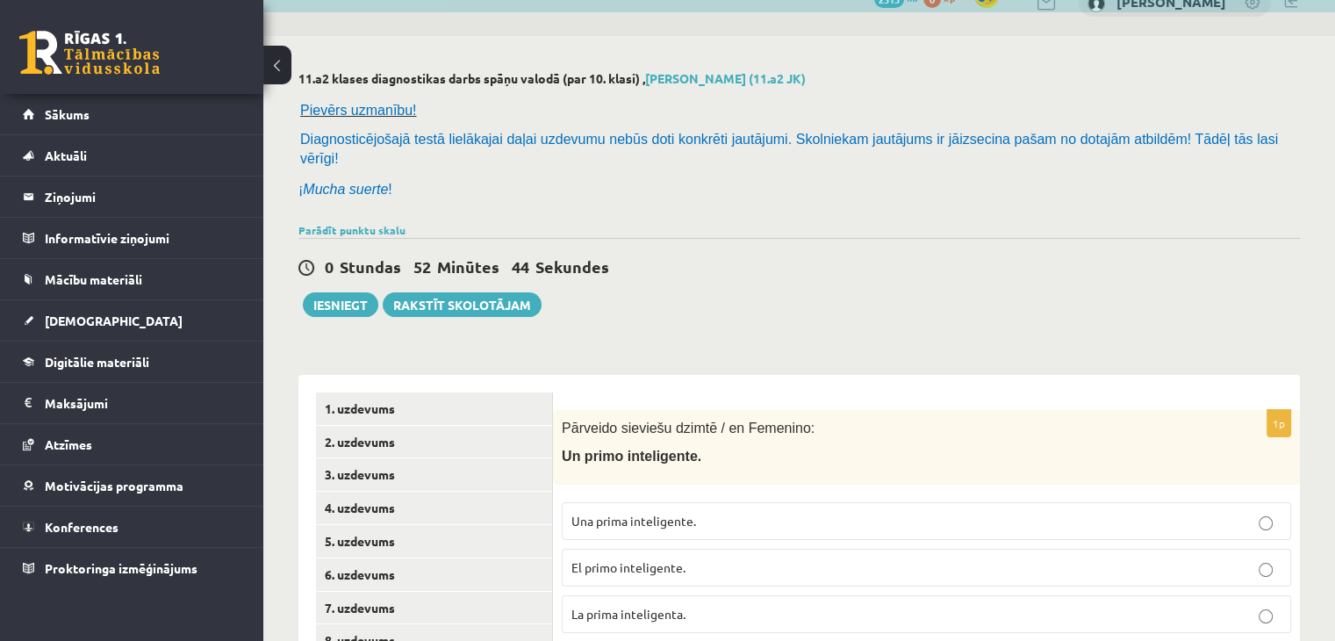
scroll to position [88, 0]
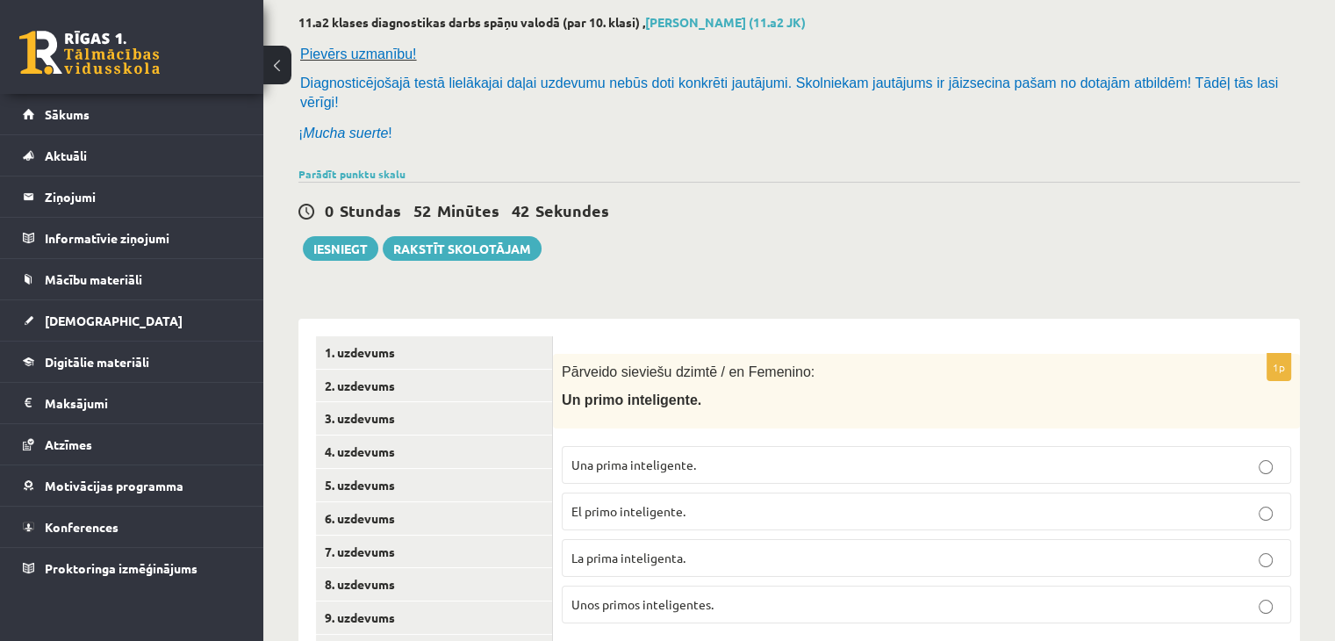
click at [604, 456] on span "Una prima inteligente." at bounding box center [633, 464] width 125 height 16
click at [591, 549] on span "La prima inteligenta." at bounding box center [628, 557] width 114 height 16
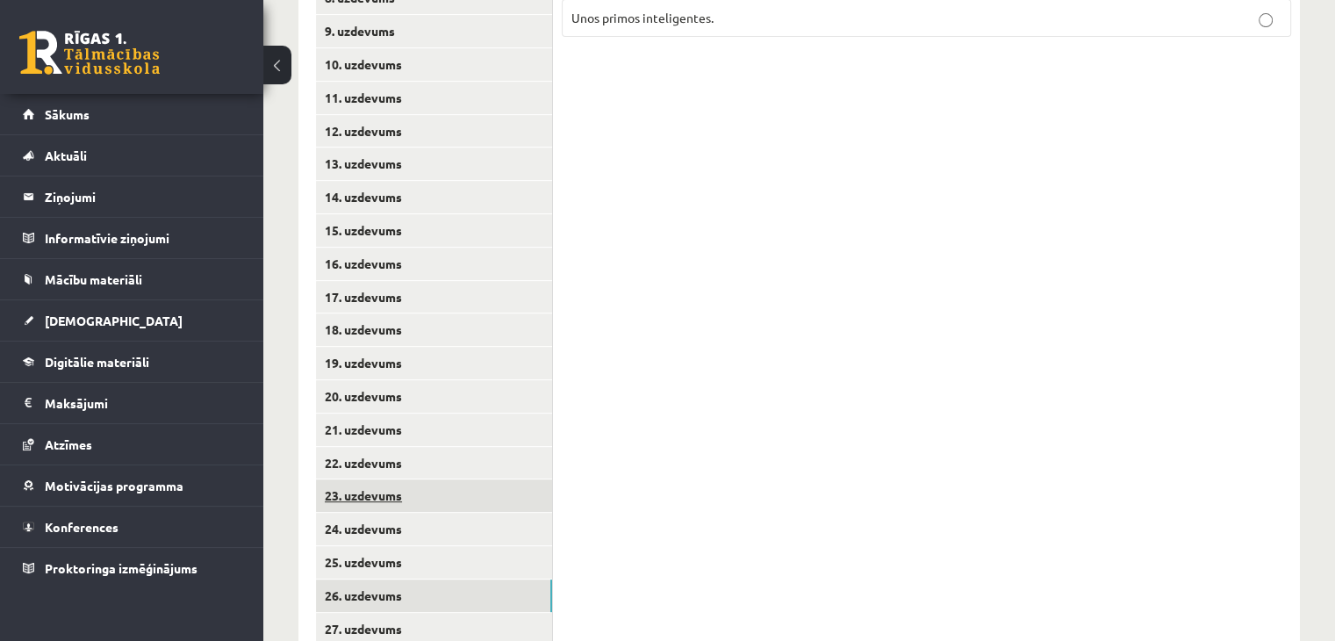
scroll to position [812, 0]
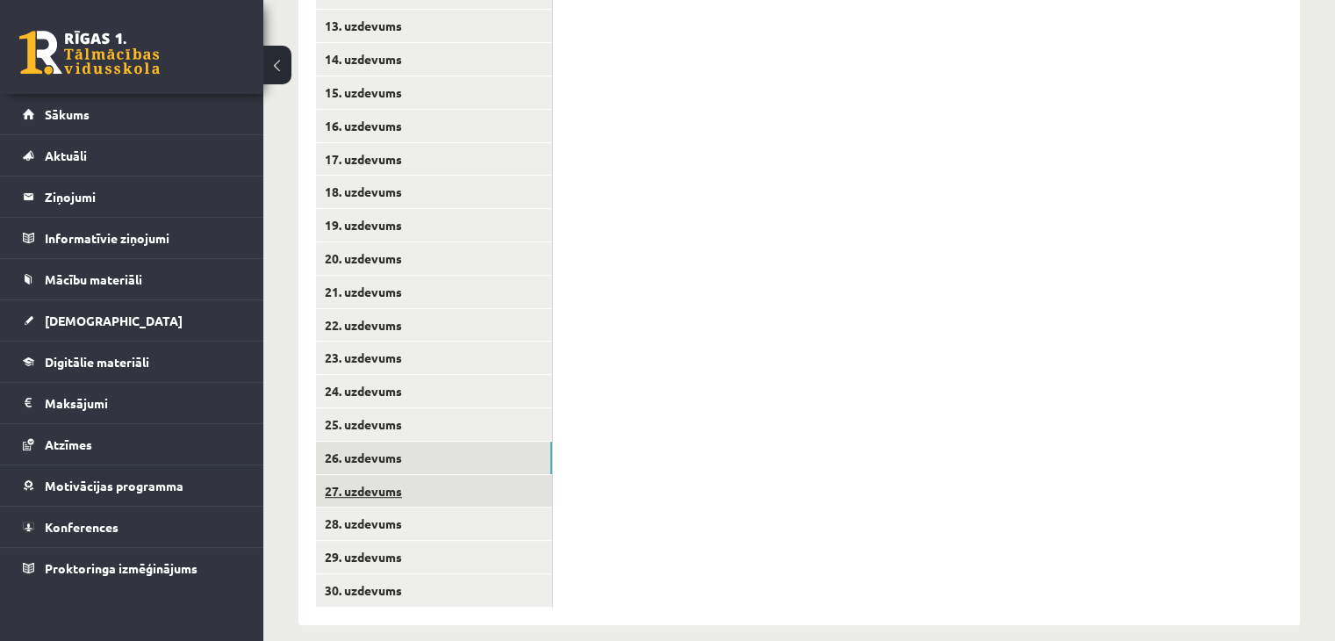
click at [394, 475] on link "27. uzdevums" at bounding box center [434, 491] width 236 height 32
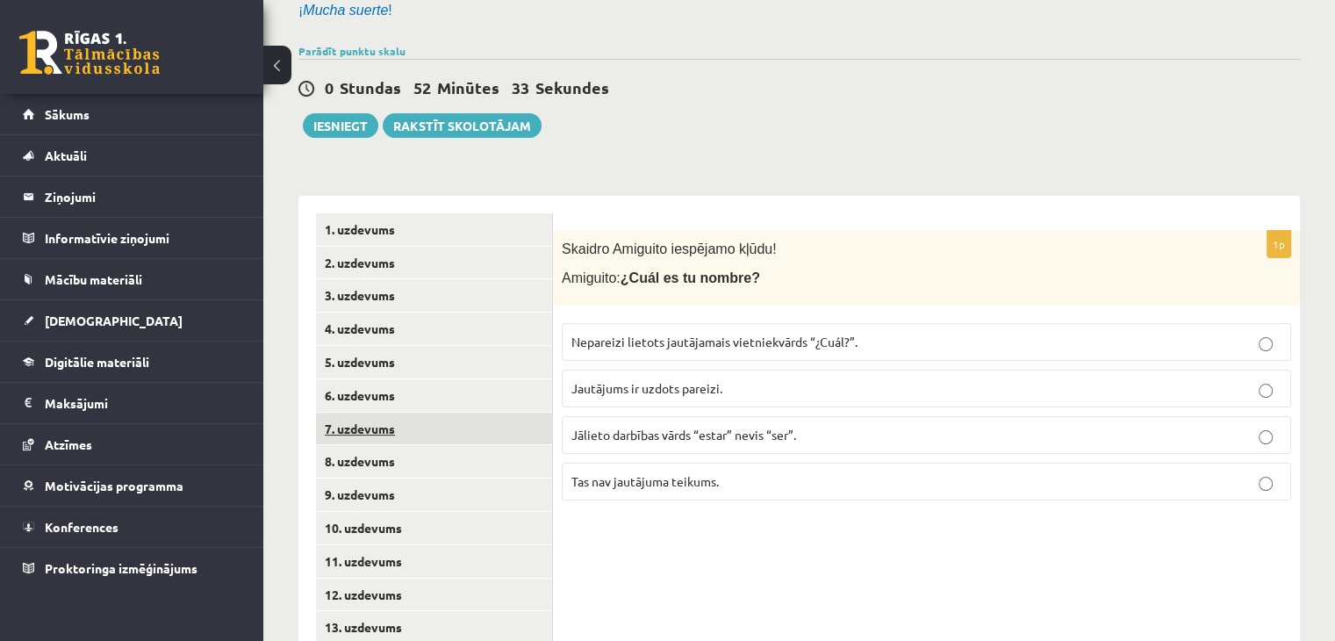
scroll to position [197, 0]
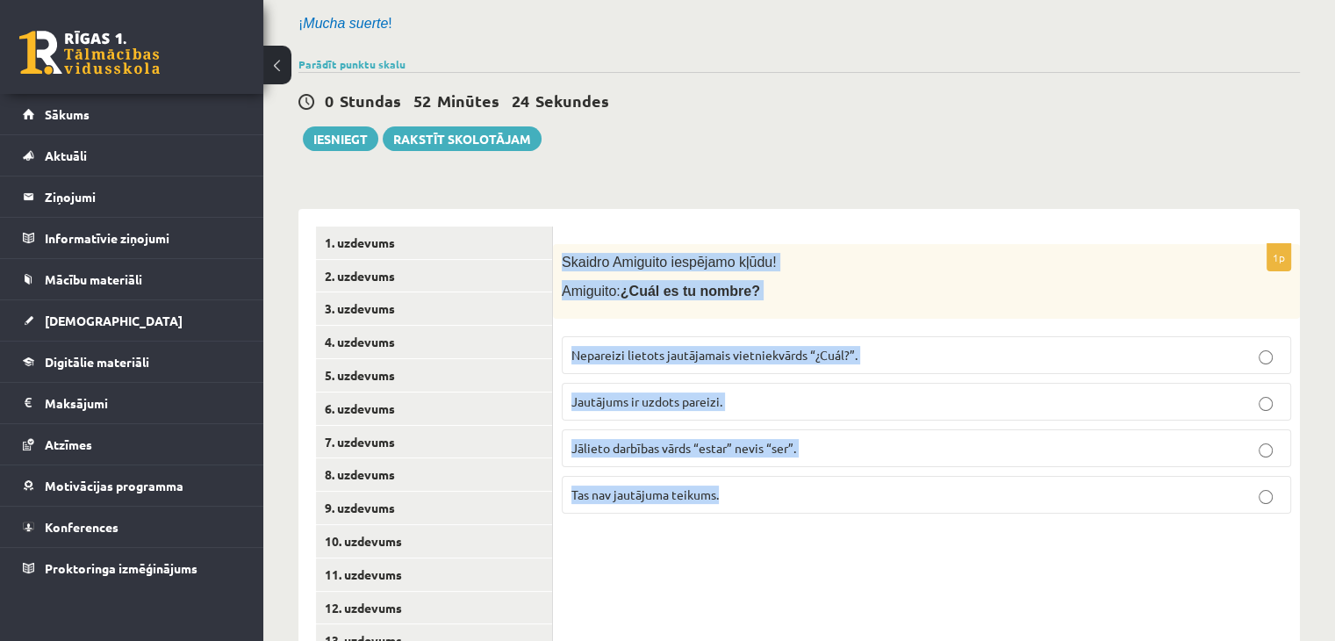
drag, startPoint x: 560, startPoint y: 233, endPoint x: 804, endPoint y: 469, distance: 340.1
click at [804, 469] on div "1p Skaidro Amiguito iespējamo kļūdu! Amiguito: ¿Cuál es tu nombre? Nepareizi li…" at bounding box center [926, 385] width 747 height 283
copy div "Skaidro Amiguito iespējamo kļūdu! Amiguito: ¿Cuál es tu nombre? Nepareizi lieto…"
click at [601, 393] on span "Jautājums ir uzdots pareizi." at bounding box center [646, 401] width 151 height 16
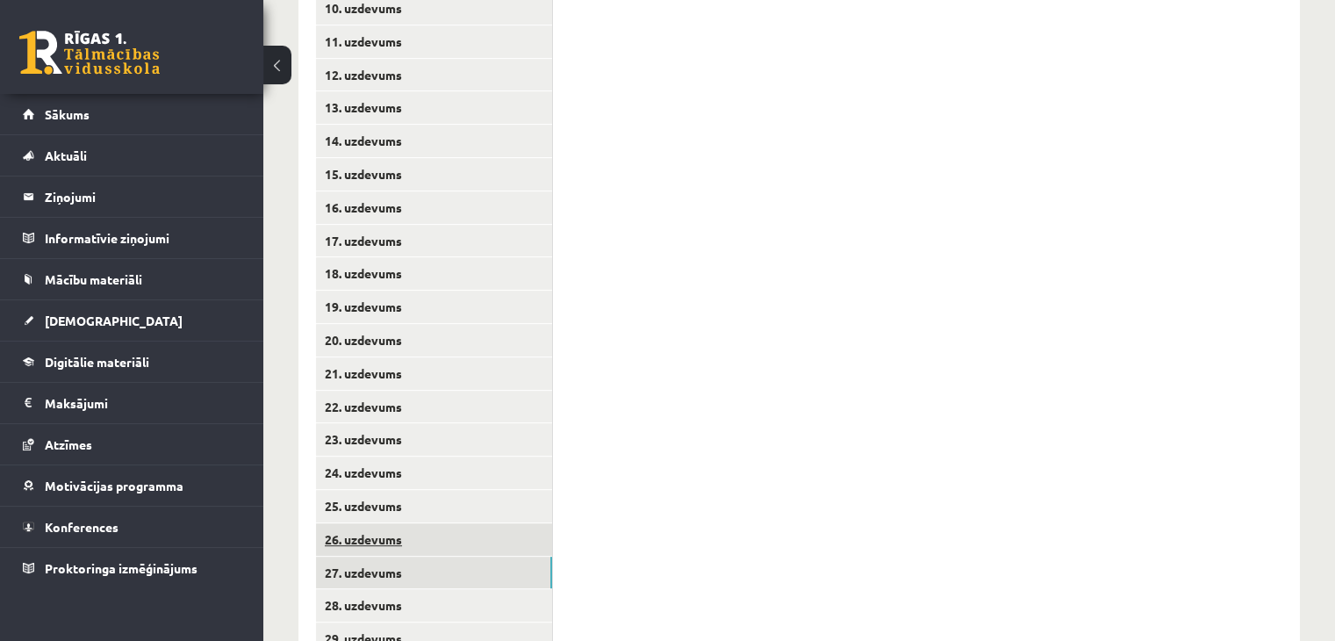
scroll to position [812, 0]
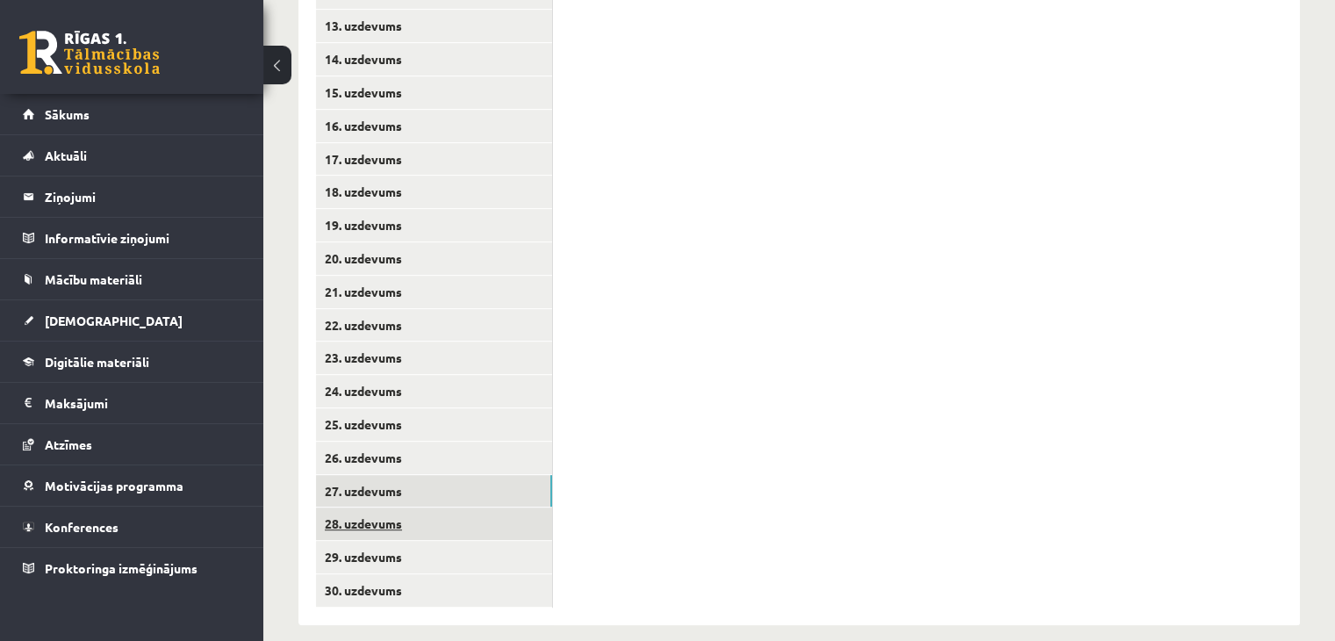
click at [386, 519] on link "28. uzdevums" at bounding box center [434, 523] width 236 height 32
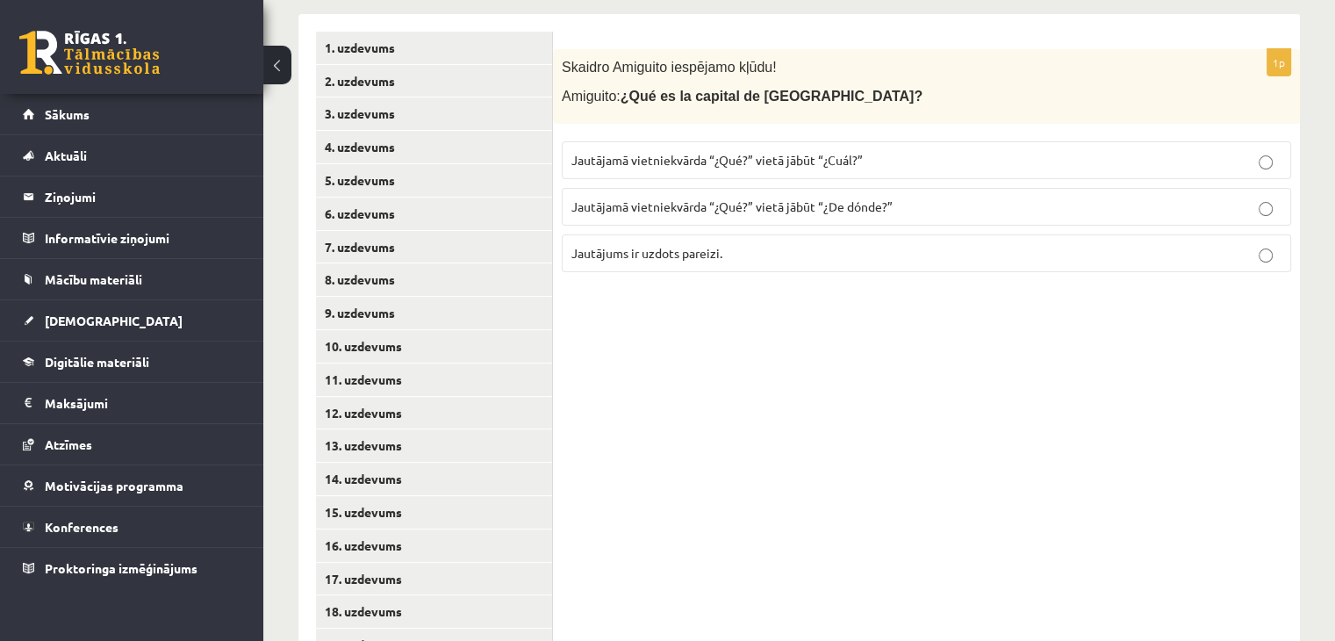
scroll to position [373, 0]
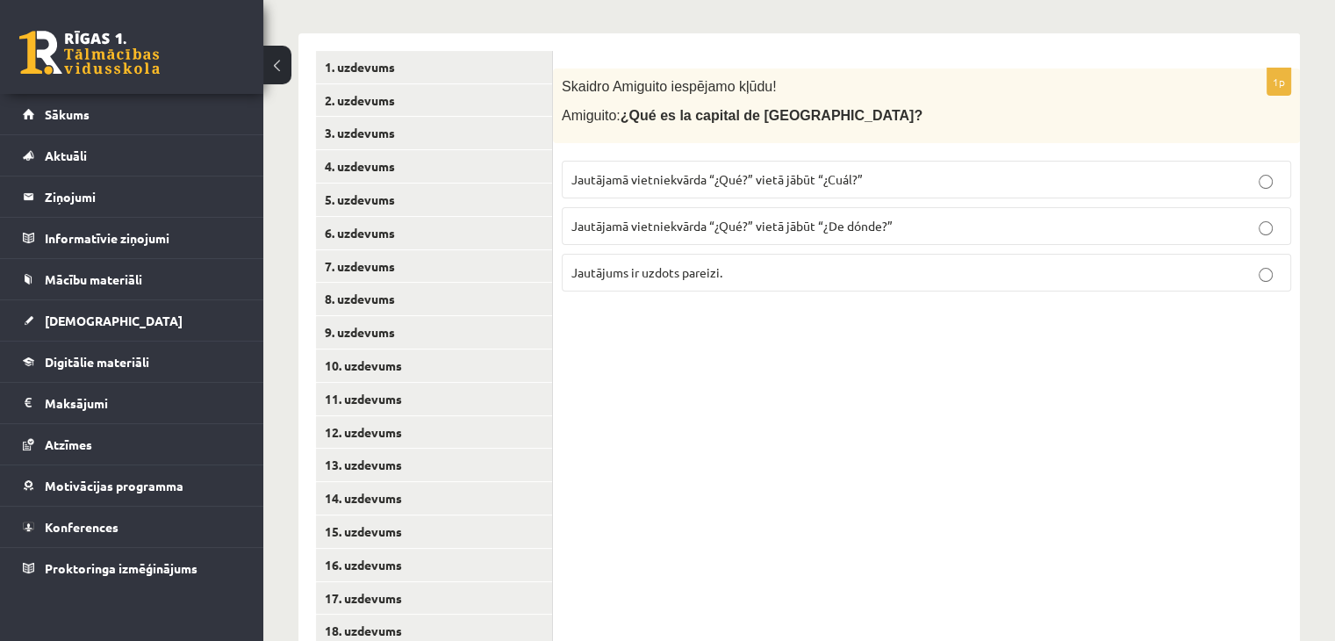
click at [725, 263] on p "Jautājums ir uzdots pareizi." at bounding box center [926, 272] width 710 height 18
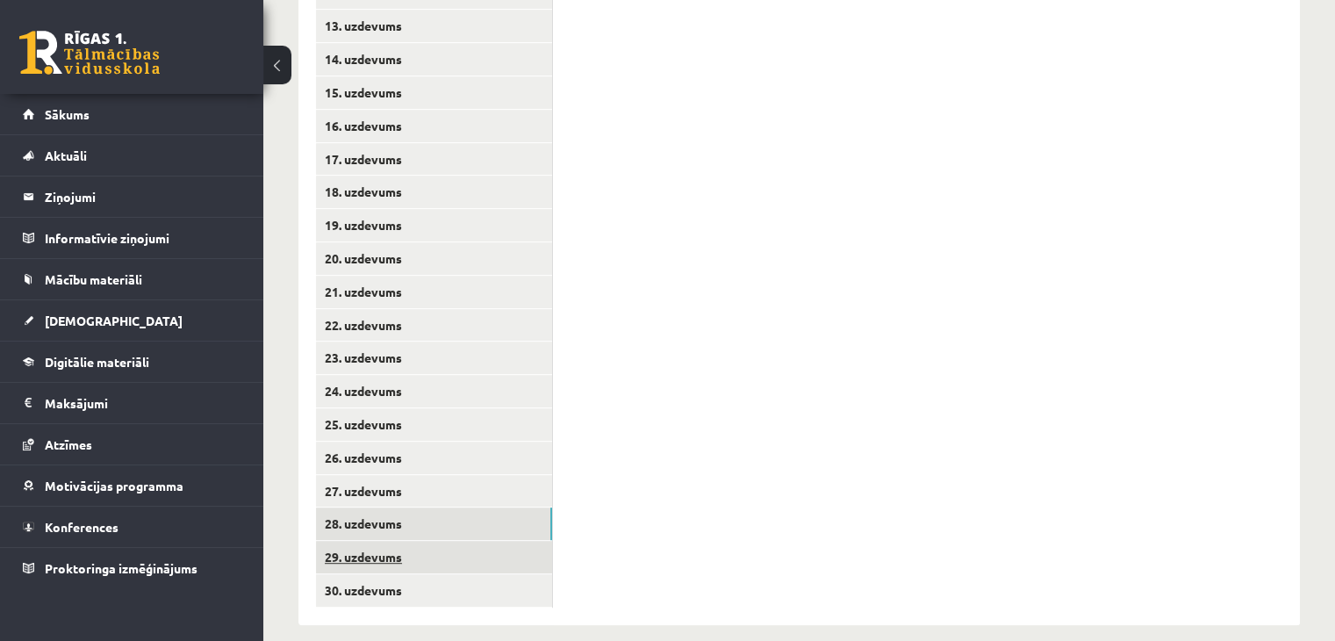
click at [404, 541] on link "29. uzdevums" at bounding box center [434, 557] width 236 height 32
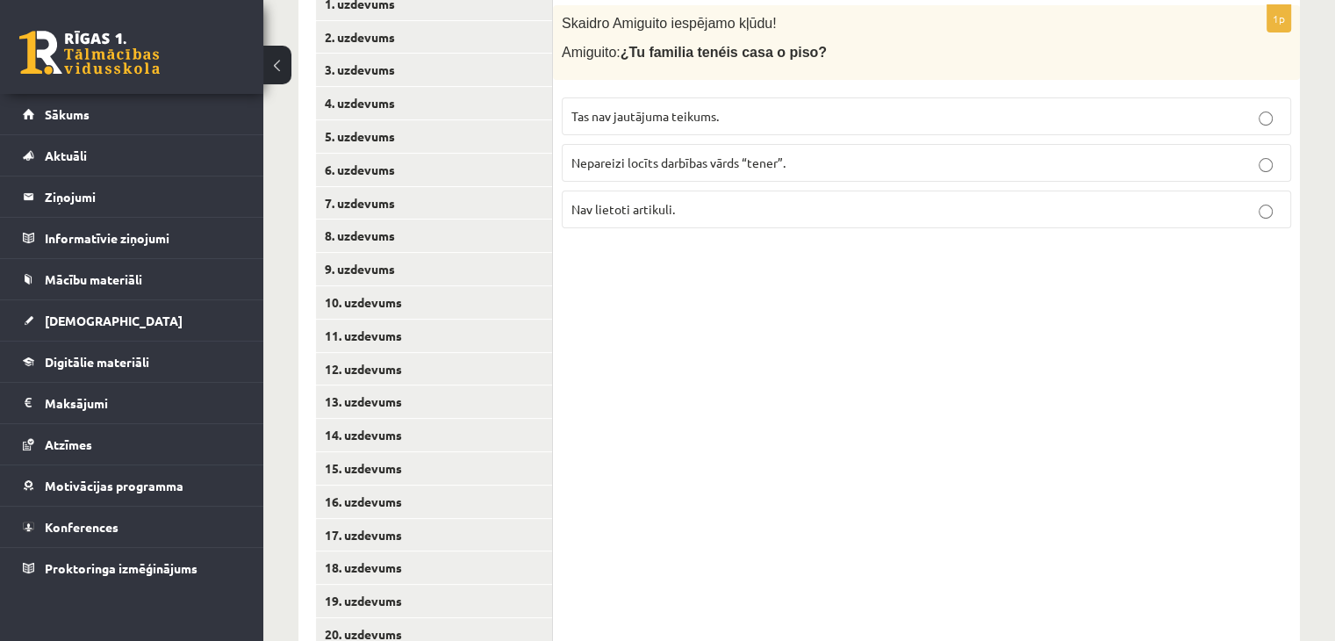
scroll to position [197, 0]
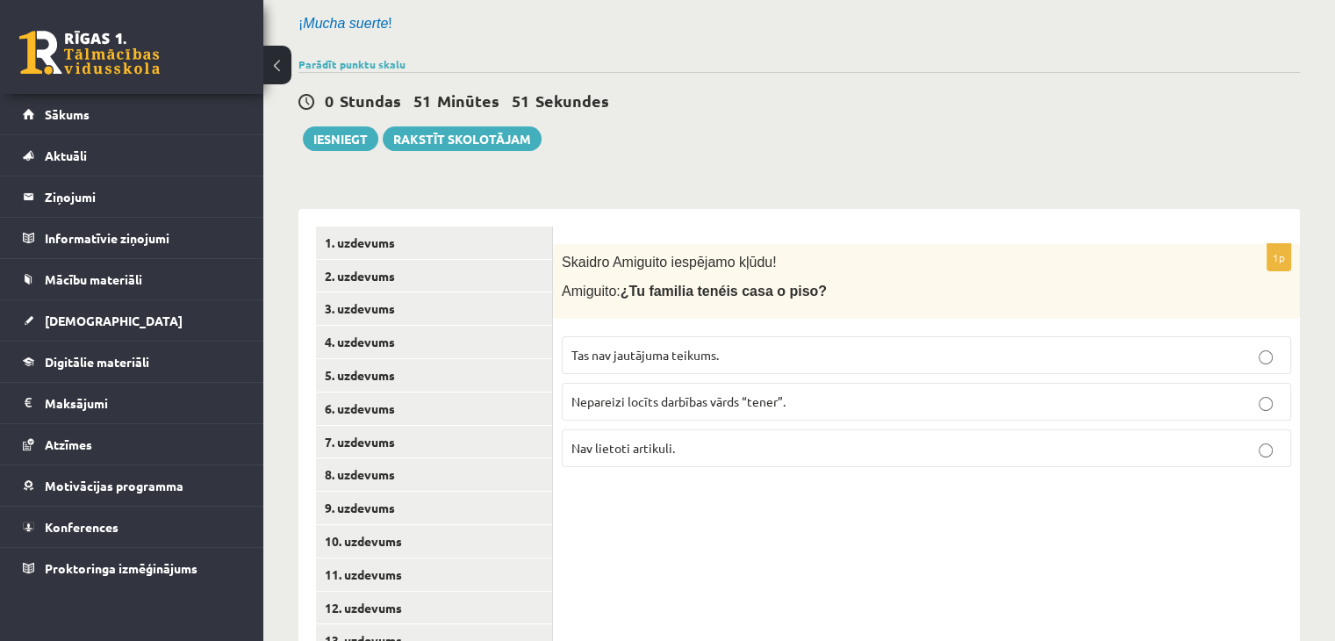
click at [665, 393] on span "Nepareizi locīts darbības vārds “tener”." at bounding box center [678, 401] width 214 height 16
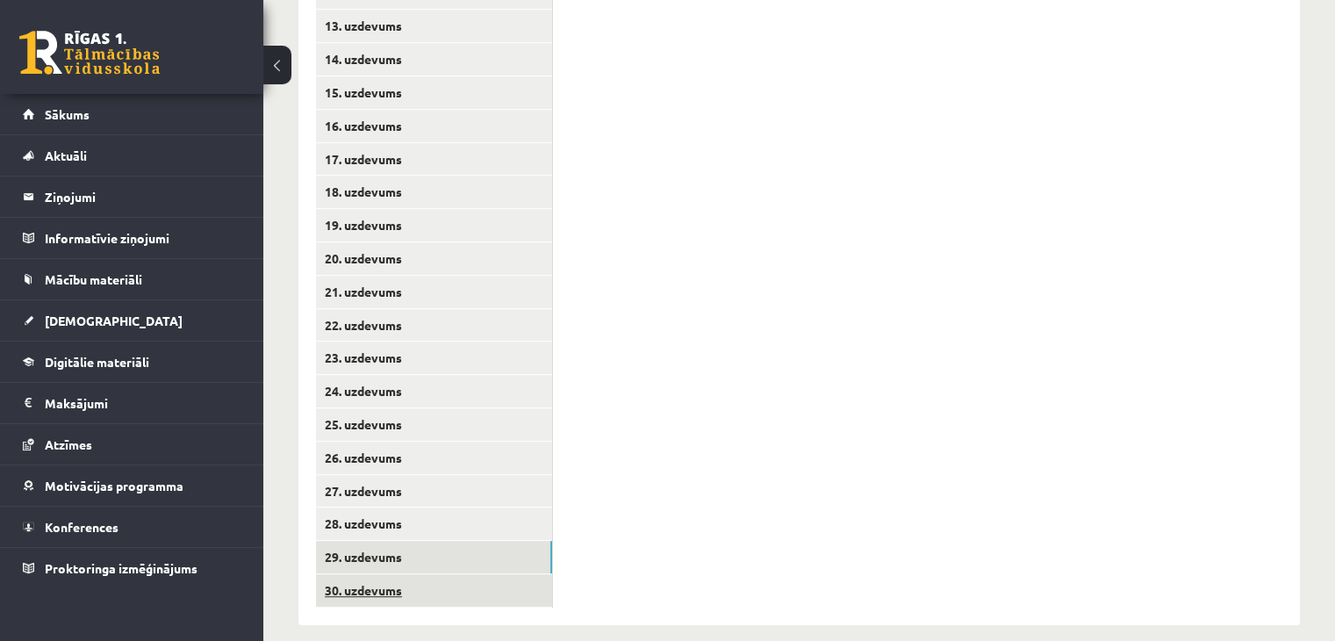
click at [427, 574] on link "30. uzdevums" at bounding box center [434, 590] width 236 height 32
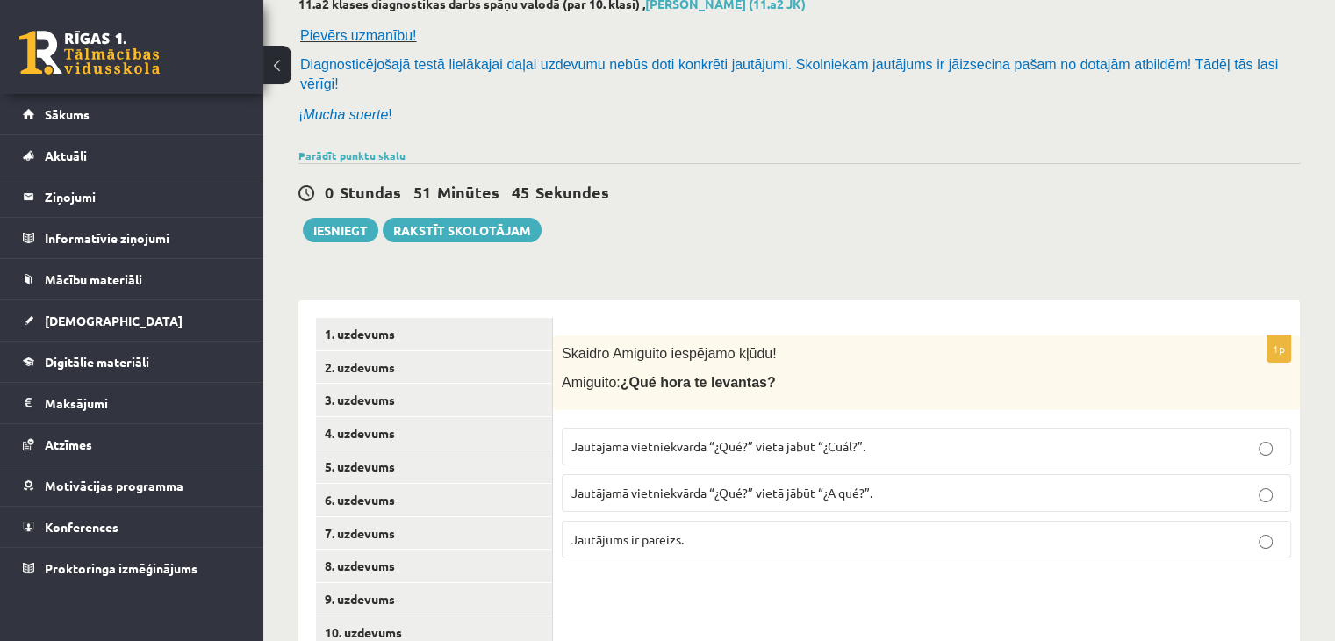
scroll to position [110, 0]
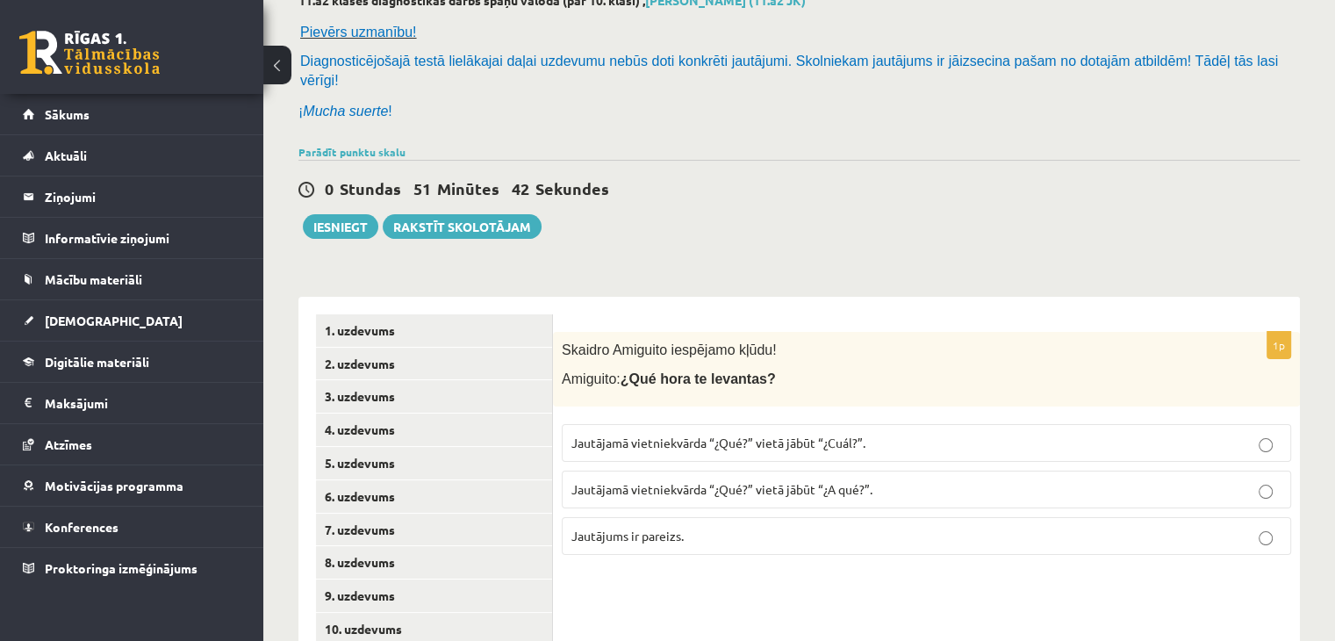
click at [702, 434] on p "Jautājamā vietniekvārda “¿Qué?” vietā jābūt “¿Cuál?”." at bounding box center [926, 443] width 710 height 18
click at [343, 214] on button "Iesniegt" at bounding box center [340, 226] width 75 height 25
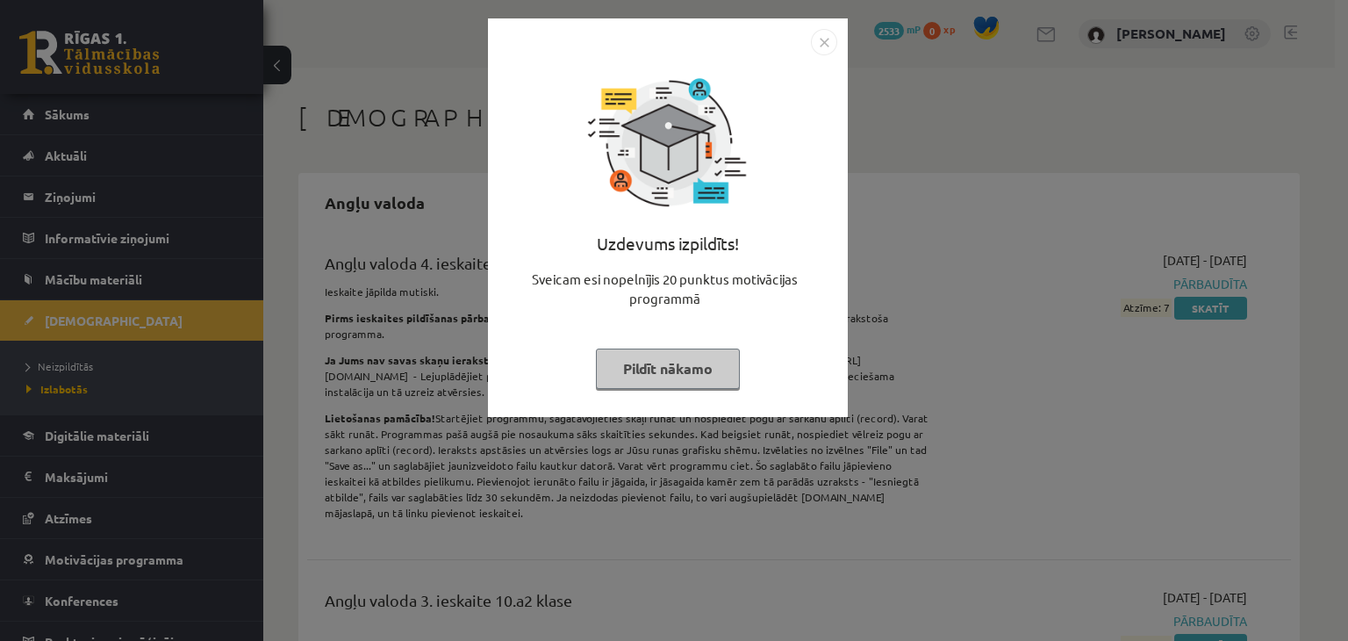
click at [829, 39] on img "Close" at bounding box center [824, 42] width 26 height 26
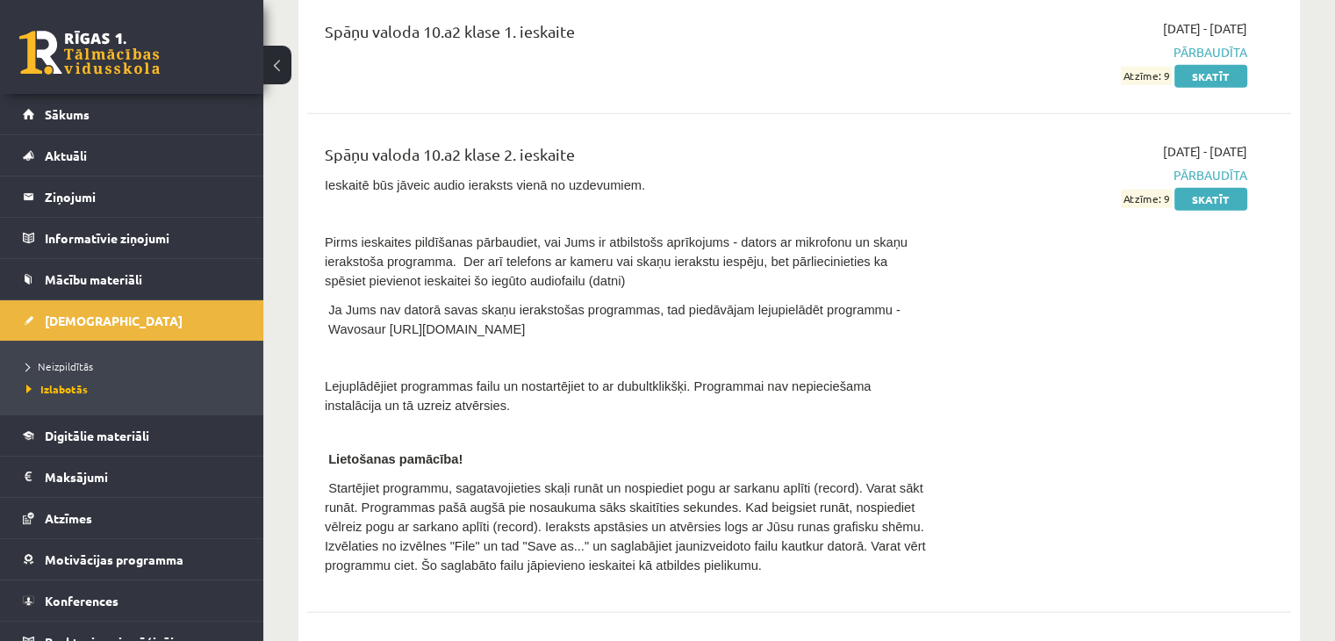
scroll to position [11321, 0]
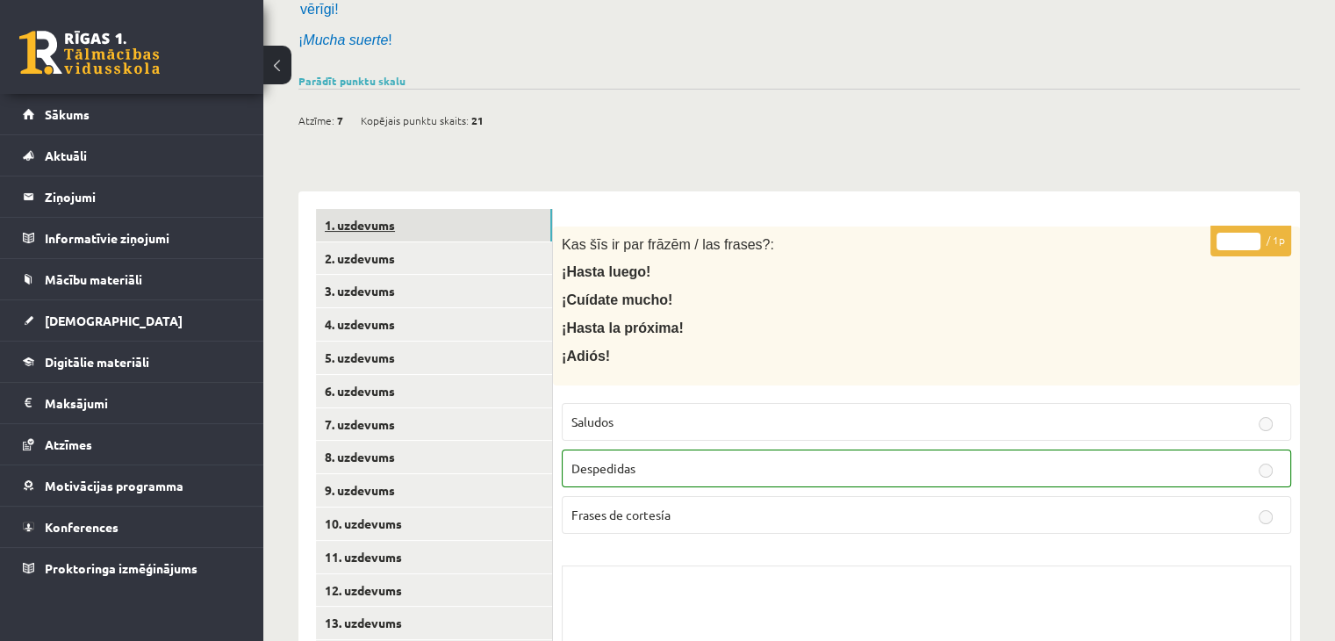
scroll to position [176, 0]
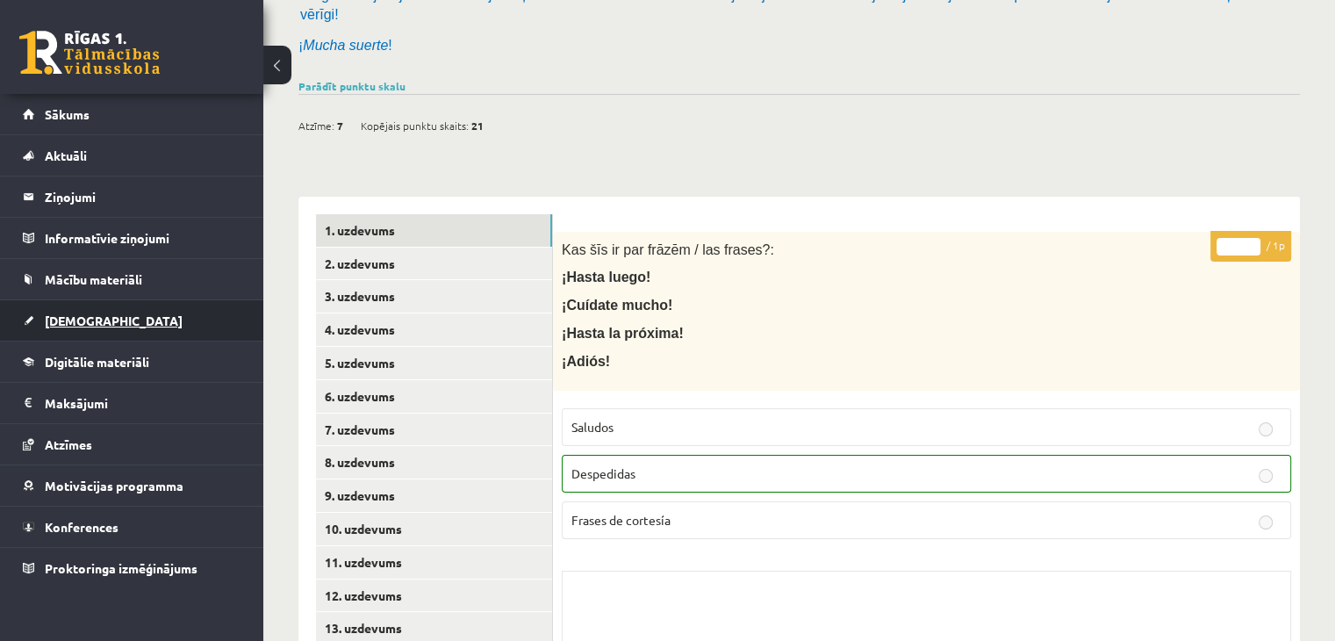
click at [167, 311] on link "[DEMOGRAPHIC_DATA]" at bounding box center [132, 320] width 219 height 40
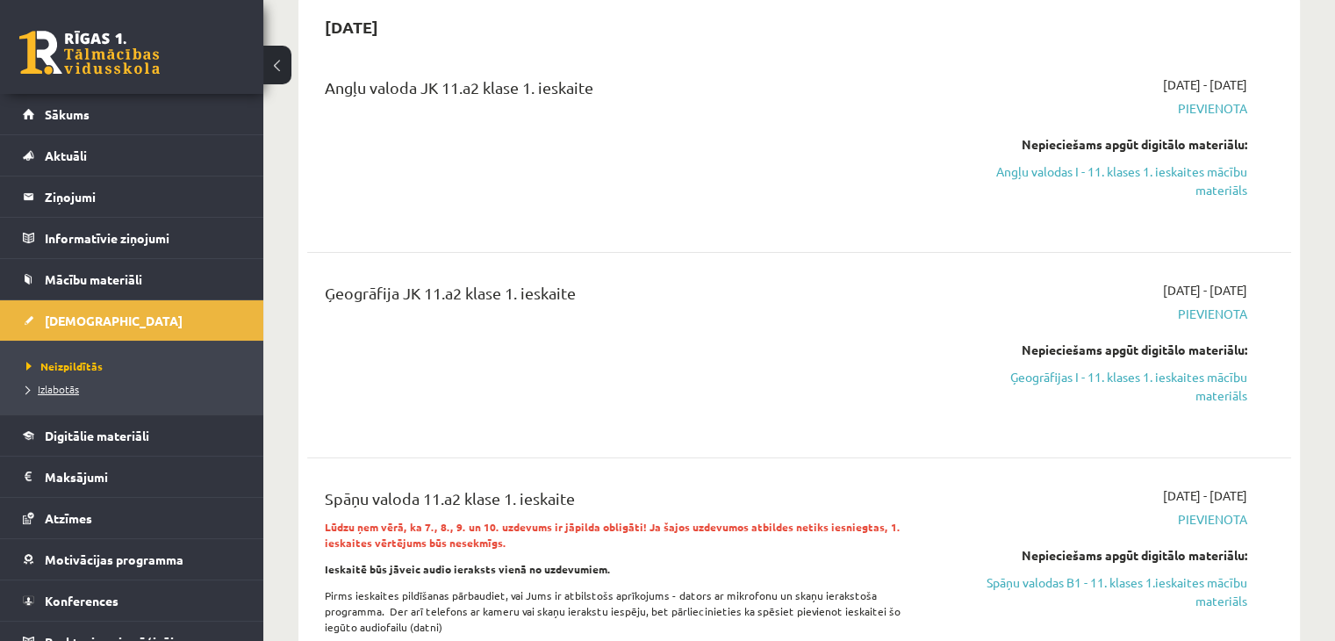
click at [60, 383] on span "Izlabotās" at bounding box center [52, 389] width 53 height 14
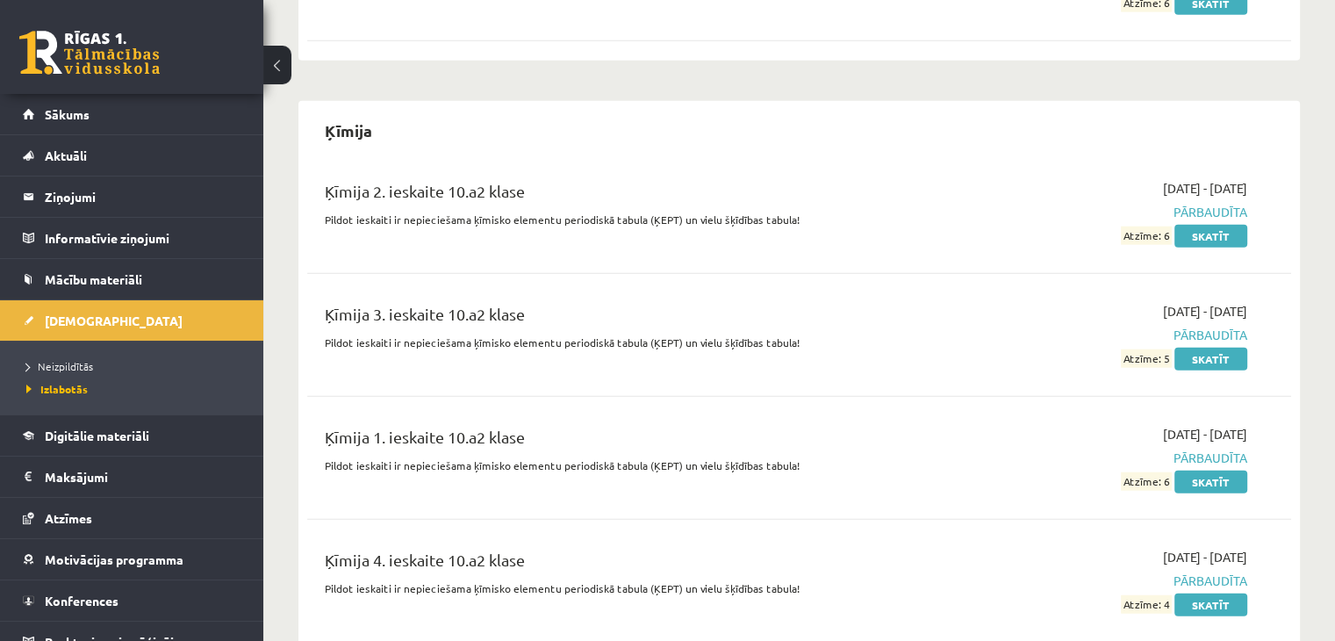
scroll to position [3949, 0]
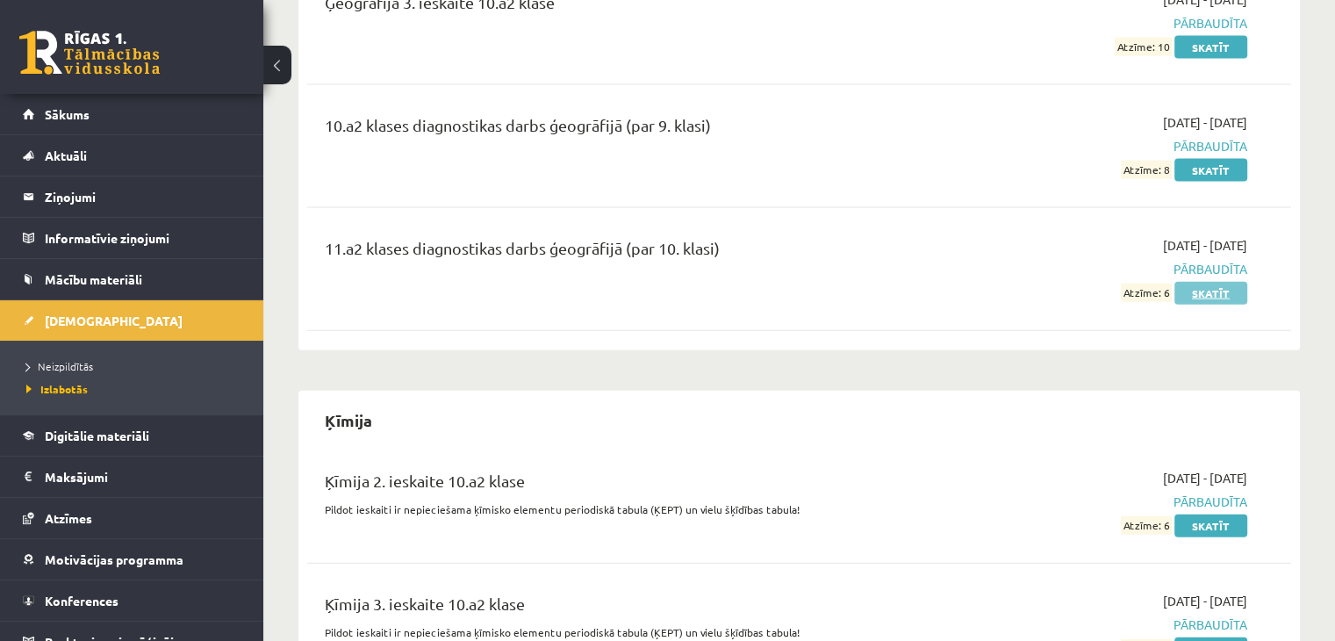
click at [1237, 282] on link "Skatīt" at bounding box center [1210, 293] width 73 height 23
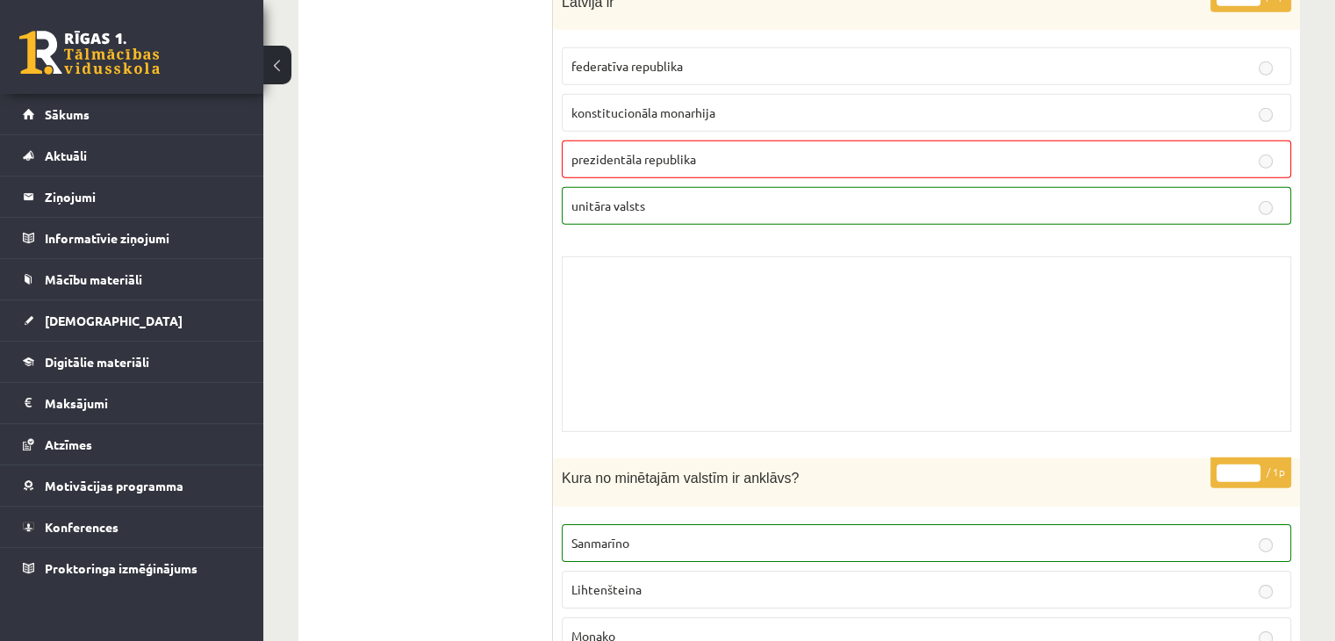
scroll to position [5704, 0]
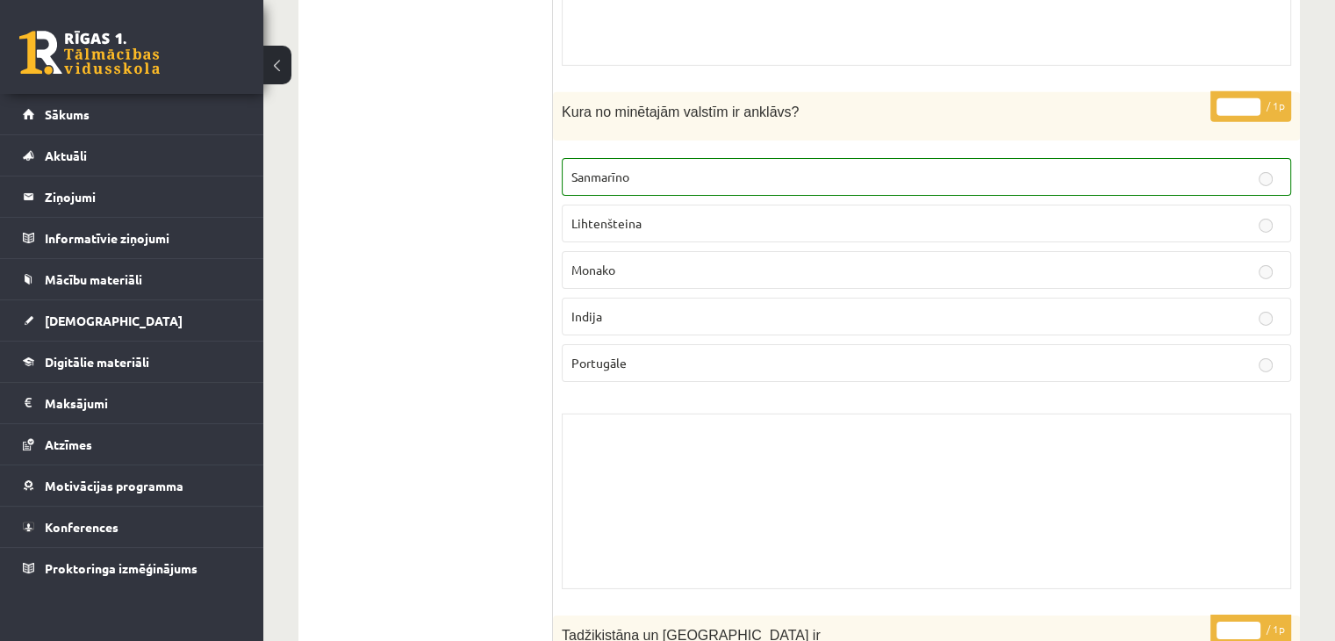
click at [115, 92] on div "0 Dāvanas 2533 mP 0 xp" at bounding box center [131, 47] width 263 height 94
click at [114, 92] on div "0 Dāvanas 2533 mP 0 xp" at bounding box center [131, 47] width 263 height 94
click at [120, 105] on link "Sākums" at bounding box center [132, 114] width 219 height 40
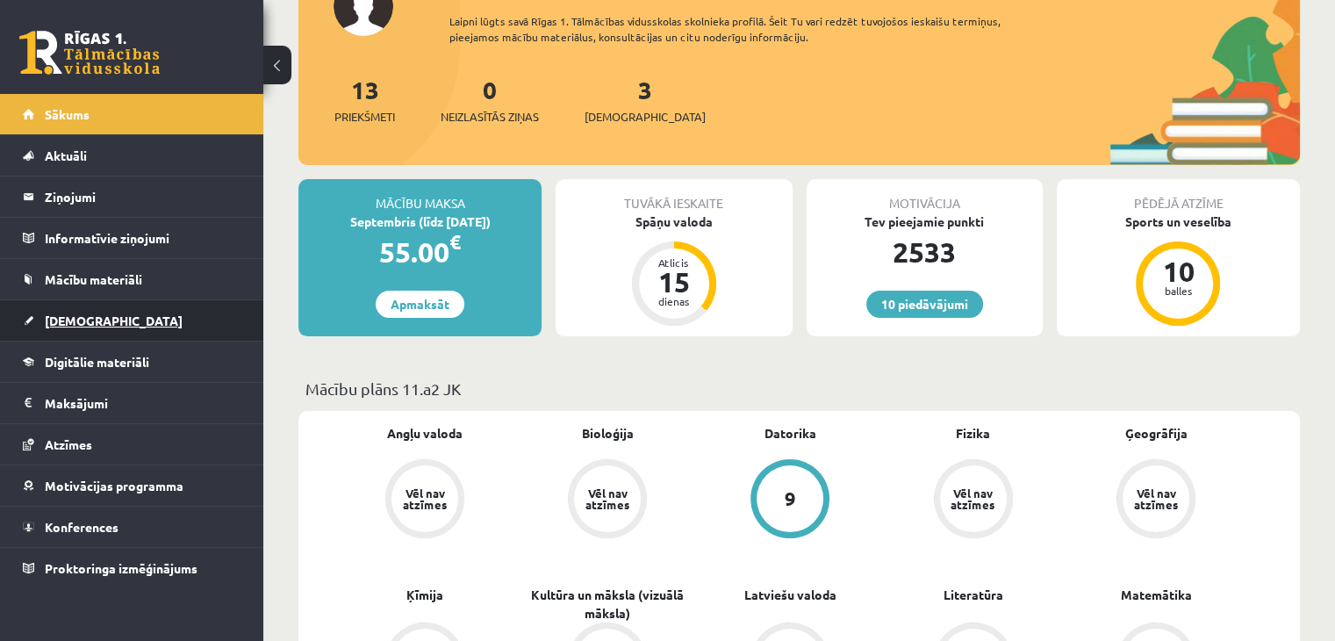
scroll to position [176, 0]
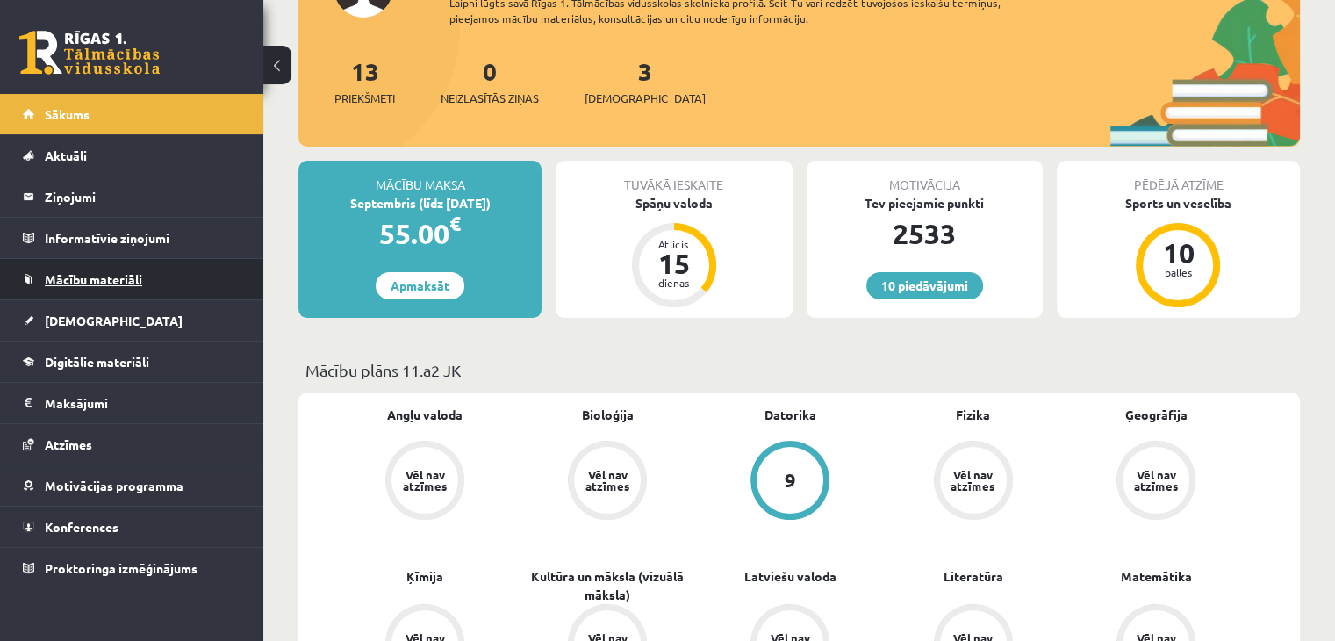
click at [87, 290] on link "Mācību materiāli" at bounding box center [132, 279] width 219 height 40
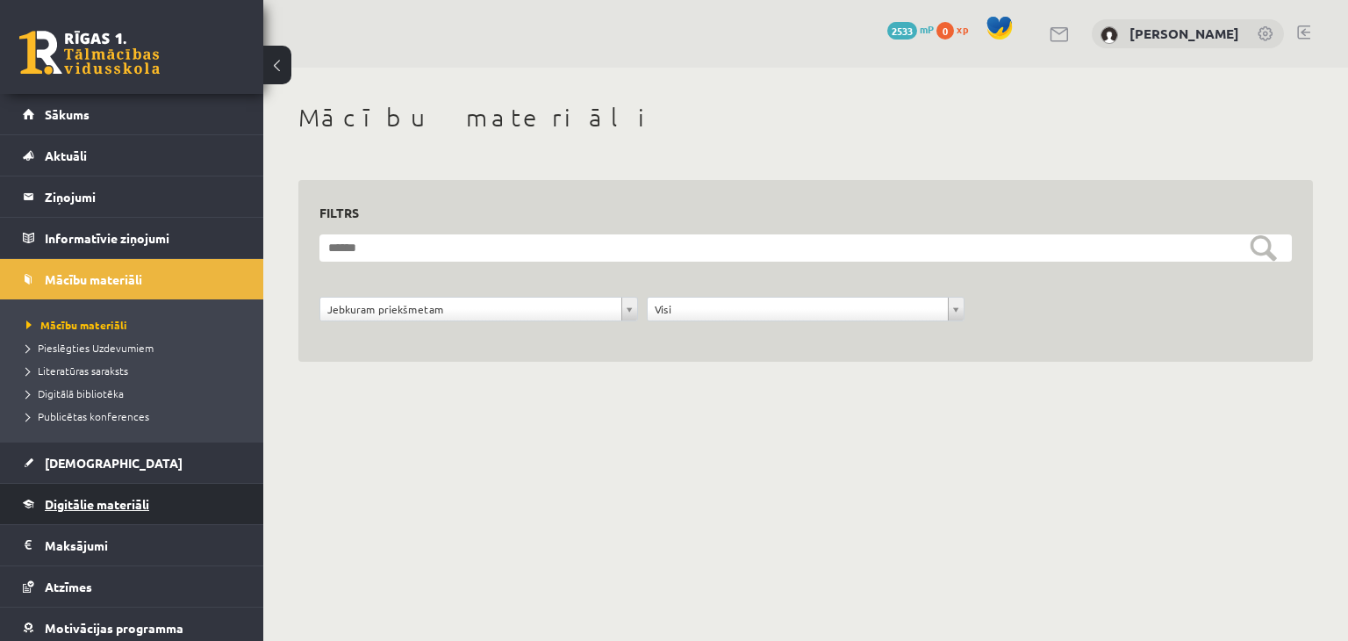
click at [94, 513] on link "Digitālie materiāli" at bounding box center [132, 504] width 219 height 40
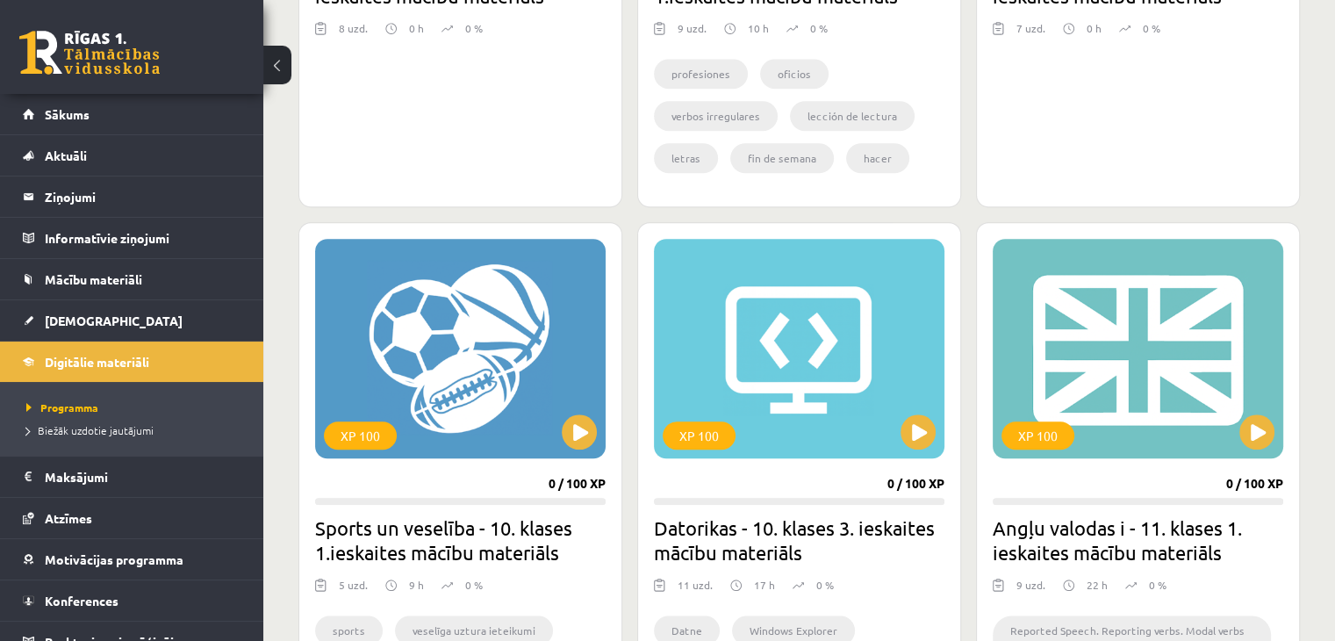
scroll to position [1404, 0]
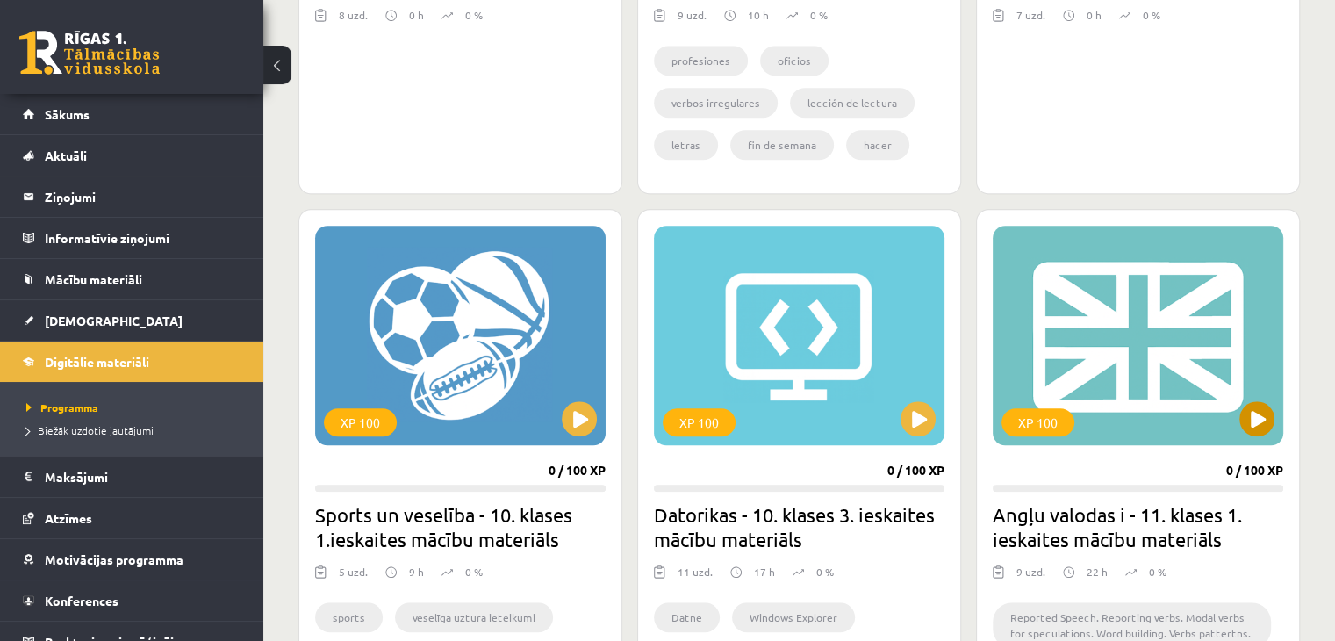
click at [1236, 413] on div "XP 100" at bounding box center [1138, 335] width 290 height 219
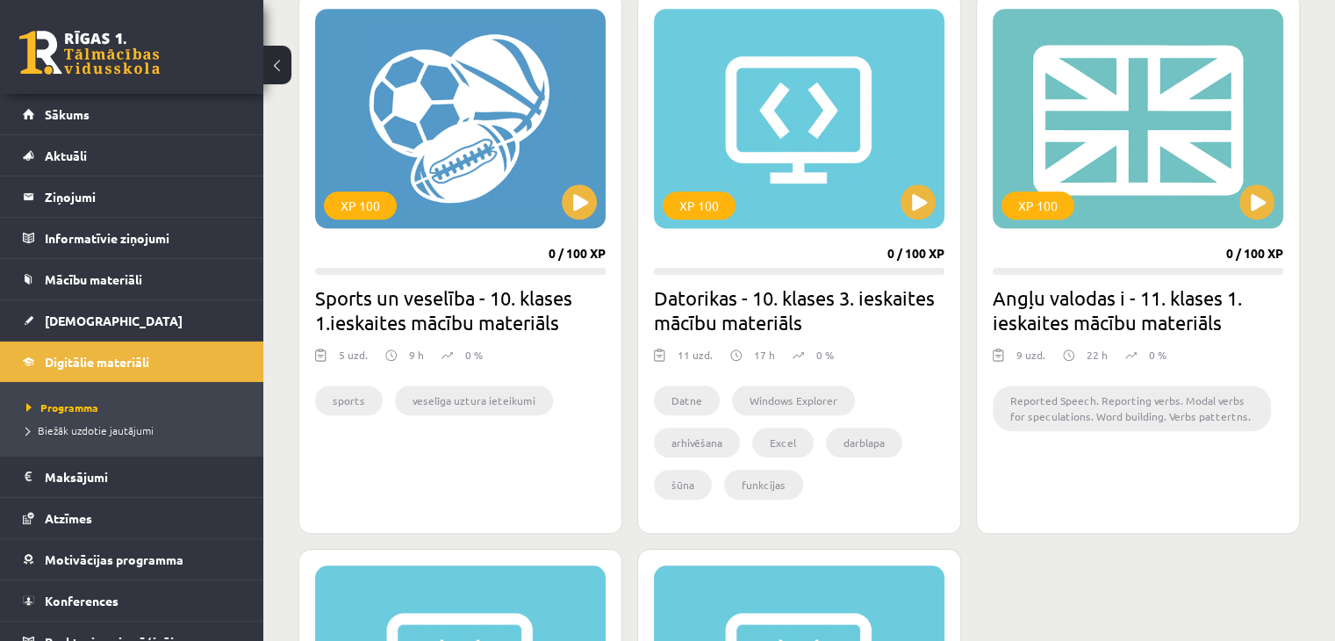
scroll to position [1755, 0]
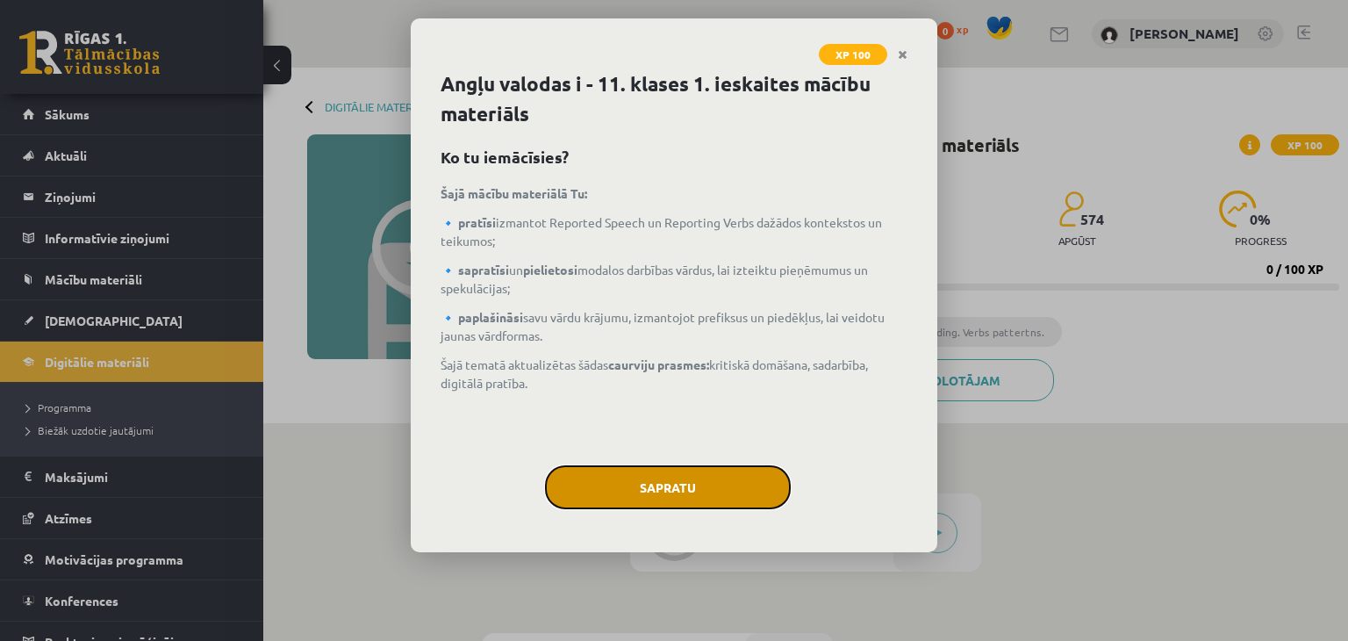
click at [732, 492] on button "Sapratu" at bounding box center [668, 487] width 246 height 44
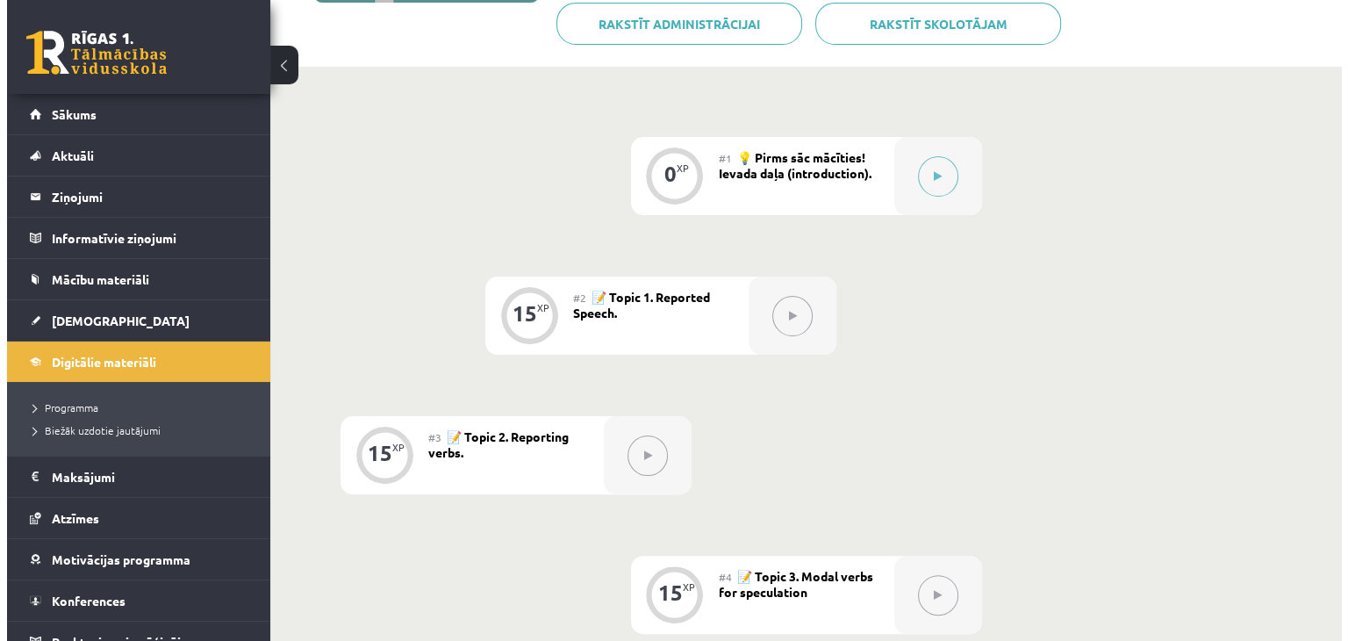
scroll to position [351, 0]
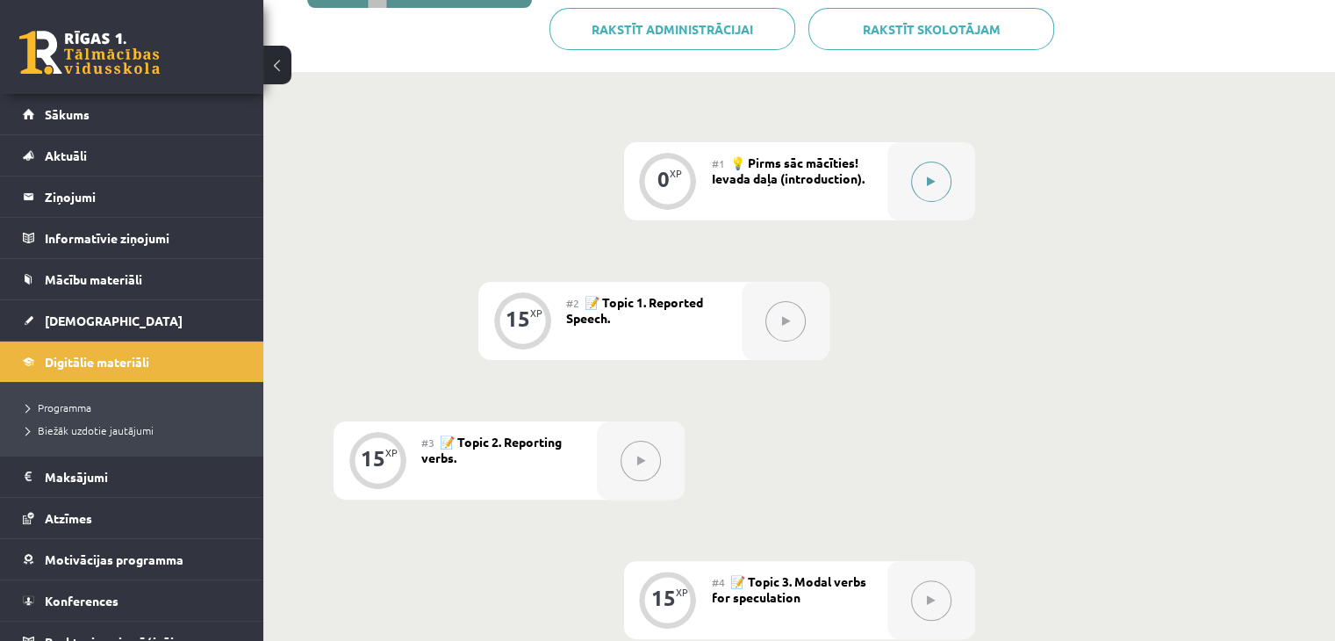
click at [909, 179] on div at bounding box center [931, 181] width 88 height 78
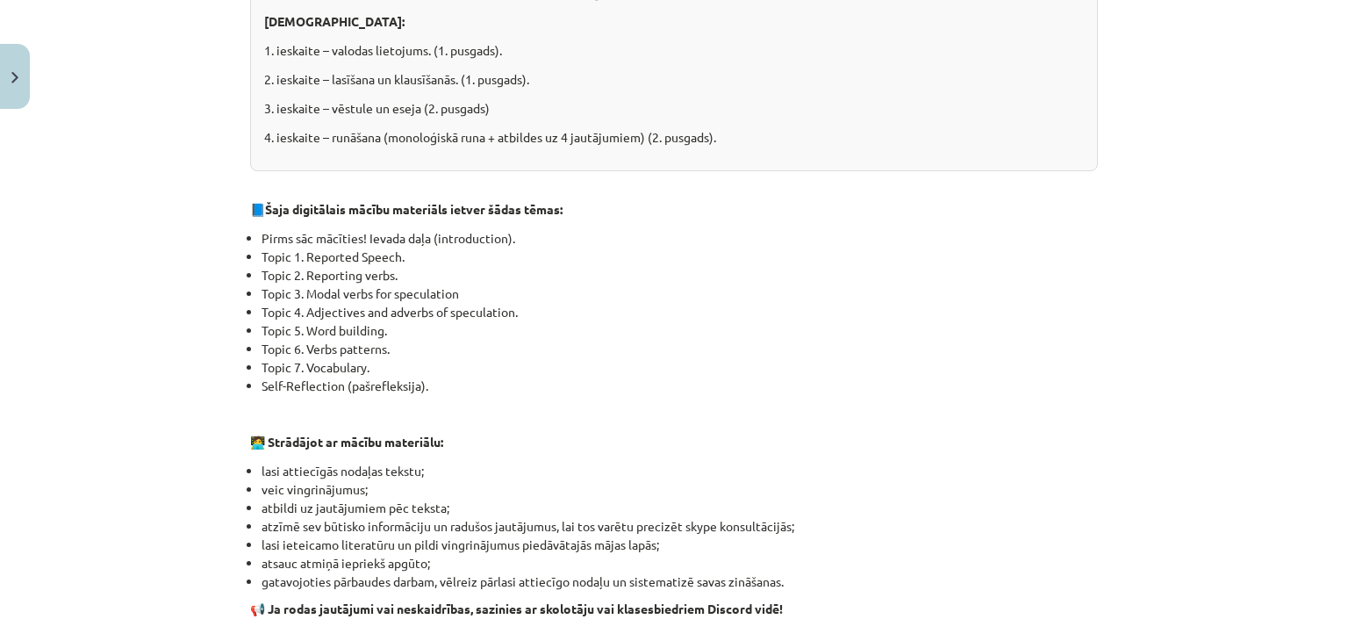
scroll to position [702, 0]
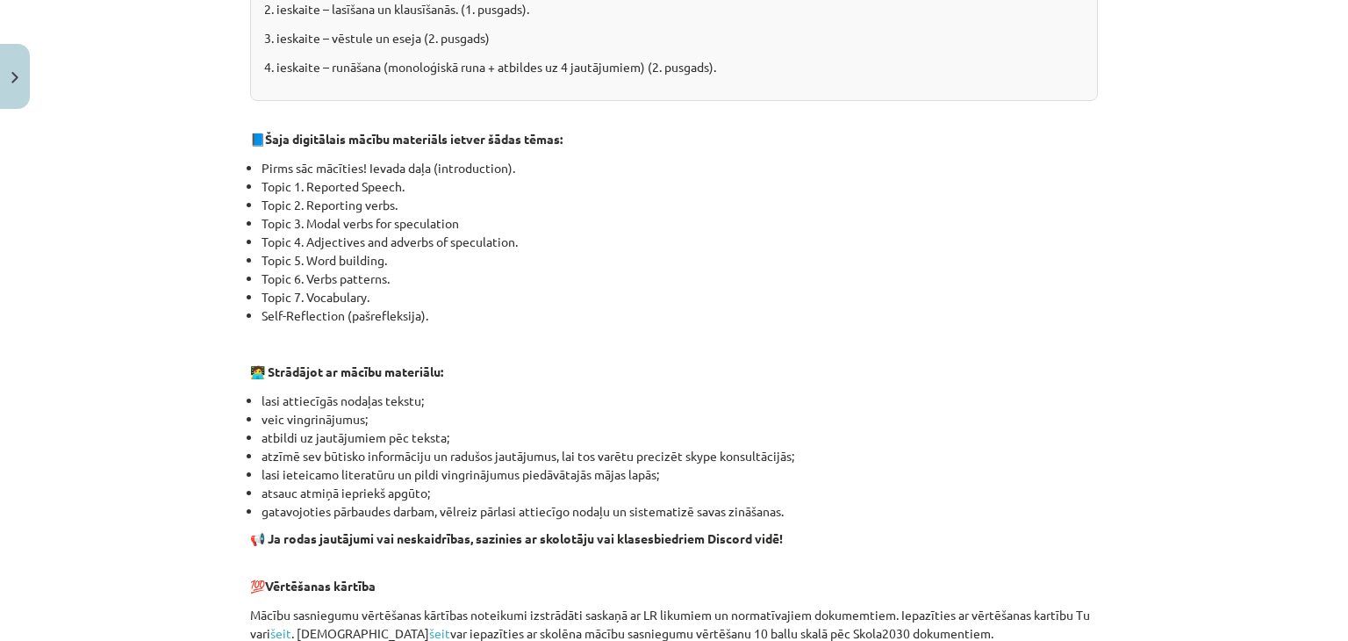
drag, startPoint x: 655, startPoint y: 592, endPoint x: 644, endPoint y: 598, distance: 12.2
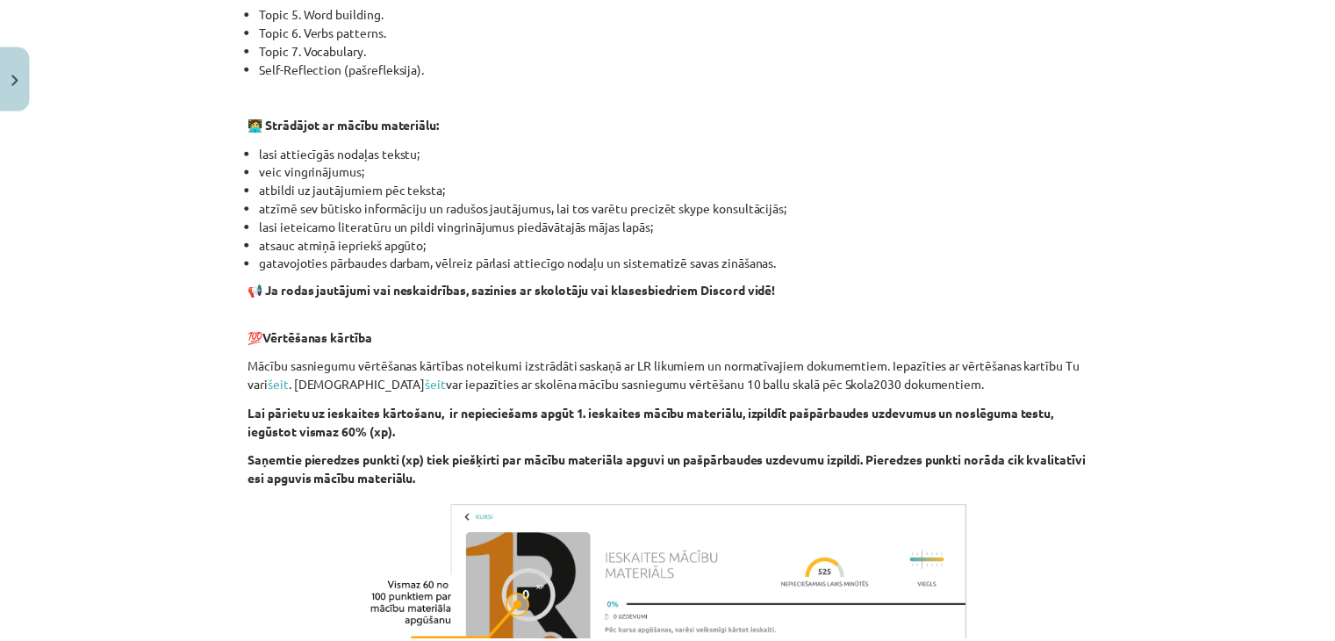
scroll to position [965, 0]
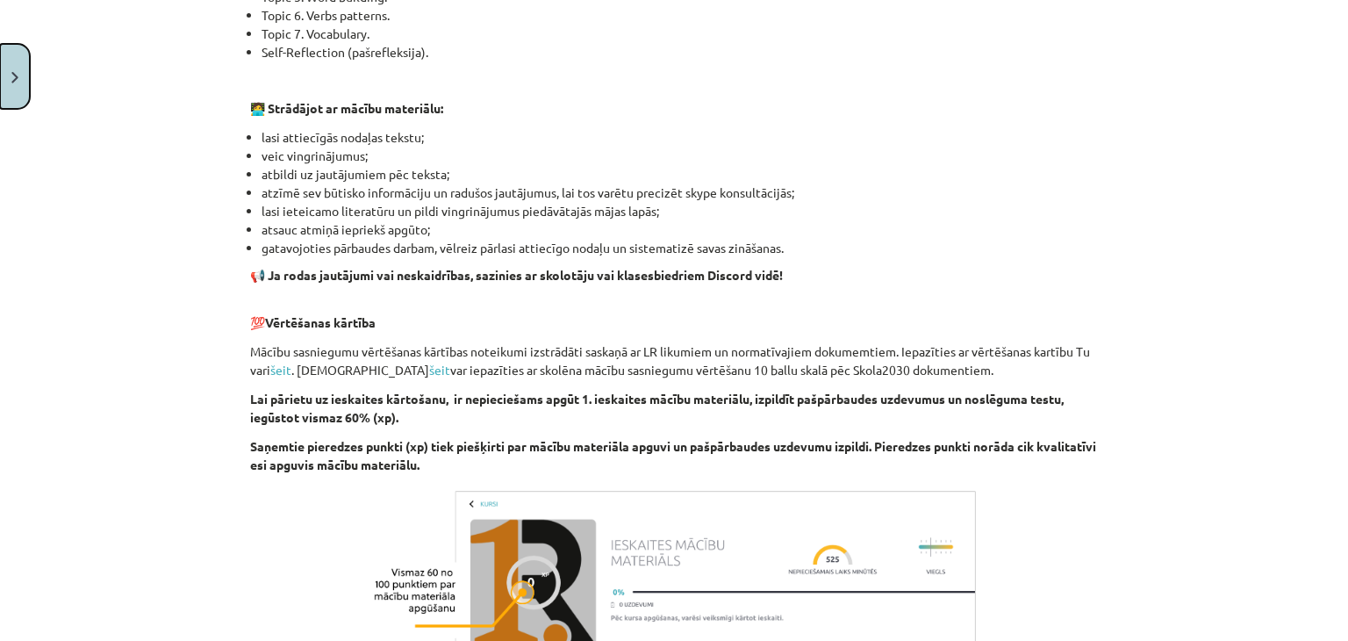
click at [13, 61] on button "Close" at bounding box center [15, 76] width 30 height 65
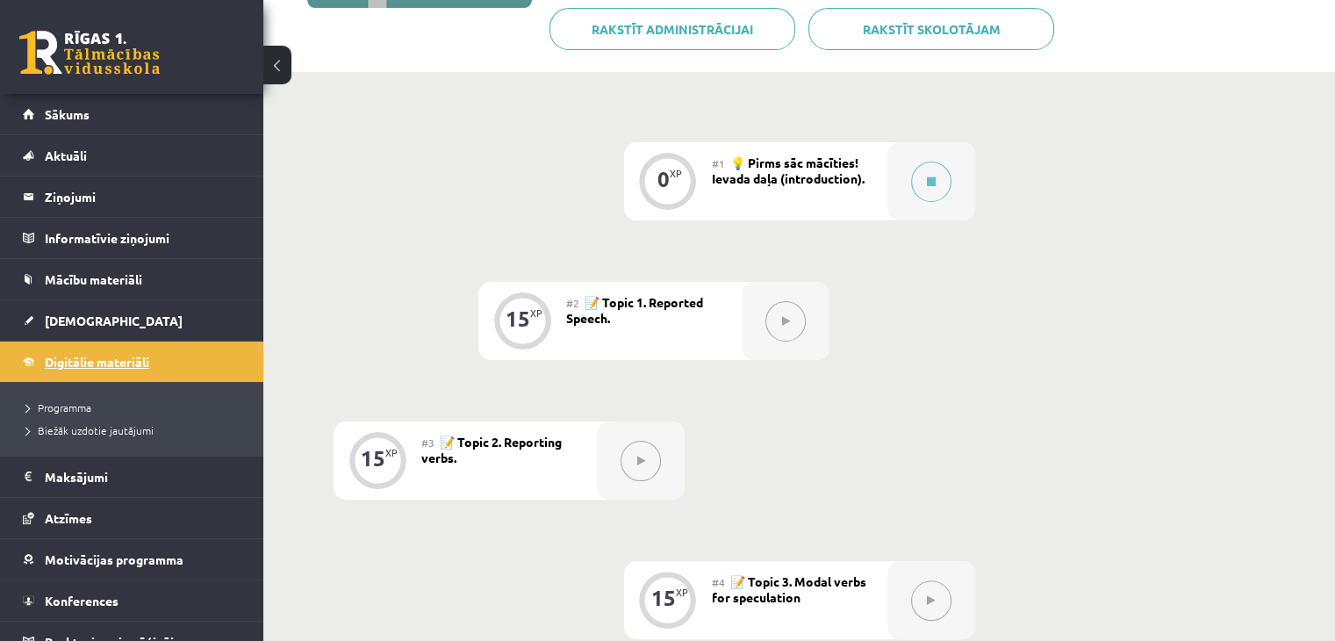
click at [102, 355] on span "Digitālie materiāli" at bounding box center [97, 362] width 104 height 16
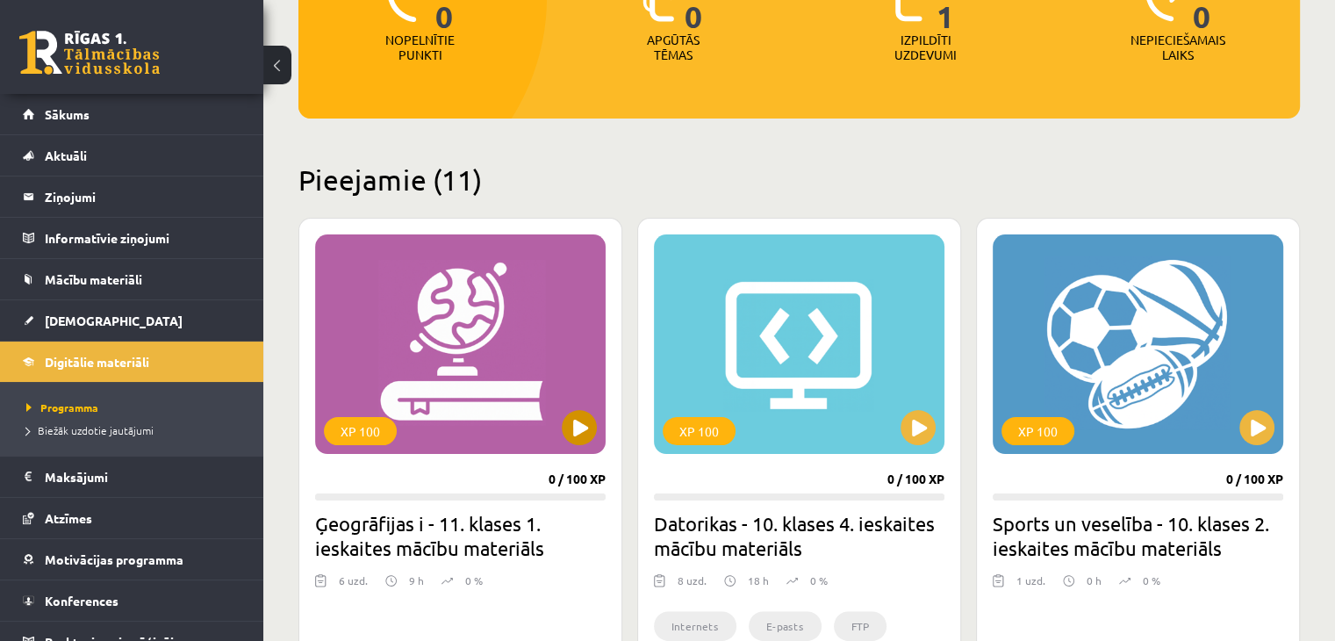
scroll to position [351, 0]
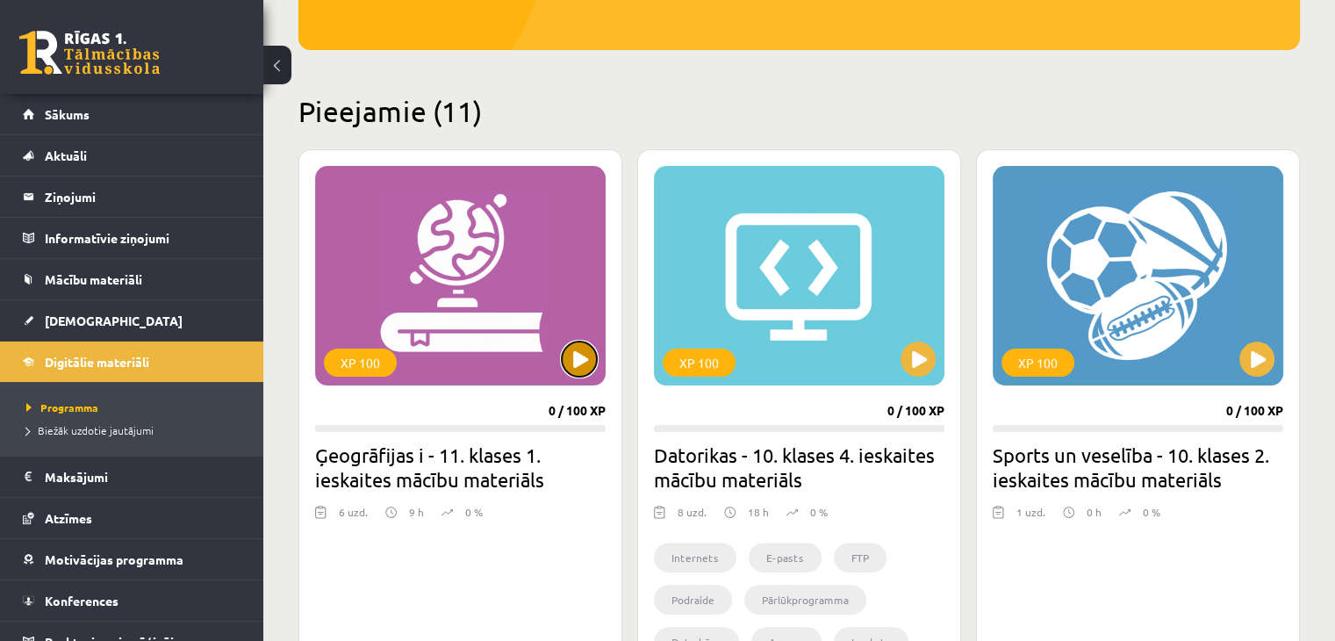
click at [584, 363] on button at bounding box center [579, 358] width 35 height 35
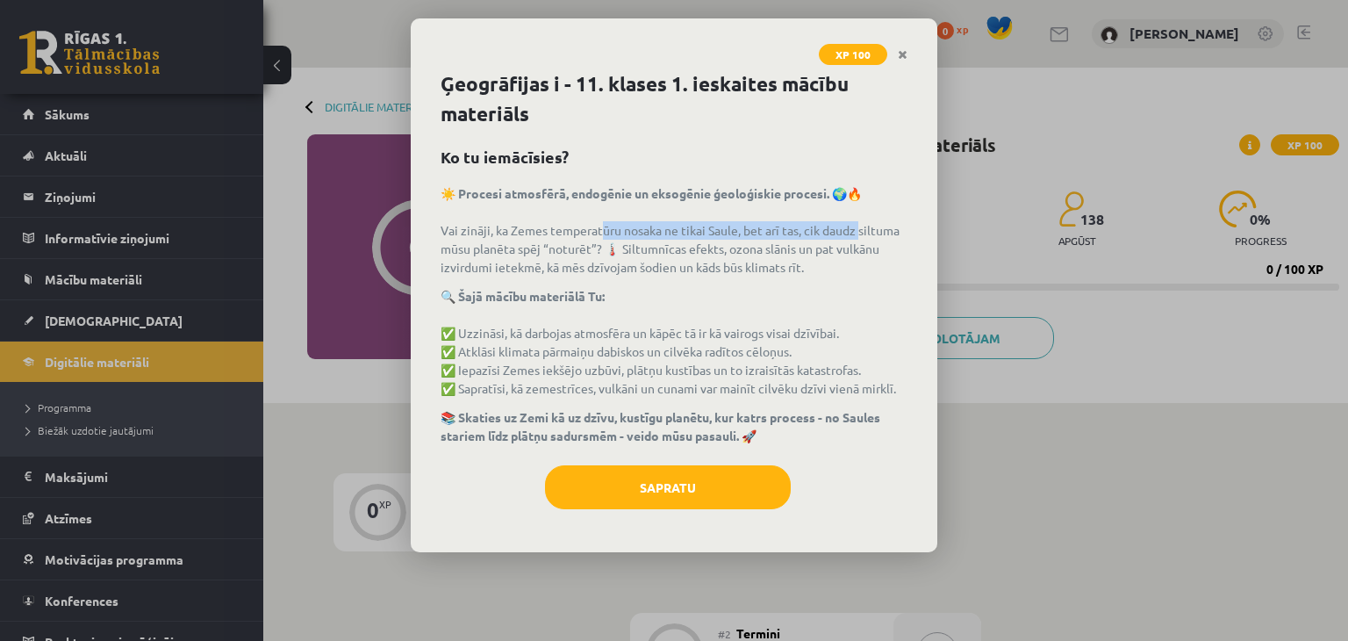
drag, startPoint x: 655, startPoint y: 223, endPoint x: 858, endPoint y: 222, distance: 203.6
click at [858, 222] on p "☀️ Procesi atmosfērā, endogēnie un eksogēnie ģeoloģiskie procesi. 🌍🔥 Vai zināji…" at bounding box center [674, 230] width 467 height 92
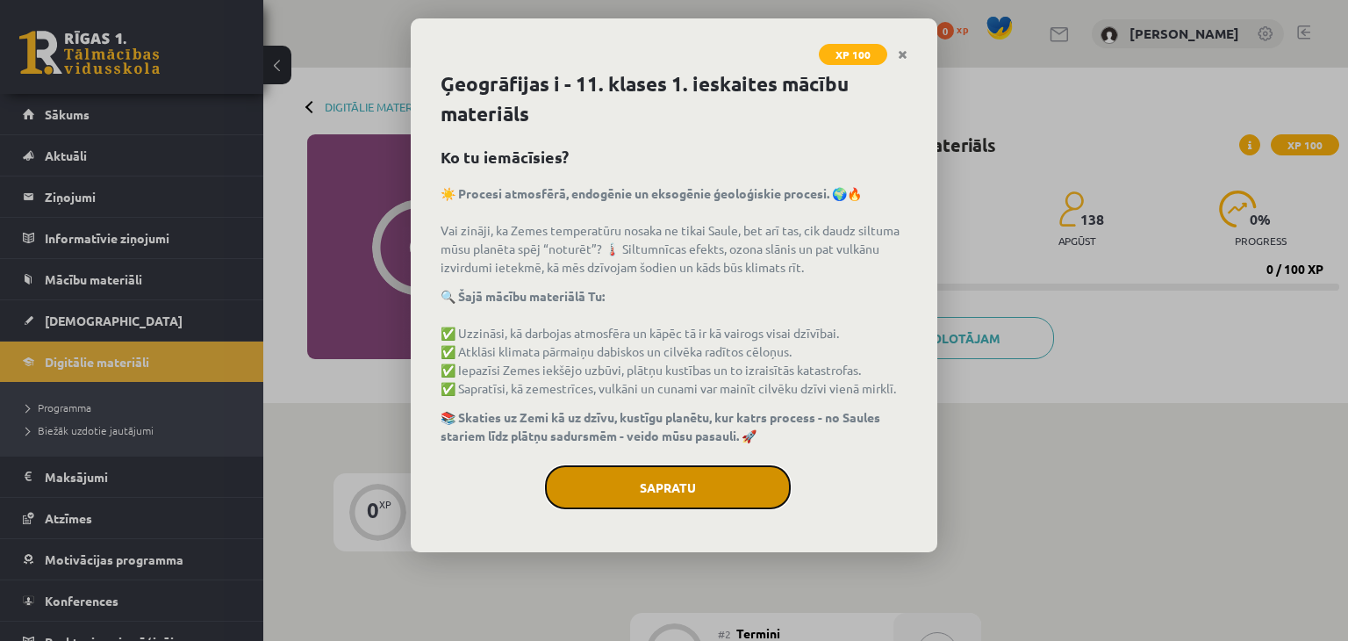
click at [686, 477] on button "Sapratu" at bounding box center [668, 487] width 246 height 44
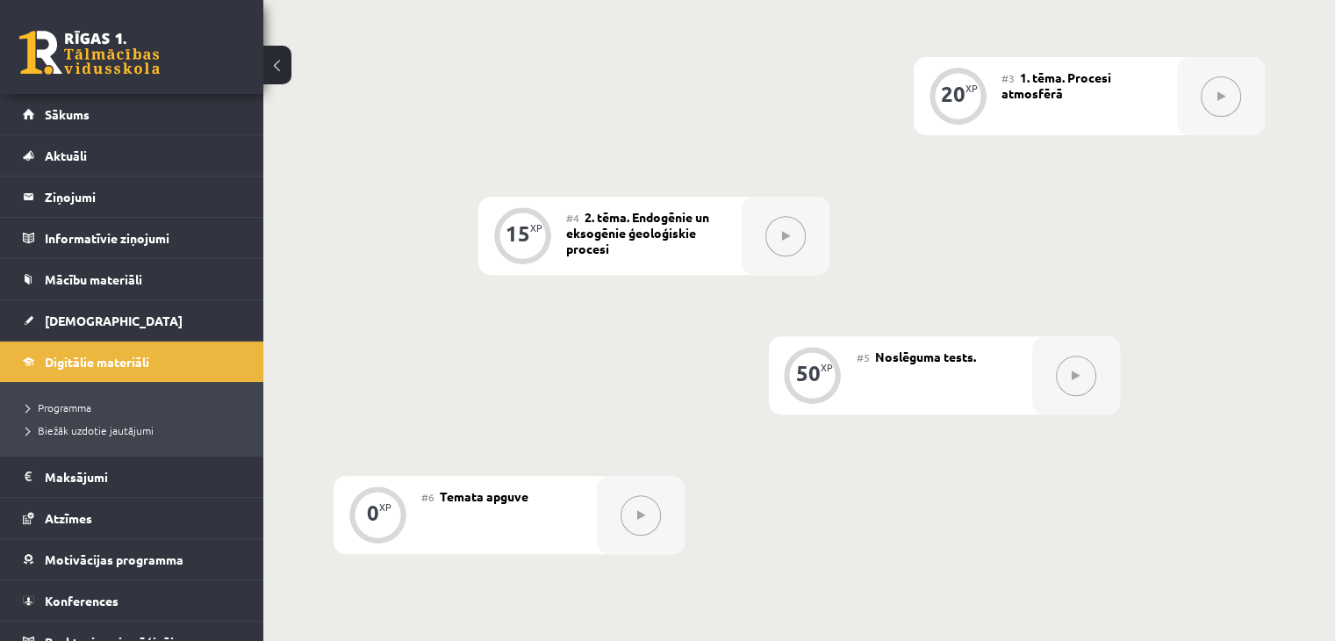
scroll to position [702, 0]
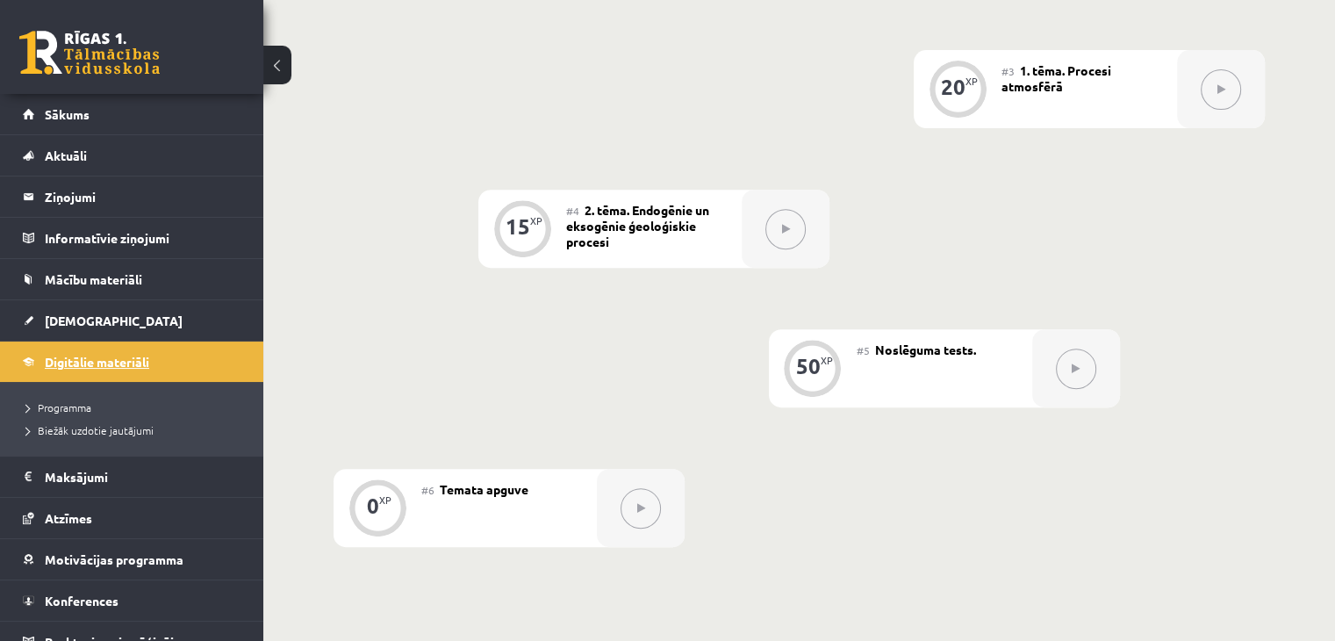
click at [118, 362] on span "Digitālie materiāli" at bounding box center [97, 362] width 104 height 16
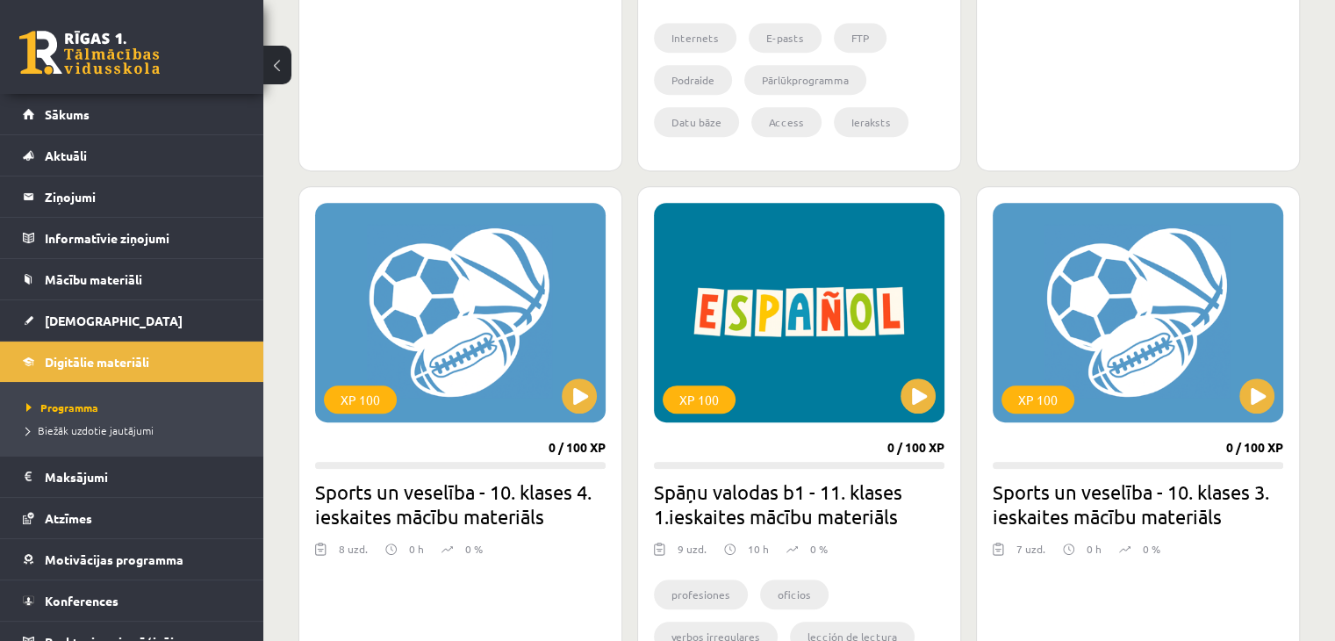
scroll to position [878, 0]
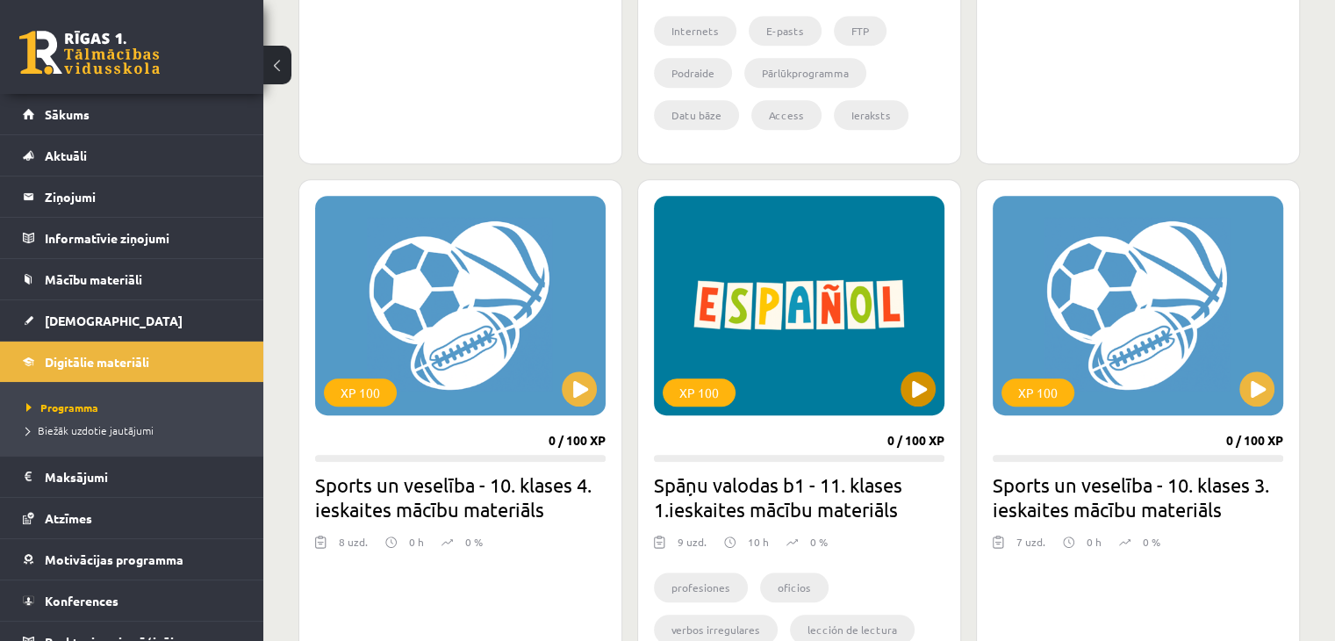
click at [896, 376] on div "XP 100" at bounding box center [799, 305] width 290 height 219
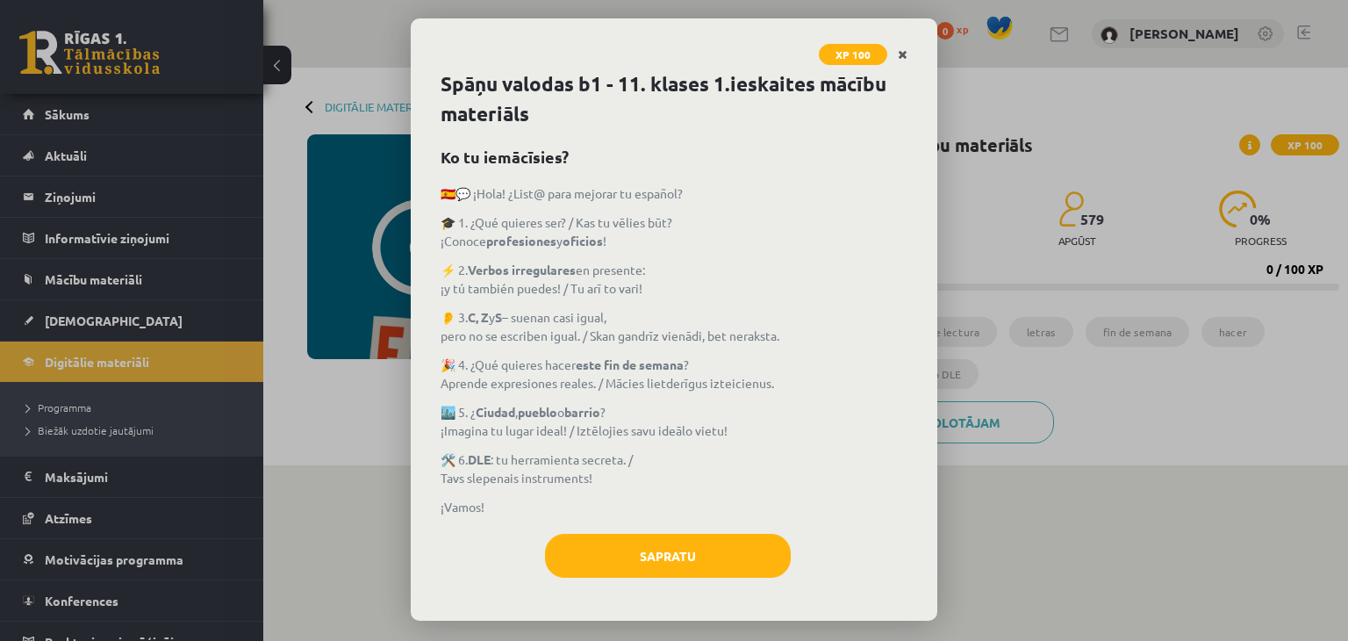
click at [898, 49] on icon "Close" at bounding box center [903, 55] width 10 height 12
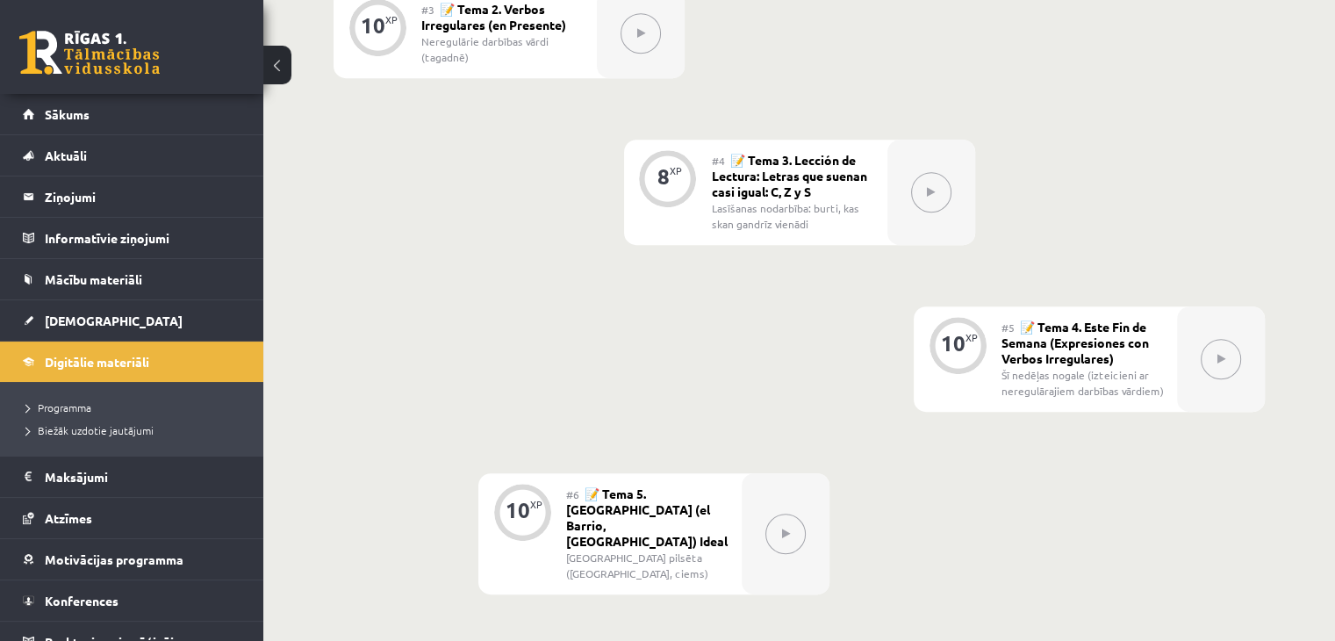
scroll to position [1141, 0]
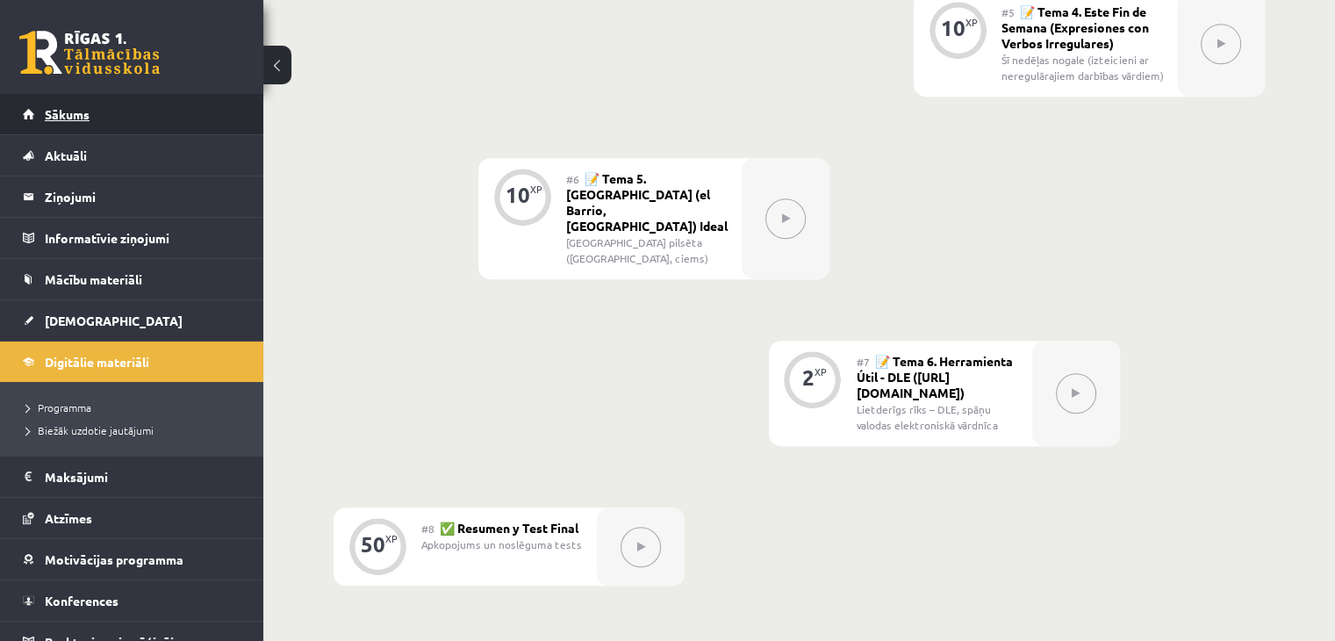
click at [117, 116] on link "Sākums" at bounding box center [132, 114] width 219 height 40
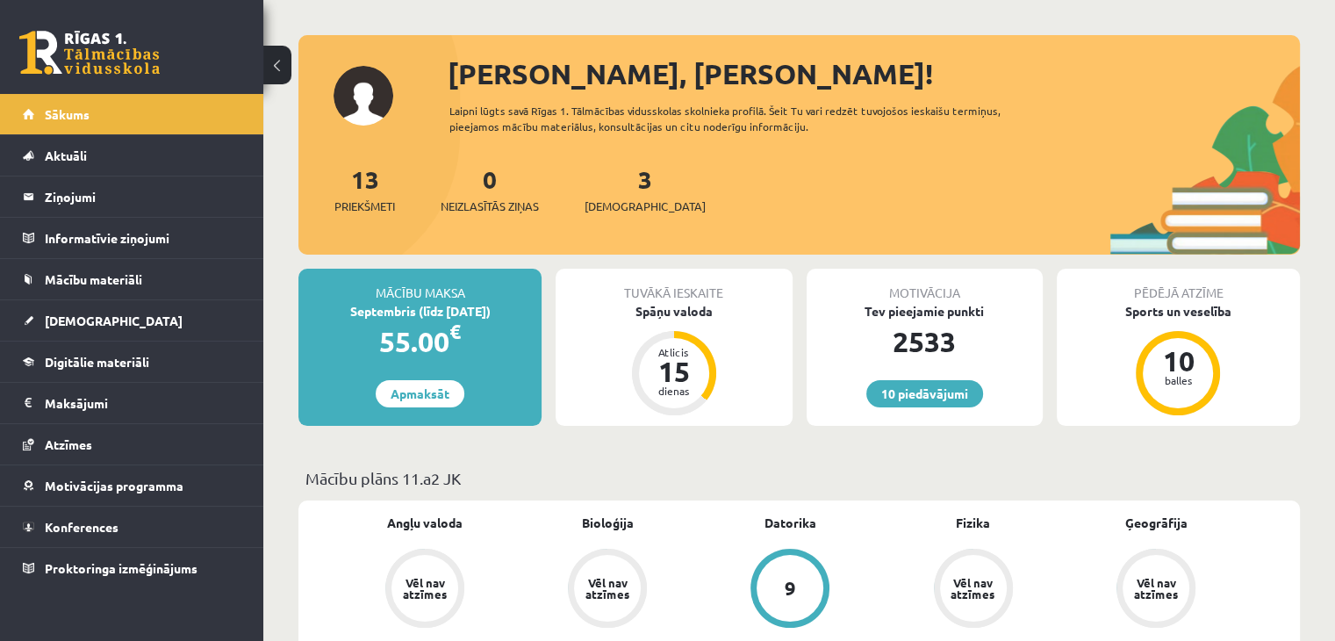
scroll to position [176, 0]
